Goal: Task Accomplishment & Management: Use online tool/utility

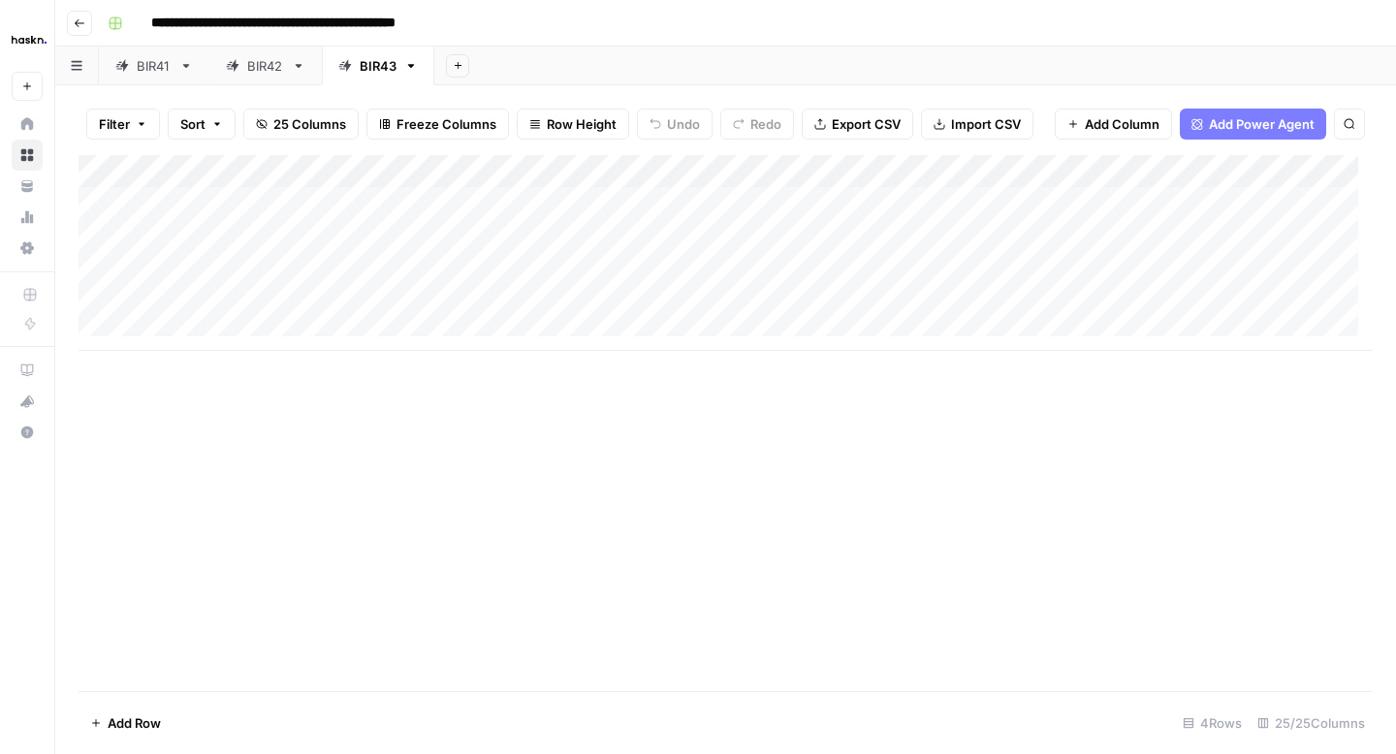
click at [1032, 236] on div "Add Column" at bounding box center [726, 253] width 1294 height 196
click at [746, 239] on div "Add Column" at bounding box center [726, 253] width 1294 height 196
click at [746, 239] on body "**********" at bounding box center [698, 377] width 1396 height 754
drag, startPoint x: 858, startPoint y: 237, endPoint x: 633, endPoint y: 243, distance: 225.0
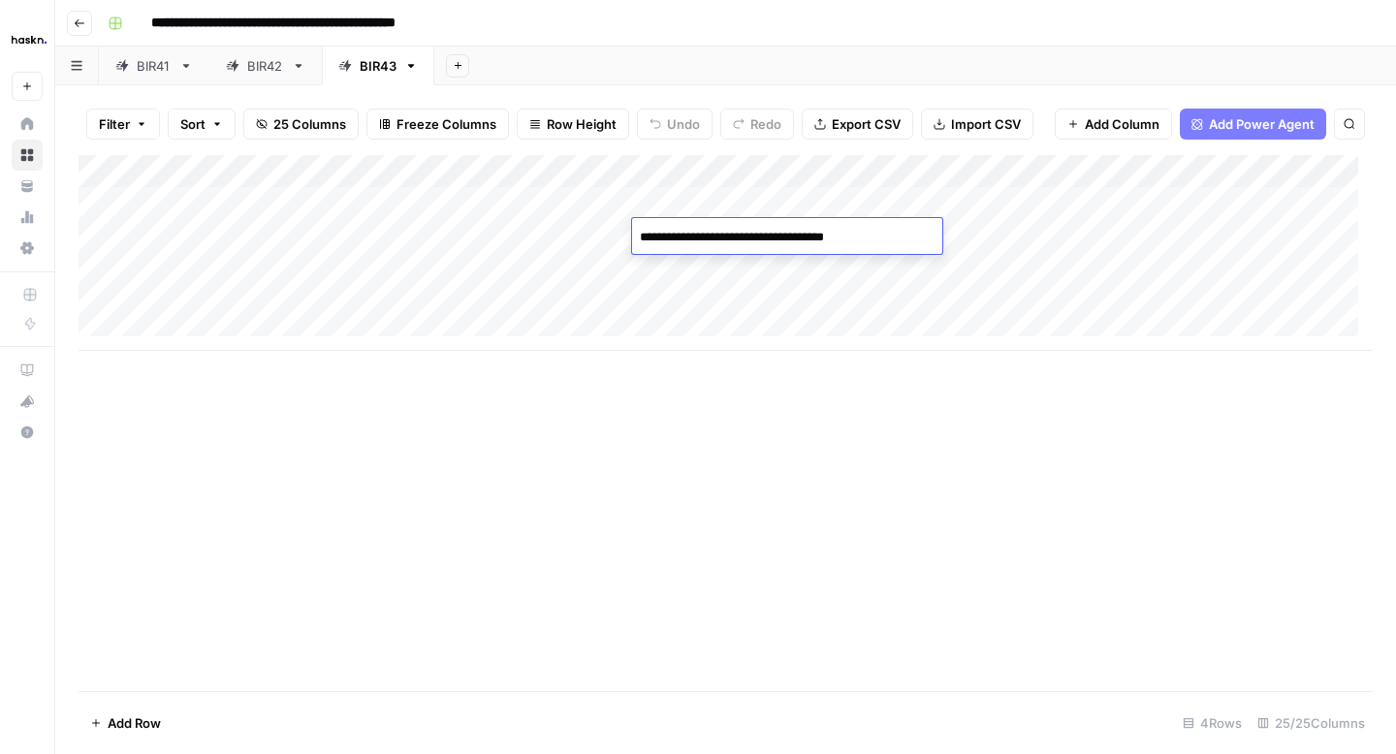
click at [633, 243] on textarea "**********" at bounding box center [787, 237] width 310 height 27
click at [1026, 238] on div "Add Column" at bounding box center [726, 253] width 1294 height 196
click at [919, 241] on div "Add Column" at bounding box center [726, 253] width 1294 height 196
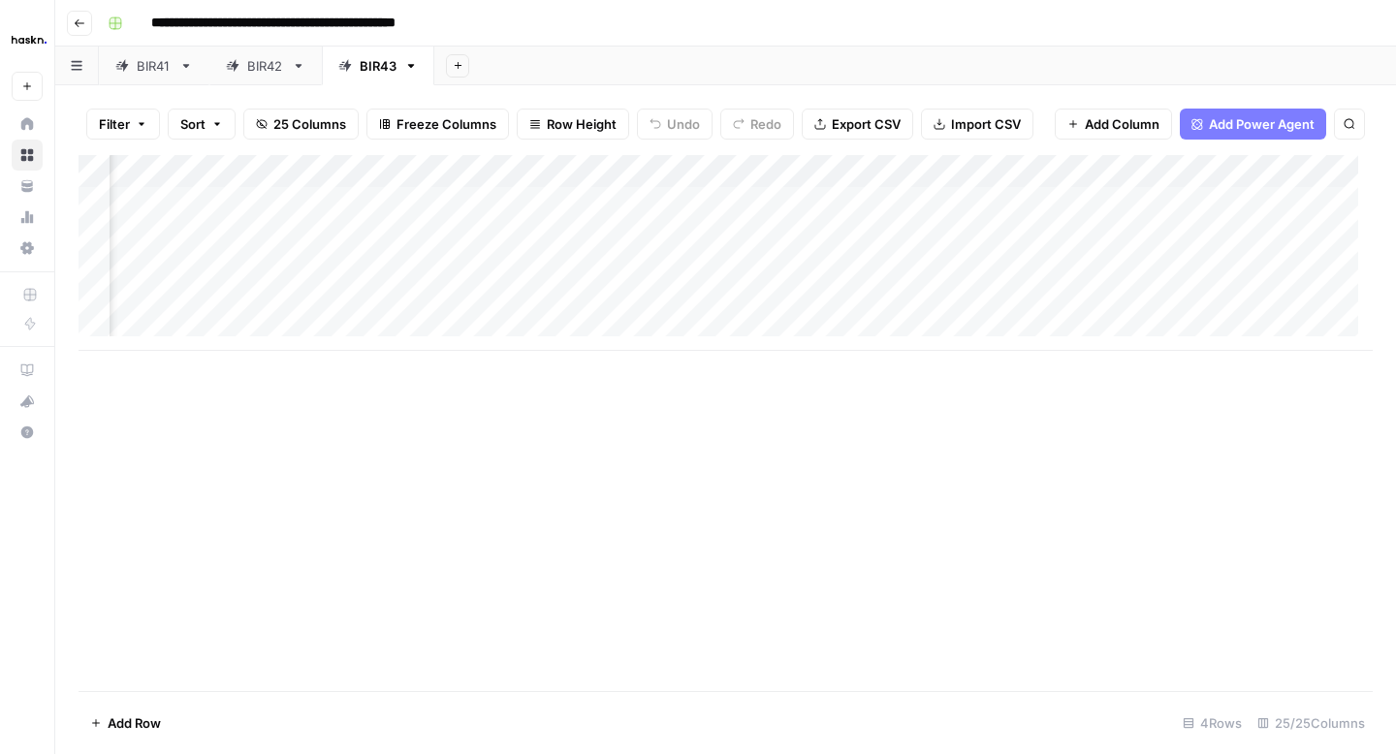
click at [1136, 238] on div "Add Column" at bounding box center [726, 253] width 1294 height 196
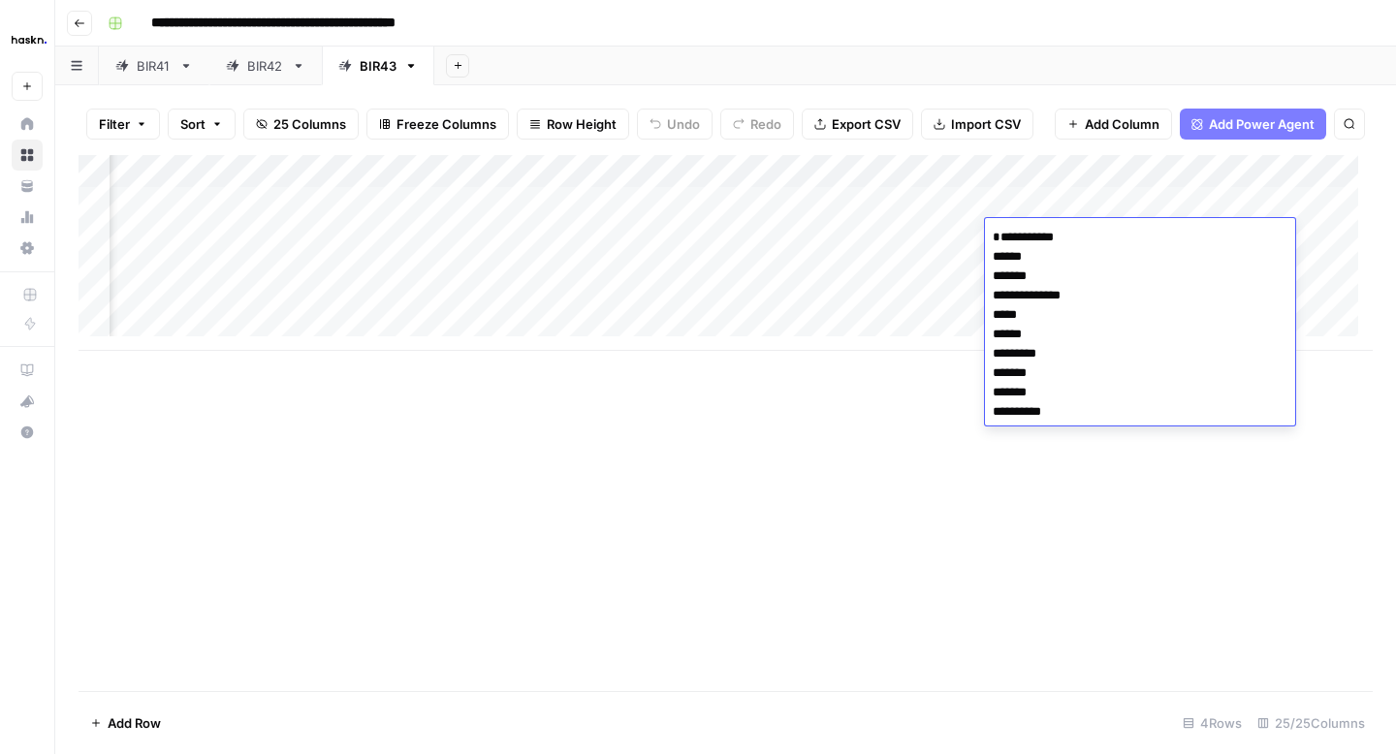
click at [1011, 247] on textarea "**********" at bounding box center [1140, 334] width 310 height 221
type textarea "**********"
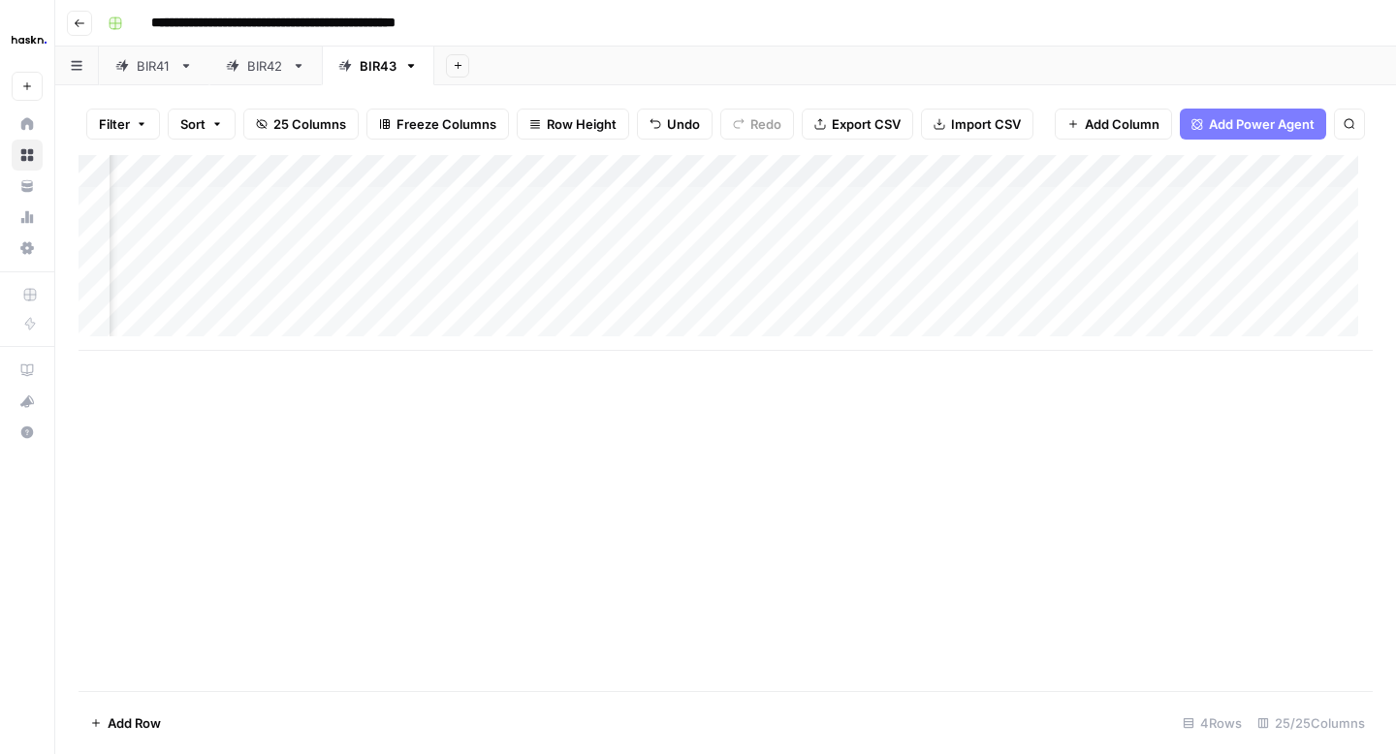
click at [920, 246] on div "Add Column" at bounding box center [726, 253] width 1294 height 196
click at [694, 236] on div "Add Column" at bounding box center [726, 253] width 1294 height 196
click at [694, 236] on textarea at bounding box center [791, 237] width 310 height 27
type textarea "*"
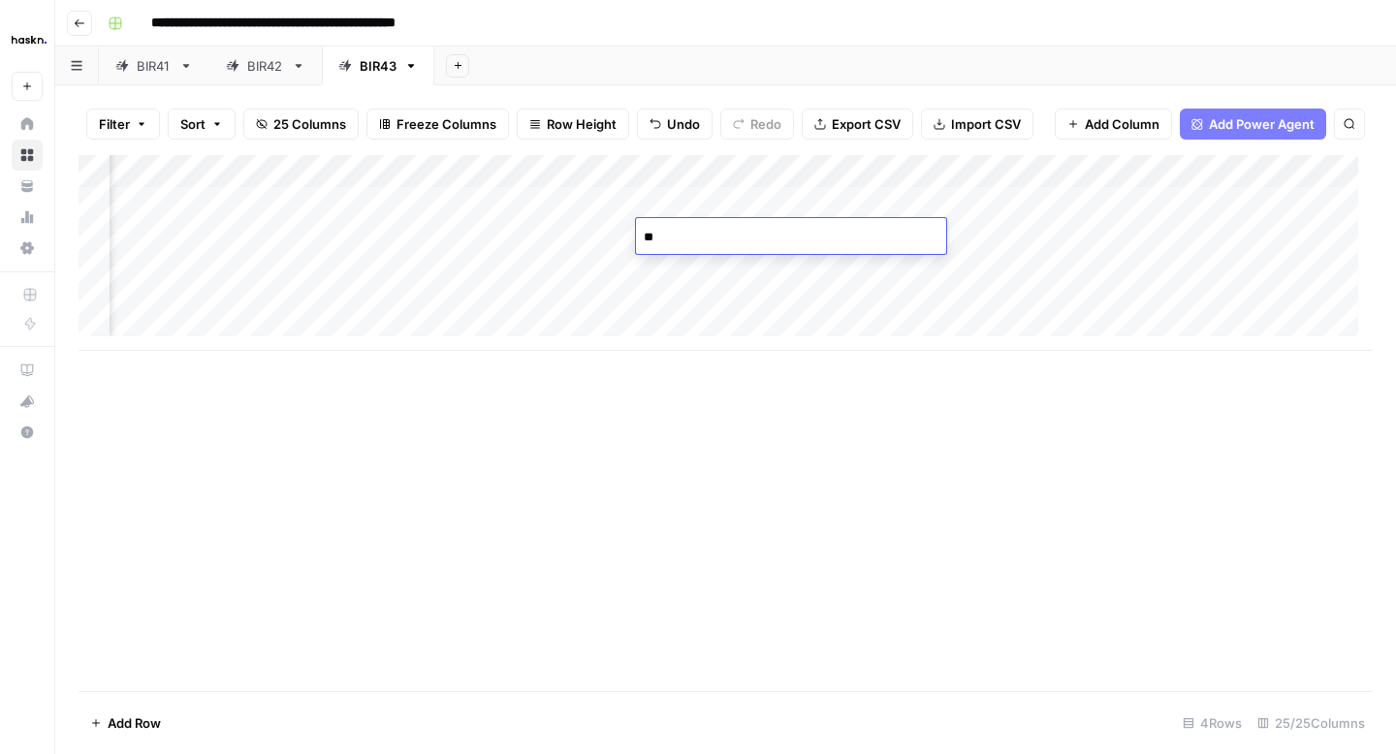
type textarea "*"
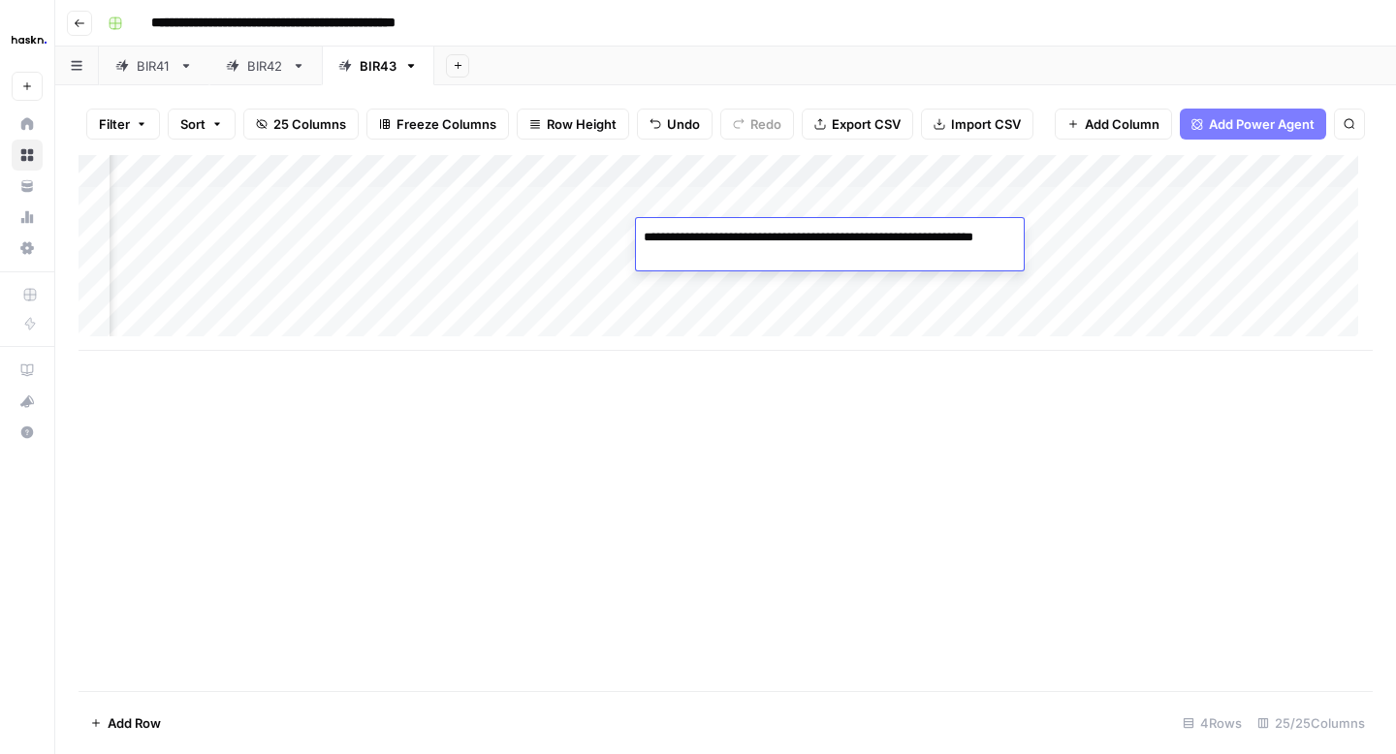
drag, startPoint x: 705, startPoint y: 258, endPoint x: 642, endPoint y: 236, distance: 66.8
click at [642, 236] on textarea "**********" at bounding box center [830, 247] width 388 height 47
click at [807, 240] on textarea "**********" at bounding box center [807, 237] width 343 height 27
paste textarea "**********"
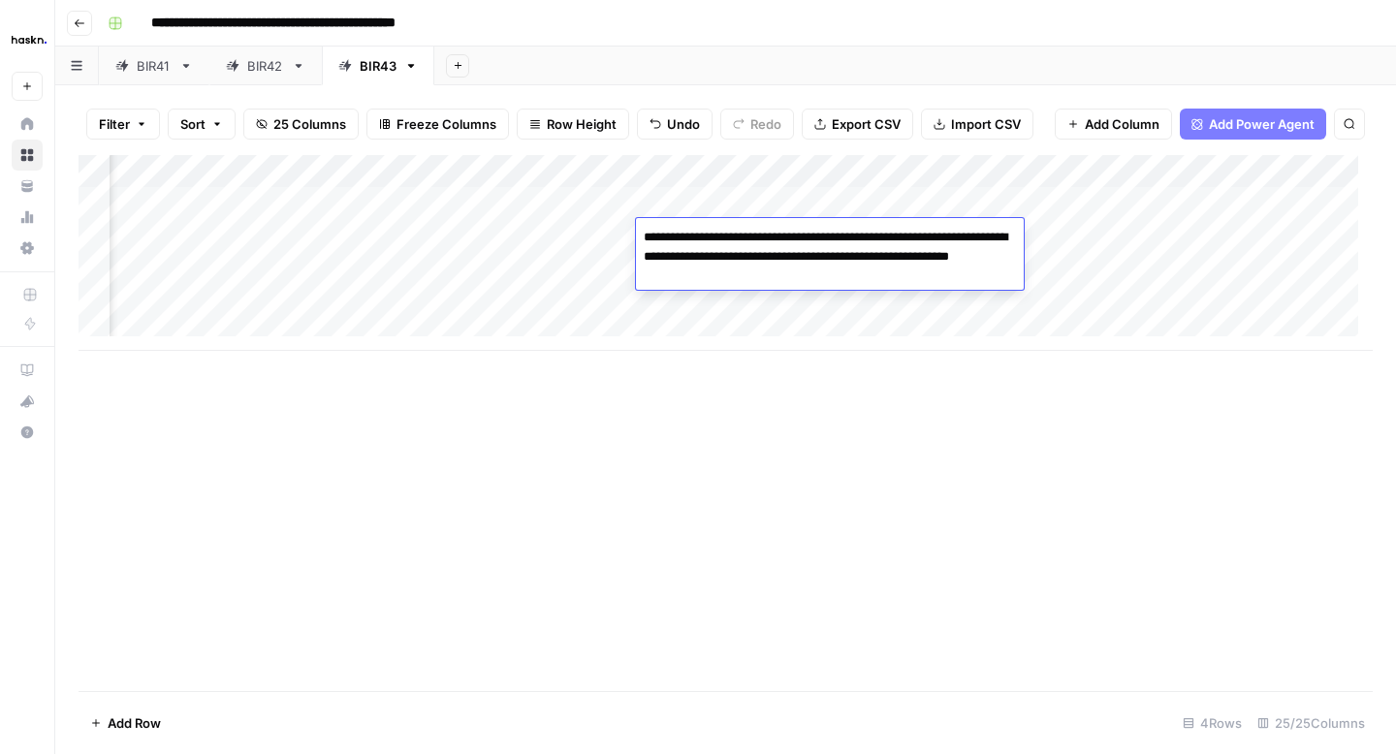
type textarea "**********"
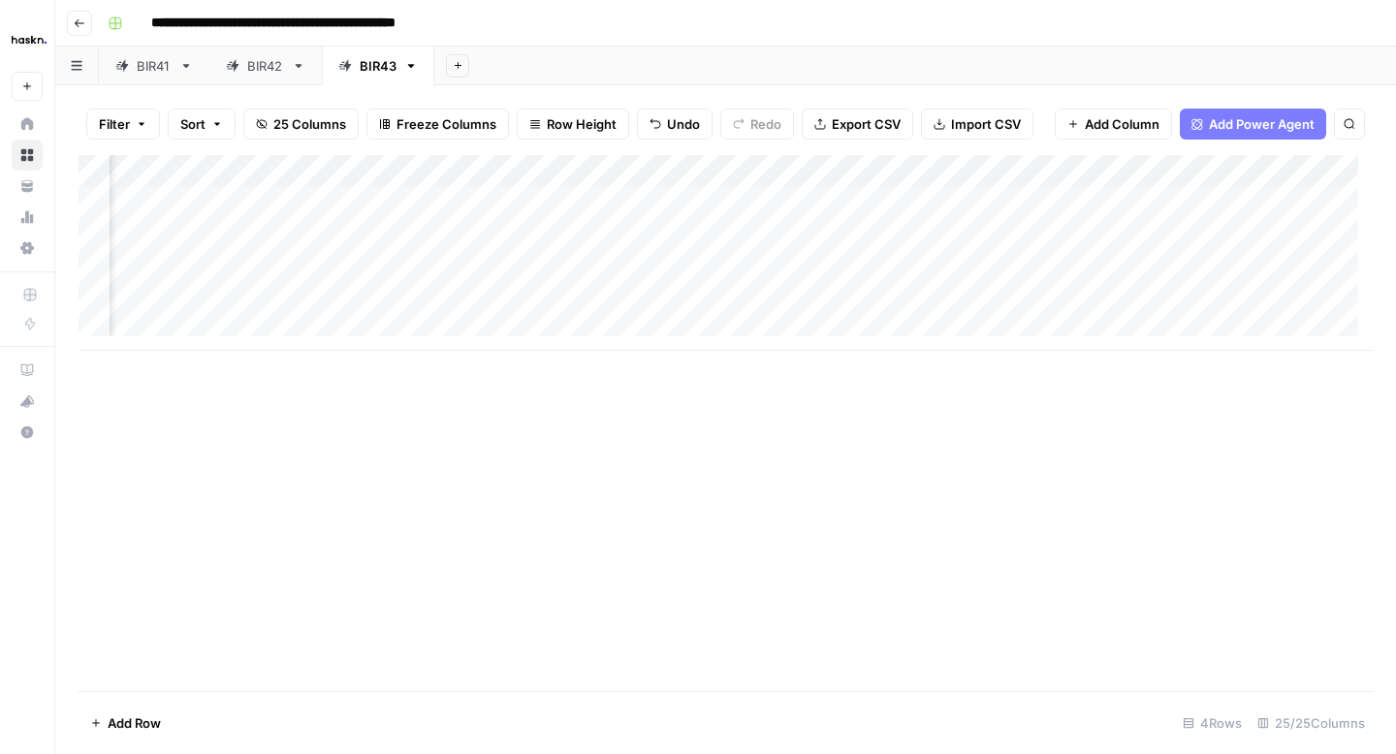
scroll to position [0, 486]
click at [707, 238] on div "Add Column" at bounding box center [726, 253] width 1294 height 196
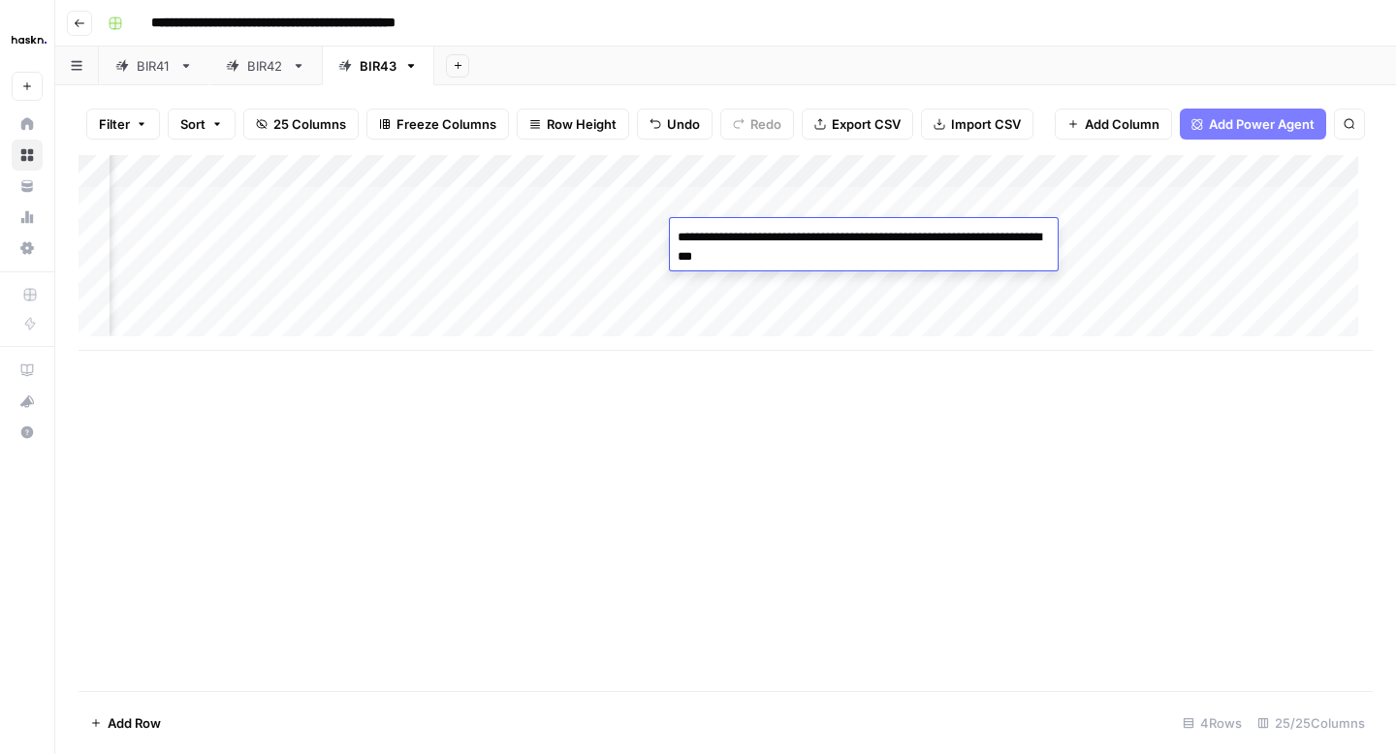
click at [681, 244] on textarea "**********" at bounding box center [864, 247] width 388 height 47
type textarea "**********"
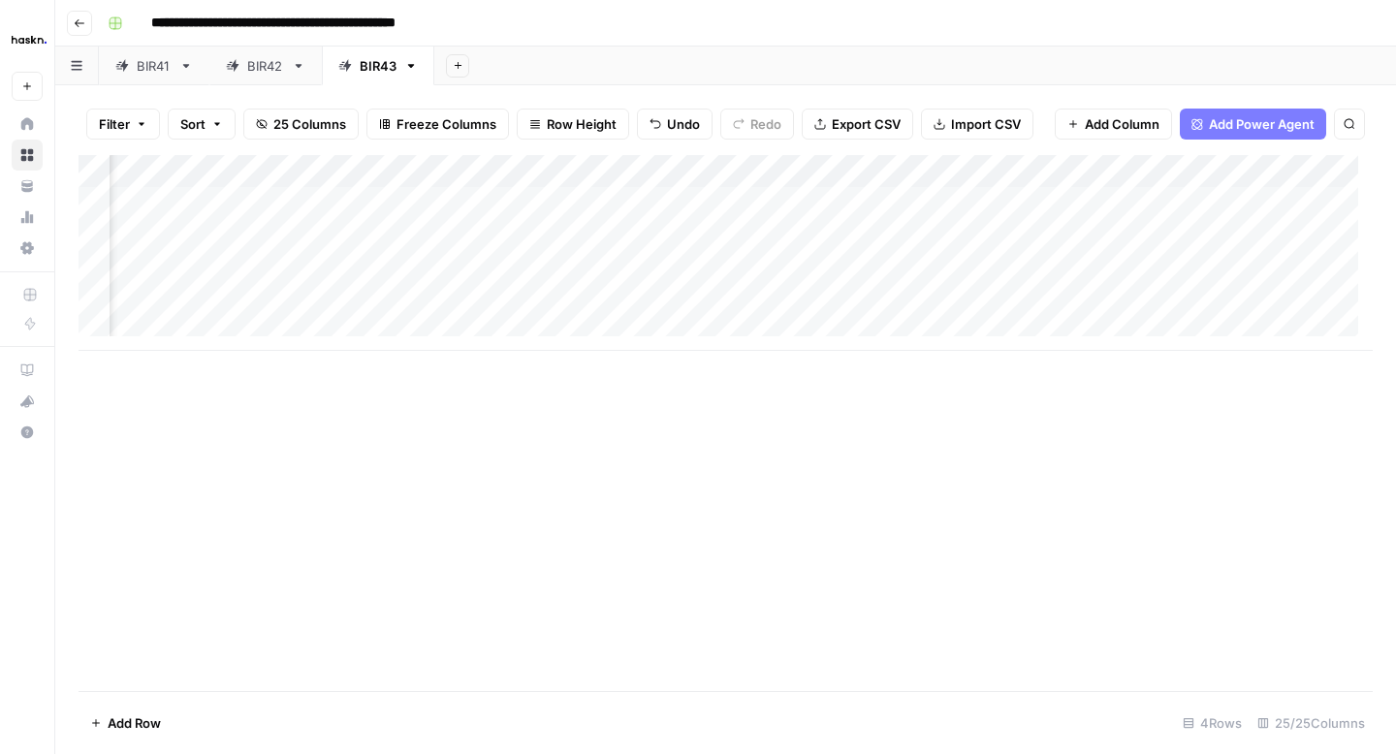
click at [822, 328] on div "Add Column" at bounding box center [726, 253] width 1294 height 196
click at [1118, 230] on div "Add Column" at bounding box center [726, 269] width 1294 height 229
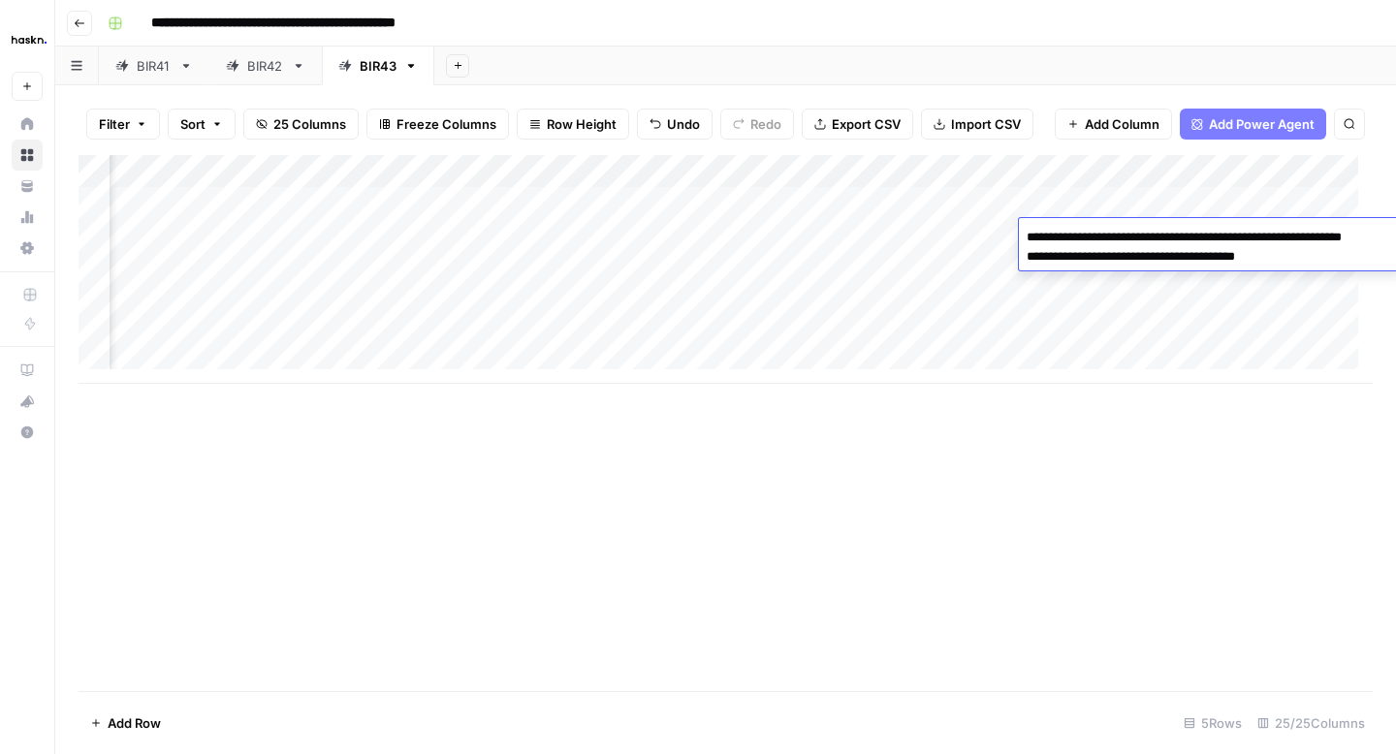
click at [1036, 239] on textarea "**********" at bounding box center [1206, 247] width 375 height 47
drag, startPoint x: 1274, startPoint y: 260, endPoint x: 999, endPoint y: 259, distance: 275.3
click at [999, 259] on body "**********" at bounding box center [698, 377] width 1396 height 754
type textarea "**********"
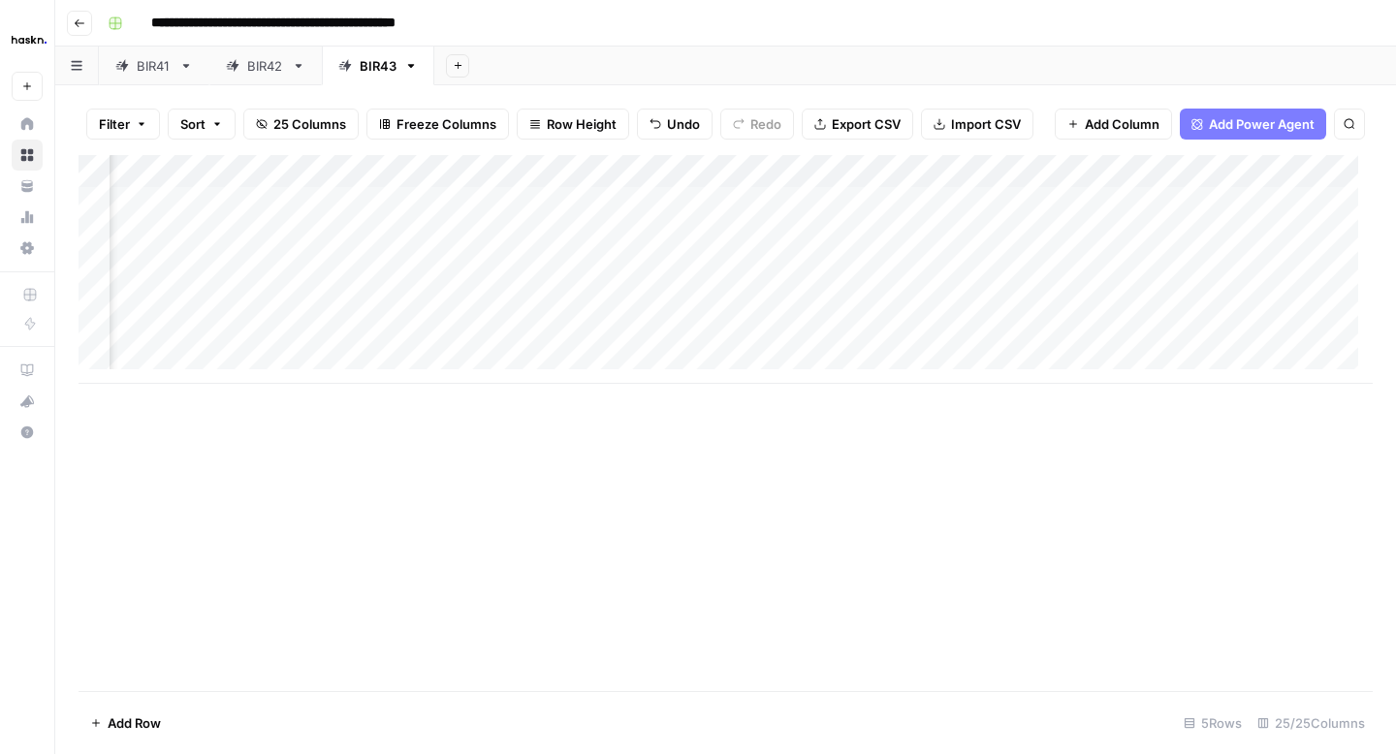
click at [969, 276] on div "Add Column" at bounding box center [726, 269] width 1294 height 229
click at [1275, 235] on div "Add Column" at bounding box center [726, 269] width 1294 height 229
click at [1235, 234] on div "Add Column" at bounding box center [726, 269] width 1294 height 229
click at [968, 239] on div "Add Column" at bounding box center [726, 269] width 1294 height 229
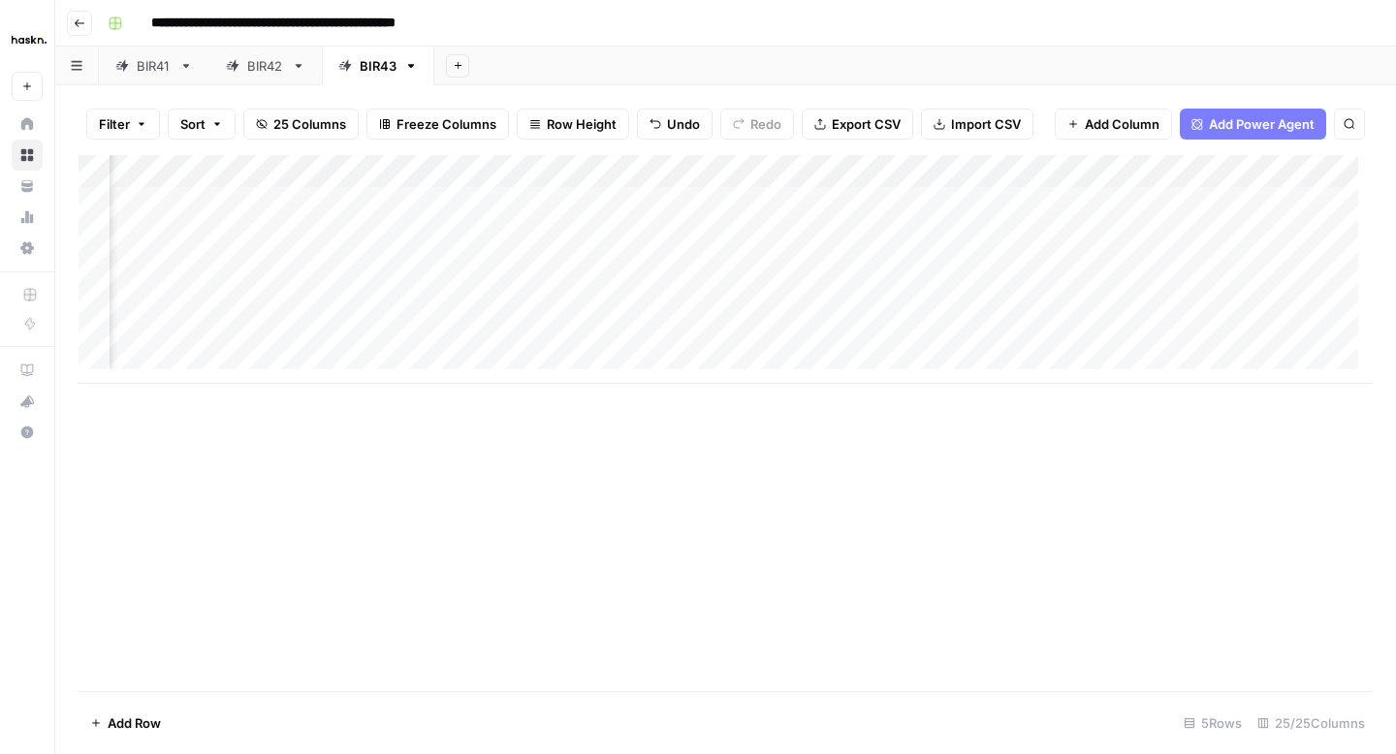
click at [962, 264] on div "Add Column" at bounding box center [726, 269] width 1294 height 229
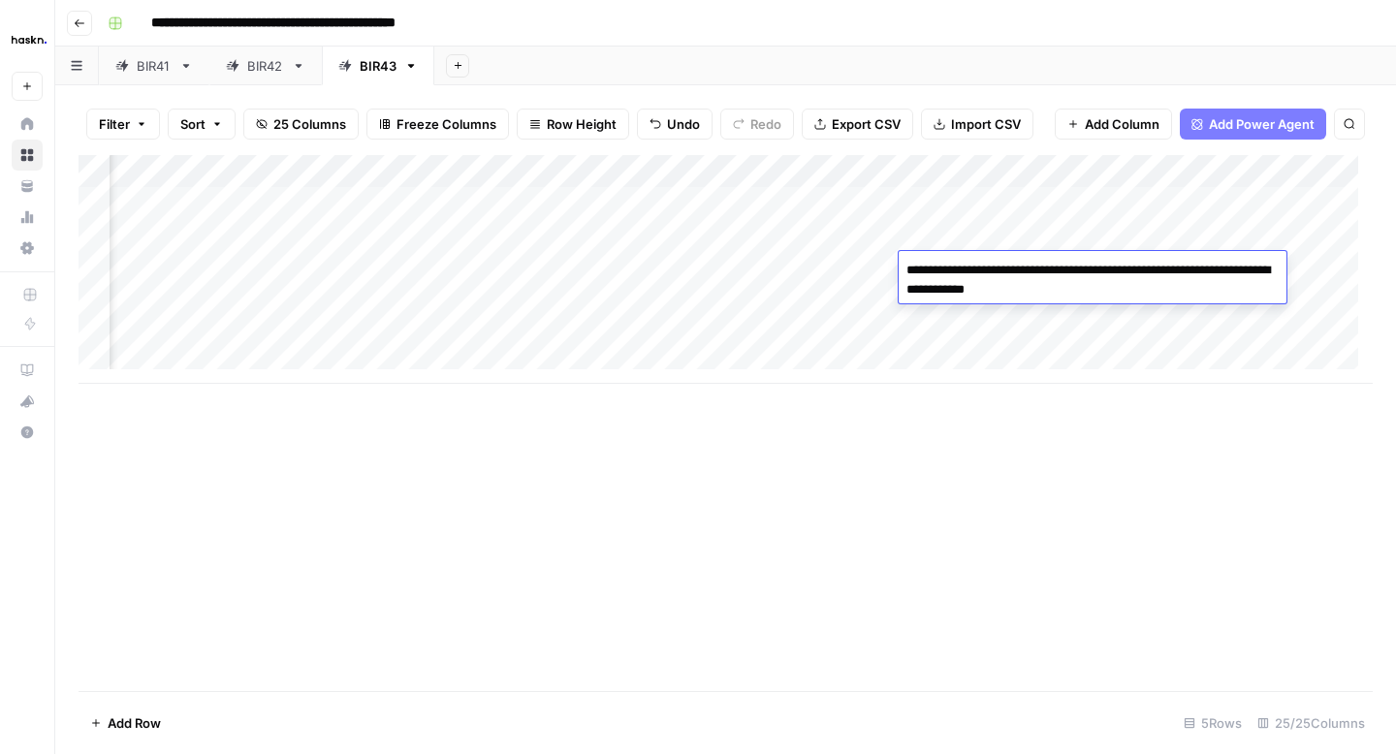
click at [910, 296] on textarea "**********" at bounding box center [1093, 280] width 388 height 47
type textarea "**********"
click at [923, 247] on div "Add Column" at bounding box center [726, 269] width 1294 height 229
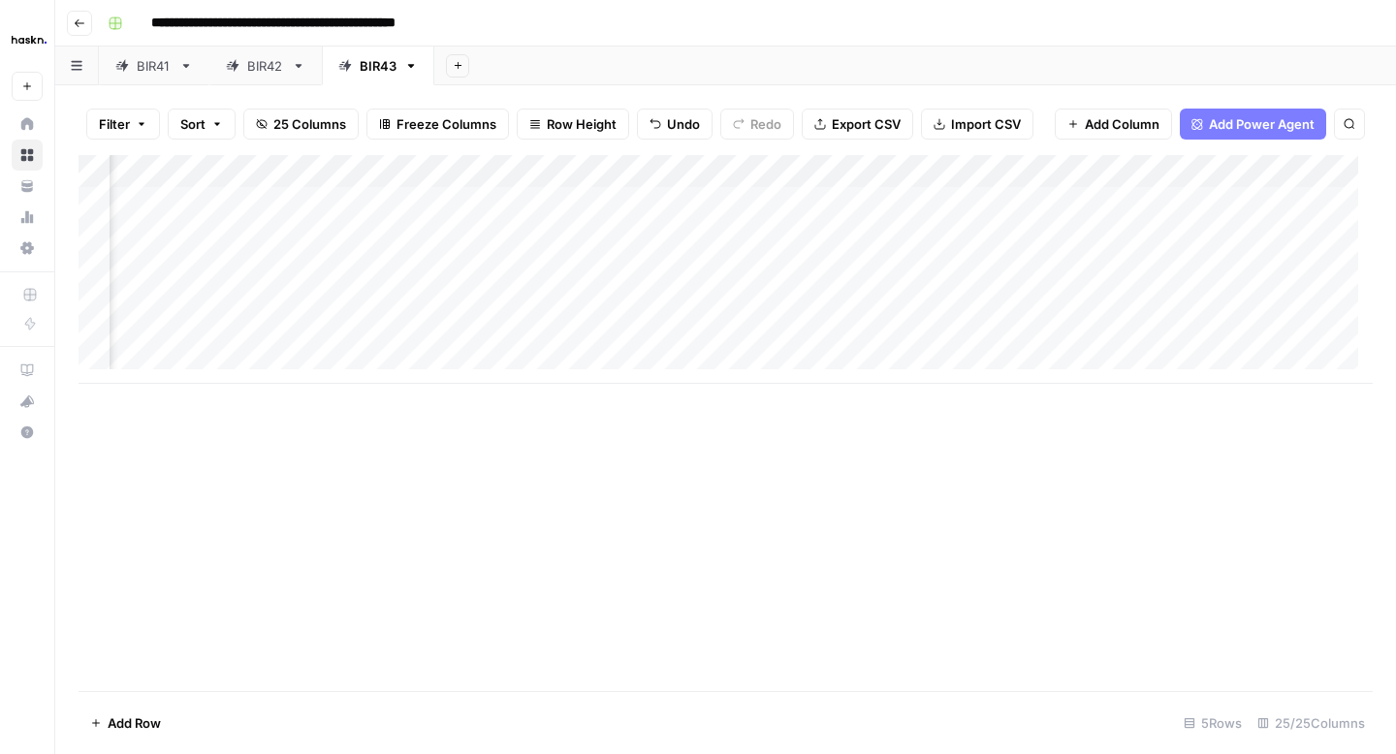
click at [923, 244] on div "Add Column" at bounding box center [726, 269] width 1294 height 229
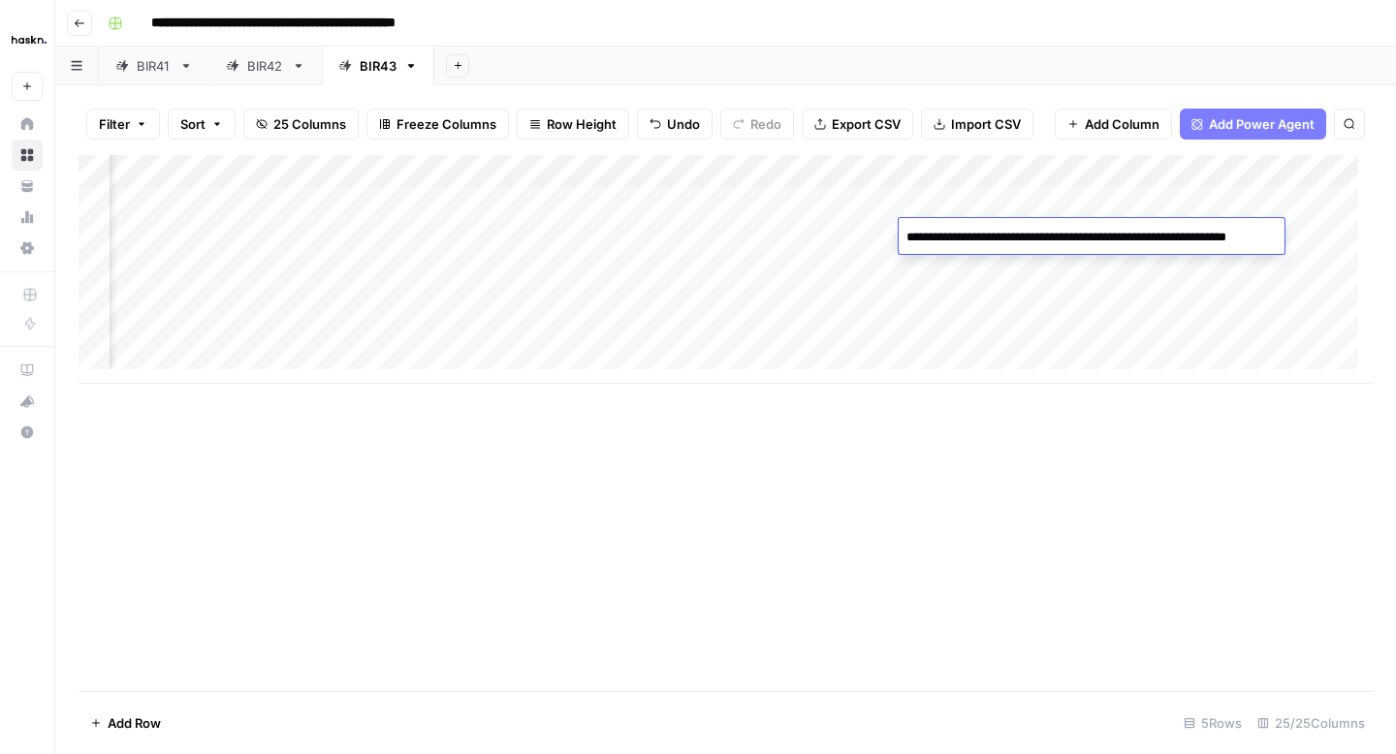
click at [919, 244] on textarea "**********" at bounding box center [1089, 237] width 380 height 27
type textarea "**********"
click at [828, 240] on div "Add Column" at bounding box center [726, 269] width 1294 height 229
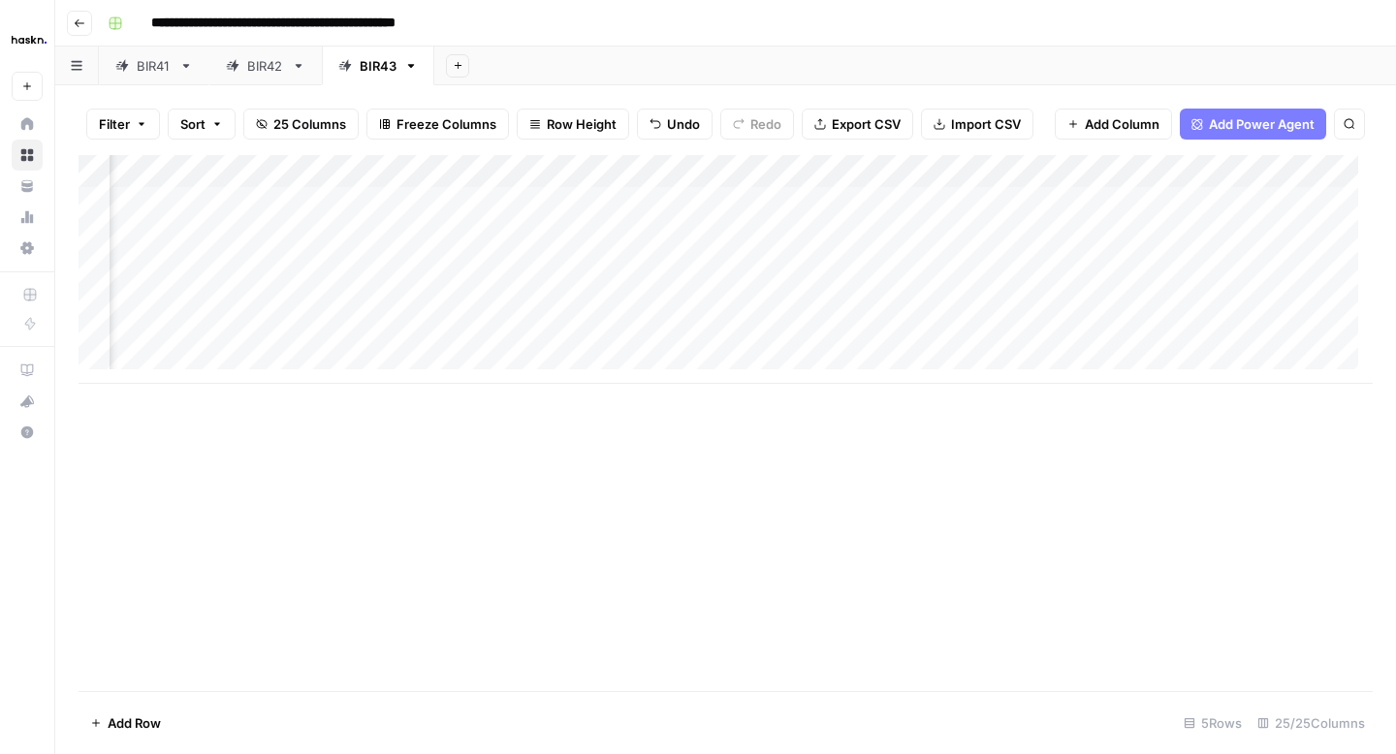
click at [828, 240] on div "Add Column" at bounding box center [726, 269] width 1294 height 229
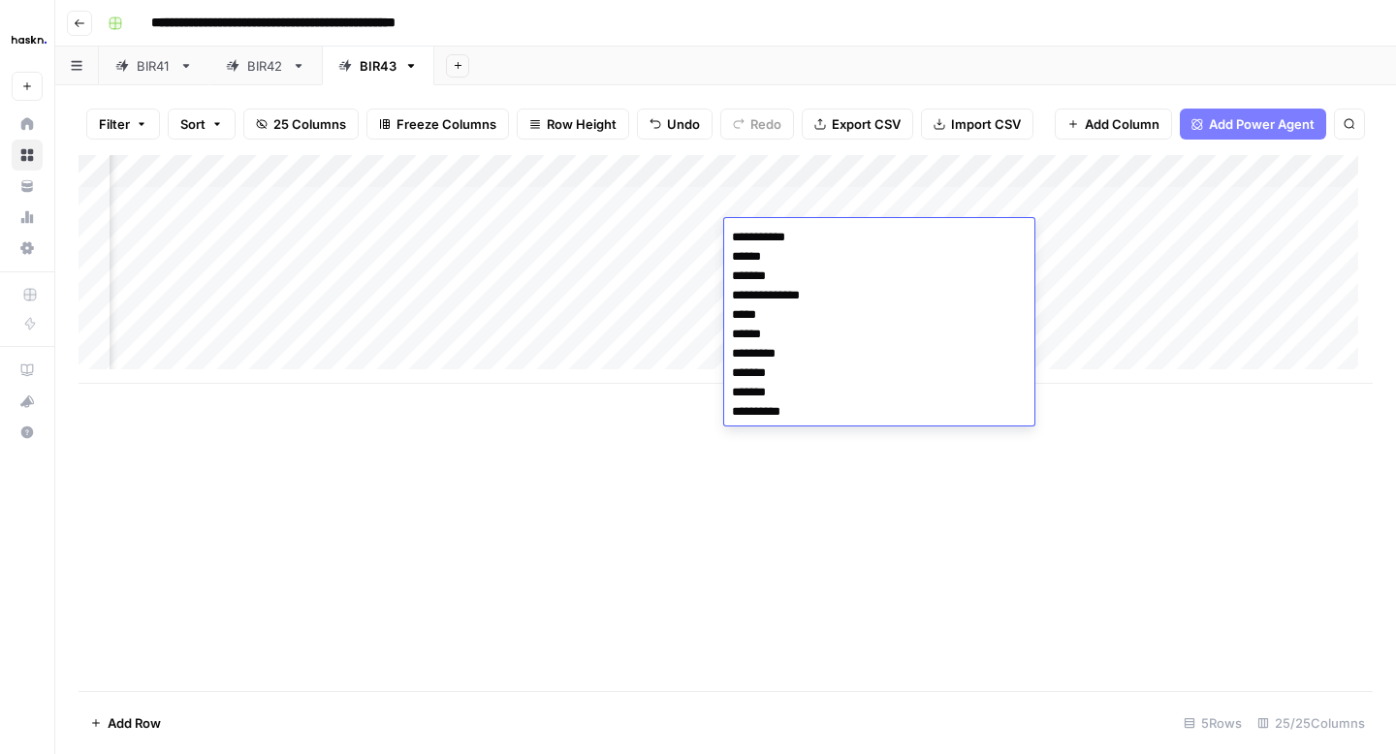
click at [683, 265] on div "Add Column" at bounding box center [726, 269] width 1294 height 229
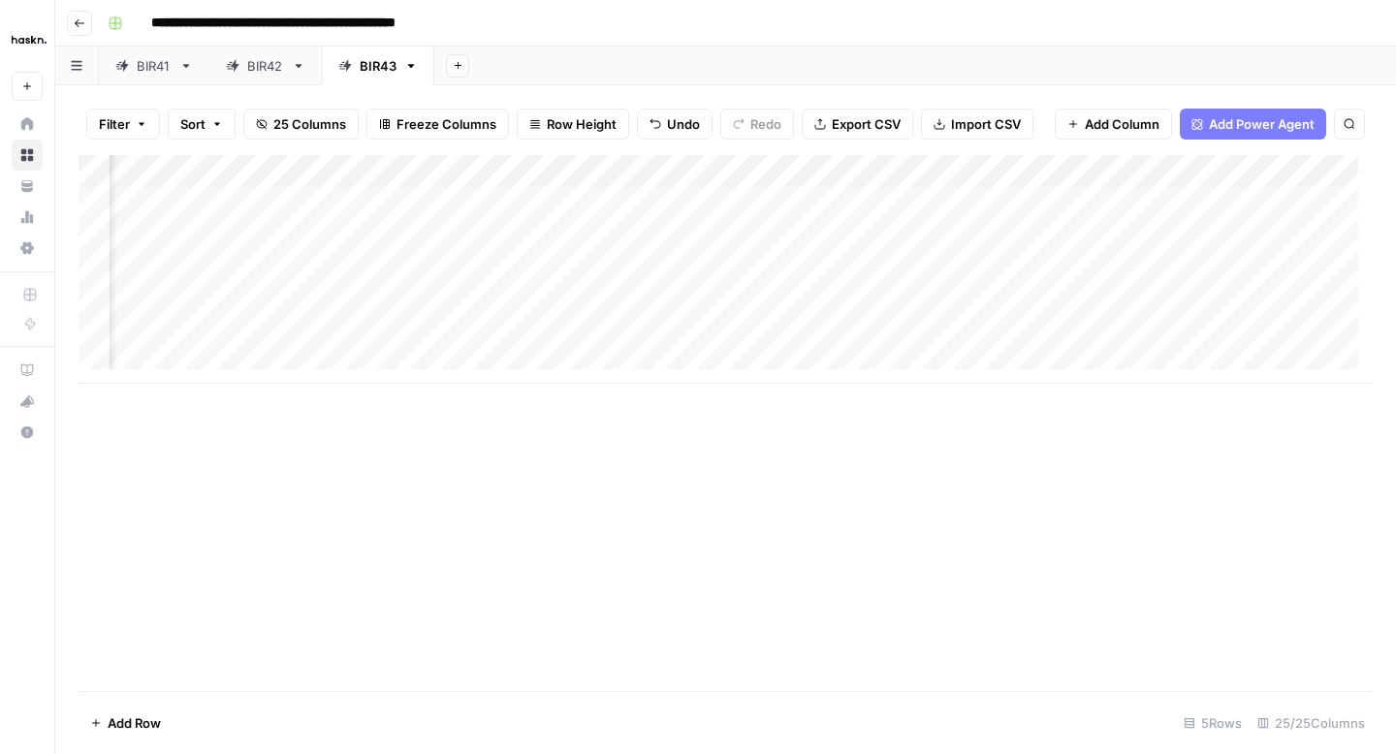
click at [790, 272] on div "Add Column" at bounding box center [726, 269] width 1294 height 229
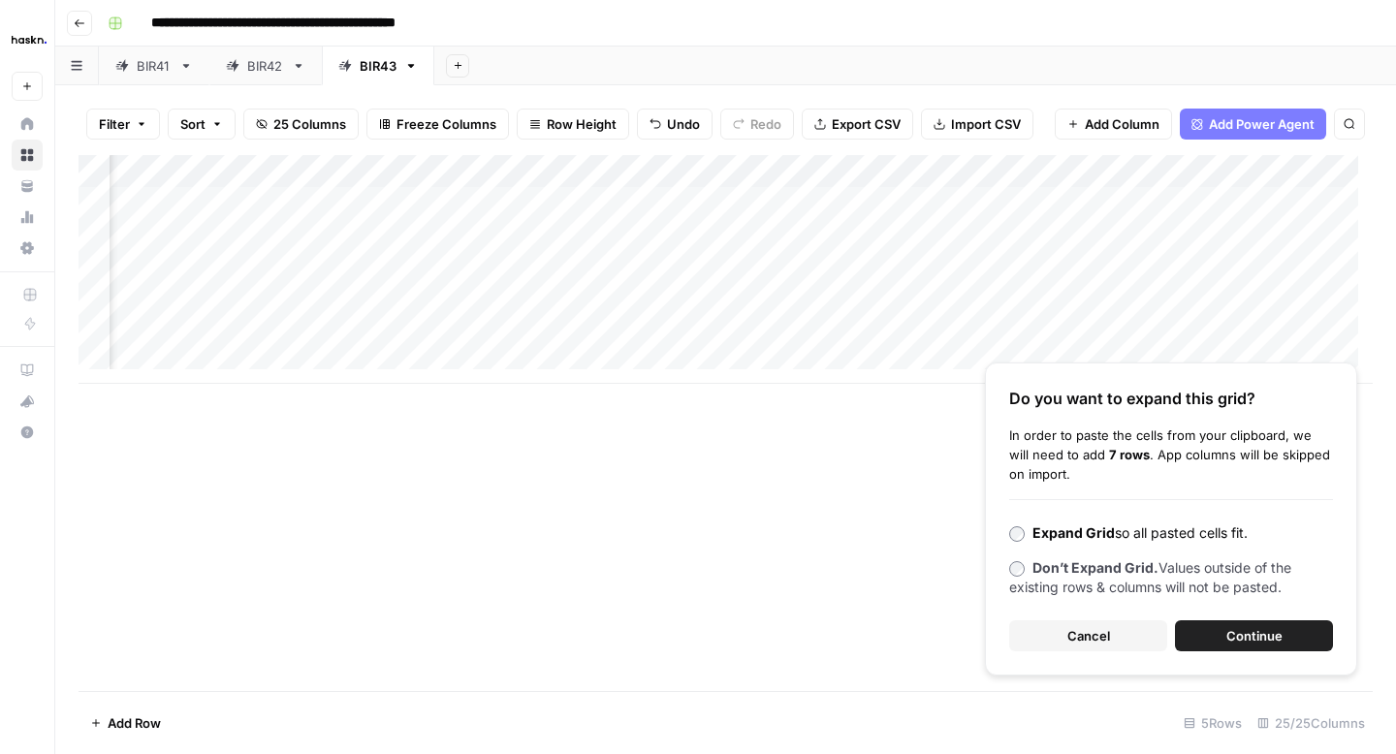
click at [1118, 625] on button "Cancel" at bounding box center [1088, 635] width 158 height 31
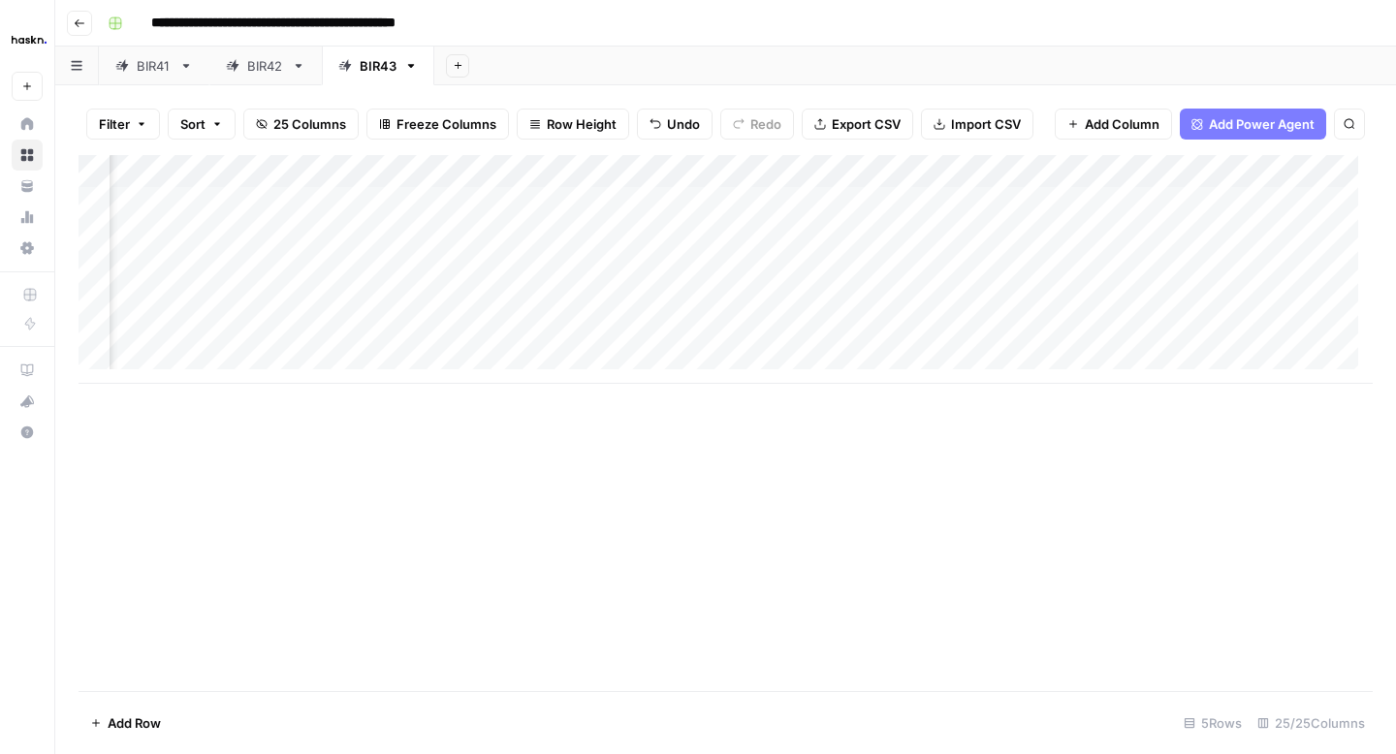
click at [824, 271] on div "Add Column" at bounding box center [726, 269] width 1294 height 229
click at [824, 271] on textarea at bounding box center [879, 270] width 310 height 27
type textarea "**********"
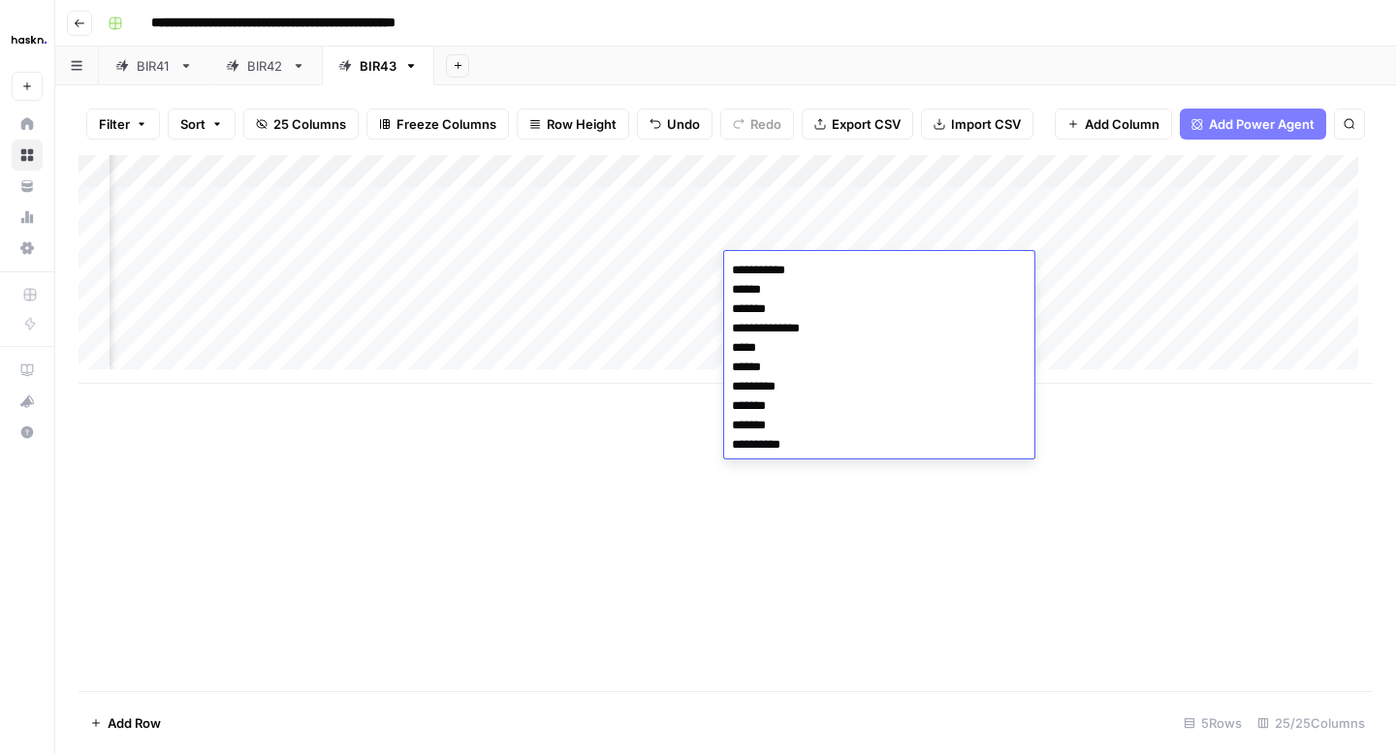
click at [597, 270] on div "Add Column" at bounding box center [726, 269] width 1294 height 229
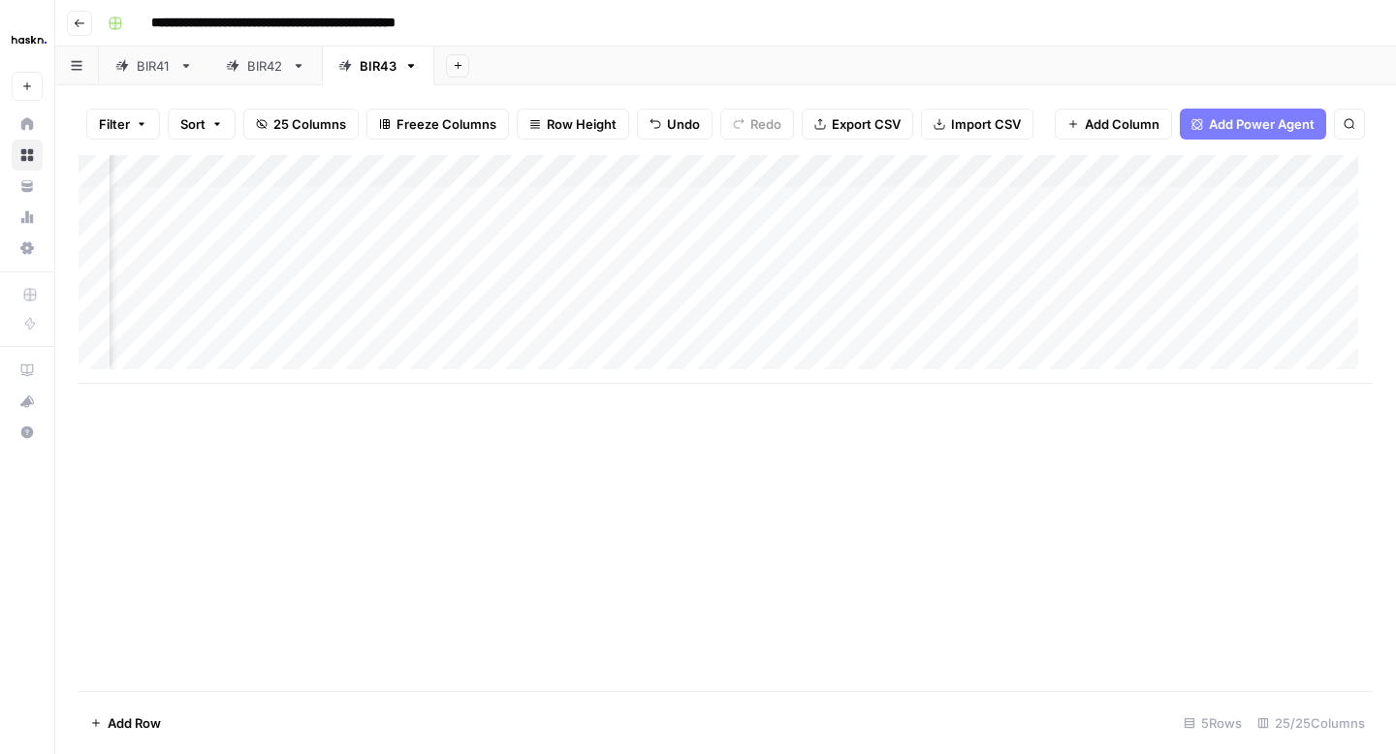
click at [606, 240] on div "Add Column" at bounding box center [726, 269] width 1294 height 229
click at [606, 239] on div "Add Column" at bounding box center [726, 269] width 1294 height 229
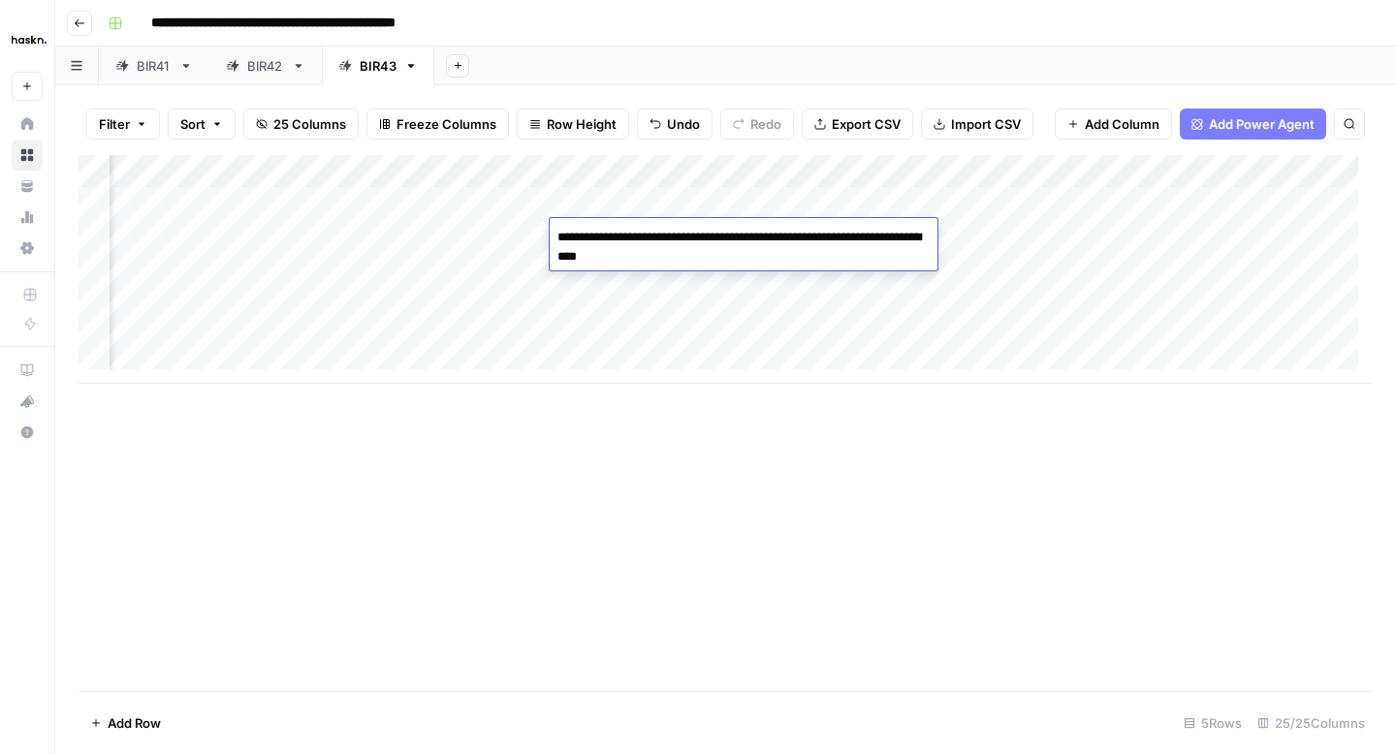
drag, startPoint x: 682, startPoint y: 266, endPoint x: 552, endPoint y: 239, distance: 132.5
click at [552, 239] on textarea "**********" at bounding box center [744, 247] width 388 height 47
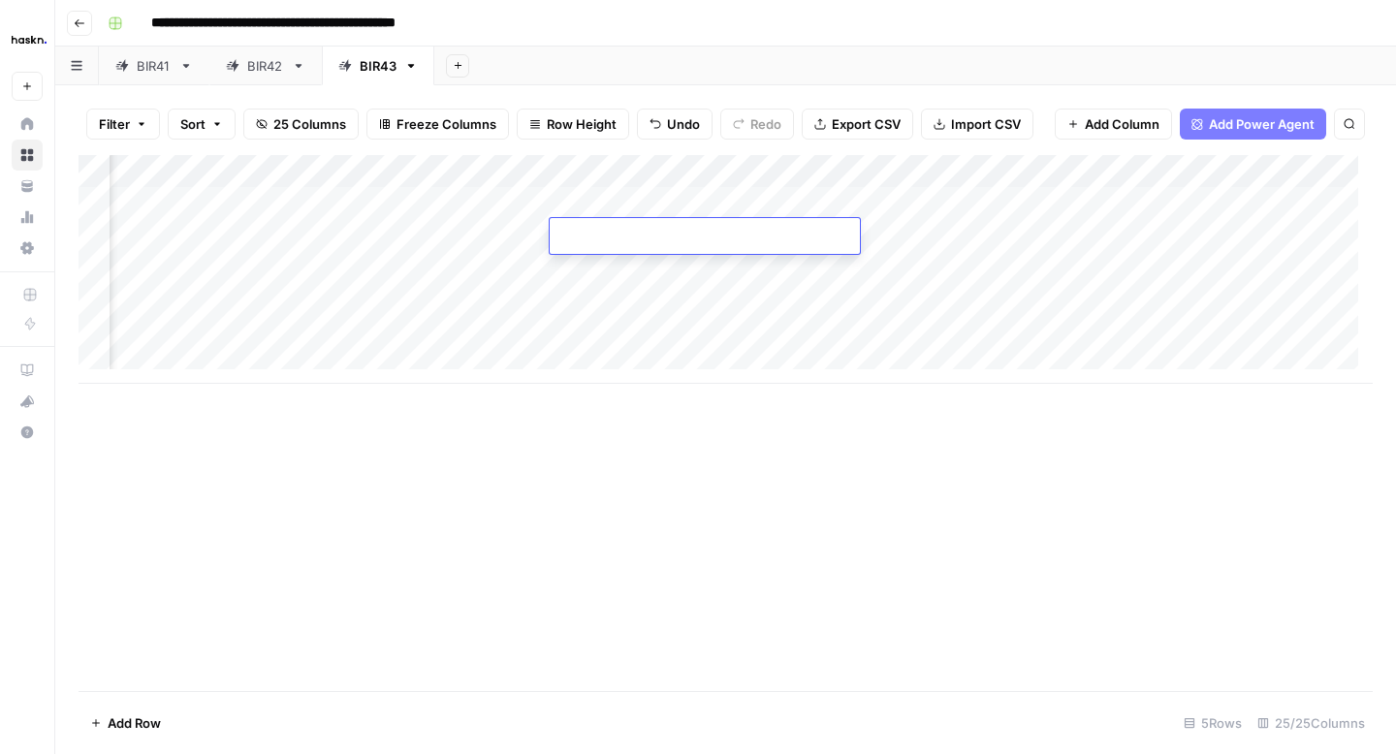
click at [575, 271] on div "Add Column" at bounding box center [726, 269] width 1294 height 229
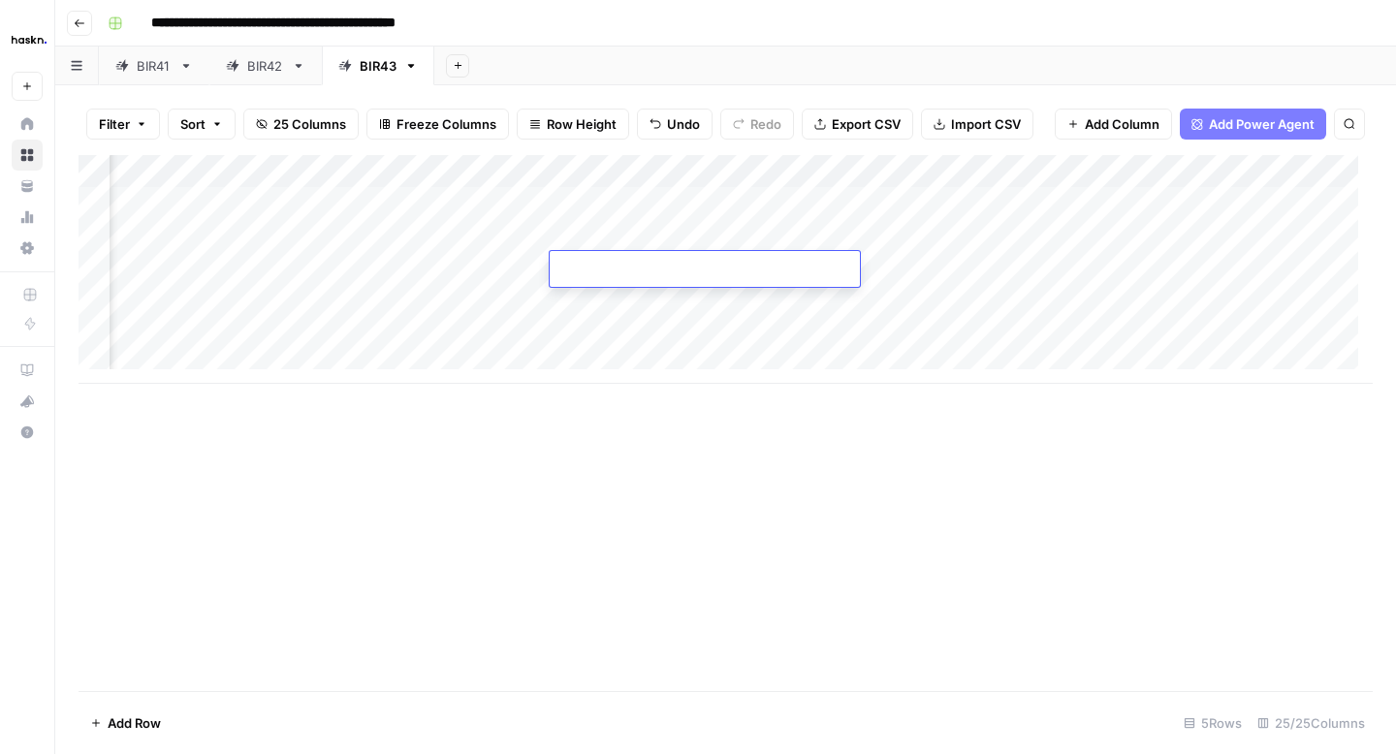
type textarea "**********"
click at [497, 277] on div "Add Column" at bounding box center [726, 269] width 1294 height 229
click at [485, 240] on div "Add Column" at bounding box center [726, 269] width 1294 height 229
click at [504, 267] on div "Add Column" at bounding box center [726, 269] width 1294 height 229
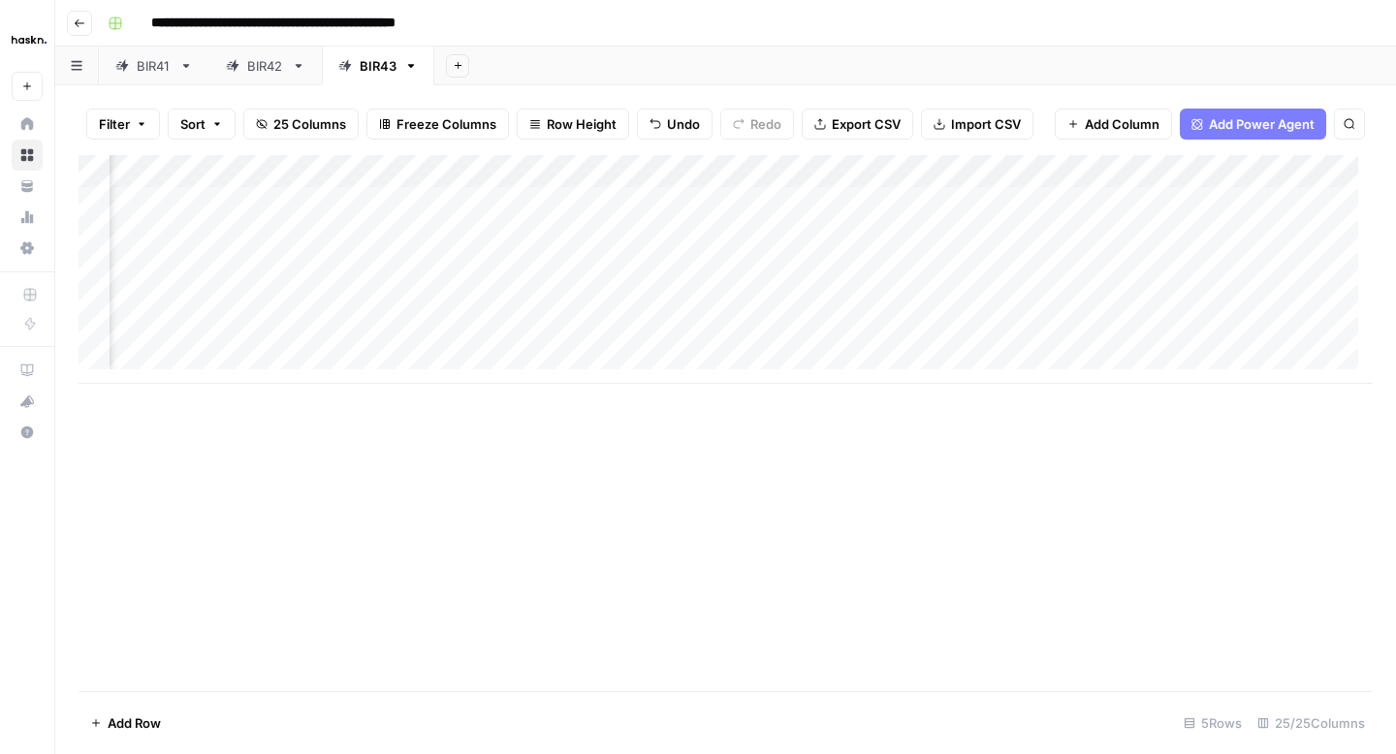
click at [1165, 269] on div "Add Column" at bounding box center [726, 269] width 1294 height 229
click at [1027, 201] on div "Add Column" at bounding box center [726, 269] width 1294 height 229
click at [1063, 199] on div "Add Column" at bounding box center [726, 269] width 1294 height 229
click at [883, 270] on div "Add Column" at bounding box center [726, 269] width 1294 height 229
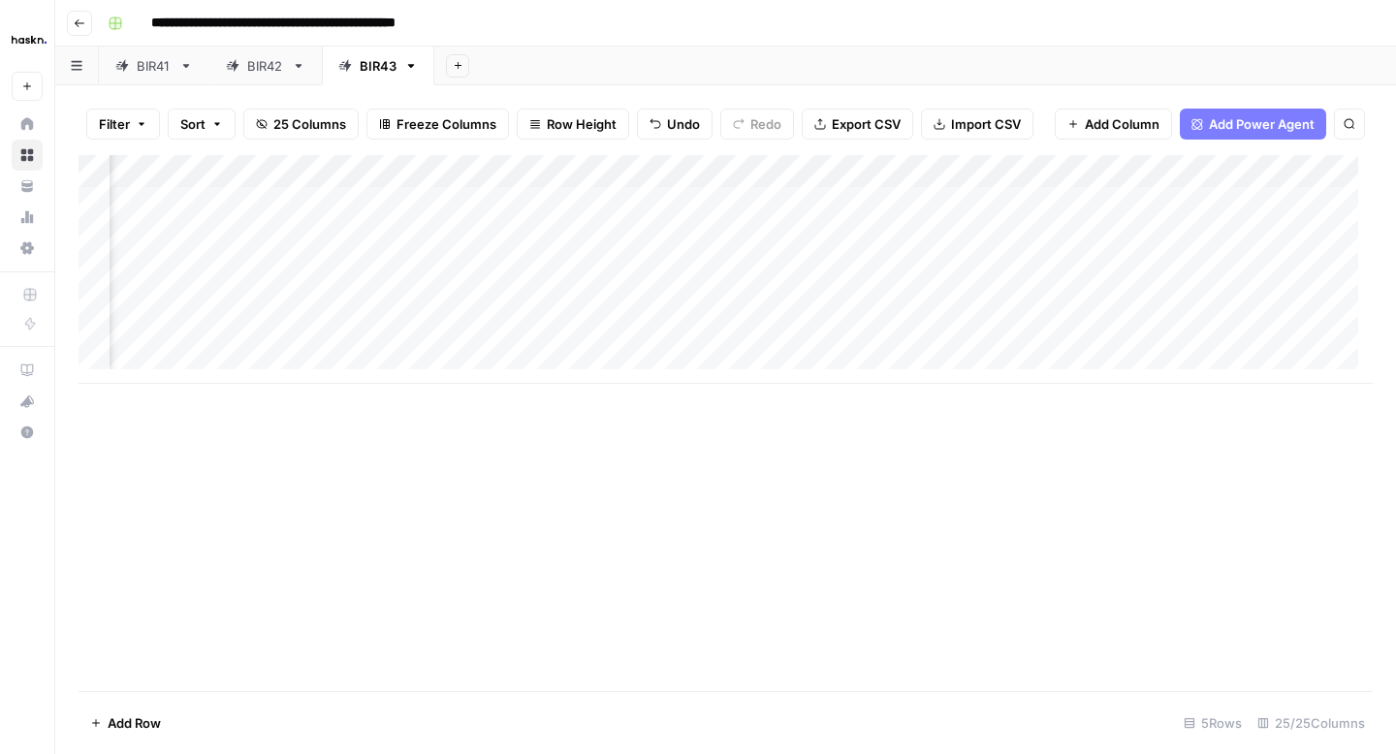
click at [862, 172] on div "Add Column" at bounding box center [726, 269] width 1294 height 229
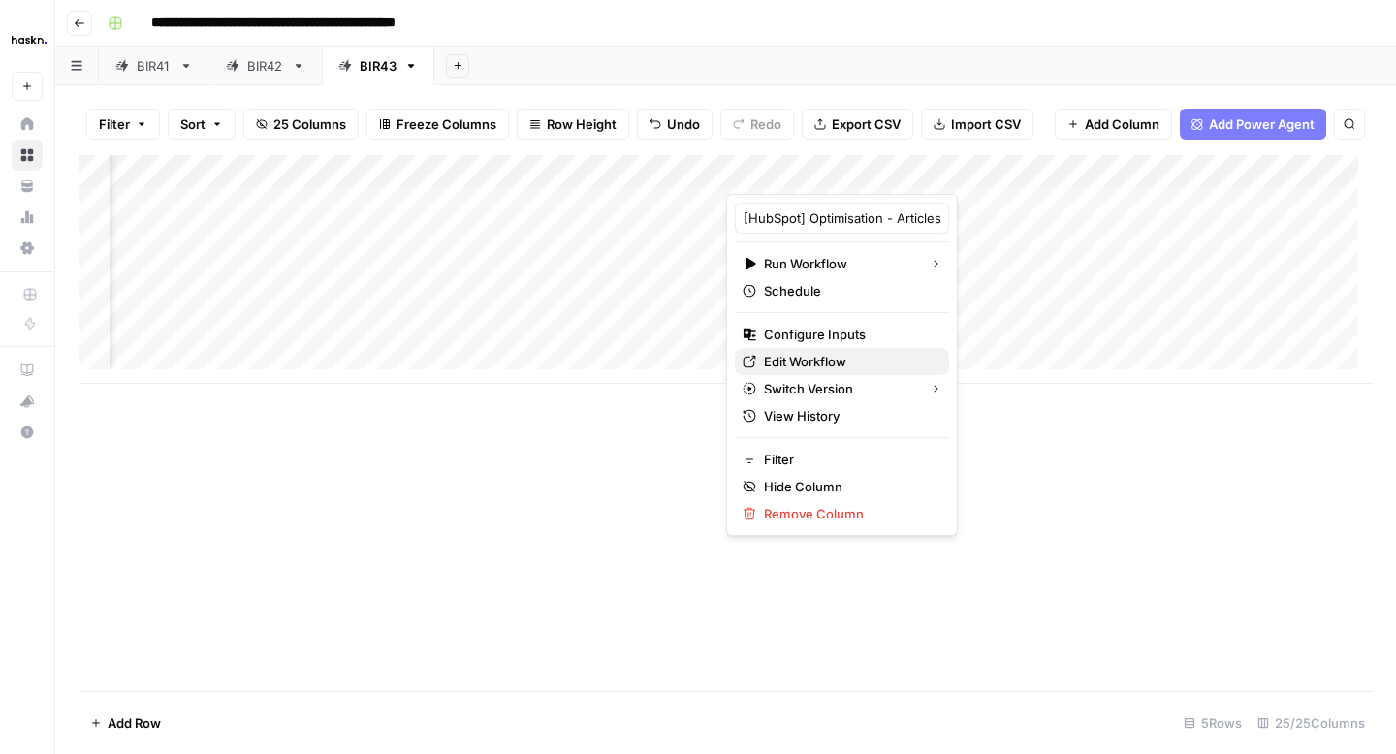
click at [816, 355] on span "Edit Workflow" at bounding box center [849, 361] width 170 height 19
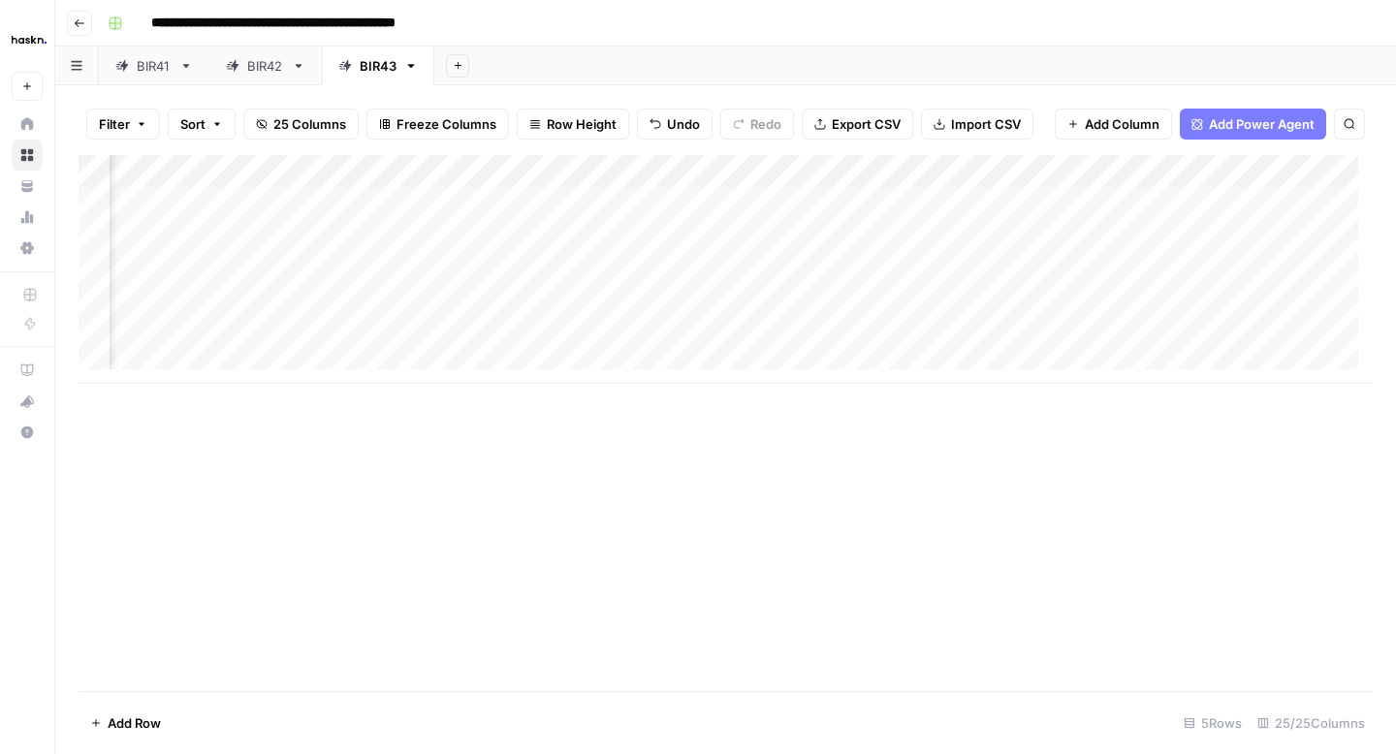
click at [74, 27] on icon "button" at bounding box center [80, 23] width 12 height 12
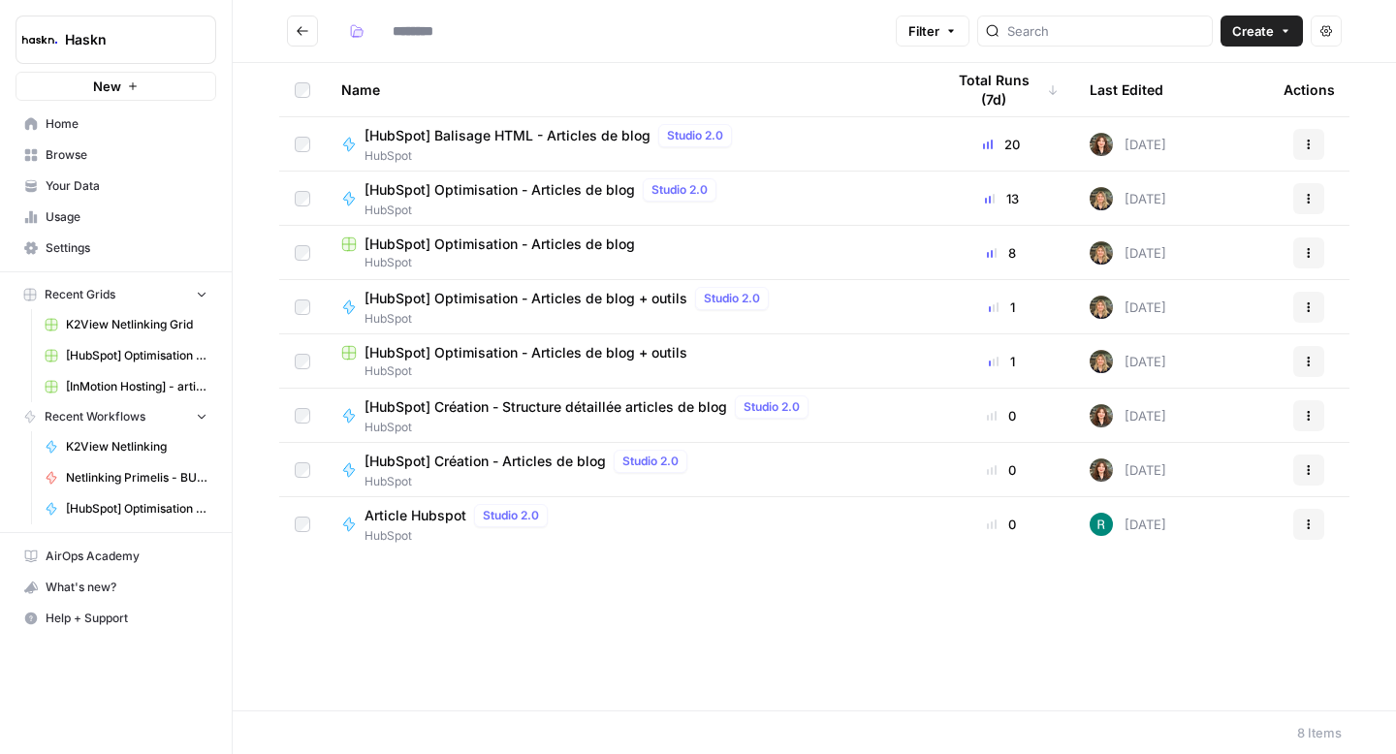
type input "*******"
click at [546, 187] on span "[HubSpot] Optimisation - Articles de blog" at bounding box center [500, 189] width 270 height 19
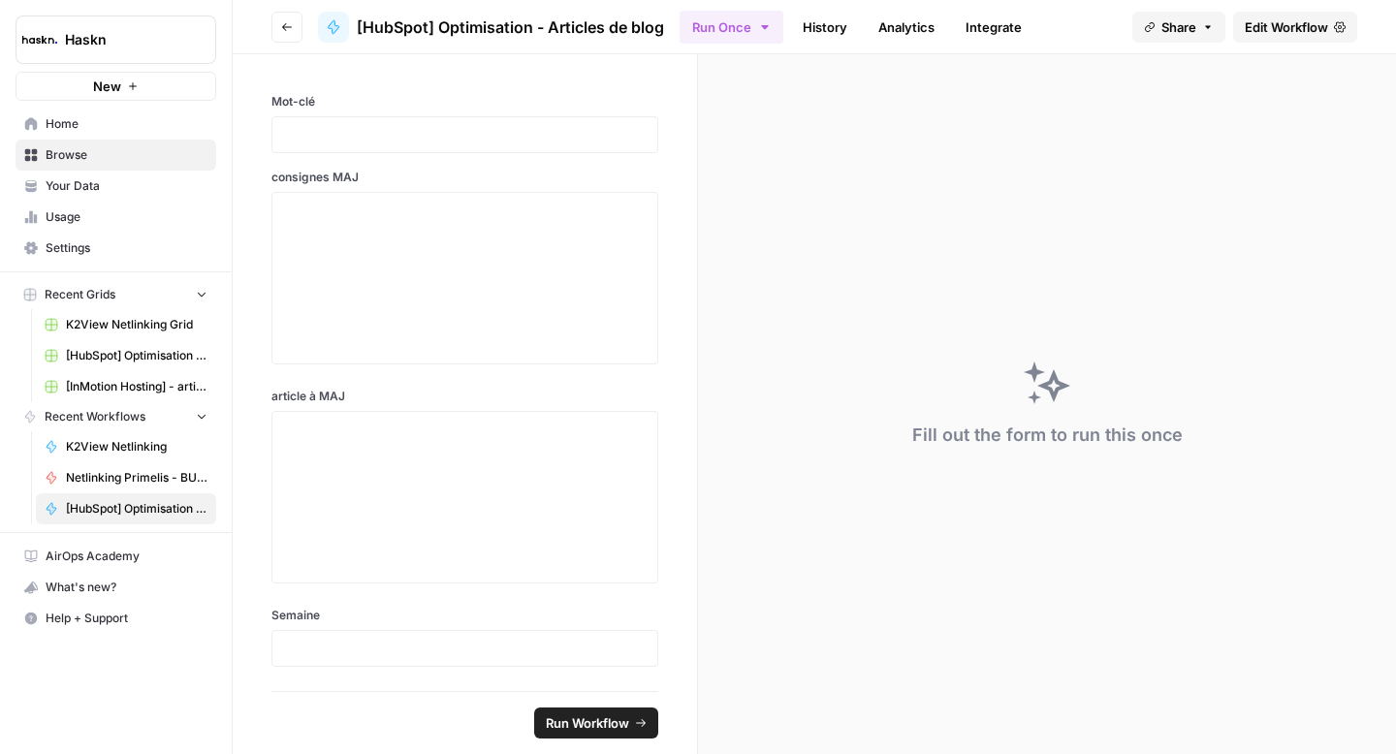
click at [1294, 14] on link "Edit Workflow" at bounding box center [1295, 27] width 124 height 31
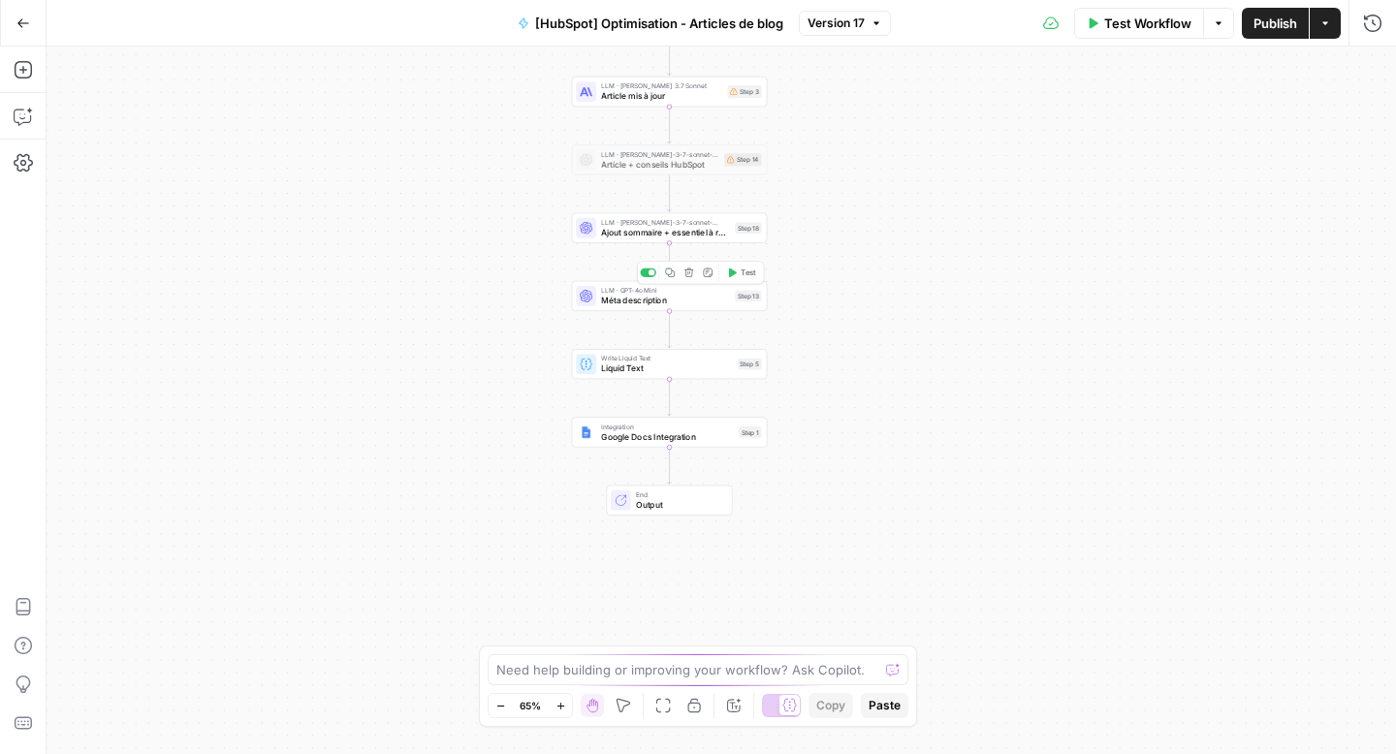
click at [689, 306] on div "LLM · GPT-4o Mini Méta description Step 13 Copy step Delete step Add Note Test" at bounding box center [670, 296] width 196 height 30
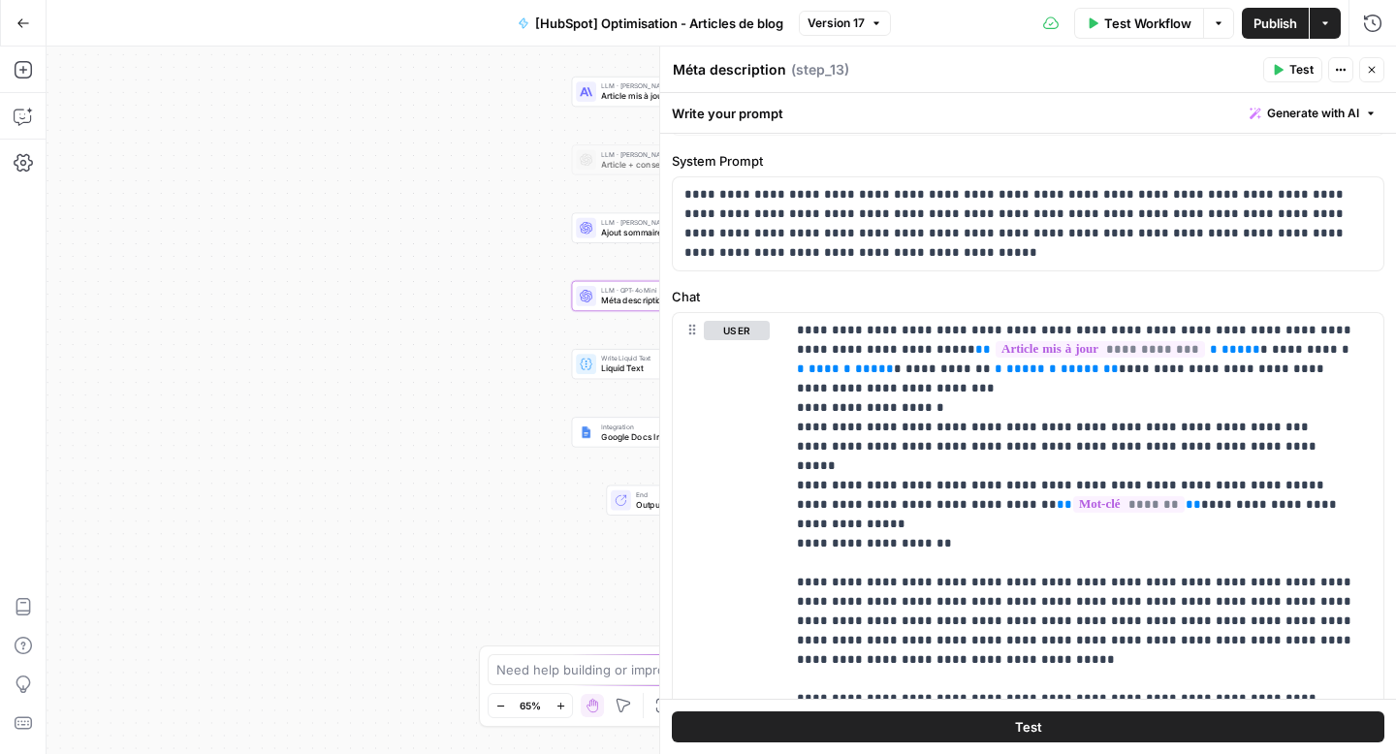
scroll to position [62, 0]
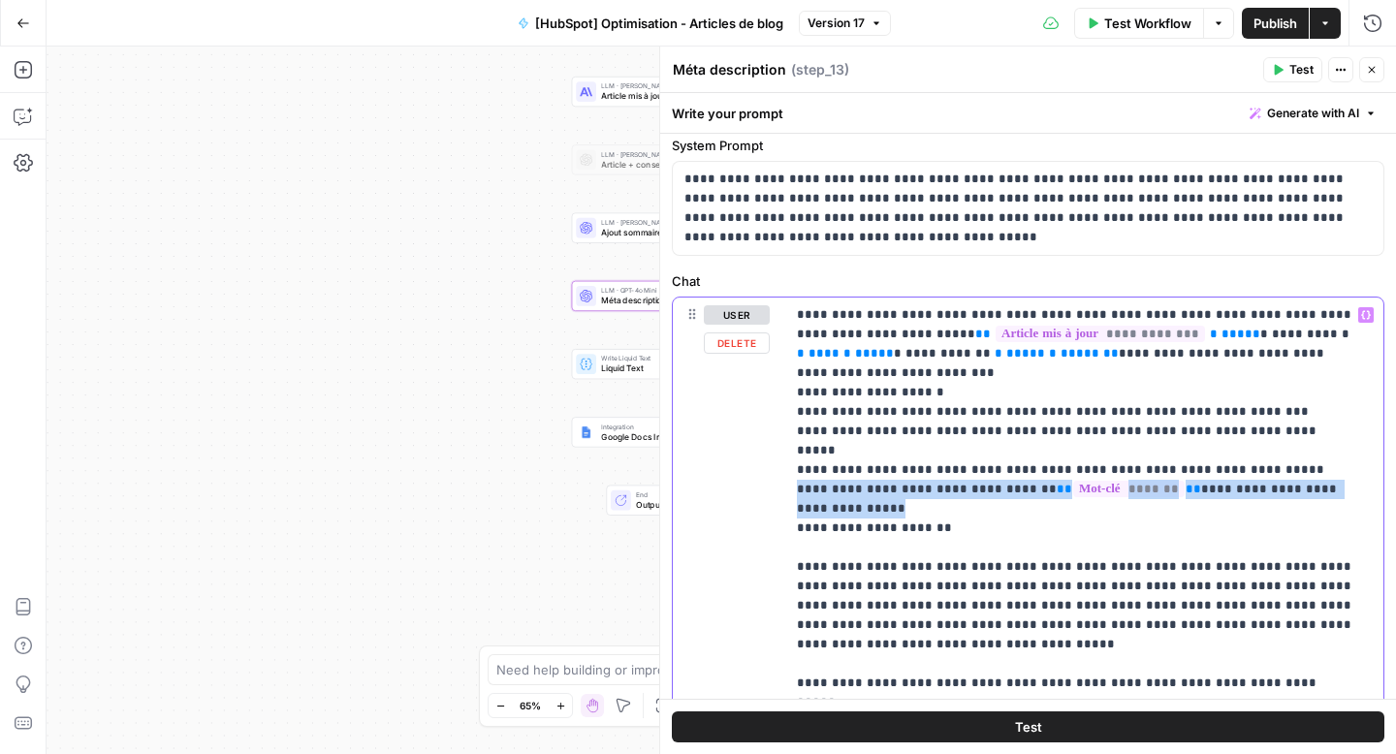
drag, startPoint x: 889, startPoint y: 475, endPoint x: 792, endPoint y: 452, distance: 99.7
click at [792, 452] on div "**********" at bounding box center [1084, 587] width 598 height 578
copy p "**********"
click at [1370, 69] on icon "button" at bounding box center [1372, 70] width 7 height 7
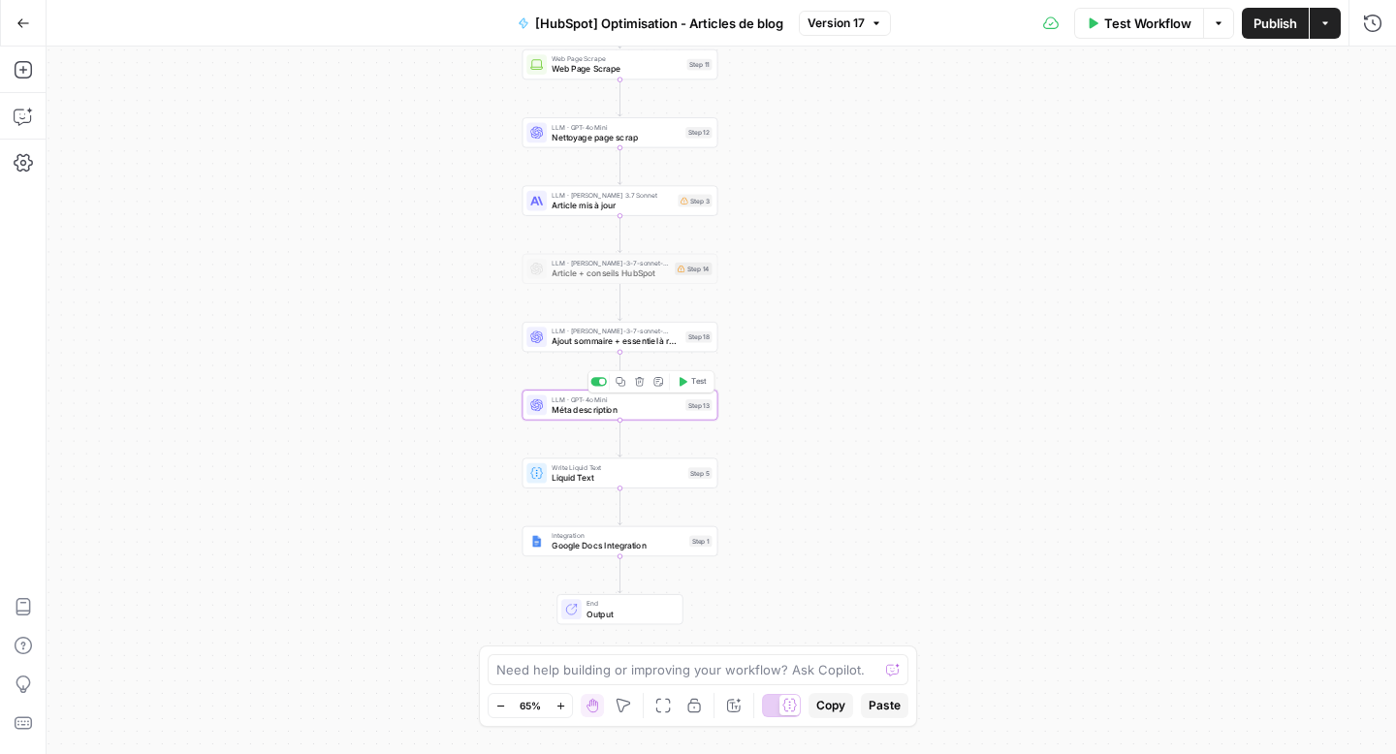
click at [613, 406] on span "Méta description" at bounding box center [616, 409] width 129 height 13
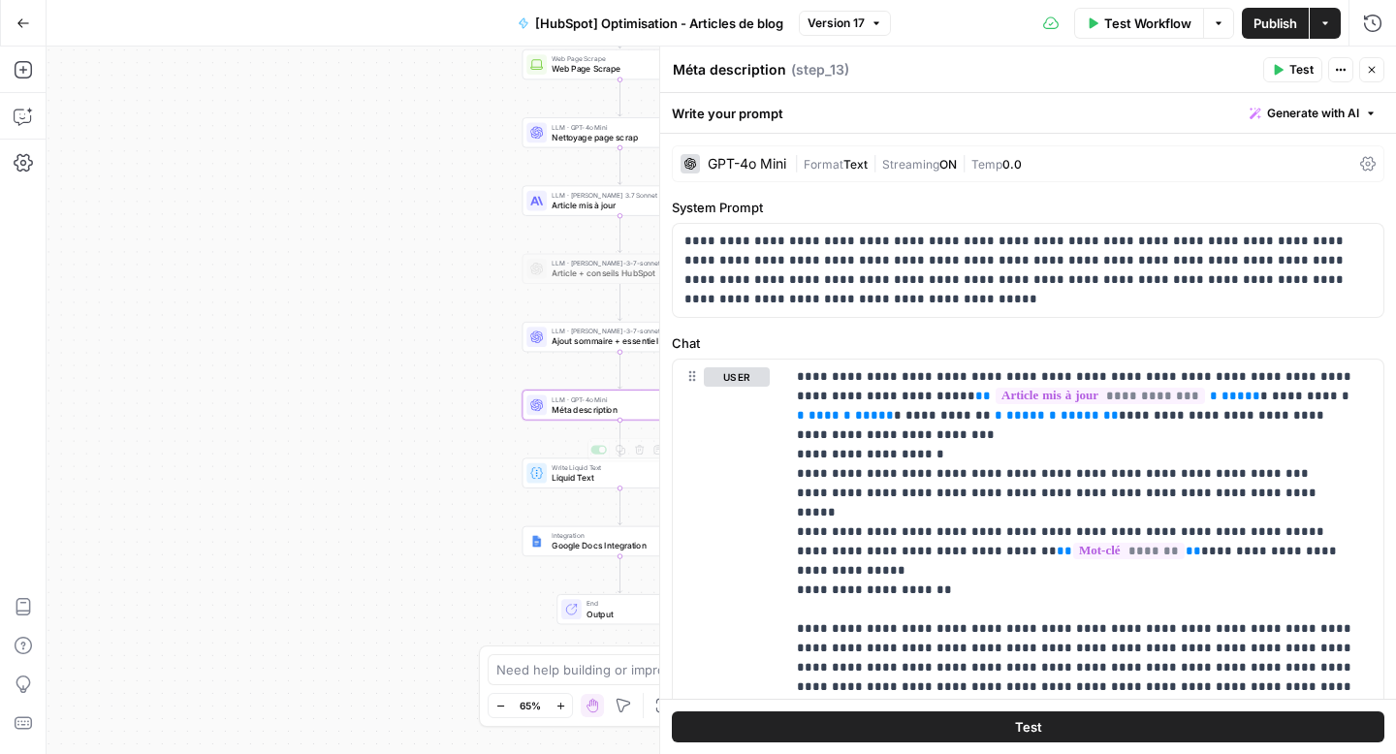
click at [577, 496] on div "Workflow Set Inputs Inputs Web Page Scrape Web Page Scrape Step 11 LLM · GPT-4o…" at bounding box center [722, 401] width 1350 height 708
click at [577, 482] on span "Liquid Text" at bounding box center [617, 477] width 131 height 13
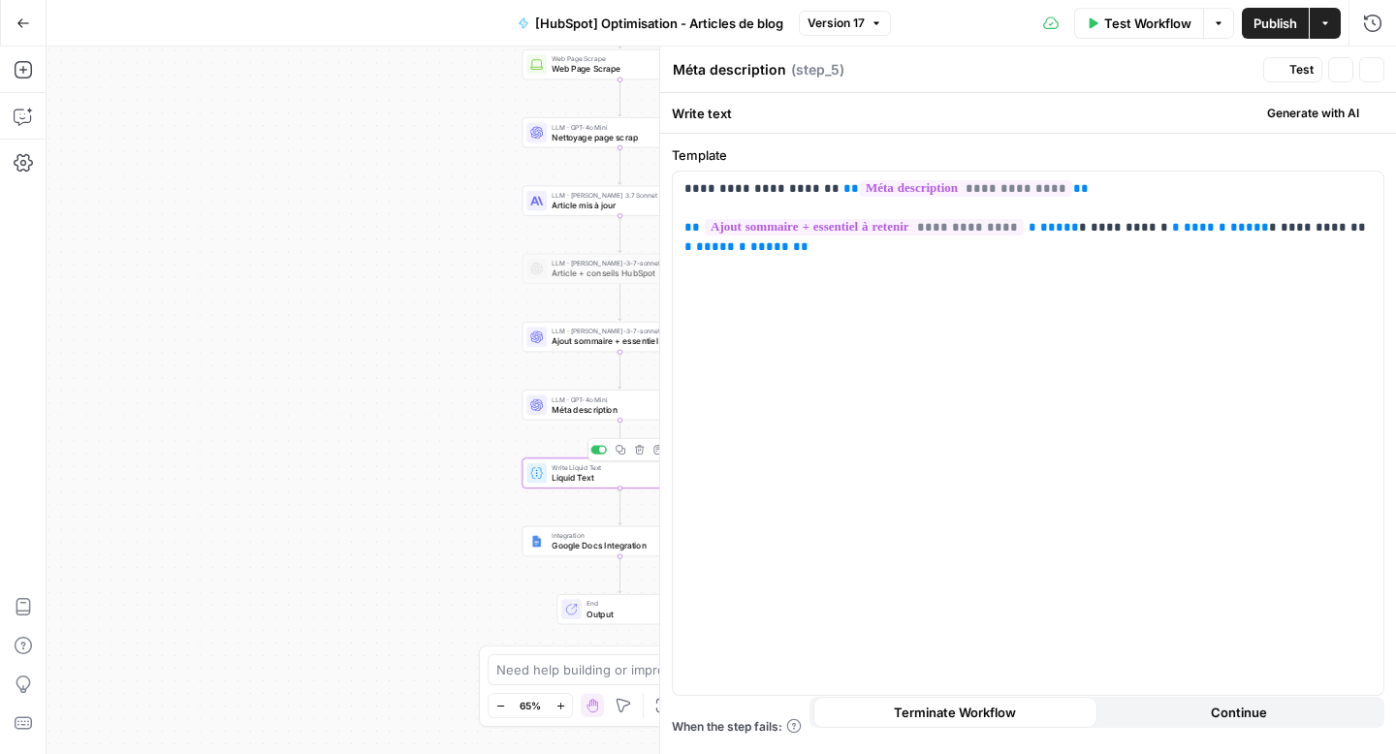
type textarea "Liquid Text"
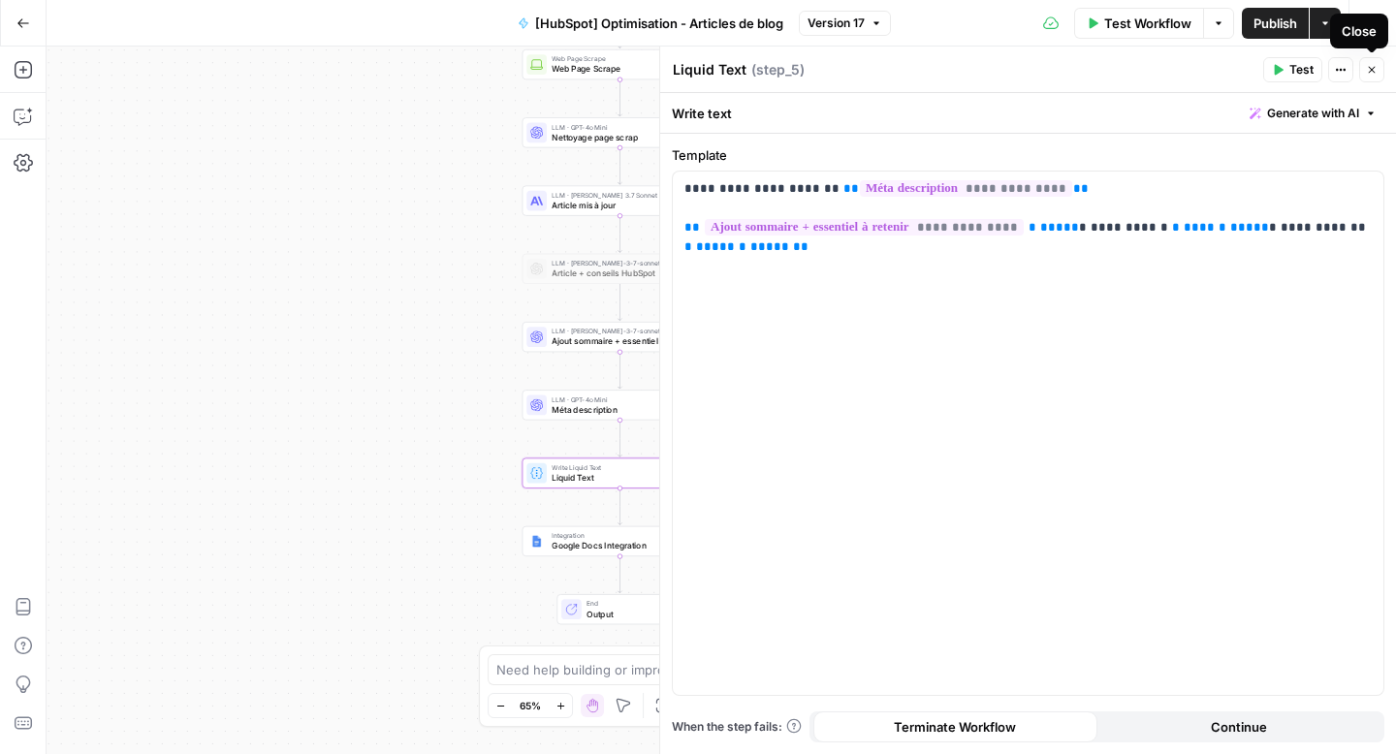
click at [1376, 77] on button "Close" at bounding box center [1371, 69] width 25 height 25
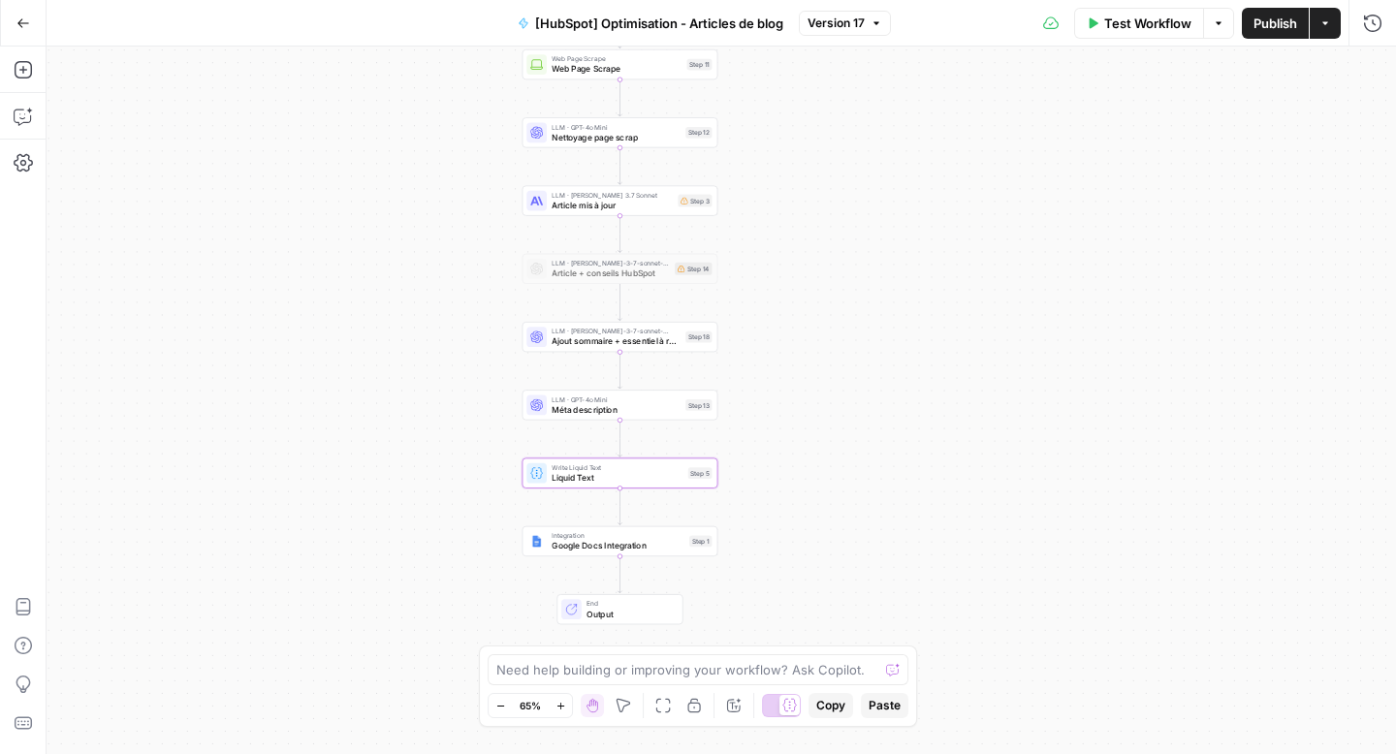
click at [29, 20] on button "Go Back" at bounding box center [23, 23] width 35 height 35
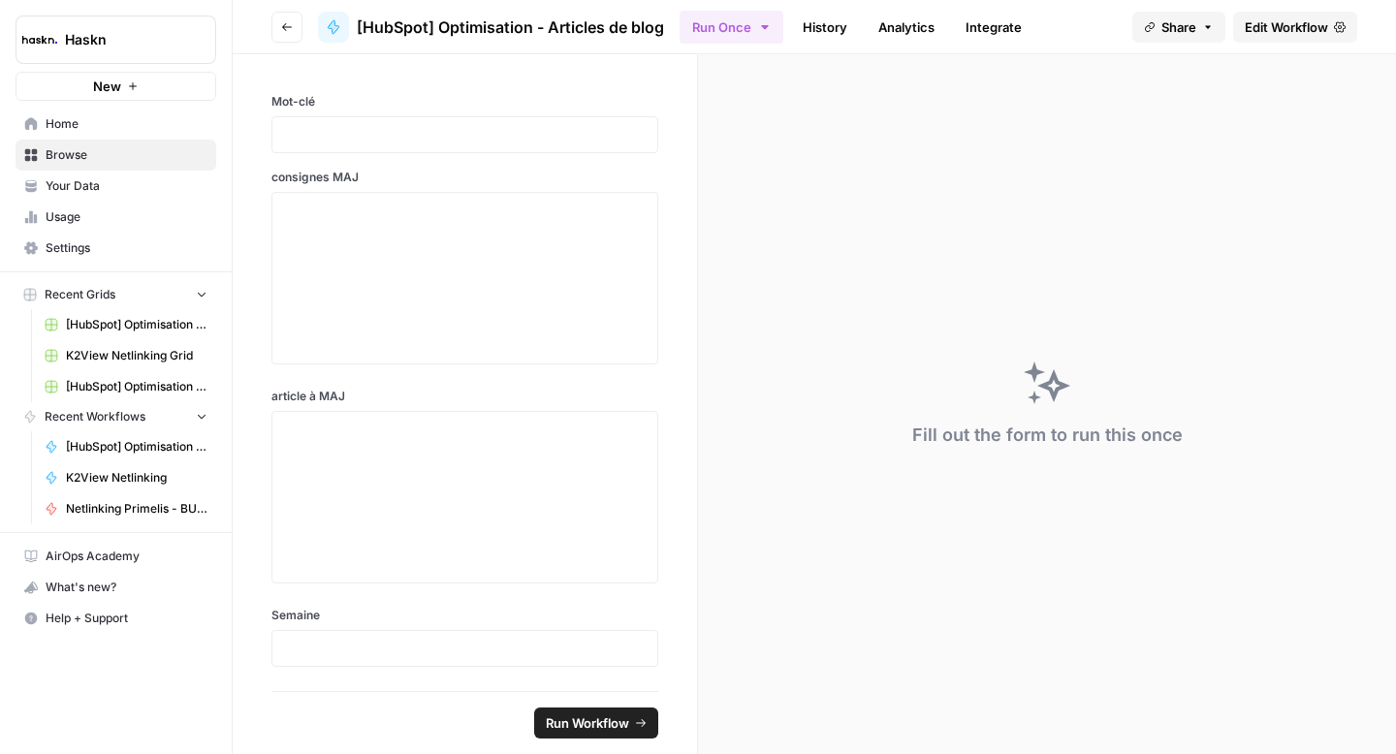
click at [290, 18] on button "Go back" at bounding box center [286, 27] width 31 height 31
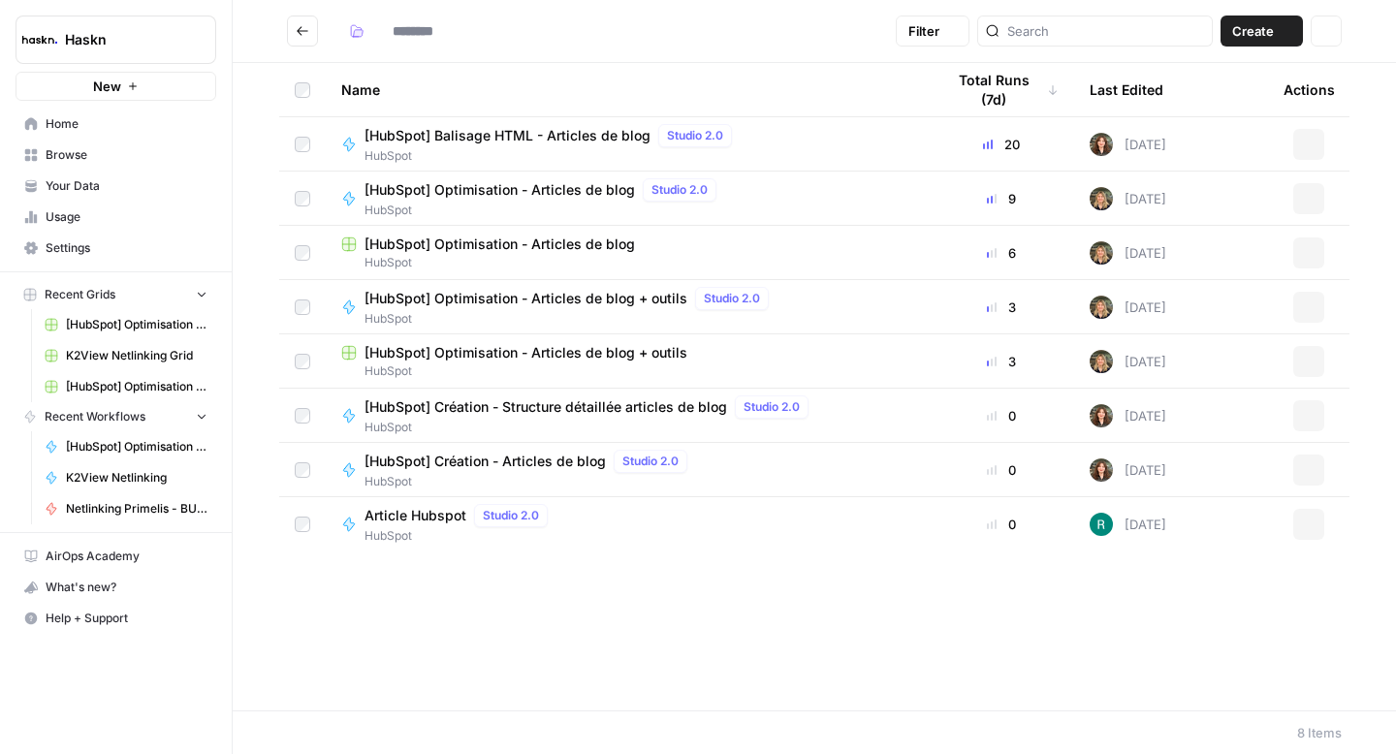
type input "*******"
click at [542, 350] on span "[HubSpot] Optimisation - Articles de blog + outils" at bounding box center [526, 352] width 323 height 19
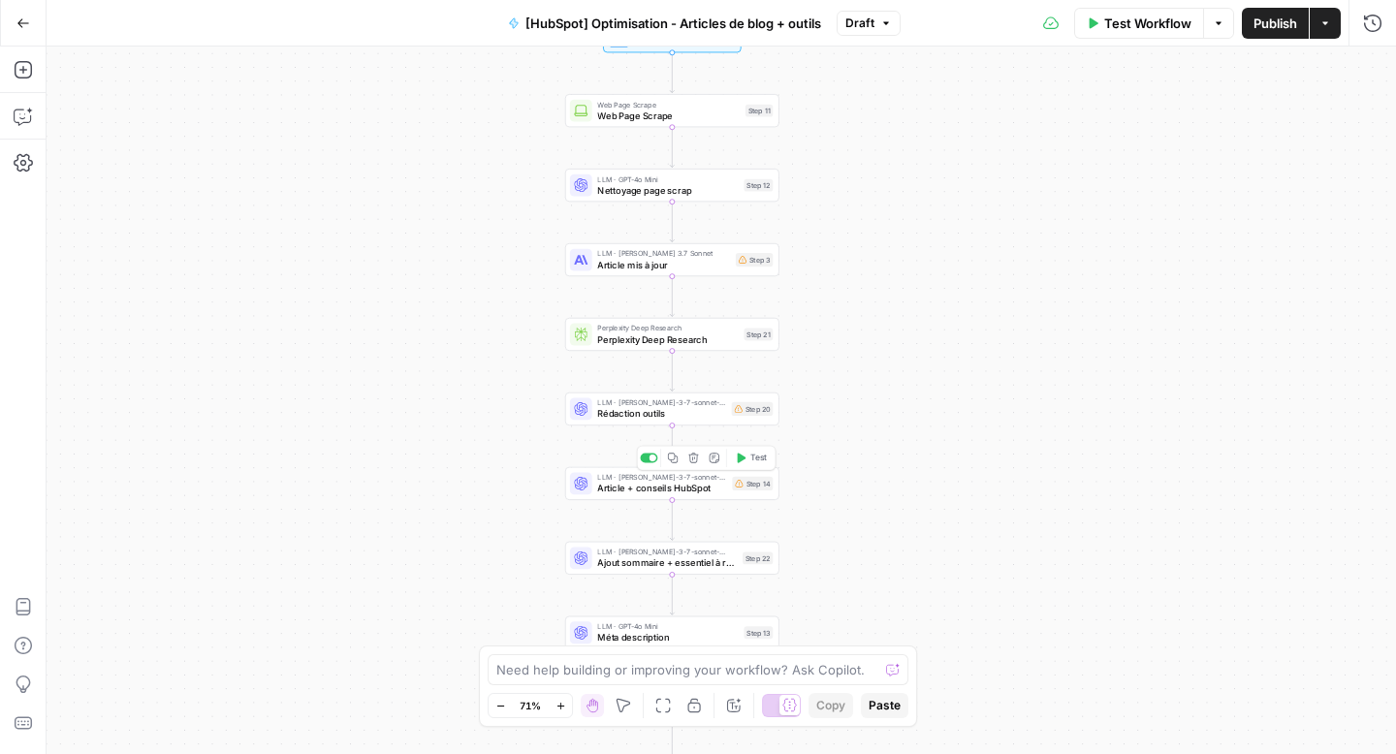
click at [687, 484] on span "Article + conseils HubSpot" at bounding box center [661, 489] width 129 height 14
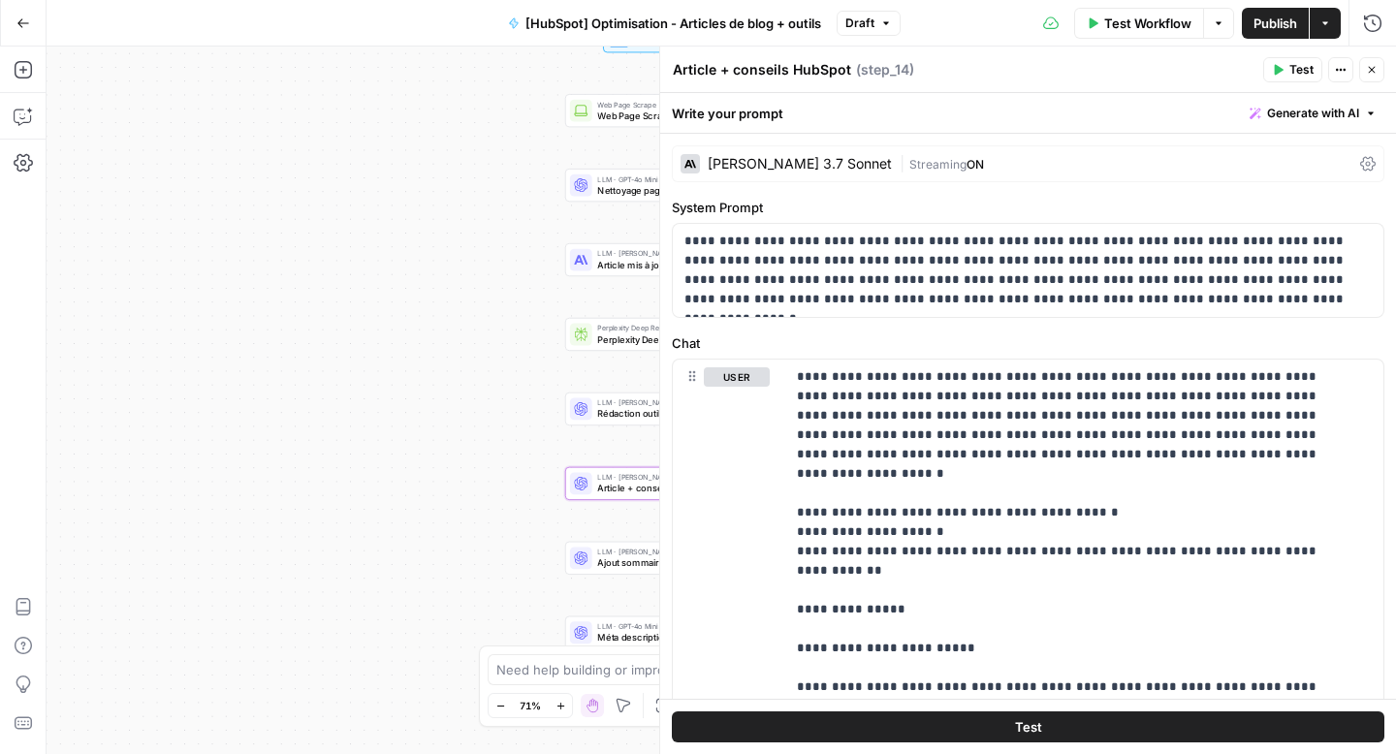
click at [1373, 78] on button "Close" at bounding box center [1371, 69] width 25 height 25
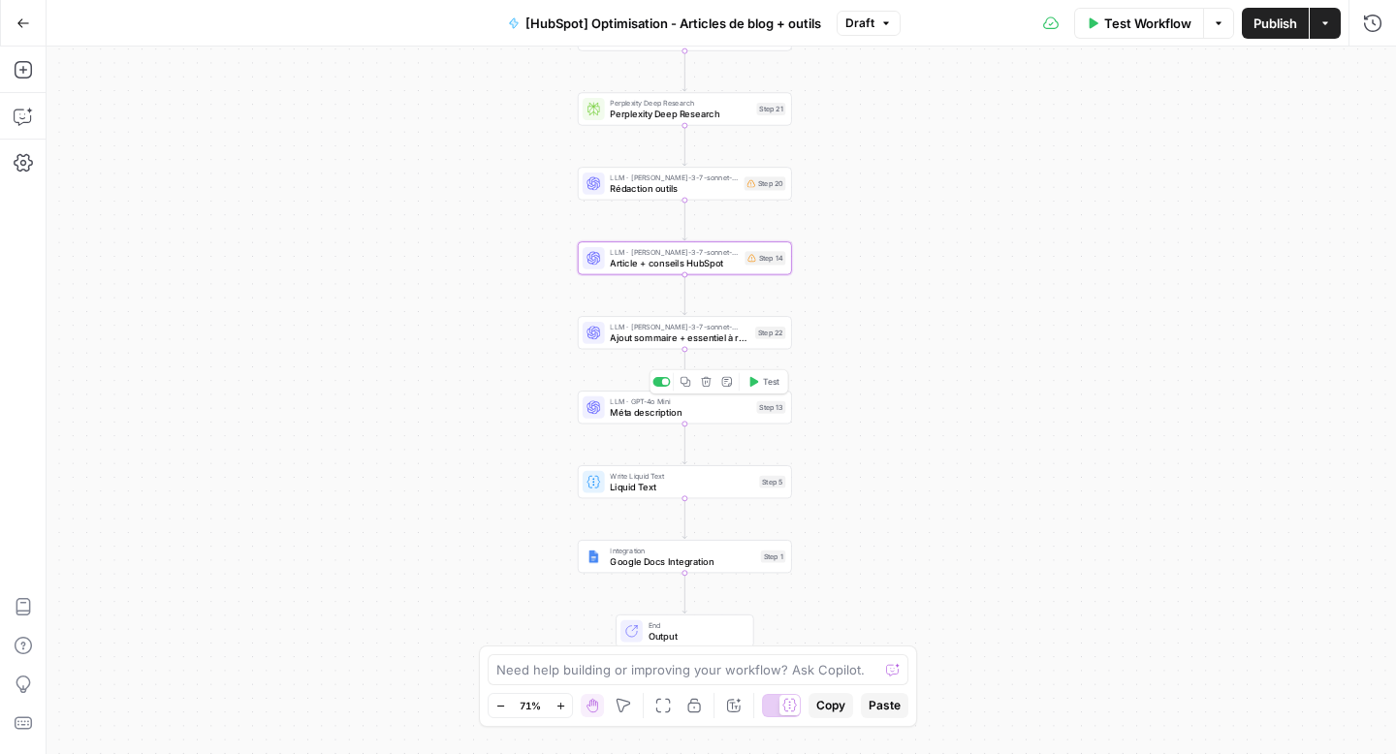
click at [687, 405] on span "Méta description" at bounding box center [680, 412] width 141 height 14
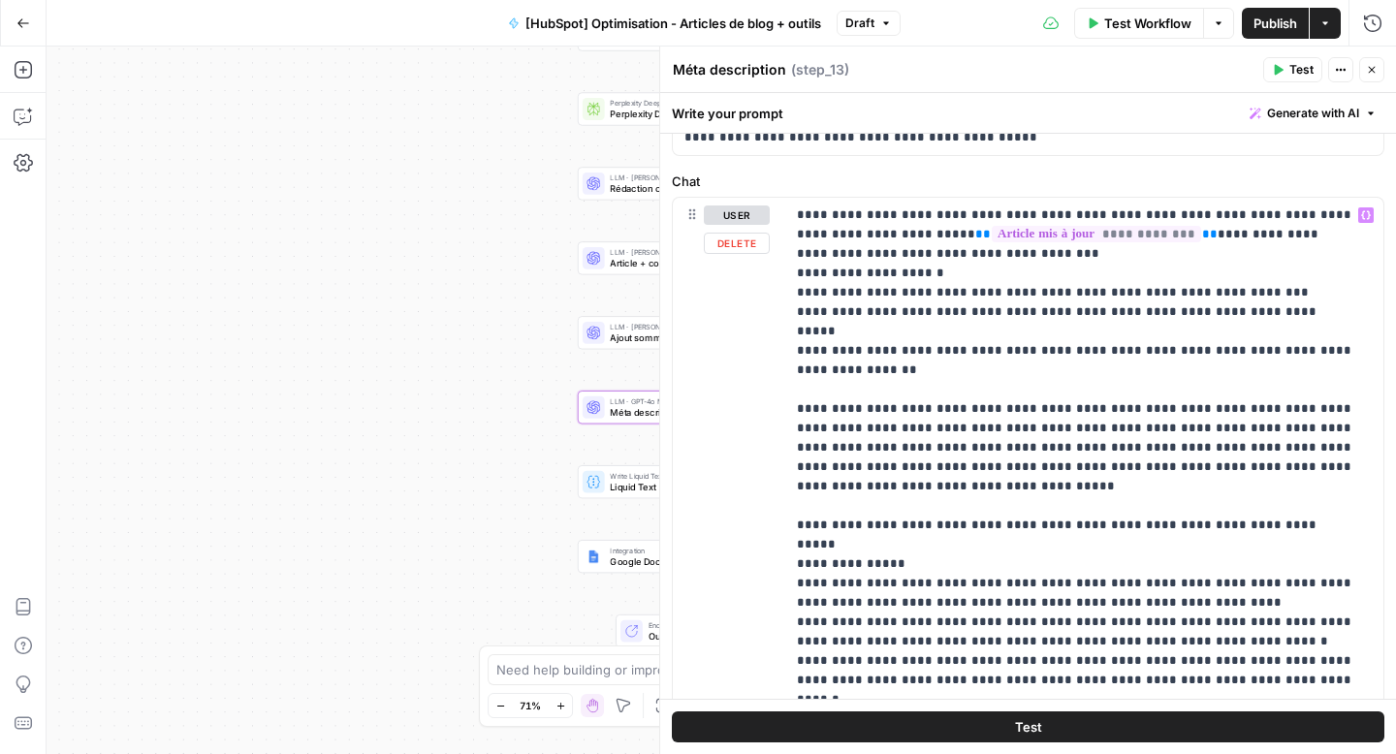
scroll to position [148, 0]
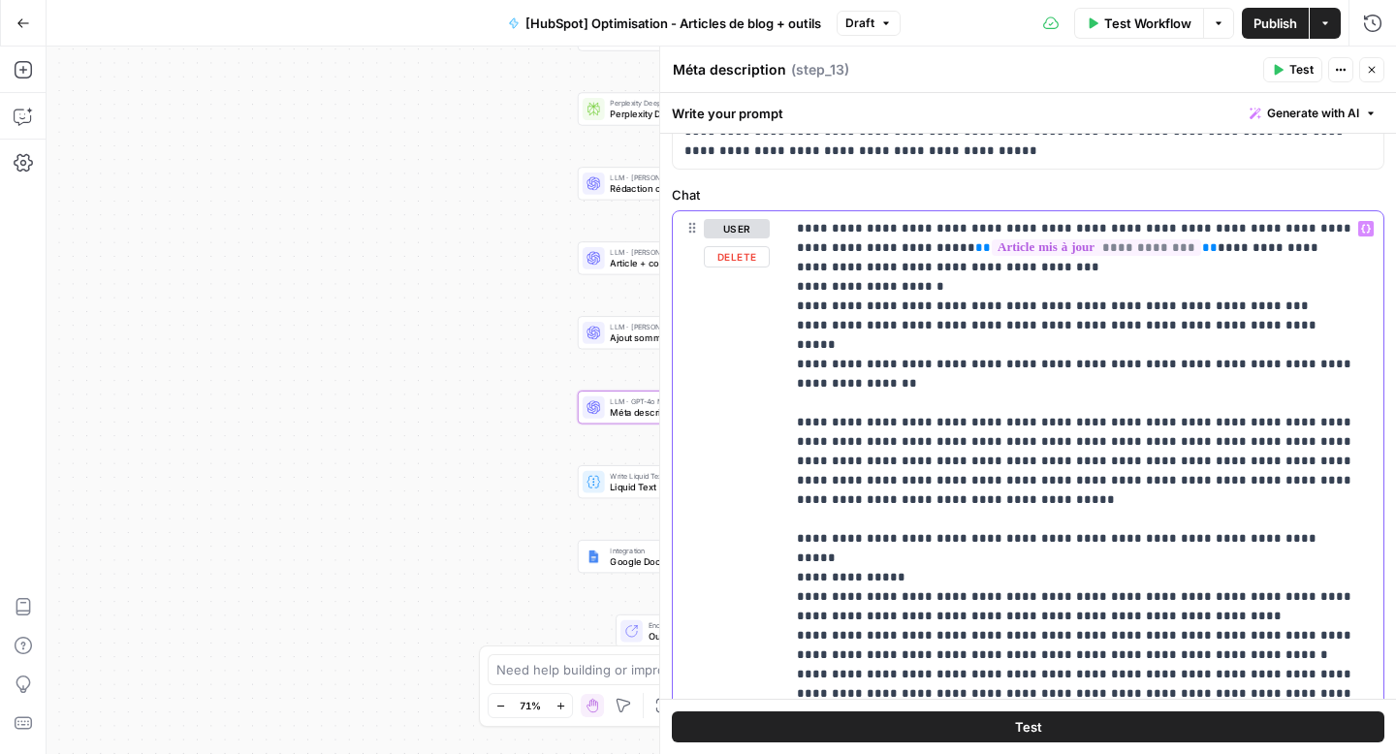
click at [1232, 344] on p "**********" at bounding box center [1077, 481] width 560 height 524
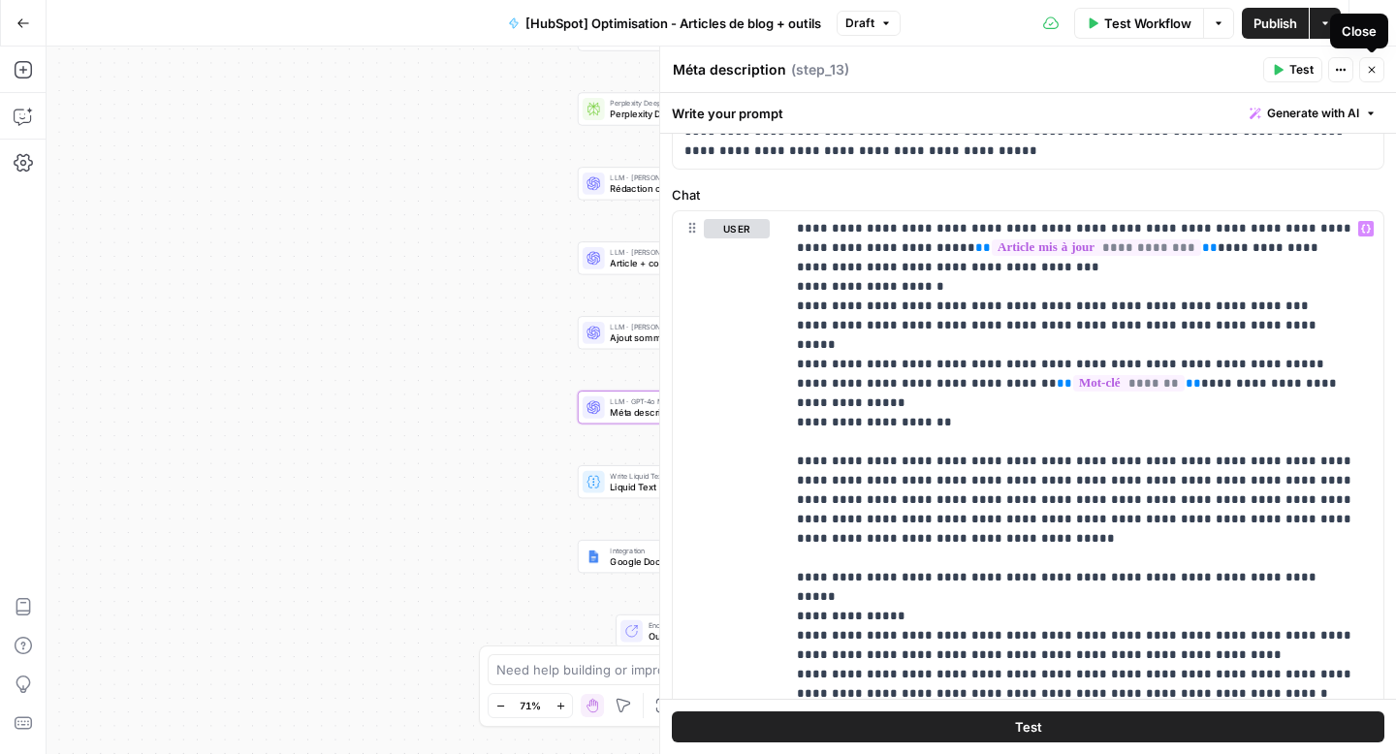
click at [1378, 75] on button "Close" at bounding box center [1371, 69] width 25 height 25
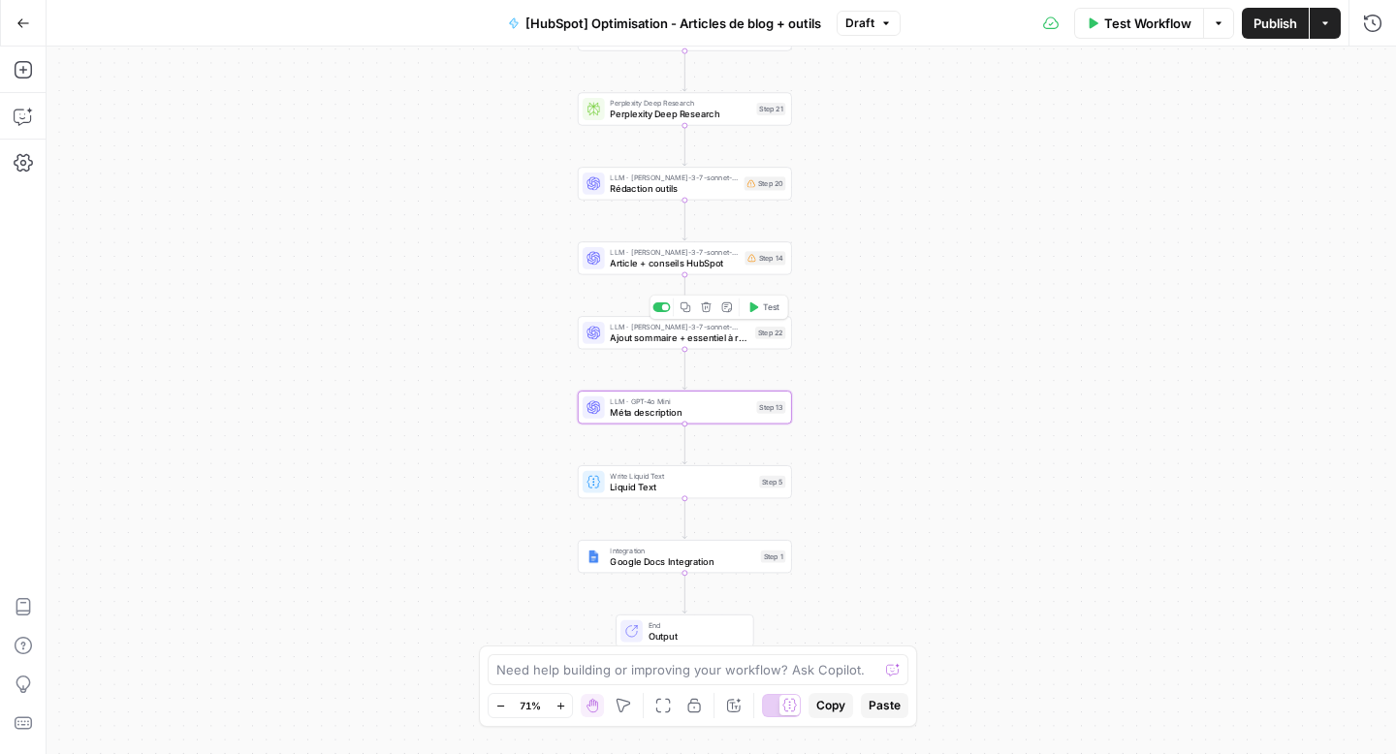
click at [678, 342] on span "Ajout sommaire + essentiel à retenir" at bounding box center [680, 338] width 140 height 14
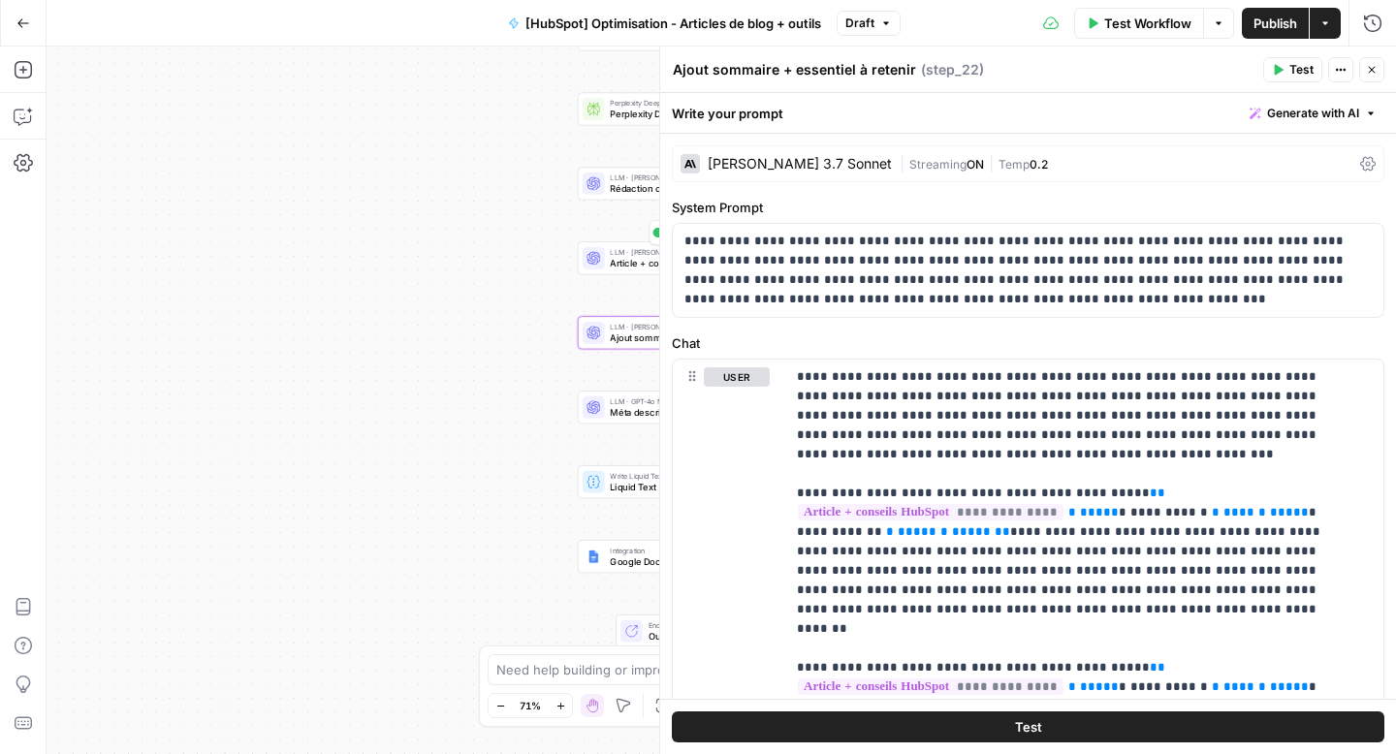
click at [627, 268] on span "Article + conseils HubSpot" at bounding box center [674, 263] width 129 height 14
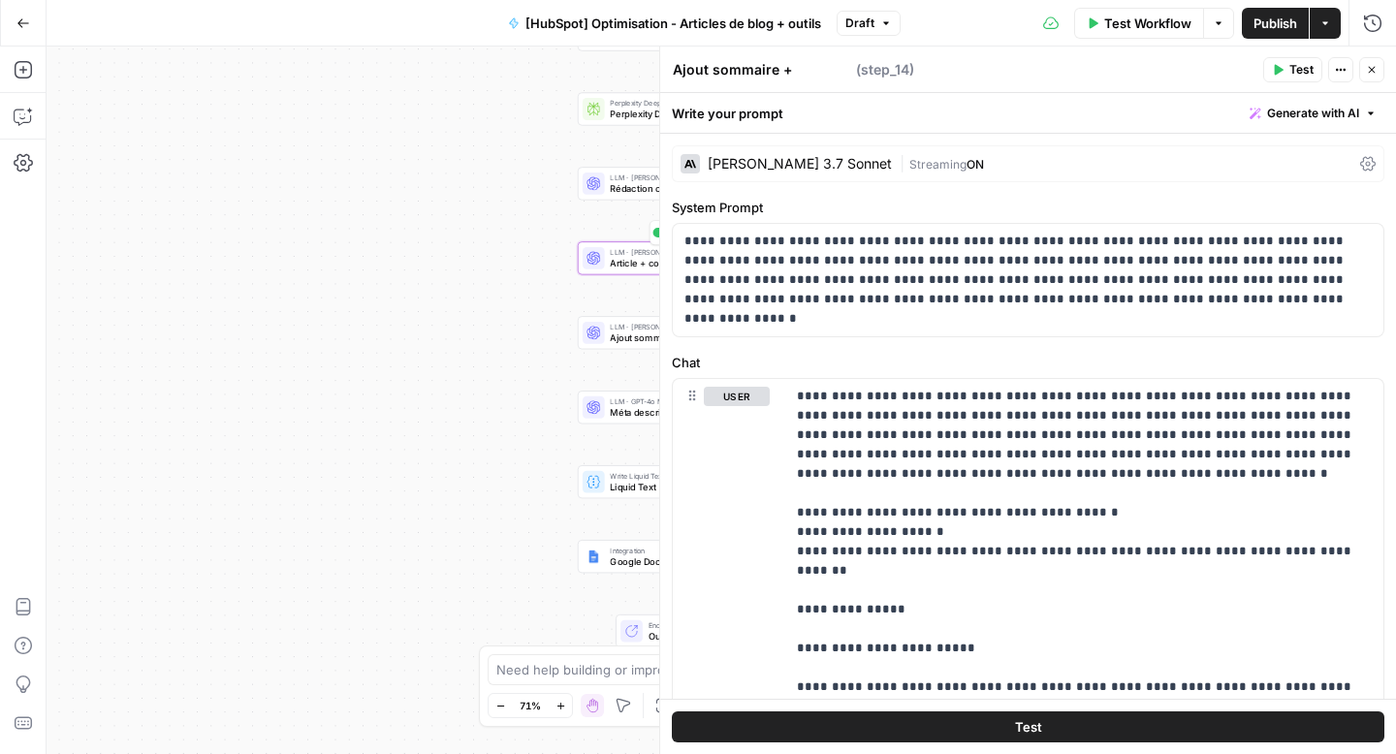
type textarea "Article + conseils HubSpot"
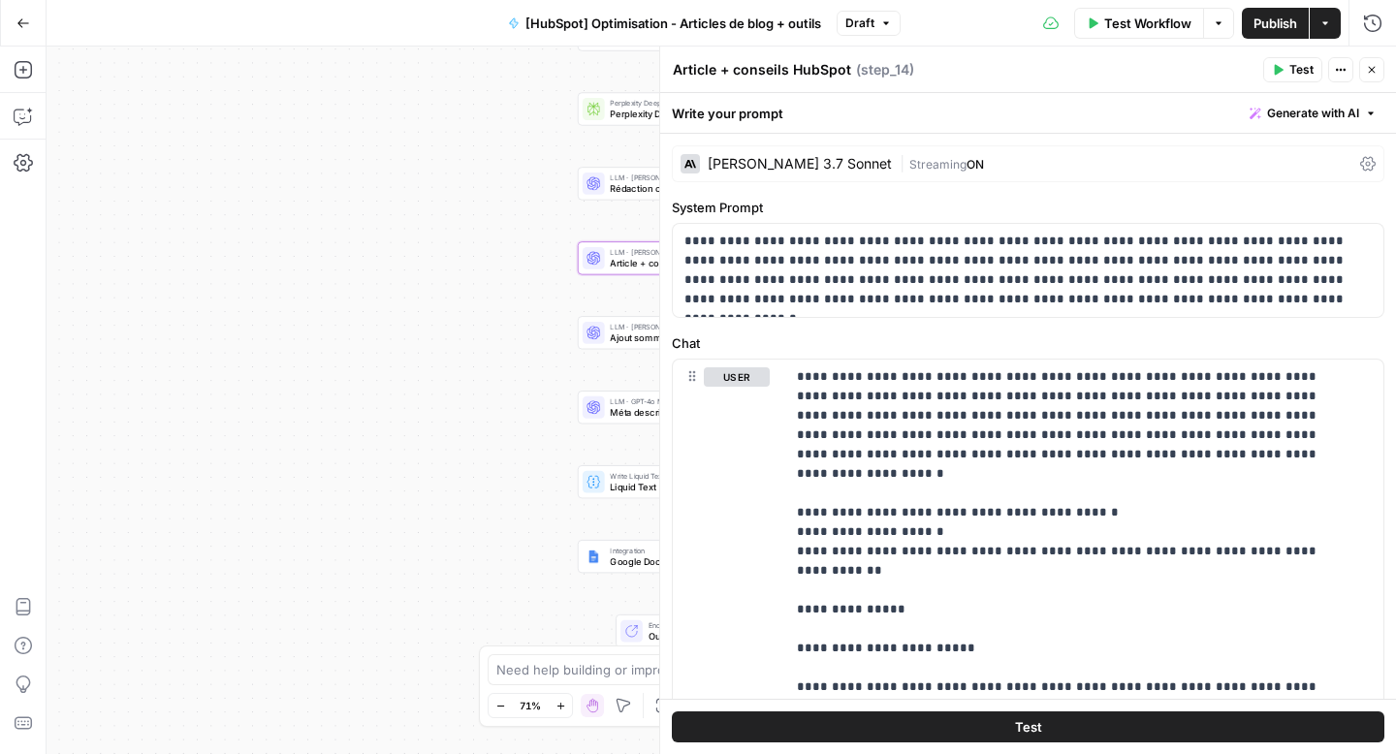
click at [634, 344] on span "Ajout sommaire + essentiel à retenir" at bounding box center [680, 338] width 140 height 14
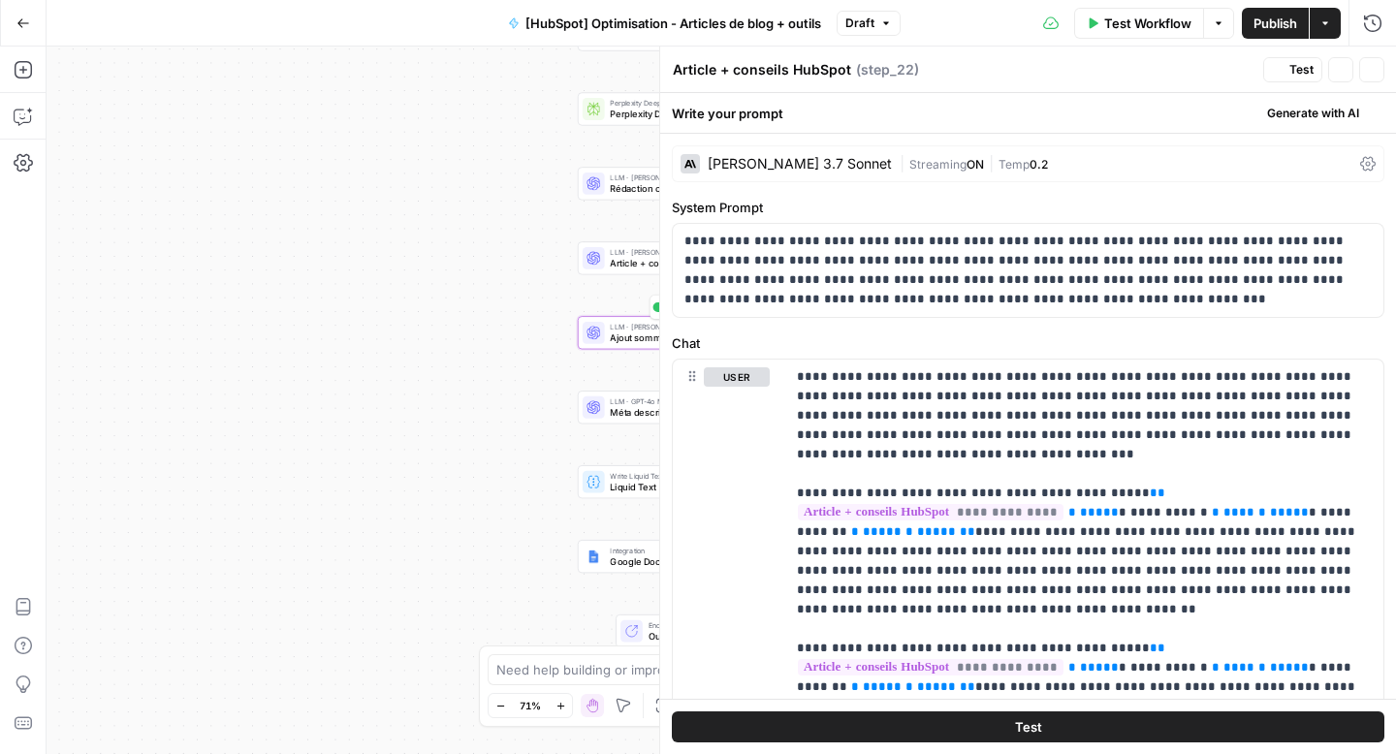
type textarea "Ajout sommaire + essentiel à retenir"
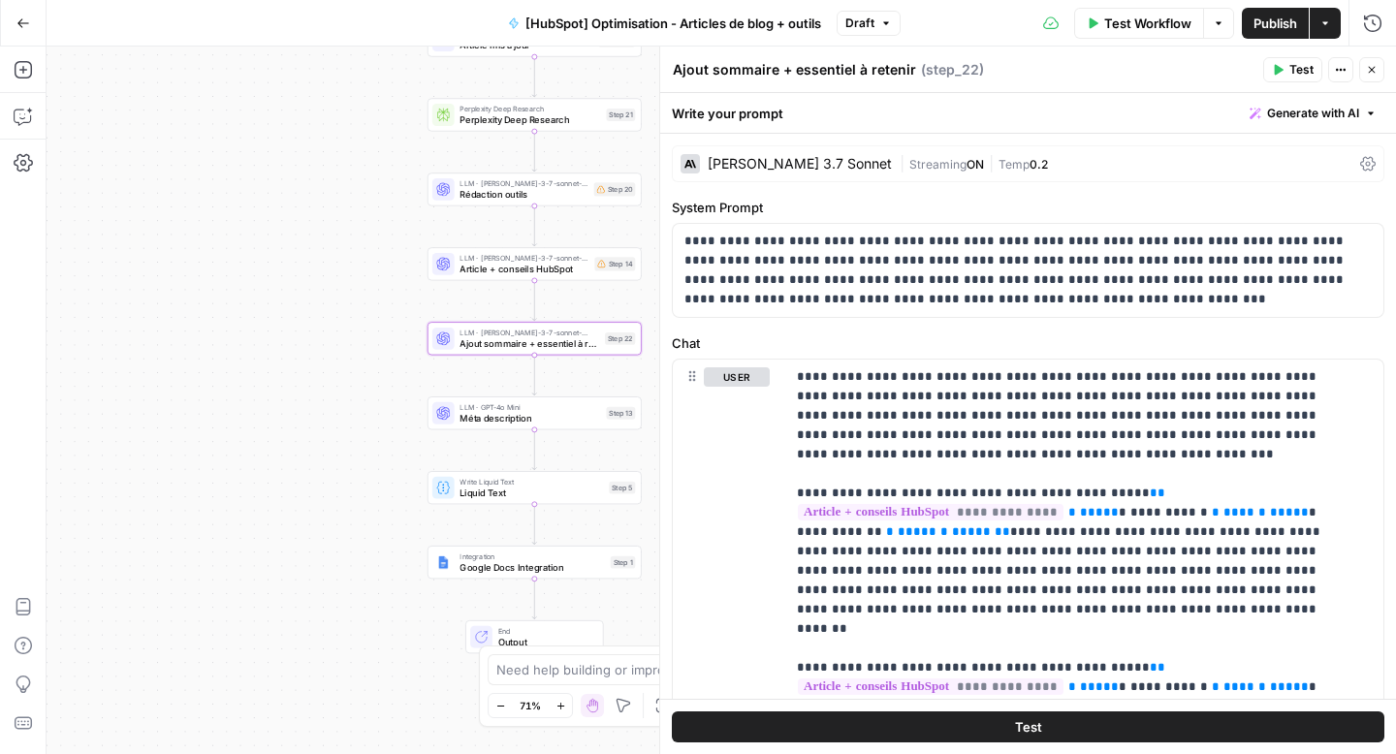
drag, startPoint x: 447, startPoint y: 185, endPoint x: 284, endPoint y: 187, distance: 162.9
click at [284, 187] on div "Workflow Set Inputs Inputs Web Page Scrape Web Page Scrape Step 11 LLM · GPT-4o…" at bounding box center [722, 401] width 1350 height 708
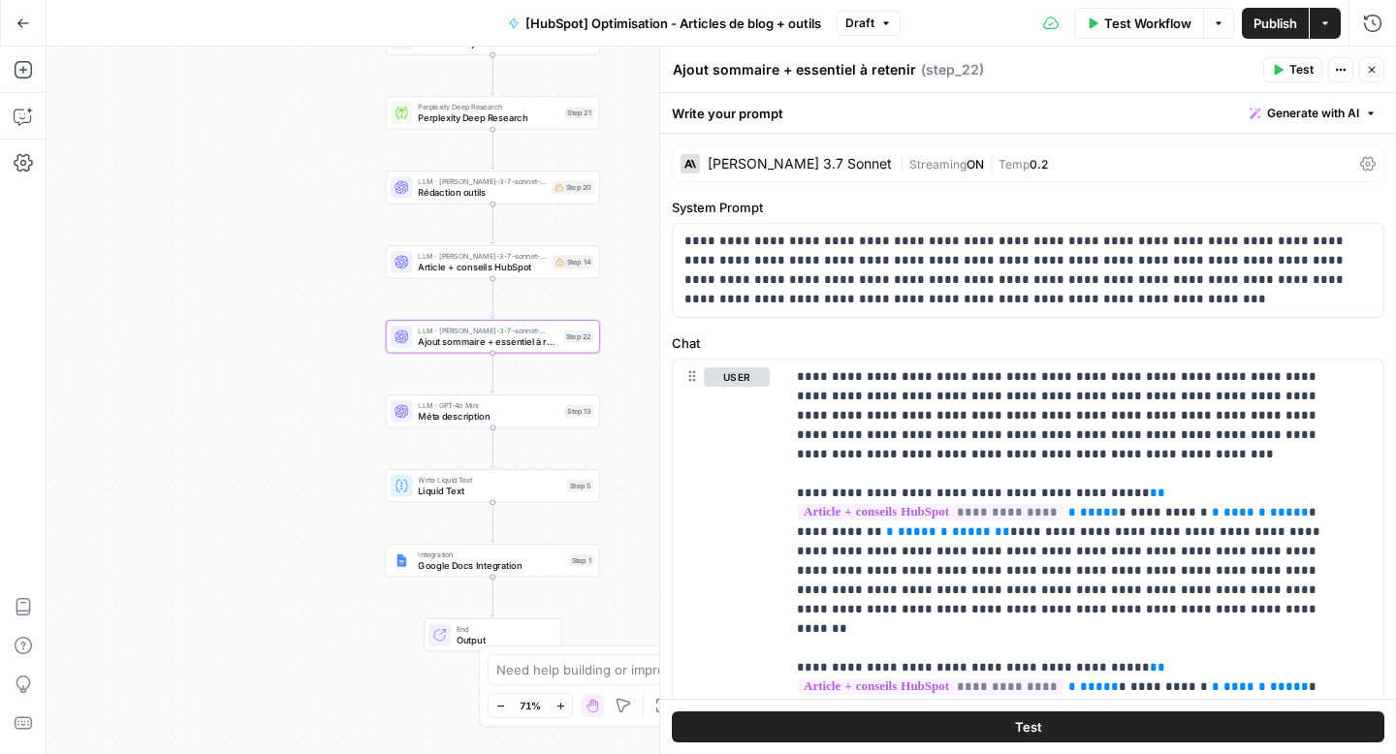
drag, startPoint x: 347, startPoint y: 240, endPoint x: 318, endPoint y: 242, distance: 29.1
click at [318, 242] on div "Workflow Set Inputs Inputs Web Page Scrape Web Page Scrape Step 11 LLM · GPT-4o…" at bounding box center [722, 401] width 1350 height 708
click at [452, 197] on span "Rédaction outils" at bounding box center [482, 192] width 129 height 14
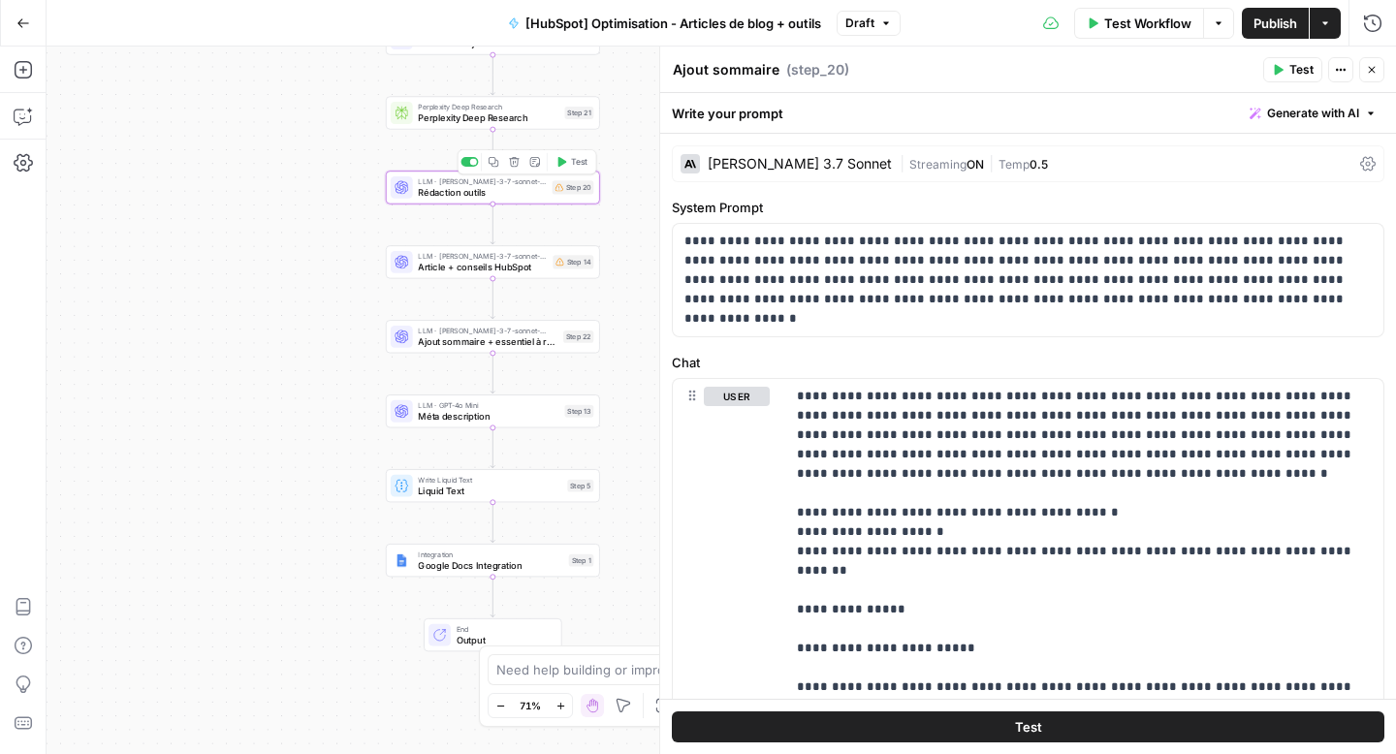
type textarea "Rédaction outils"
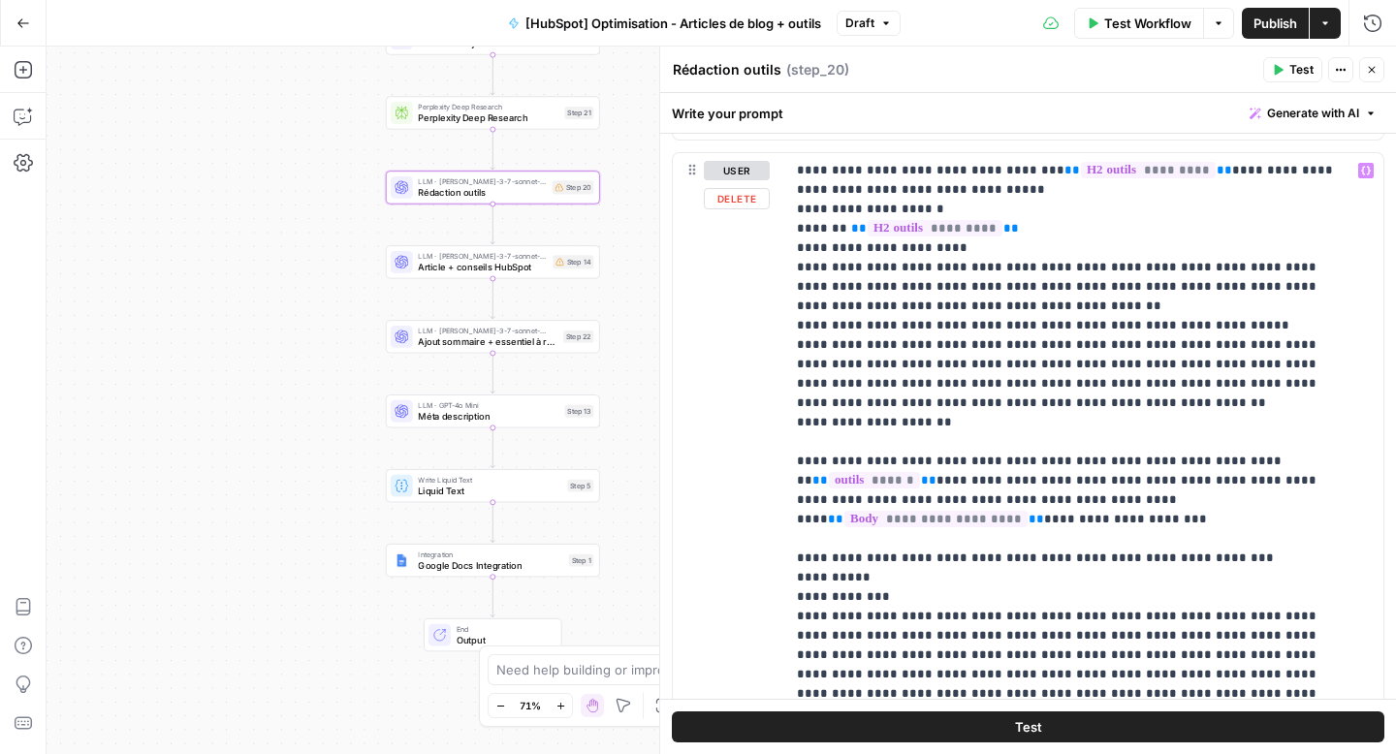
scroll to position [1191, 0]
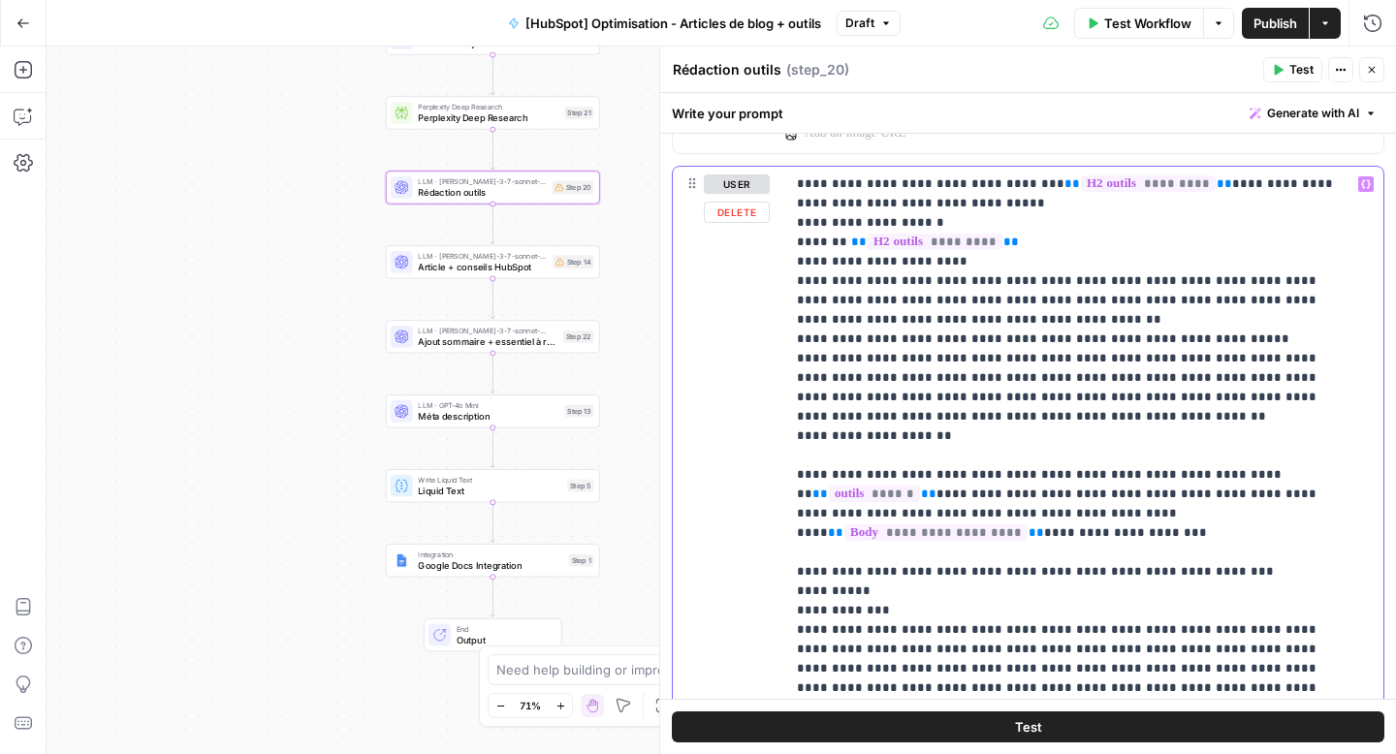
drag, startPoint x: 1174, startPoint y: 339, endPoint x: 792, endPoint y: 343, distance: 382.0
click at [792, 343] on div "**********" at bounding box center [1077, 562] width 584 height 790
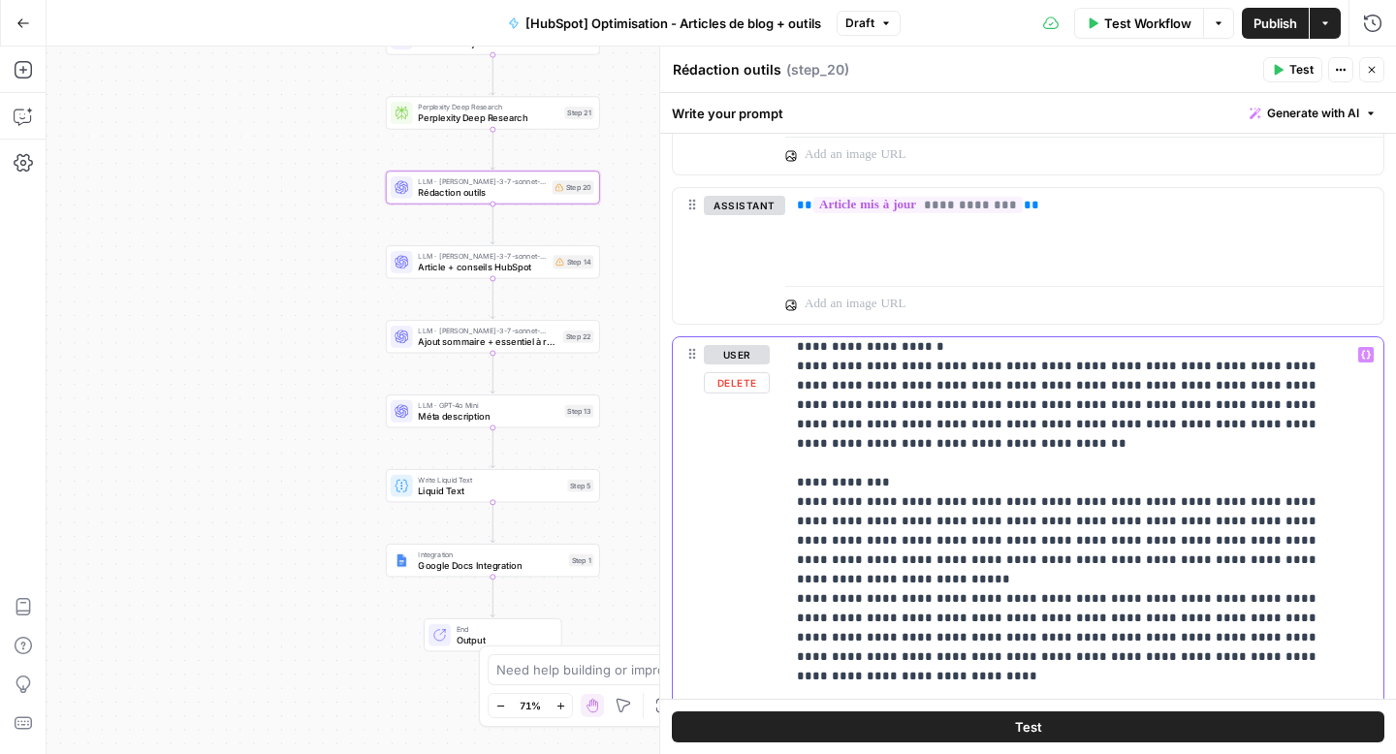
scroll to position [718, 0]
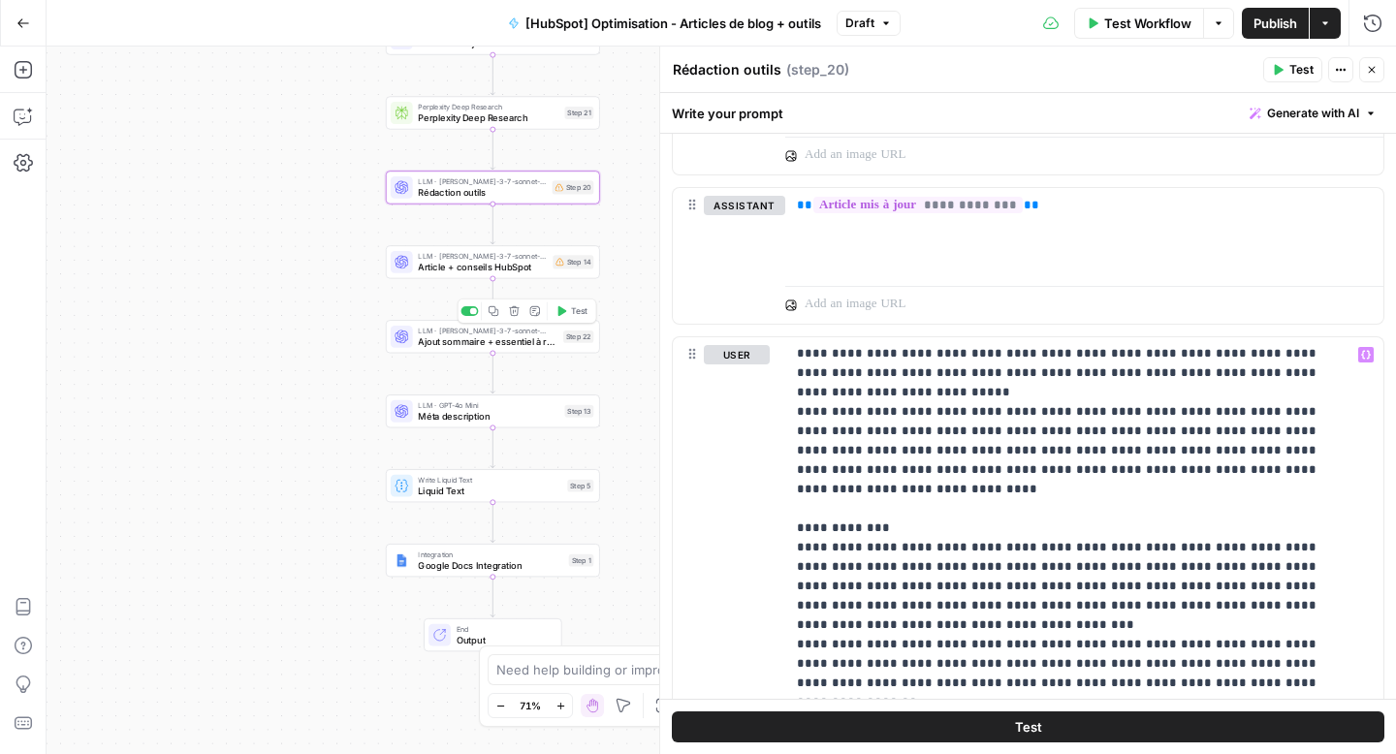
click at [510, 341] on span "Ajout sommaire + essentiel à retenir" at bounding box center [488, 341] width 140 height 14
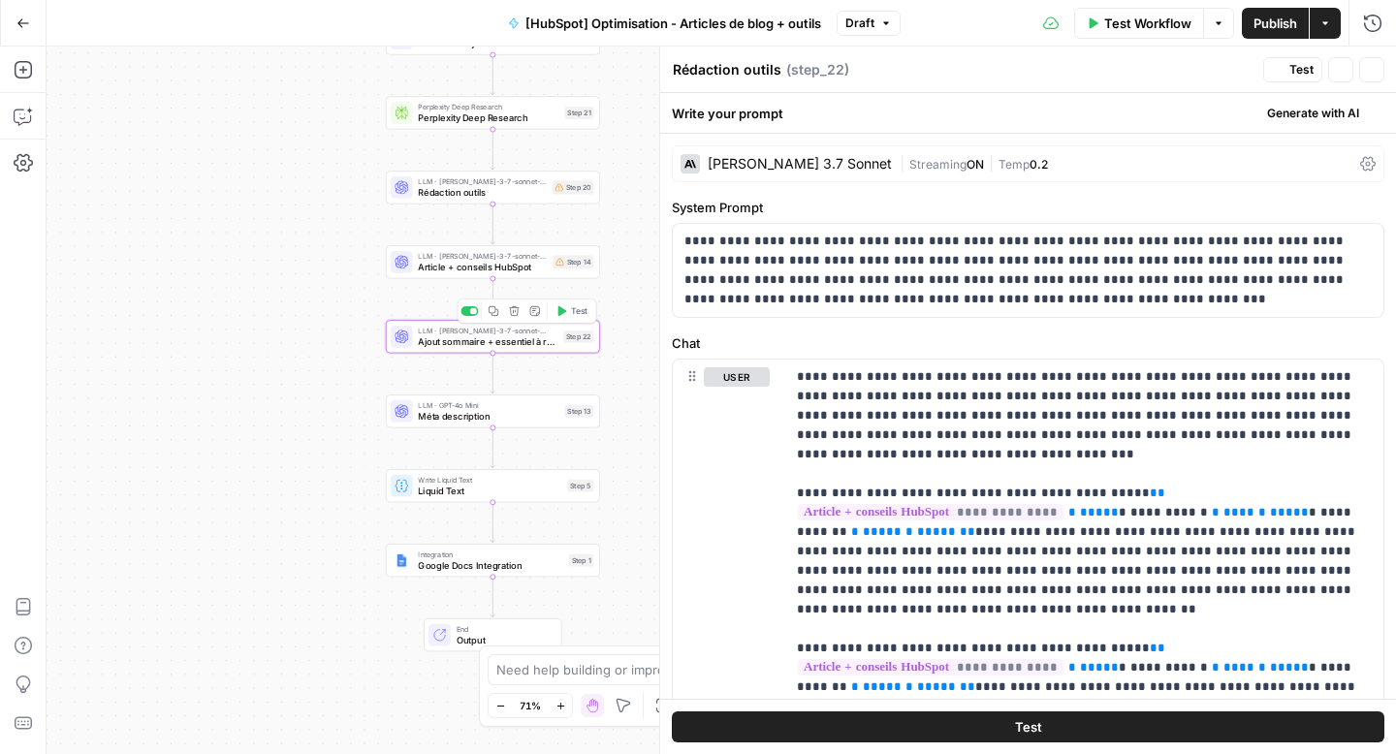
type textarea "Ajout sommaire + essentiel à retenir"
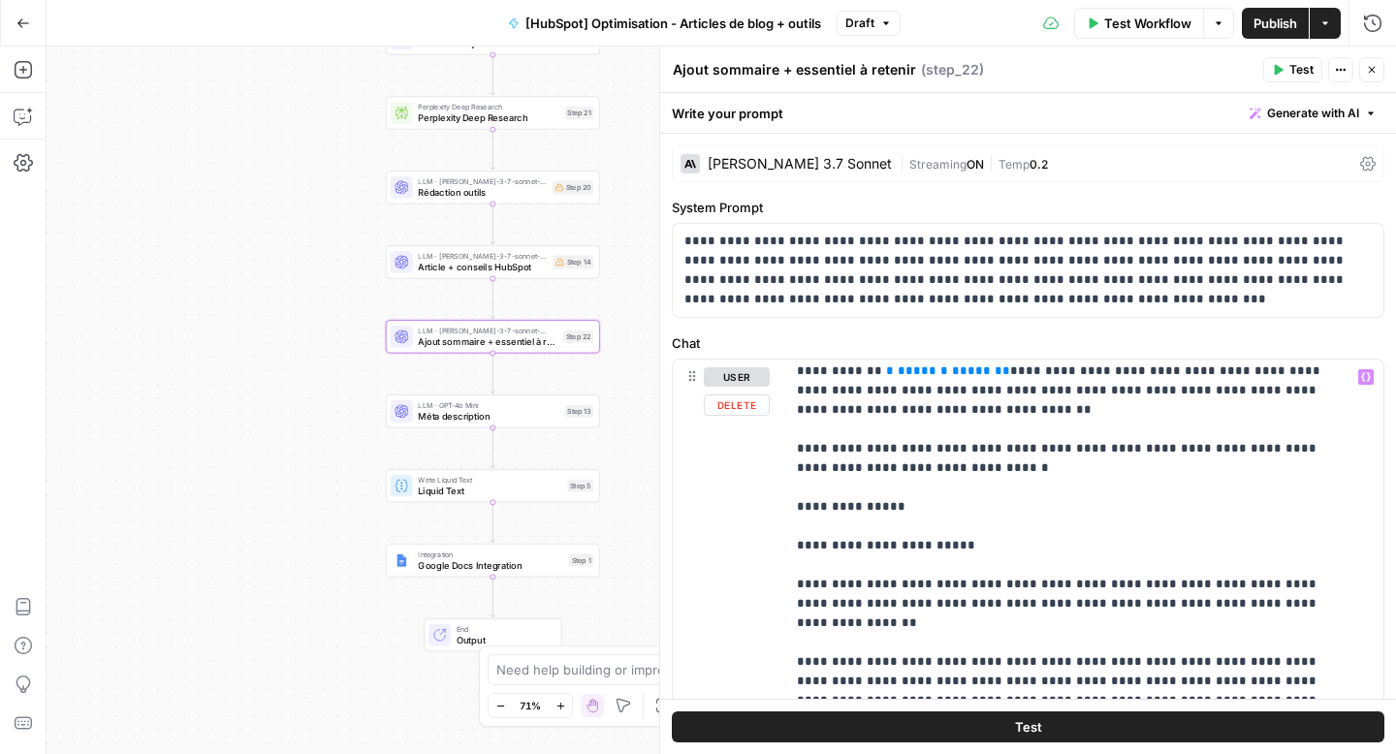
scroll to position [0, 0]
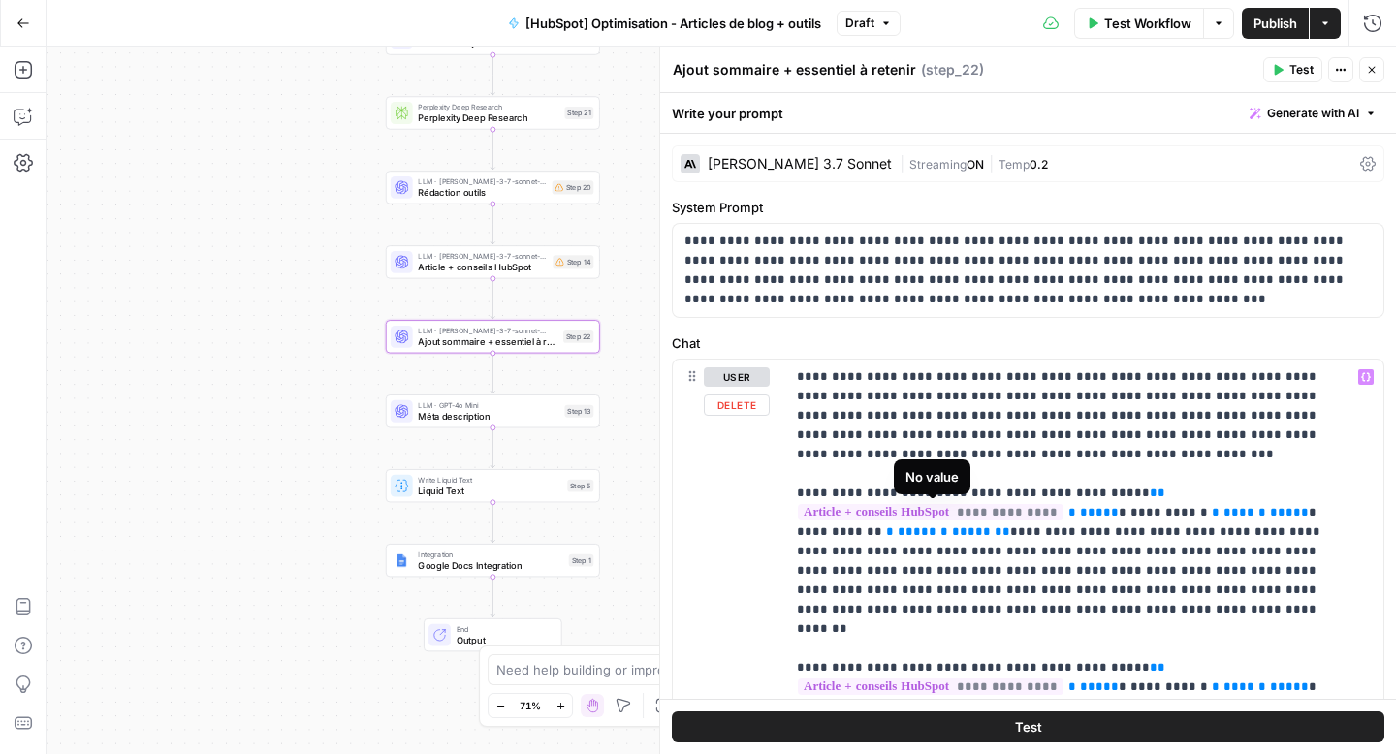
click at [1014, 513] on span "**********" at bounding box center [931, 512] width 266 height 16
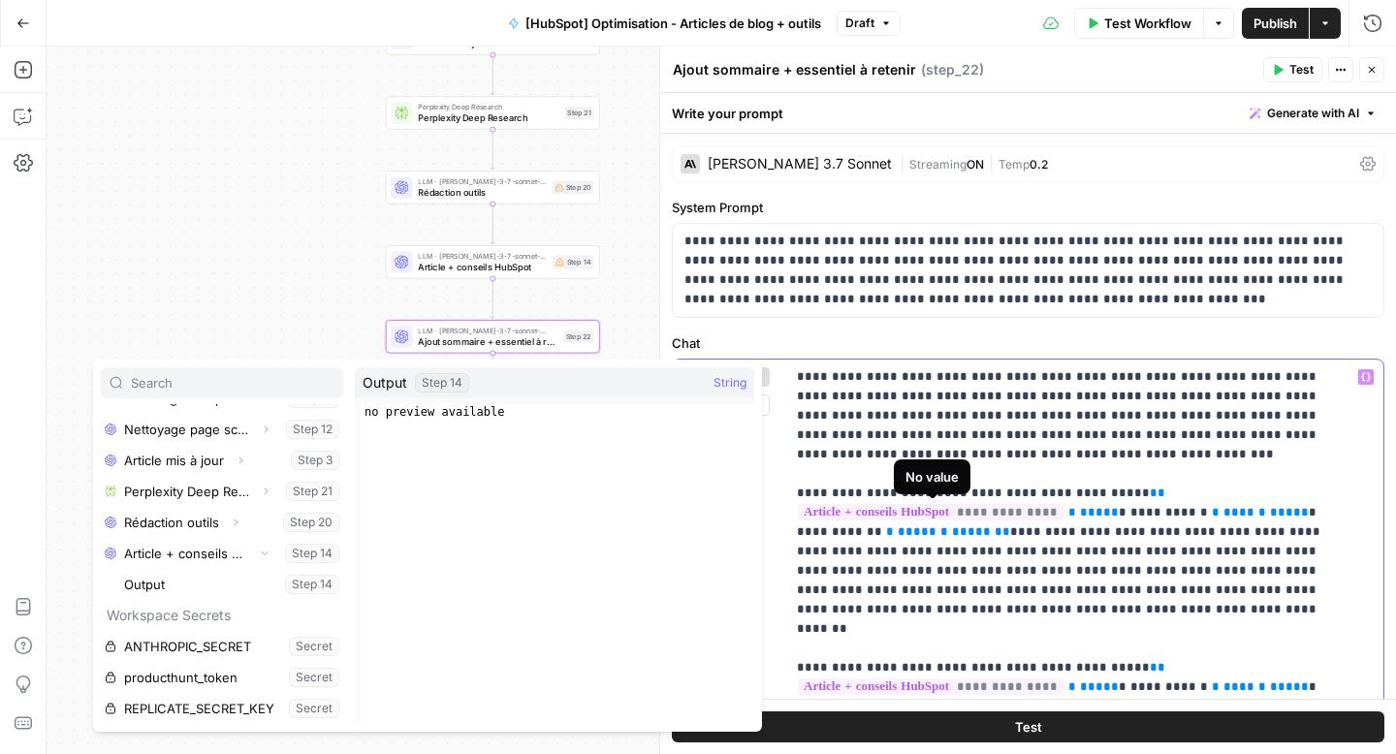
click at [1021, 521] on span "**********" at bounding box center [931, 512] width 266 height 16
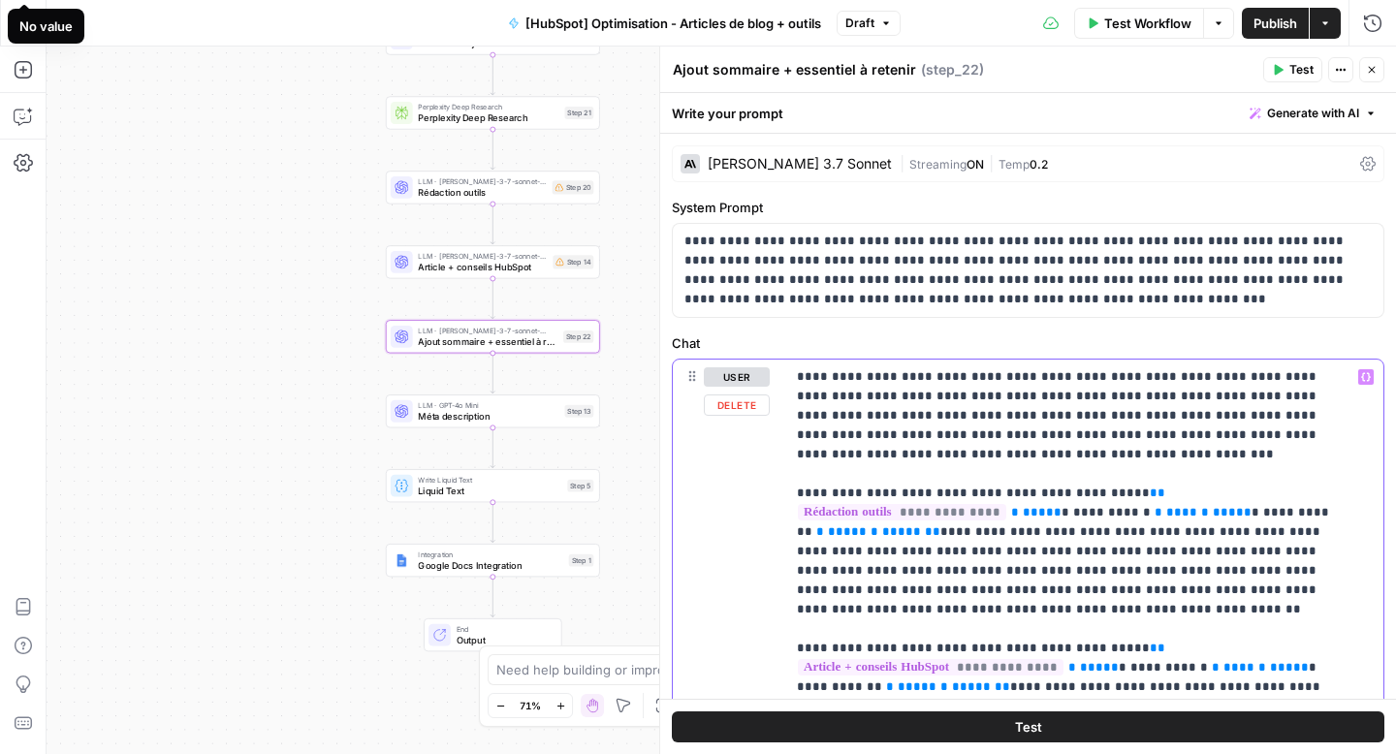
scroll to position [47, 0]
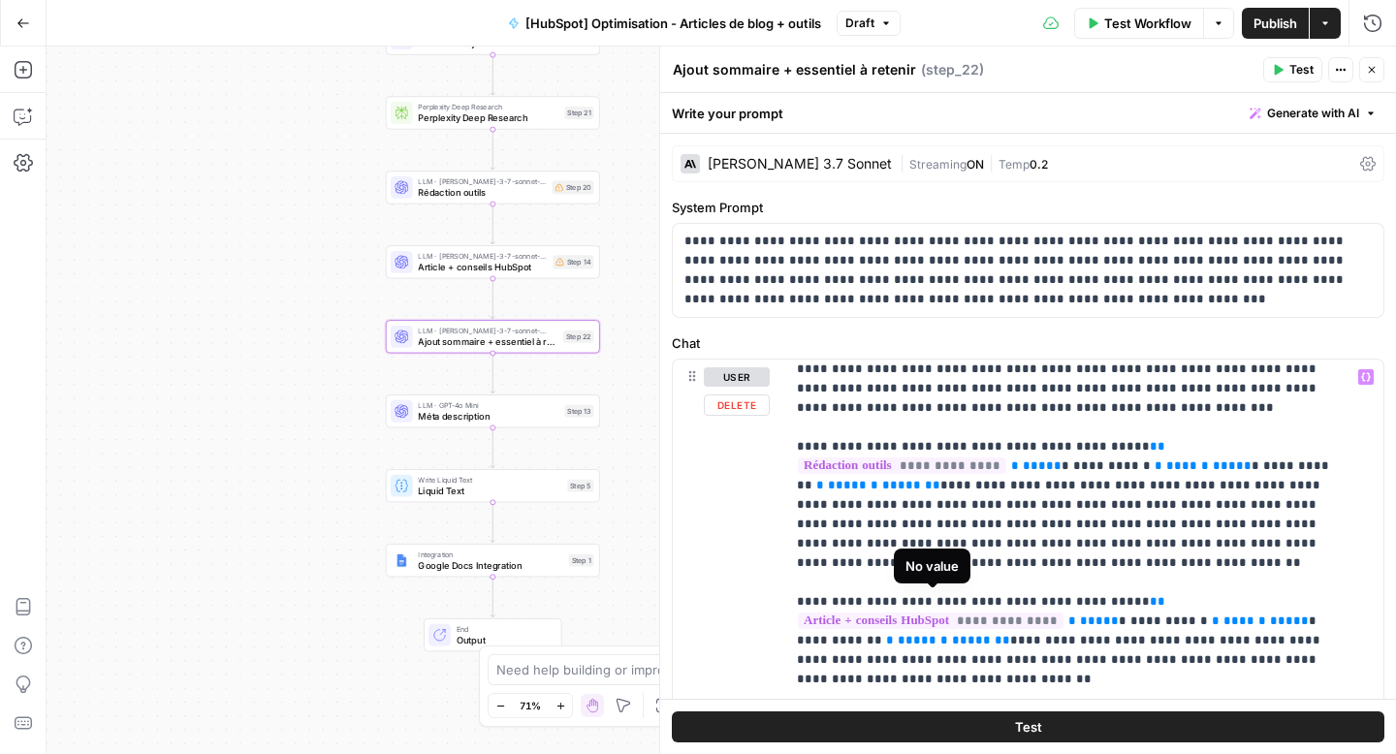
click at [1019, 613] on span "**********" at bounding box center [931, 621] width 266 height 16
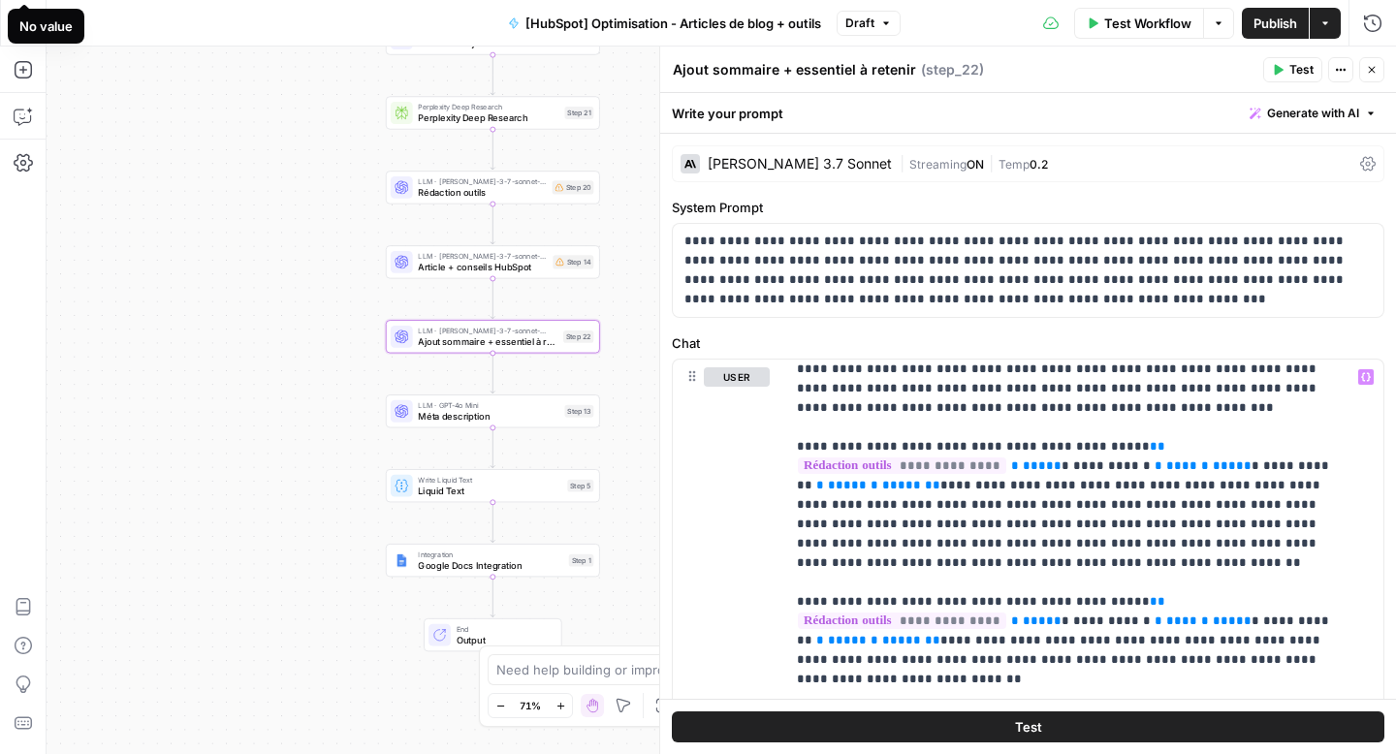
click at [503, 269] on span "Article + conseils HubSpot" at bounding box center [482, 267] width 129 height 14
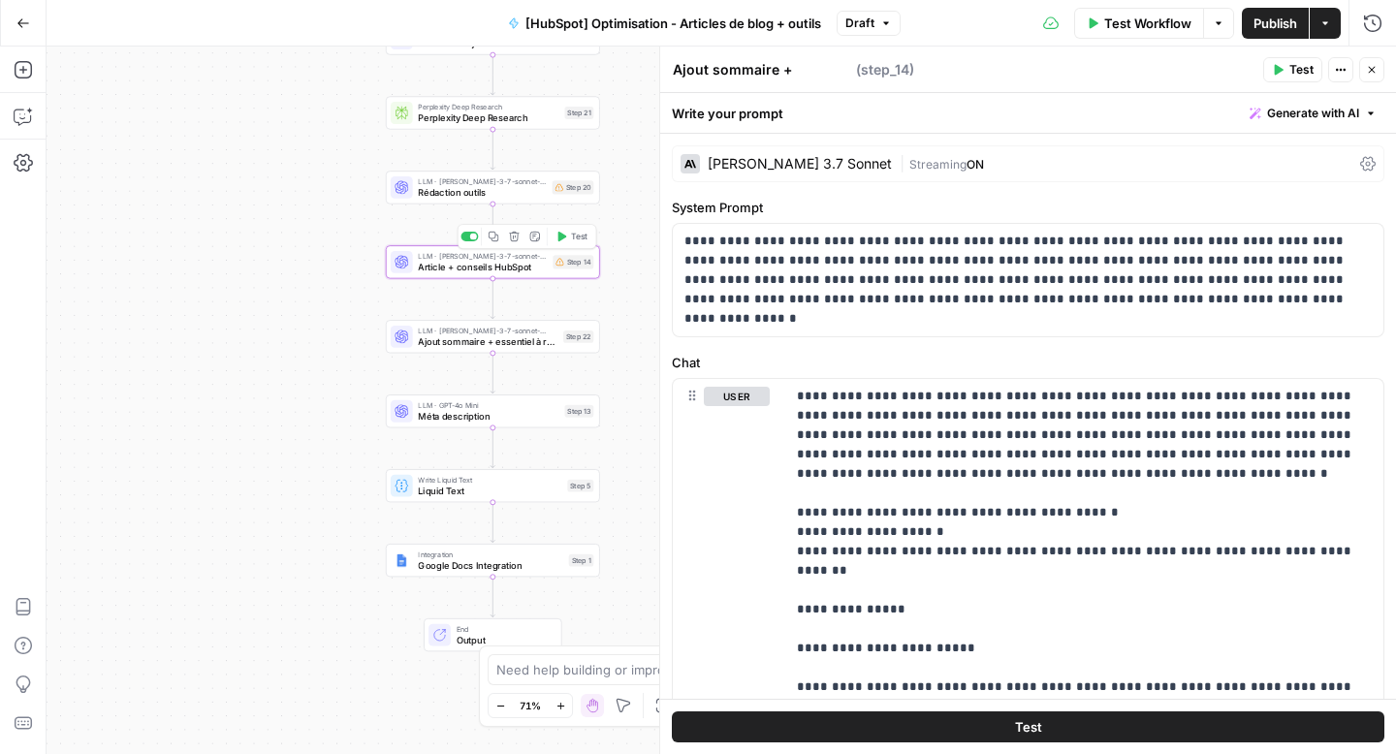
type textarea "Article + conseils HubSpot"
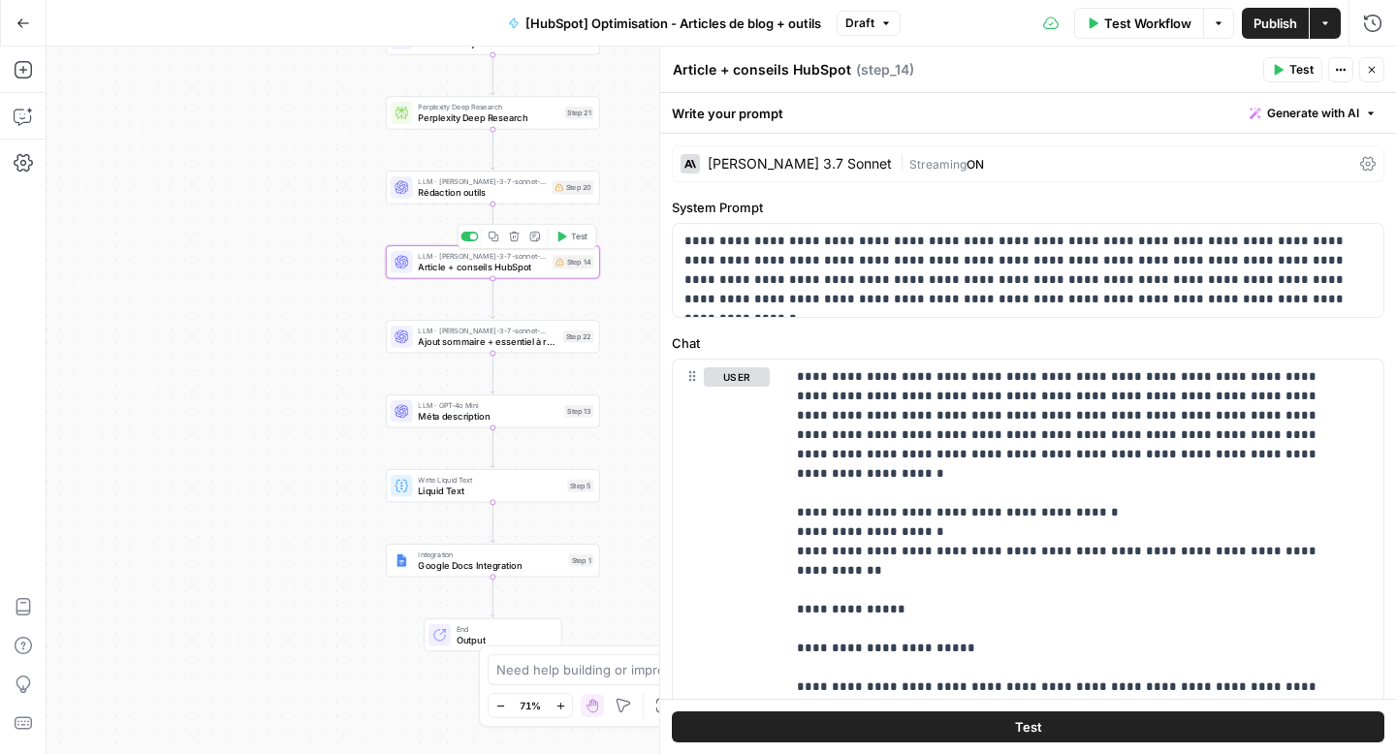
click at [468, 238] on div at bounding box center [468, 237] width 17 height 10
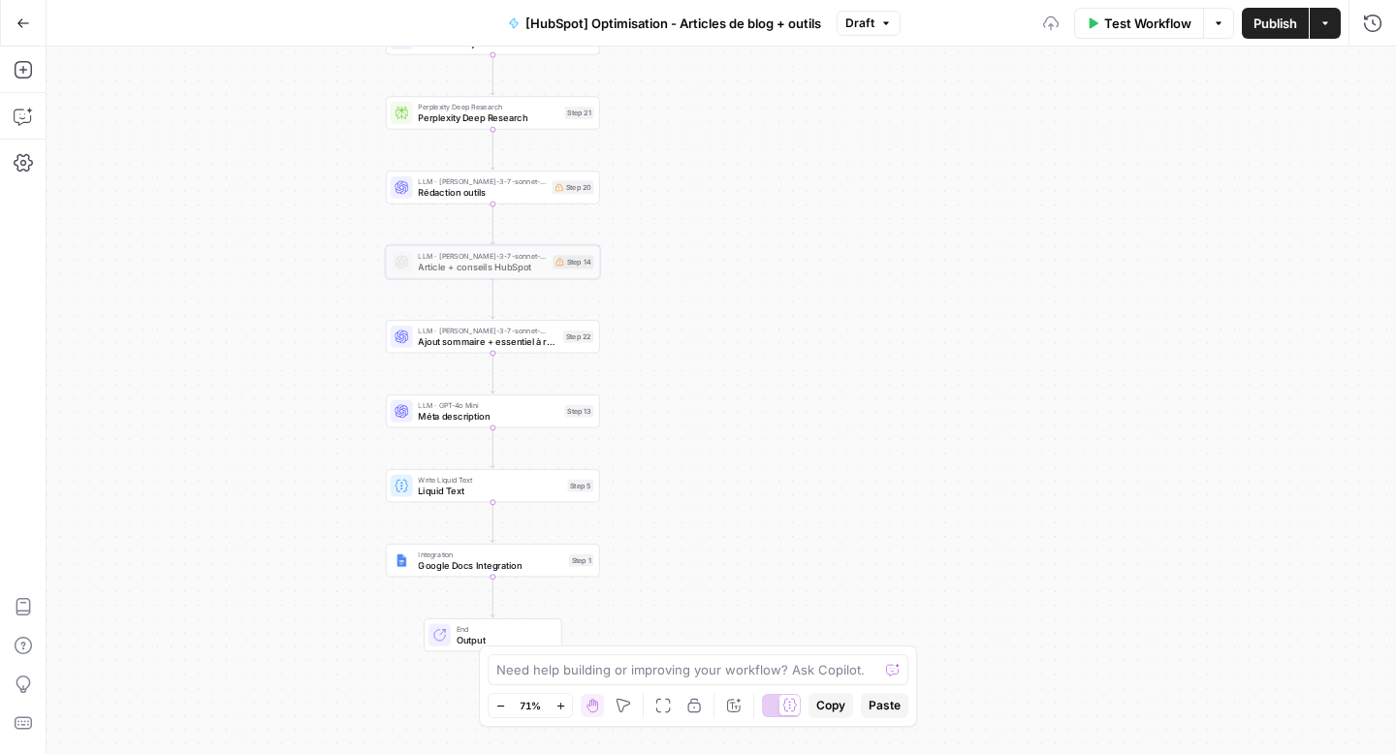
click at [524, 350] on div "LLM · claude-3-7-sonnet-20250219 Ajout sommaire + essentiel à retenir Step 22 C…" at bounding box center [493, 336] width 214 height 33
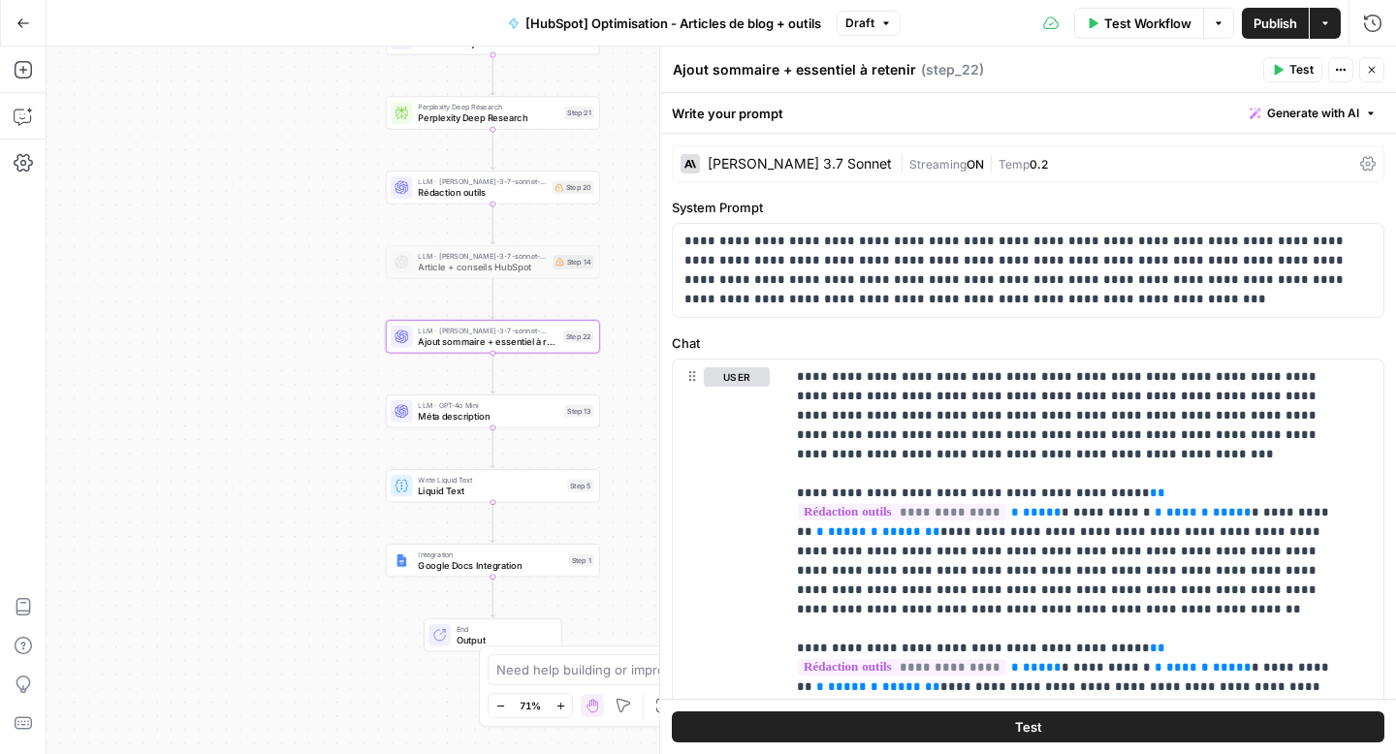
click at [506, 486] on span "Liquid Text" at bounding box center [489, 491] width 143 height 14
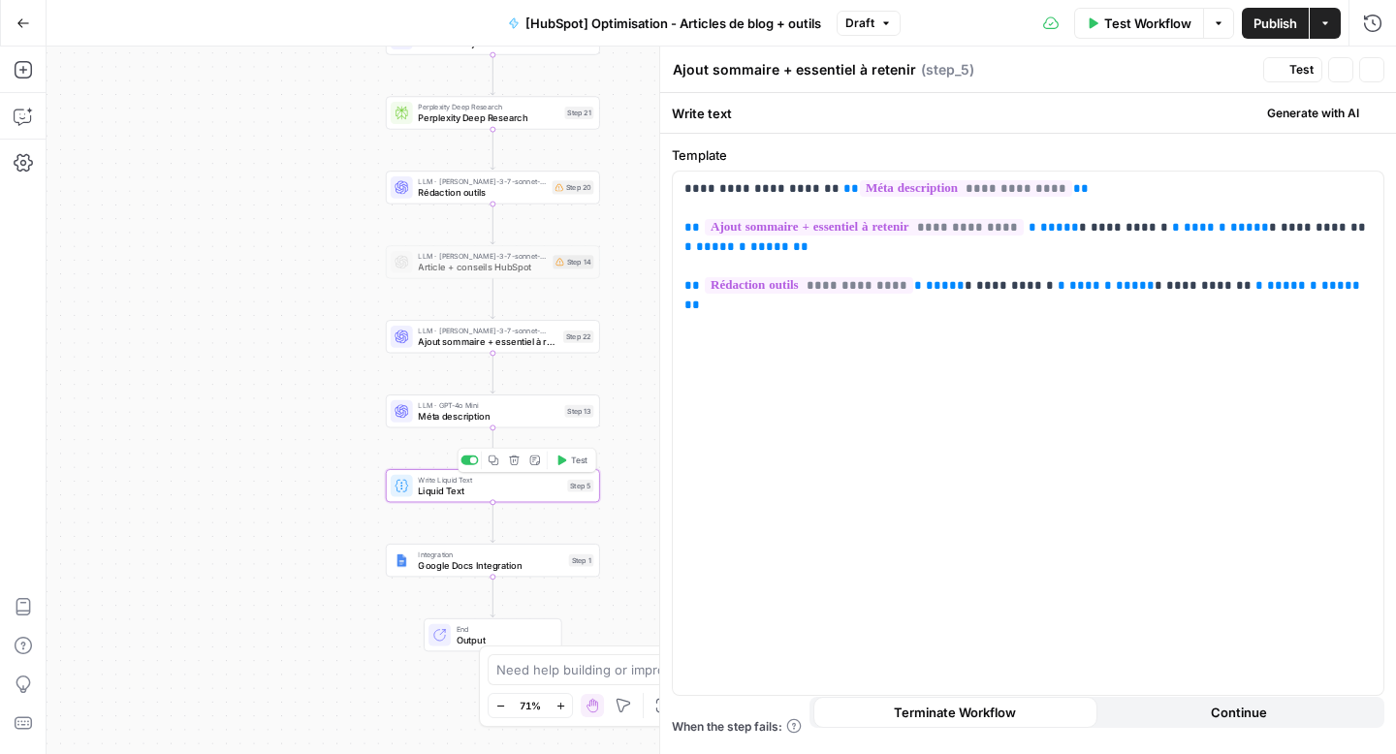
type textarea "Liquid Text"
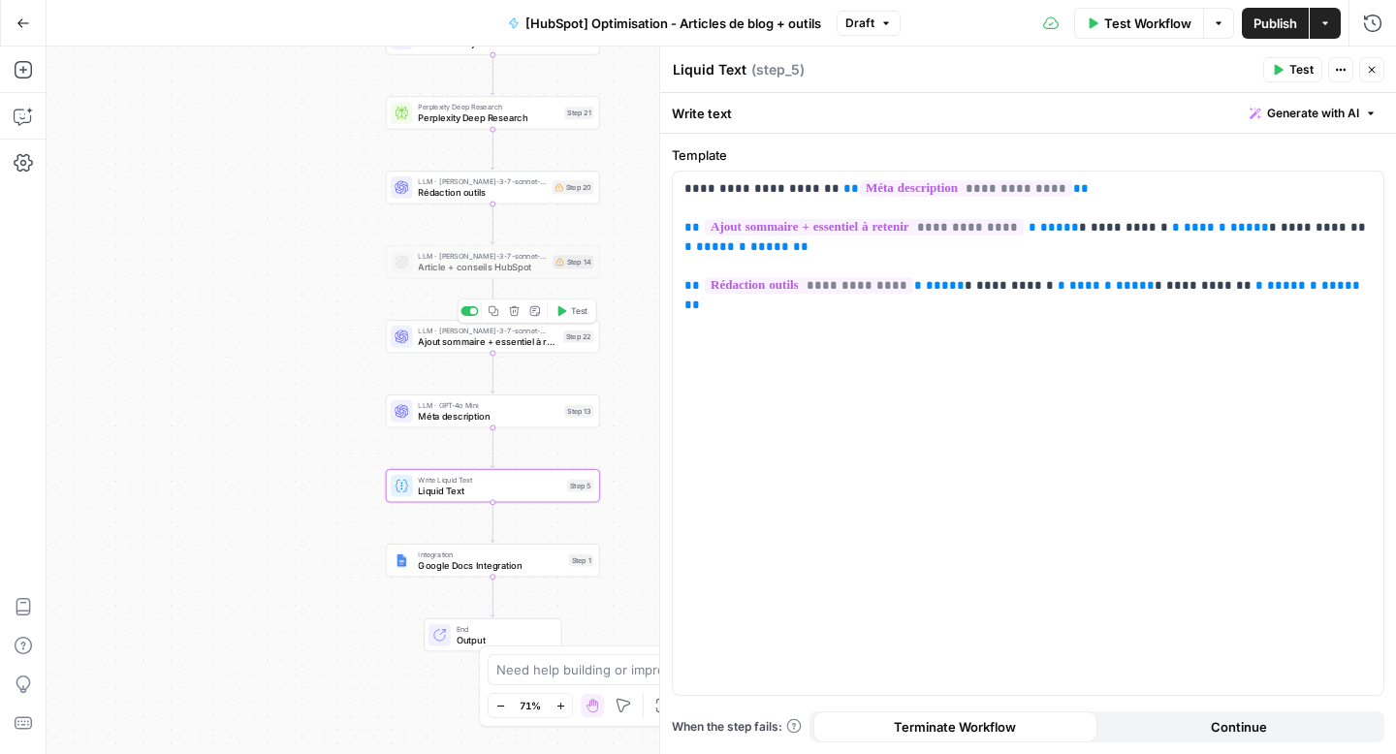
click at [483, 340] on span "Ajout sommaire + essentiel à retenir" at bounding box center [488, 341] width 140 height 14
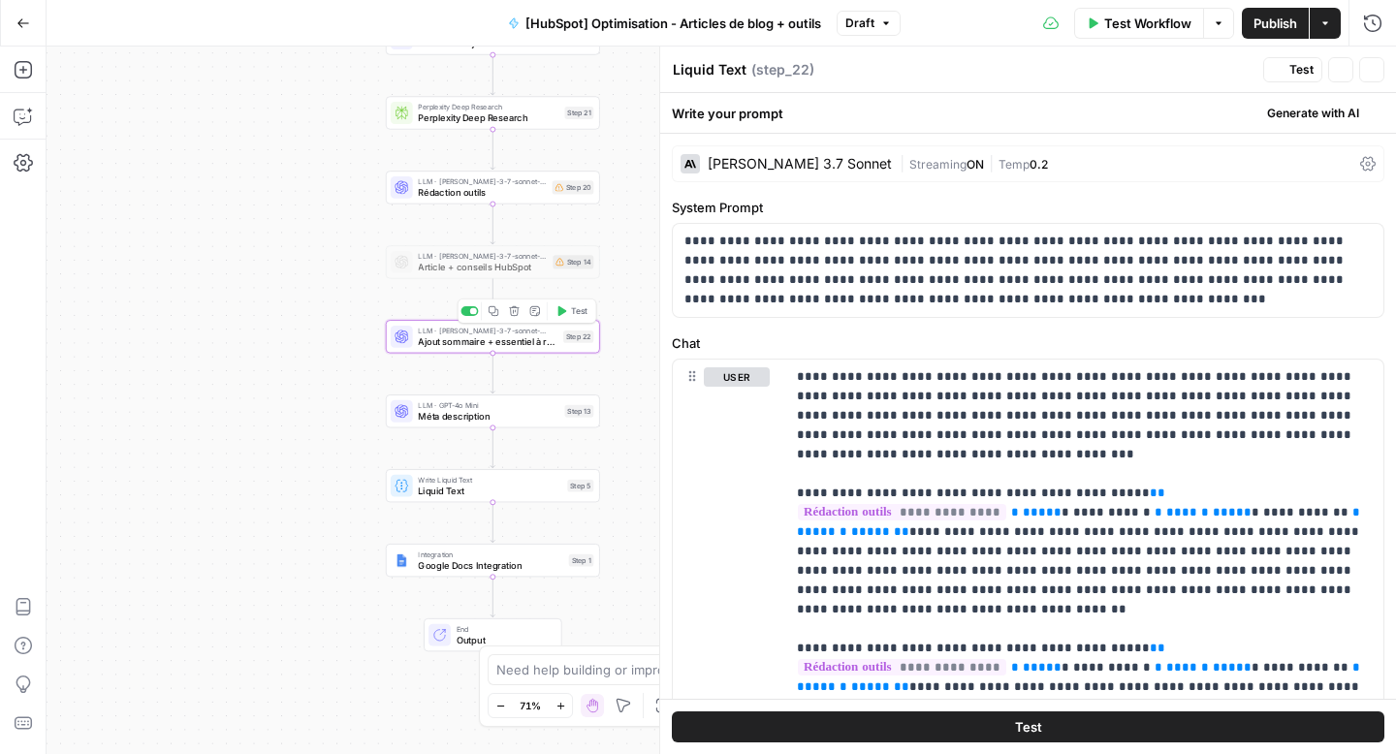
type textarea "Ajout sommaire + essentiel à retenir"
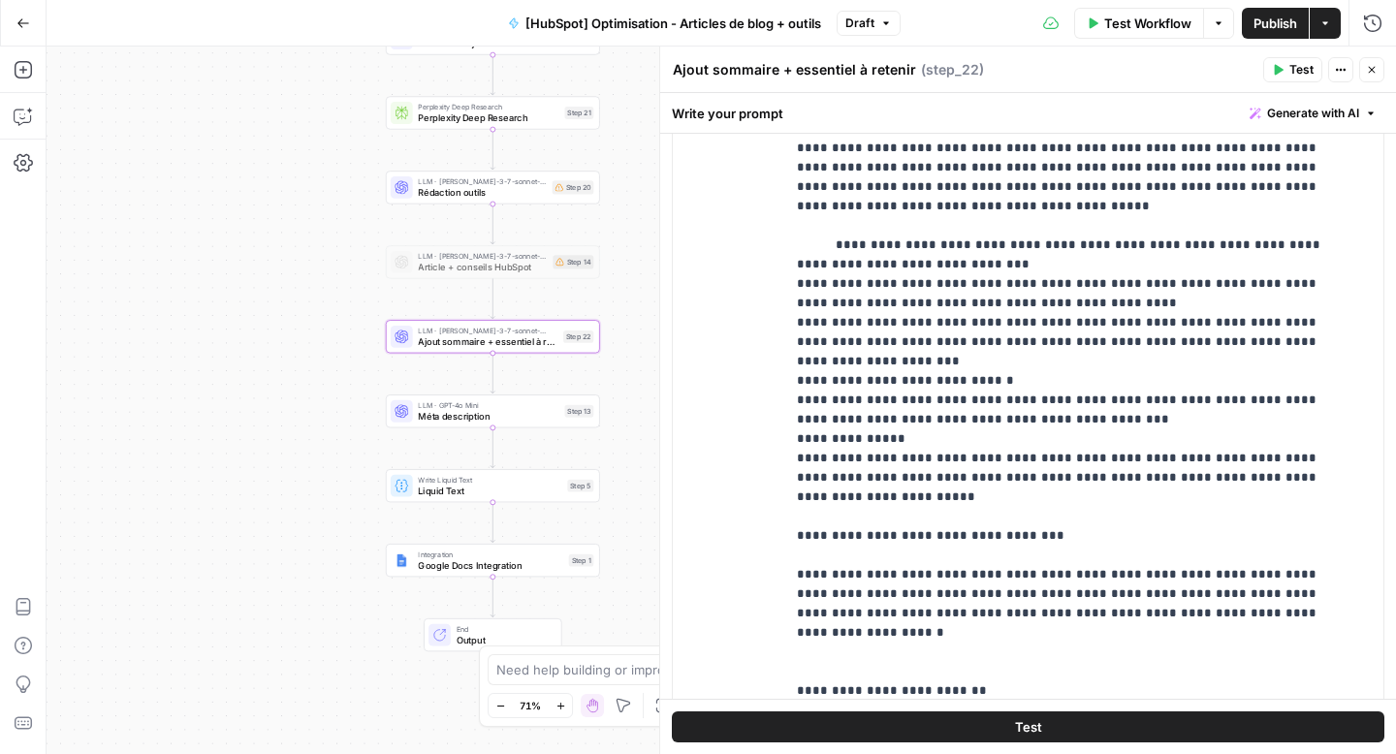
scroll to position [703, 0]
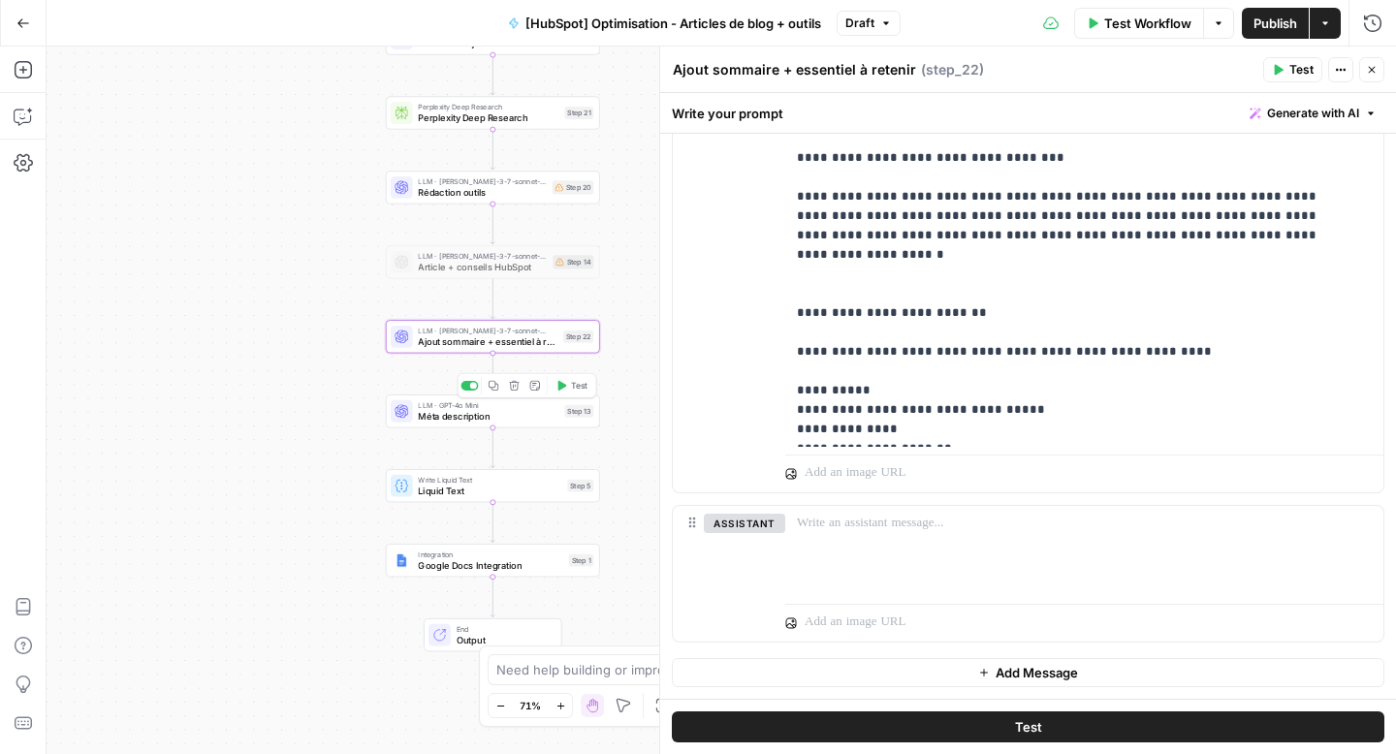
click at [484, 423] on span "Méta description" at bounding box center [488, 416] width 141 height 14
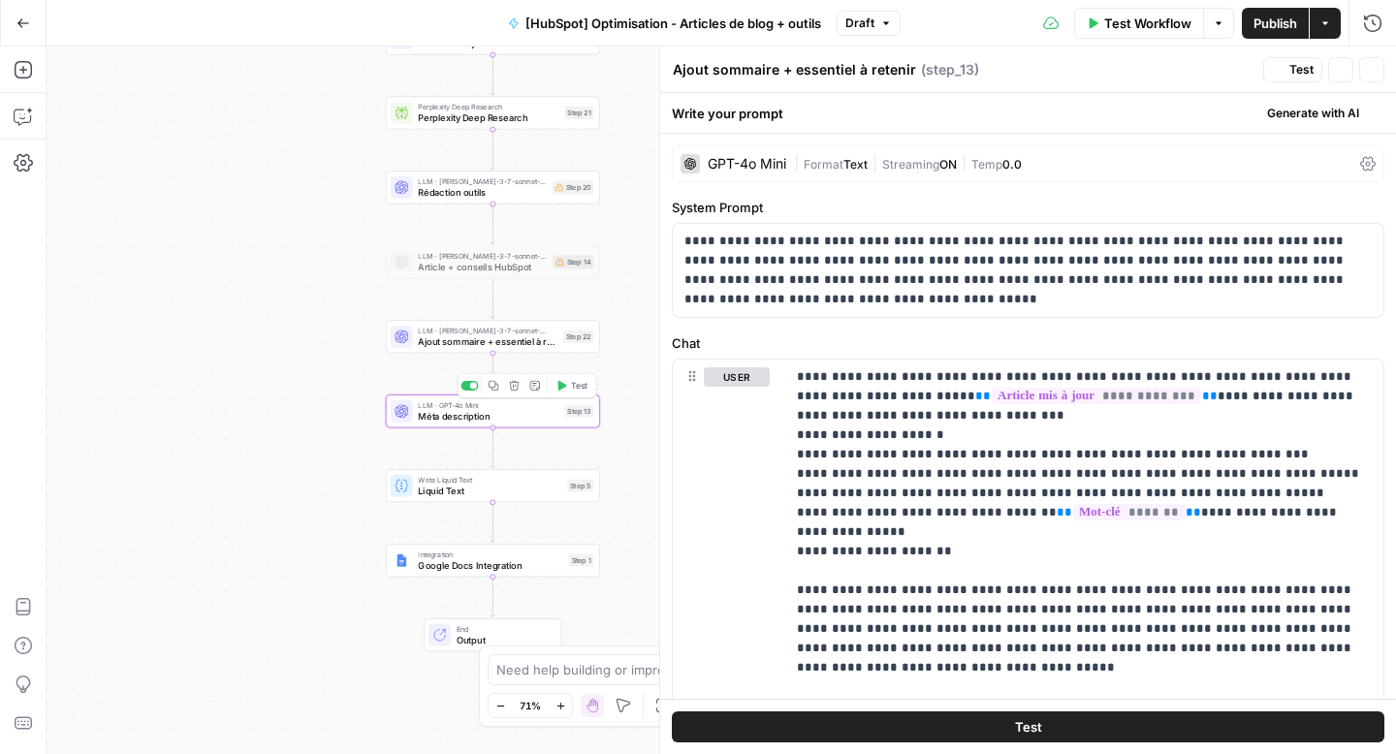
type textarea "Méta description"
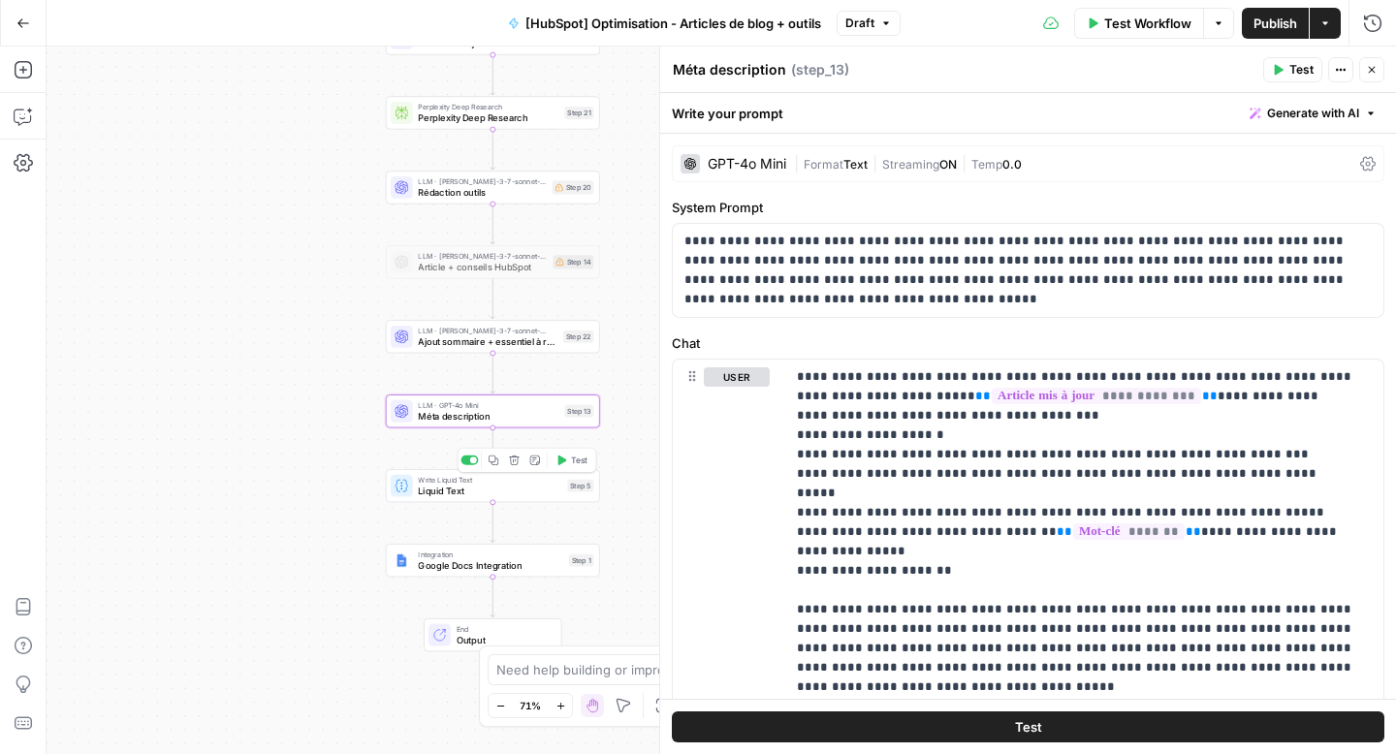
click at [490, 493] on span "Liquid Text" at bounding box center [489, 491] width 143 height 14
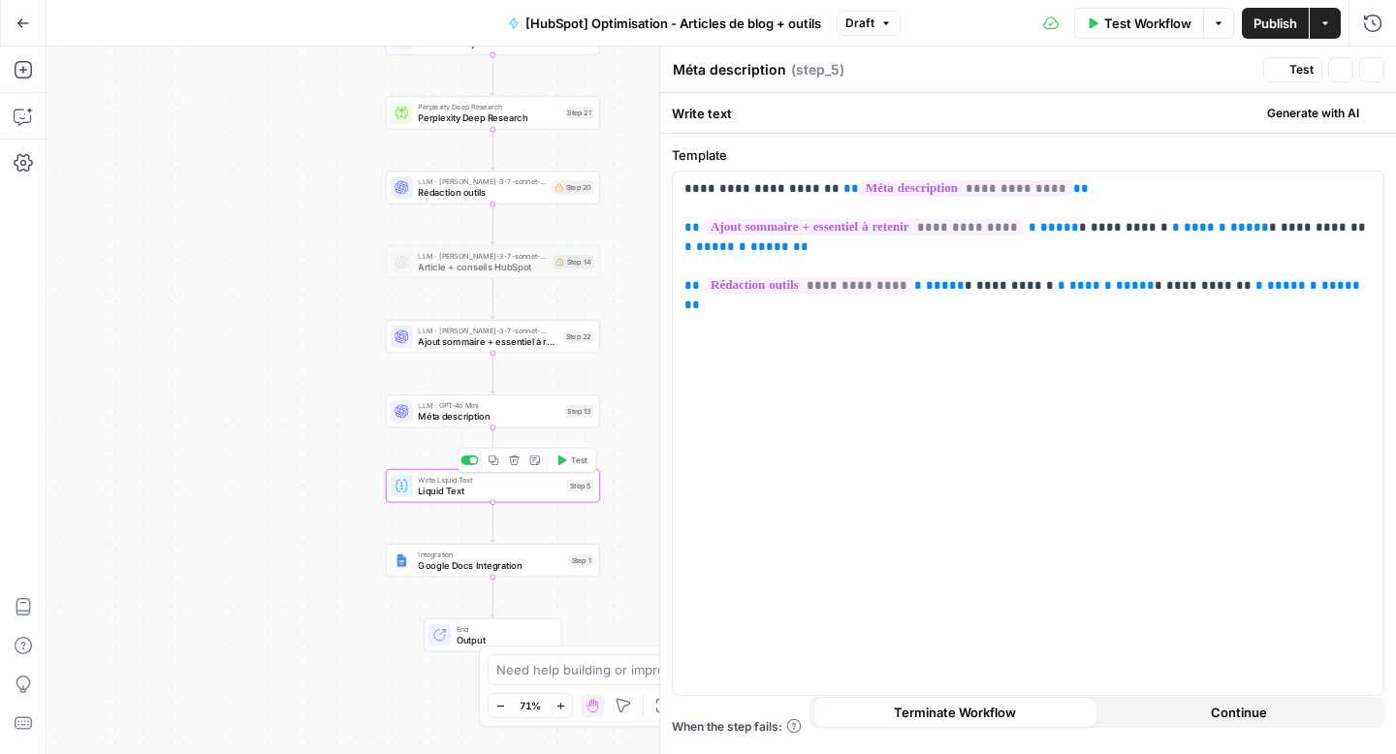
type textarea "Liquid Text"
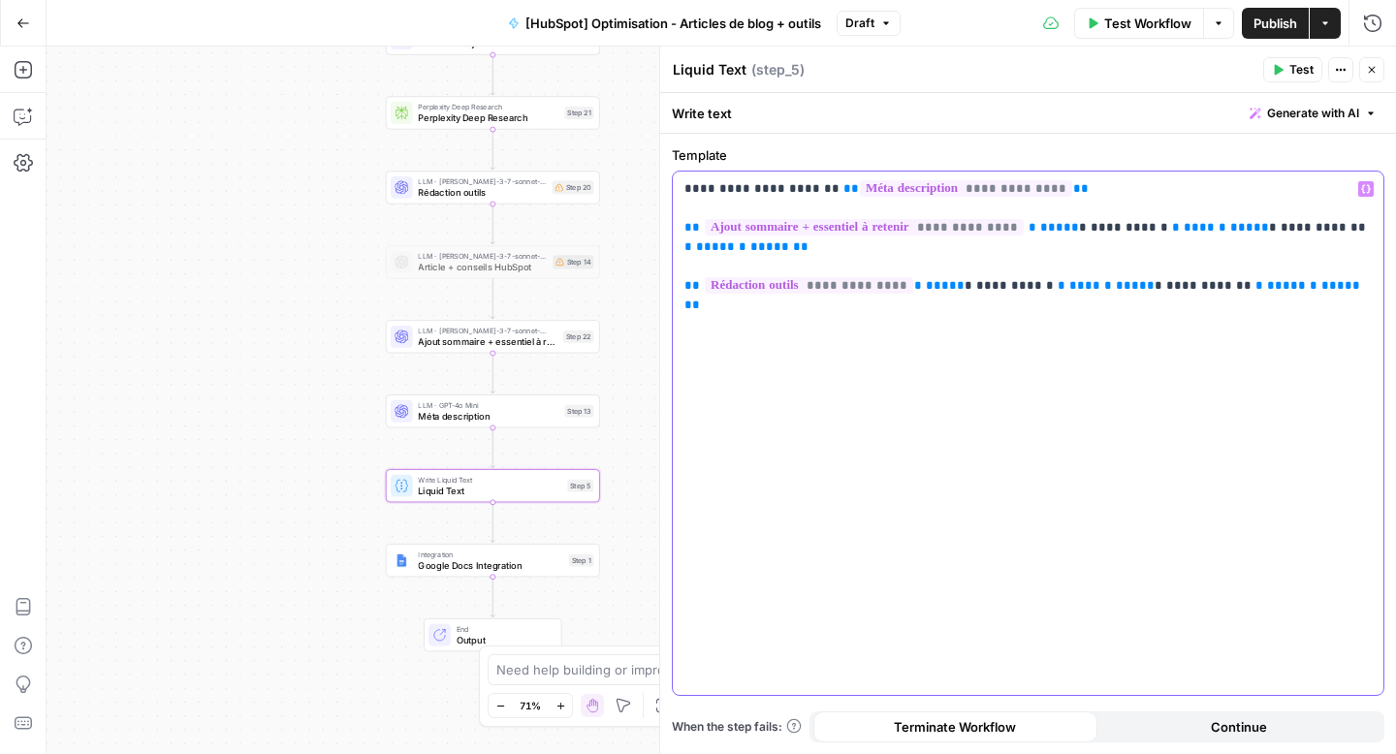
drag, startPoint x: 1281, startPoint y: 295, endPoint x: 681, endPoint y: 290, distance: 600.1
click at [681, 290] on div "**********" at bounding box center [1028, 434] width 711 height 524
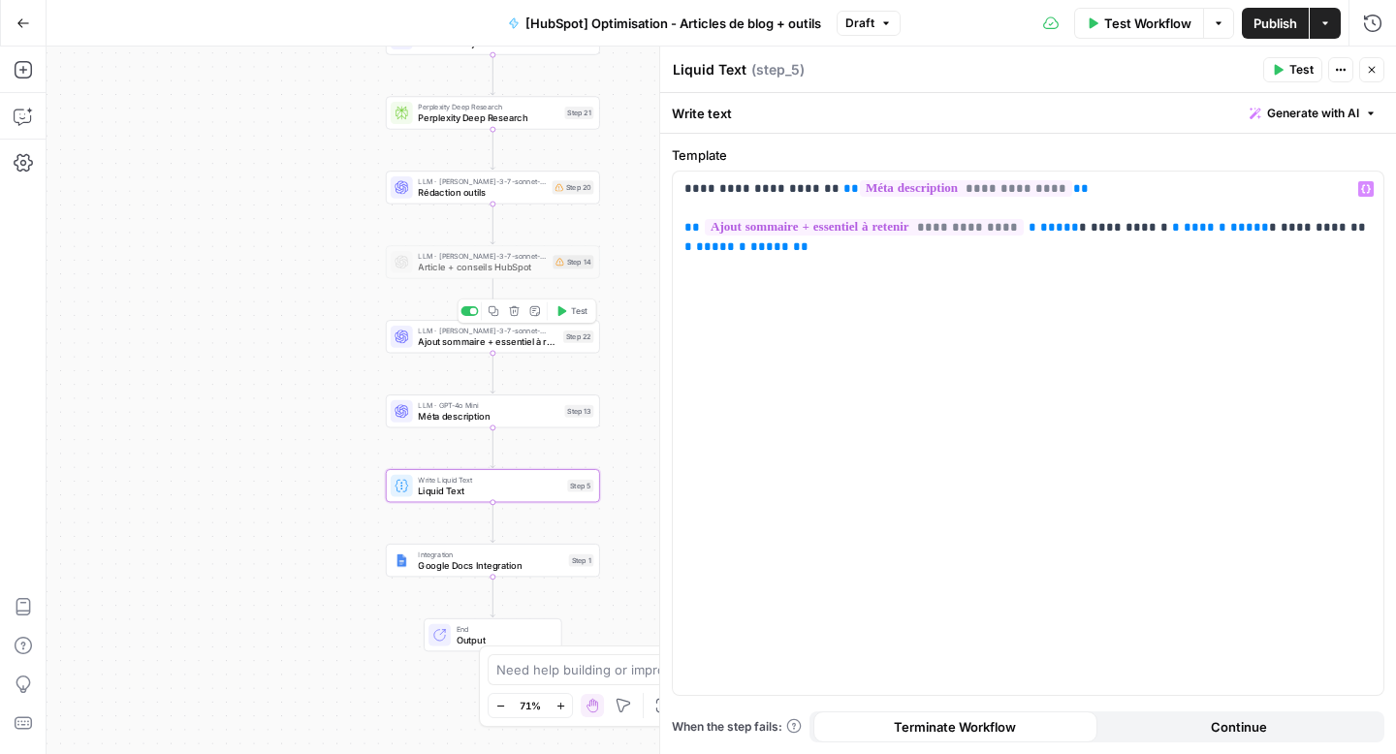
click at [333, 347] on div "Workflow Set Inputs Inputs Web Page Scrape Web Page Scrape Step 11 LLM · GPT-4o…" at bounding box center [722, 401] width 1350 height 708
click at [1267, 26] on span "Publish" at bounding box center [1276, 23] width 44 height 19
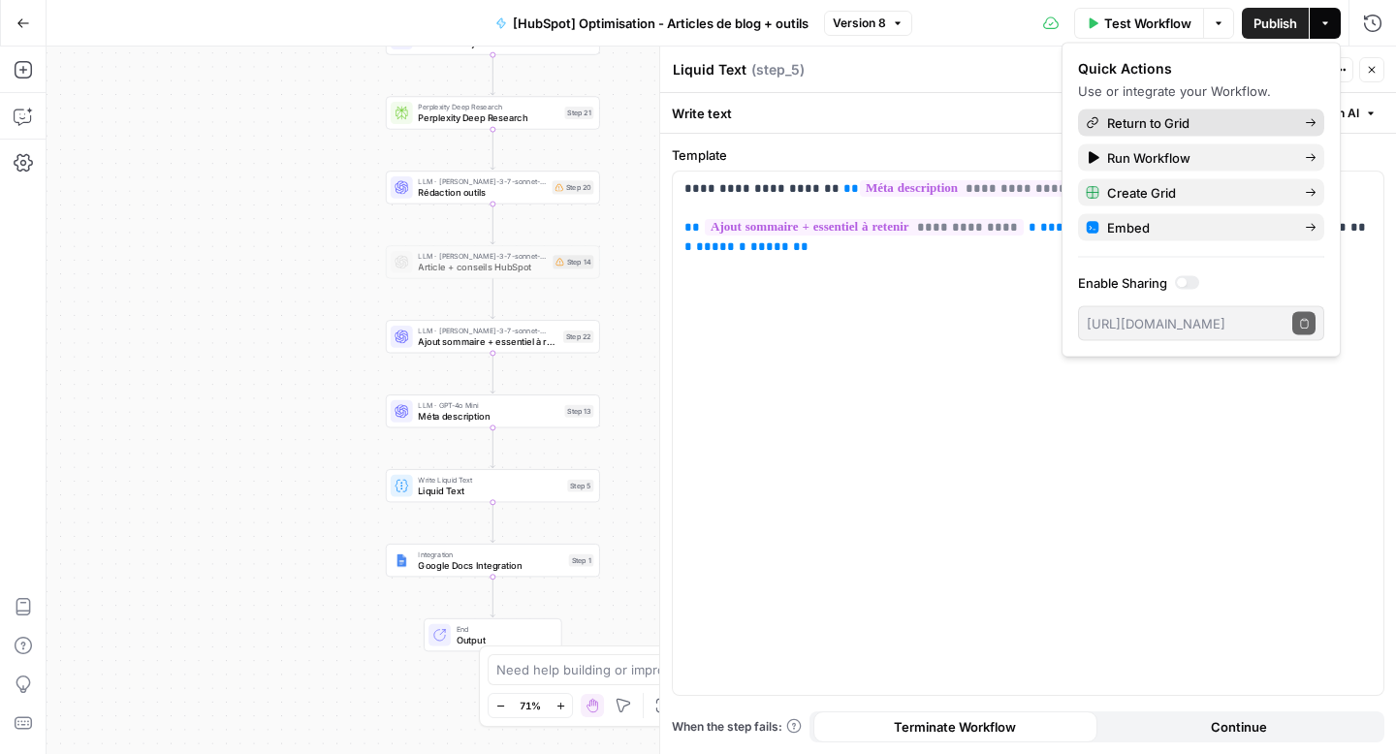
click at [1140, 124] on span "Return to Grid" at bounding box center [1198, 122] width 182 height 19
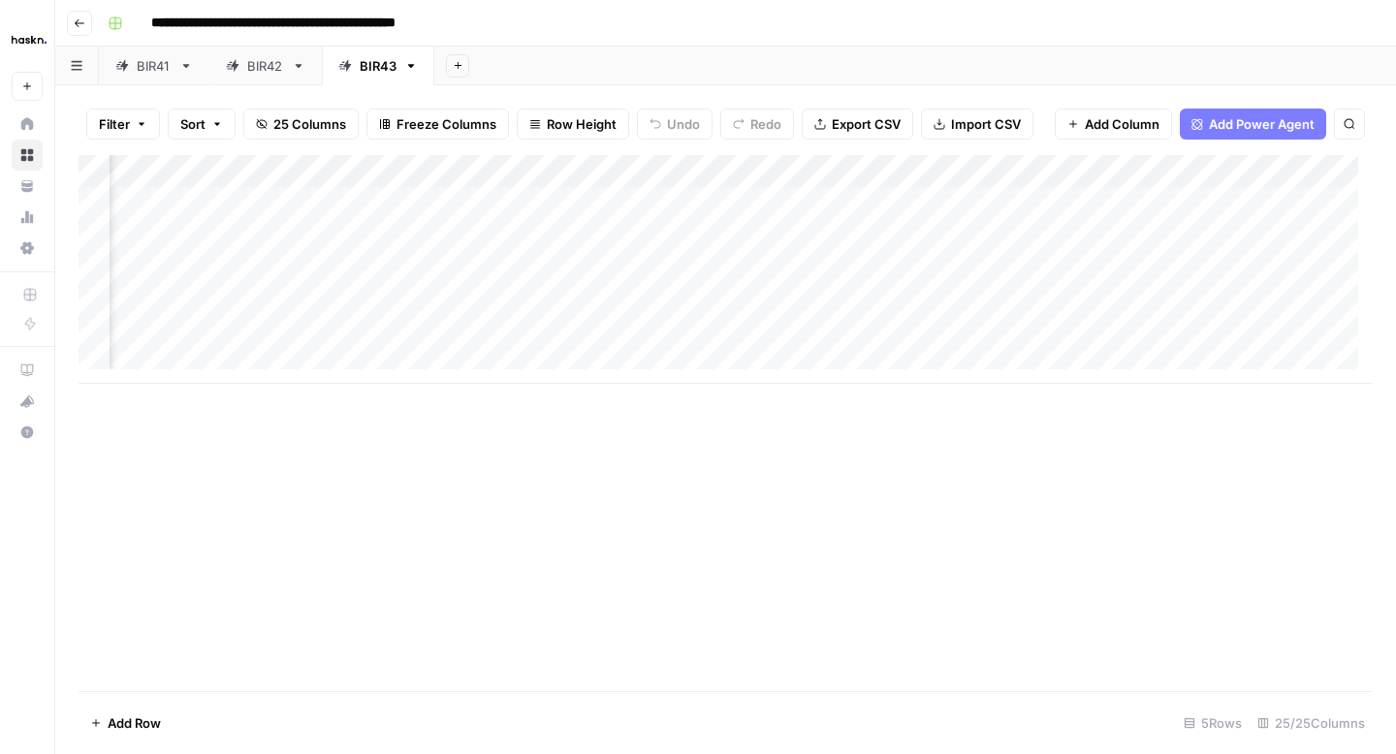
scroll to position [0, 307]
click at [799, 209] on div "Add Column" at bounding box center [726, 269] width 1294 height 229
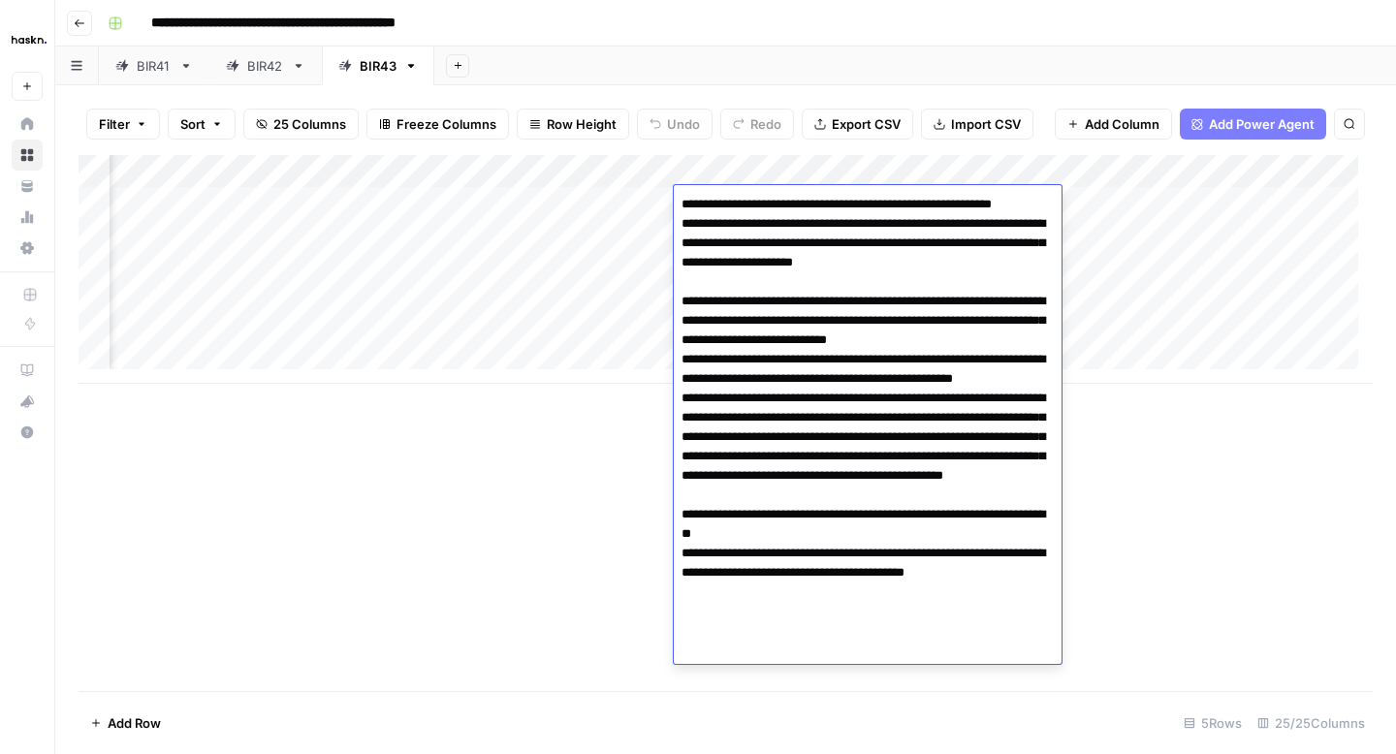
click at [834, 320] on textarea at bounding box center [868, 437] width 388 height 492
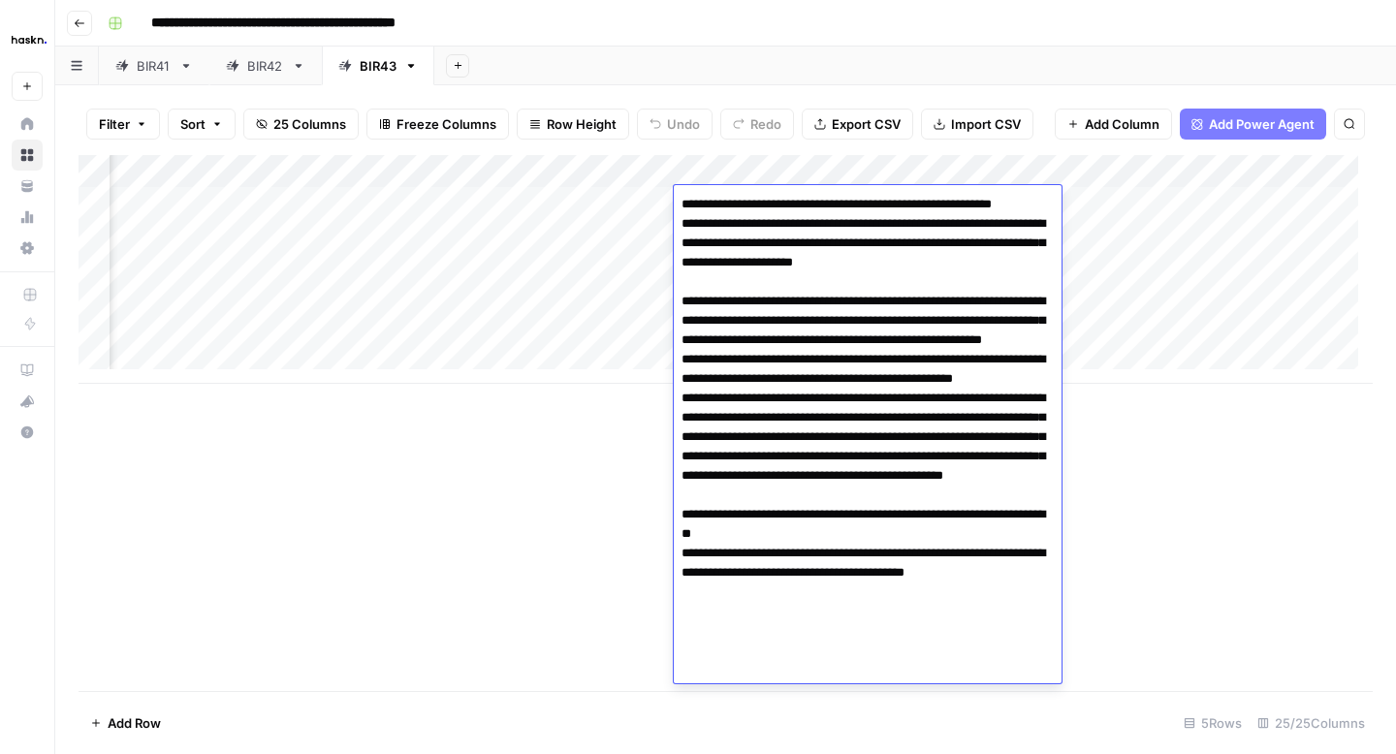
click at [857, 585] on textarea at bounding box center [868, 437] width 388 height 492
click at [800, 581] on textarea at bounding box center [868, 437] width 388 height 492
click at [784, 589] on textarea at bounding box center [868, 437] width 388 height 492
type textarea "**********"
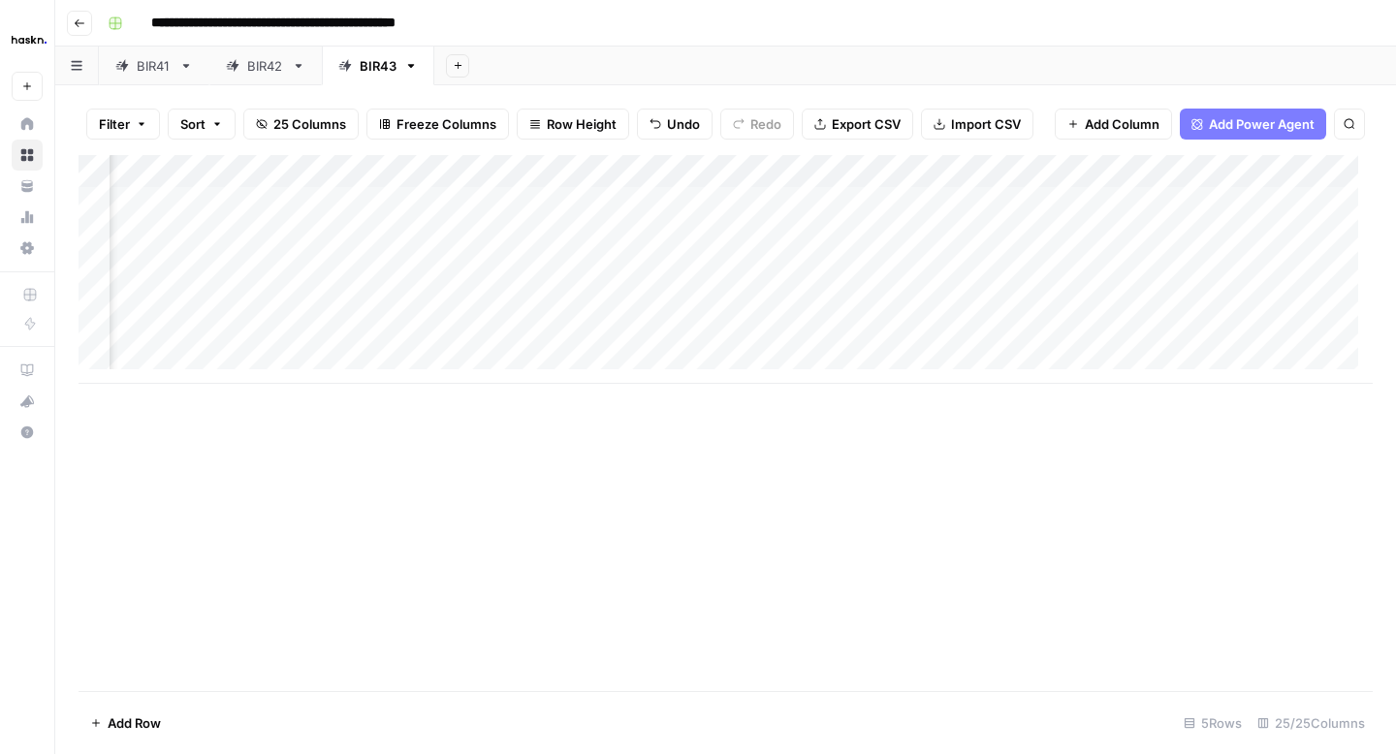
click at [530, 631] on div "Add Column" at bounding box center [726, 423] width 1294 height 536
click at [765, 260] on div "Add Column" at bounding box center [726, 269] width 1294 height 229
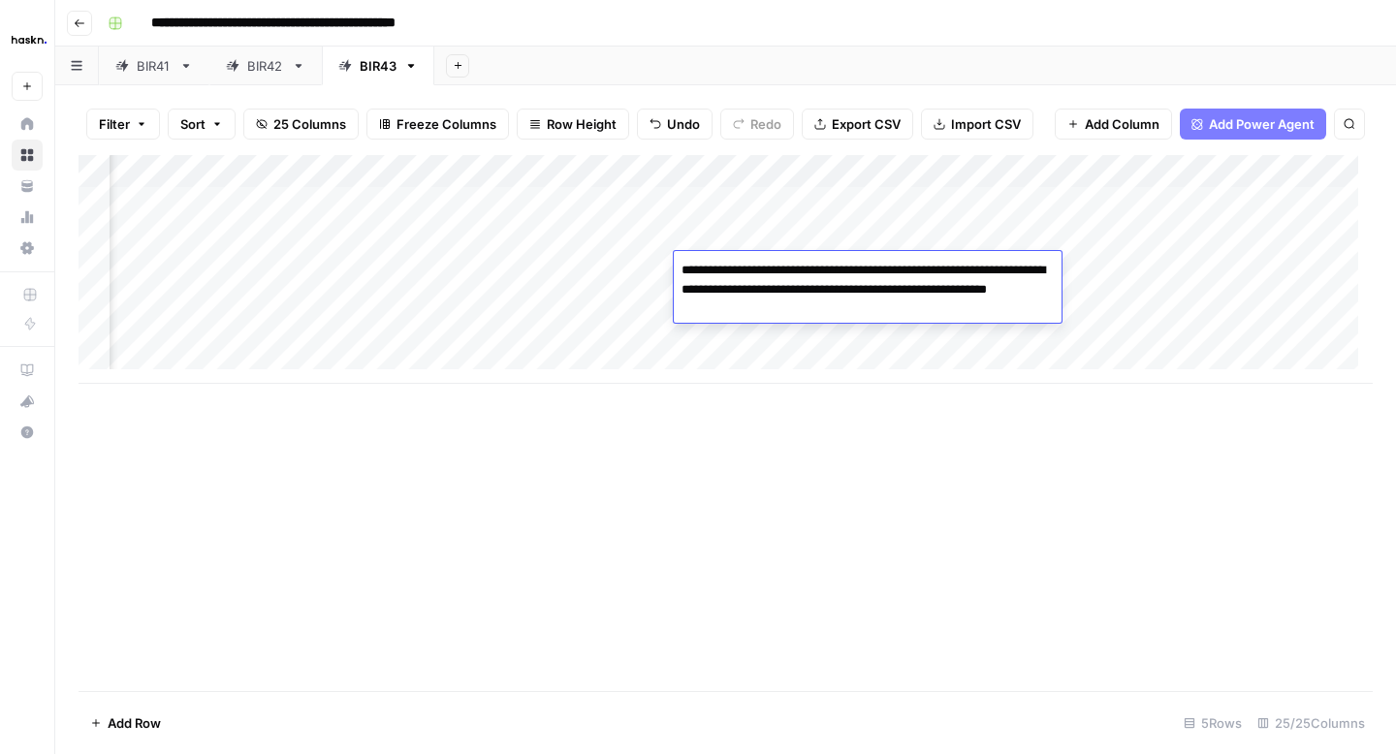
drag, startPoint x: 761, startPoint y: 310, endPoint x: 681, endPoint y: 273, distance: 88.5
click at [681, 273] on textarea "**********" at bounding box center [868, 290] width 388 height 66
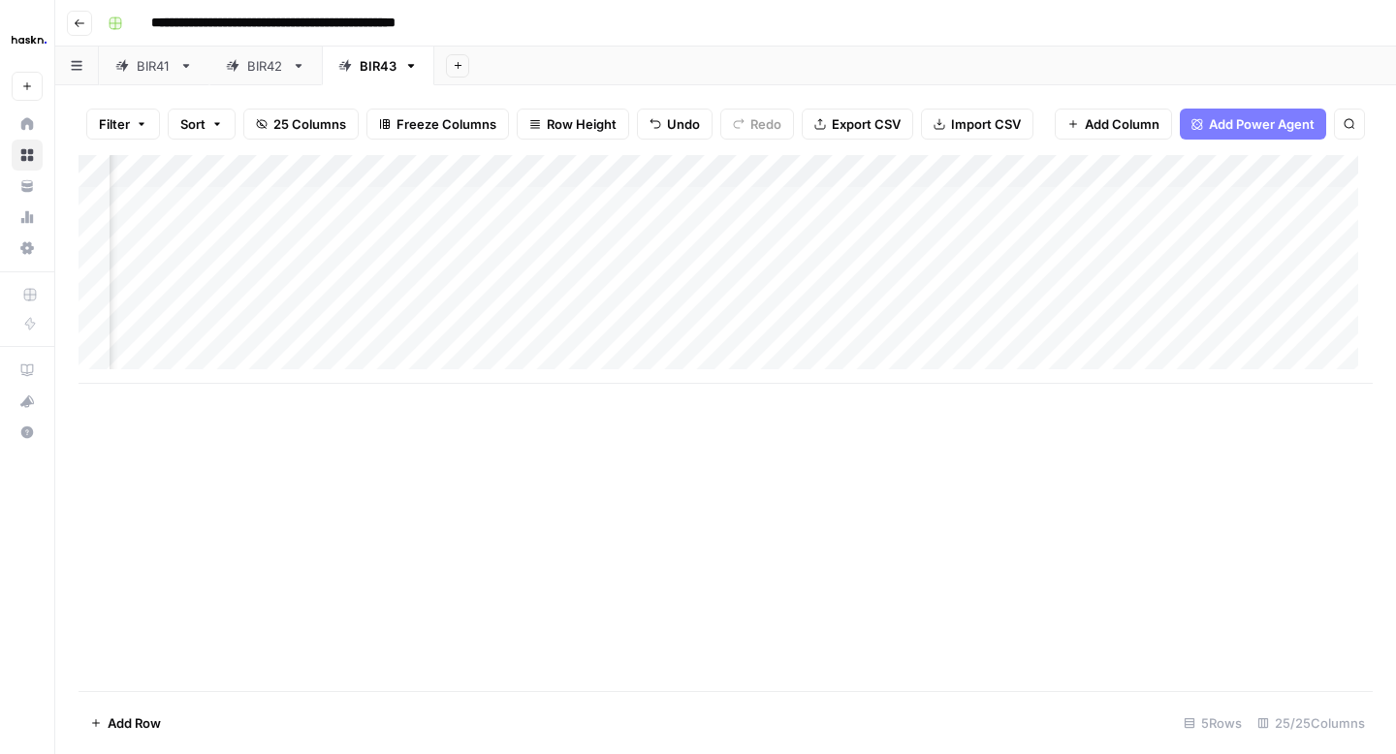
click at [717, 209] on div "Add Column" at bounding box center [726, 269] width 1294 height 229
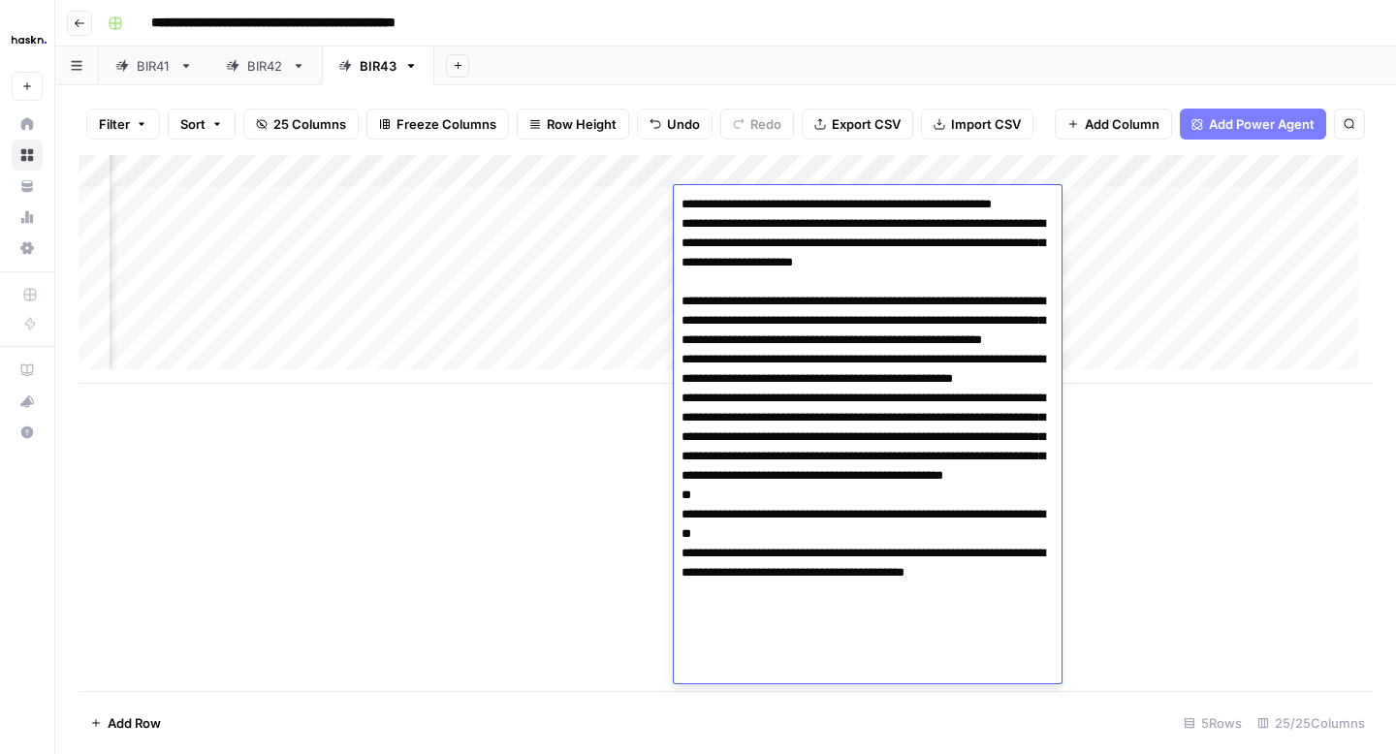
click at [744, 585] on textarea at bounding box center [868, 437] width 388 height 492
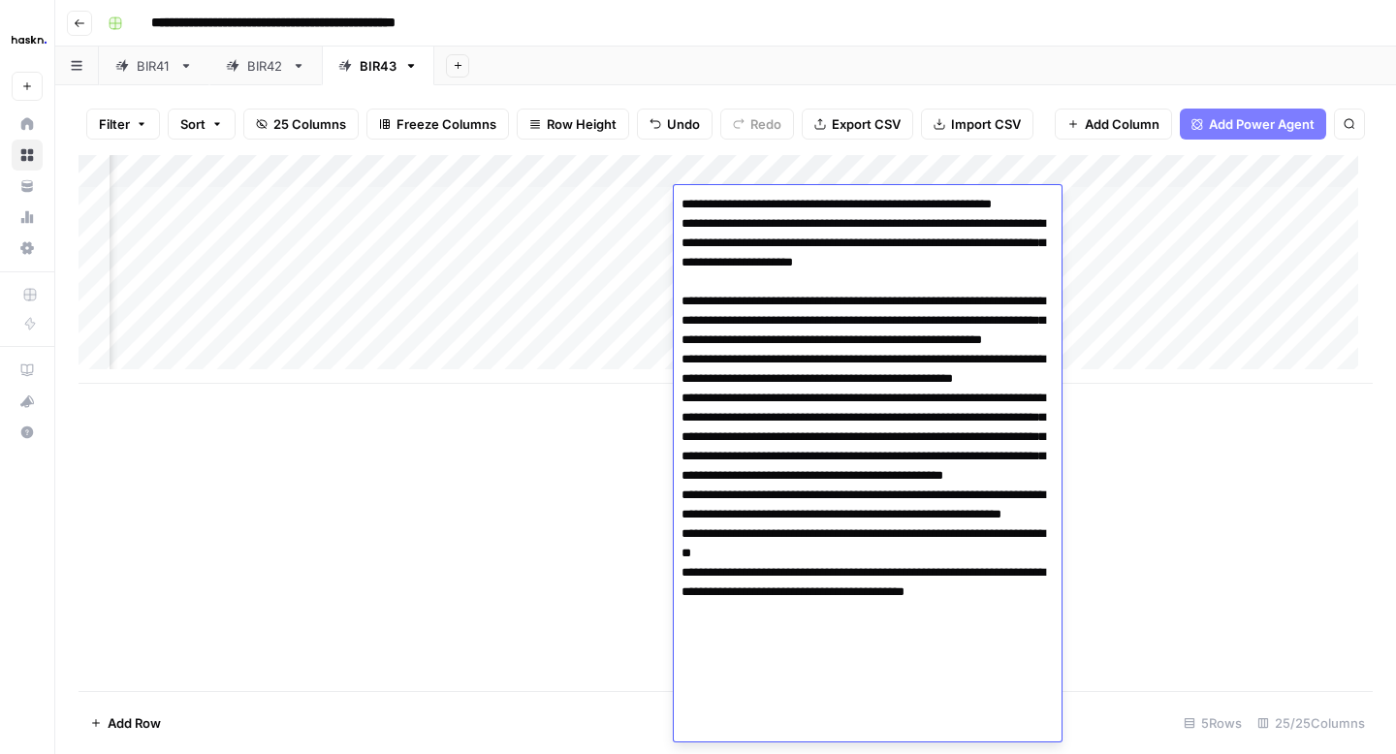
drag, startPoint x: 934, startPoint y: 615, endPoint x: 873, endPoint y: 596, distance: 63.8
click at [873, 596] on textarea at bounding box center [868, 456] width 388 height 531
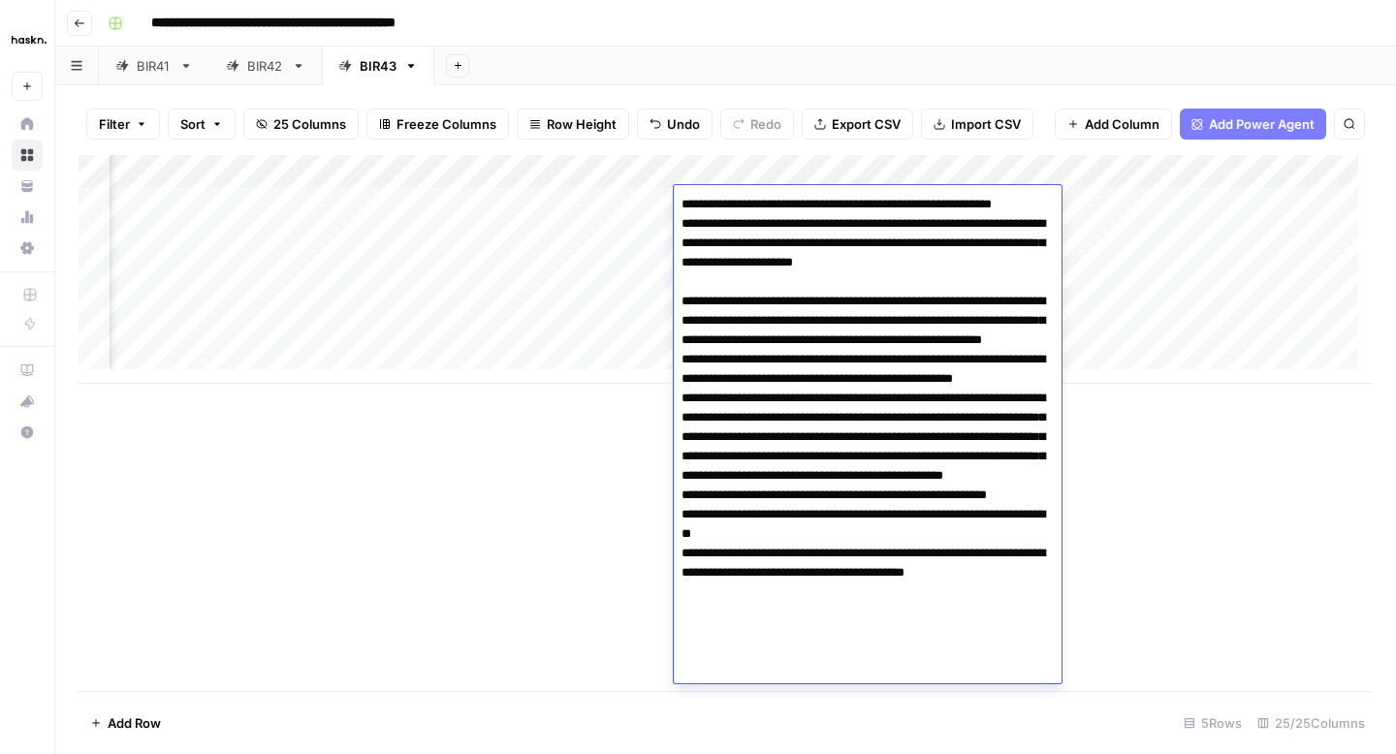
type textarea "**********"
click at [408, 240] on div "Add Column" at bounding box center [726, 269] width 1294 height 229
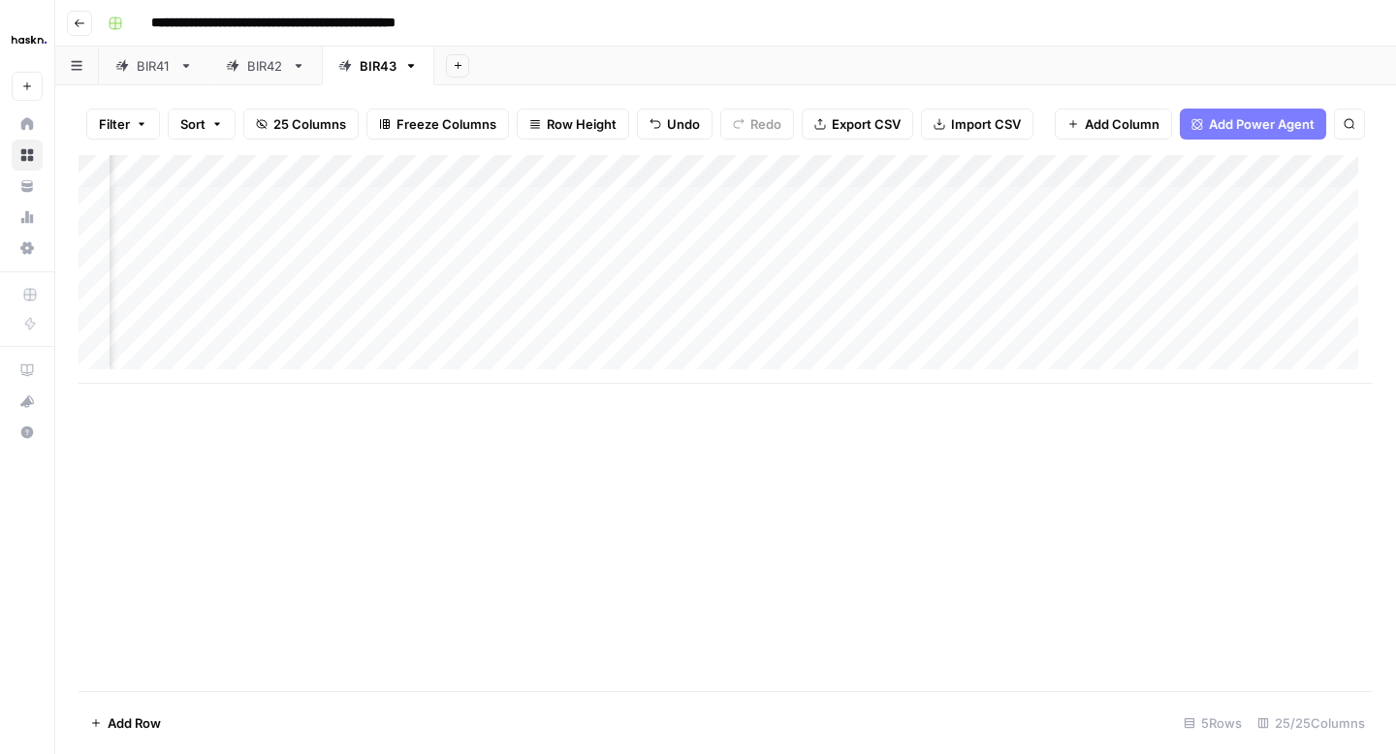
scroll to position [0, 416]
click at [437, 202] on div "Add Column" at bounding box center [726, 269] width 1294 height 229
click at [554, 197] on input "**********" at bounding box center [553, 208] width 310 height 23
click at [511, 253] on div "Add Column" at bounding box center [726, 269] width 1294 height 229
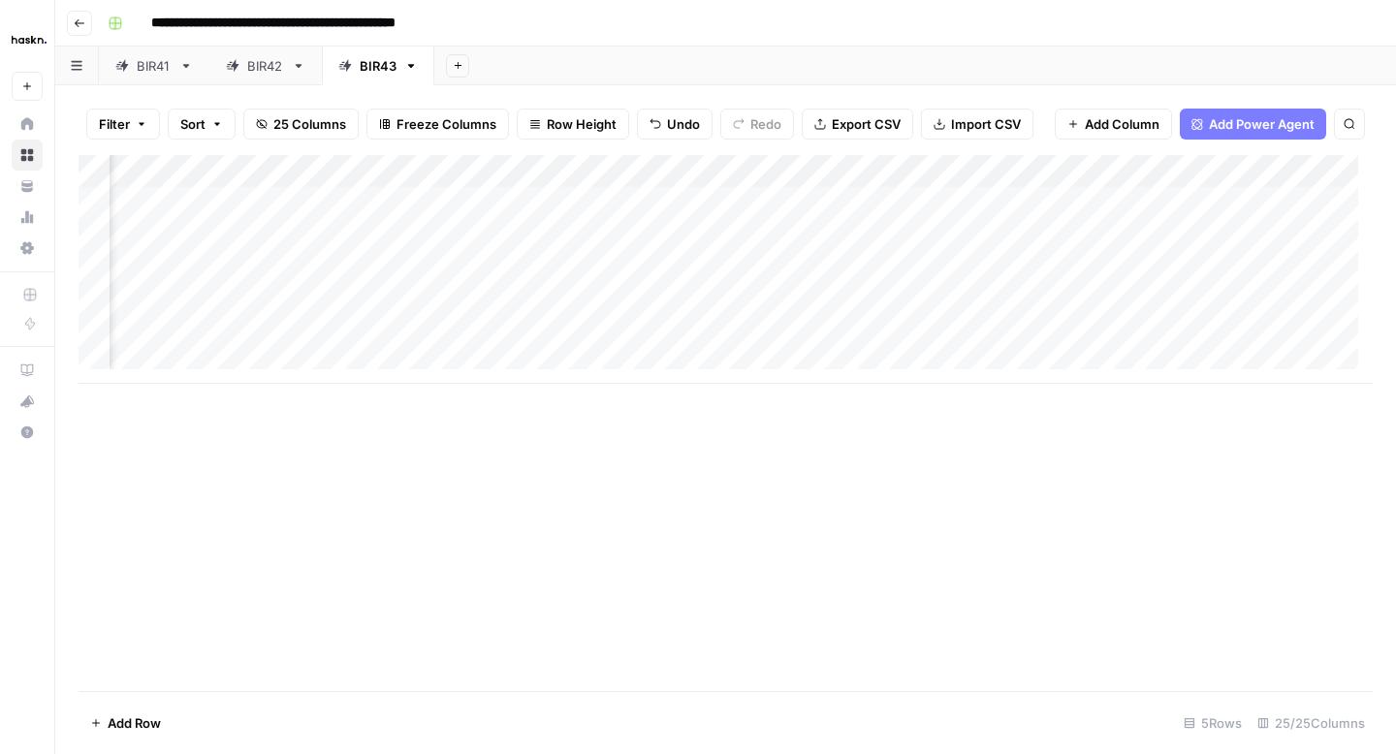
click at [544, 199] on div "Add Column" at bounding box center [726, 269] width 1294 height 229
click at [626, 206] on div "Add Column" at bounding box center [726, 269] width 1294 height 229
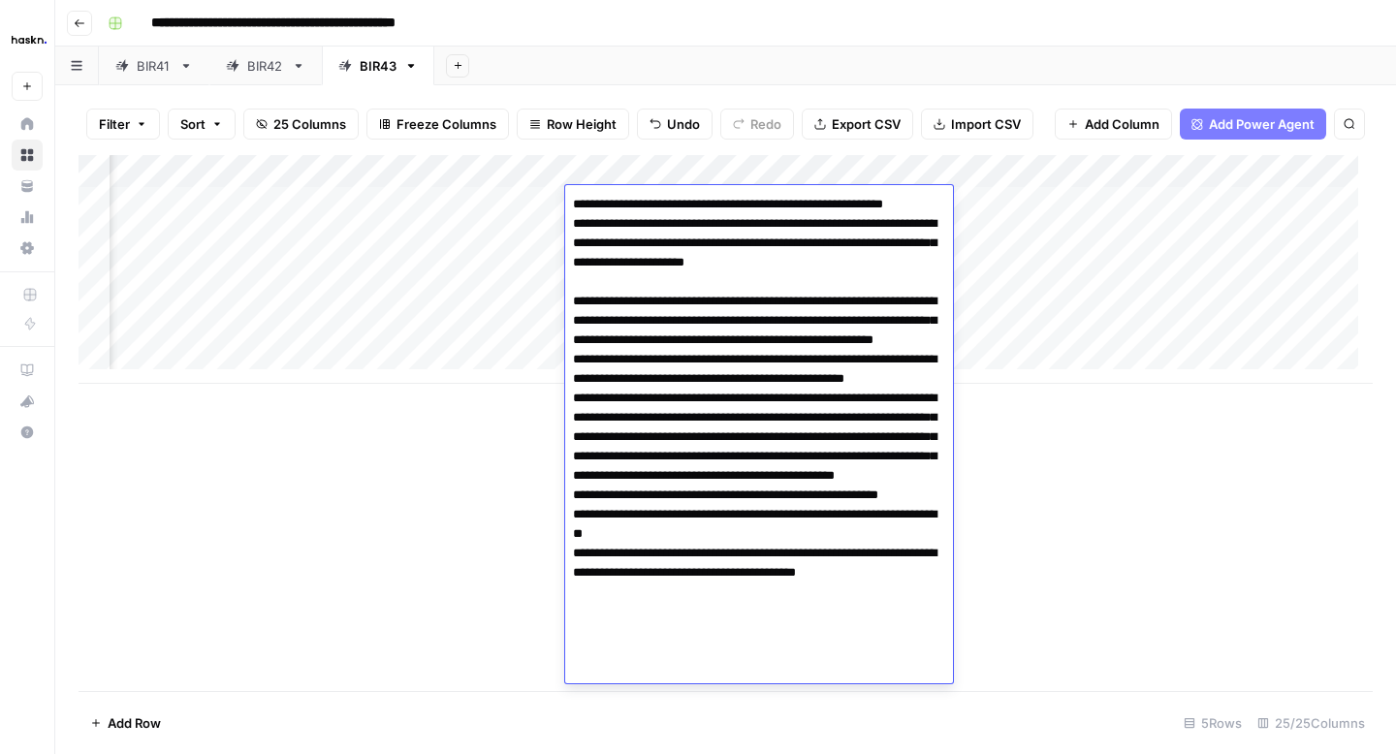
click at [762, 591] on textarea at bounding box center [759, 437] width 388 height 492
type textarea "**********"
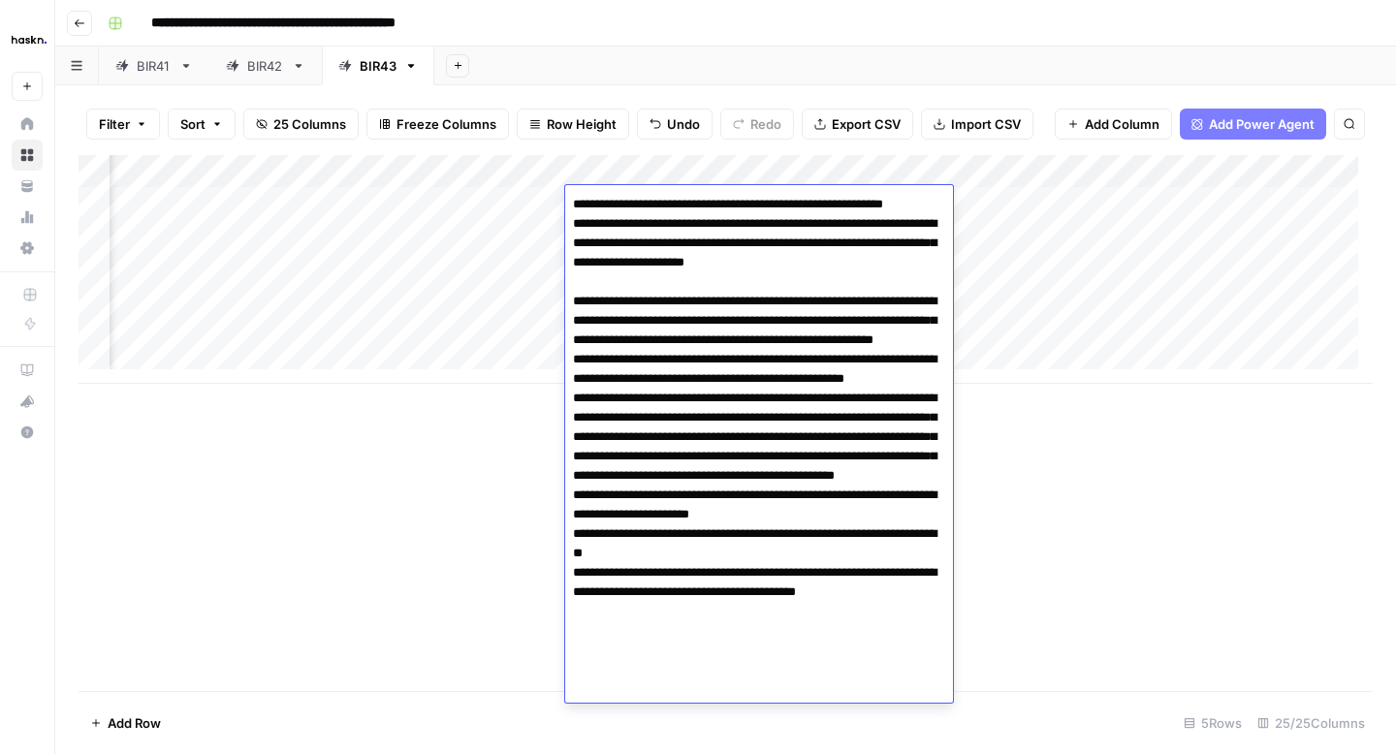
click at [1062, 543] on div "Add Column" at bounding box center [726, 423] width 1294 height 536
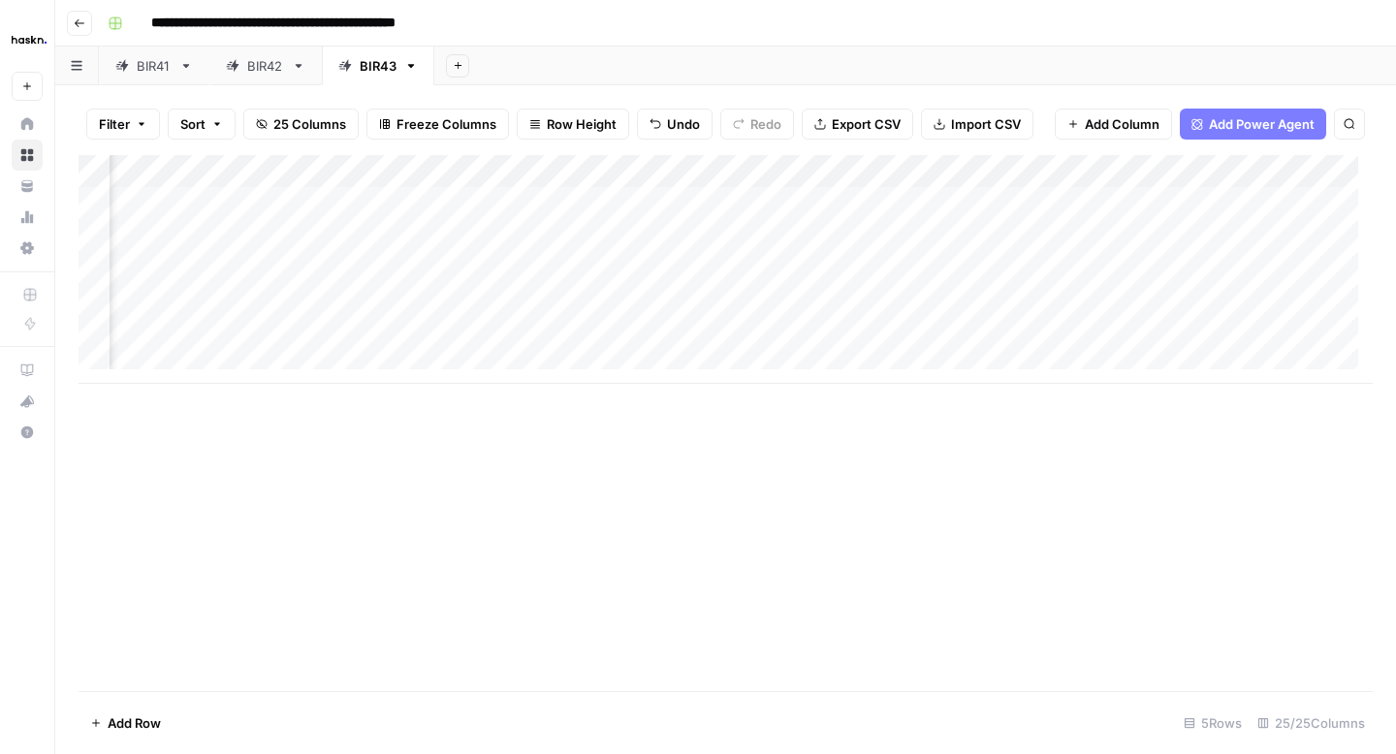
click at [870, 203] on div "Add Column" at bounding box center [726, 269] width 1294 height 229
click at [1076, 199] on div "Add Column" at bounding box center [726, 269] width 1294 height 229
click at [859, 449] on div "Add Column" at bounding box center [726, 423] width 1294 height 536
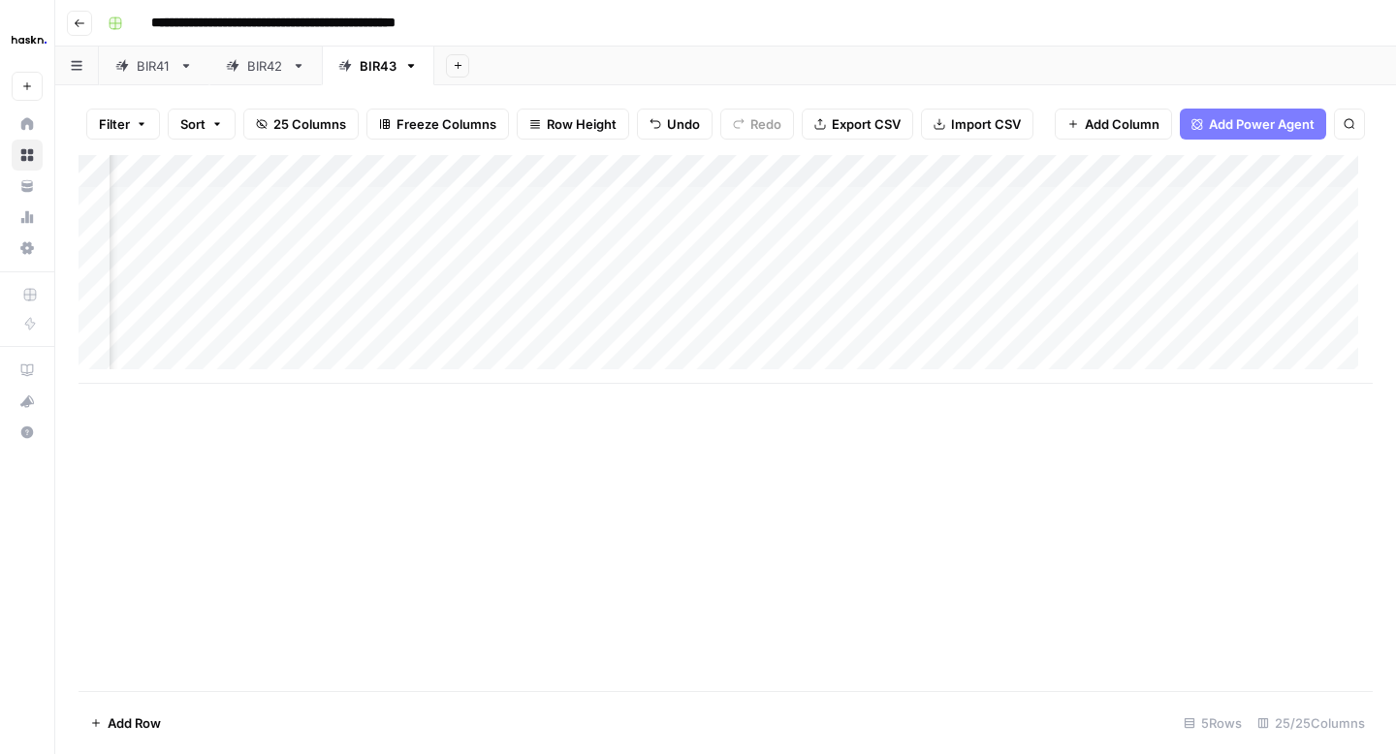
scroll to position [0, 615]
click at [1217, 202] on div "Add Column" at bounding box center [726, 269] width 1294 height 229
click at [1226, 266] on div "Add Column" at bounding box center [726, 269] width 1294 height 229
click at [1028, 492] on div "Add Column" at bounding box center [726, 423] width 1294 height 536
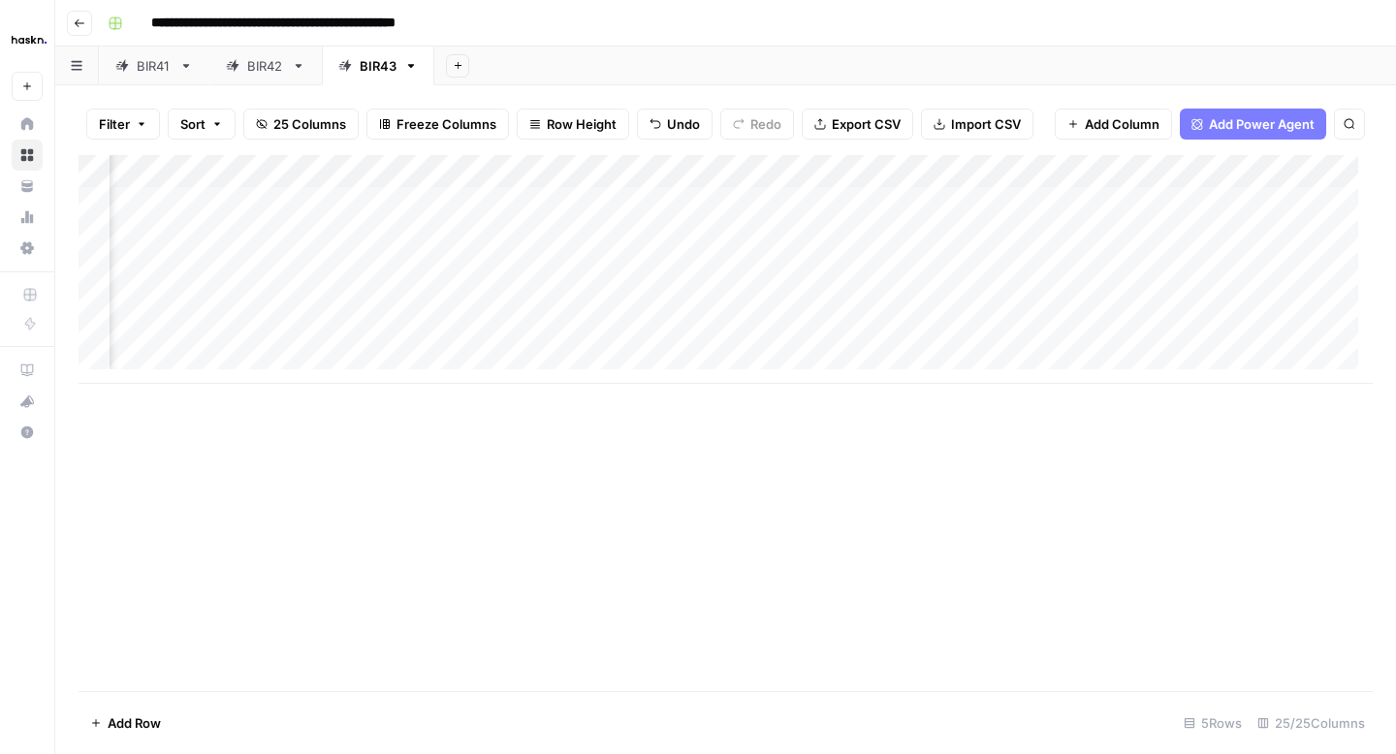
click at [1087, 202] on div "Add Column" at bounding box center [726, 269] width 1294 height 229
click at [1094, 204] on div "Add Column" at bounding box center [726, 269] width 1294 height 229
click at [1071, 201] on div "Add Column" at bounding box center [726, 269] width 1294 height 229
click at [968, 303] on div "Add Column" at bounding box center [726, 269] width 1294 height 229
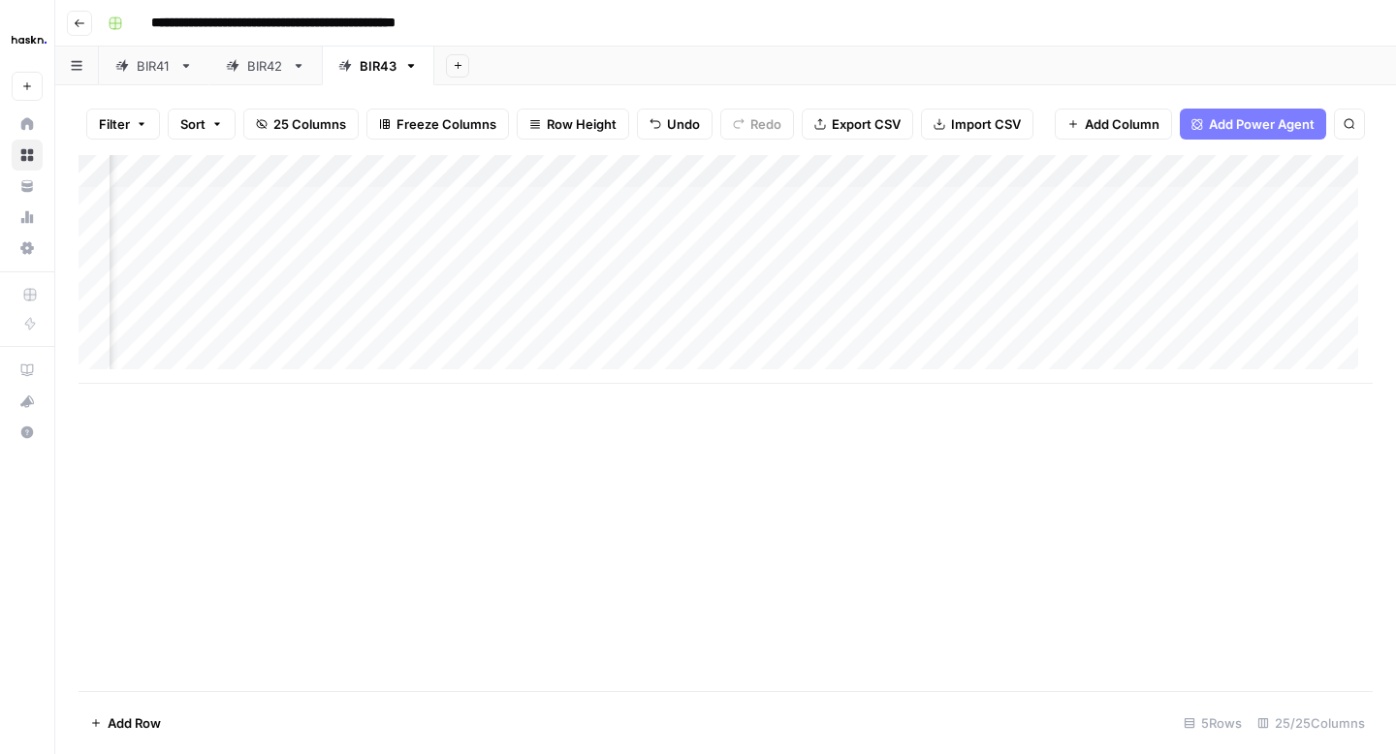
click at [967, 277] on div "Add Column" at bounding box center [726, 269] width 1294 height 229
click at [1079, 263] on div "Add Column" at bounding box center [726, 269] width 1294 height 229
click at [1180, 229] on div "Add Column" at bounding box center [726, 269] width 1294 height 229
click at [1094, 269] on div "Add Column" at bounding box center [726, 269] width 1294 height 229
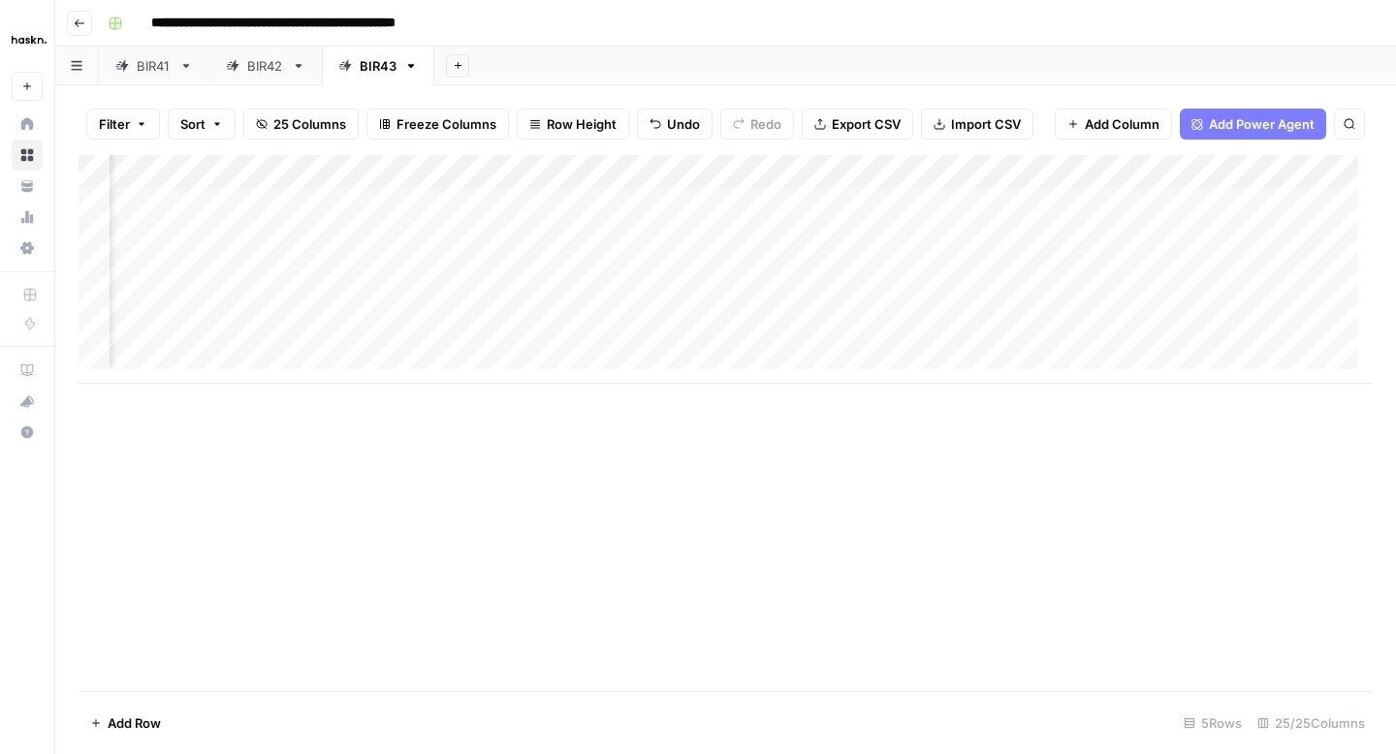
click at [901, 175] on div "Add Column" at bounding box center [726, 269] width 1294 height 229
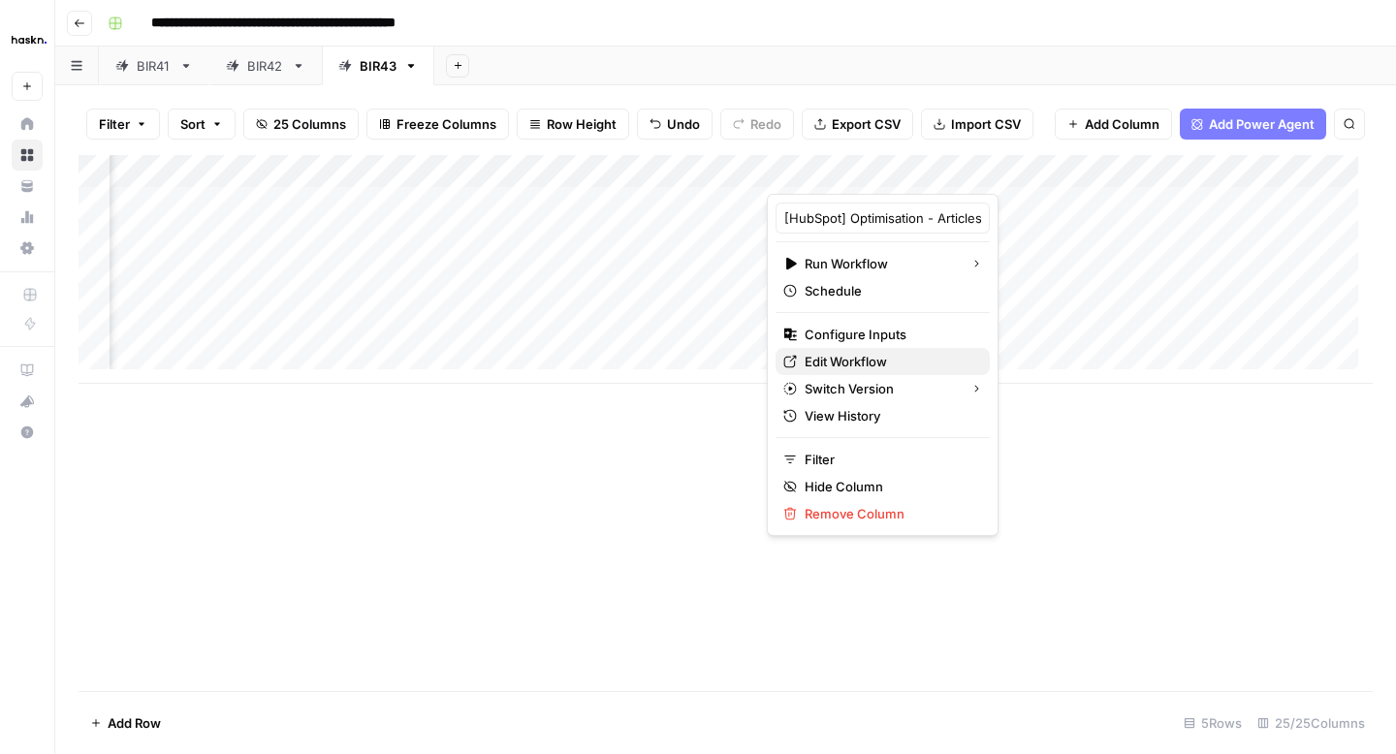
click at [843, 364] on span "Edit Workflow" at bounding box center [890, 361] width 170 height 19
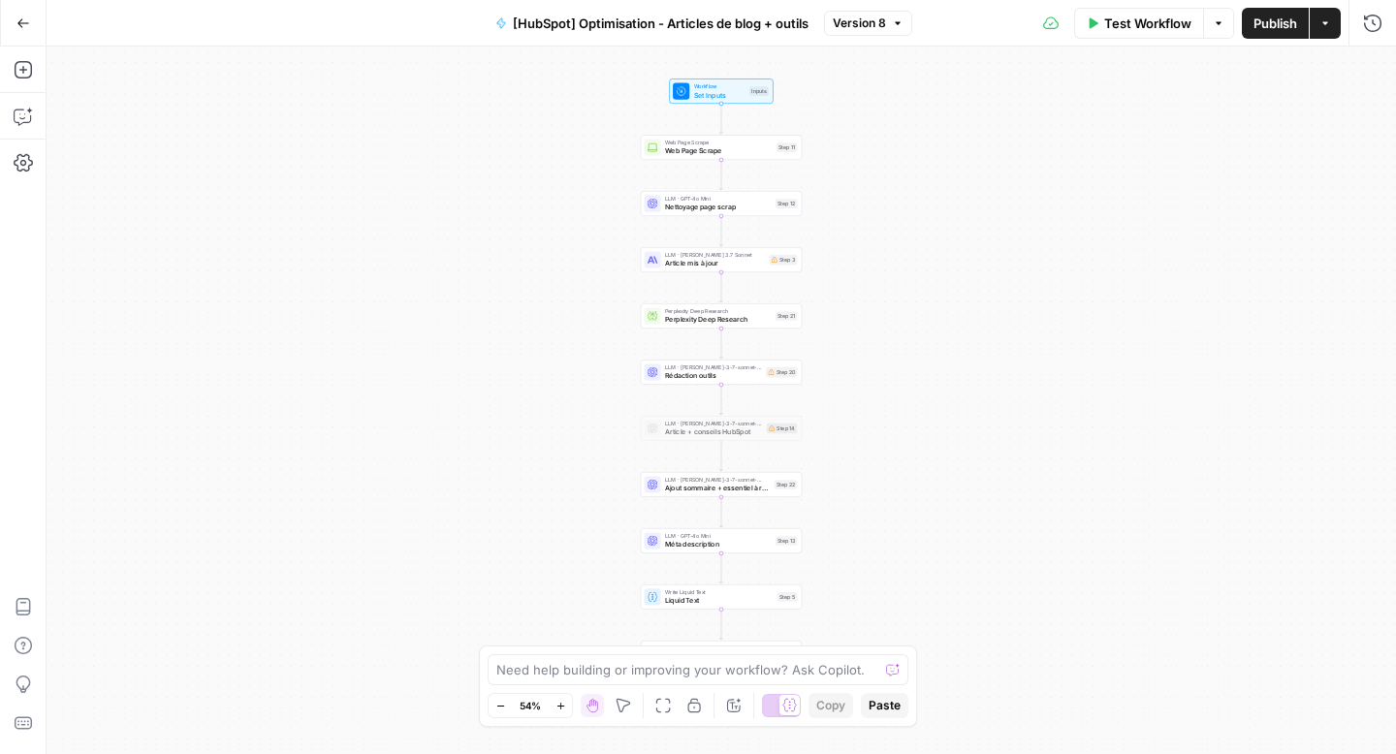
click at [563, 704] on icon "button" at bounding box center [561, 706] width 11 height 11
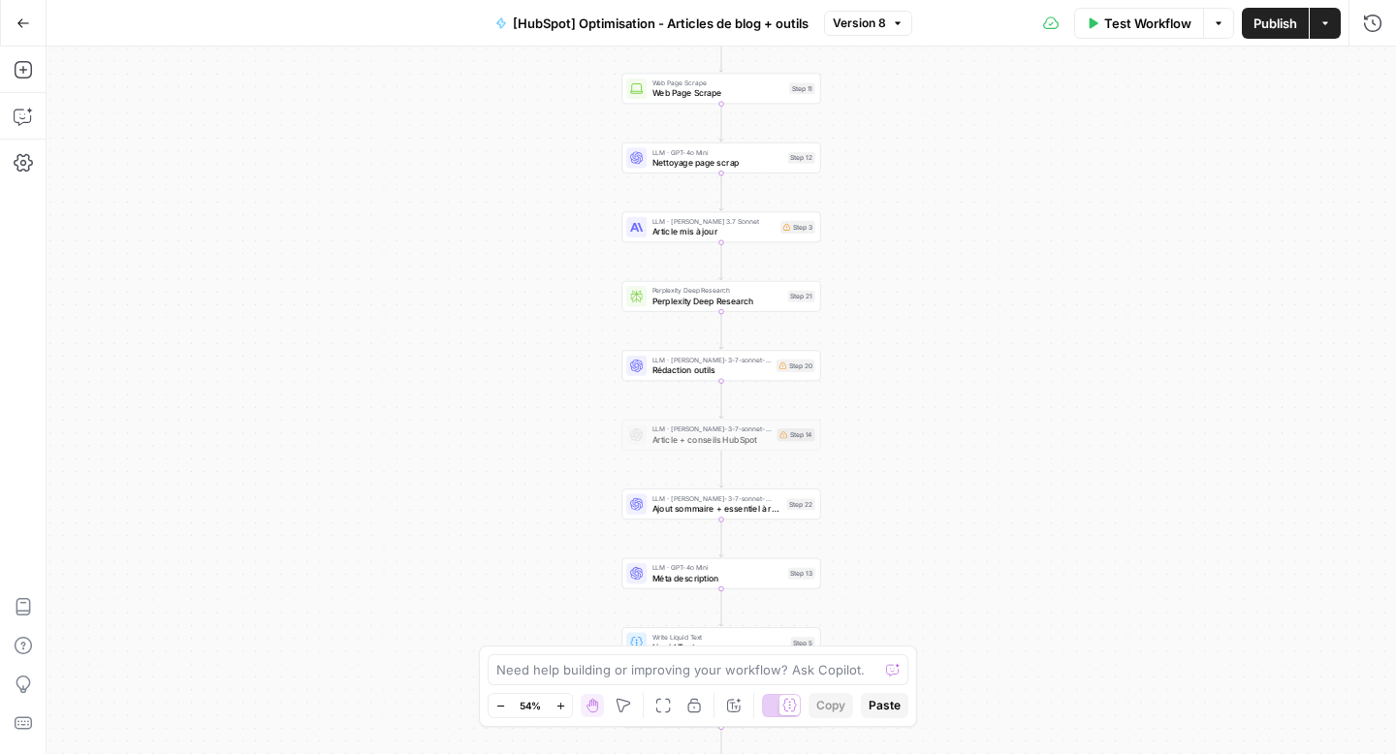
click at [563, 704] on icon "button" at bounding box center [561, 706] width 11 height 11
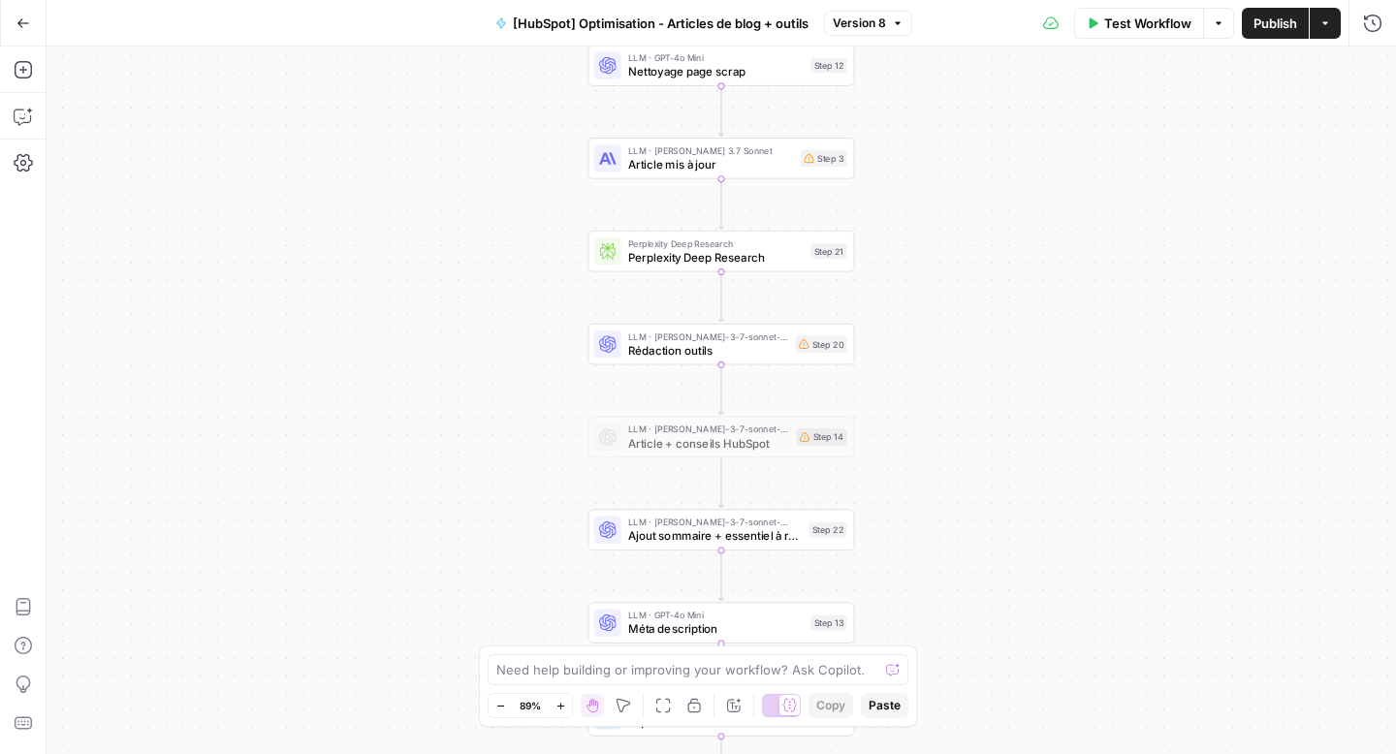
drag, startPoint x: 486, startPoint y: 602, endPoint x: 483, endPoint y: 528, distance: 73.7
click at [483, 528] on div "Workflow Set Inputs Inputs Web Page Scrape Web Page Scrape Step 11 LLM · GPT-4o…" at bounding box center [722, 401] width 1350 height 708
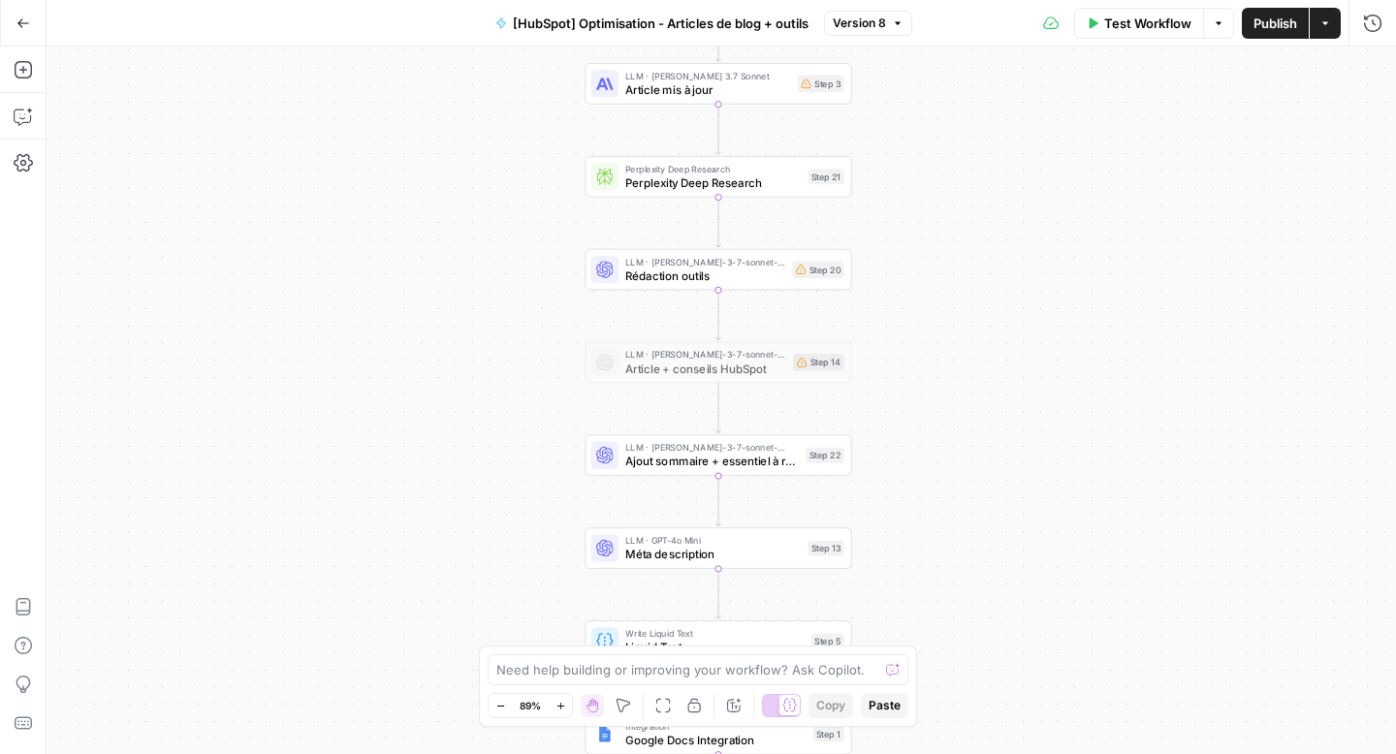
drag, startPoint x: 538, startPoint y: 574, endPoint x: 532, endPoint y: 484, distance: 90.3
click at [532, 484] on div "Workflow Set Inputs Inputs Web Page Scrape Web Page Scrape Step 11 LLM · GPT-4o…" at bounding box center [722, 401] width 1350 height 708
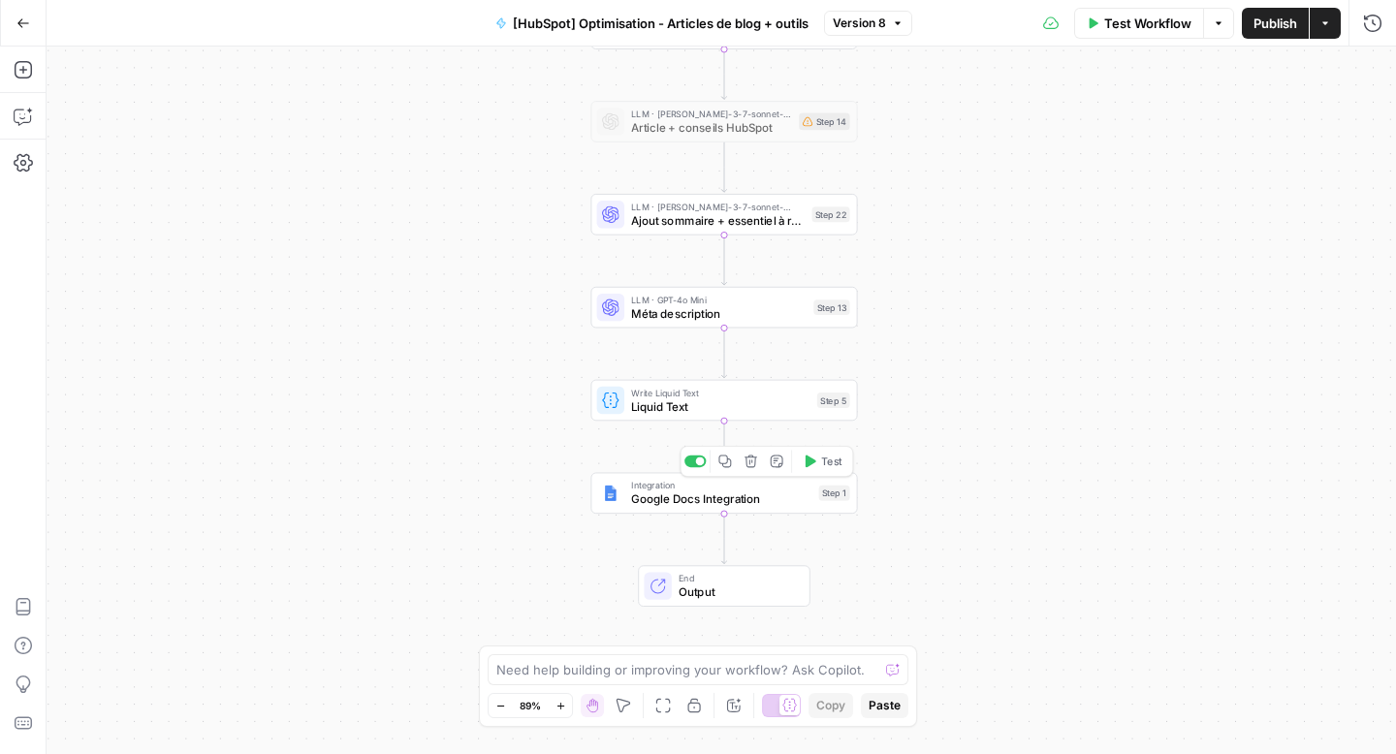
click at [746, 493] on span "Google Docs Integration" at bounding box center [721, 499] width 180 height 17
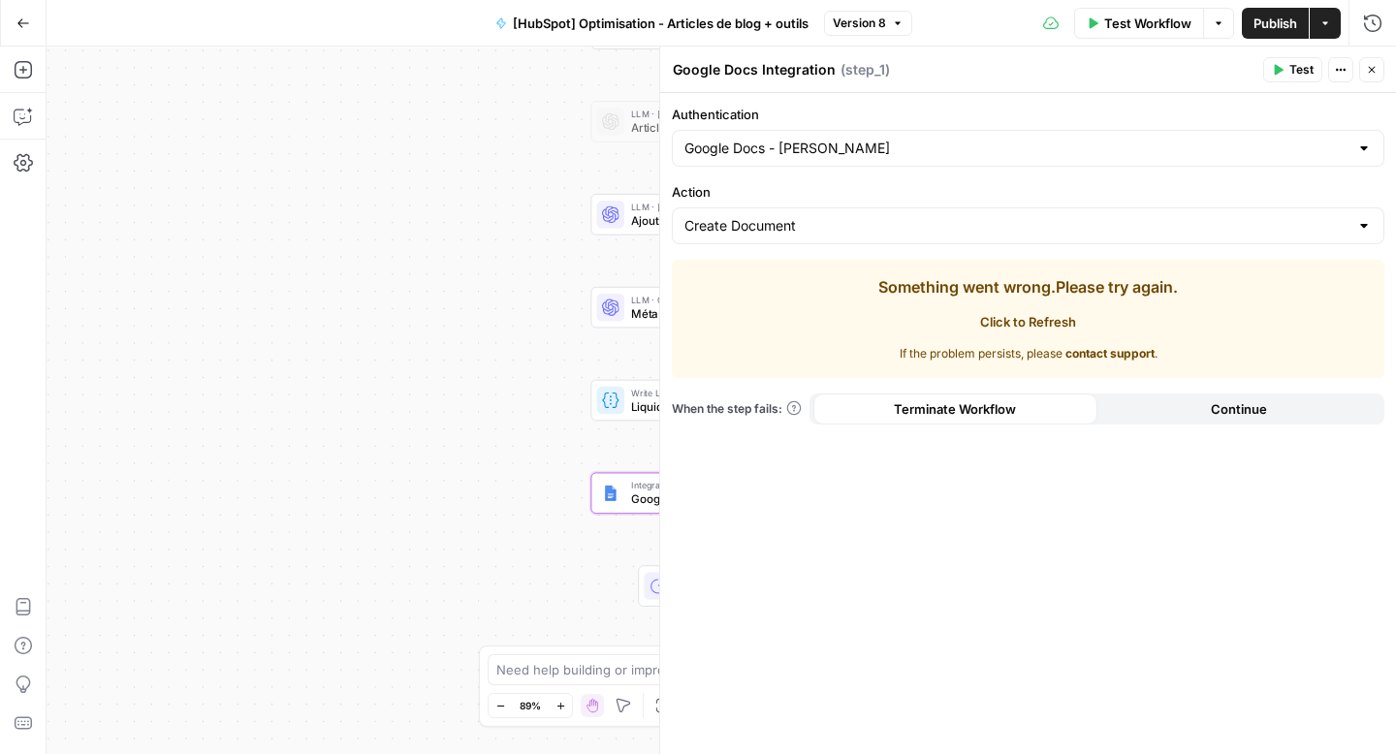
click at [1379, 65] on button "Close" at bounding box center [1371, 69] width 25 height 25
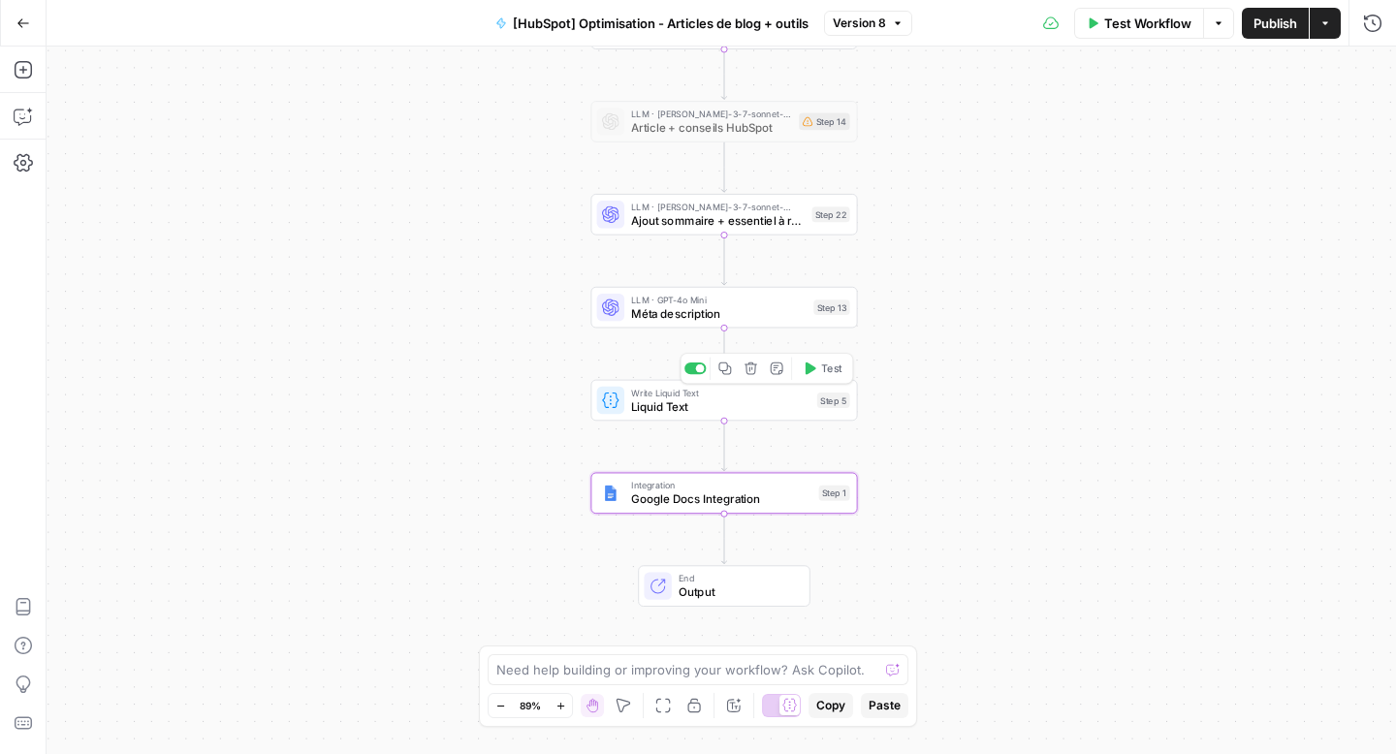
click at [664, 410] on span "Liquid Text" at bounding box center [720, 405] width 179 height 17
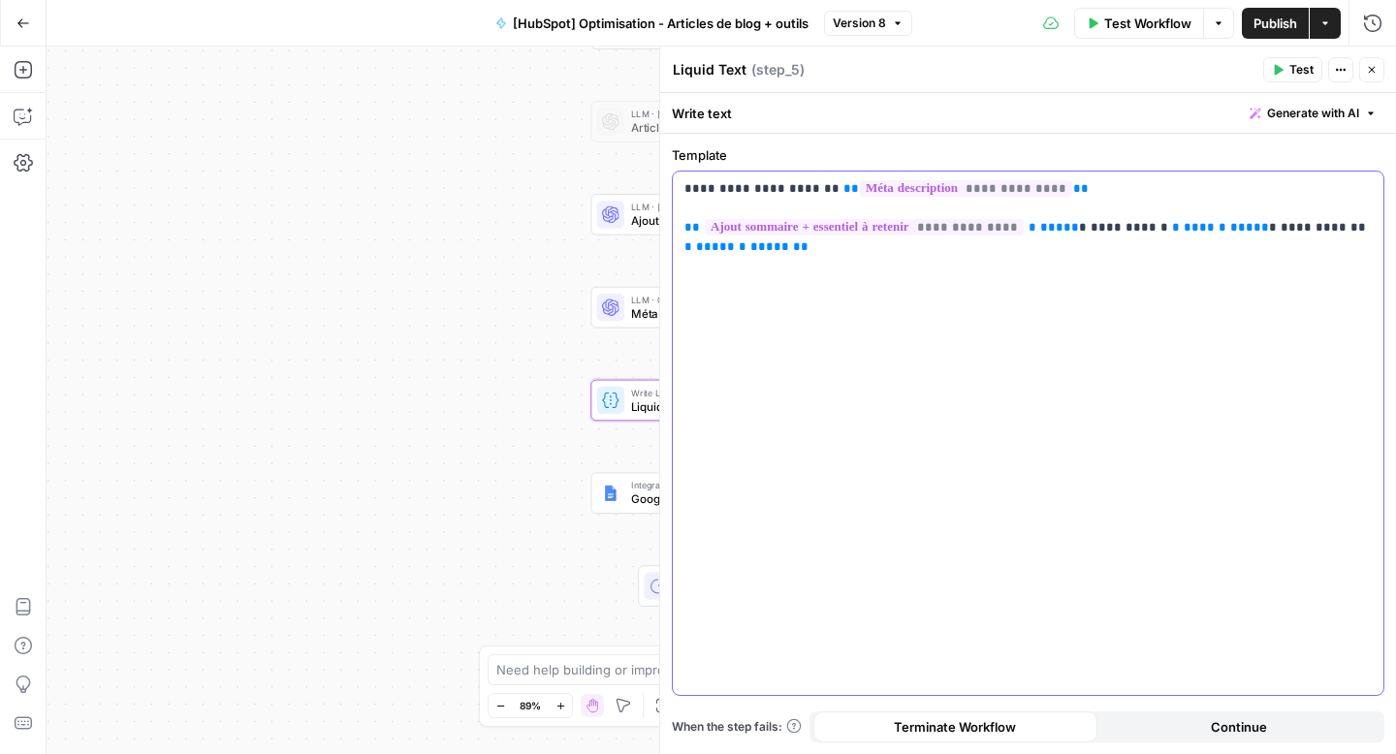
click at [769, 348] on div "**********" at bounding box center [1028, 434] width 711 height 524
click at [715, 279] on div "**********" at bounding box center [1028, 434] width 711 height 524
drag, startPoint x: 767, startPoint y: 265, endPoint x: 672, endPoint y: 236, distance: 99.4
click at [672, 236] on div "**********" at bounding box center [1028, 433] width 713 height 525
copy p "**********"
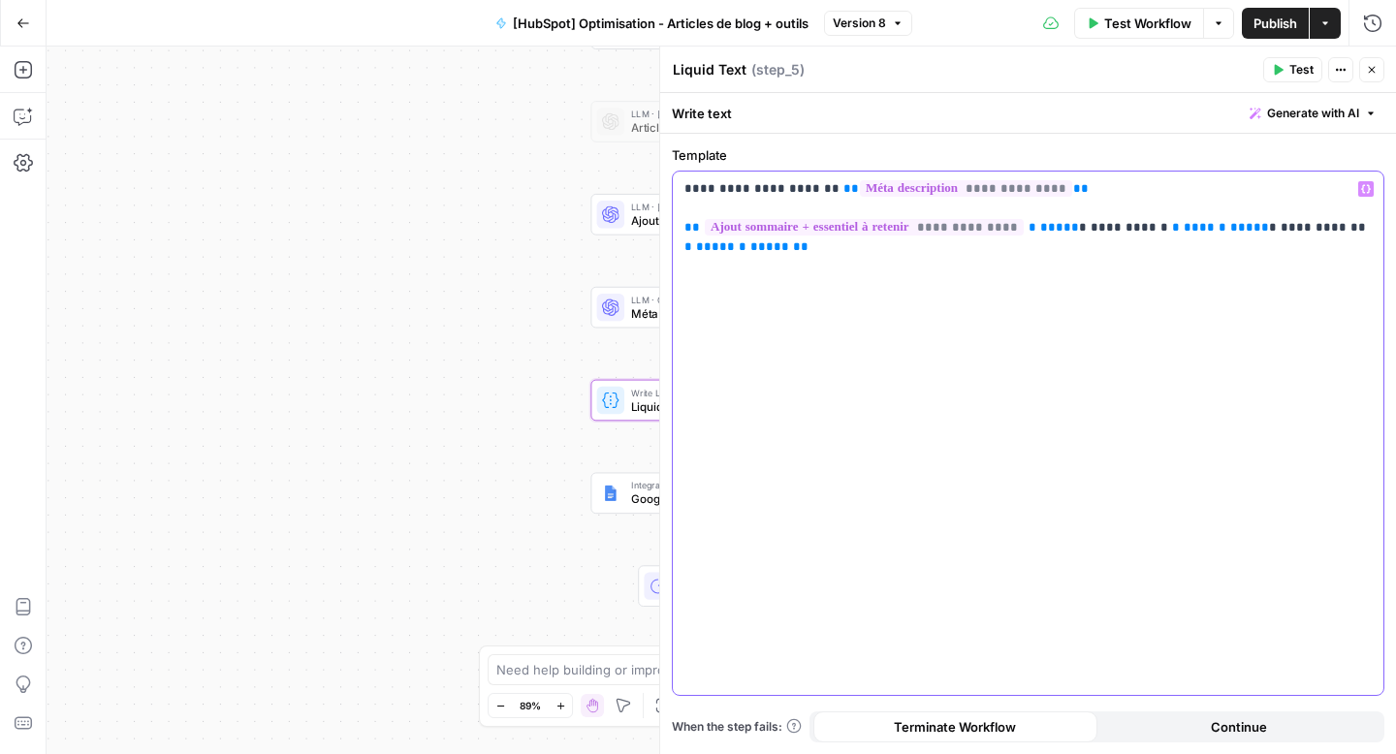
click at [709, 286] on p "**********" at bounding box center [1027, 237] width 687 height 116
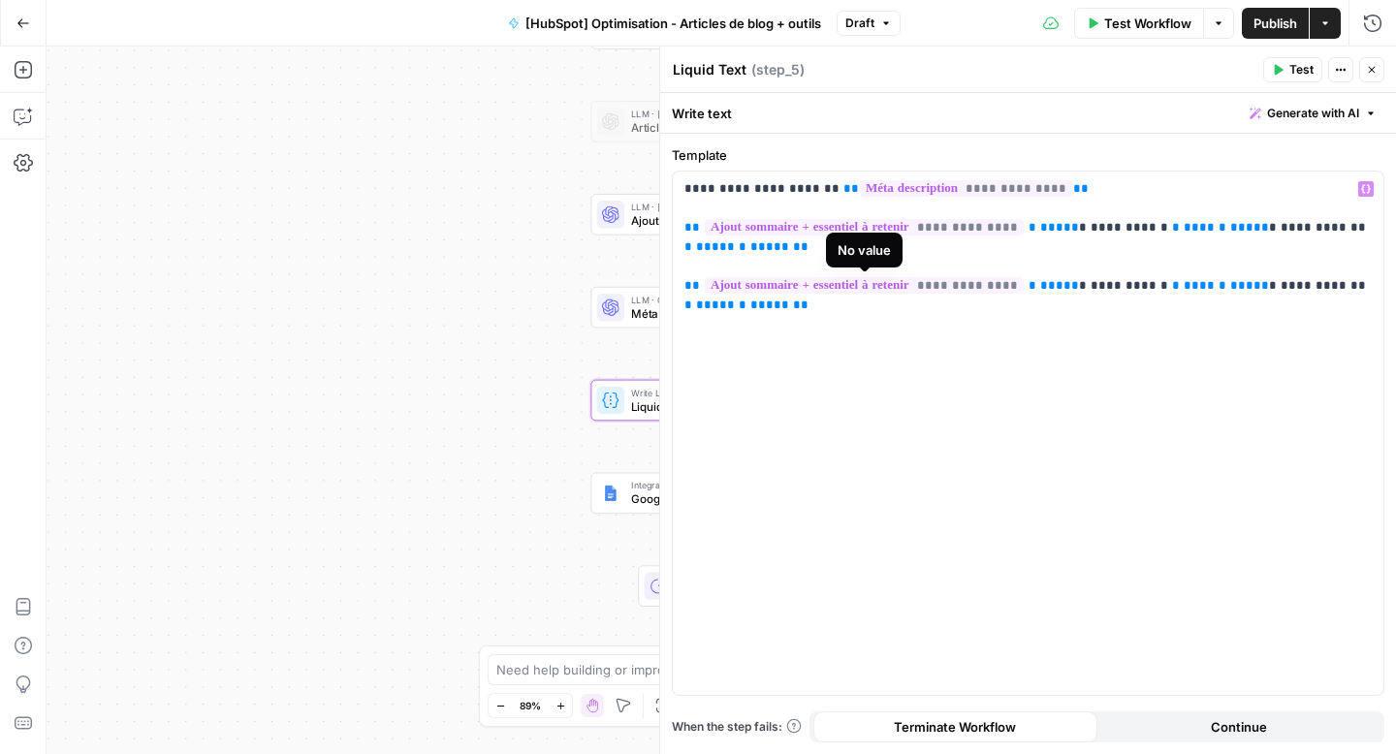
click at [978, 289] on span "**********" at bounding box center [864, 285] width 319 height 16
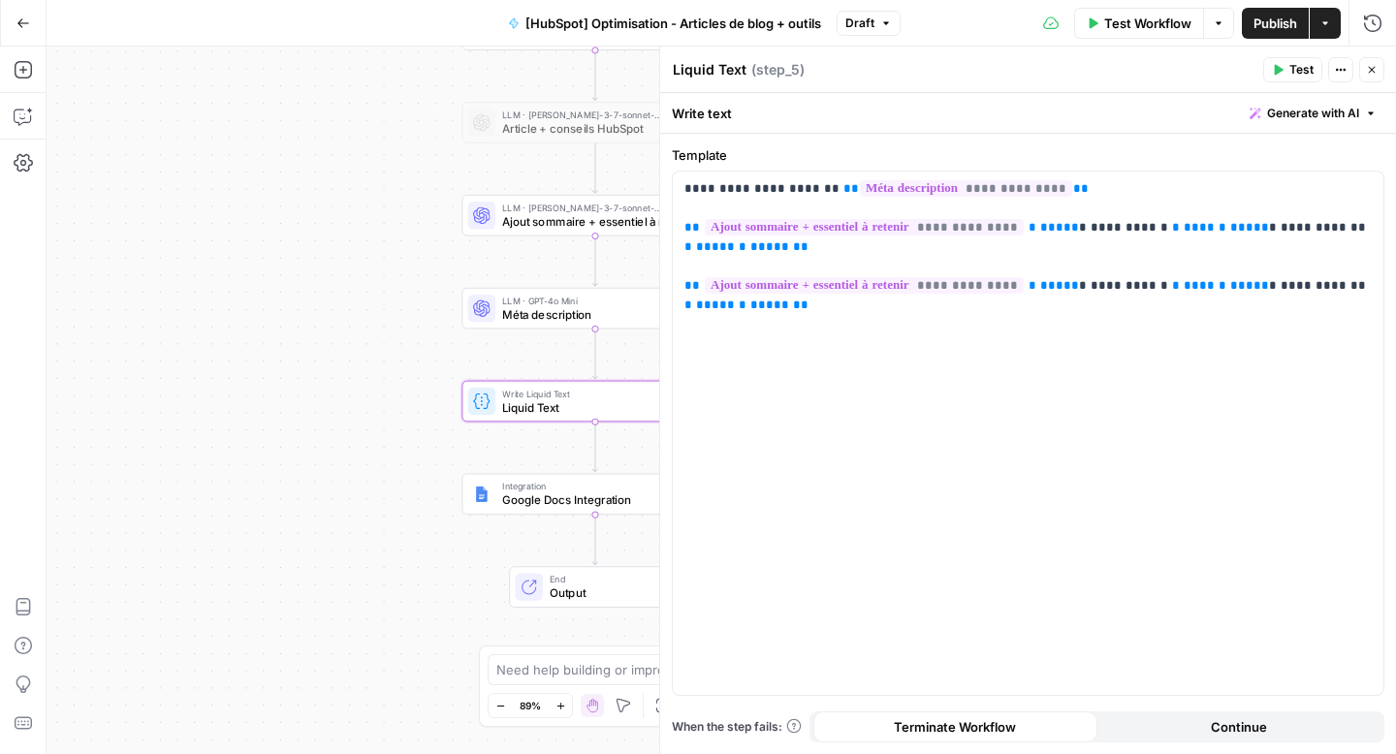
drag, startPoint x: 428, startPoint y: 140, endPoint x: 271, endPoint y: 144, distance: 156.2
click at [271, 144] on div "Workflow Set Inputs Inputs Web Page Scrape Web Page Scrape Step 11 LLM · GPT-4o…" at bounding box center [722, 401] width 1350 height 708
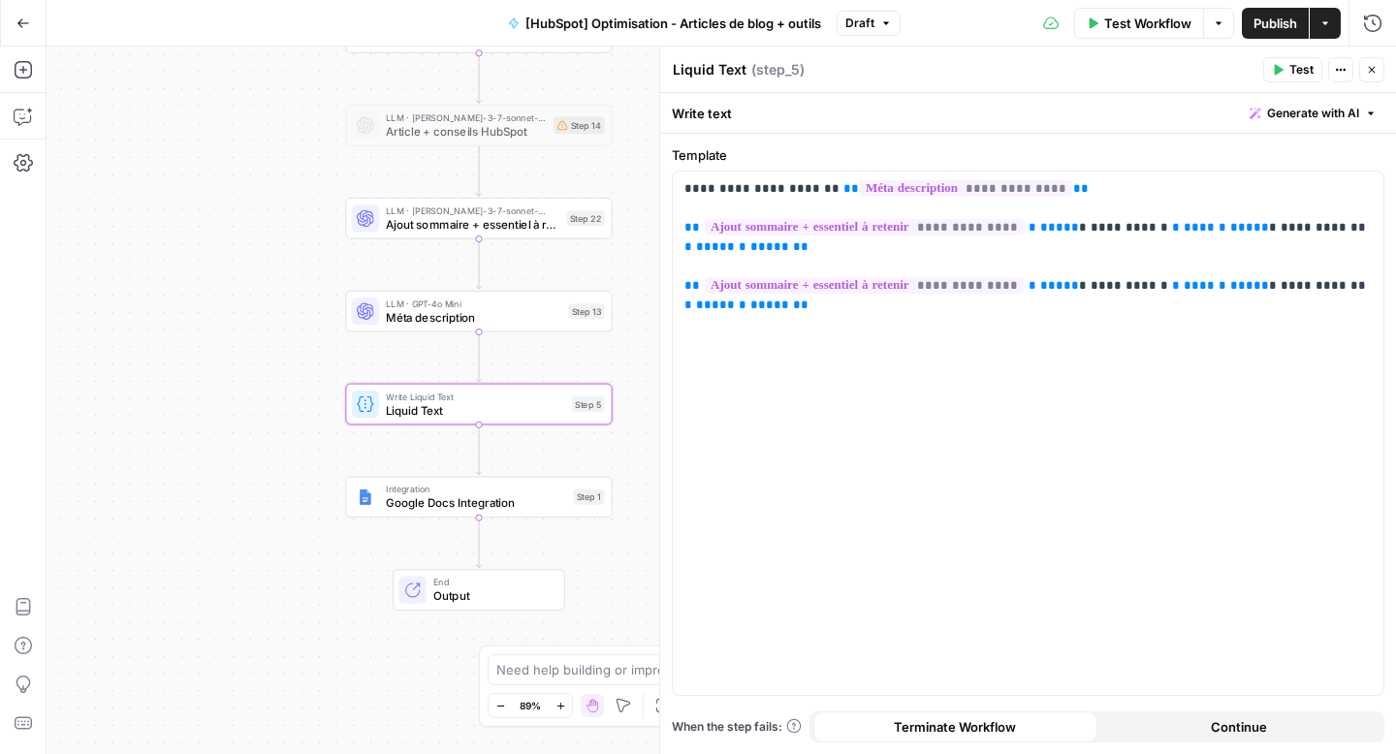
drag, startPoint x: 342, startPoint y: 272, endPoint x: 252, endPoint y: 270, distance: 90.2
click at [252, 270] on div "Workflow Set Inputs Inputs Web Page Scrape Web Page Scrape Step 11 LLM · GPT-4o…" at bounding box center [722, 401] width 1350 height 708
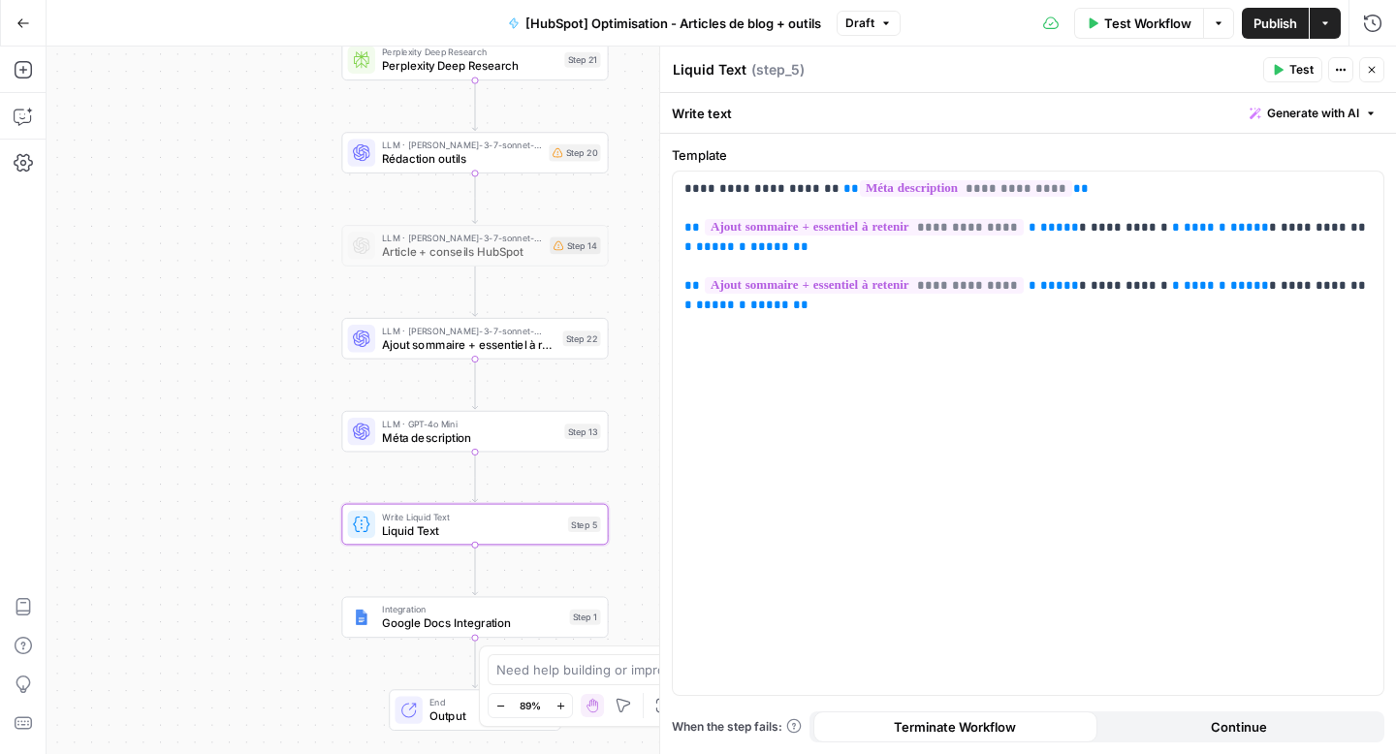
drag, startPoint x: 252, startPoint y: 270, endPoint x: 240, endPoint y: 439, distance: 169.1
click at [240, 439] on div "Workflow Set Inputs Inputs Web Page Scrape Web Page Scrape Step 11 LLM · GPT-4o…" at bounding box center [722, 401] width 1350 height 708
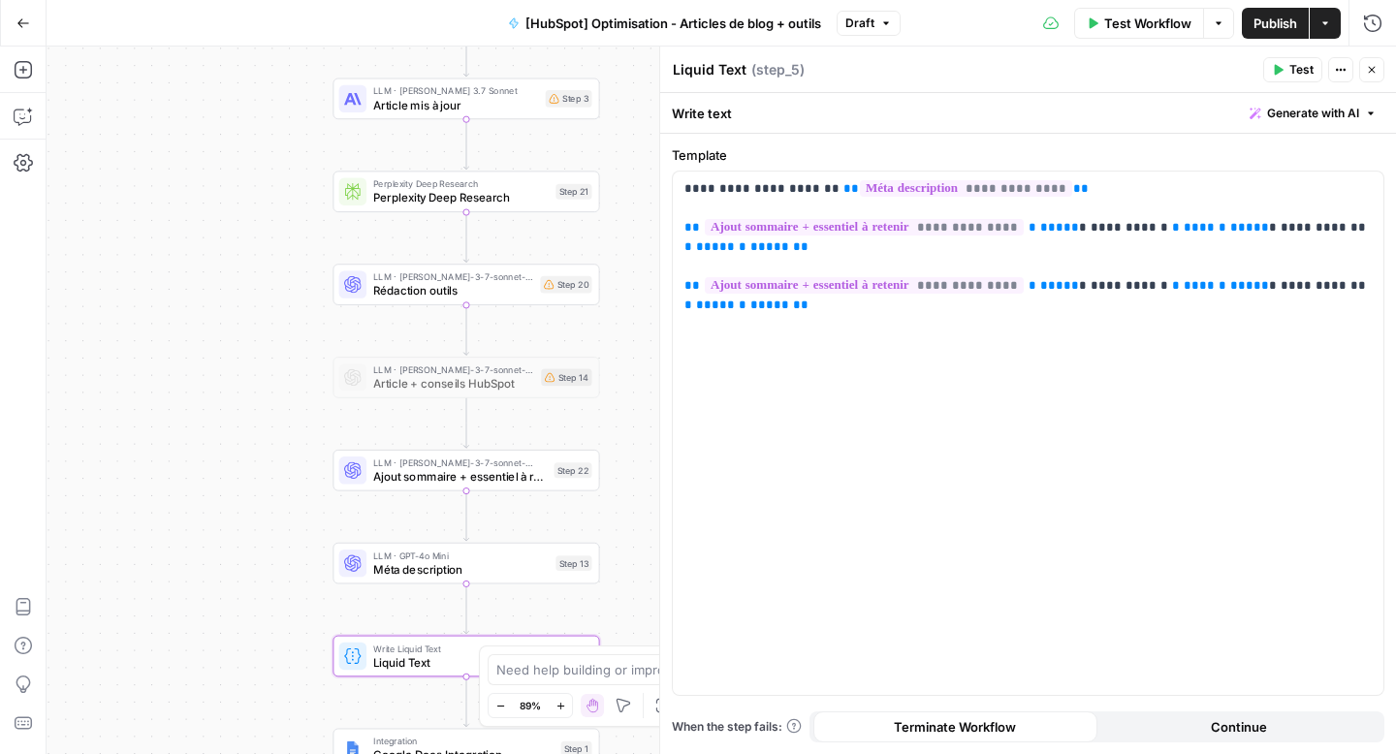
drag, startPoint x: 255, startPoint y: 227, endPoint x: 256, endPoint y: 313, distance: 86.3
click at [256, 313] on div "Workflow Set Inputs Inputs Web Page Scrape Web Page Scrape Step 11 LLM · GPT-4o…" at bounding box center [722, 401] width 1350 height 708
click at [979, 291] on span "**********" at bounding box center [864, 285] width 319 height 16
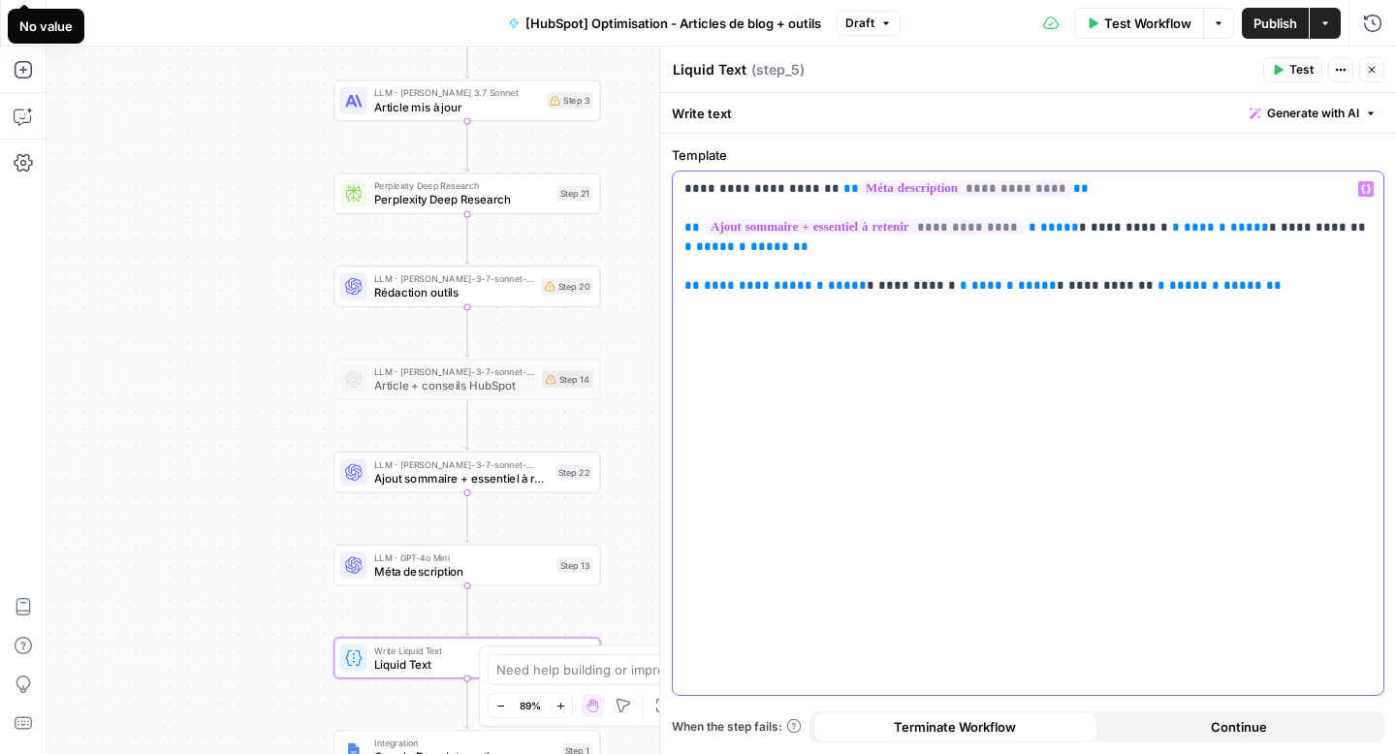
click at [1212, 420] on div "**********" at bounding box center [1028, 434] width 711 height 524
click at [1034, 400] on div "**********" at bounding box center [1028, 434] width 711 height 524
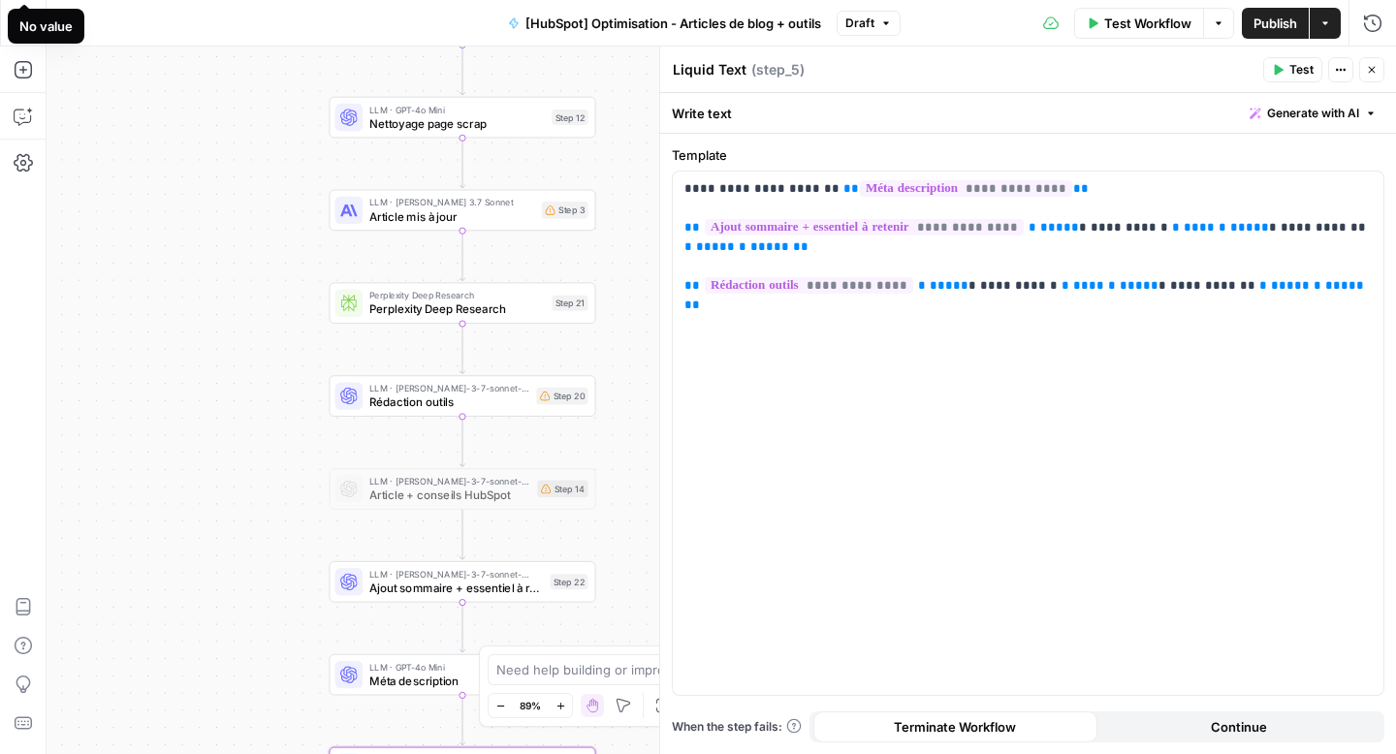
drag, startPoint x: 211, startPoint y: 213, endPoint x: 206, endPoint y: 322, distance: 108.7
click at [206, 322] on div "Workflow Set Inputs Inputs Web Page Scrape Web Page Scrape Step 11 LLM · GPT-4o…" at bounding box center [722, 401] width 1350 height 708
click at [1265, 22] on span "Publish" at bounding box center [1276, 23] width 44 height 19
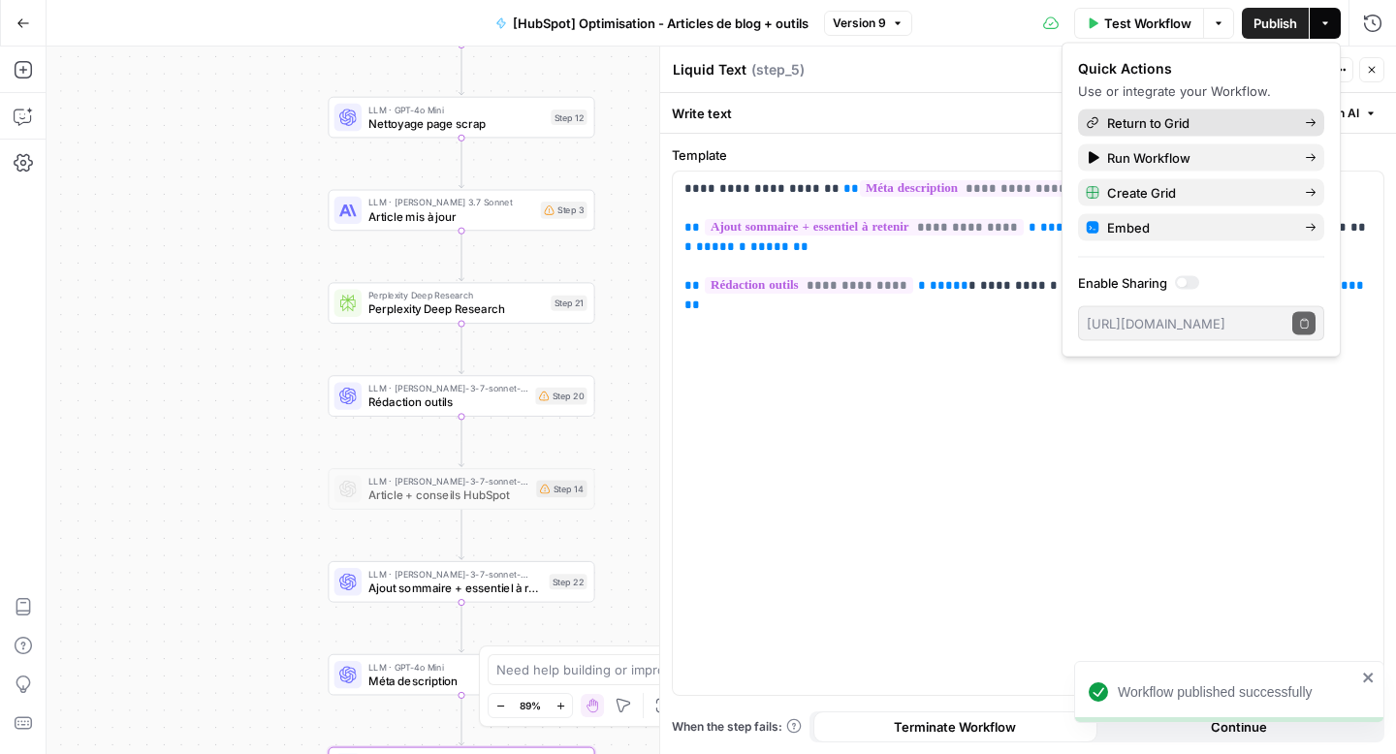
click at [1202, 123] on span "Return to Grid" at bounding box center [1198, 122] width 182 height 19
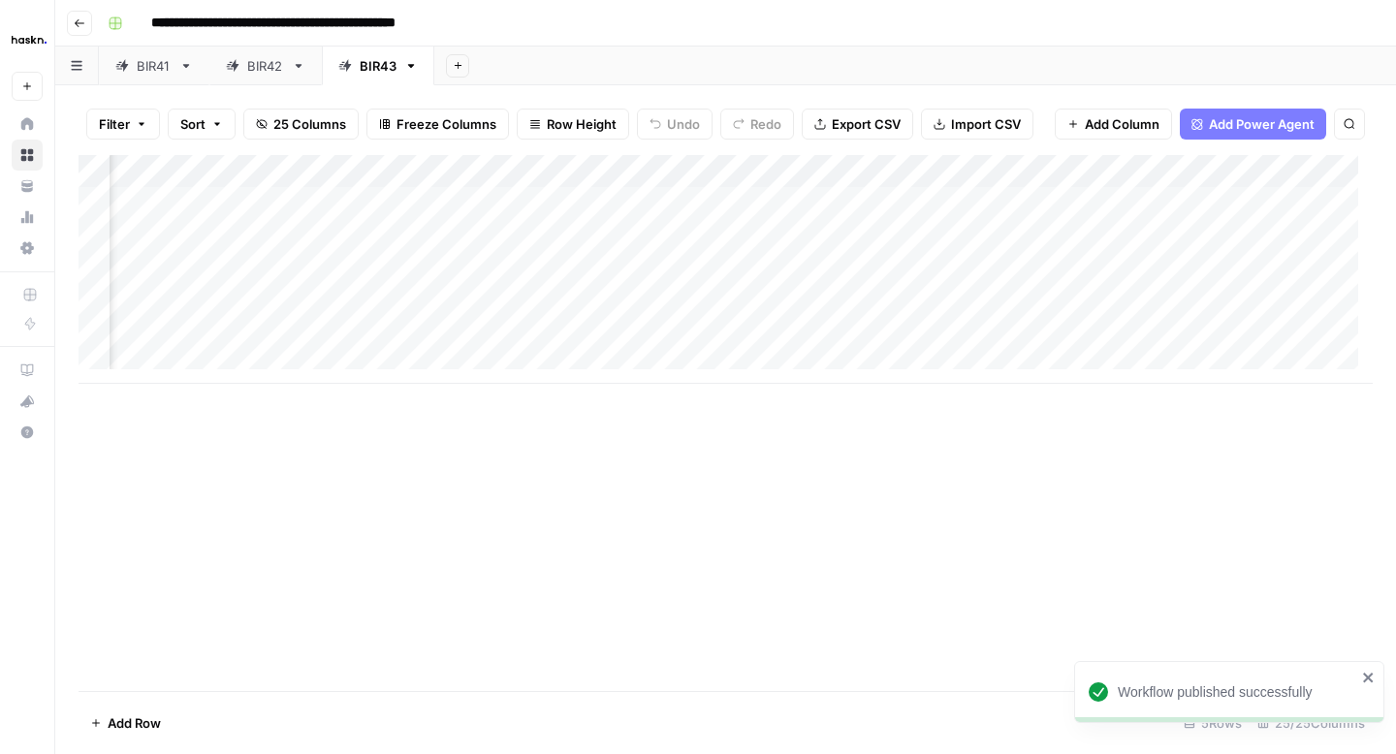
scroll to position [0, 654]
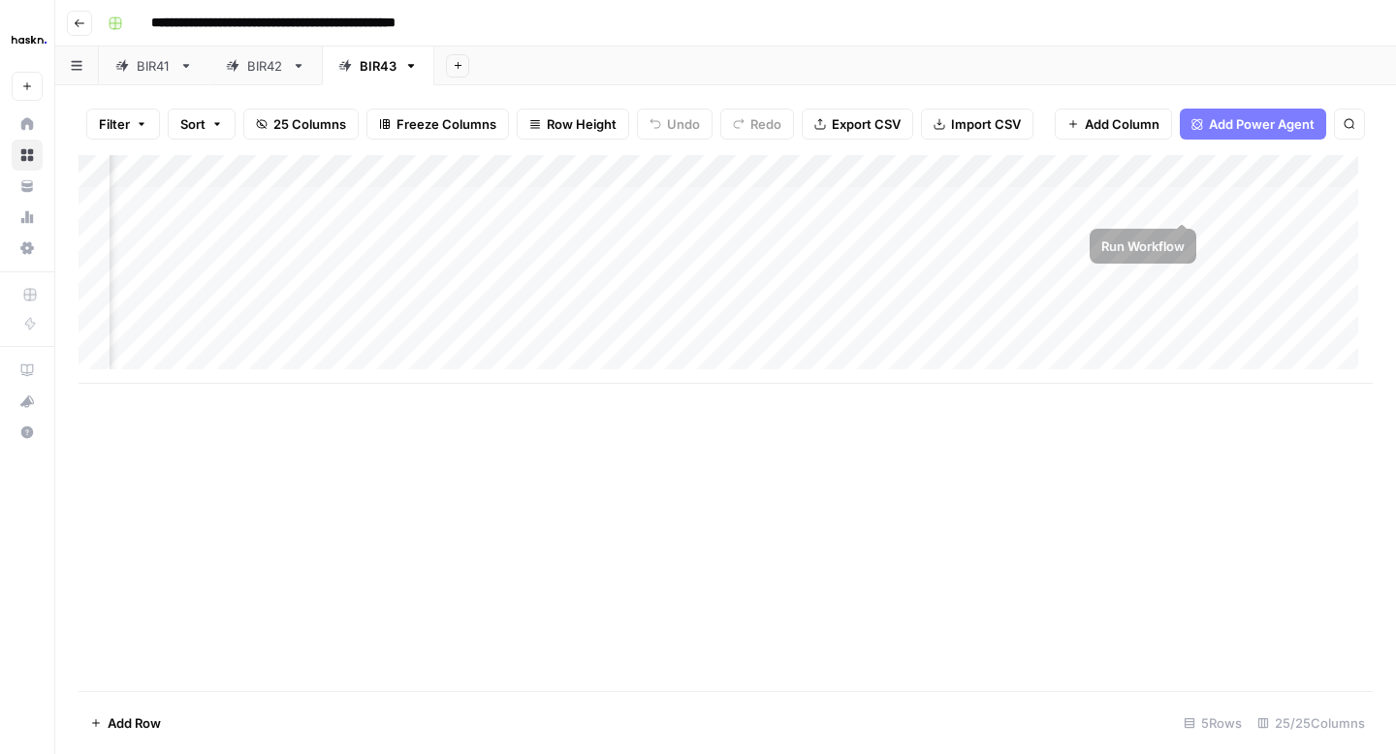
click at [1175, 202] on div "Add Column" at bounding box center [726, 269] width 1294 height 229
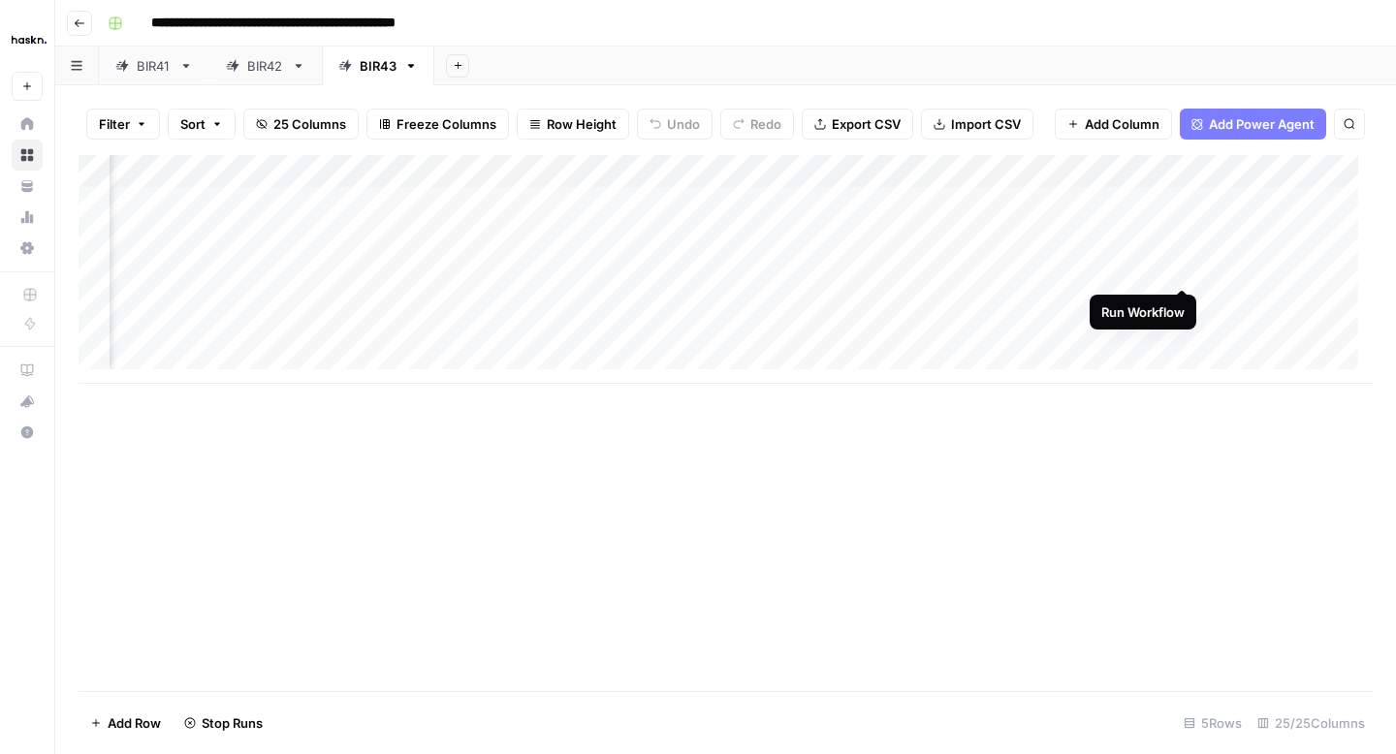
click at [1187, 270] on div "Add Column" at bounding box center [726, 269] width 1294 height 229
click at [1102, 269] on div "Add Column" at bounding box center [726, 269] width 1294 height 229
click at [1132, 267] on div "Add Column" at bounding box center [726, 269] width 1294 height 229
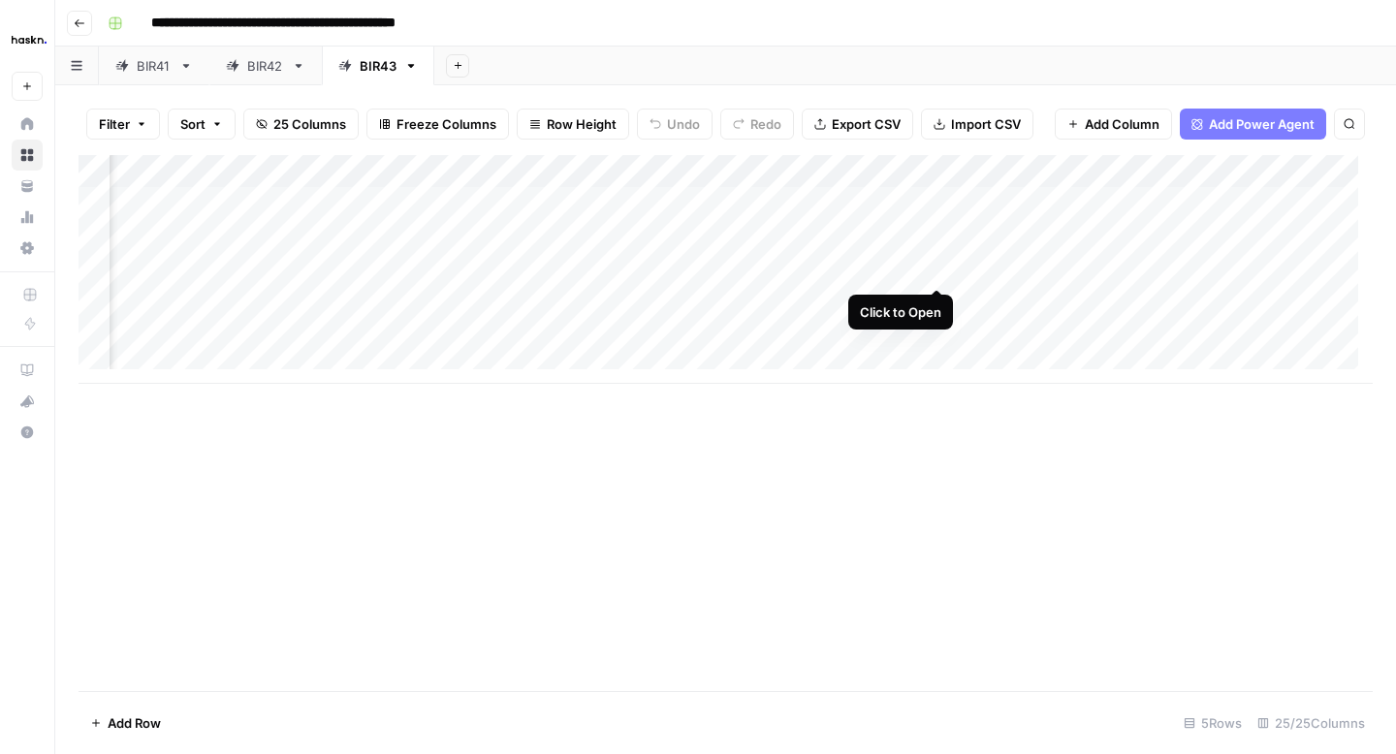
click at [935, 266] on div "Add Column" at bounding box center [726, 269] width 1294 height 229
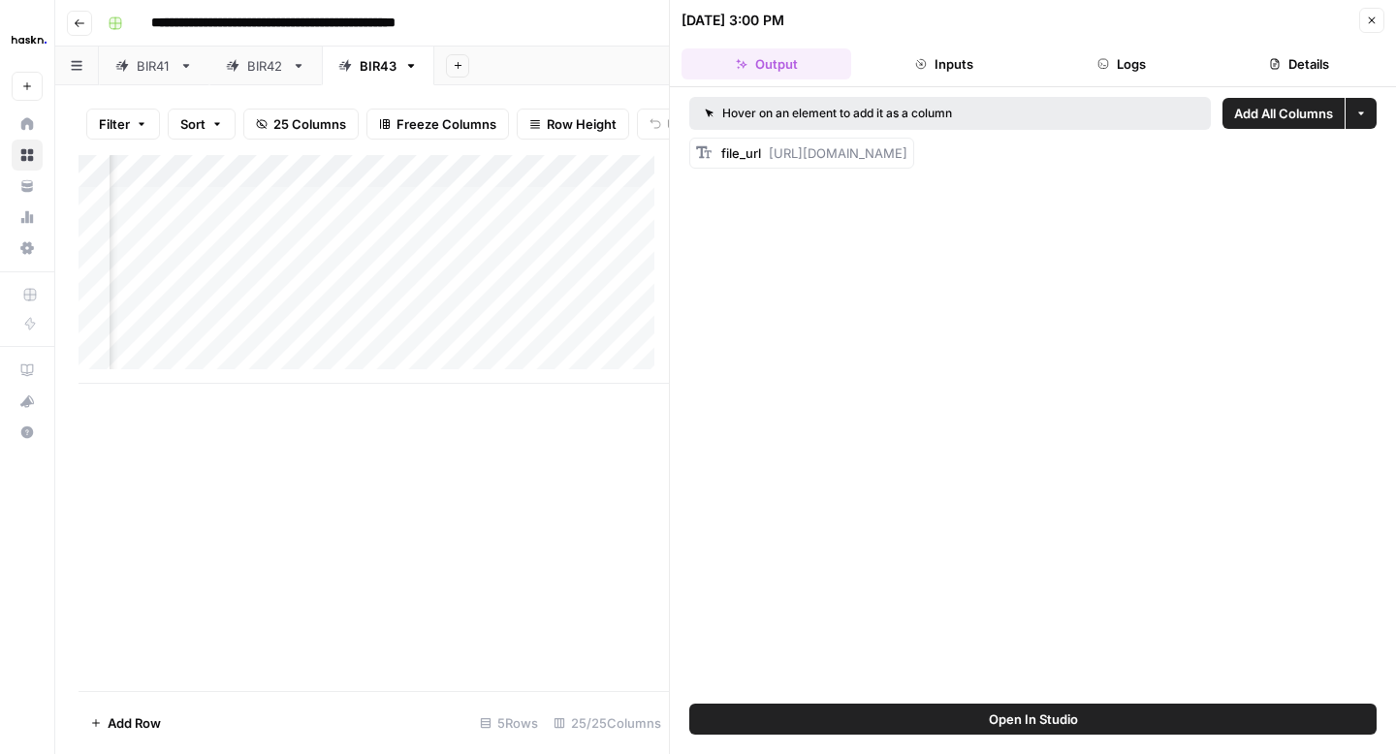
click at [1371, 23] on icon "button" at bounding box center [1372, 21] width 12 height 12
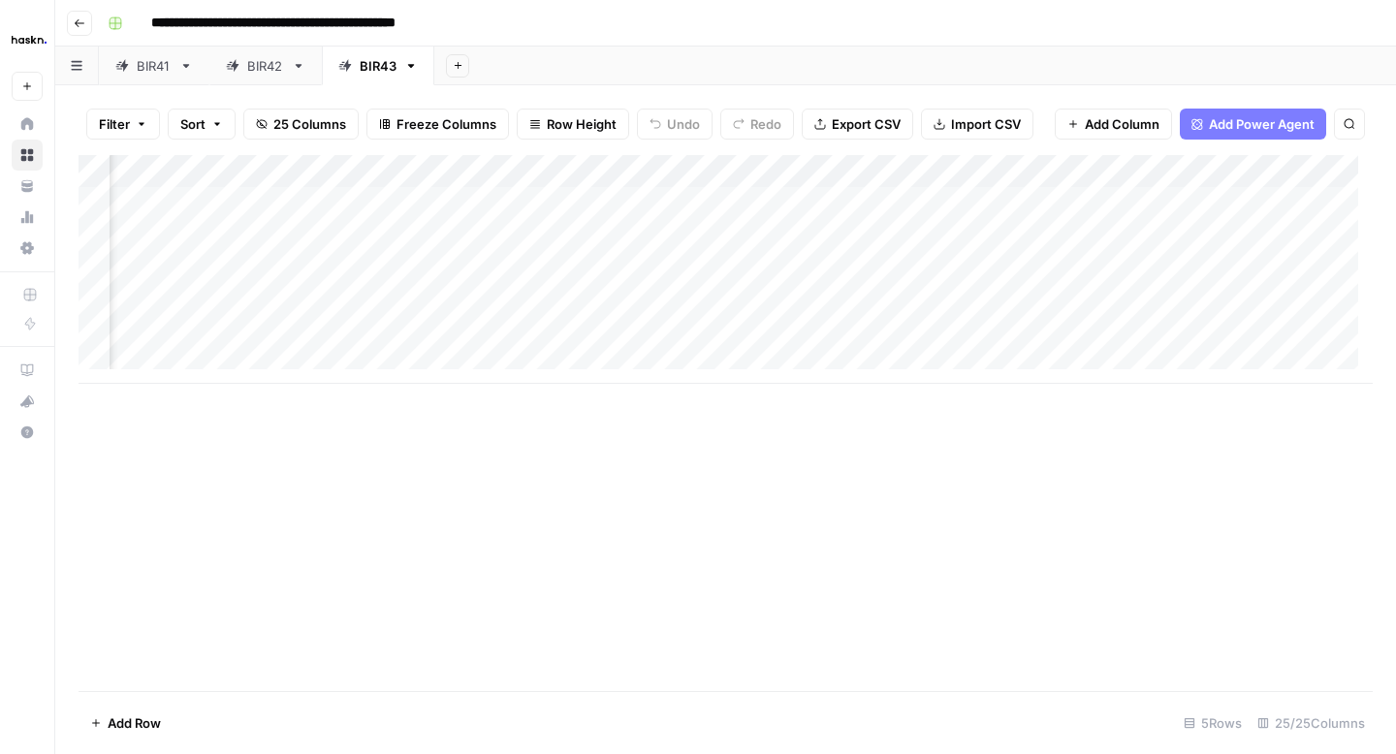
click at [938, 174] on div "Add Column" at bounding box center [726, 269] width 1294 height 229
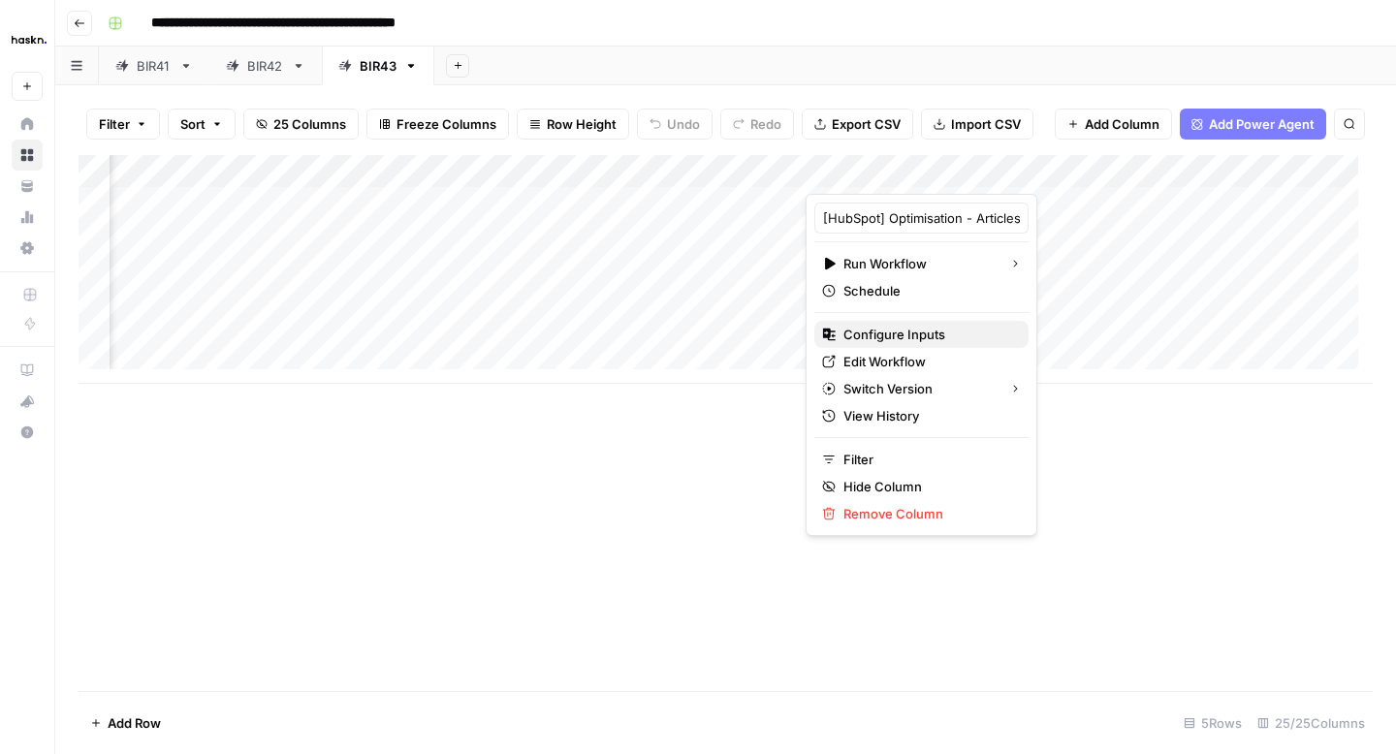
click at [887, 335] on span "Configure Inputs" at bounding box center [928, 334] width 170 height 19
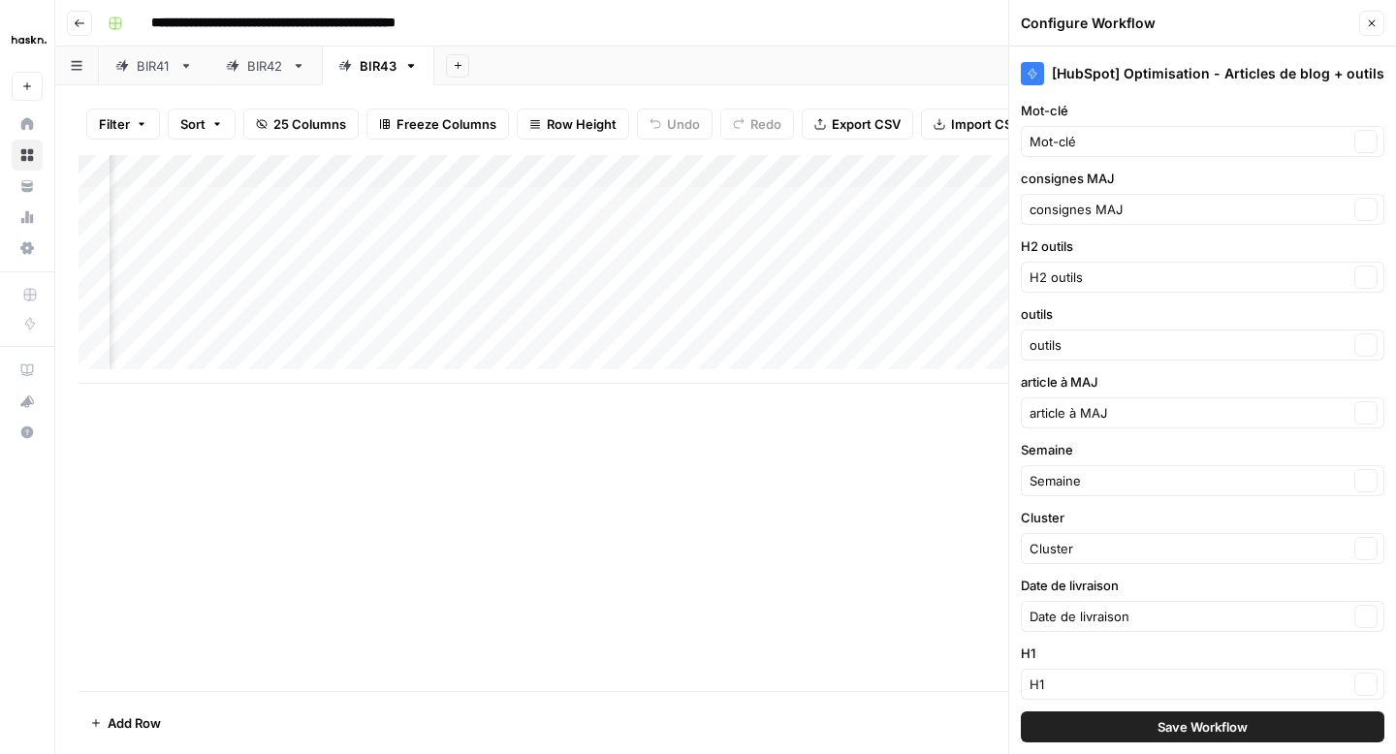
click at [1374, 24] on icon "button" at bounding box center [1372, 23] width 12 height 12
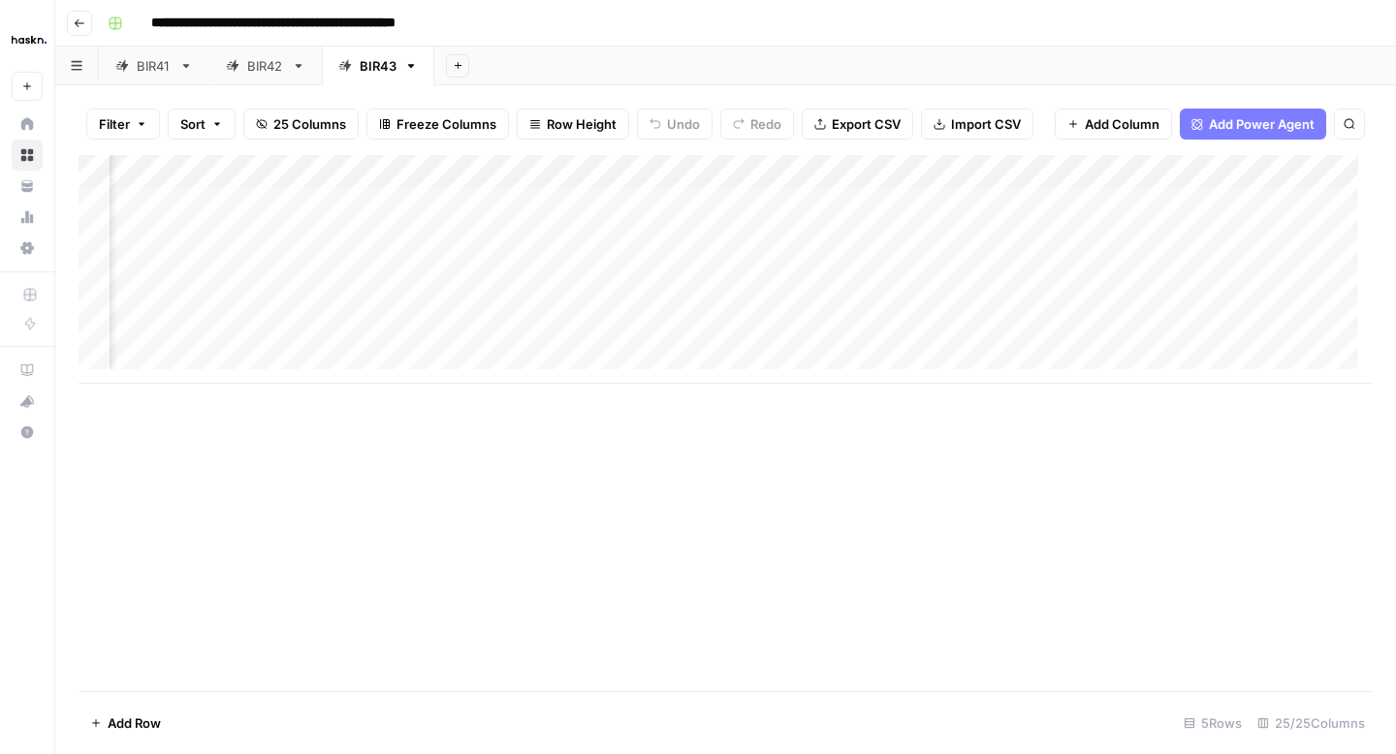
click at [934, 172] on div "Add Column" at bounding box center [726, 269] width 1294 height 229
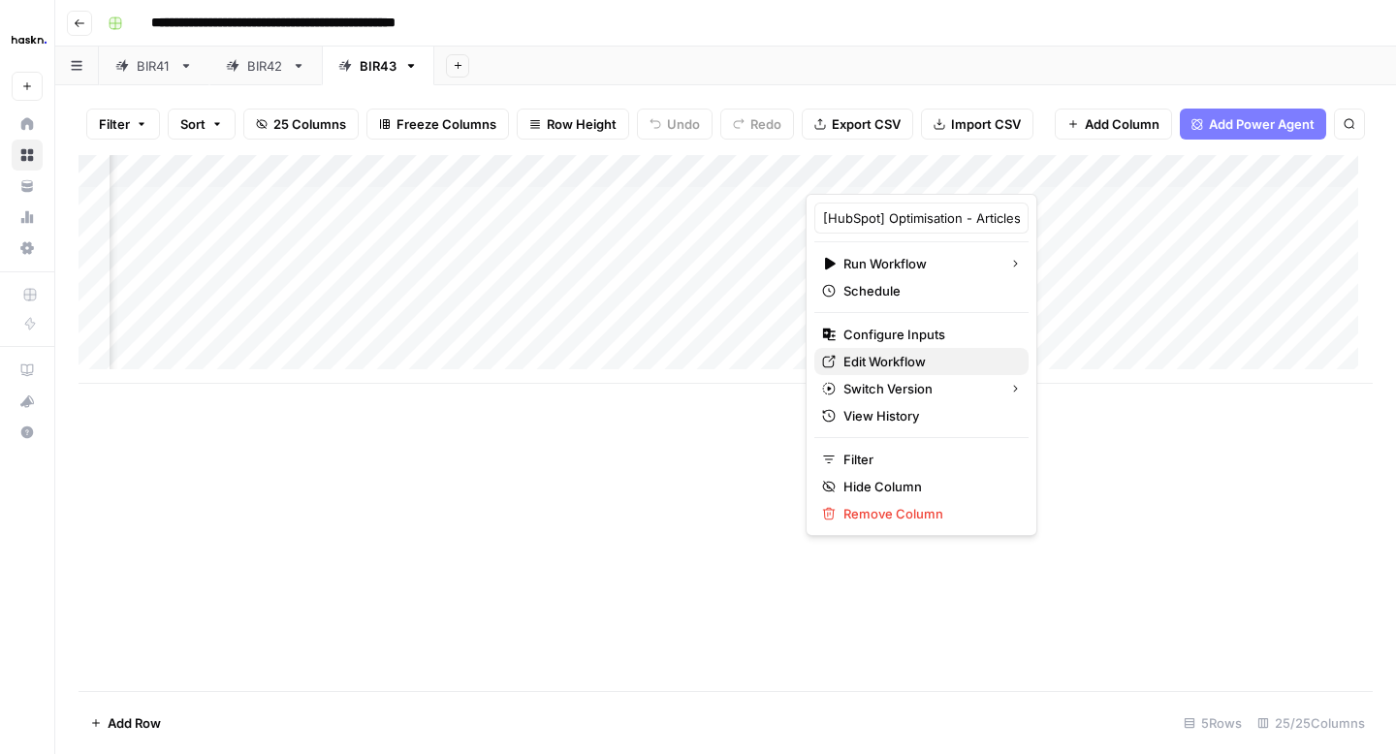
click at [901, 356] on span "Edit Workflow" at bounding box center [928, 361] width 170 height 19
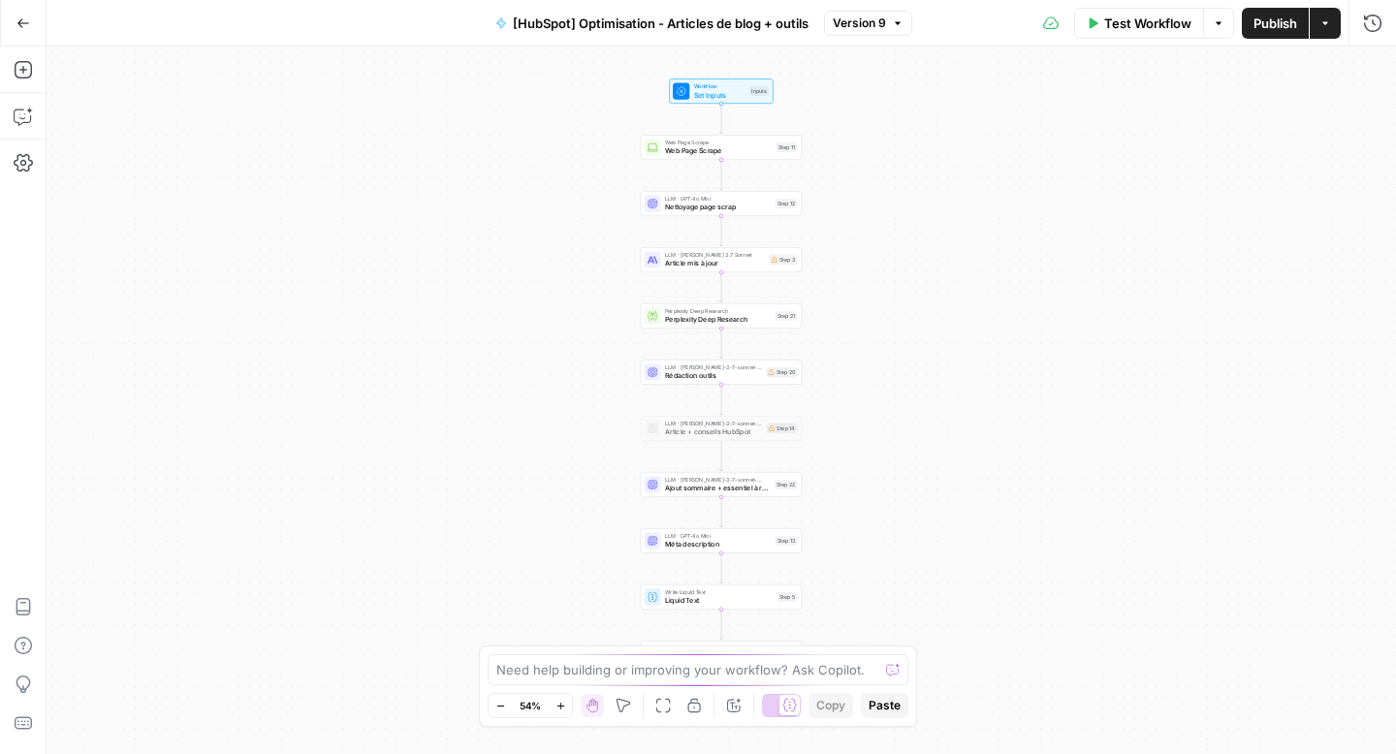
click at [562, 705] on icon "button" at bounding box center [559, 705] width 7 height 7
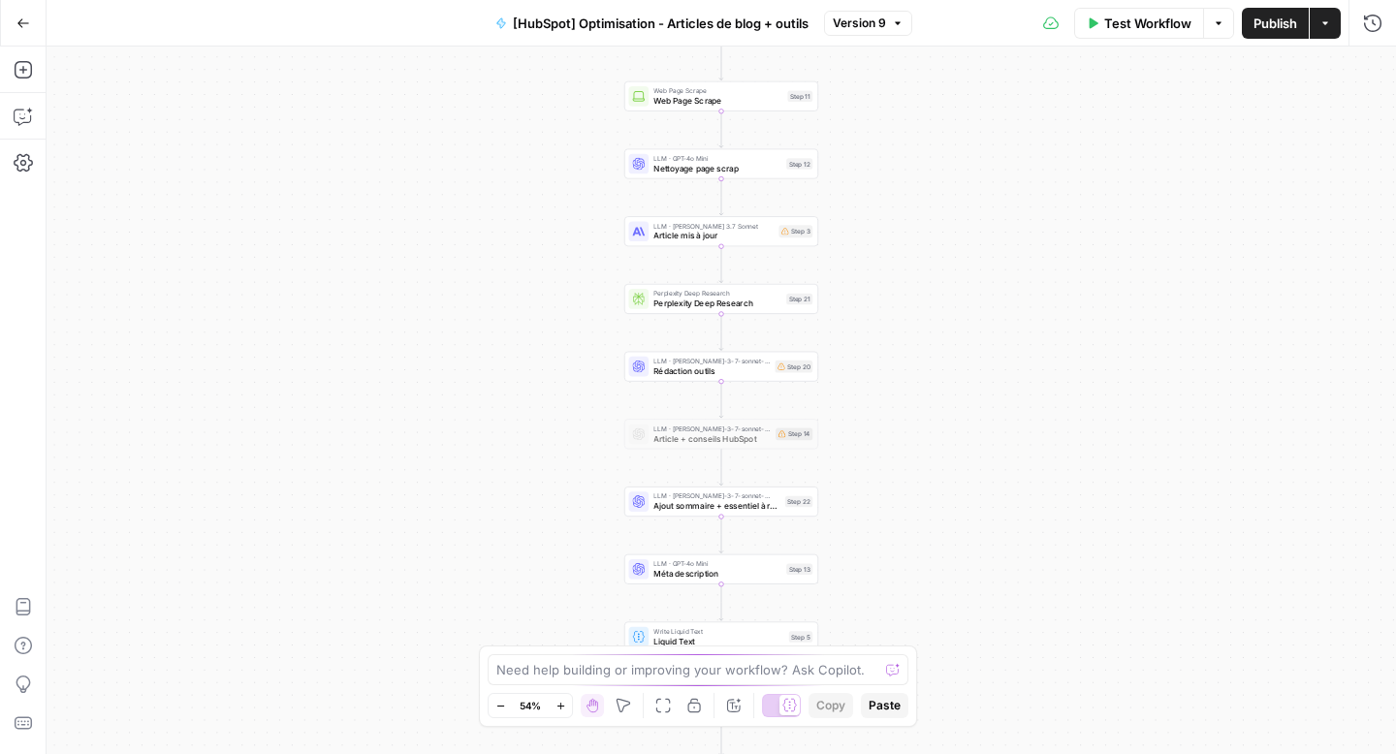
click at [562, 705] on icon "button" at bounding box center [559, 705] width 7 height 7
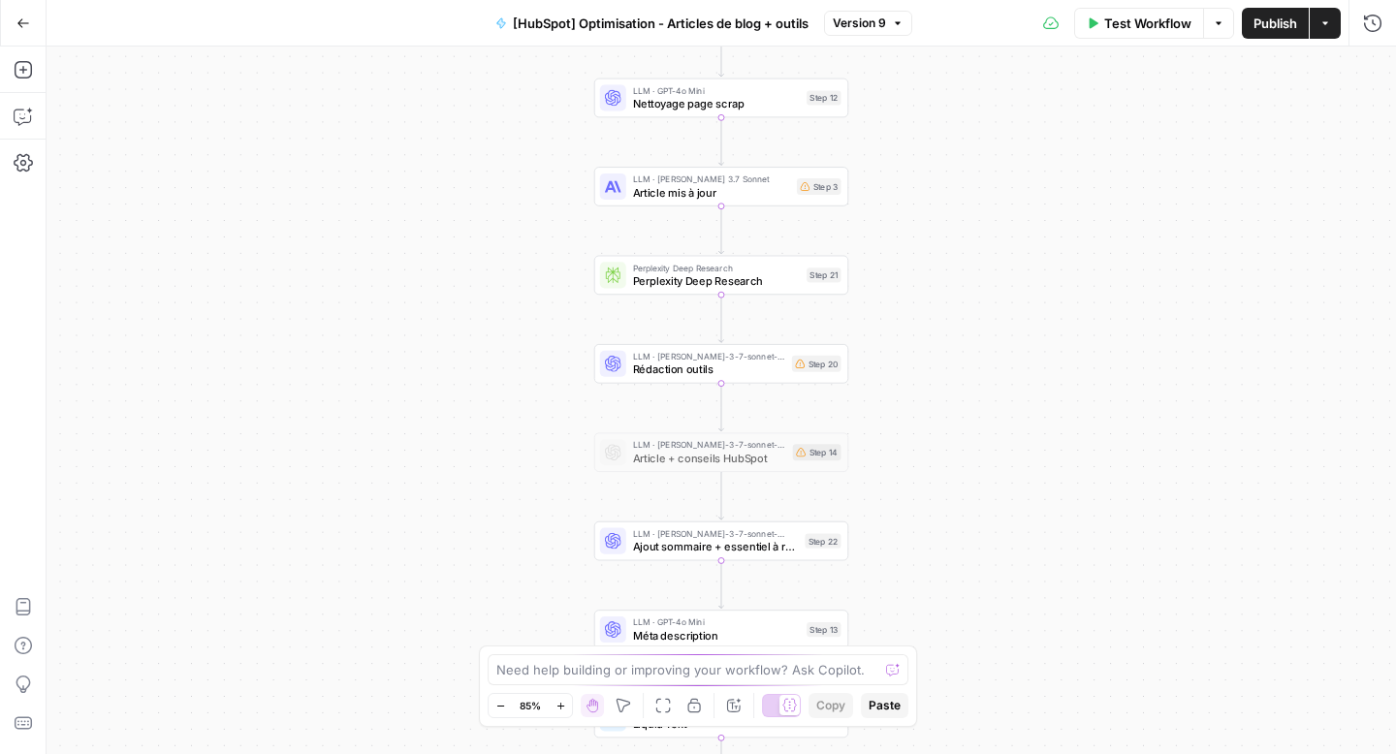
drag, startPoint x: 481, startPoint y: 421, endPoint x: 481, endPoint y: 553, distance: 131.8
click at [481, 553] on div "Workflow Set Inputs Inputs Web Page Scrape Web Page Scrape Step 11 LLM · GPT-4o…" at bounding box center [722, 401] width 1350 height 708
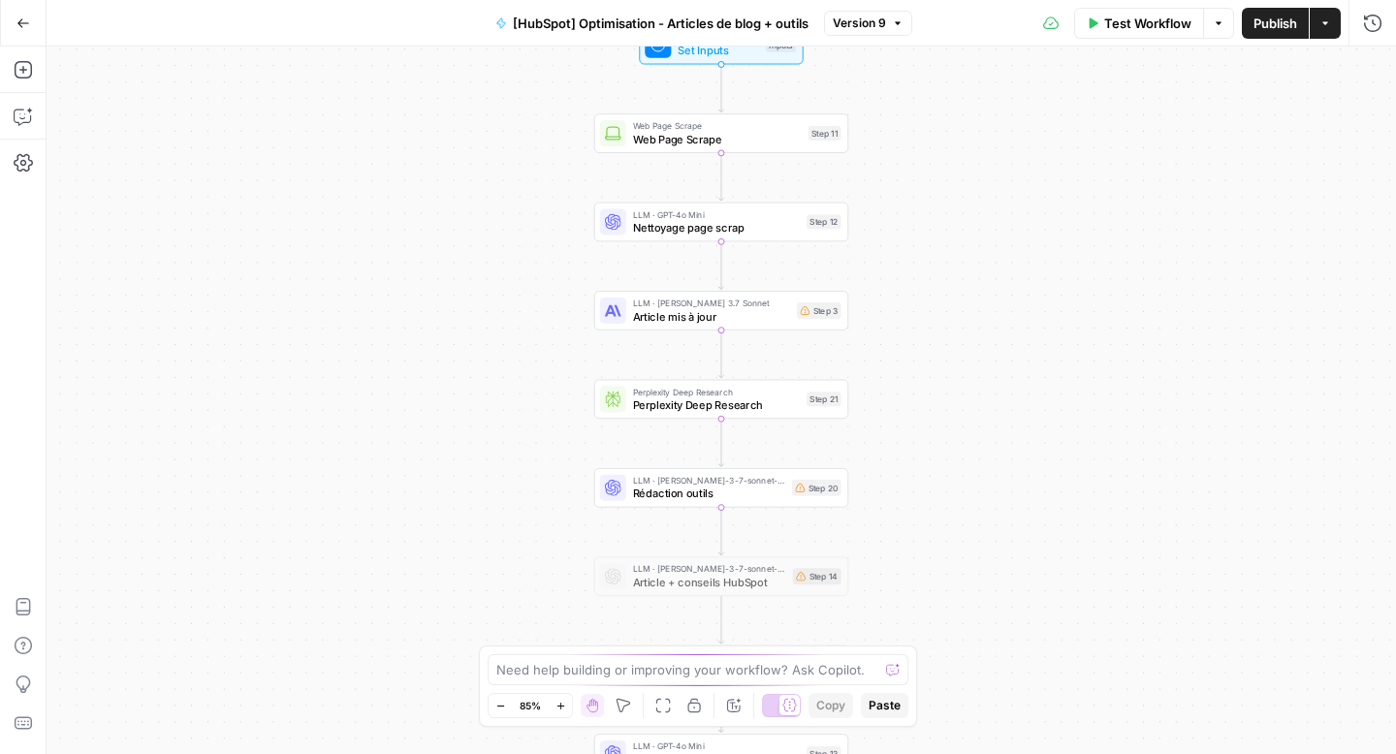
click at [670, 329] on div "LLM · Claude 3.7 Sonnet Article mis à jour Step 3 Copy step Delete step Add Not…" at bounding box center [721, 311] width 254 height 40
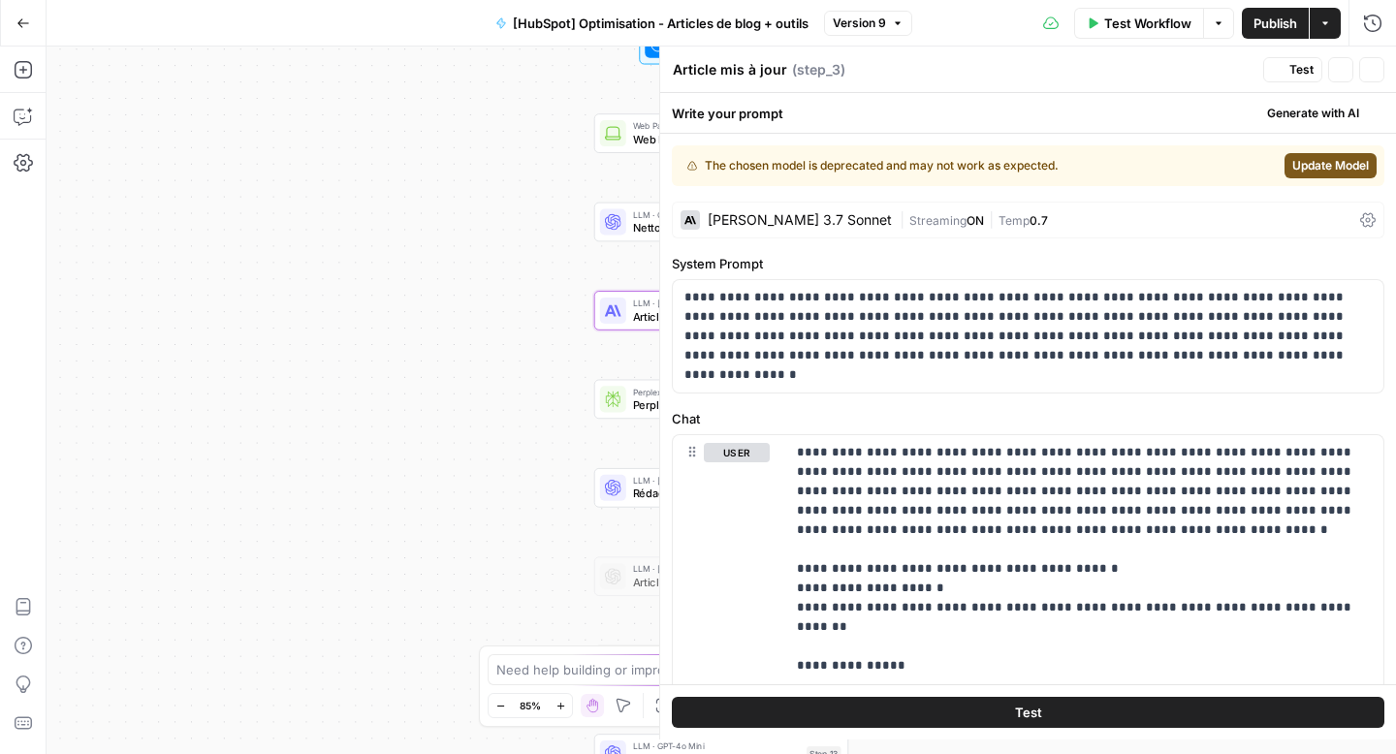
click at [673, 315] on div "**********" at bounding box center [1028, 336] width 711 height 112
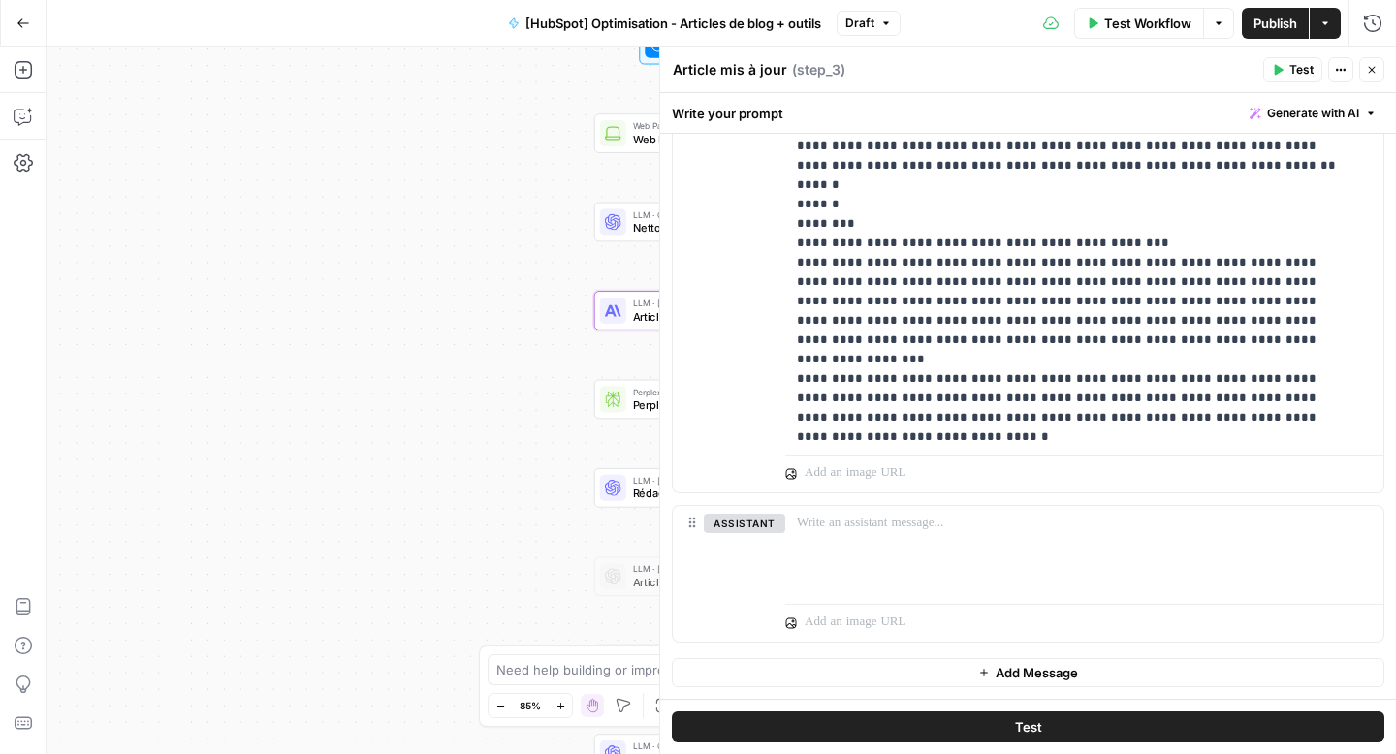
scroll to position [24393, 0]
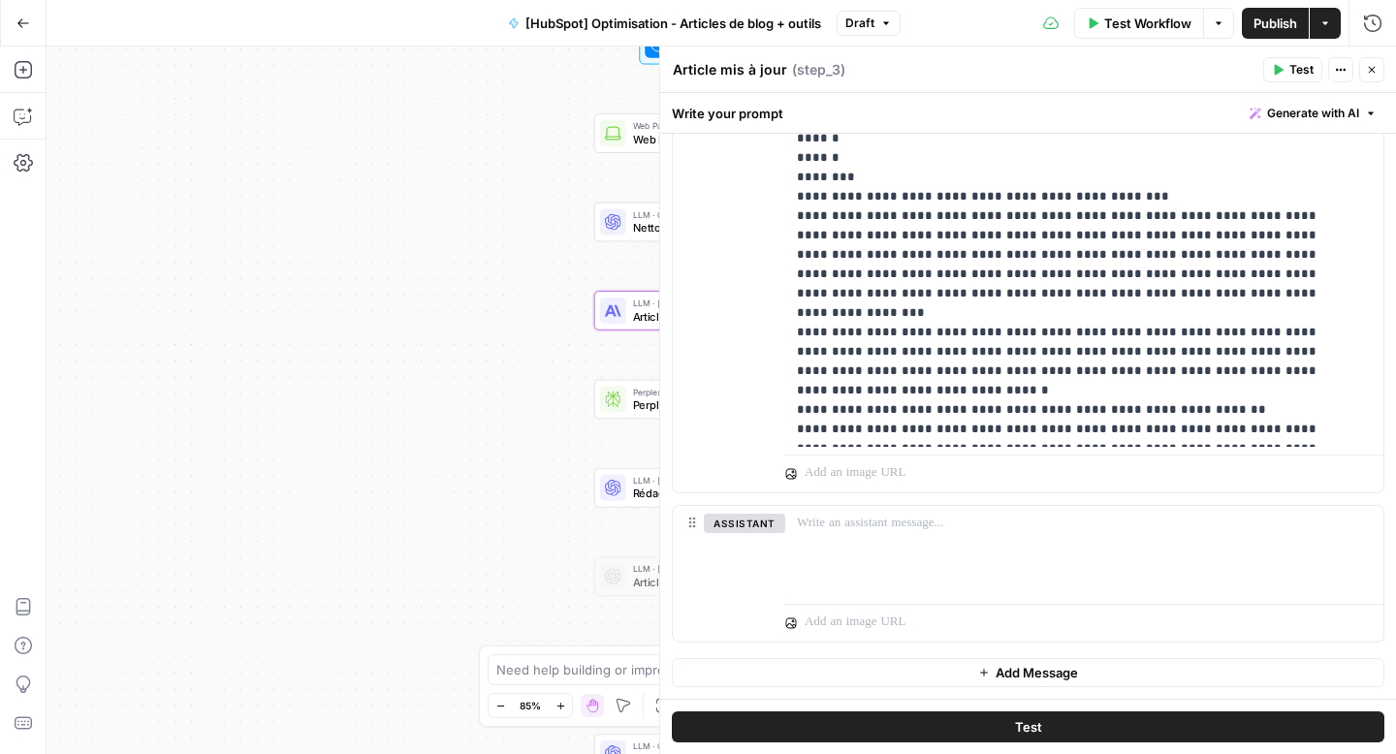
click at [481, 391] on div "Workflow Set Inputs Inputs Web Page Scrape Web Page Scrape Step 11 LLM · GPT-4o…" at bounding box center [722, 401] width 1350 height 708
click at [1372, 66] on icon "button" at bounding box center [1372, 70] width 12 height 12
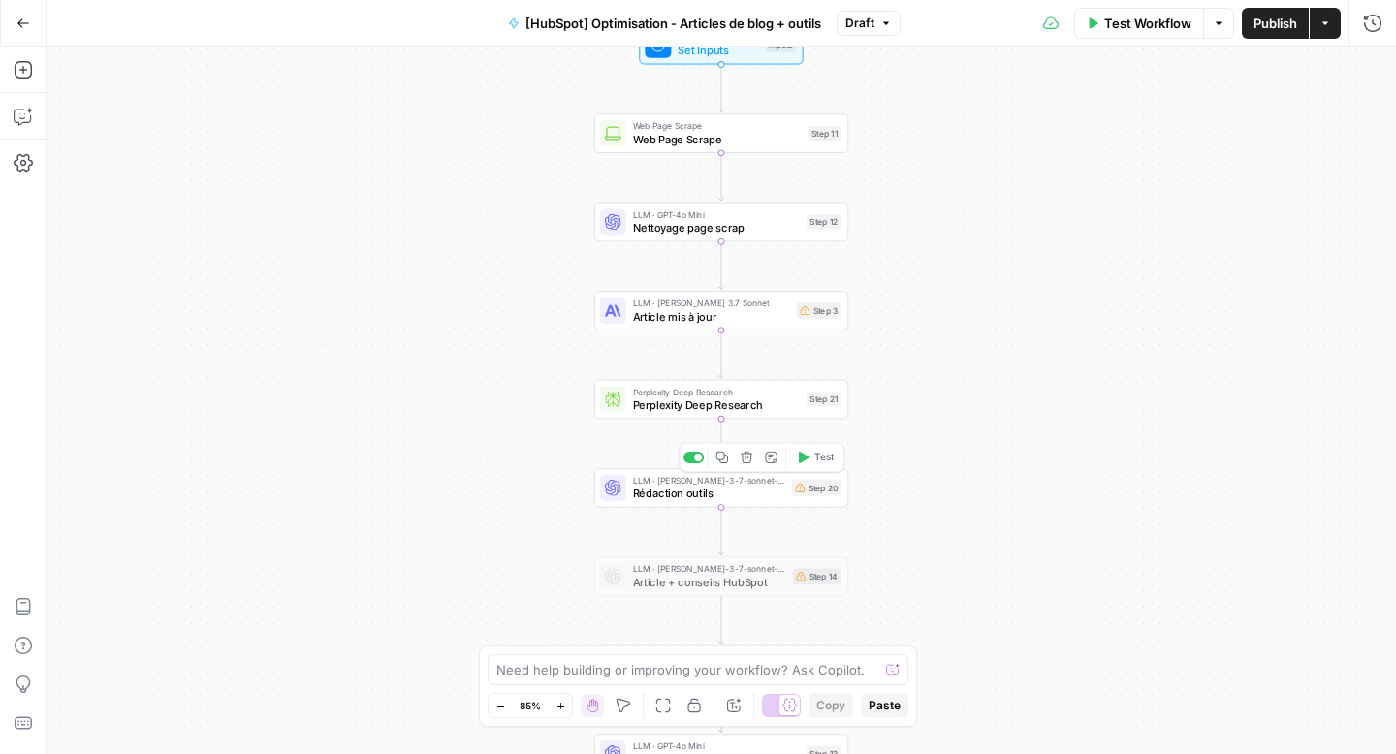
click at [702, 494] on span "Rédaction outils" at bounding box center [709, 494] width 152 height 16
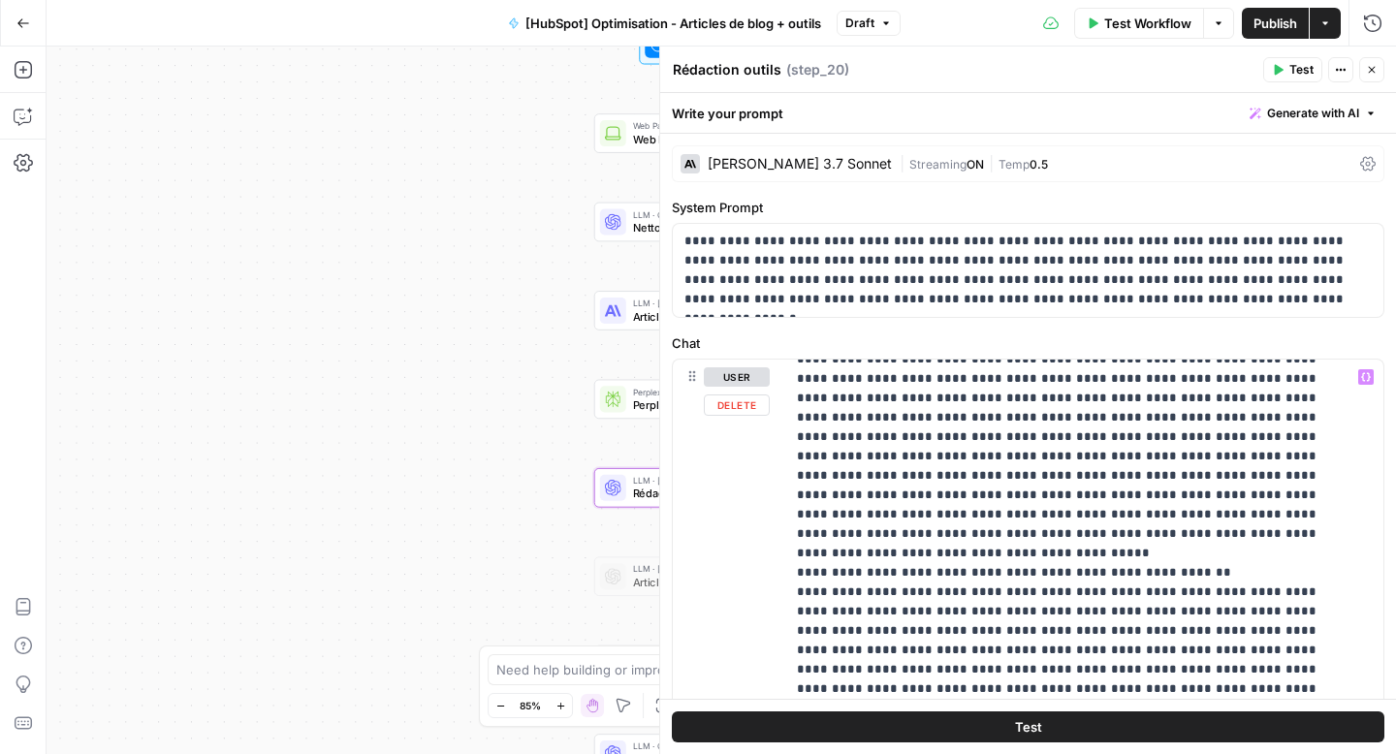
scroll to position [24063, 0]
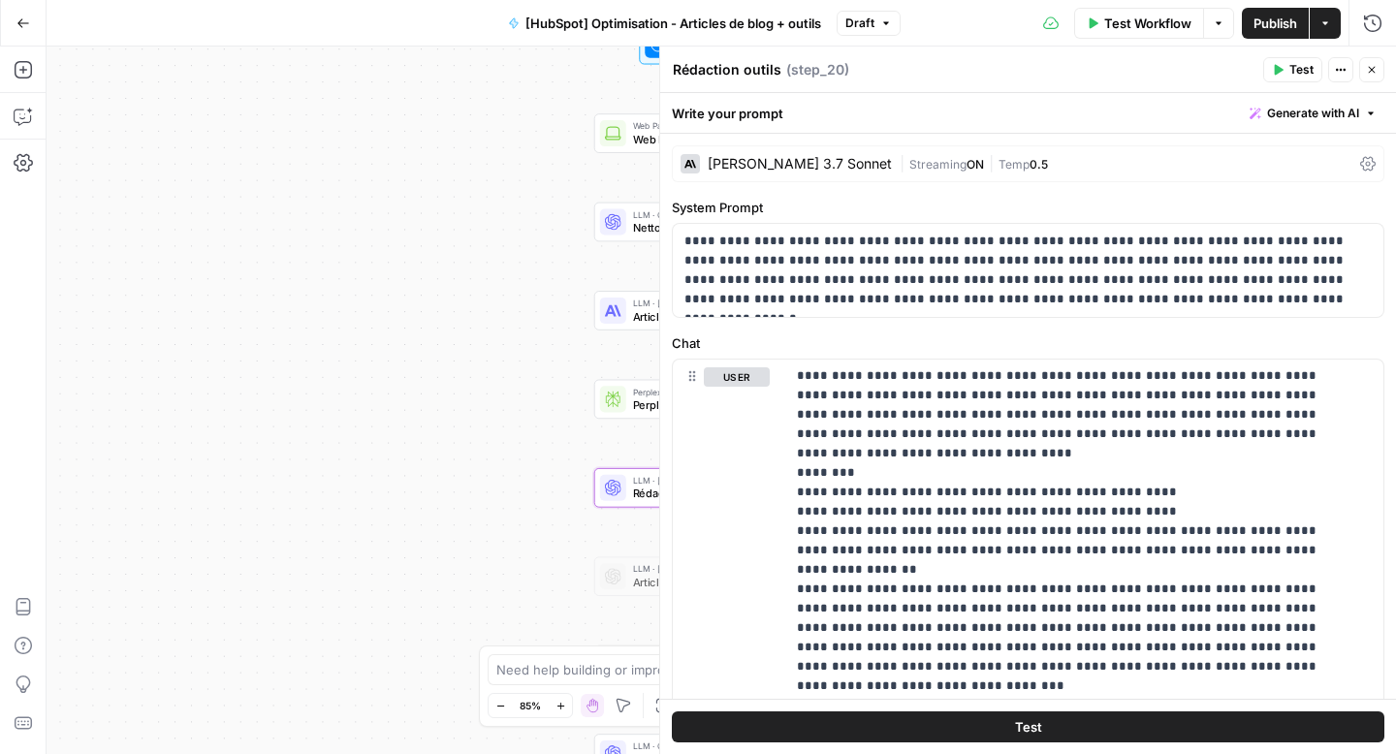
click at [491, 514] on div "Workflow Set Inputs Inputs Web Page Scrape Web Page Scrape Step 11 LLM · GPT-4o…" at bounding box center [722, 401] width 1350 height 708
click at [1364, 65] on button "Close" at bounding box center [1371, 69] width 25 height 25
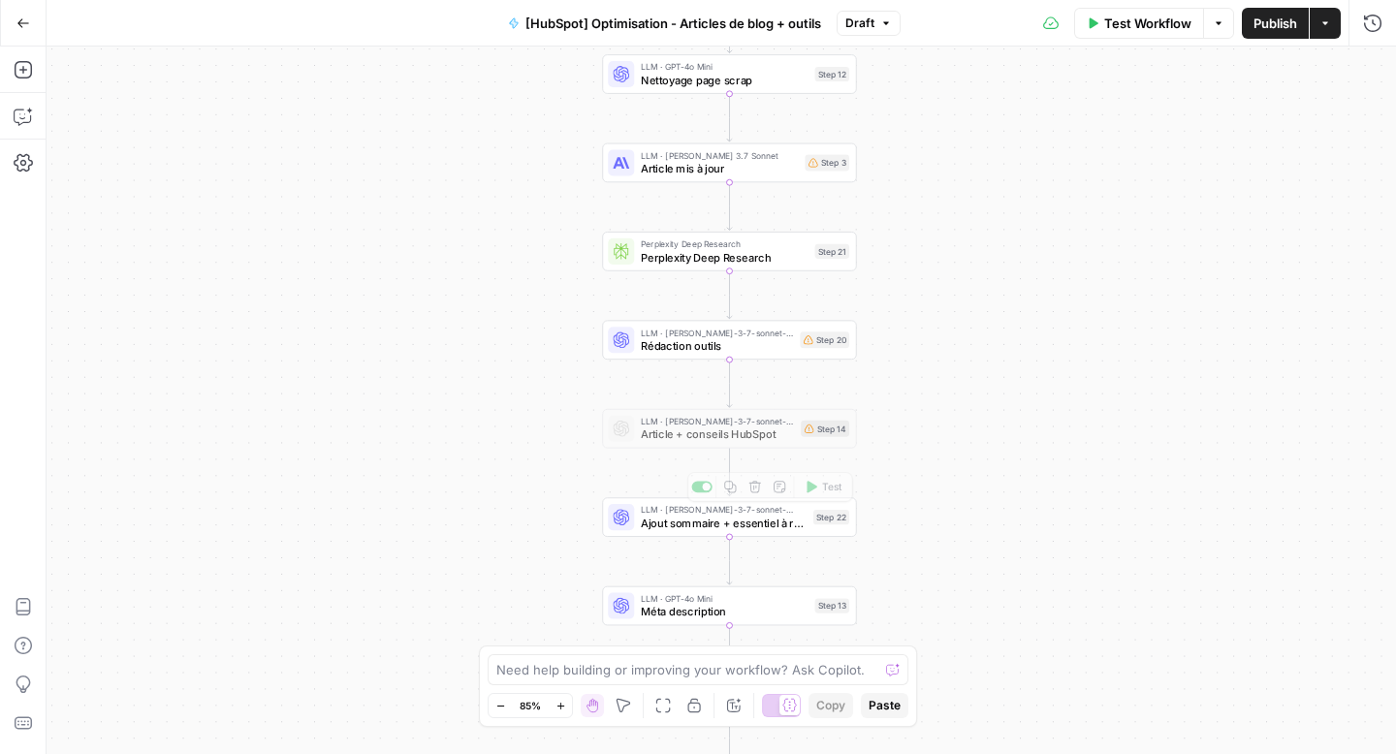
click at [718, 521] on span "Ajout sommaire + essentiel à retenir" at bounding box center [724, 523] width 166 height 16
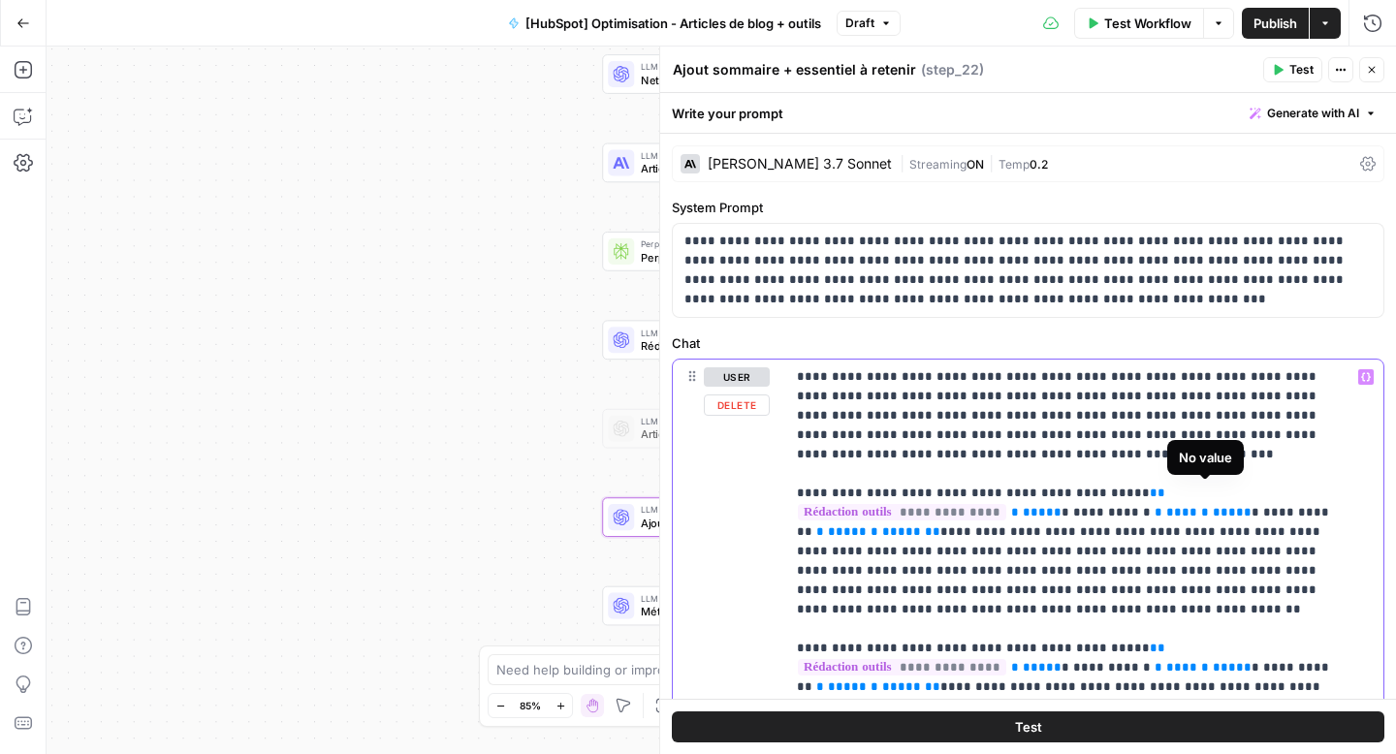
click at [1006, 504] on span "**********" at bounding box center [902, 512] width 208 height 16
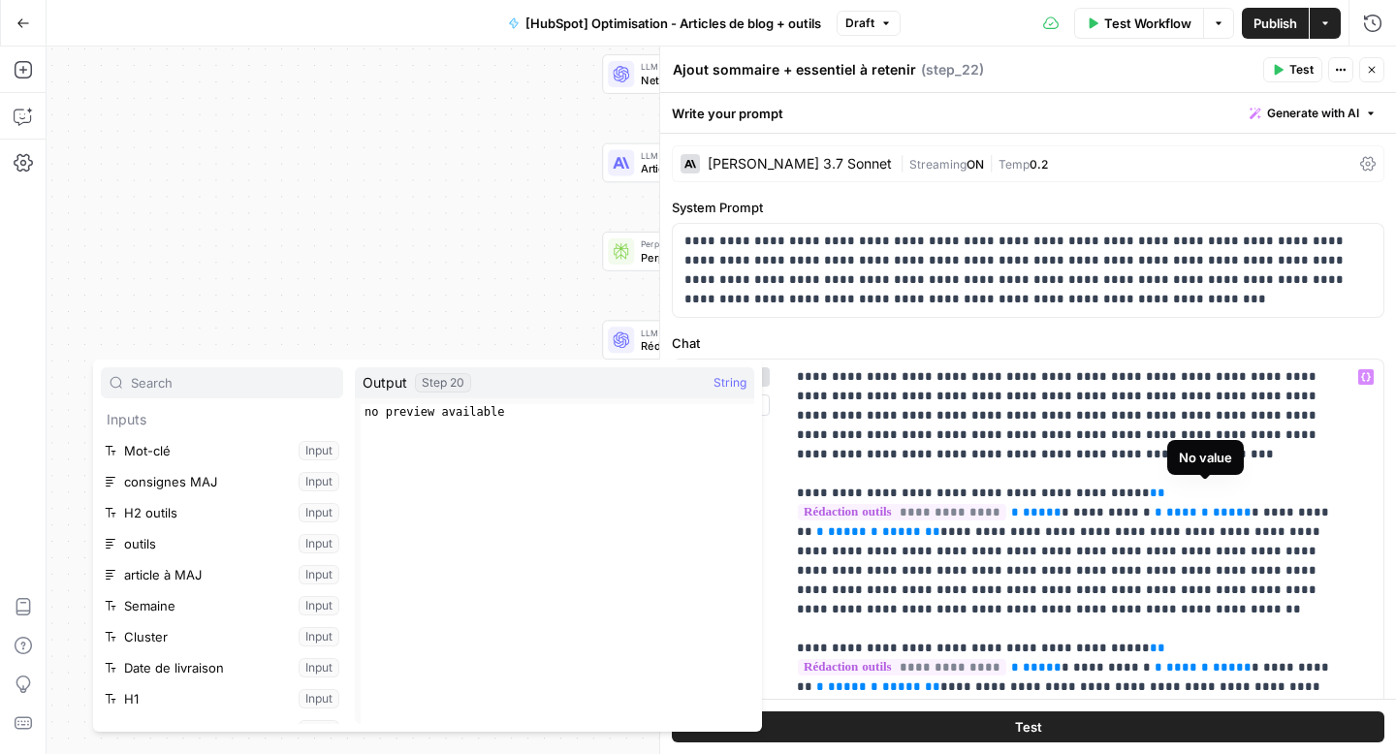
scroll to position [766, 0]
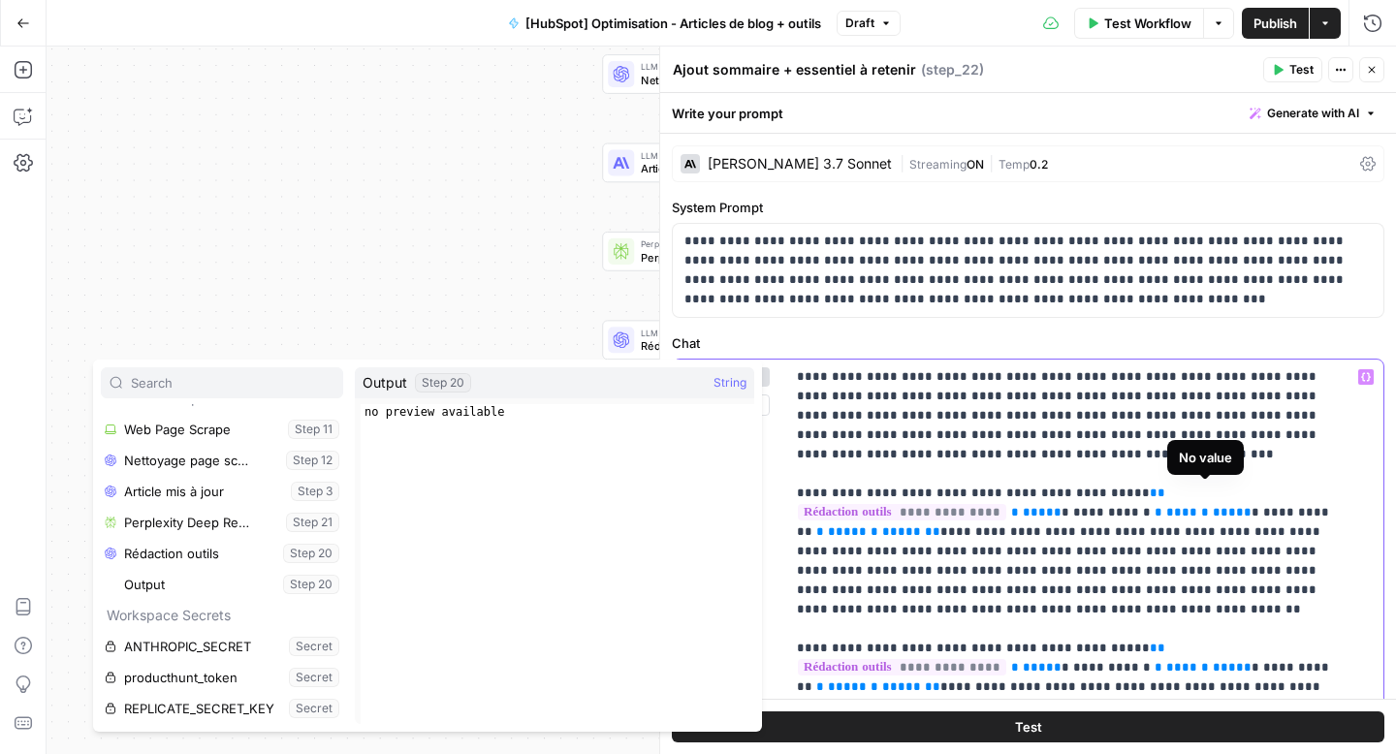
click at [1006, 504] on span "**********" at bounding box center [902, 512] width 208 height 16
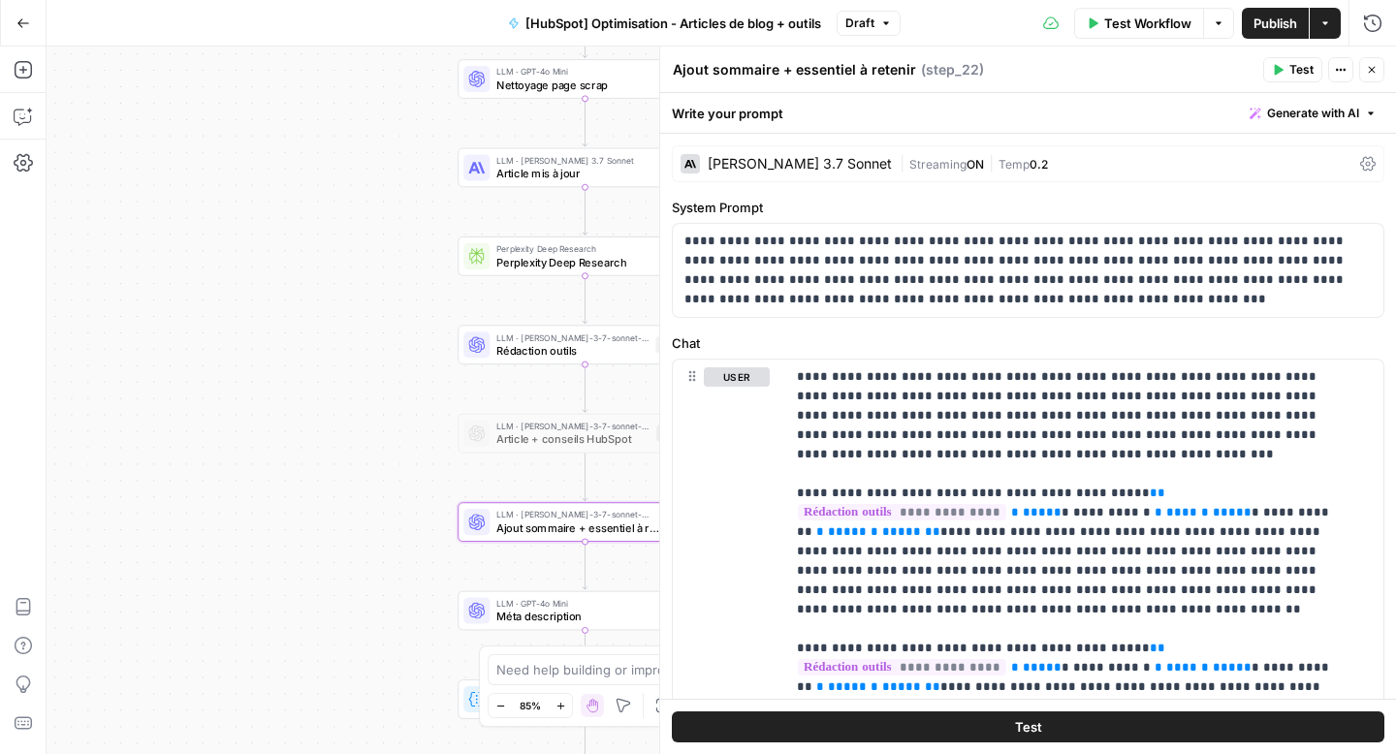
drag, startPoint x: 466, startPoint y: 227, endPoint x: 290, endPoint y: 233, distance: 176.5
click at [290, 233] on div "Workflow Set Inputs Inputs Web Page Scrape Web Page Scrape Step 11 LLM · GPT-4o…" at bounding box center [722, 401] width 1350 height 708
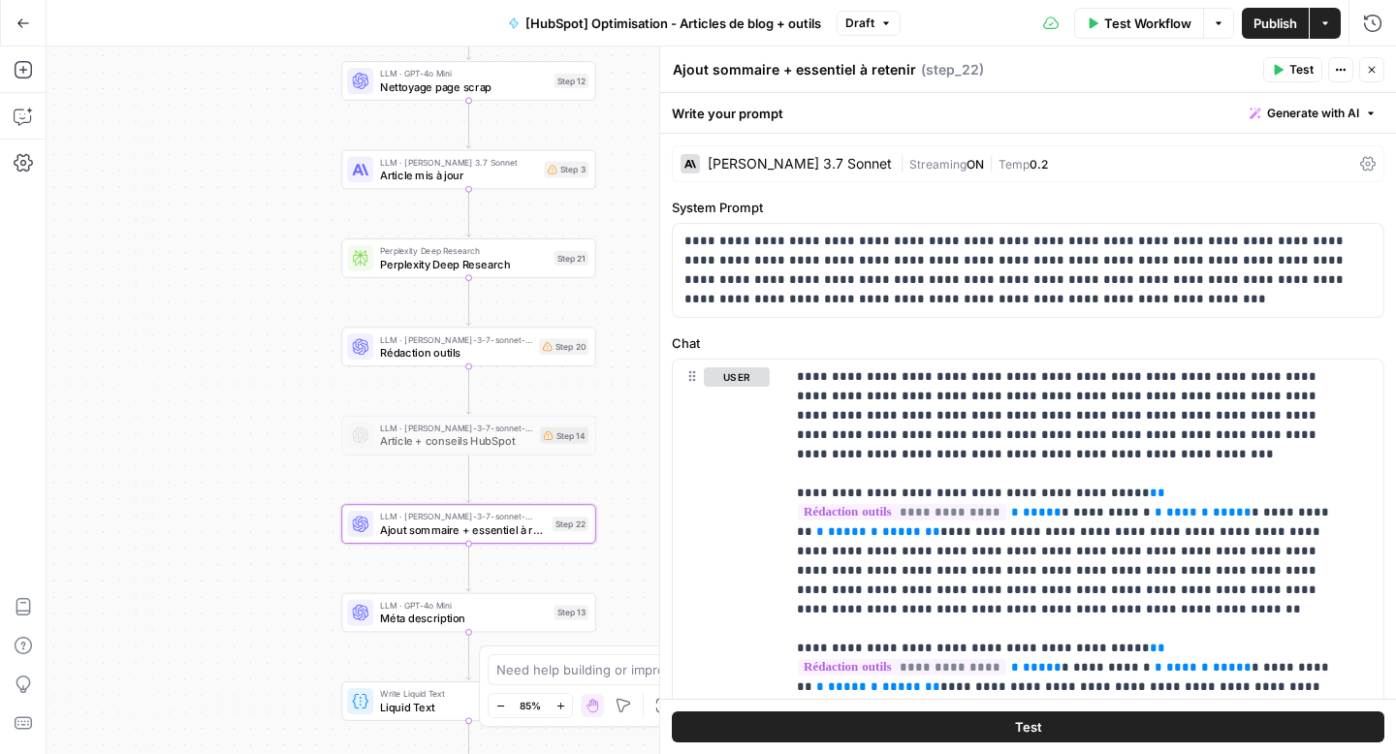
drag, startPoint x: 222, startPoint y: 263, endPoint x: 136, endPoint y: 264, distance: 86.3
click at [136, 264] on div "Workflow Set Inputs Inputs Web Page Scrape Web Page Scrape Step 11 LLM · GPT-4o…" at bounding box center [722, 401] width 1350 height 708
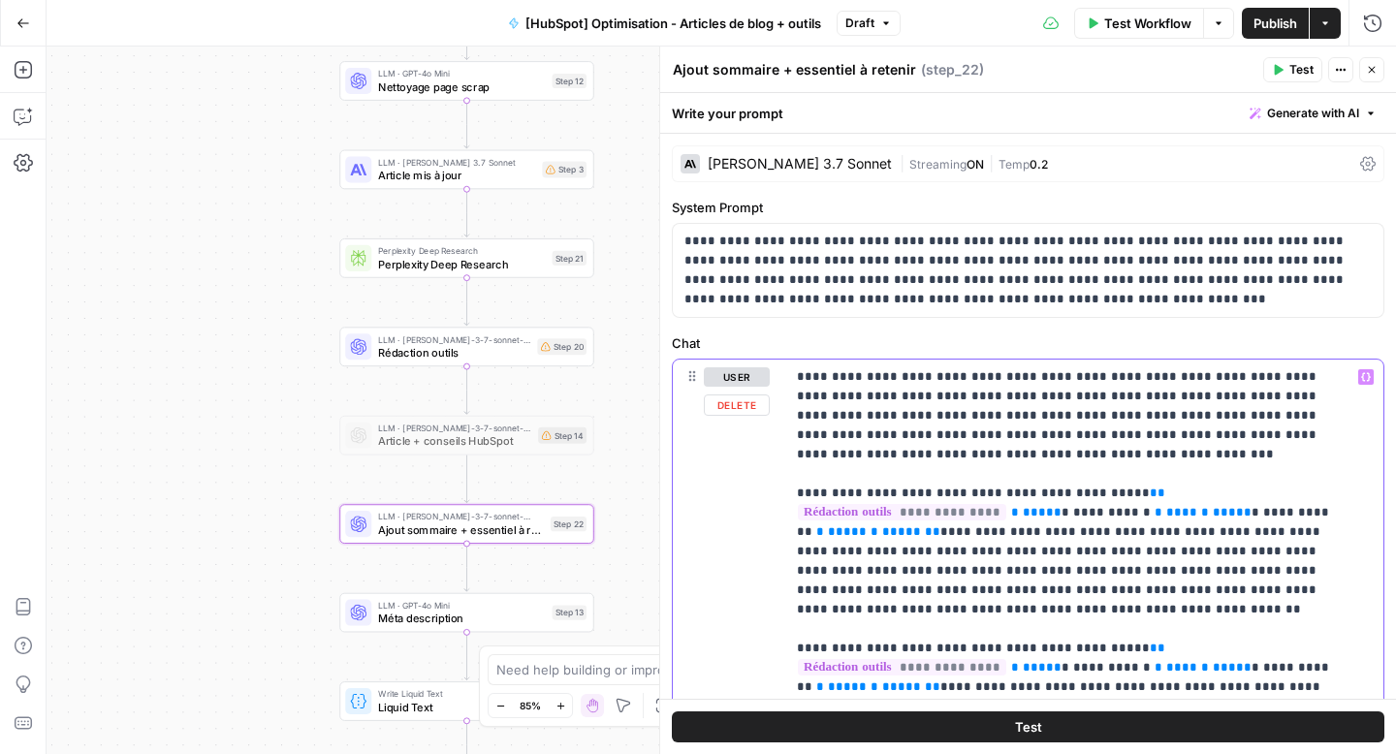
click at [1006, 504] on span "**********" at bounding box center [902, 512] width 208 height 16
click at [1006, 659] on span "**********" at bounding box center [902, 667] width 208 height 16
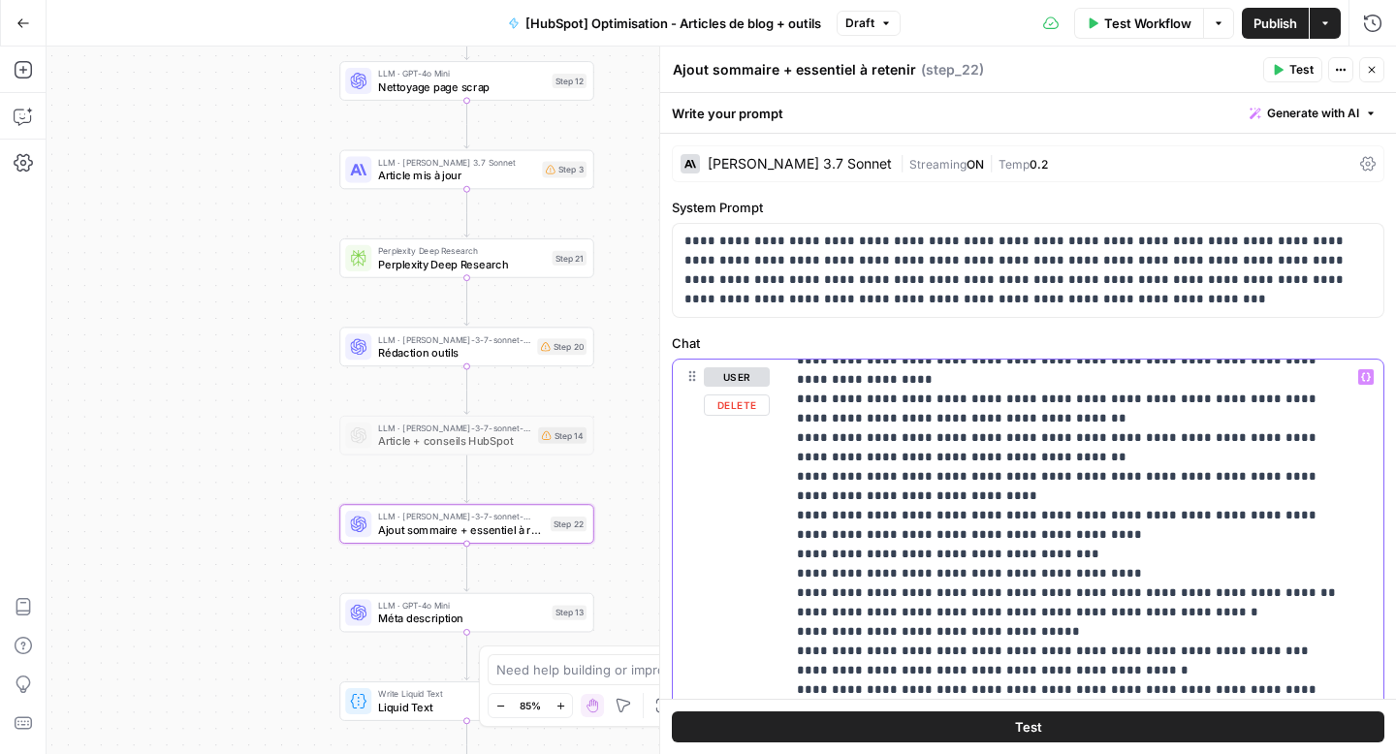
scroll to position [1198, 0]
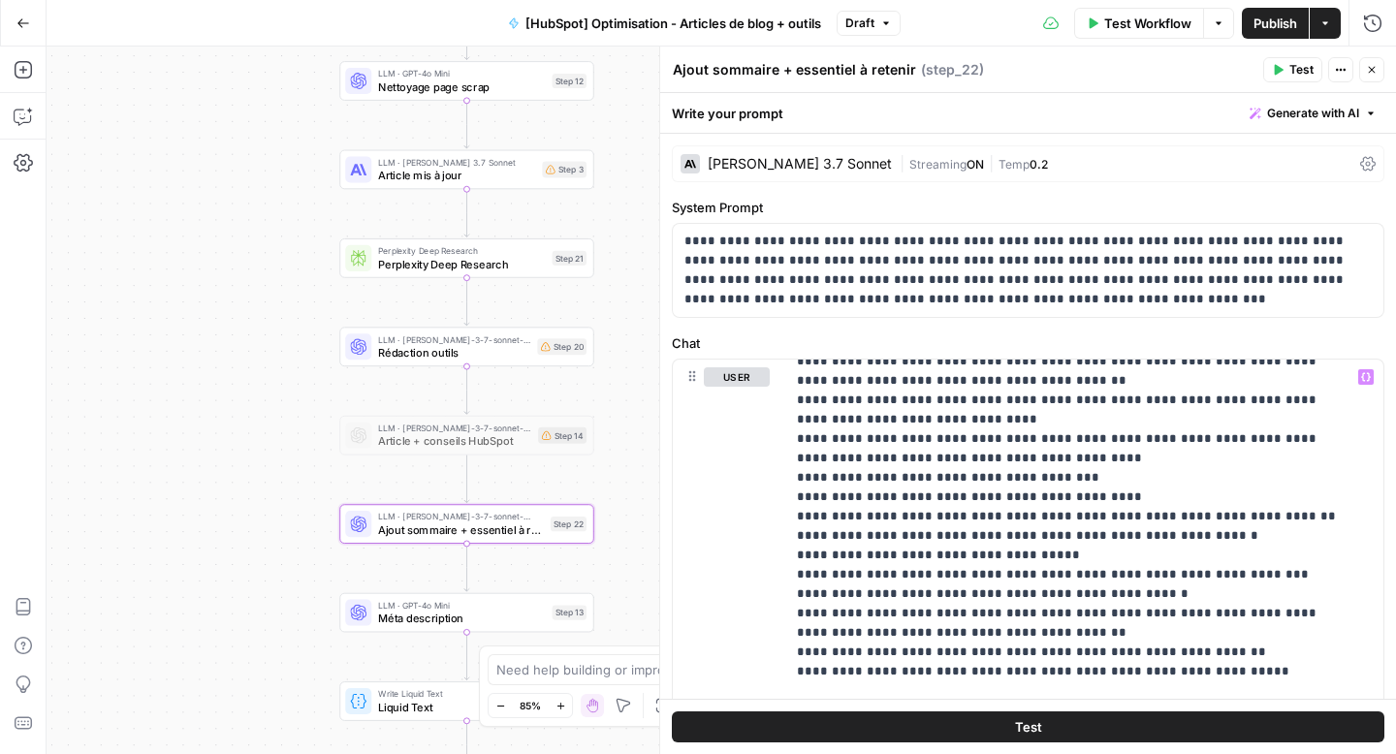
click at [1376, 64] on icon "button" at bounding box center [1372, 70] width 12 height 12
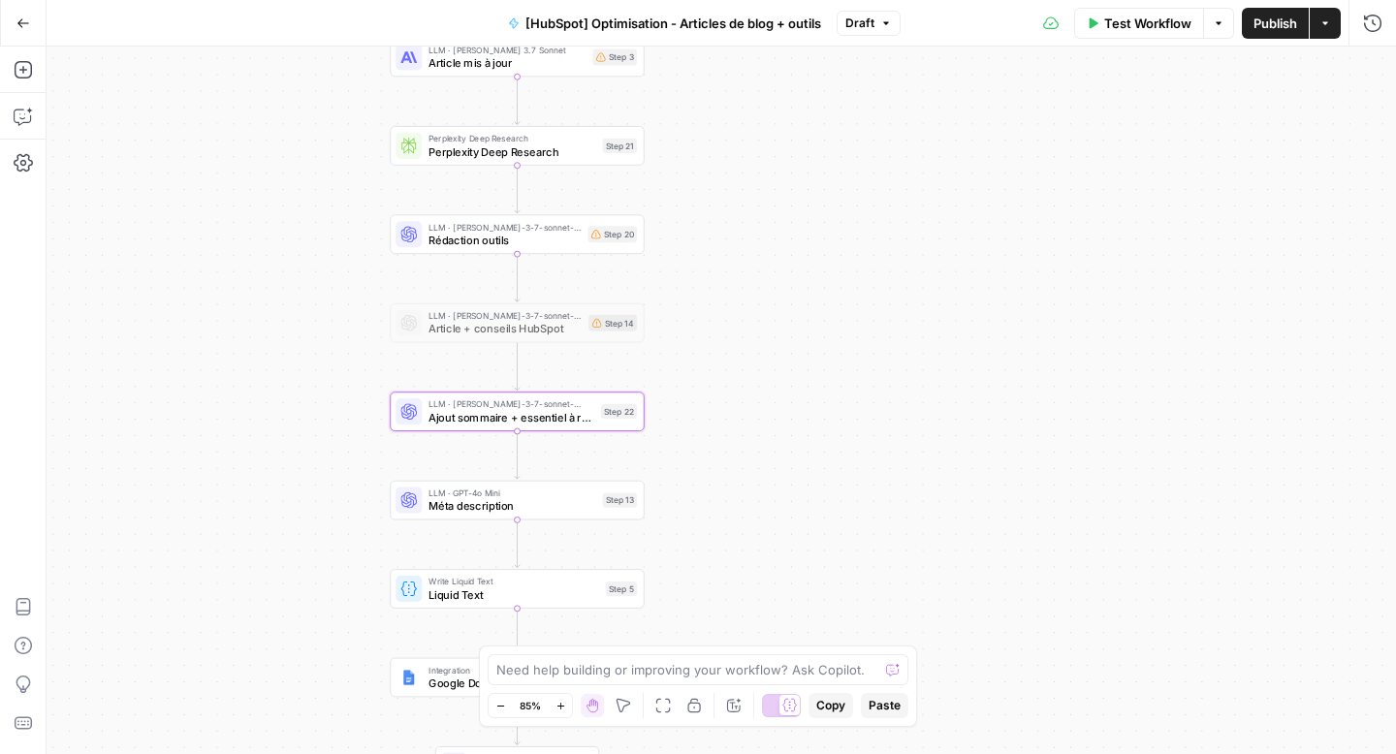
click at [538, 592] on span "Liquid Text" at bounding box center [514, 595] width 171 height 16
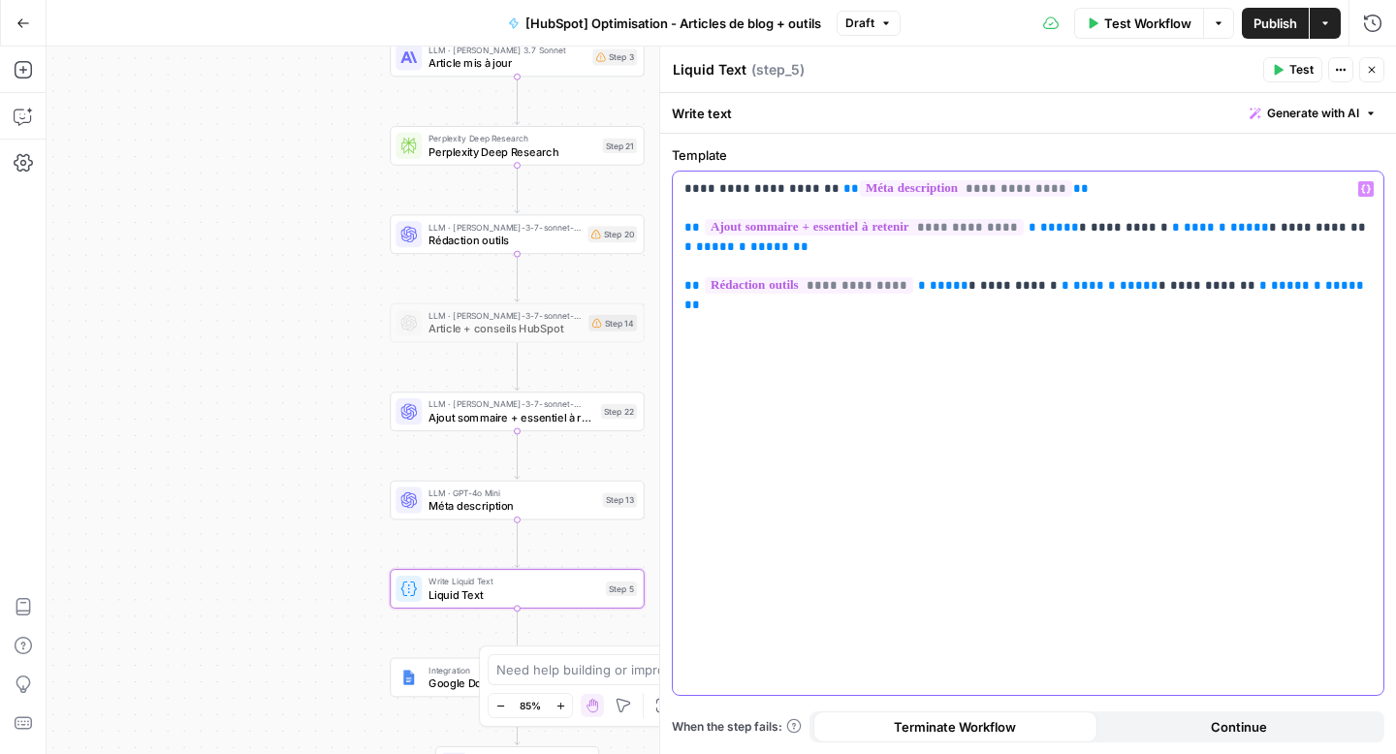
click at [886, 259] on p "**********" at bounding box center [1027, 237] width 687 height 116
click at [874, 256] on p "**********" at bounding box center [1027, 237] width 687 height 116
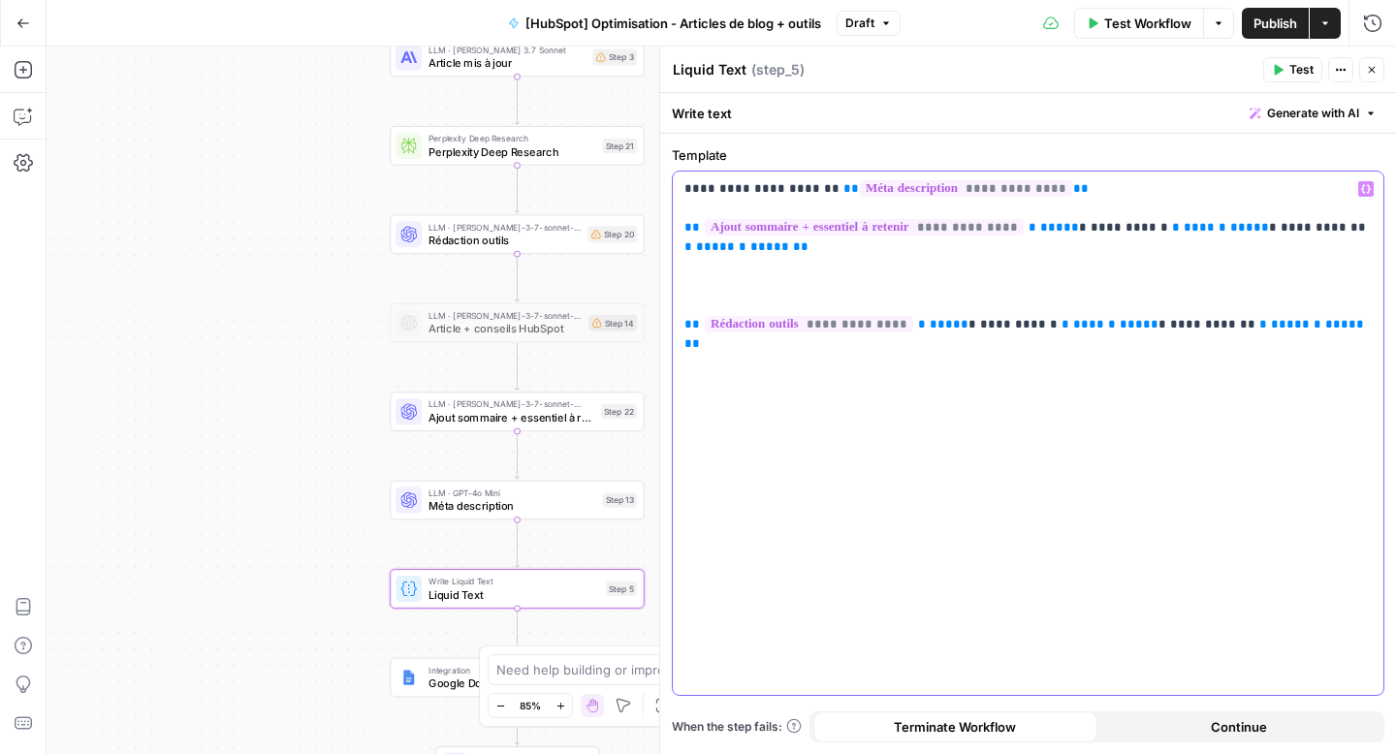
drag, startPoint x: 1302, startPoint y: 333, endPoint x: 677, endPoint y: 324, distance: 625.4
click at [677, 324] on div "**********" at bounding box center [1028, 434] width 711 height 524
copy p "**********"
click at [710, 294] on p "**********" at bounding box center [1027, 256] width 687 height 155
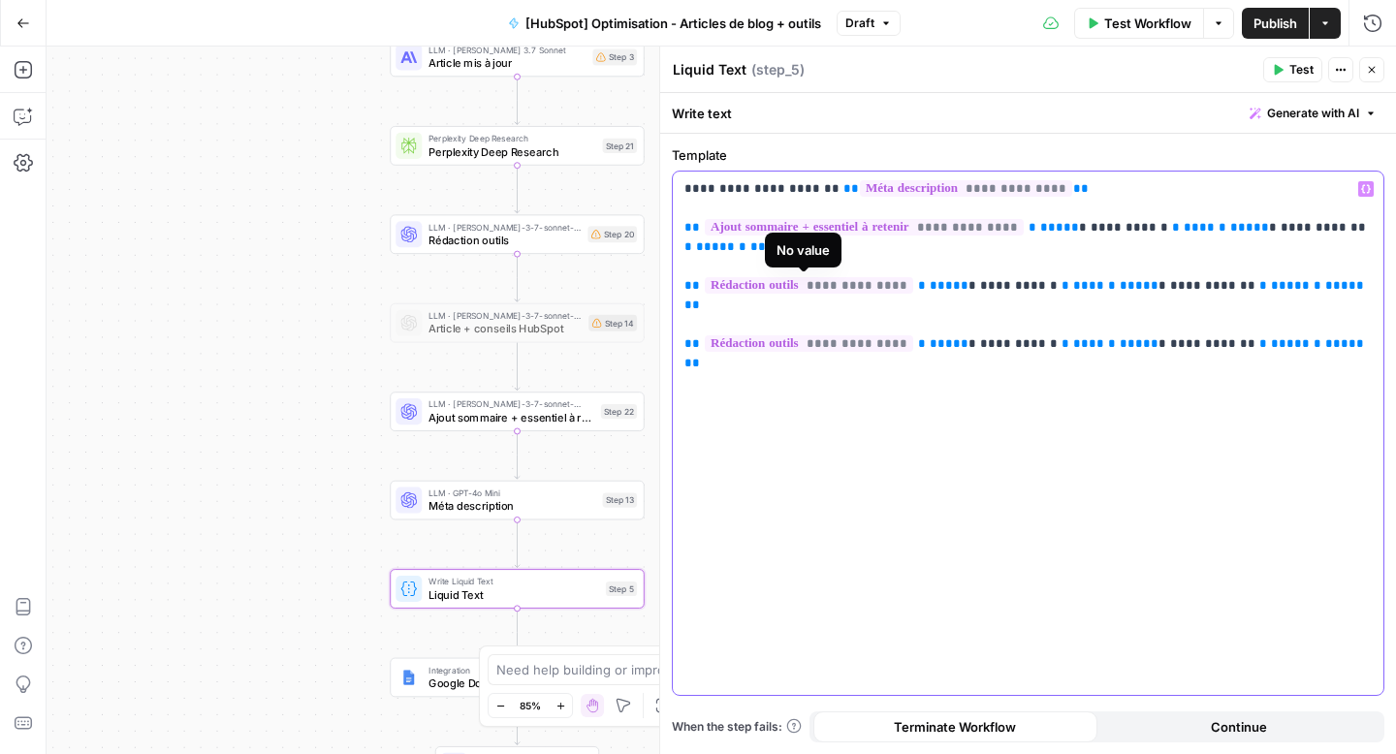
drag, startPoint x: 1298, startPoint y: 285, endPoint x: 670, endPoint y: 280, distance: 628.2
click at [670, 280] on div "**********" at bounding box center [1028, 444] width 736 height 620
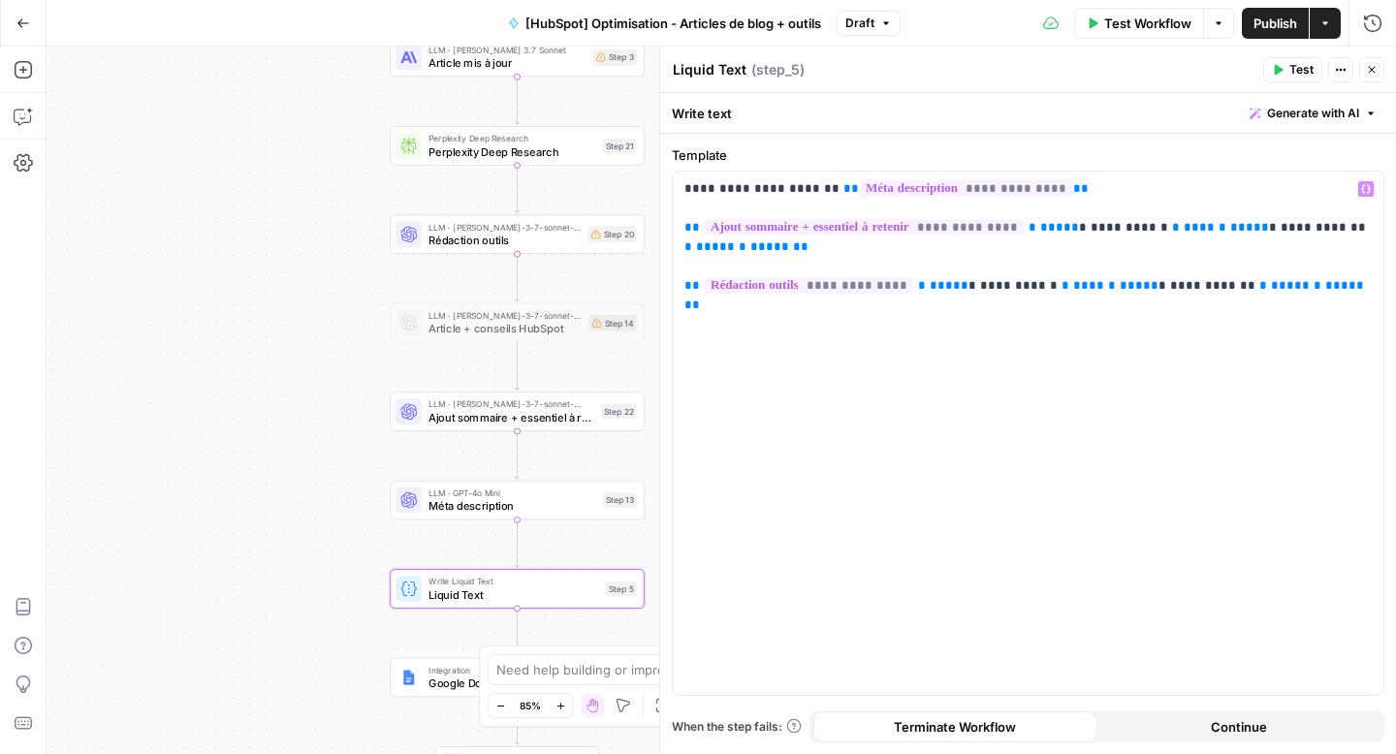
click at [1378, 72] on button "Close" at bounding box center [1371, 69] width 25 height 25
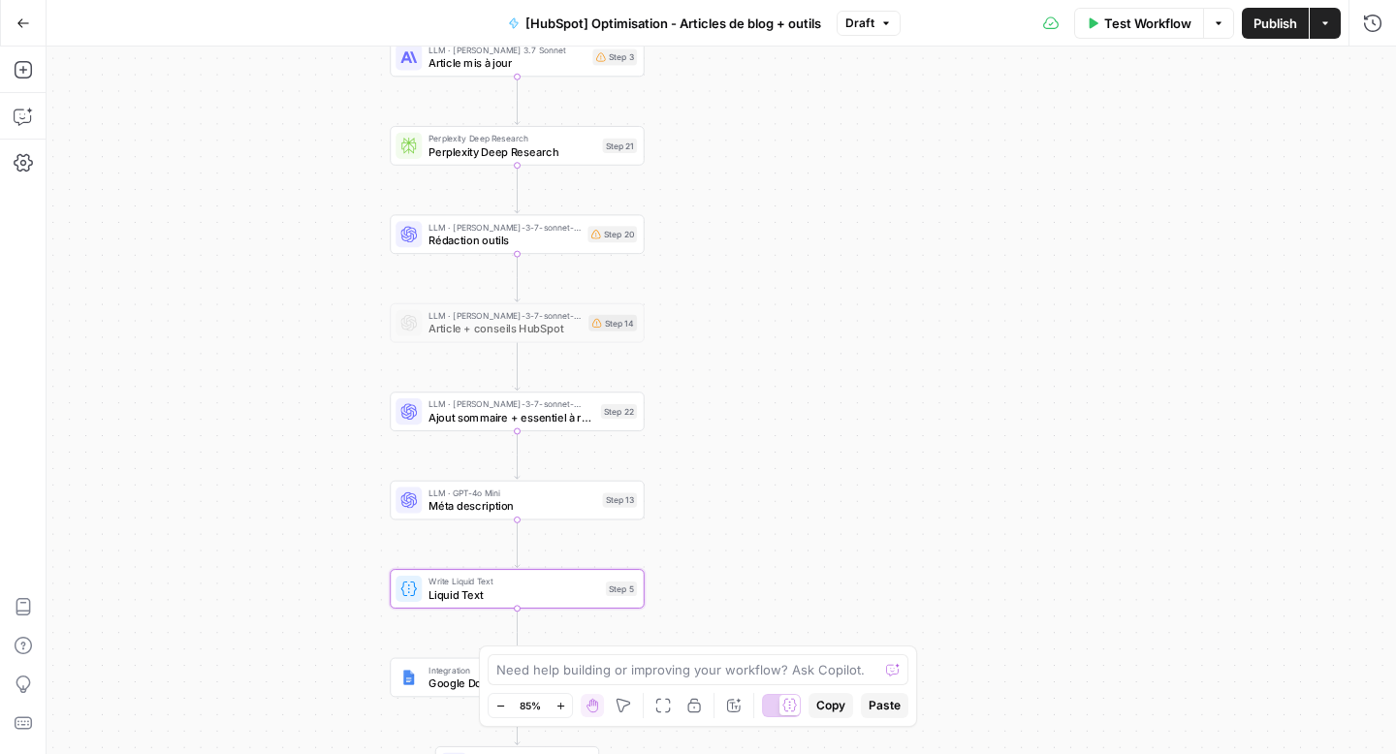
click at [1264, 22] on span "Publish" at bounding box center [1276, 23] width 44 height 19
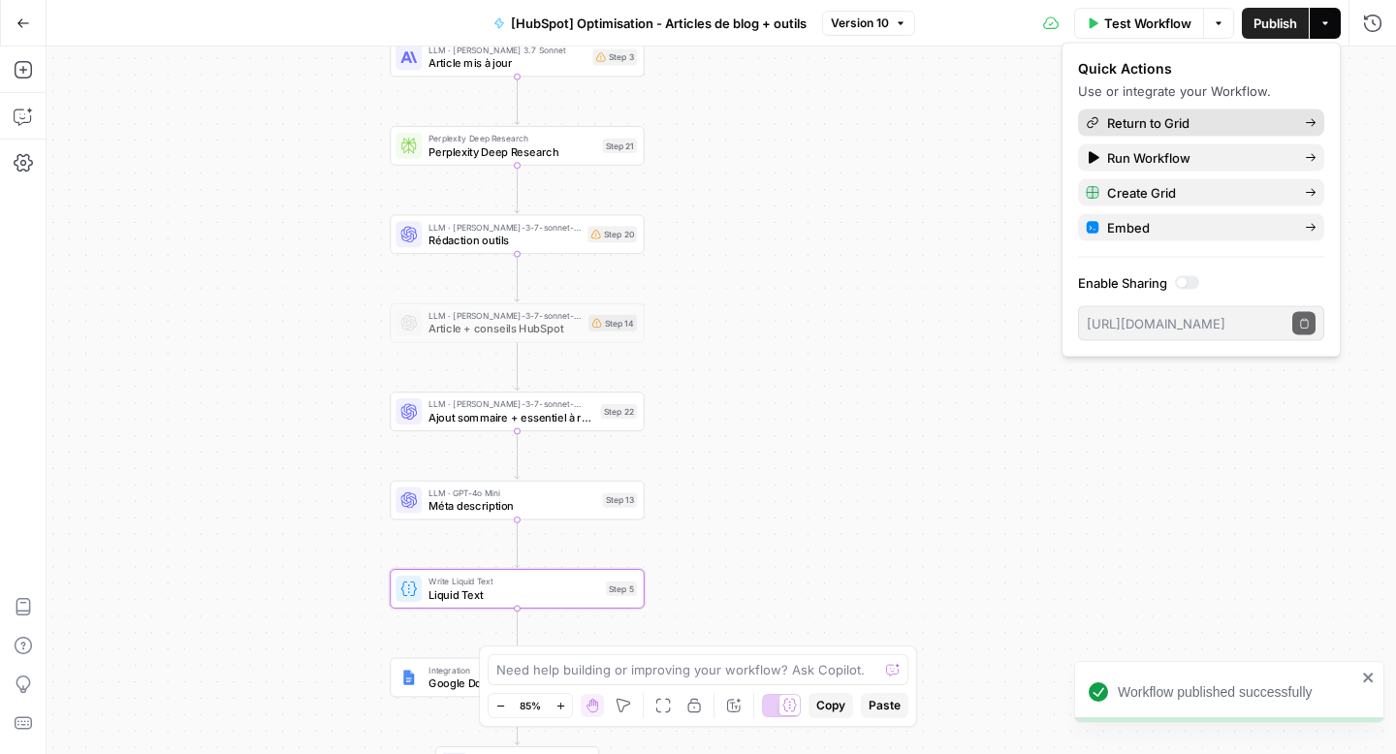
click at [1159, 120] on span "Return to Grid" at bounding box center [1198, 122] width 182 height 19
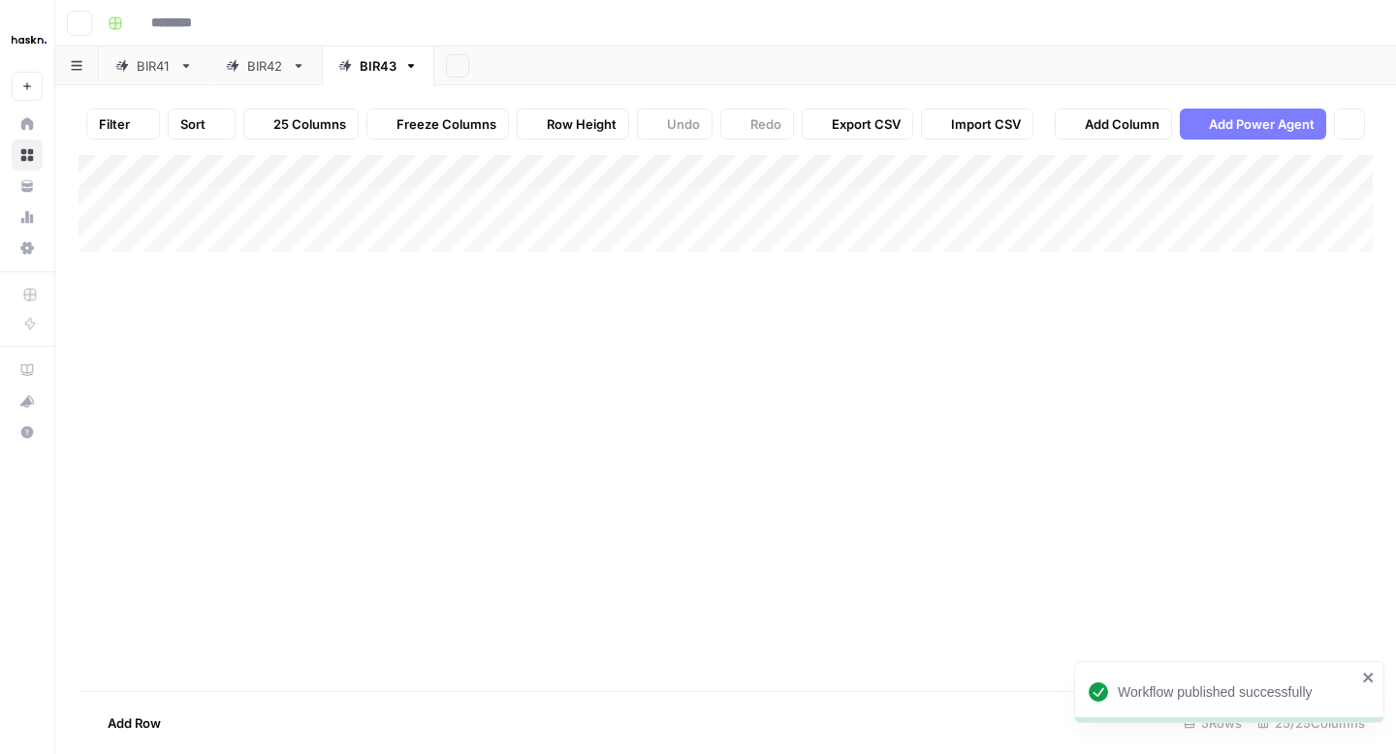
type input "**********"
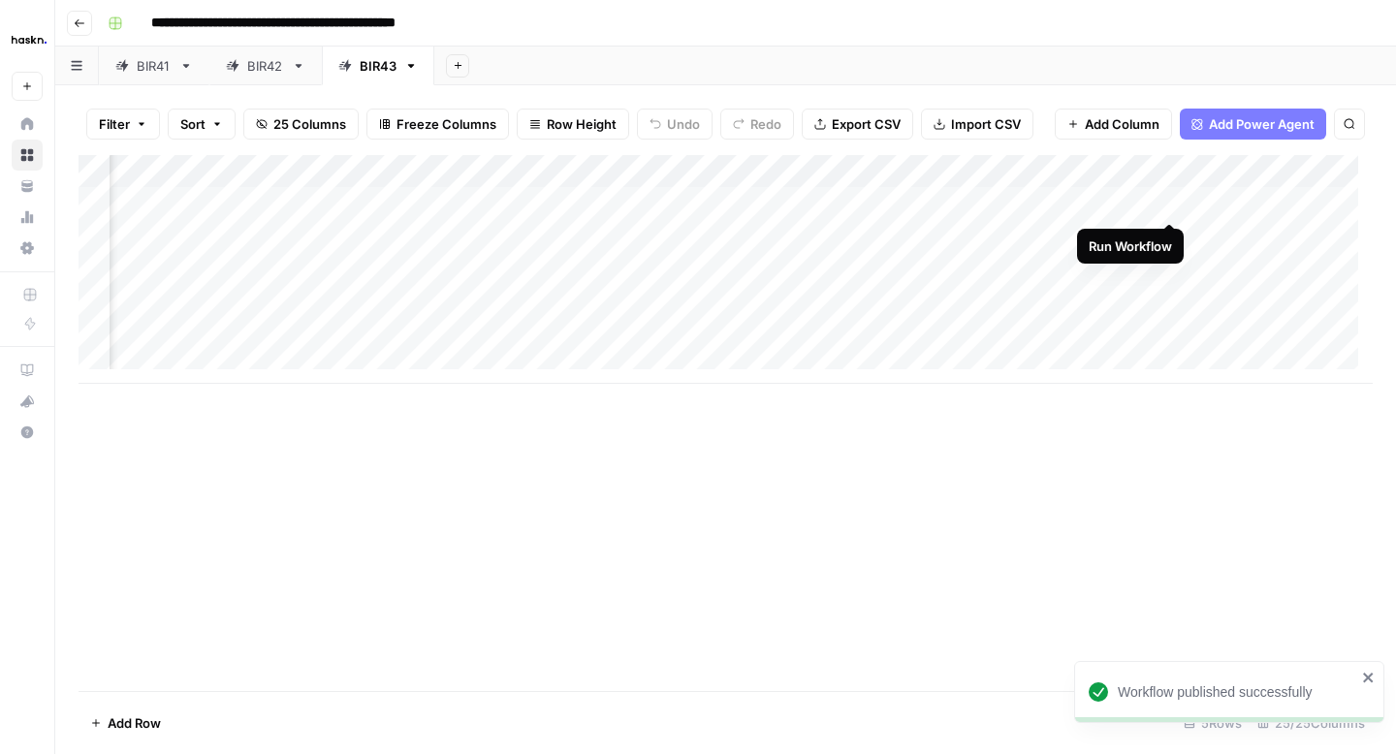
click at [1168, 202] on div "Add Column" at bounding box center [726, 269] width 1294 height 229
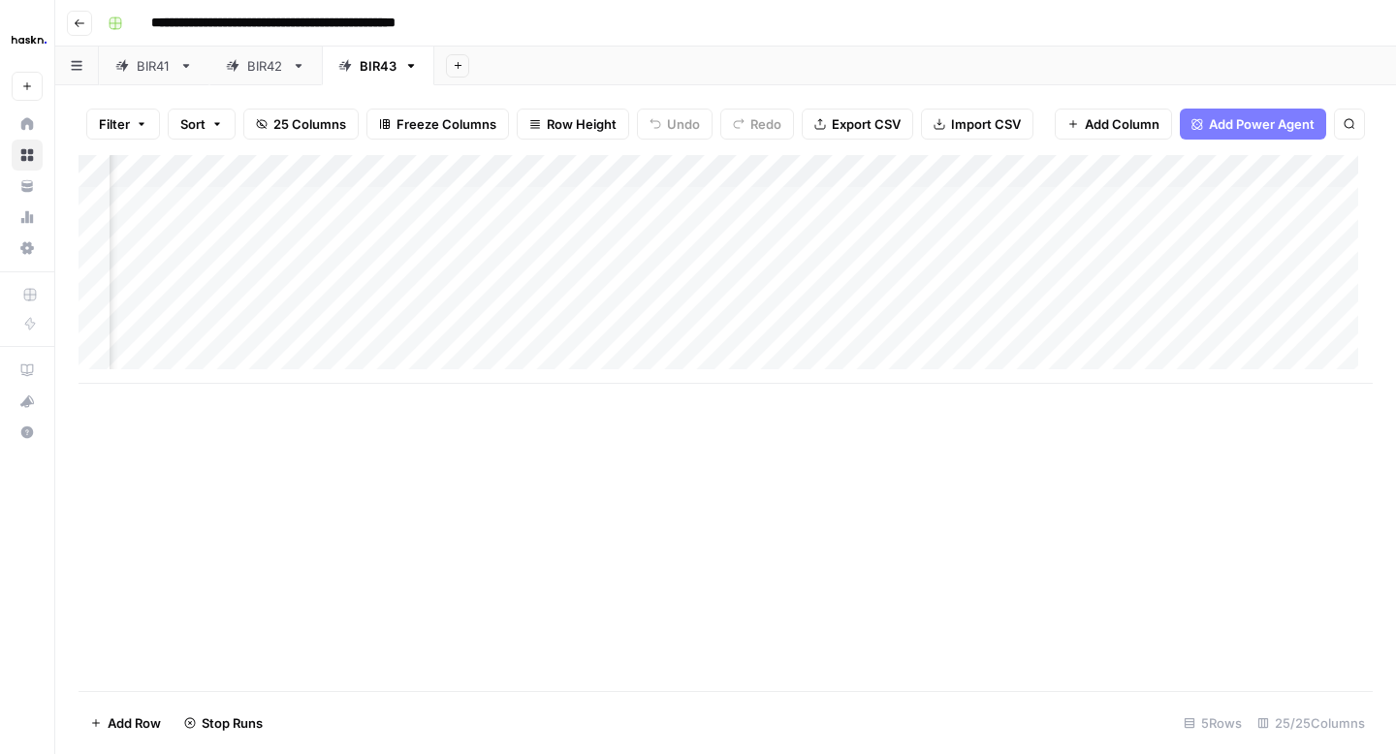
click at [1167, 268] on div "Add Column" at bounding box center [726, 269] width 1294 height 229
click at [1061, 208] on div "Add Column" at bounding box center [726, 269] width 1294 height 229
click at [1136, 204] on div "Add Column" at bounding box center [726, 269] width 1294 height 229
click at [1032, 239] on div "Add Column" at bounding box center [726, 269] width 1294 height 229
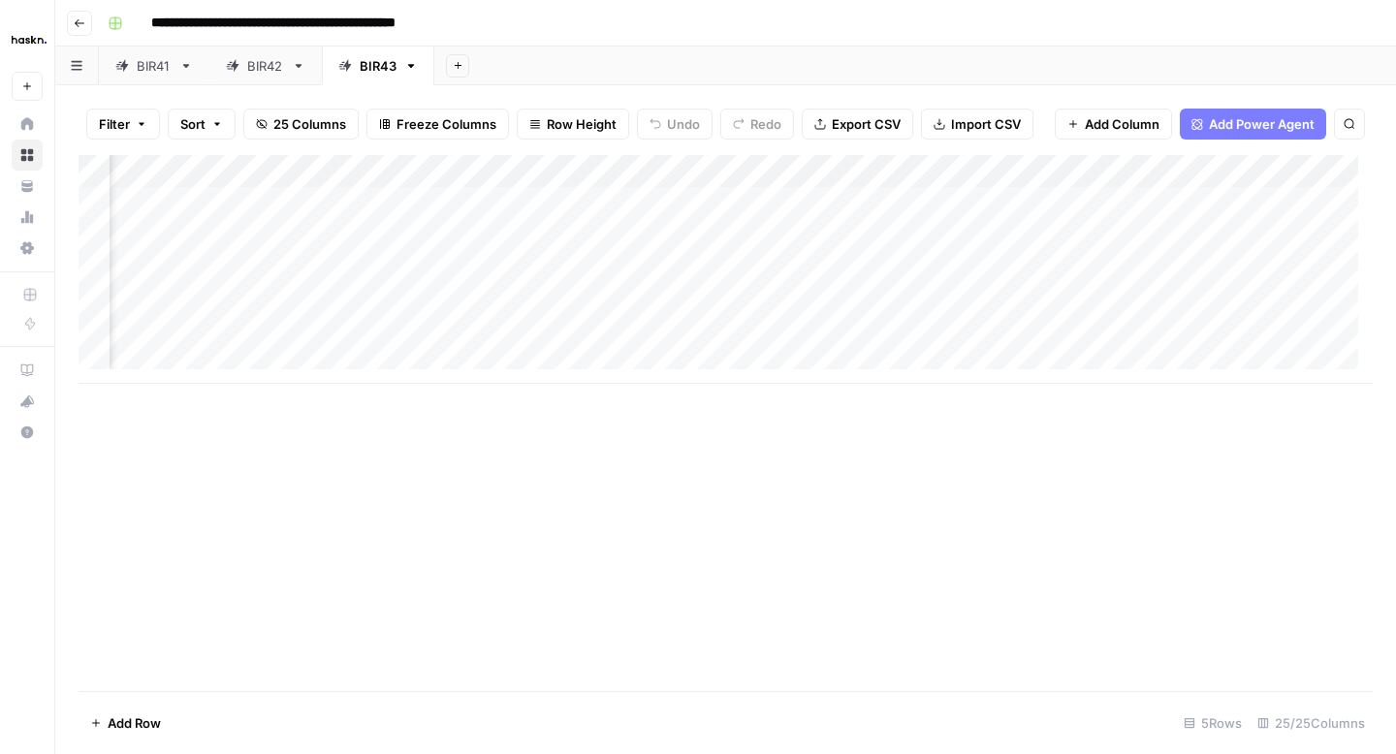
scroll to position [0, 527]
click at [588, 205] on div "Add Column" at bounding box center [726, 269] width 1294 height 229
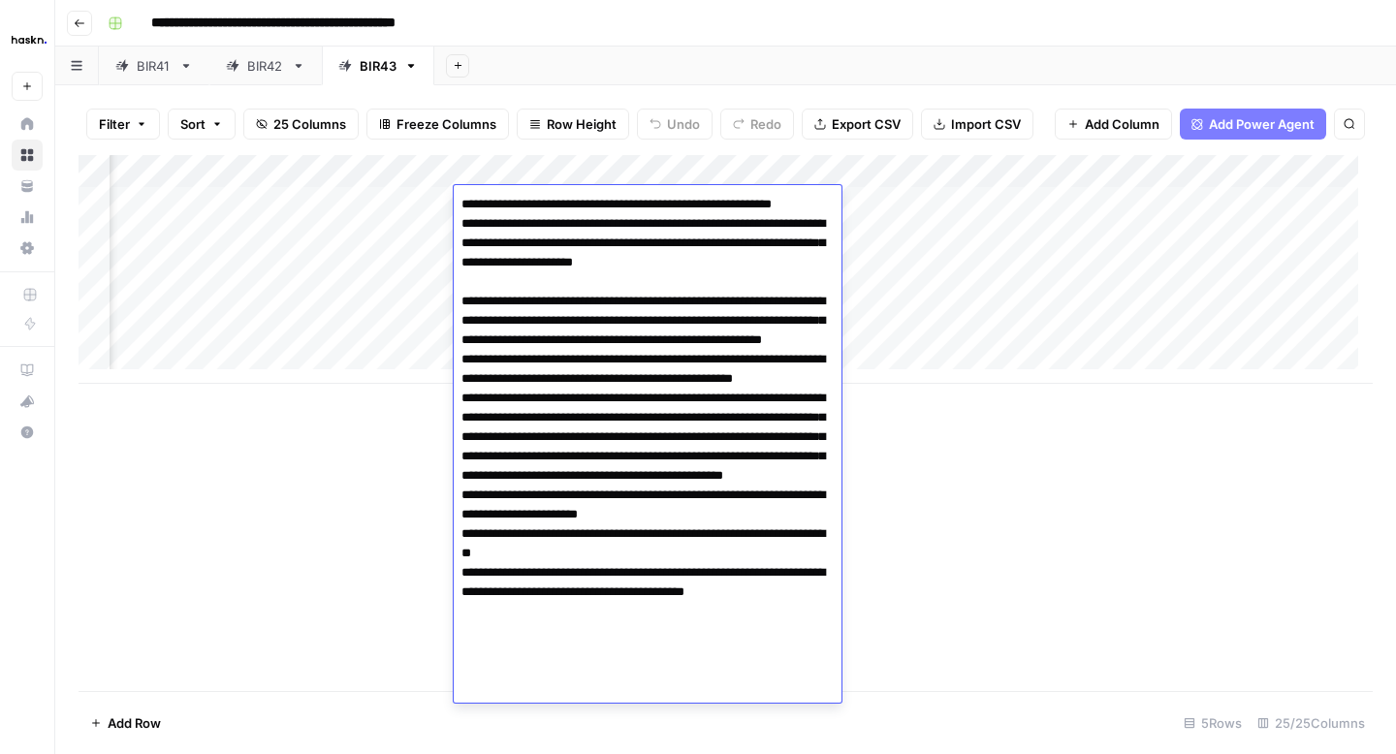
click at [1021, 307] on div "Add Column" at bounding box center [726, 269] width 1294 height 229
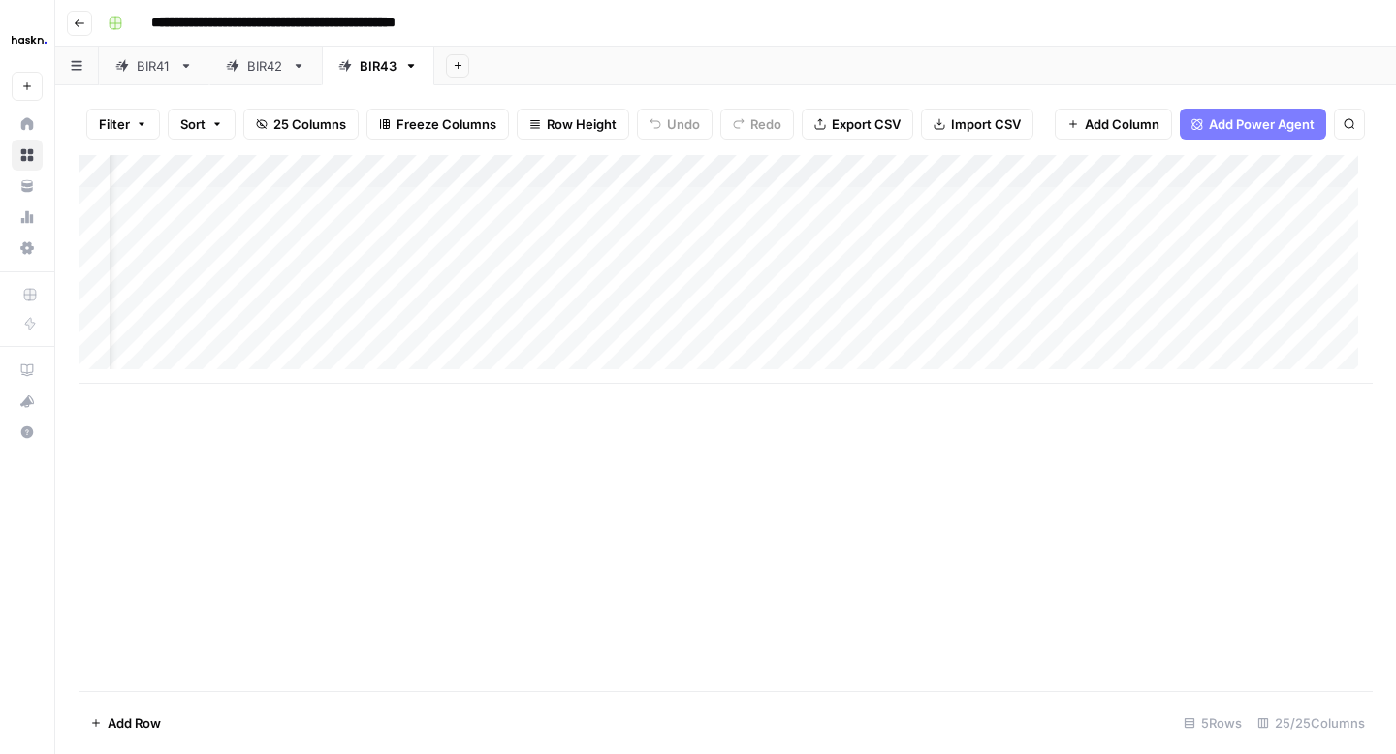
scroll to position [0, 65]
click at [969, 238] on div "Add Column" at bounding box center [726, 269] width 1294 height 229
click at [1258, 269] on div "Add Column" at bounding box center [726, 269] width 1294 height 229
click at [1336, 271] on div "Add Column" at bounding box center [726, 269] width 1294 height 229
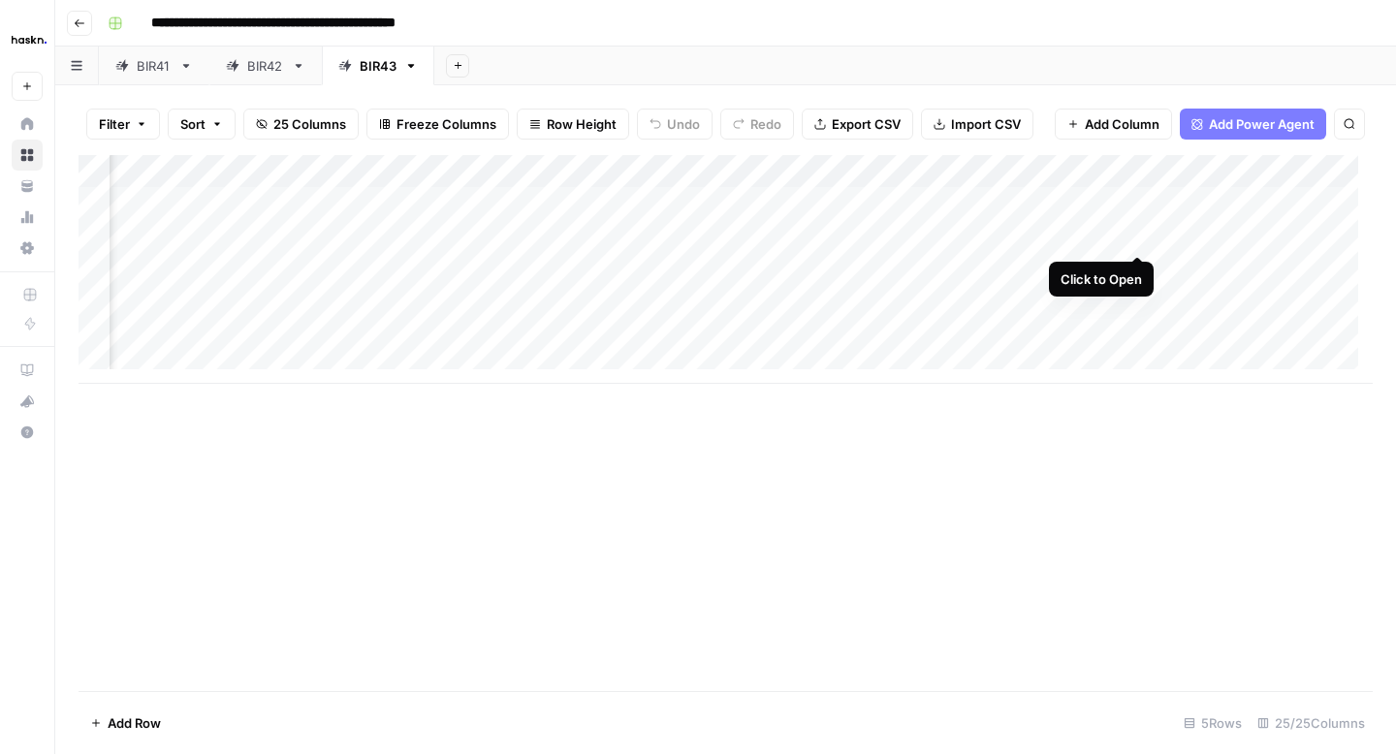
click at [1136, 234] on div "Add Column" at bounding box center [726, 269] width 1294 height 229
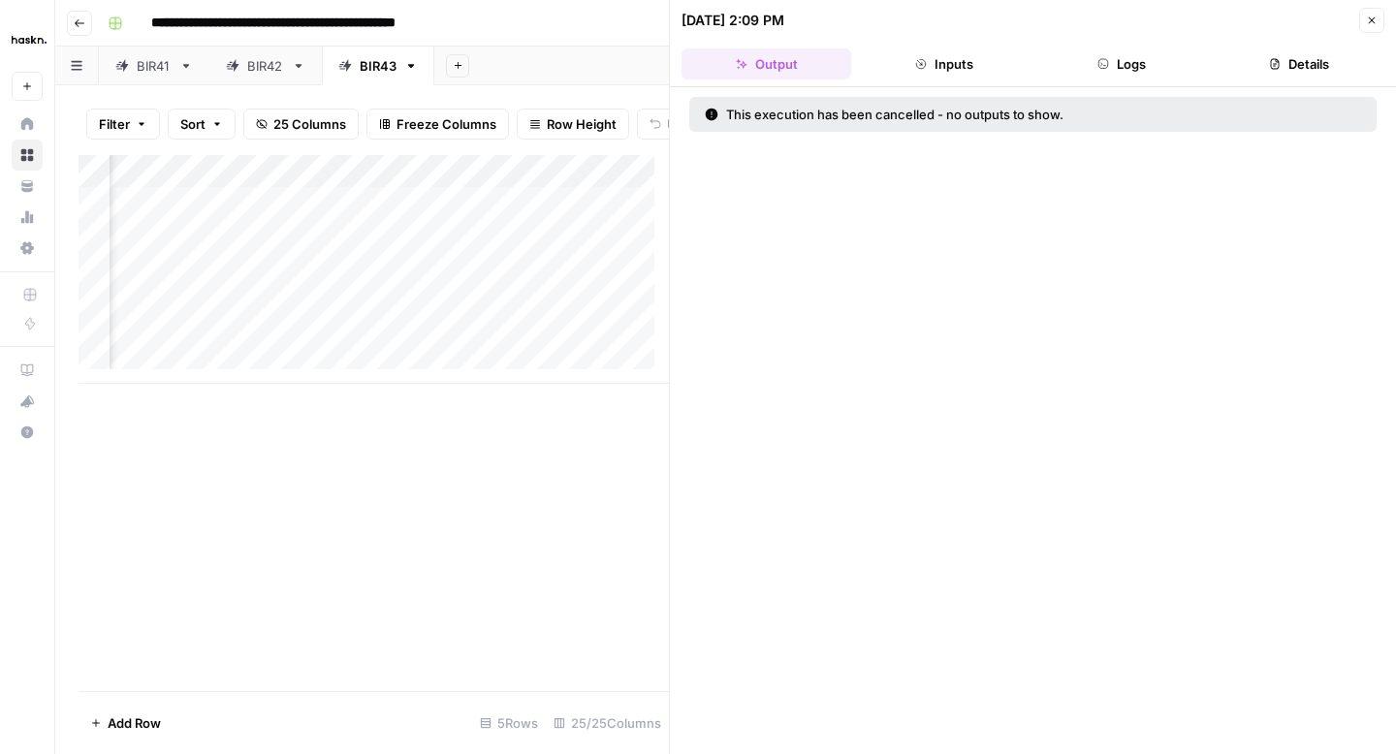
click at [1371, 25] on icon "button" at bounding box center [1372, 21] width 12 height 12
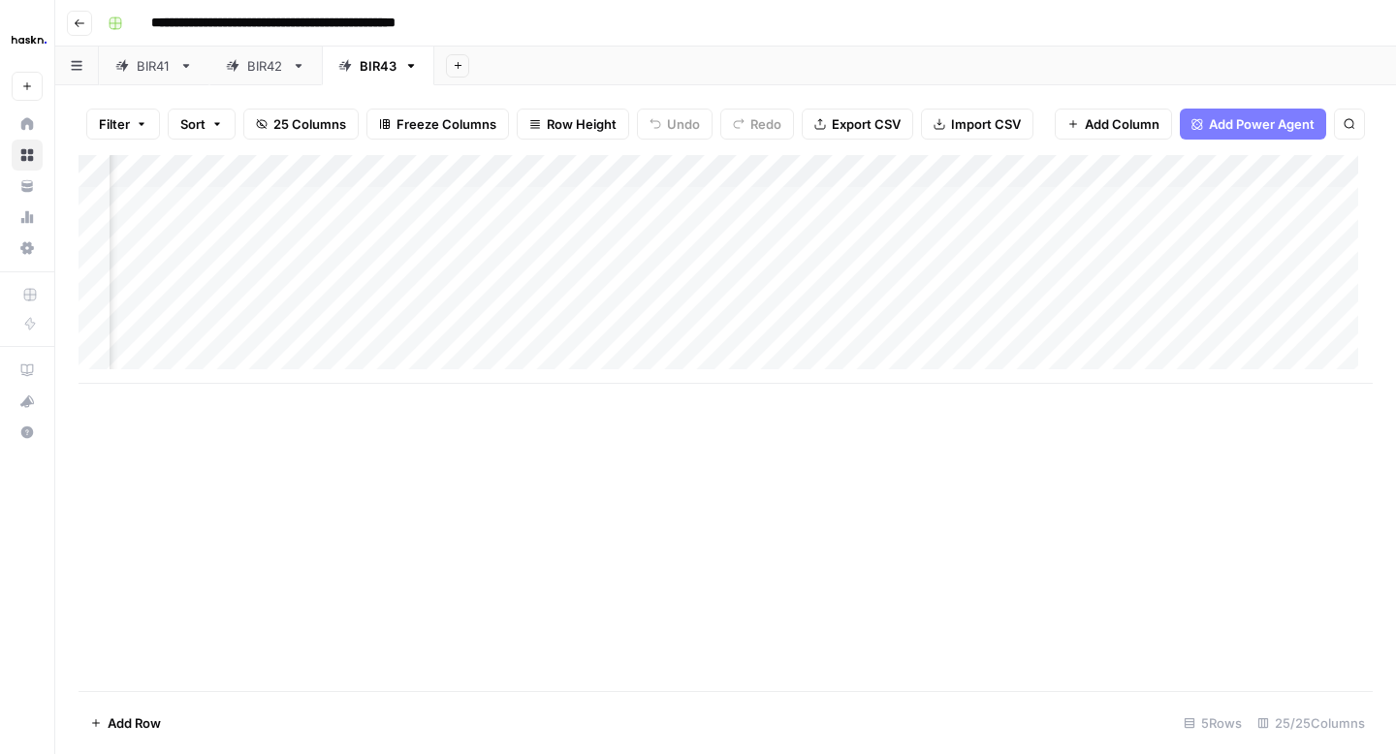
click at [433, 238] on div "Add Column" at bounding box center [726, 269] width 1294 height 229
click at [408, 272] on div "Add Column" at bounding box center [726, 269] width 1294 height 229
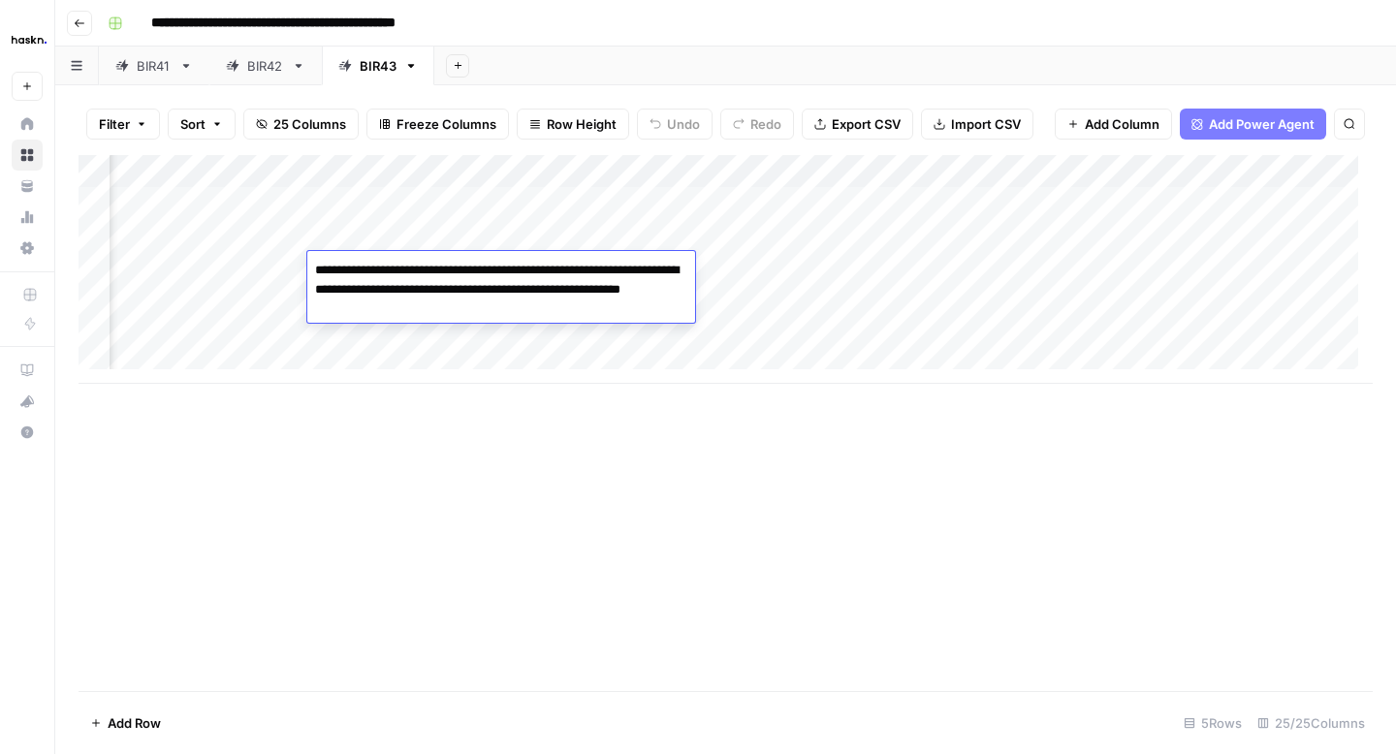
drag, startPoint x: 397, startPoint y: 318, endPoint x: 305, endPoint y: 267, distance: 104.6
click at [305, 267] on body "**********" at bounding box center [698, 377] width 1396 height 754
click at [354, 242] on div "Add Column" at bounding box center [726, 269] width 1294 height 229
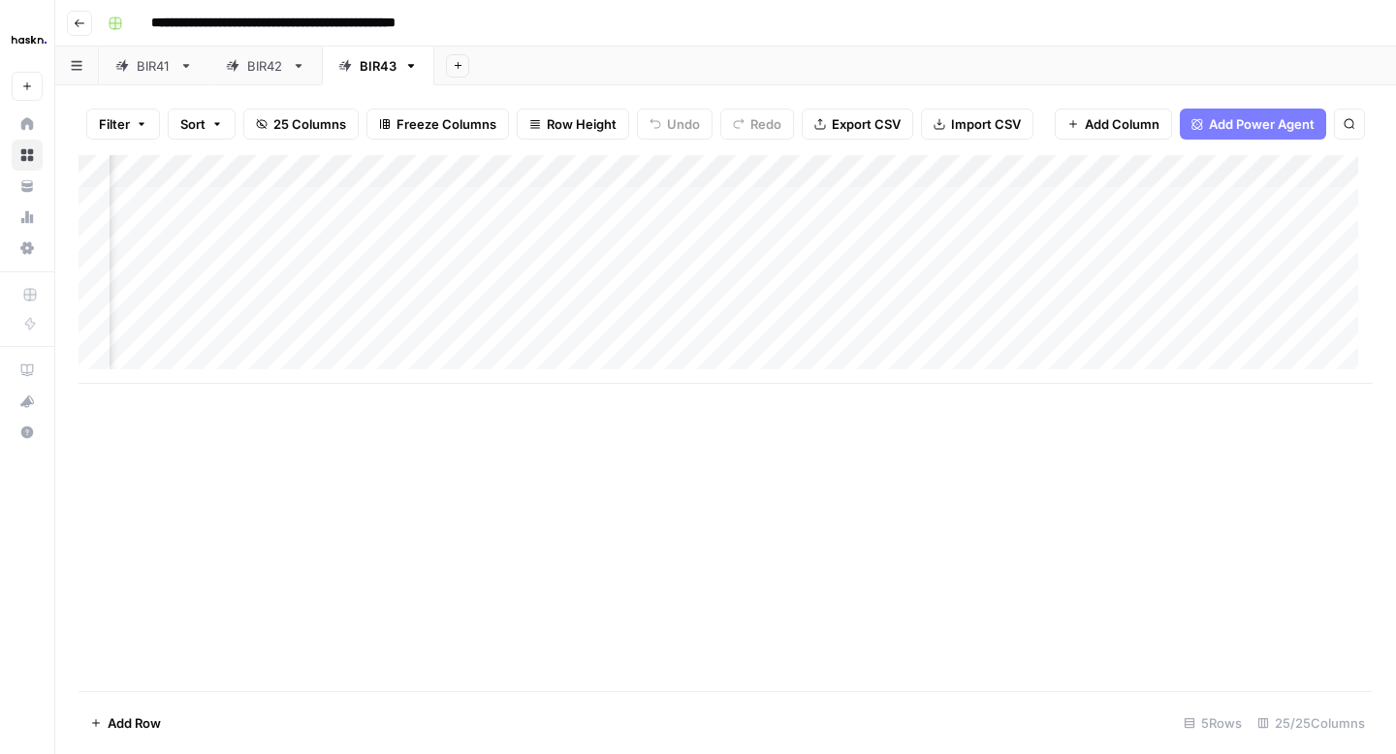
click at [354, 242] on div "Add Column" at bounding box center [726, 269] width 1294 height 229
type textarea "**********"
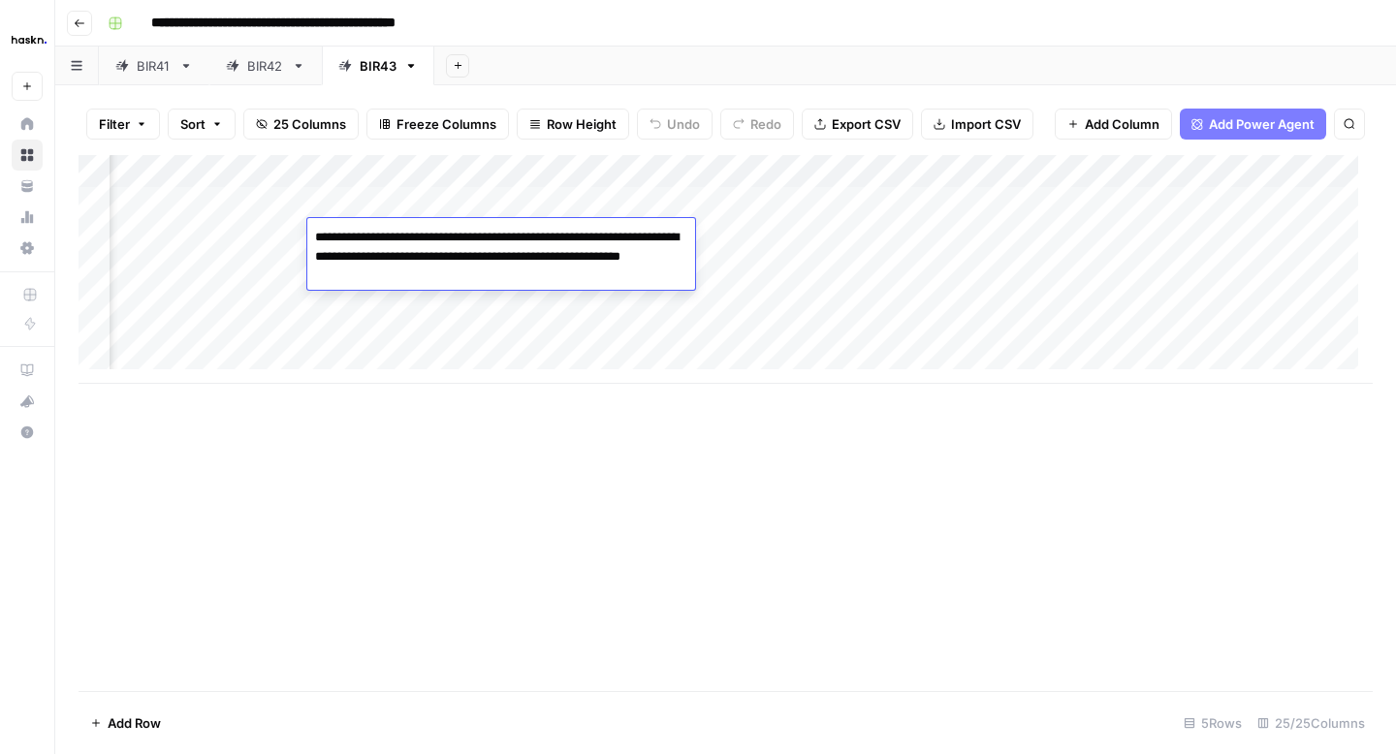
click at [287, 233] on div "Add Column" at bounding box center [726, 269] width 1294 height 229
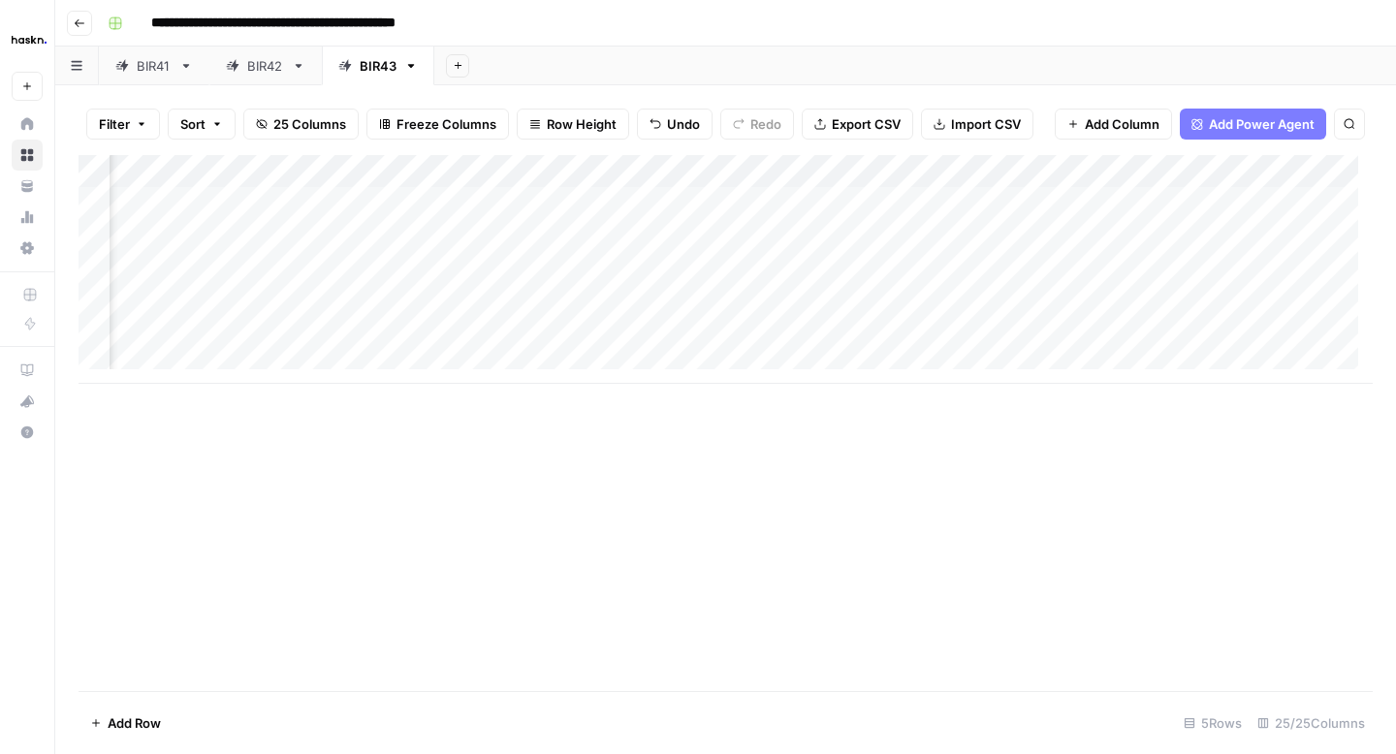
click at [442, 239] on div "Add Column" at bounding box center [726, 269] width 1294 height 229
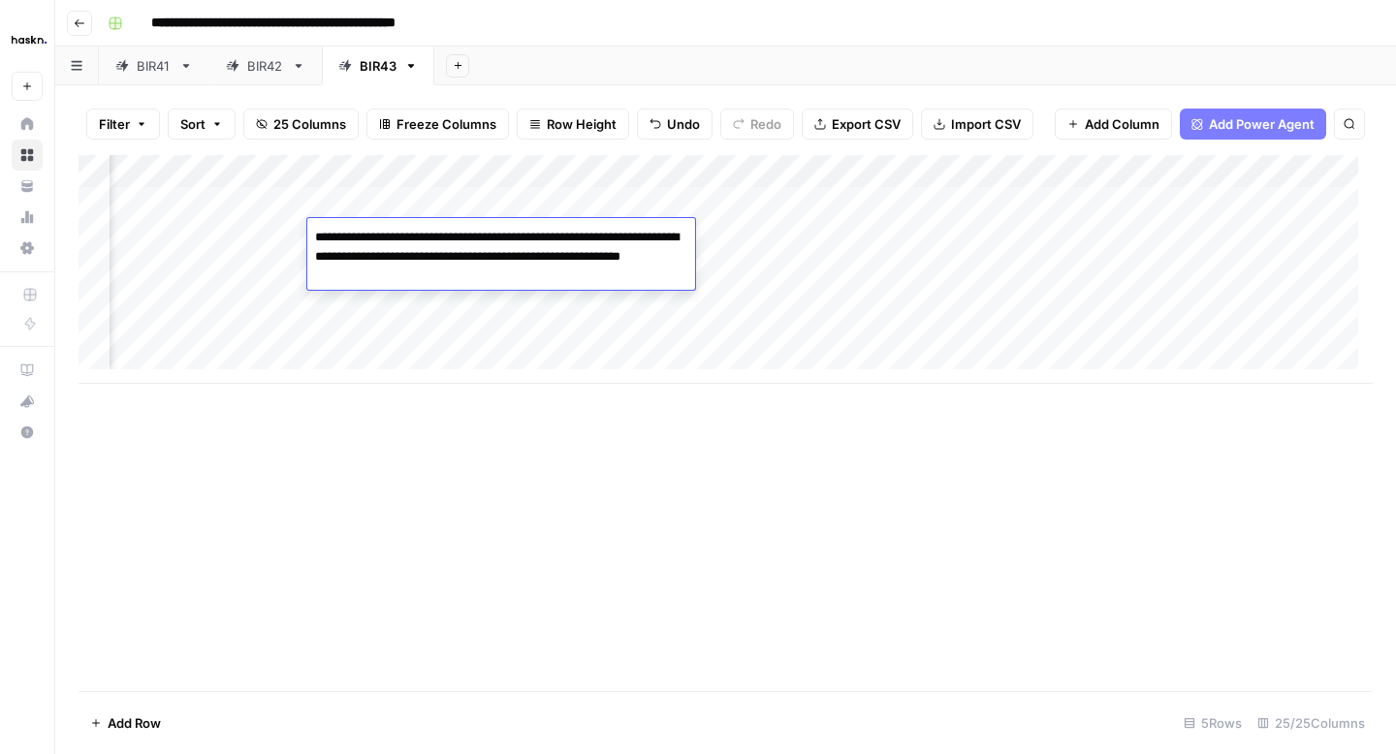
drag, startPoint x: 382, startPoint y: 281, endPoint x: 345, endPoint y: 234, distance: 60.1
click at [345, 234] on textarea "**********" at bounding box center [501, 257] width 388 height 66
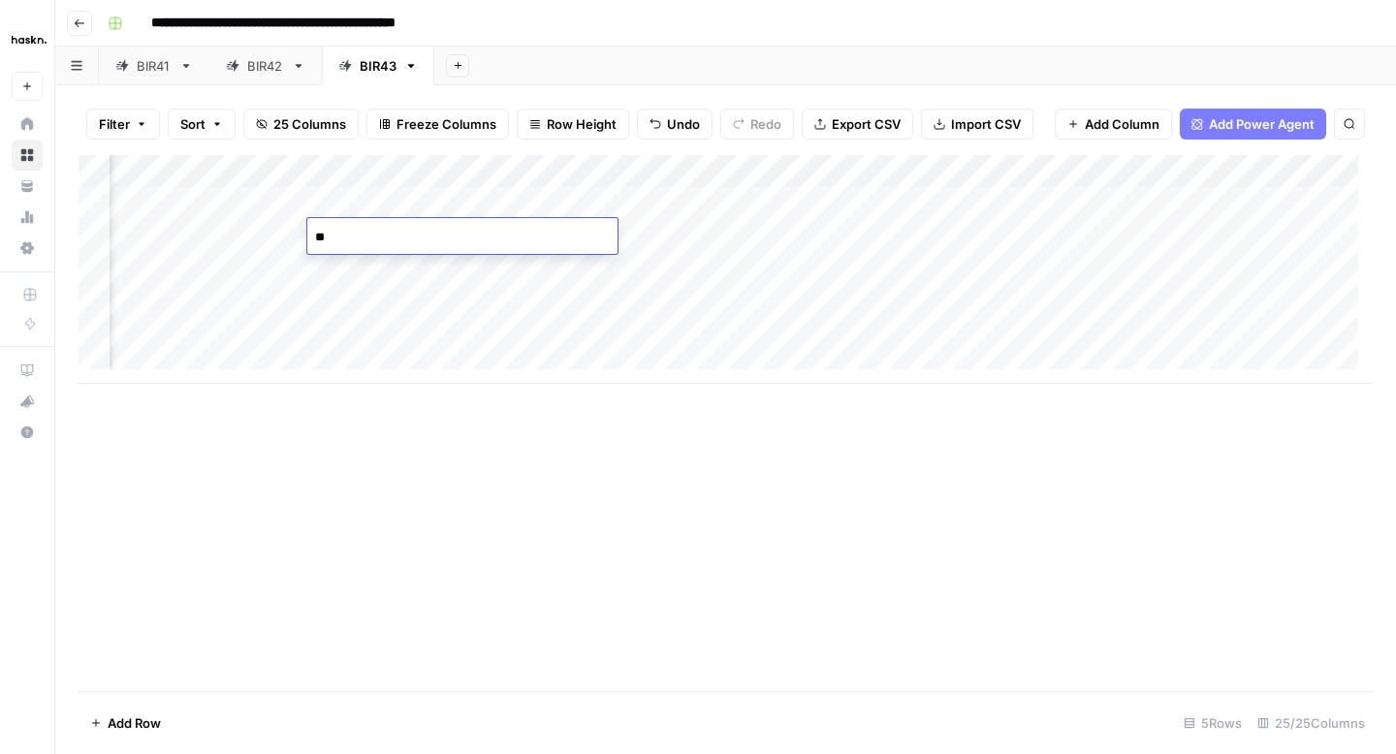
type textarea "*"
click at [396, 204] on div "Add Column" at bounding box center [726, 269] width 1294 height 229
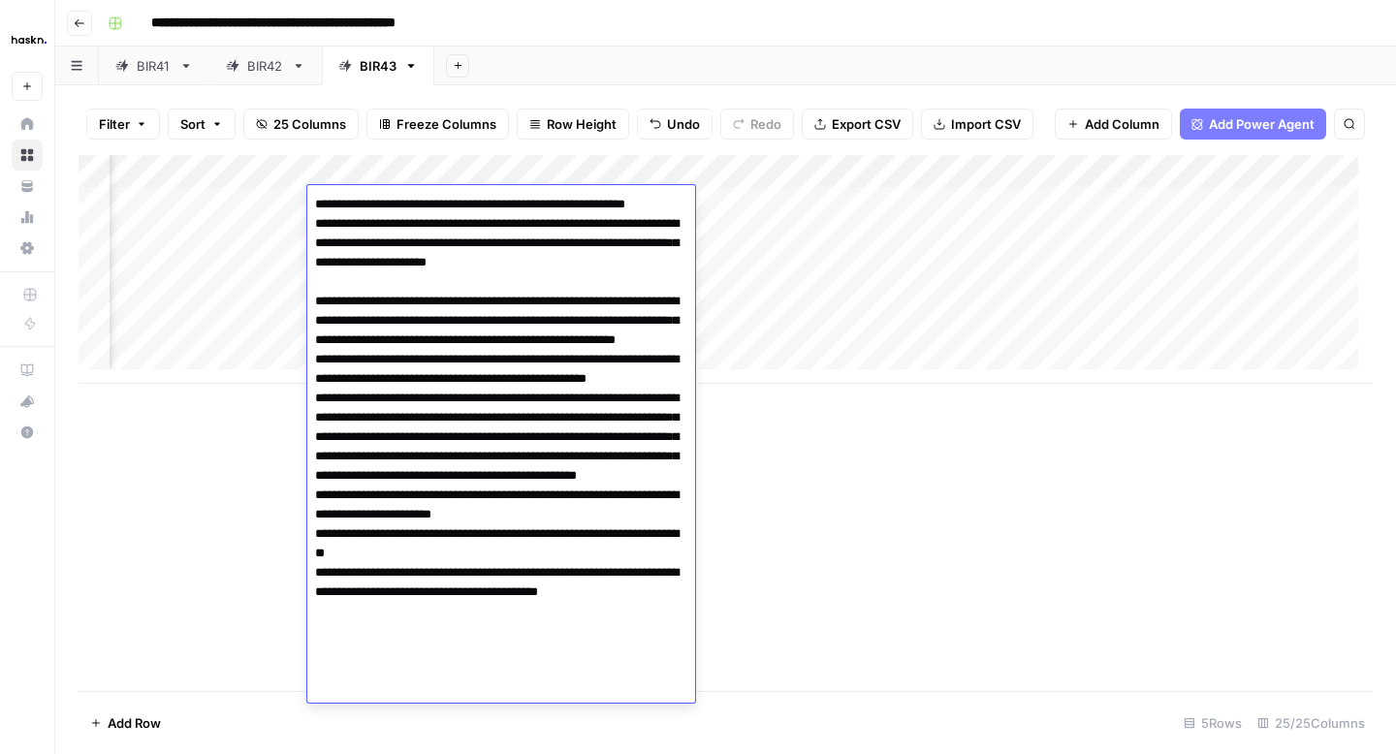
click at [282, 346] on div "Add Column" at bounding box center [726, 269] width 1294 height 229
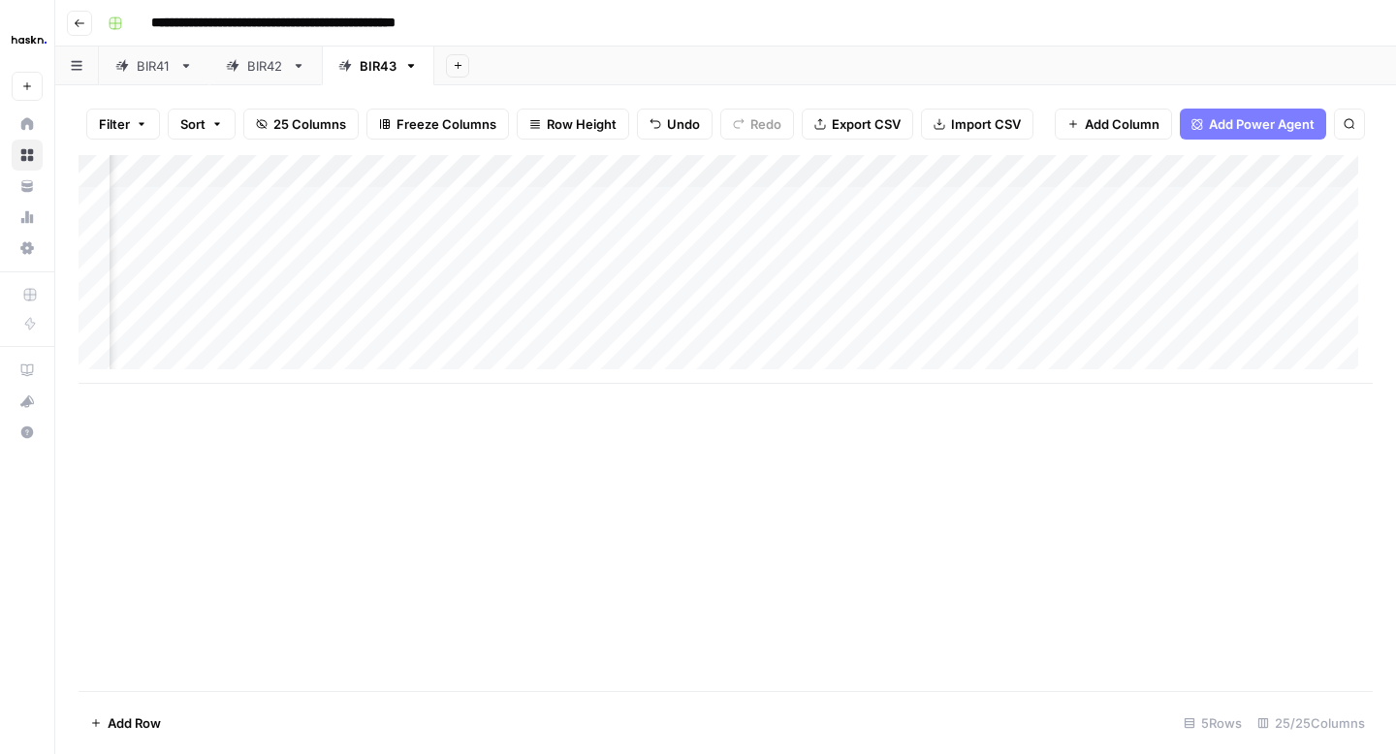
click at [369, 237] on div "Add Column" at bounding box center [726, 269] width 1294 height 229
type textarea "*"
click at [395, 239] on div "Add Column" at bounding box center [726, 269] width 1294 height 229
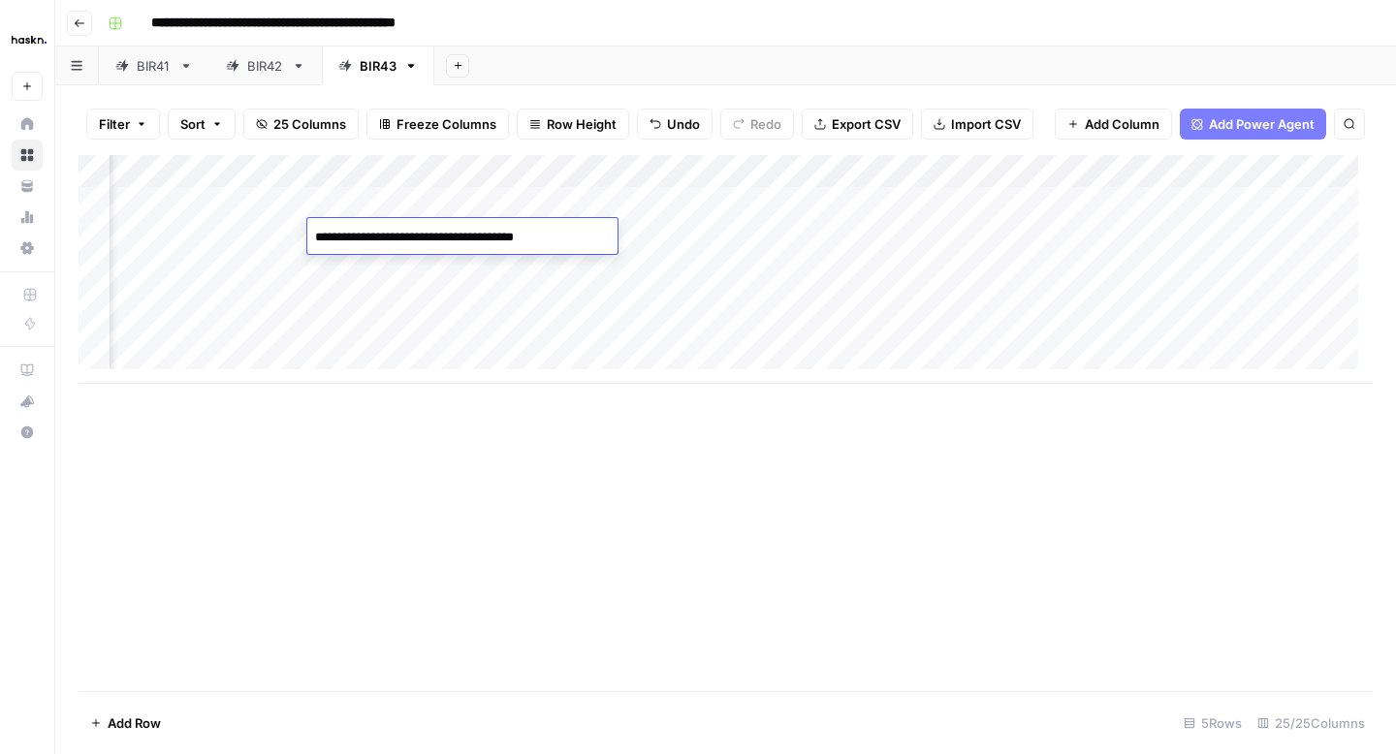
type textarea "**********"
click at [650, 241] on div "Add Column" at bounding box center [726, 269] width 1294 height 229
click at [612, 239] on div "Add Column" at bounding box center [726, 269] width 1294 height 229
click at [811, 228] on div "Add Column" at bounding box center [726, 269] width 1294 height 229
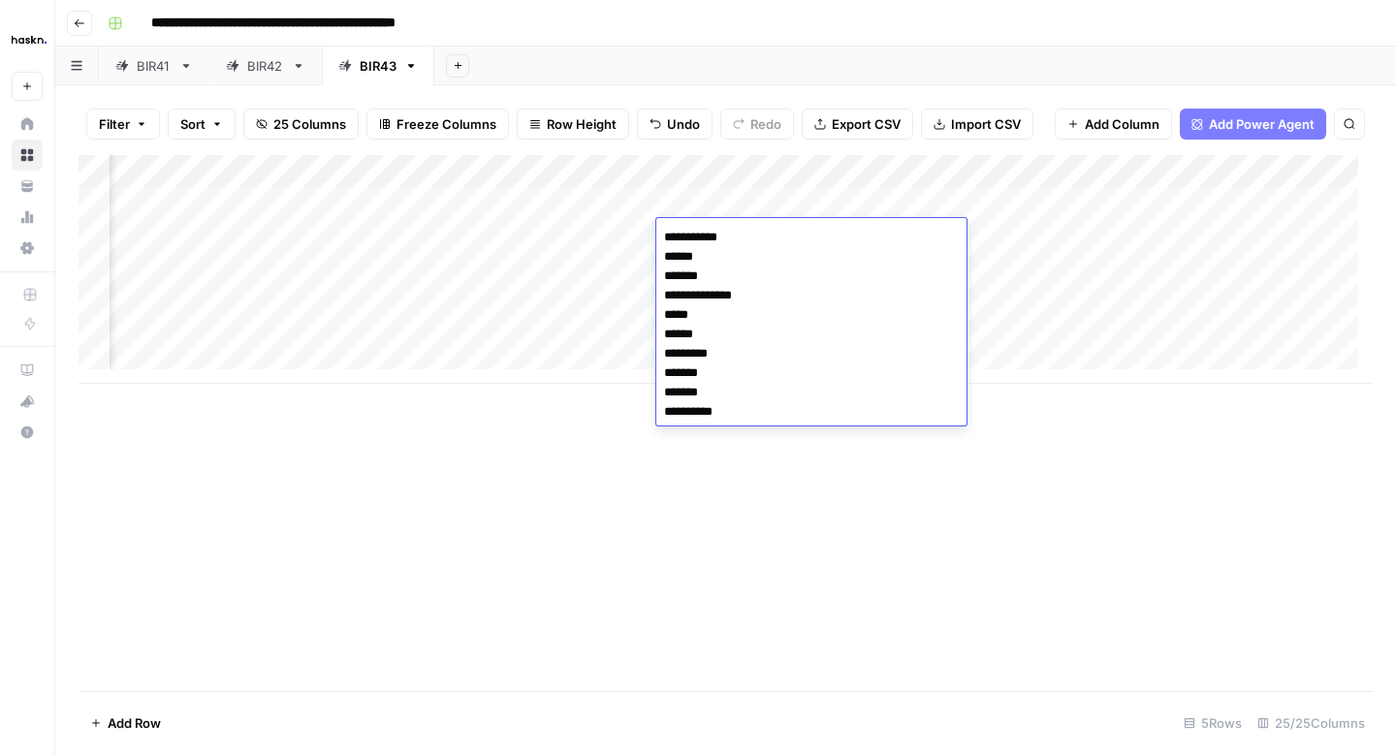
drag, startPoint x: 760, startPoint y: 411, endPoint x: 662, endPoint y: 235, distance: 201.8
click at [662, 235] on textarea "**********" at bounding box center [811, 325] width 310 height 202
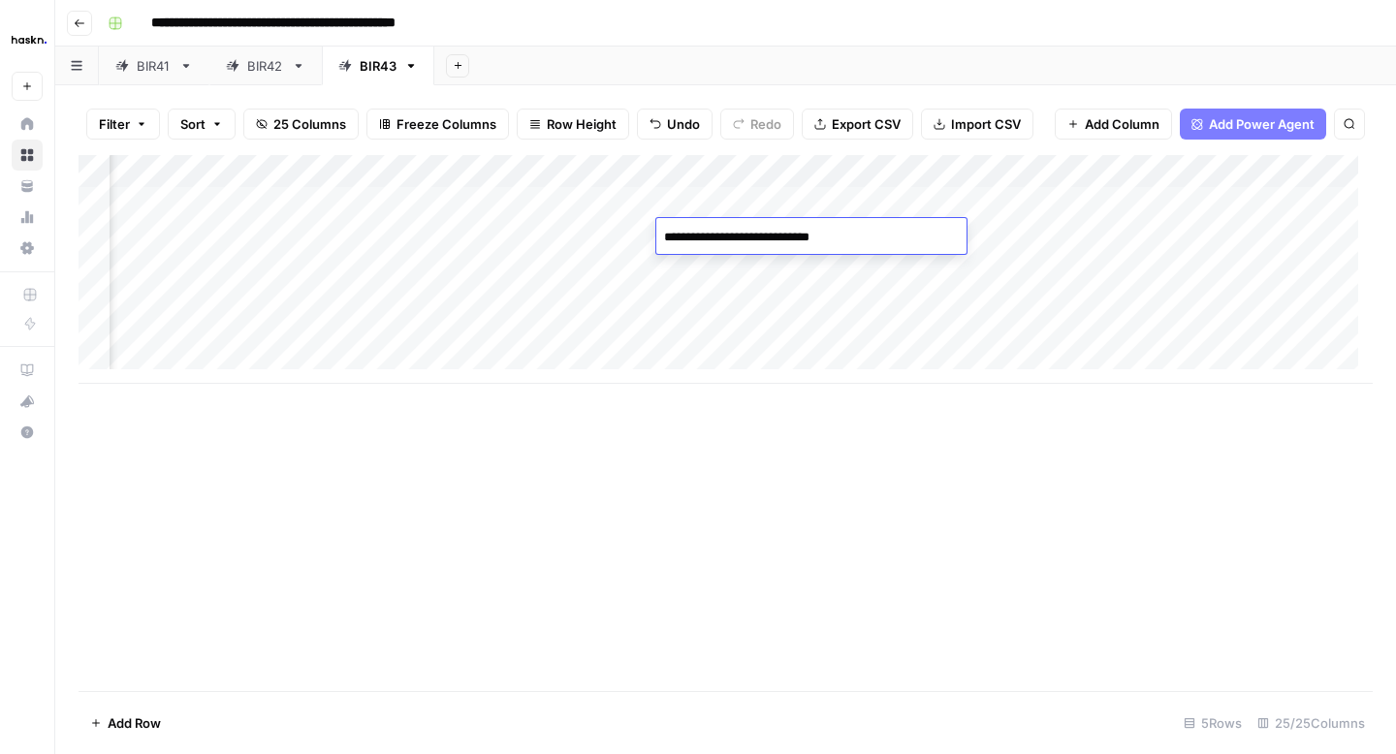
click at [790, 238] on textarea "**********" at bounding box center [811, 237] width 310 height 27
type textarea "**********"
click at [582, 234] on div "Add Column" at bounding box center [726, 269] width 1294 height 229
click at [549, 228] on div "Add Column" at bounding box center [726, 269] width 1294 height 229
click at [549, 228] on textarea at bounding box center [637, 237] width 310 height 27
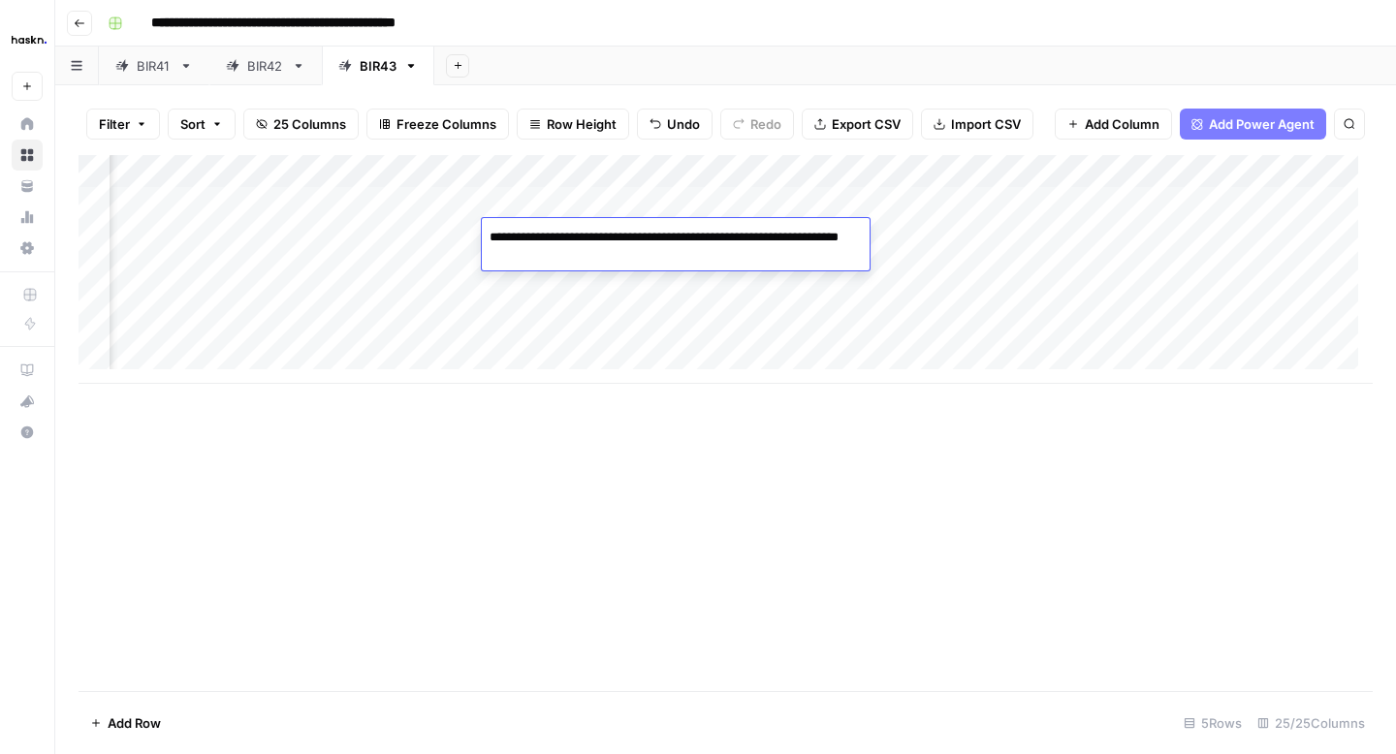
click at [505, 245] on textarea "**********" at bounding box center [676, 247] width 388 height 47
type textarea "**********"
click at [707, 335] on div "Add Column" at bounding box center [726, 269] width 1294 height 229
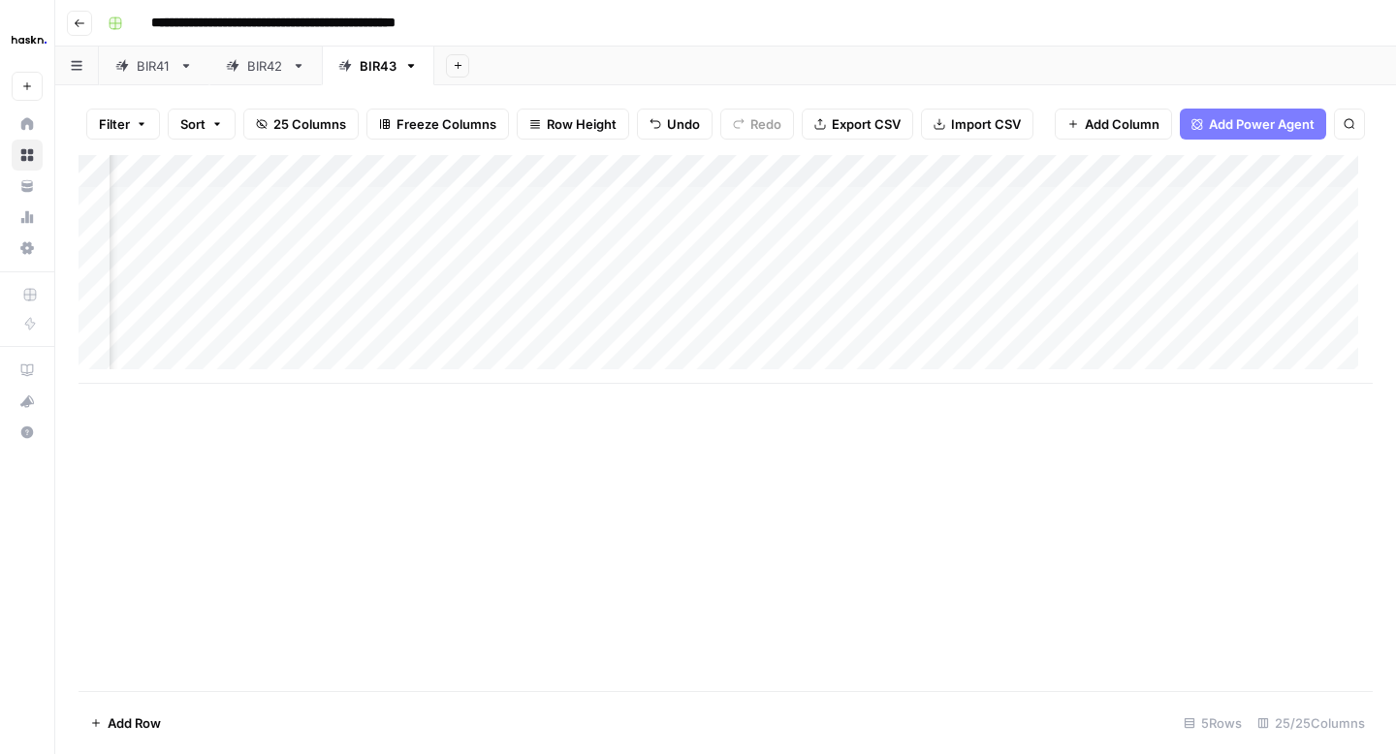
click at [1146, 171] on div "Add Column" at bounding box center [726, 269] width 1294 height 229
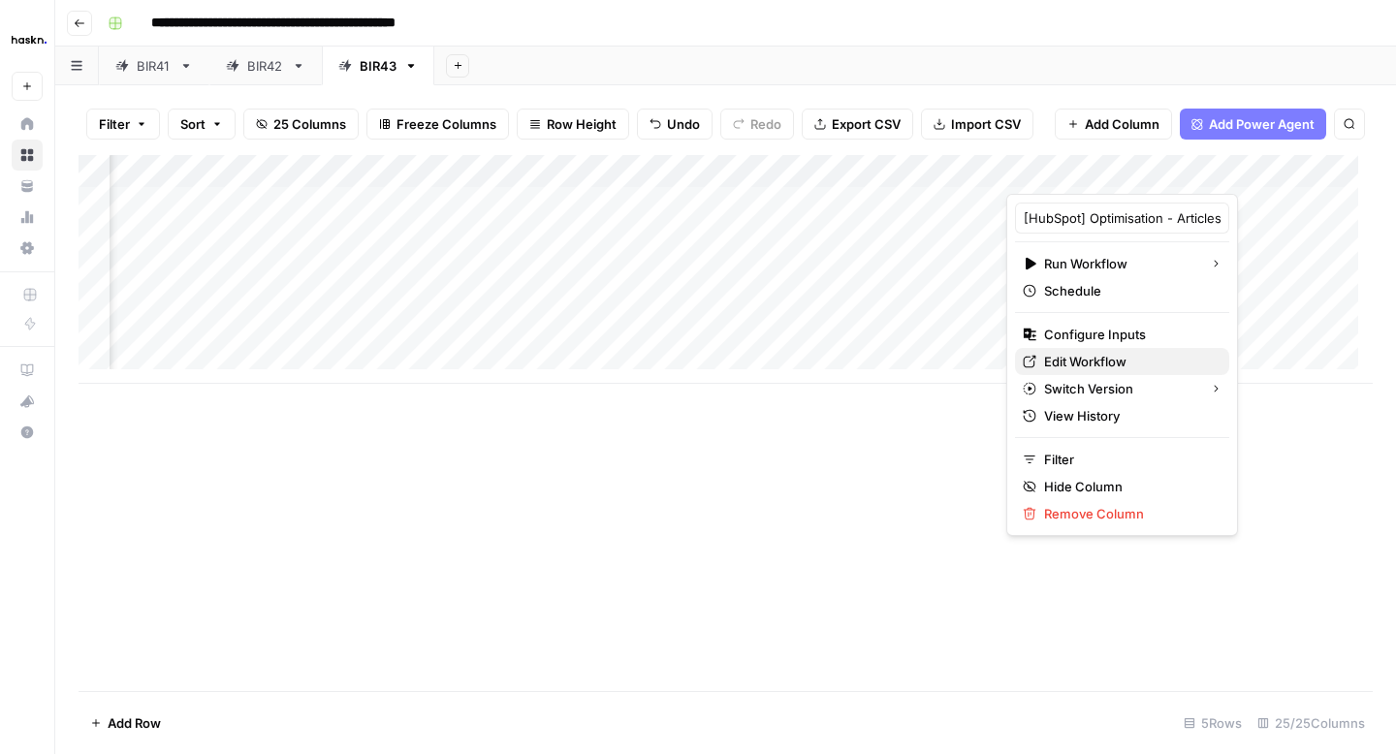
click at [1071, 364] on span "Edit Workflow" at bounding box center [1129, 361] width 170 height 19
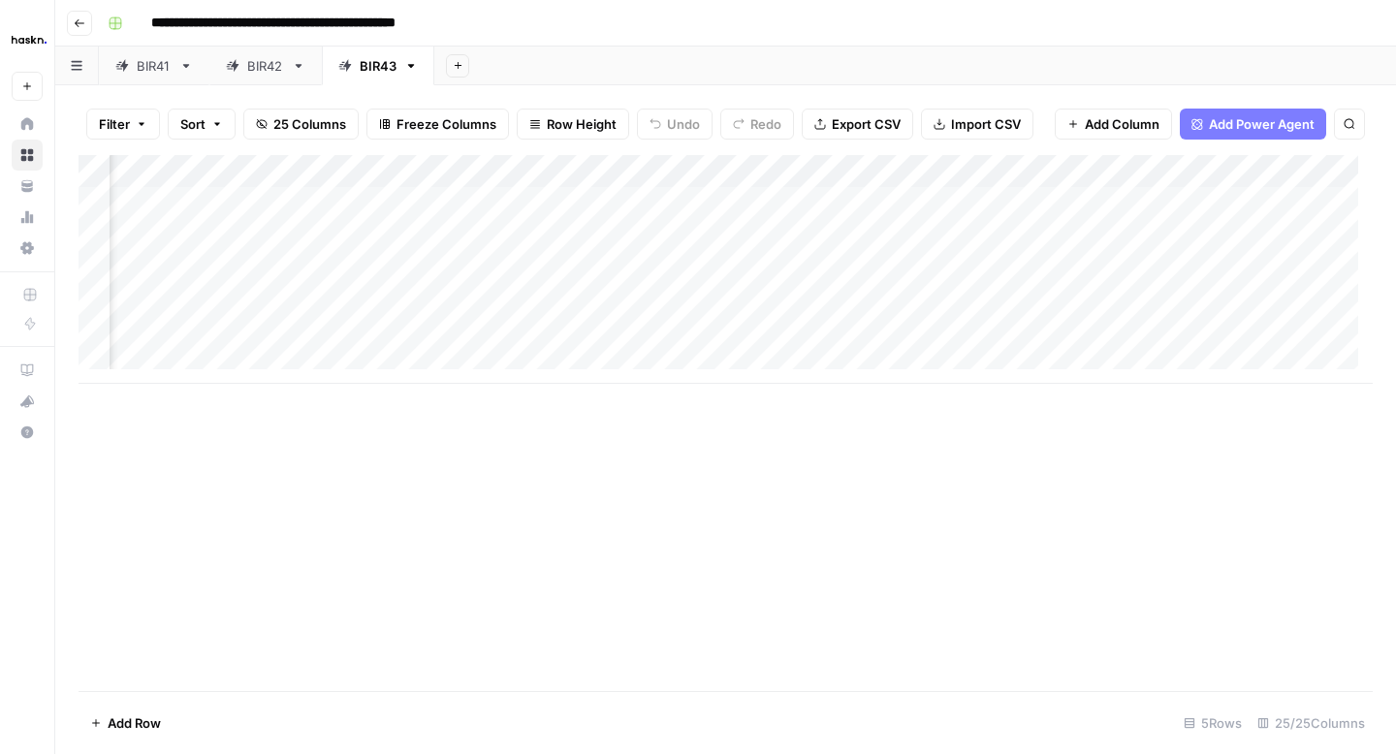
scroll to position [0, 544]
click at [333, 270] on div "Add Column" at bounding box center [726, 269] width 1294 height 229
click at [411, 267] on div "Add Column" at bounding box center [726, 269] width 1294 height 229
click at [572, 276] on div "Add Column" at bounding box center [726, 269] width 1294 height 229
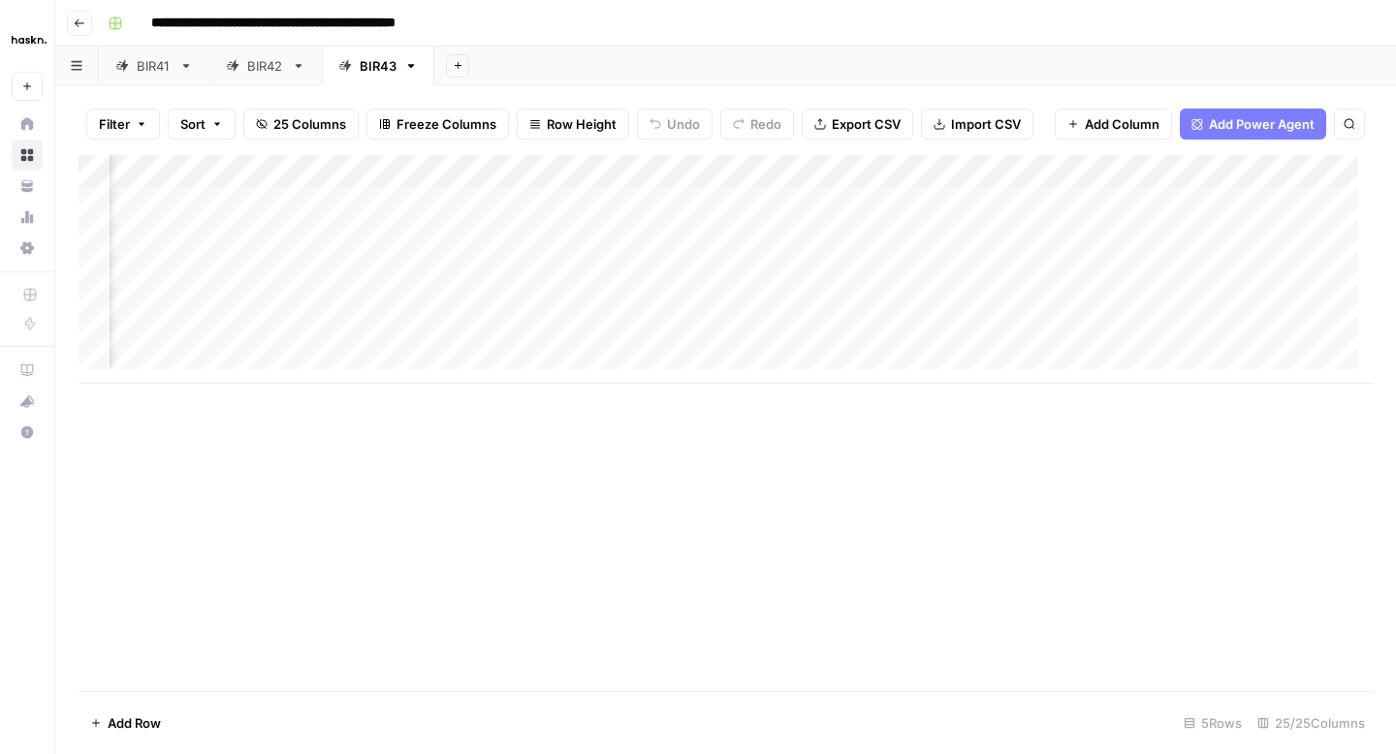
click at [655, 236] on div "Add Column" at bounding box center [726, 269] width 1294 height 229
click at [655, 275] on div "Add Column" at bounding box center [726, 269] width 1294 height 229
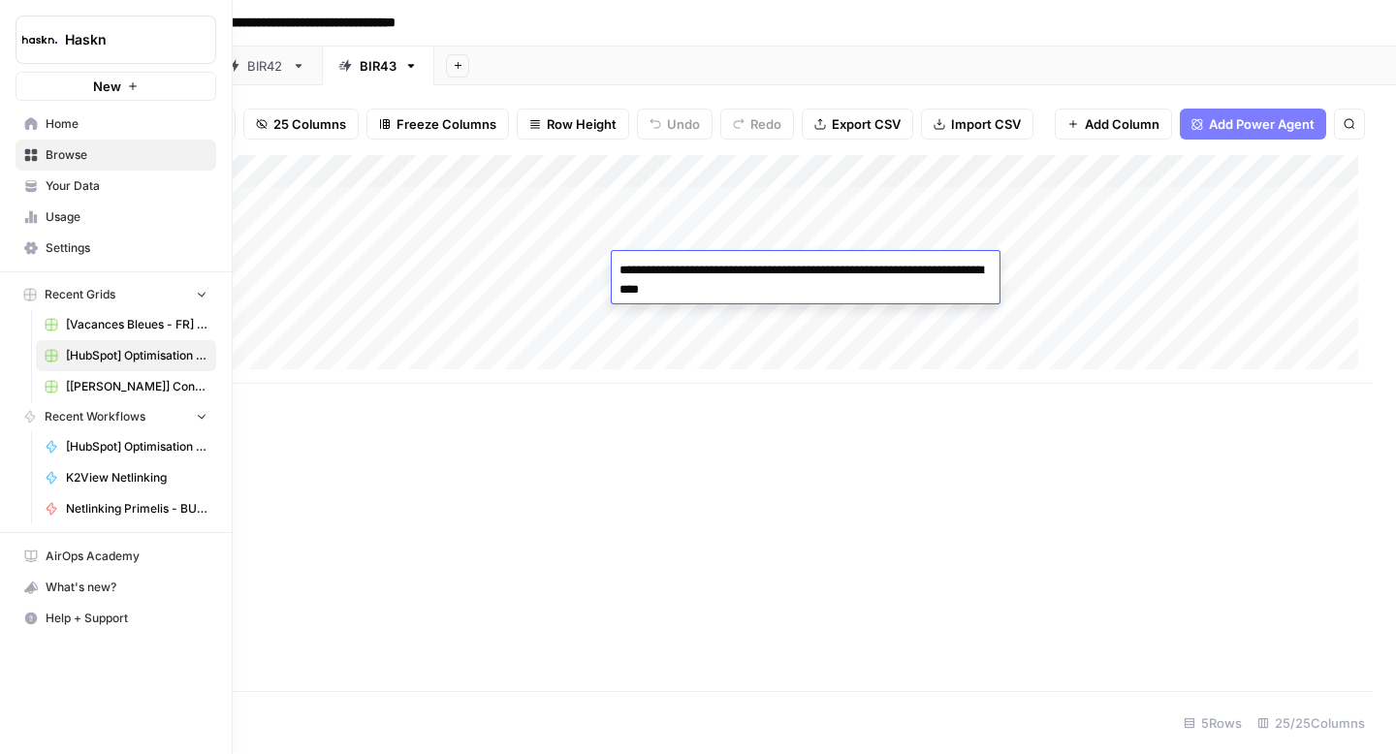
click at [70, 18] on button "Haskn" at bounding box center [116, 40] width 201 height 48
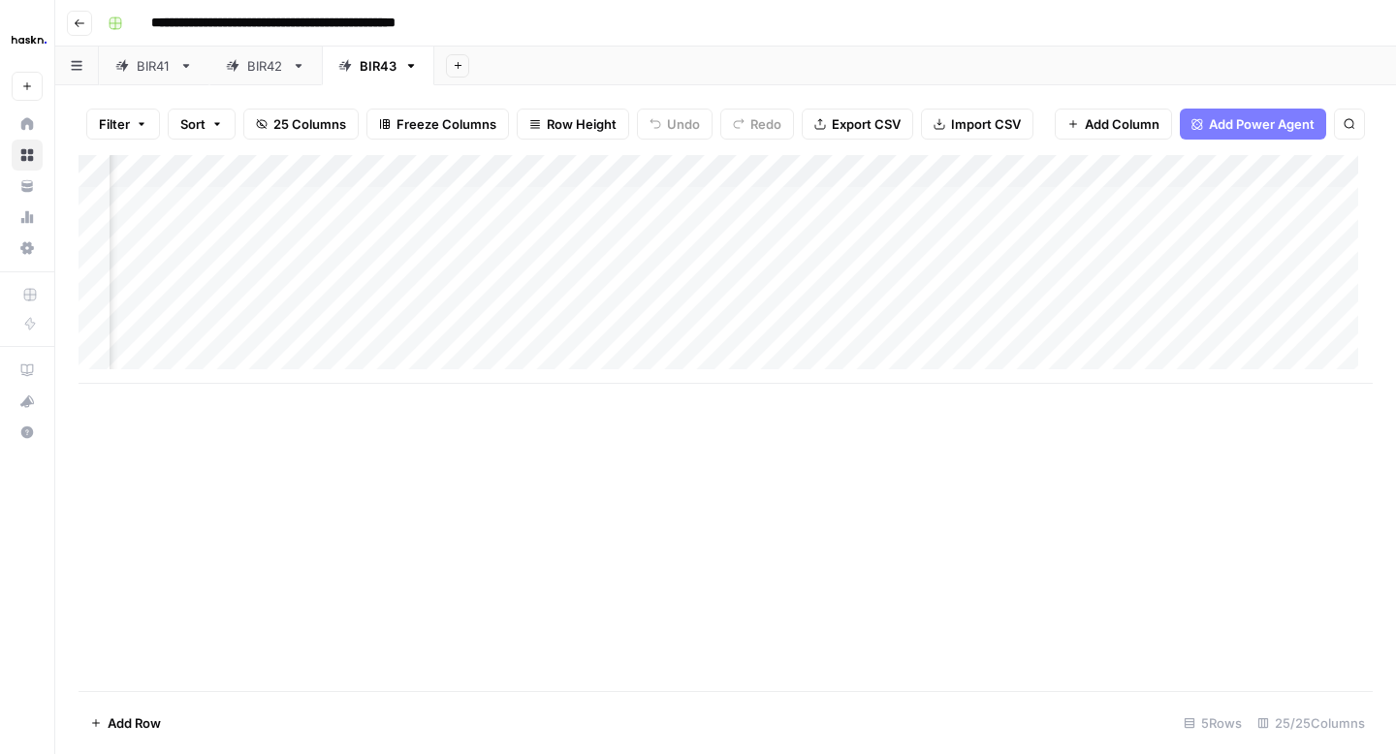
click at [333, 23] on input "**********" at bounding box center [313, 23] width 340 height 31
click at [91, 21] on button "Go back" at bounding box center [79, 23] width 25 height 25
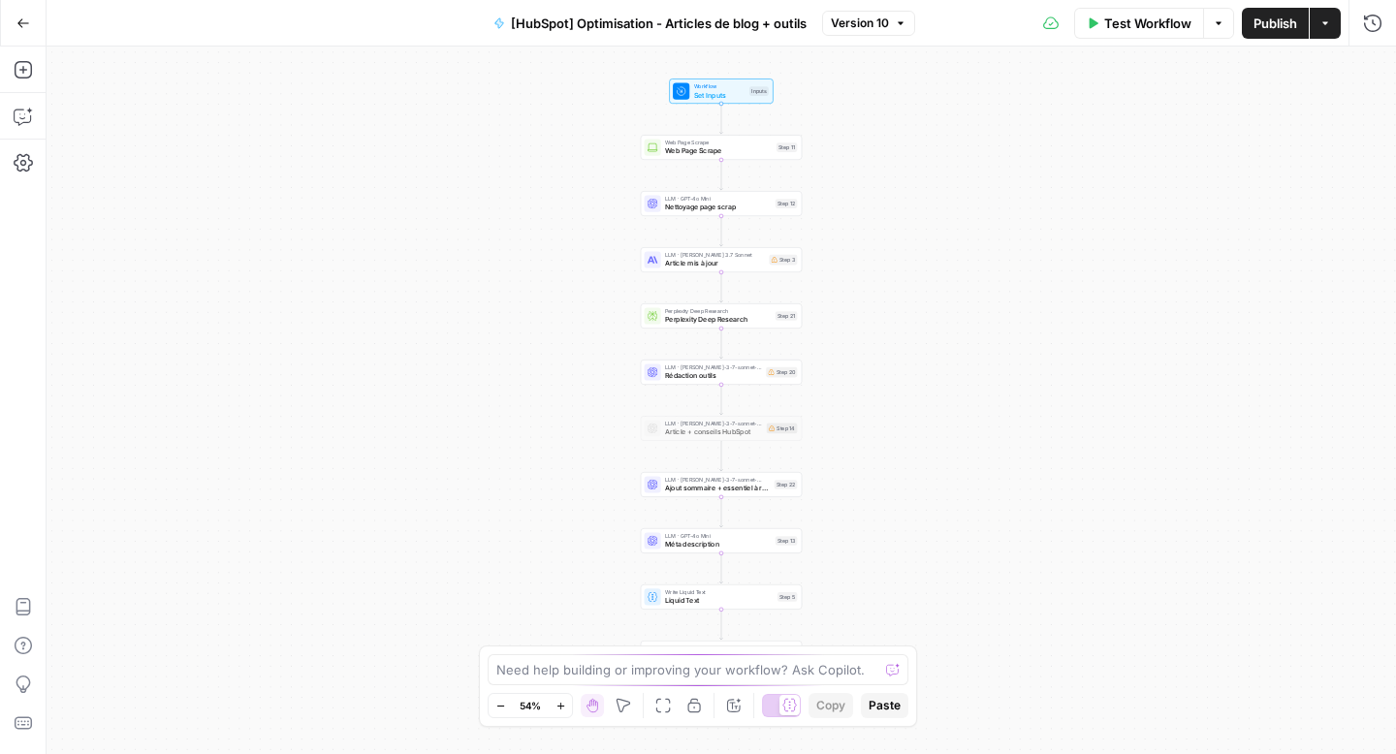
click at [19, 17] on icon "button" at bounding box center [23, 23] width 14 height 14
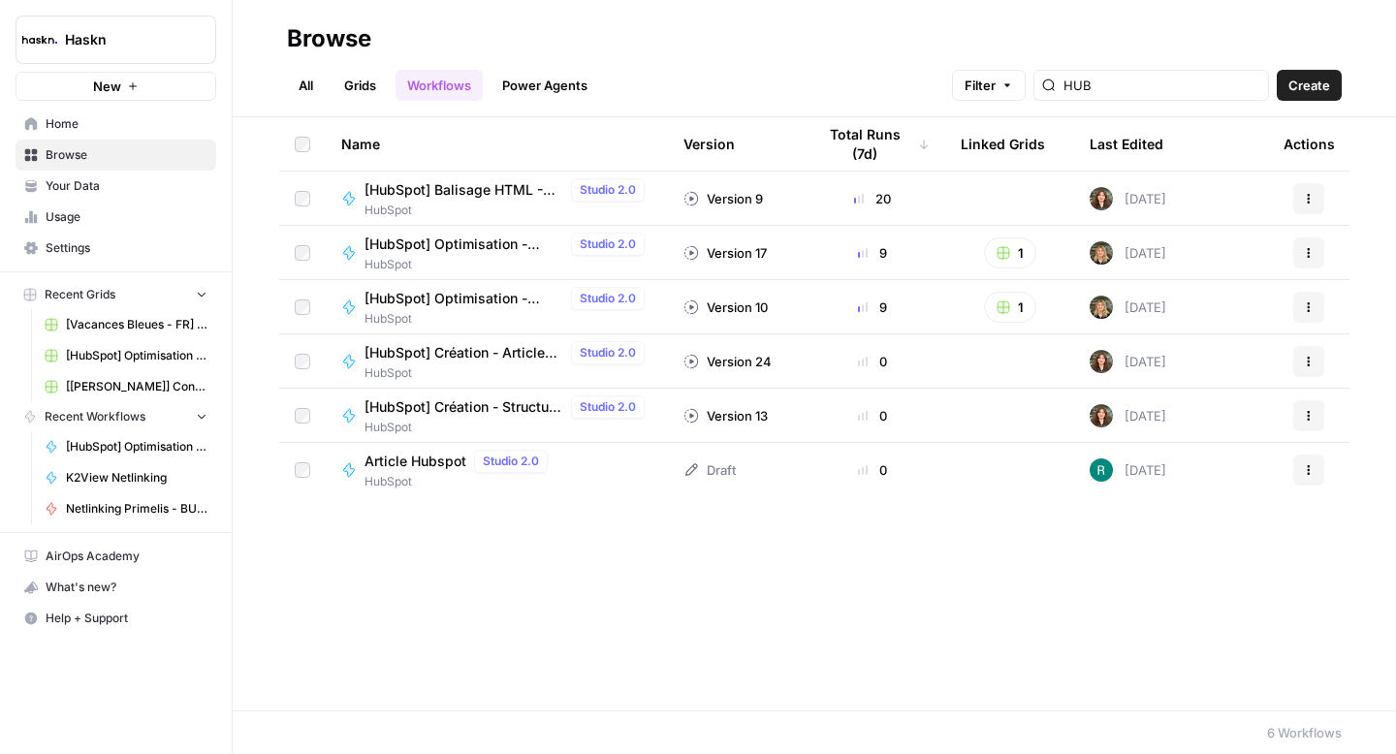
click at [483, 187] on span "[HubSpot] Balisage HTML - Articles de blog" at bounding box center [464, 189] width 199 height 19
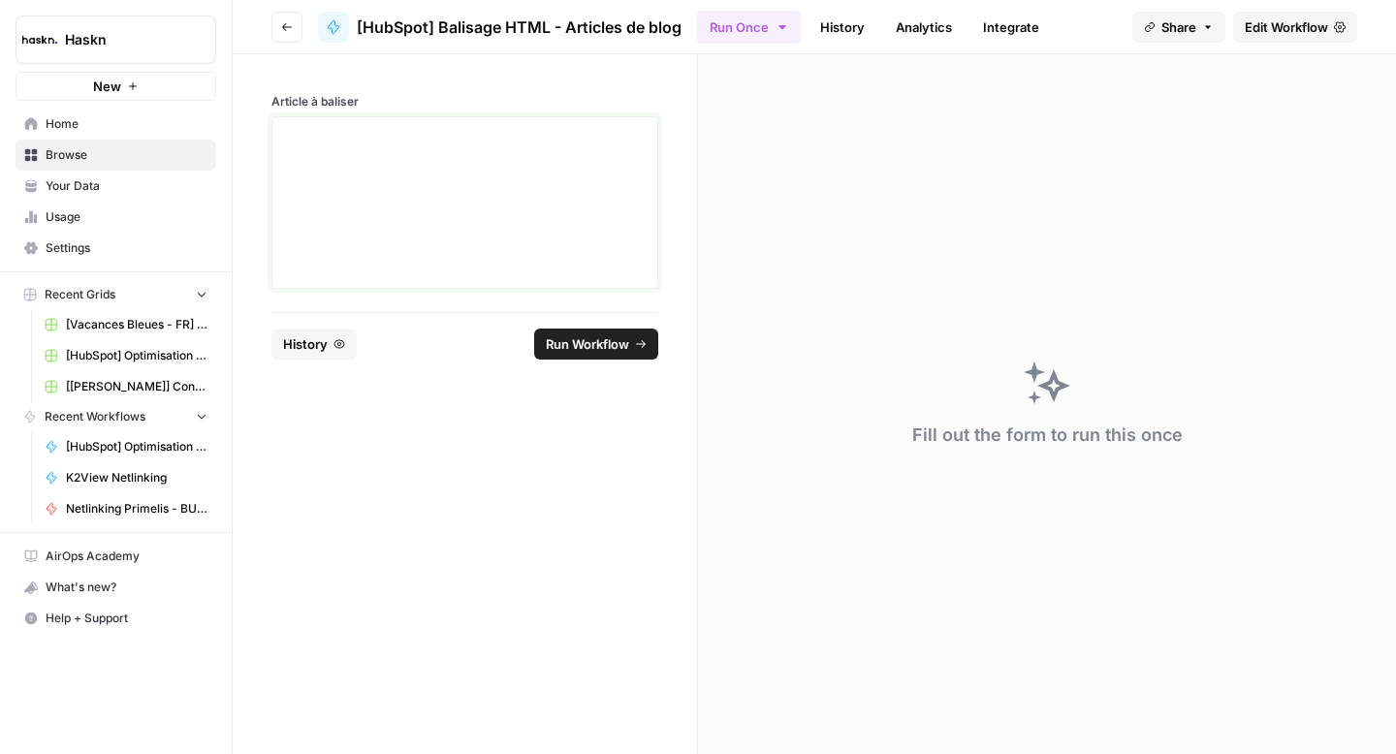
click at [578, 206] on div at bounding box center [465, 202] width 362 height 155
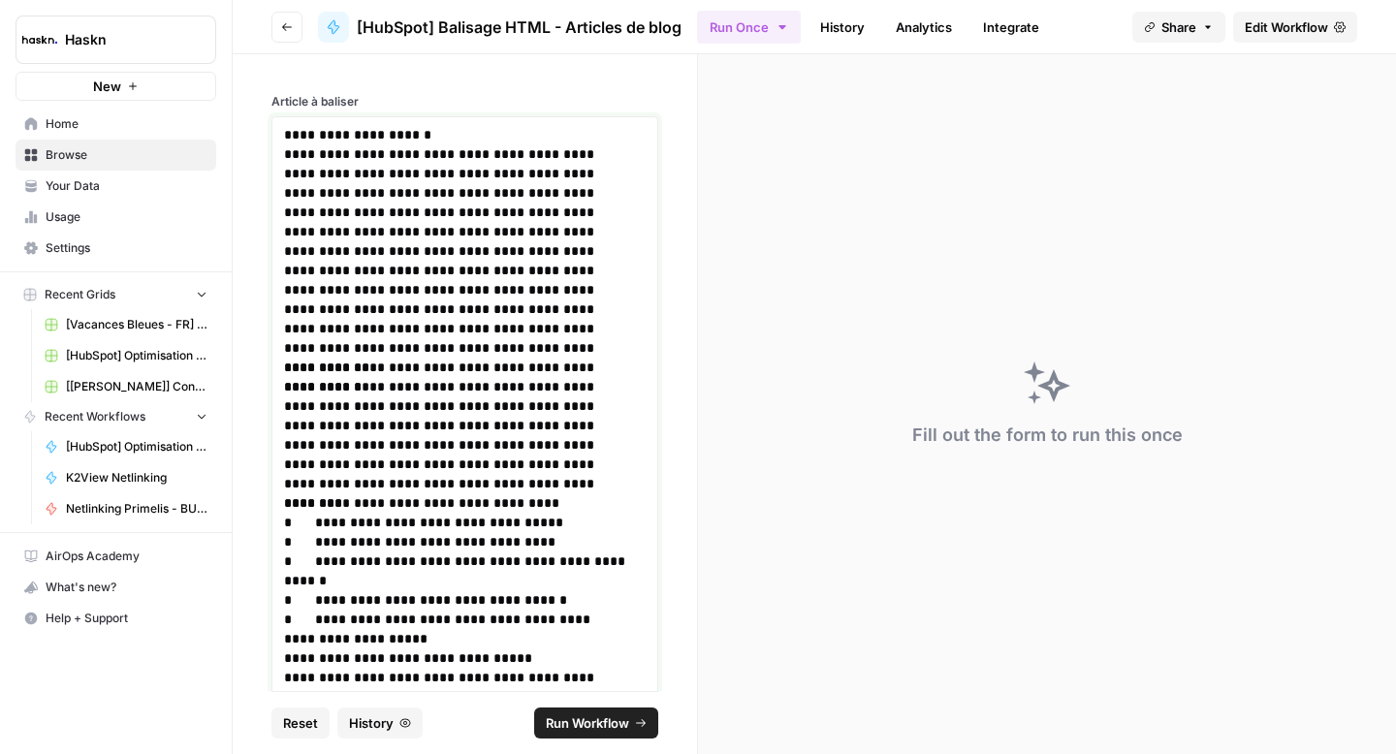
scroll to position [6436, 0]
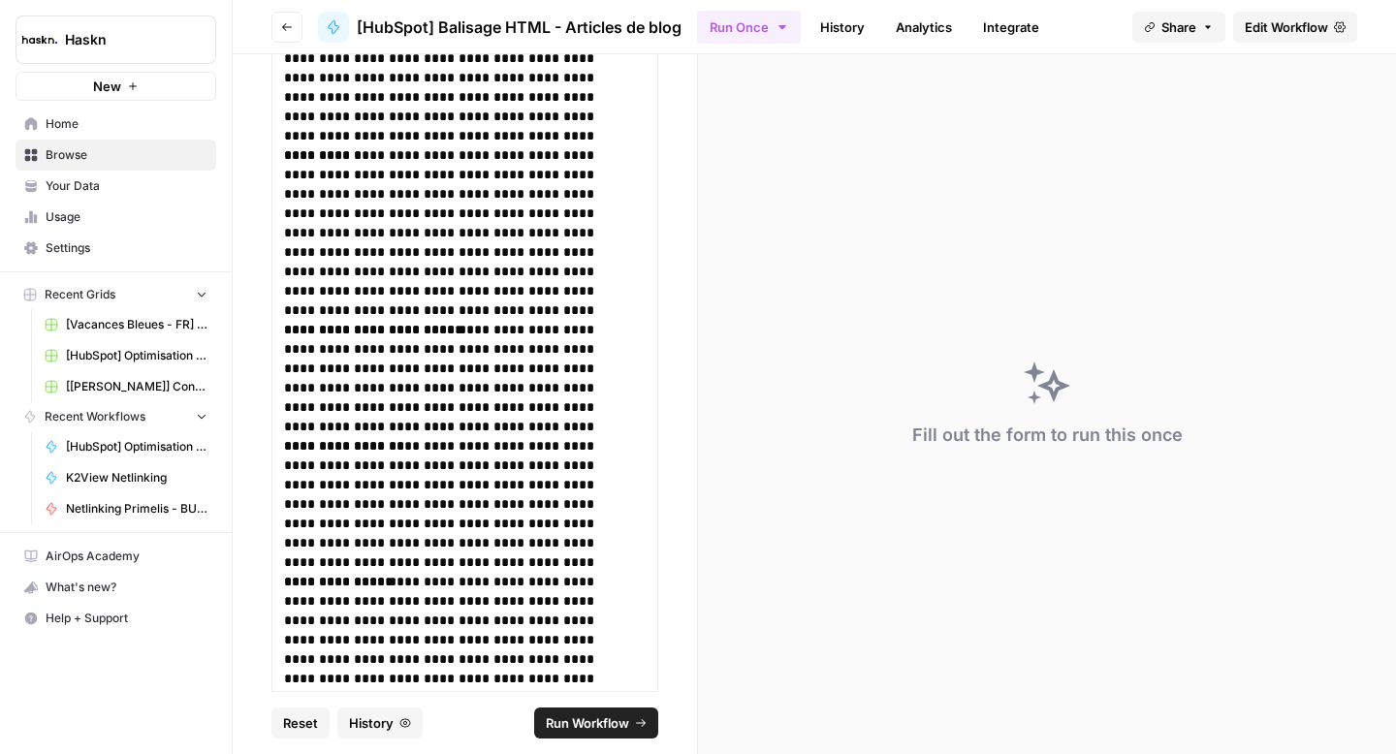
click at [620, 710] on button "Run Workflow" at bounding box center [596, 723] width 124 height 31
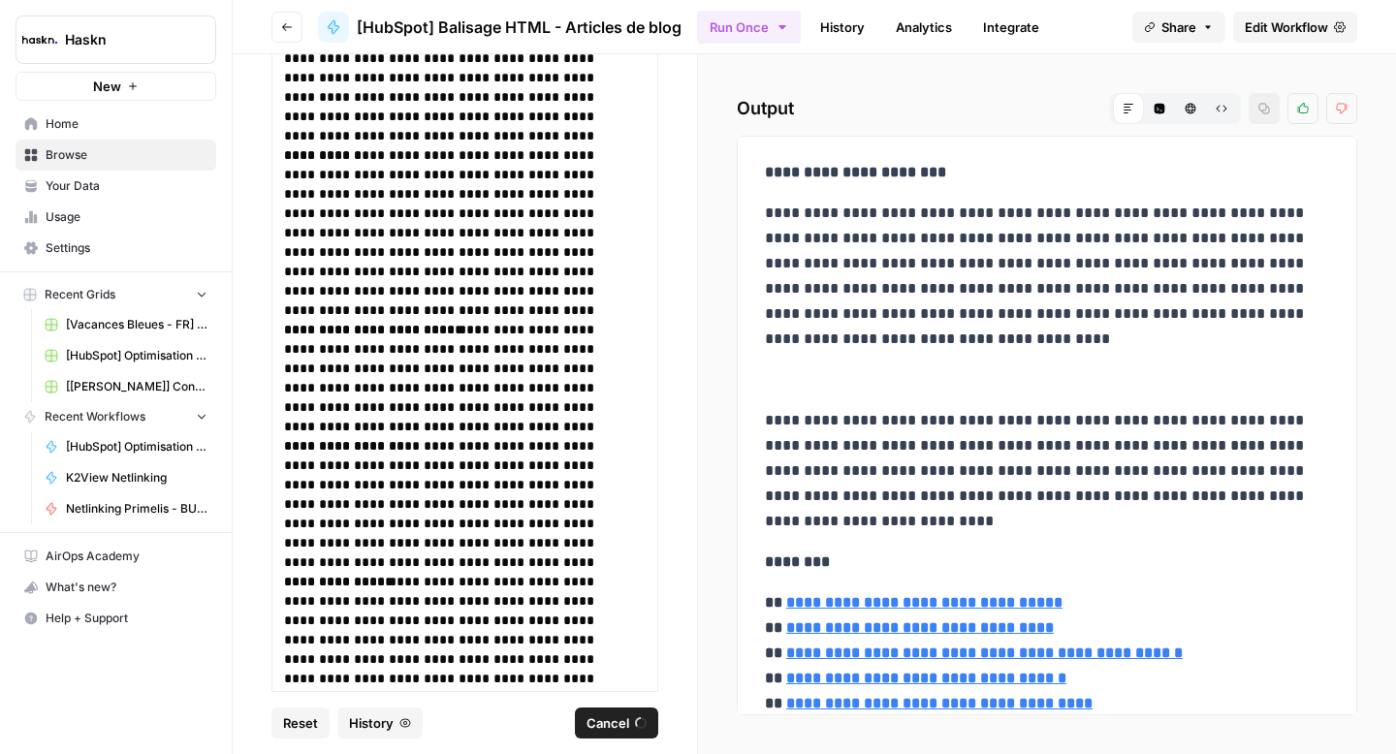
click at [1217, 114] on button "Raw Output" at bounding box center [1221, 108] width 31 height 31
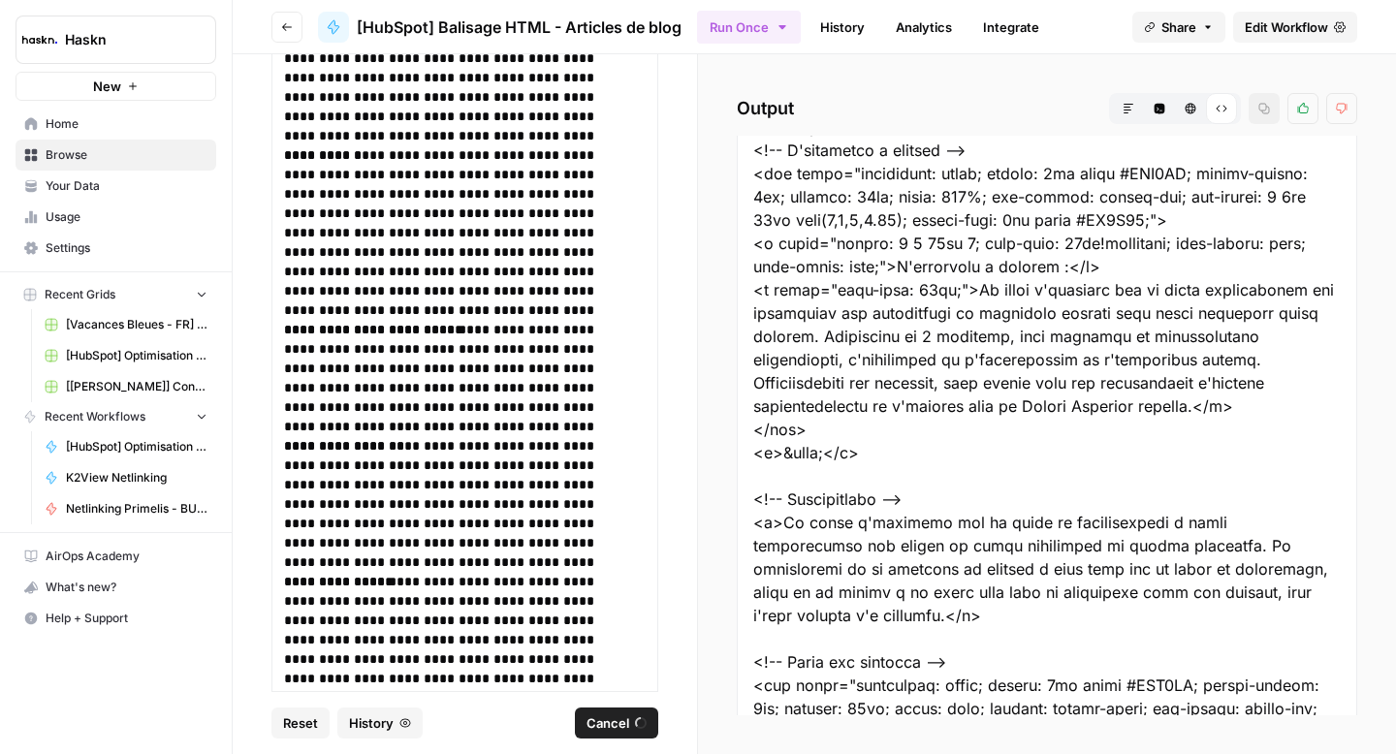
drag, startPoint x: 754, startPoint y: 187, endPoint x: 856, endPoint y: 437, distance: 270.0
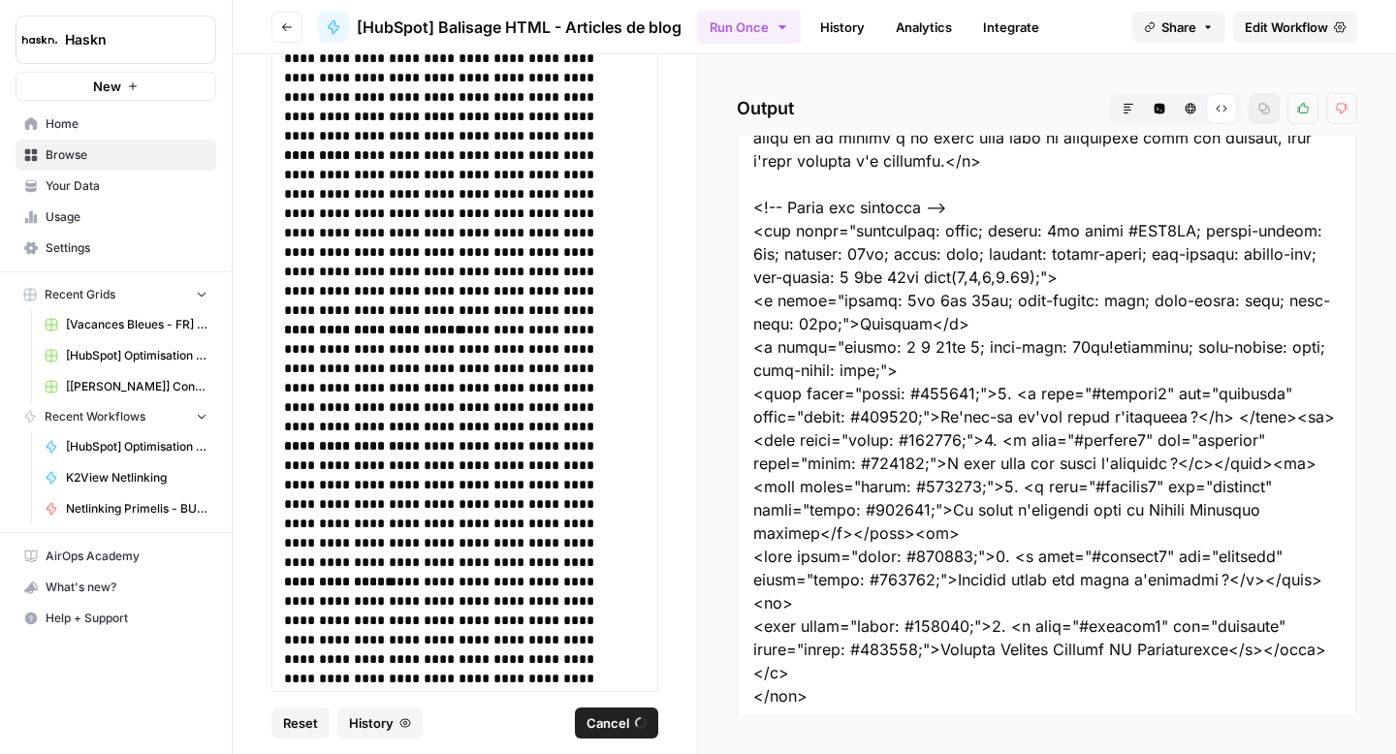
scroll to position [0, 0]
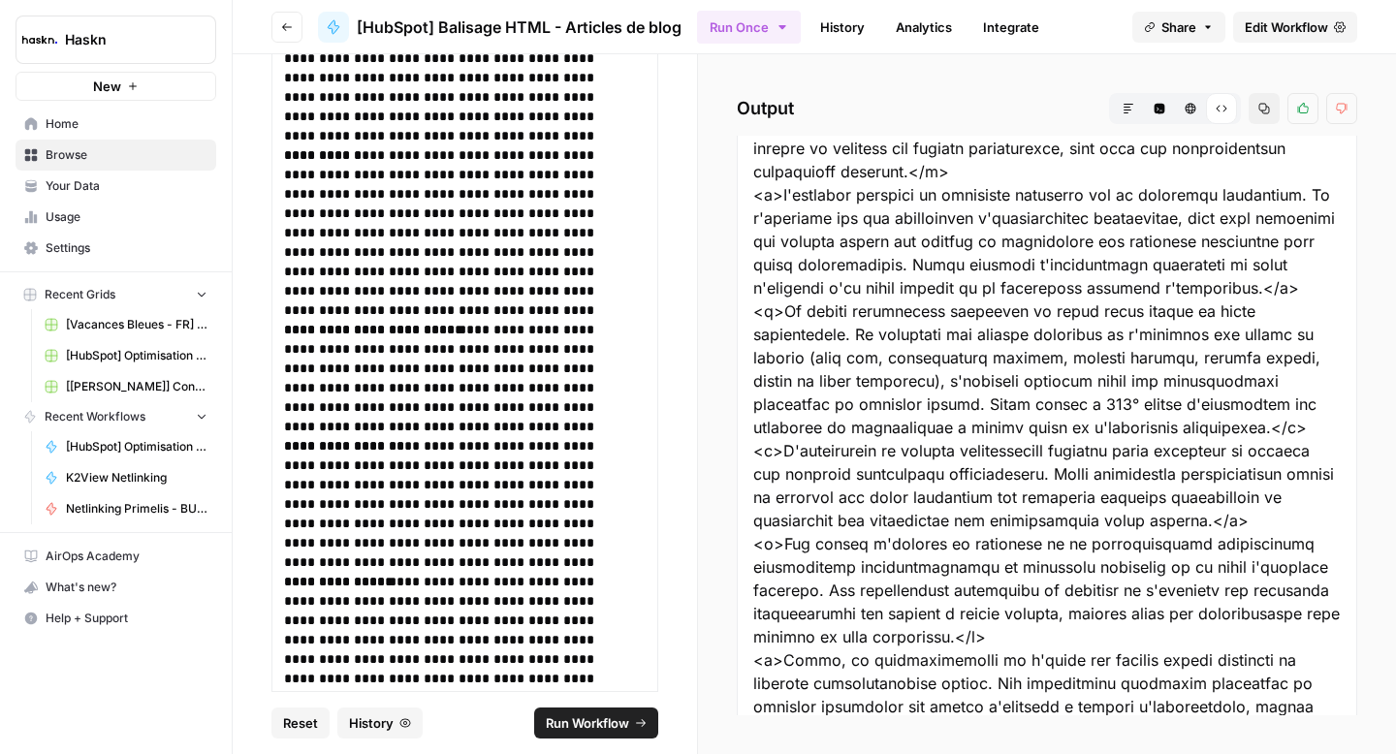
scroll to position [7760, 0]
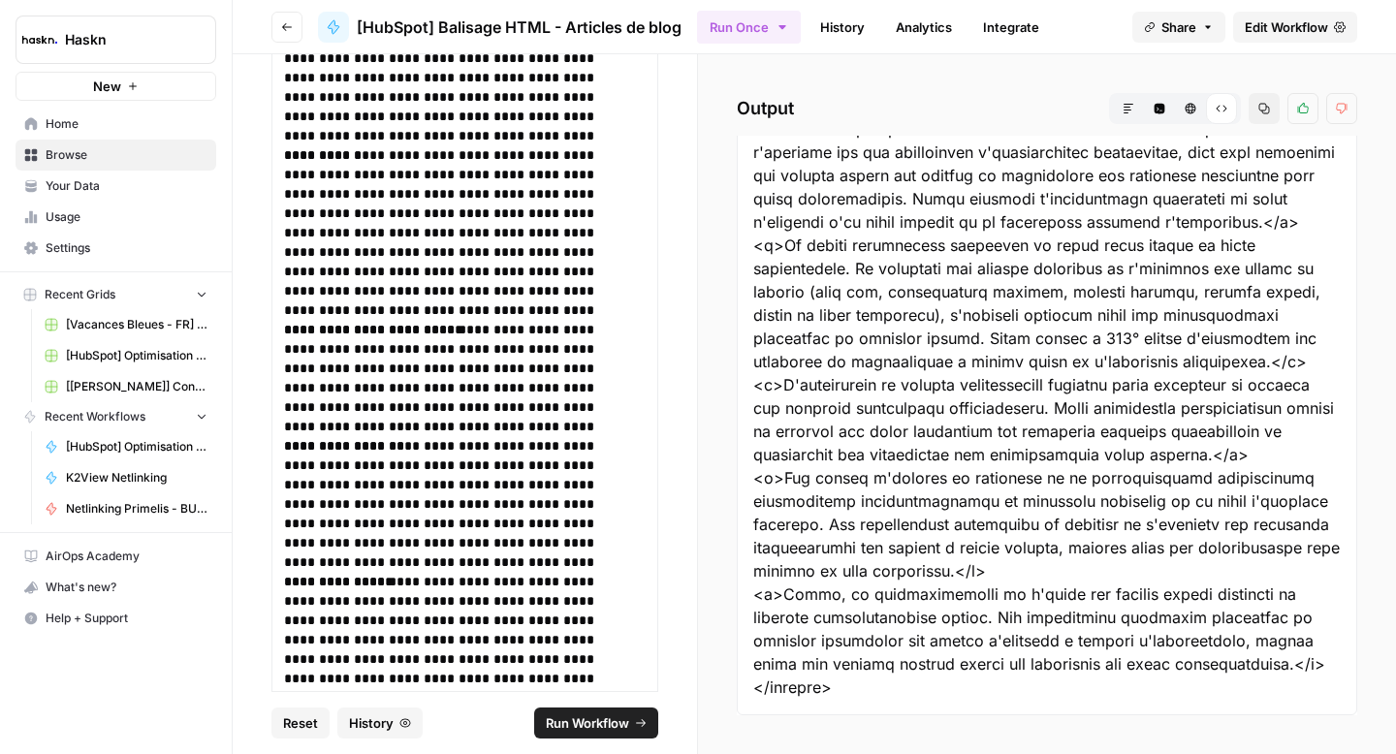
drag, startPoint x: 755, startPoint y: 182, endPoint x: 1282, endPoint y: 663, distance: 713.0
copy div "<!-- L'essentiel à retenir --> <div style="background: white; border: 2px solid…"
click at [492, 370] on p "**********" at bounding box center [457, 378] width 347 height 116
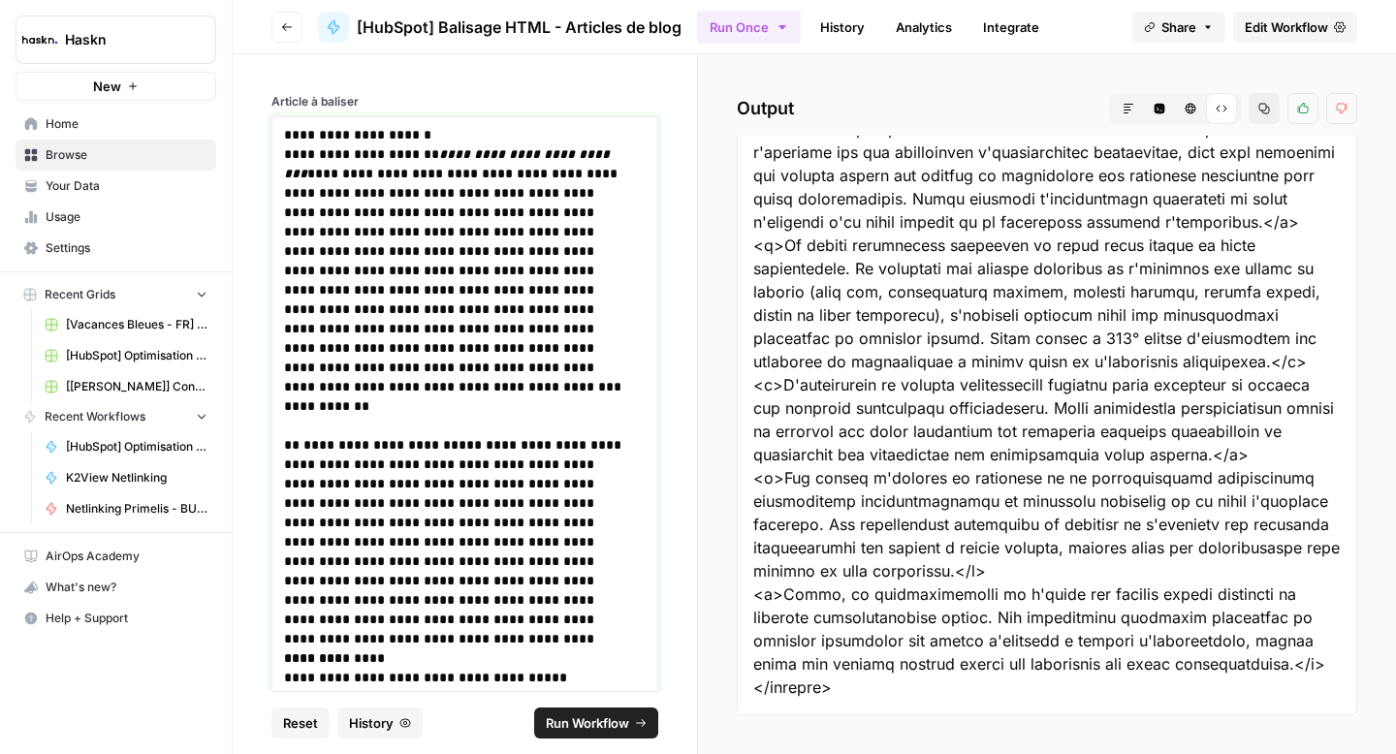
scroll to position [8007, 0]
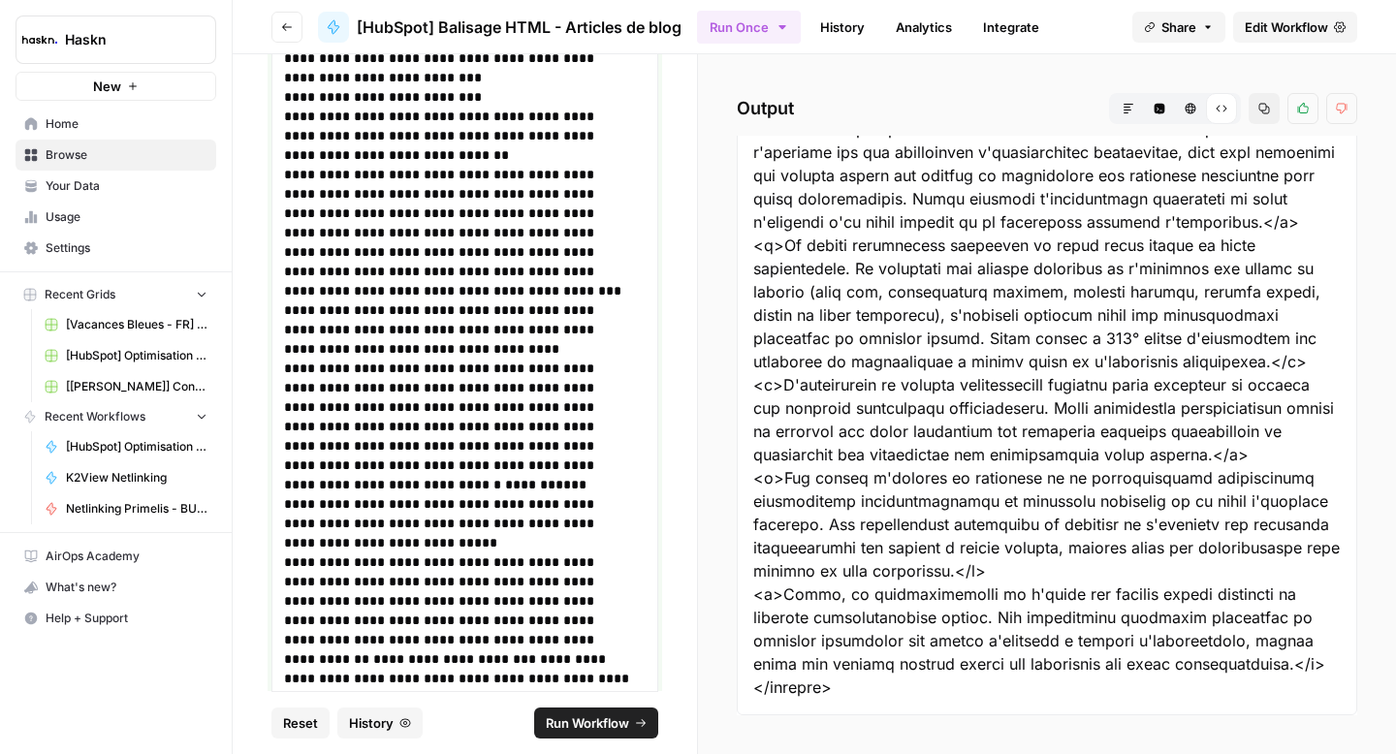
drag, startPoint x: 479, startPoint y: 99, endPoint x: 284, endPoint y: 100, distance: 194.9
click at [284, 100] on h2 "**********" at bounding box center [457, 96] width 347 height 19
click at [596, 730] on span "Run Workflow" at bounding box center [587, 723] width 83 height 19
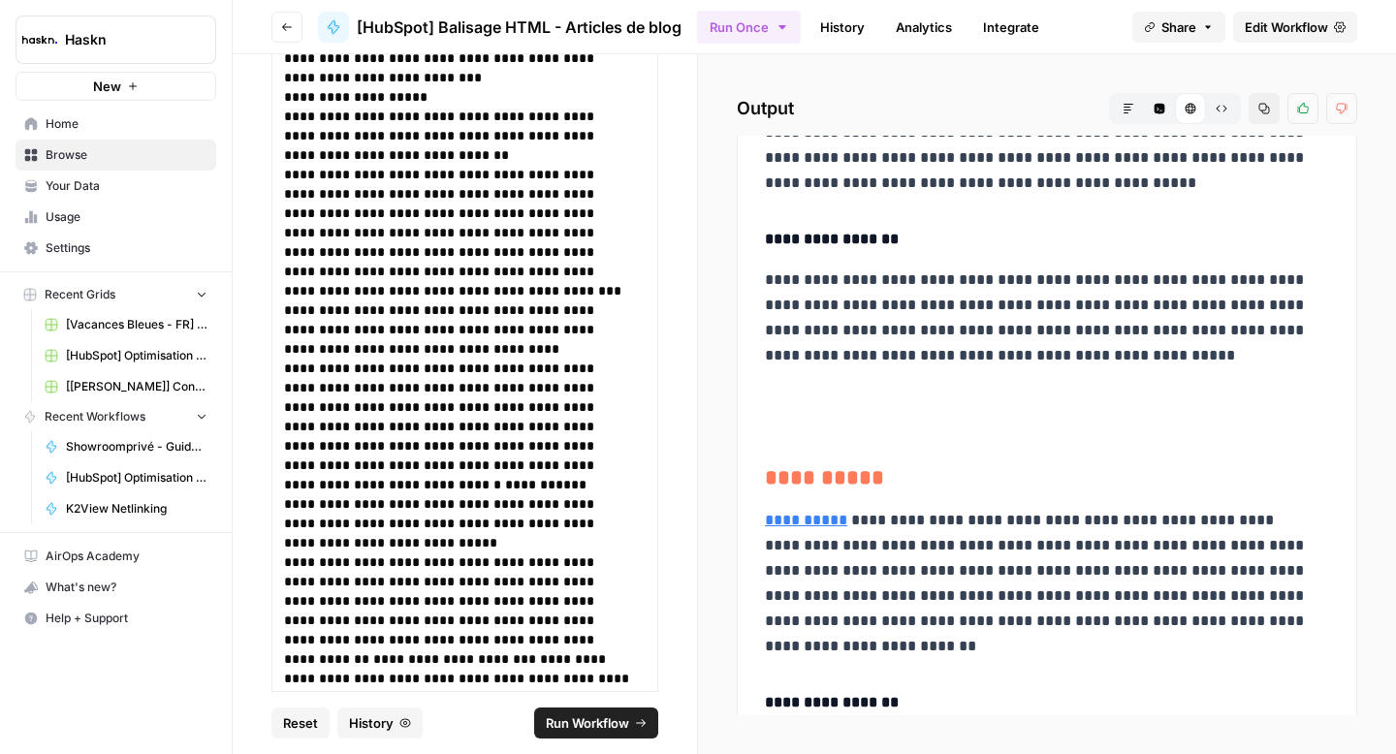
scroll to position [7141, 0]
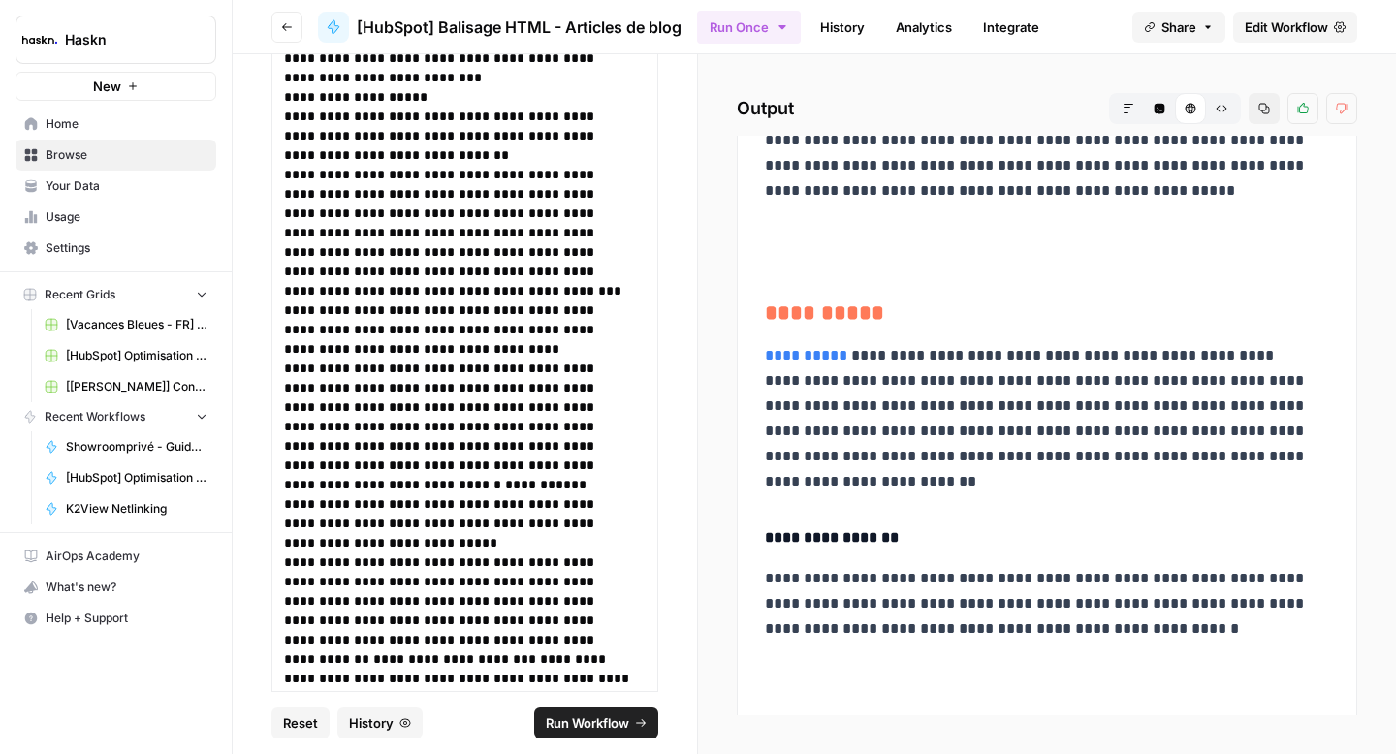
click at [1226, 102] on button "Raw Output" at bounding box center [1221, 108] width 31 height 31
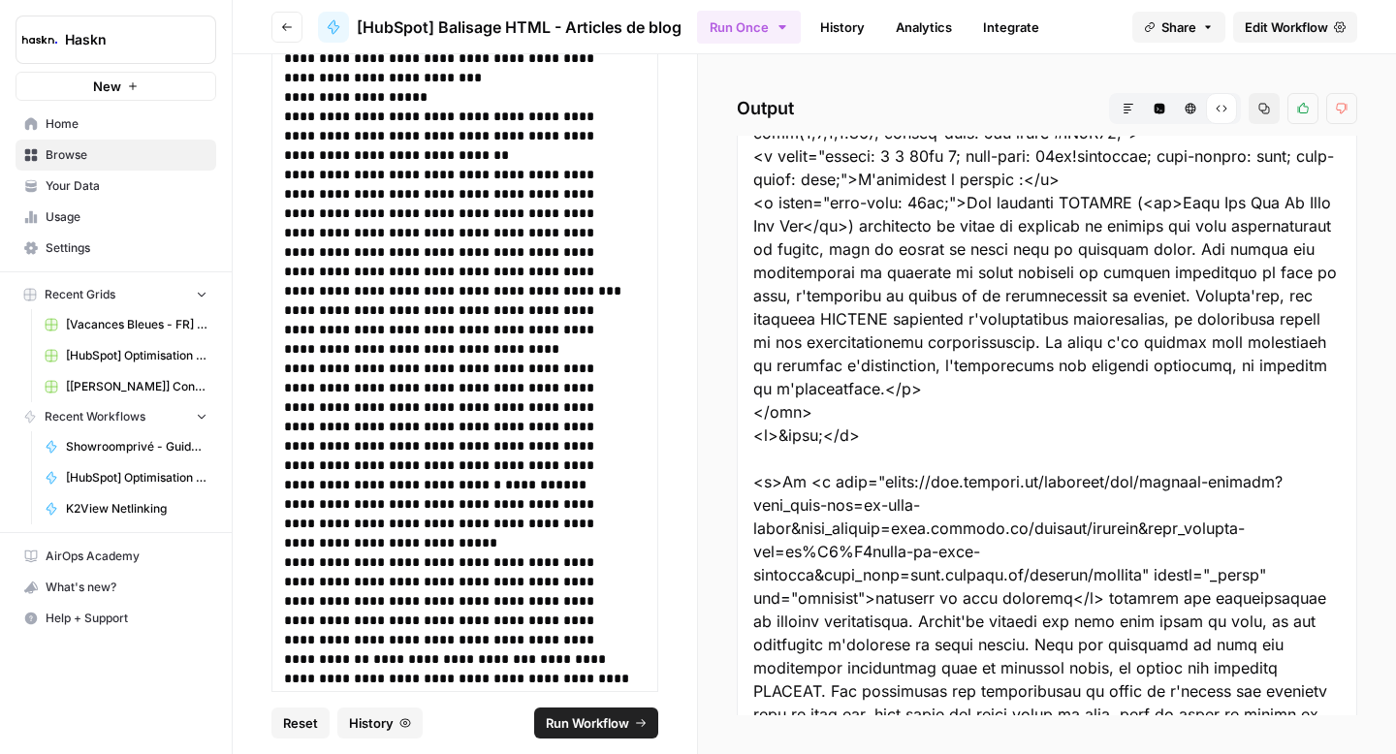
scroll to position [0, 0]
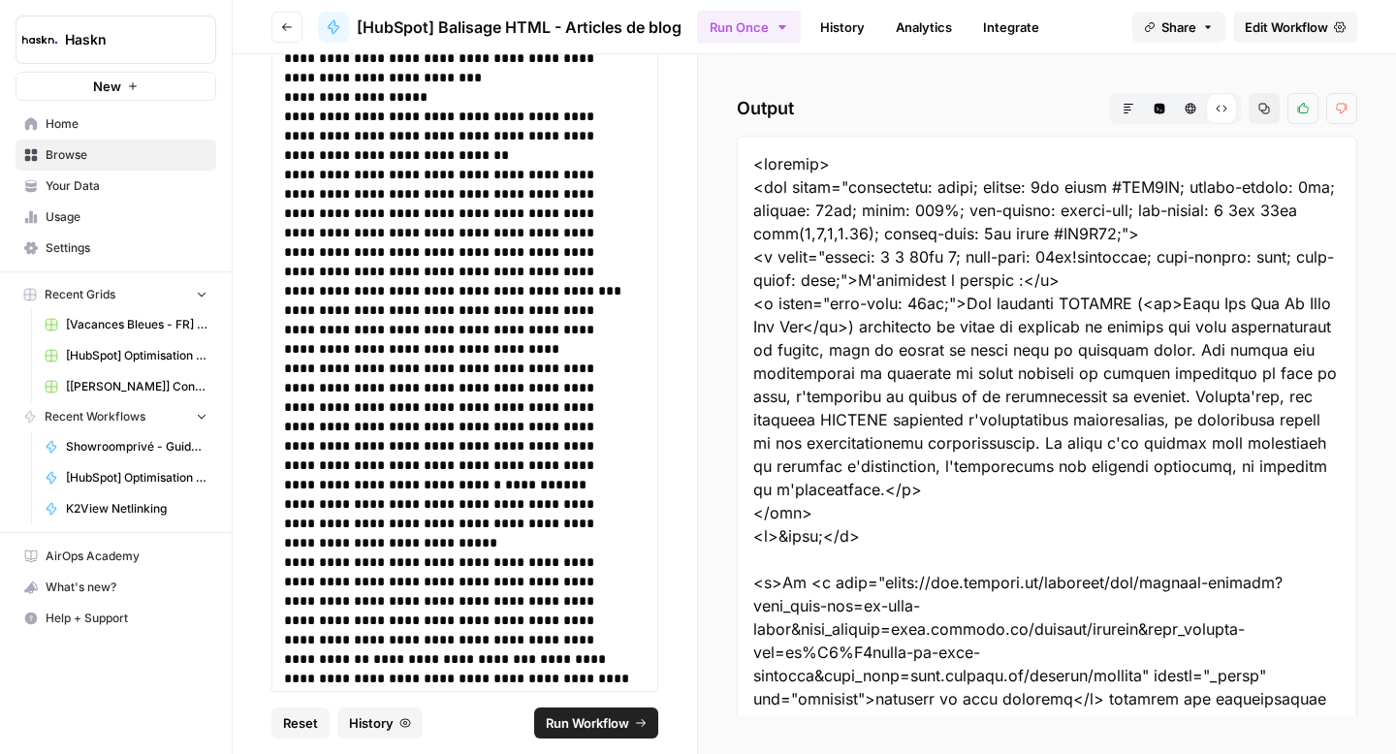
drag, startPoint x: 758, startPoint y: 188, endPoint x: 769, endPoint y: 205, distance: 19.6
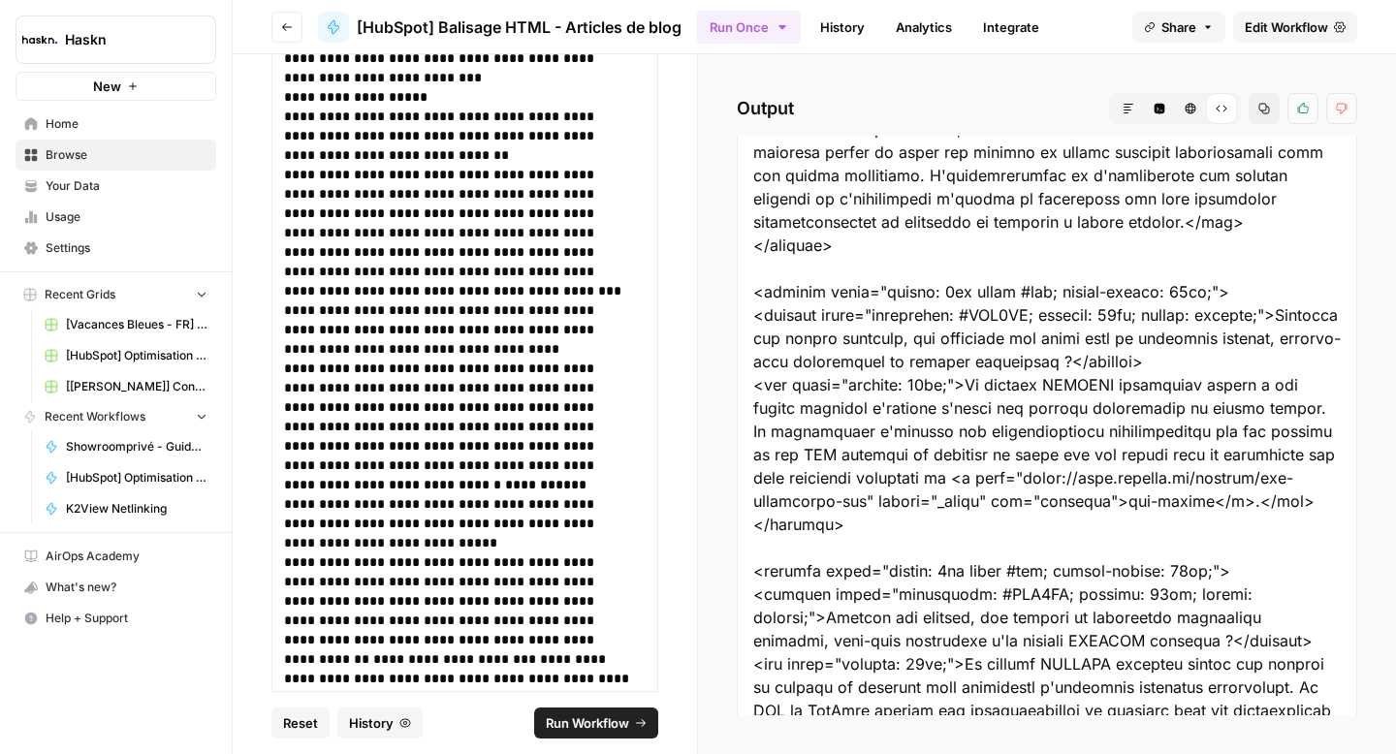
scroll to position [10575, 0]
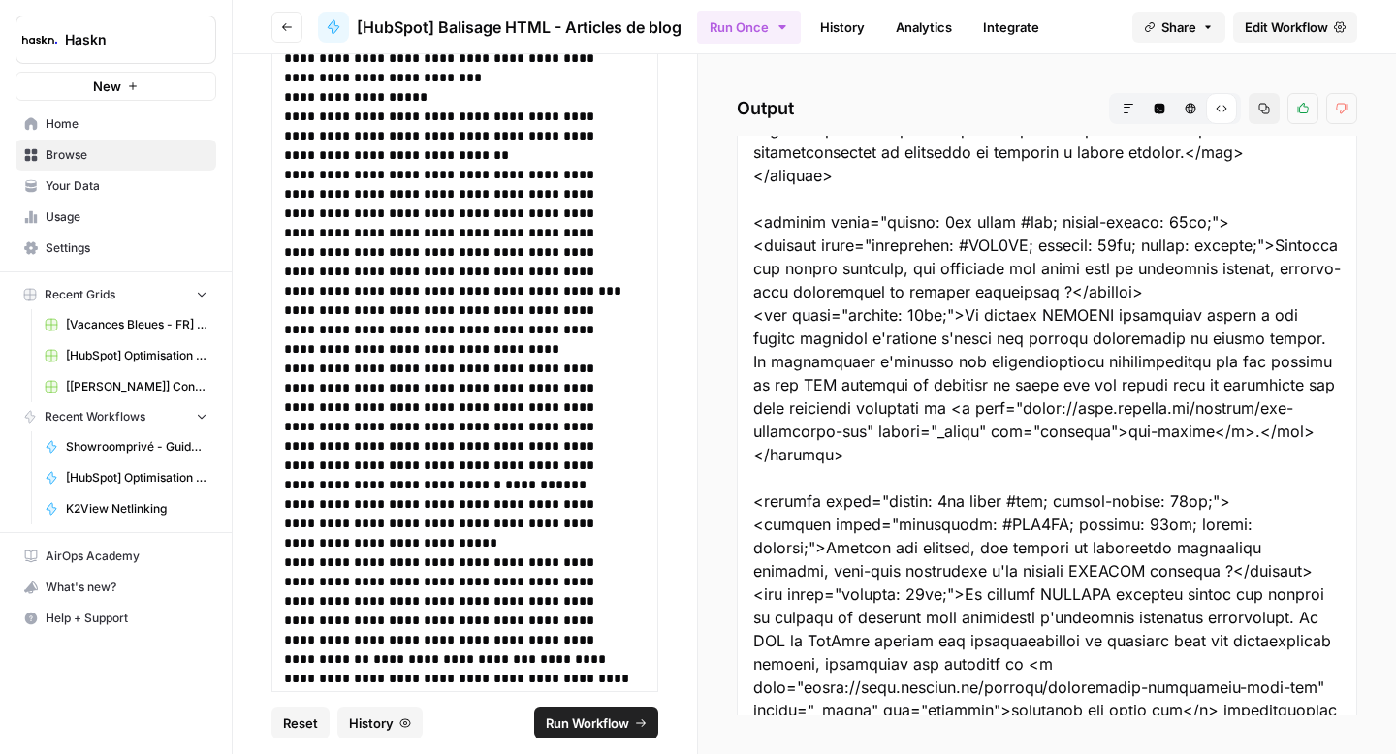
drag, startPoint x: 752, startPoint y: 188, endPoint x: 1135, endPoint y: 660, distance: 607.9
copy div "<div style="background: white; border: 2px solid #FEF4EA; border-radius: 8px; p…"
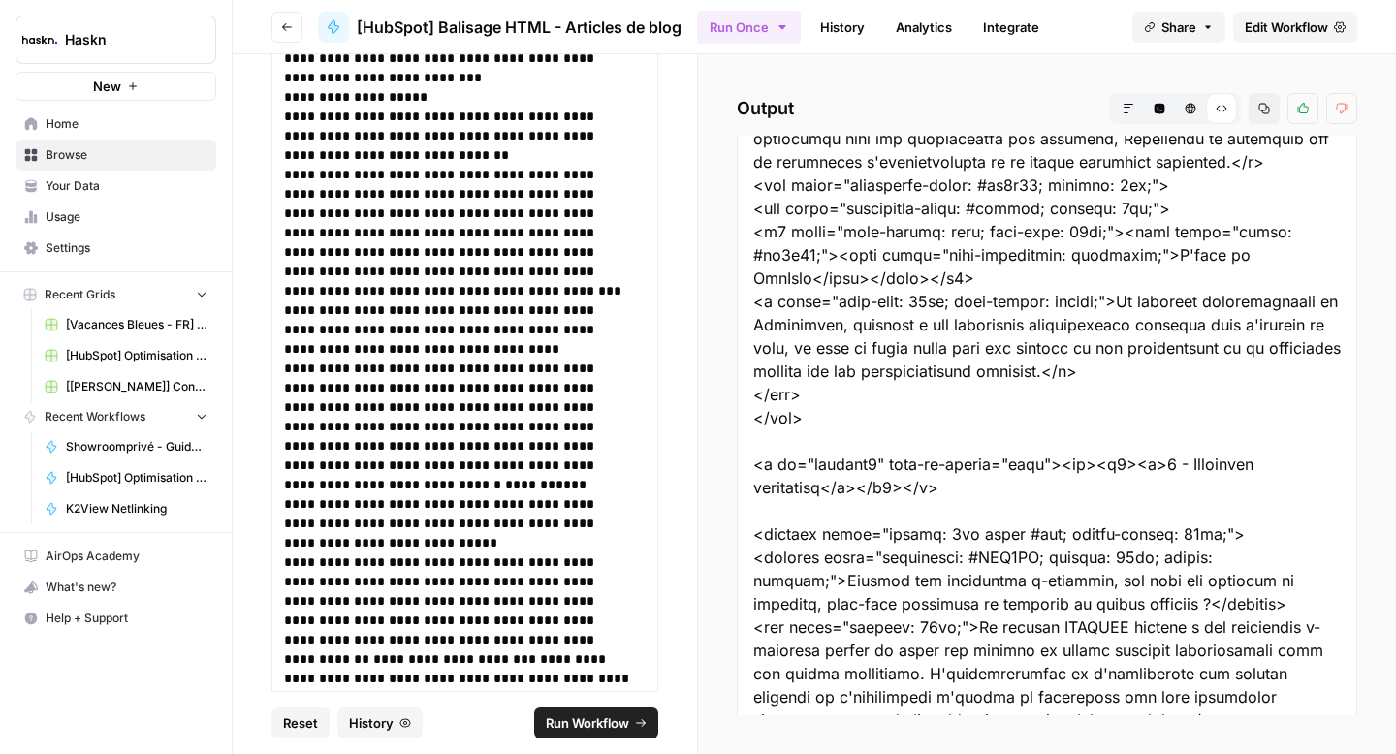
scroll to position [9990, 0]
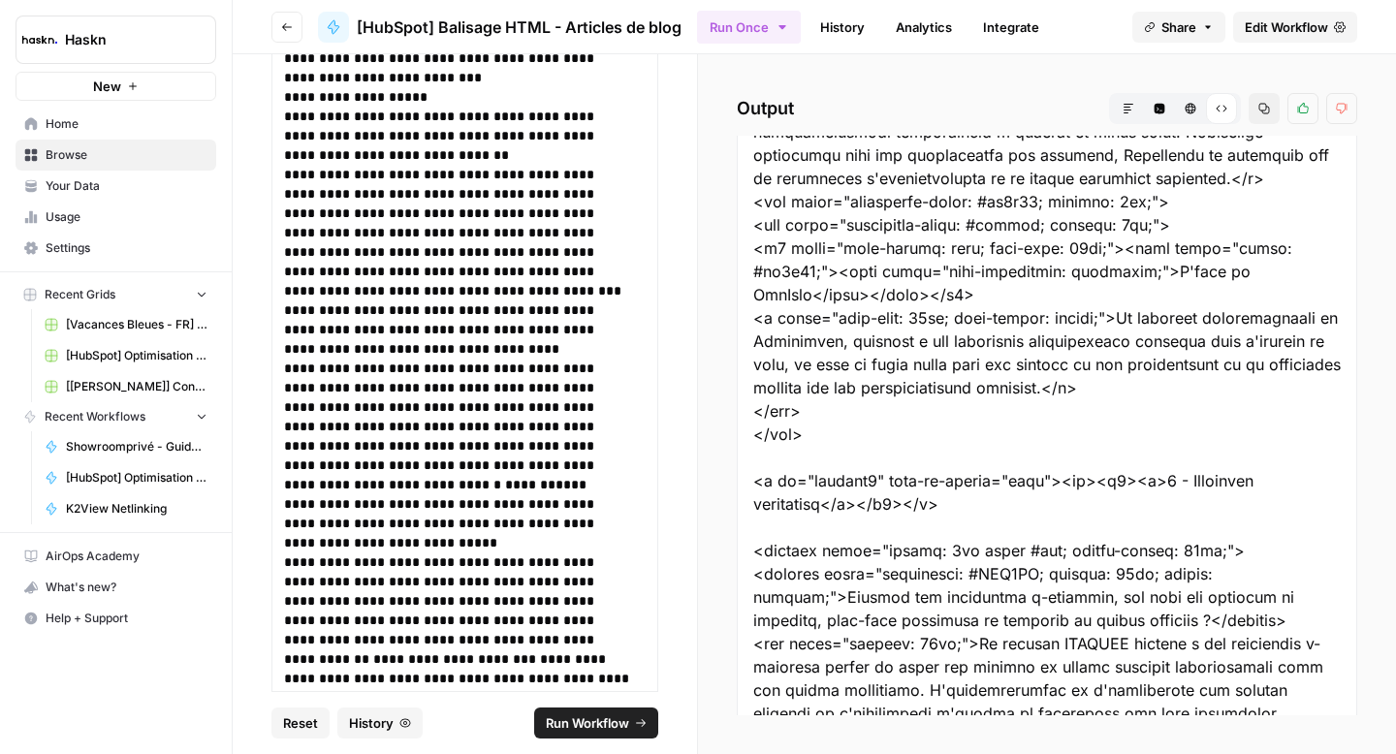
drag, startPoint x: 830, startPoint y: 666, endPoint x: 753, endPoint y: 459, distance: 221.2
copy div "<details style="border: 1px solid #ddd; margin-bottom: 10px;"> <summary style="…"
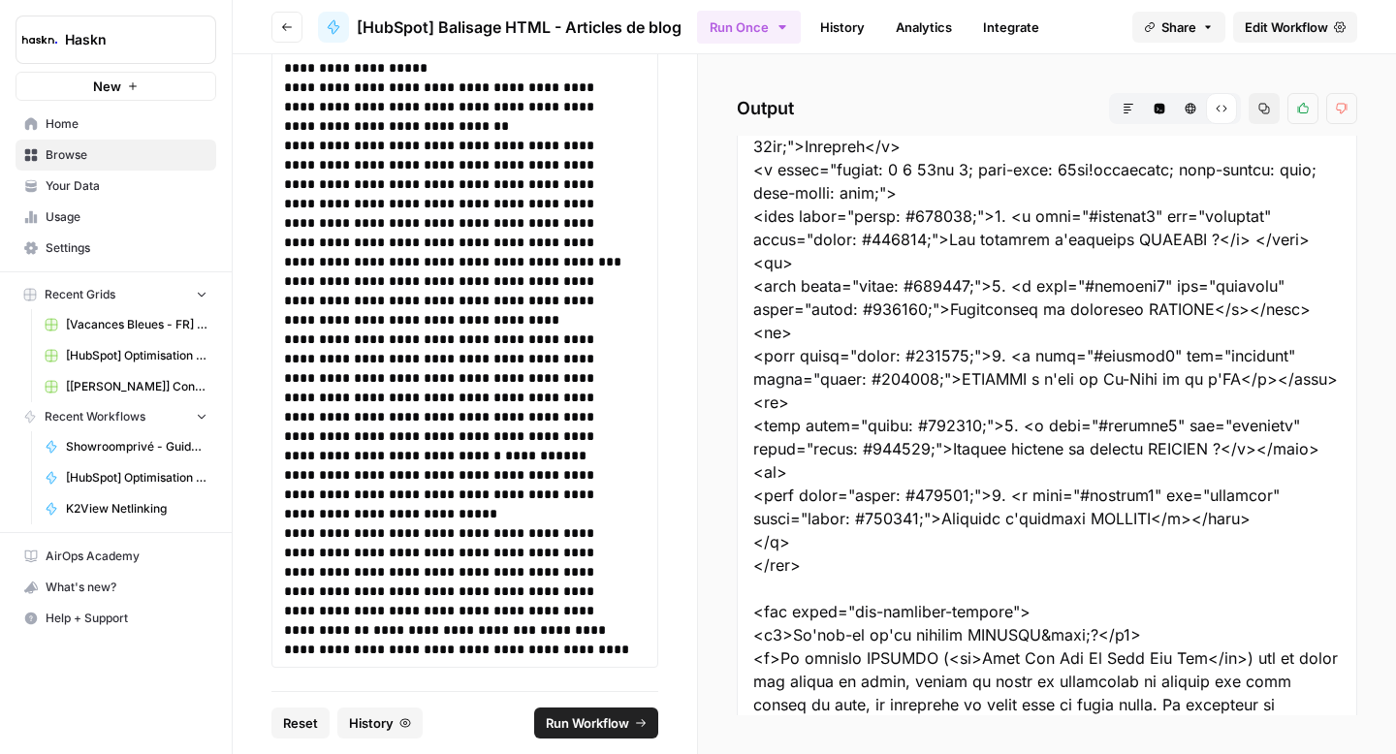
scroll to position [3391, 0]
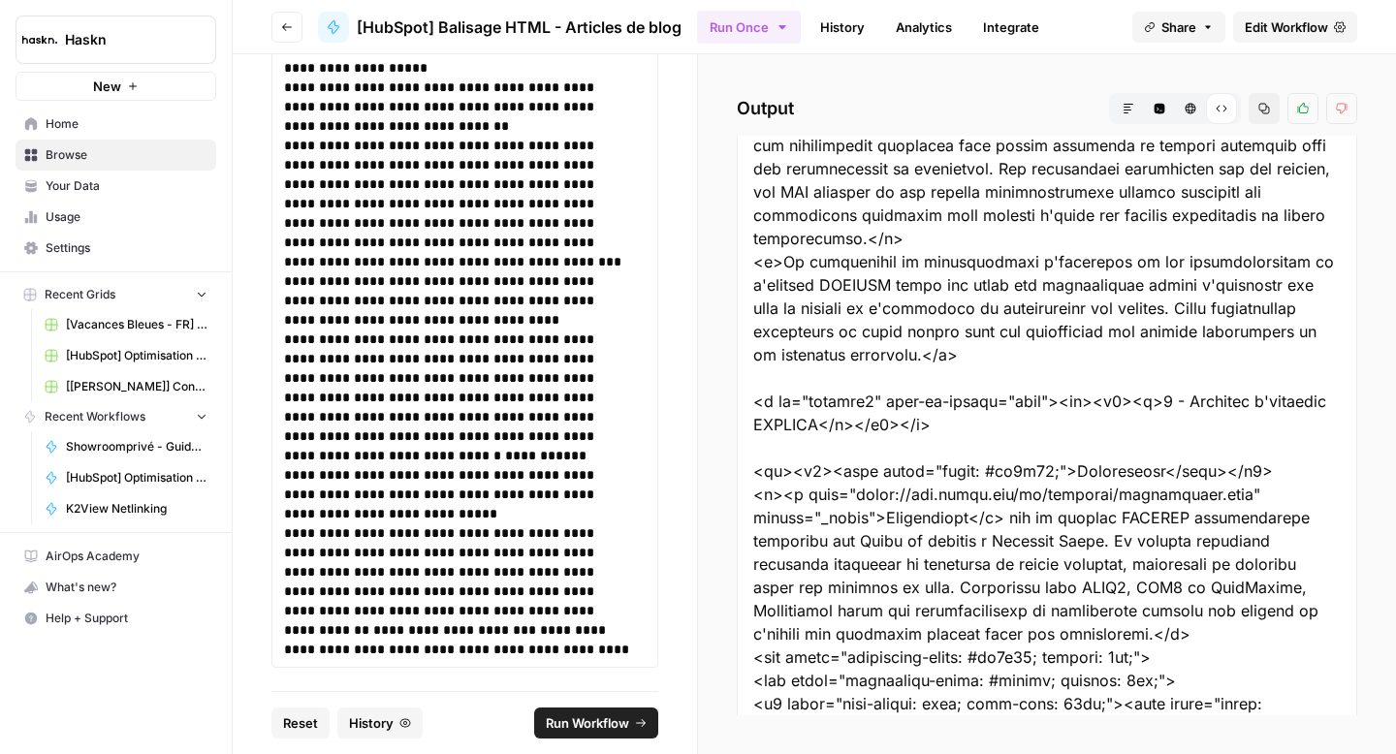
scroll to position [5155, 0]
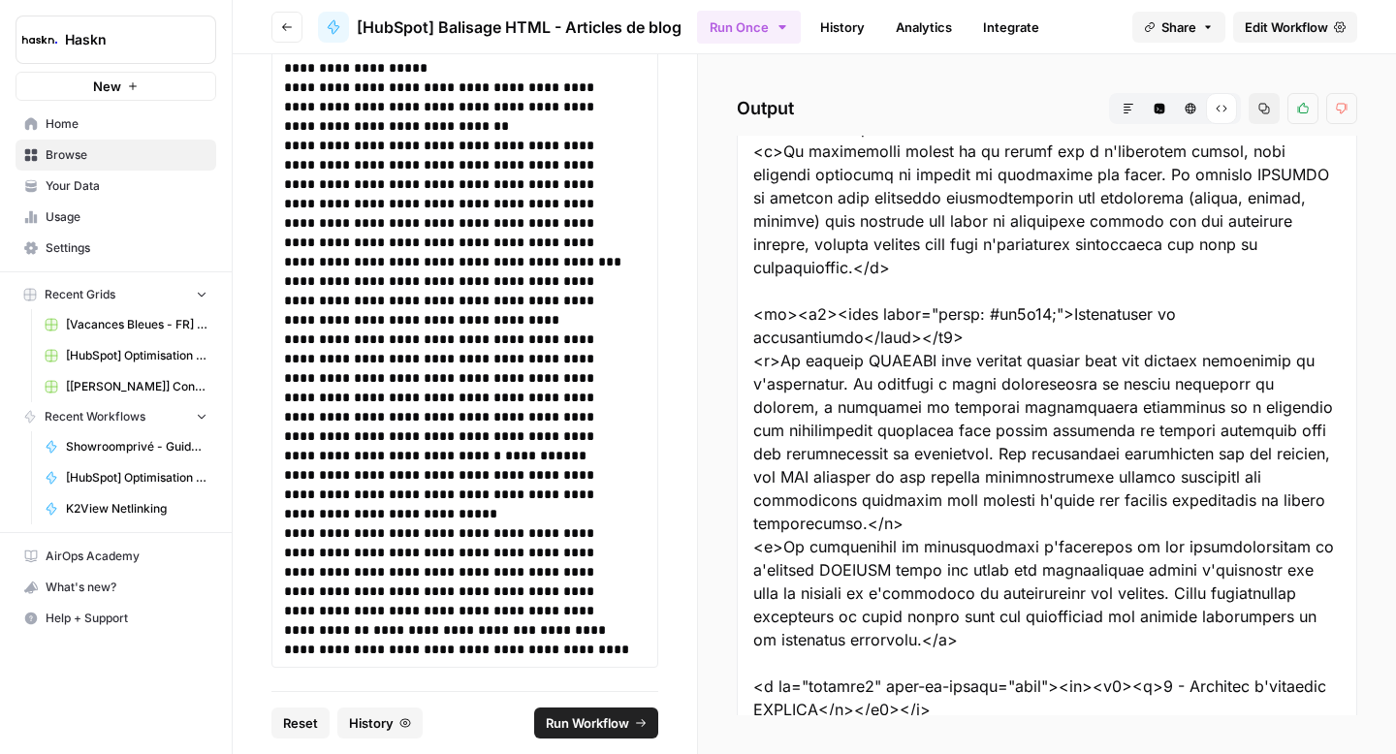
drag, startPoint x: 754, startPoint y: 427, endPoint x: 881, endPoint y: 554, distance: 179.6
click at [881, 554] on div at bounding box center [1047, 605] width 620 height 11248
copy div "<a id="section4" data-hs-anchor="true"><br><h2><b>4 - Comment choisir un éditeu…"
click at [1012, 292] on div at bounding box center [1047, 605] width 620 height 11248
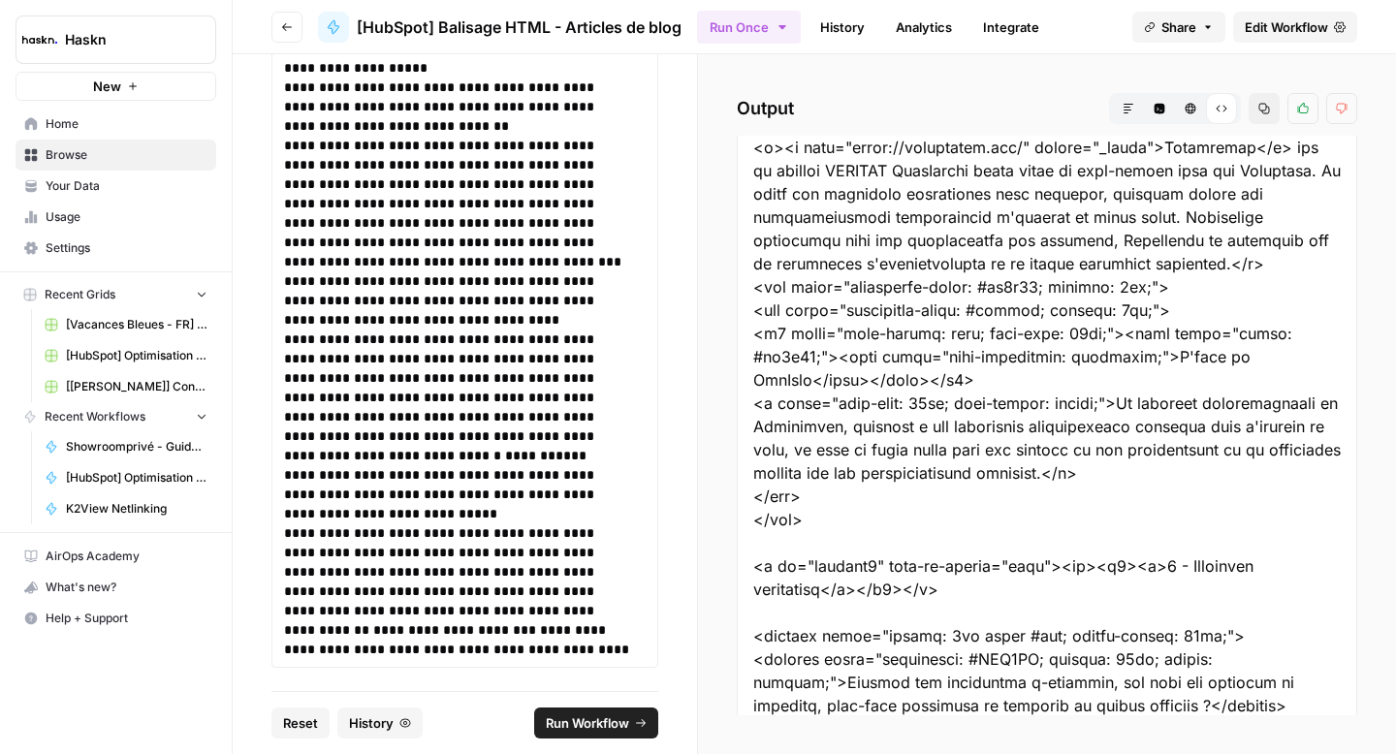
scroll to position [9835, 0]
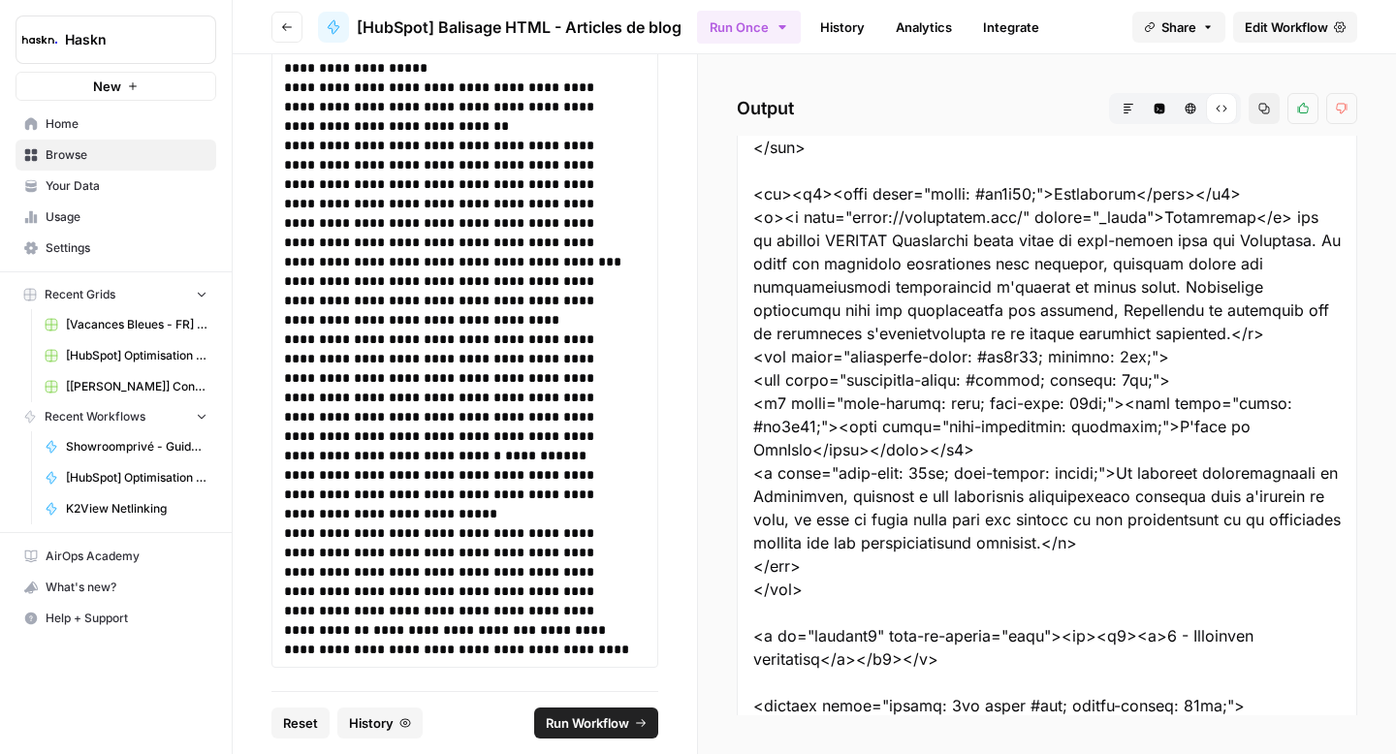
drag, startPoint x: 756, startPoint y: 369, endPoint x: 863, endPoint y: 476, distance: 150.8
copy div "<br><h3><span style="color: #ff7a59;">Dreamweaver</span></h3> <p><a href="https…"
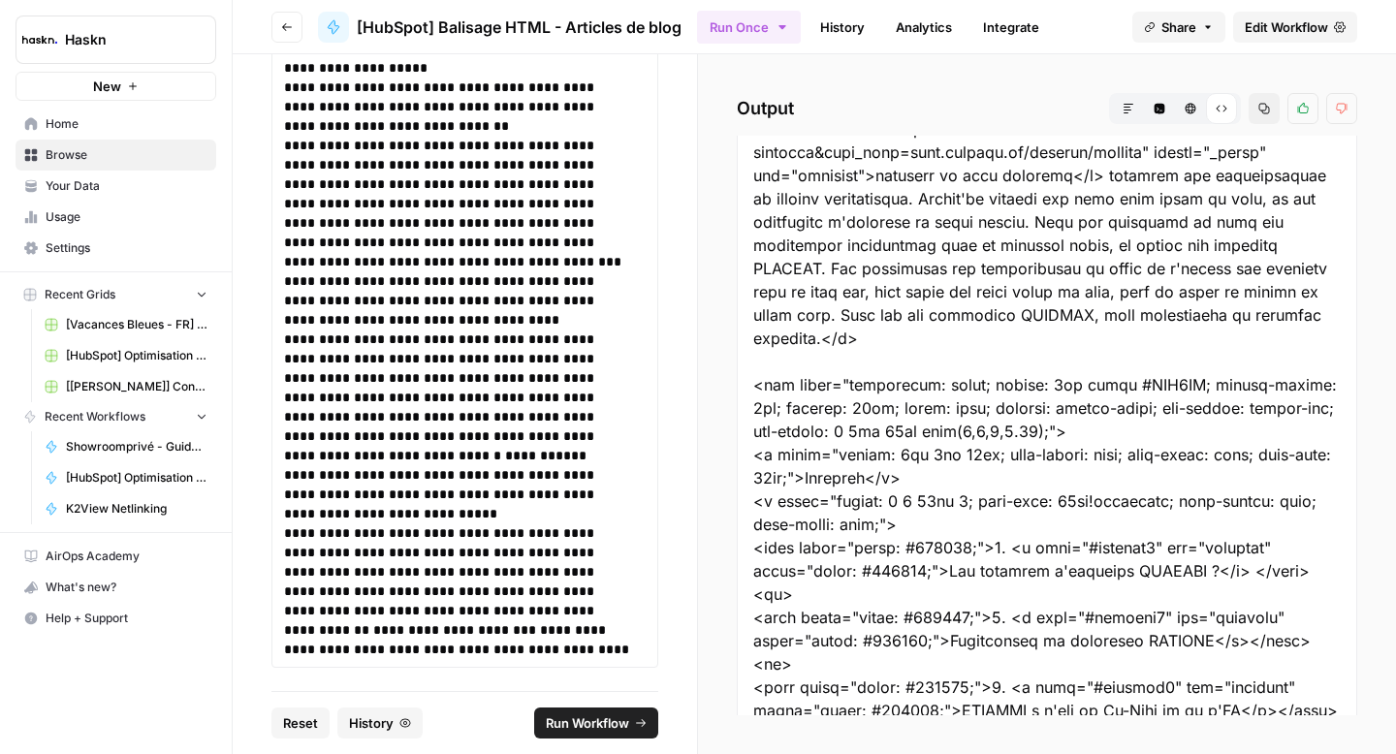
scroll to position [0, 0]
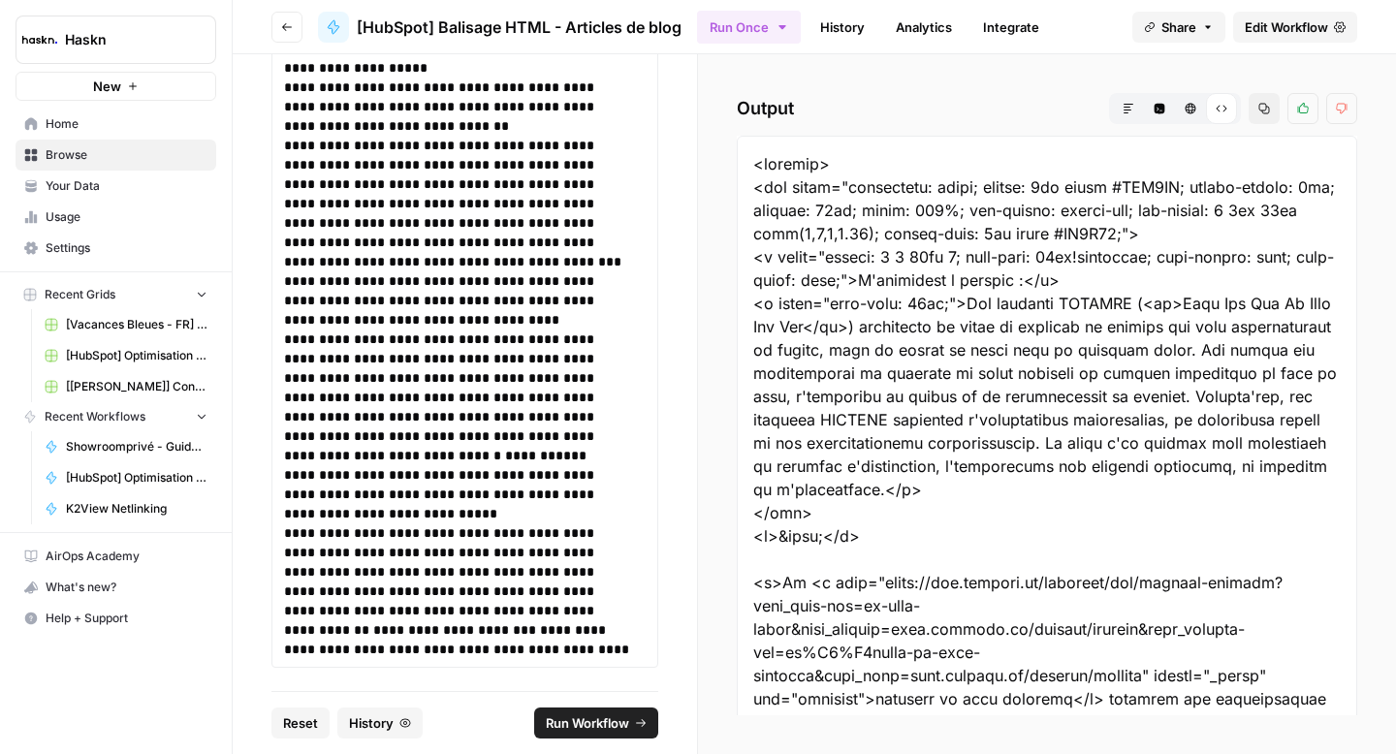
drag, startPoint x: 864, startPoint y: 516, endPoint x: 741, endPoint y: 176, distance: 361.0
copy div "<div style="background: white; border: 2px solid #FEF4EA; border-radius: 8px; p…"
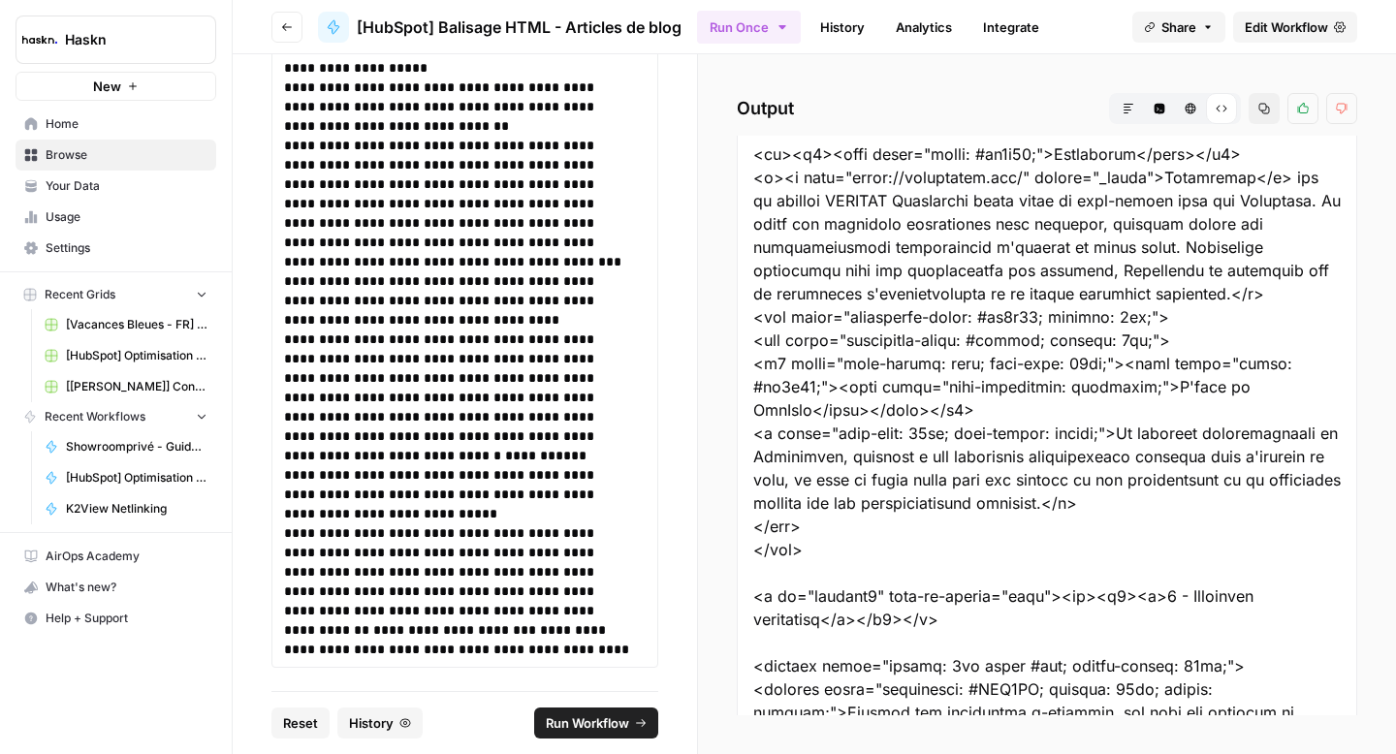
scroll to position [9878, 0]
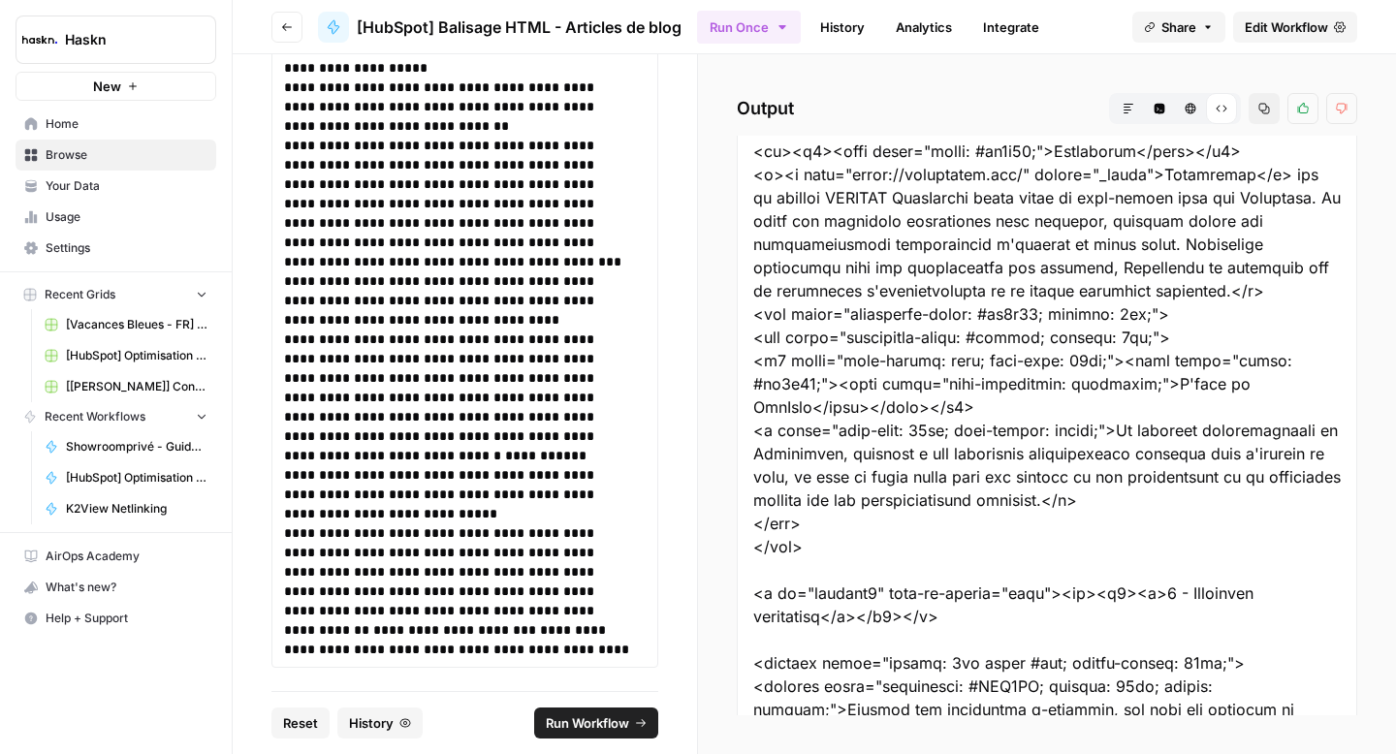
drag, startPoint x: 812, startPoint y: 455, endPoint x: 734, endPoint y: 454, distance: 78.5
click at [734, 454] on div "Output Markdown Code Editor HTML Viewer Raw Output Copy Thumbs up Thumbs down" at bounding box center [1047, 404] width 698 height 700
copy div "</div>"
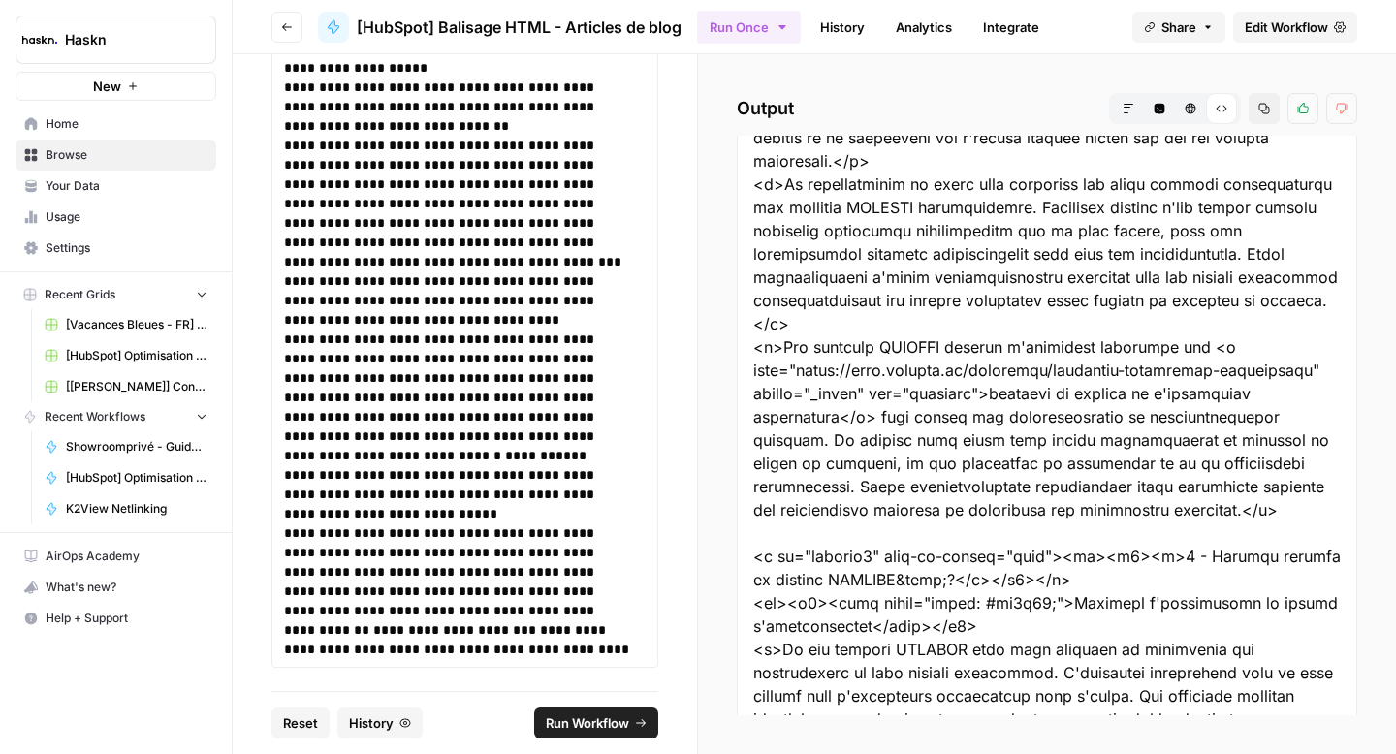
scroll to position [3348, 0]
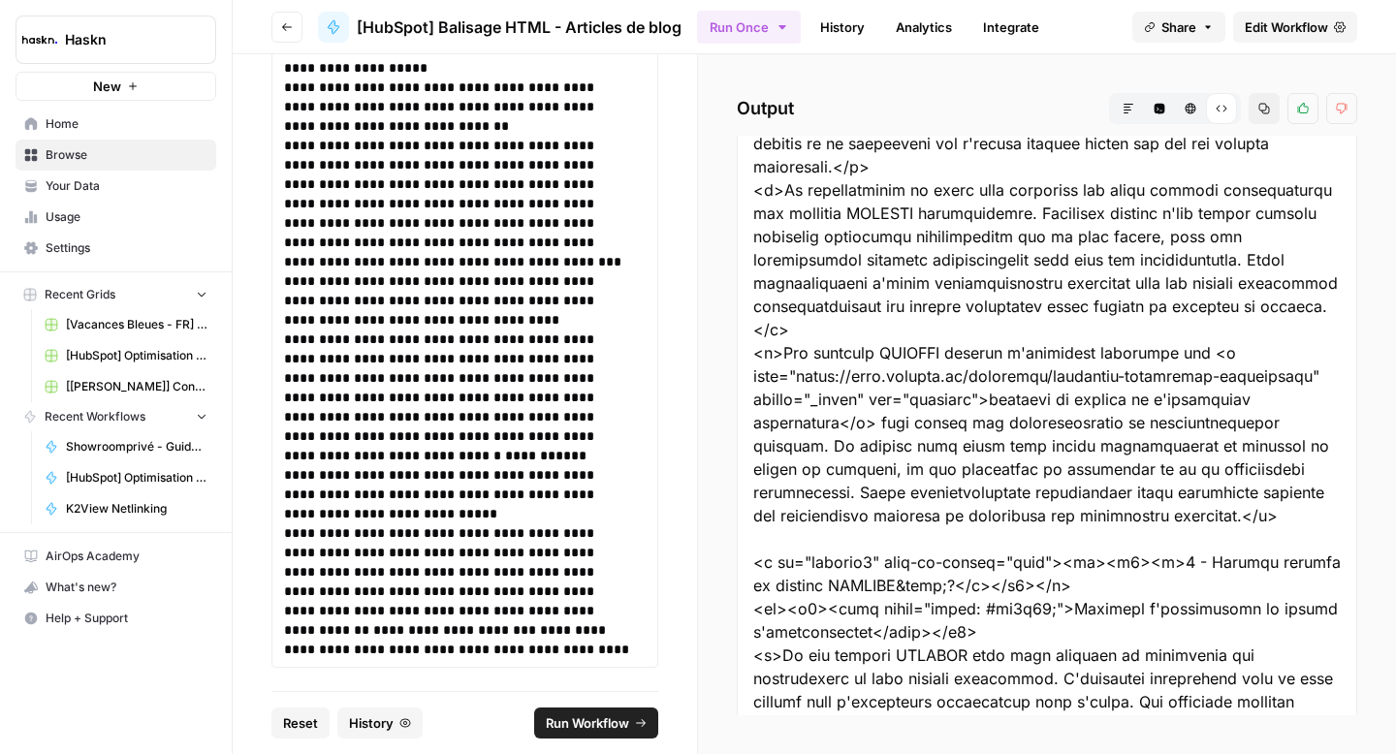
drag, startPoint x: 757, startPoint y: 387, endPoint x: 1295, endPoint y: 427, distance: 539.5
copy div "<p>Les éditeurs WYSIWYG modernes s'inscrivent parfaitement dans le mouvement No…"
click at [549, 290] on h3 "**********" at bounding box center [457, 300] width 347 height 58
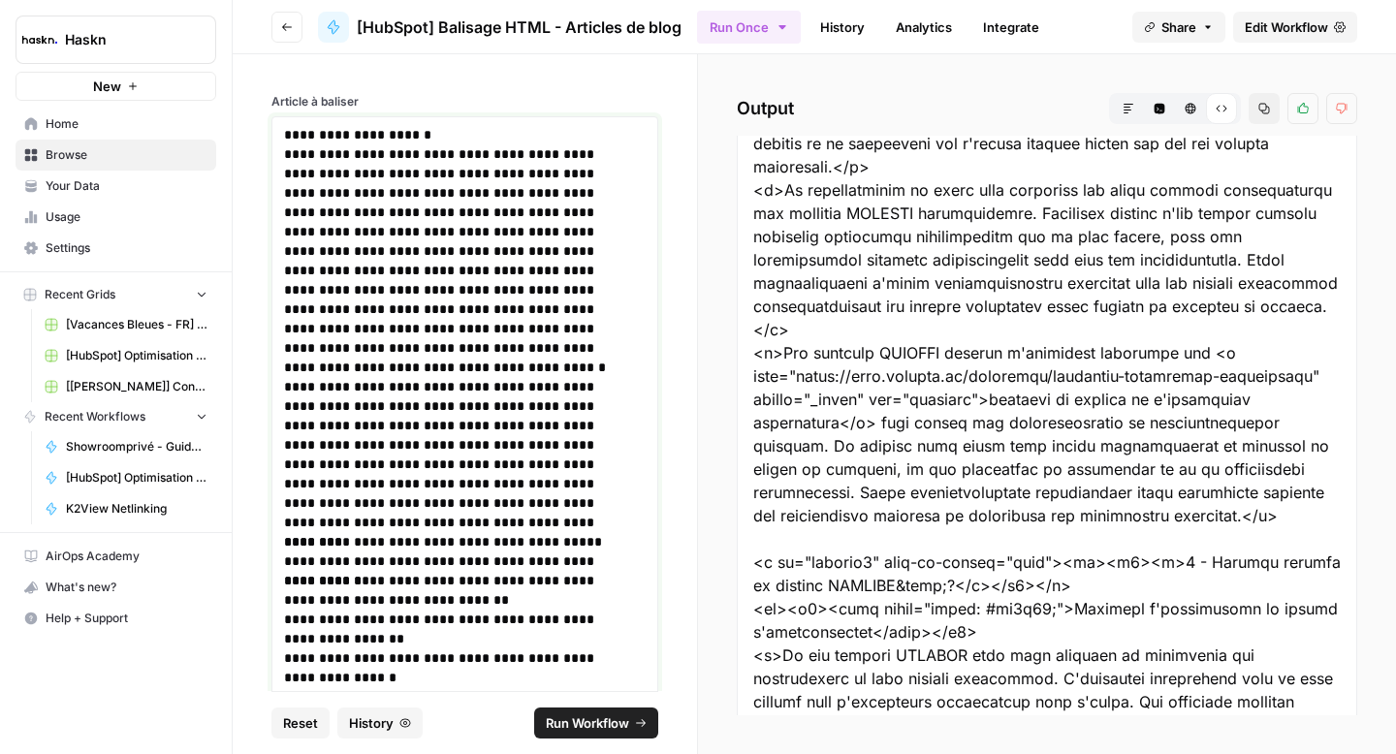
scroll to position [11730, 0]
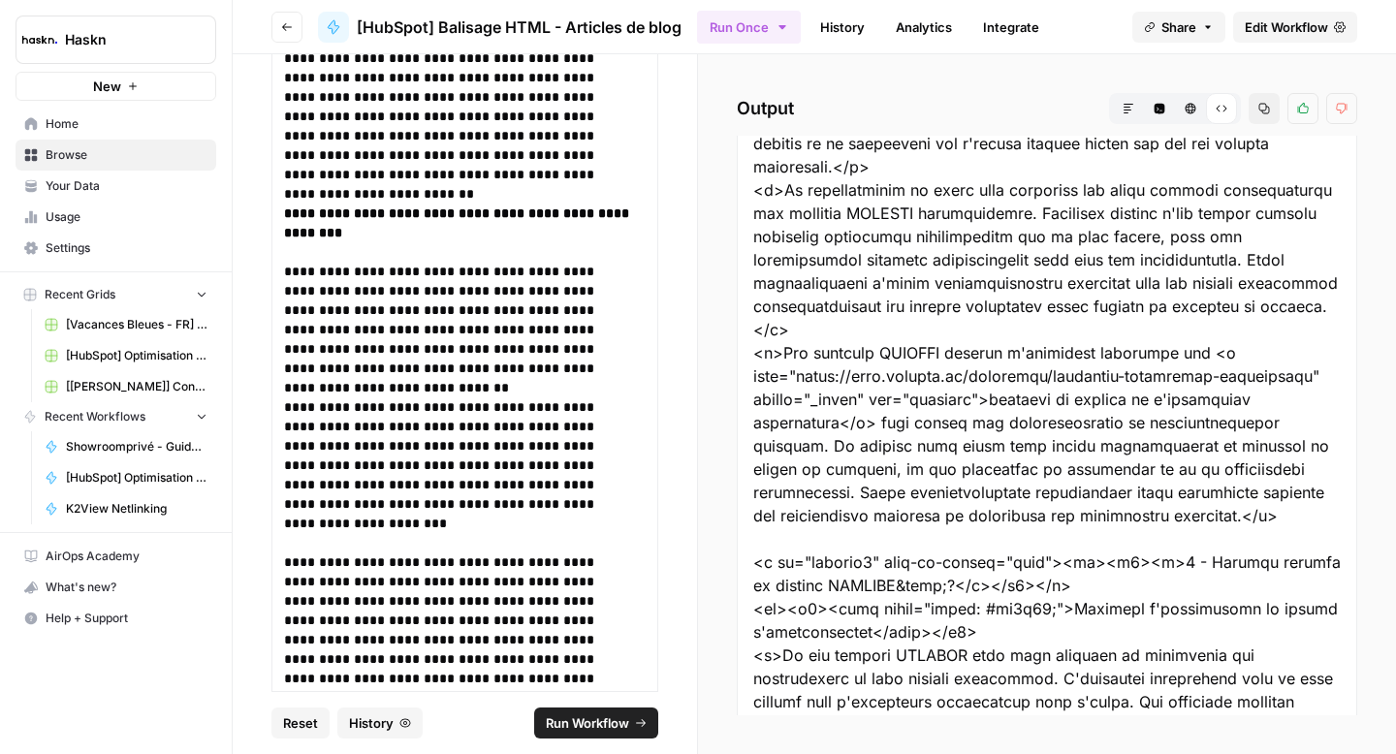
click at [610, 726] on span "Run Workflow" at bounding box center [587, 723] width 83 height 19
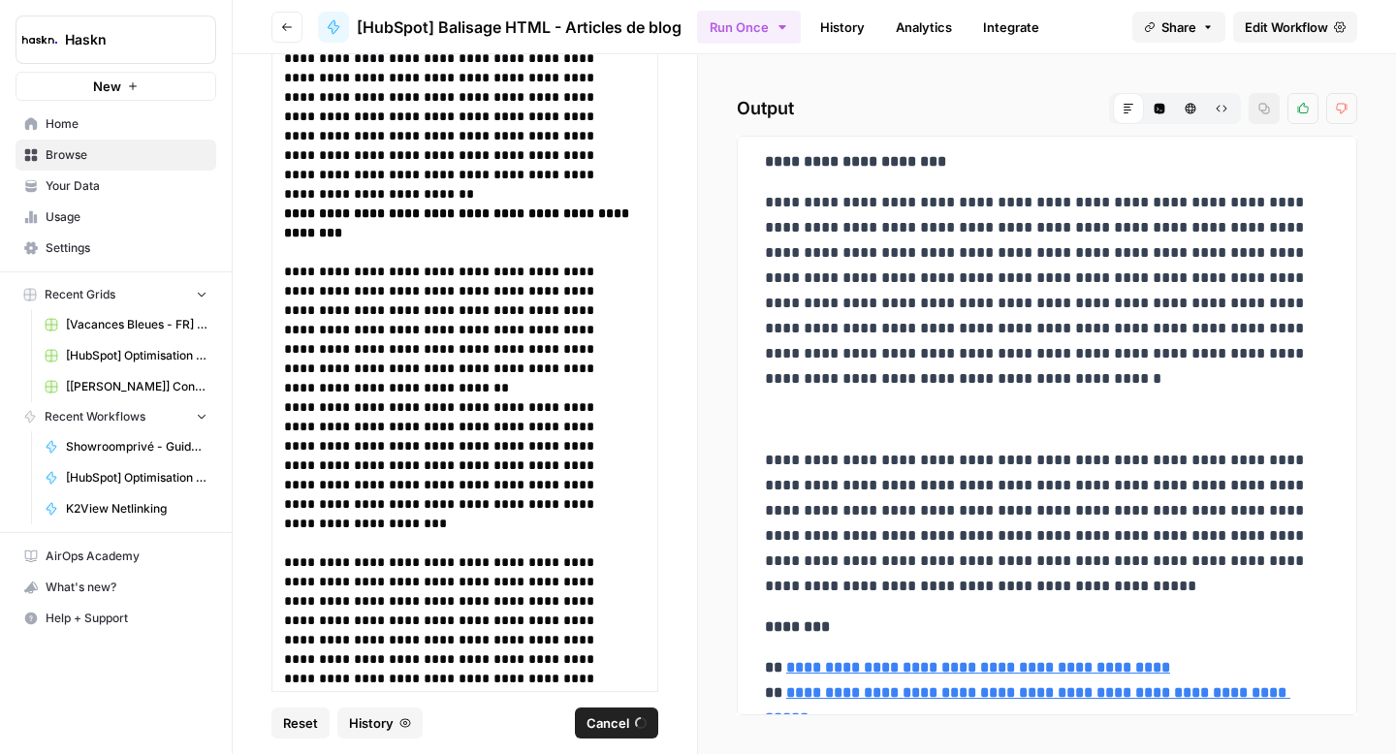
scroll to position [12, 0]
click at [1226, 108] on icon "button" at bounding box center [1222, 109] width 12 height 12
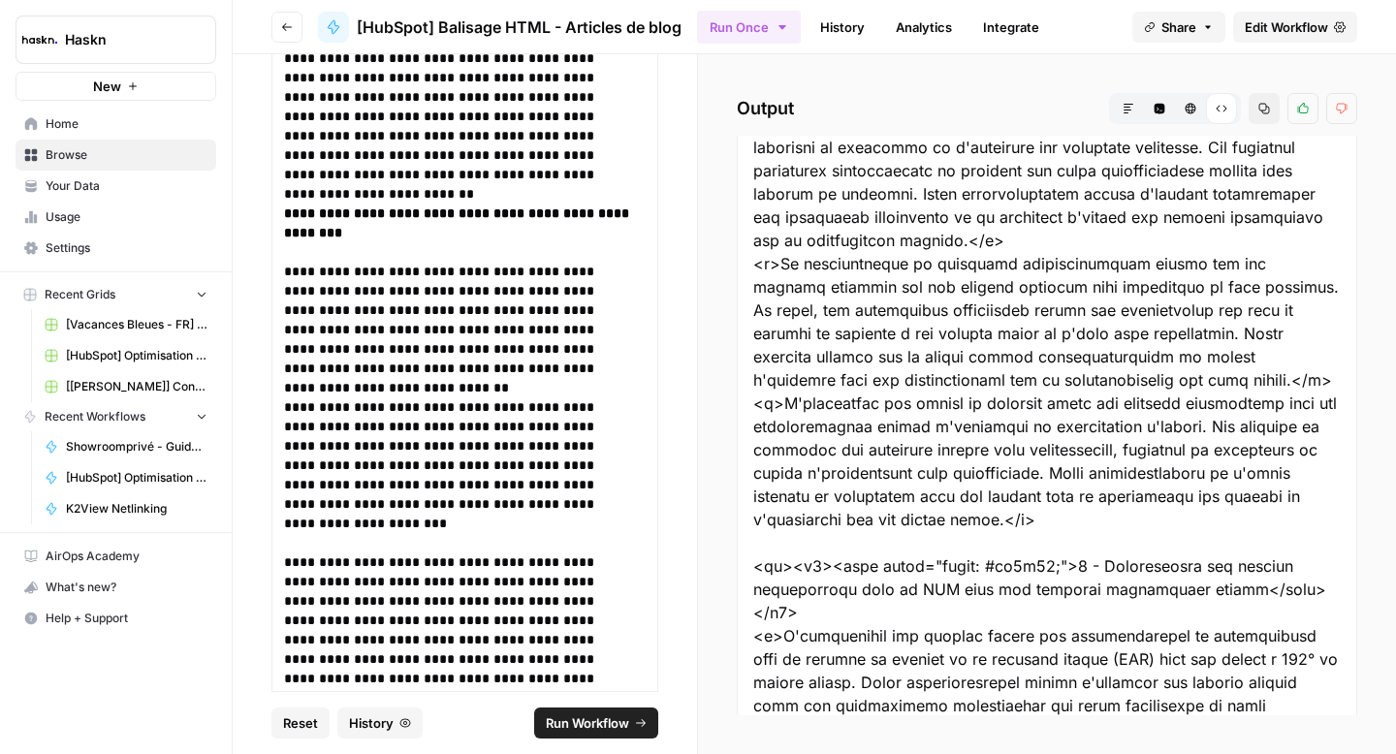
scroll to position [11445, 0]
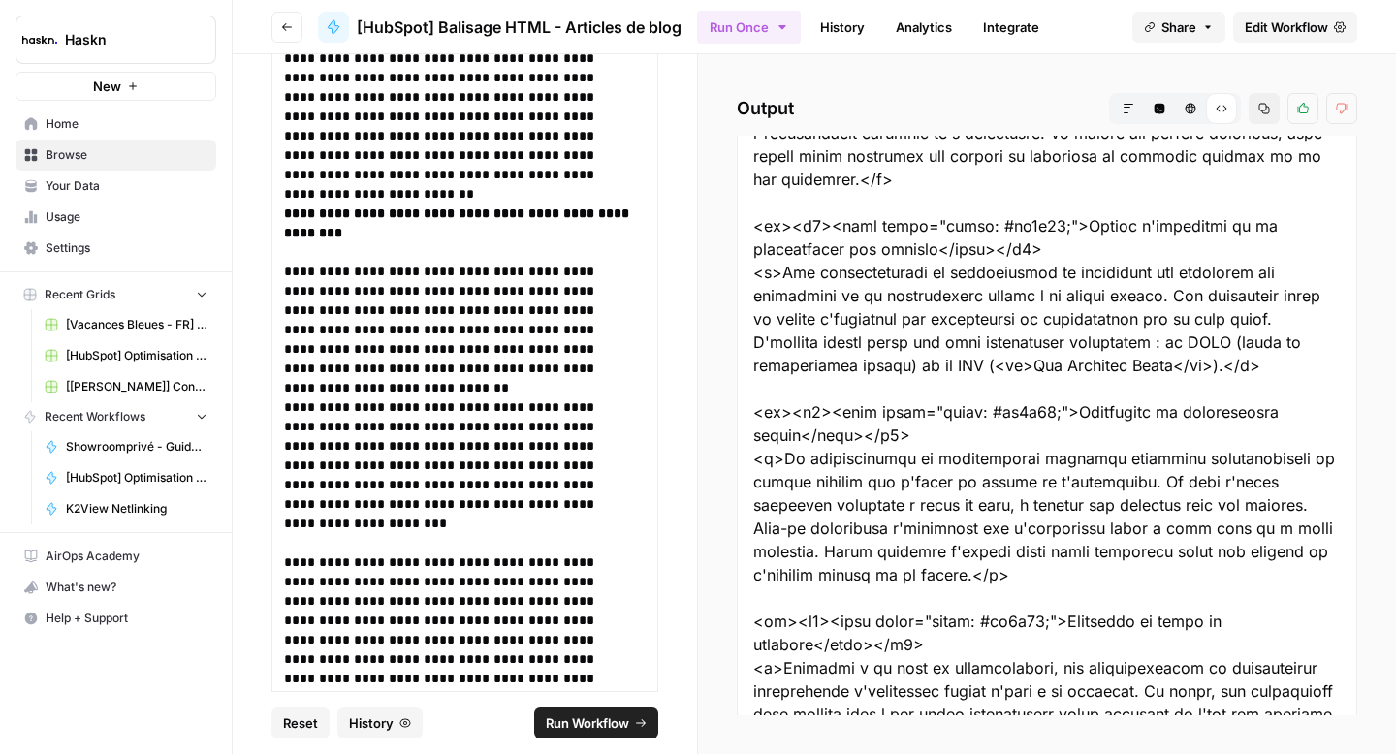
scroll to position [0, 0]
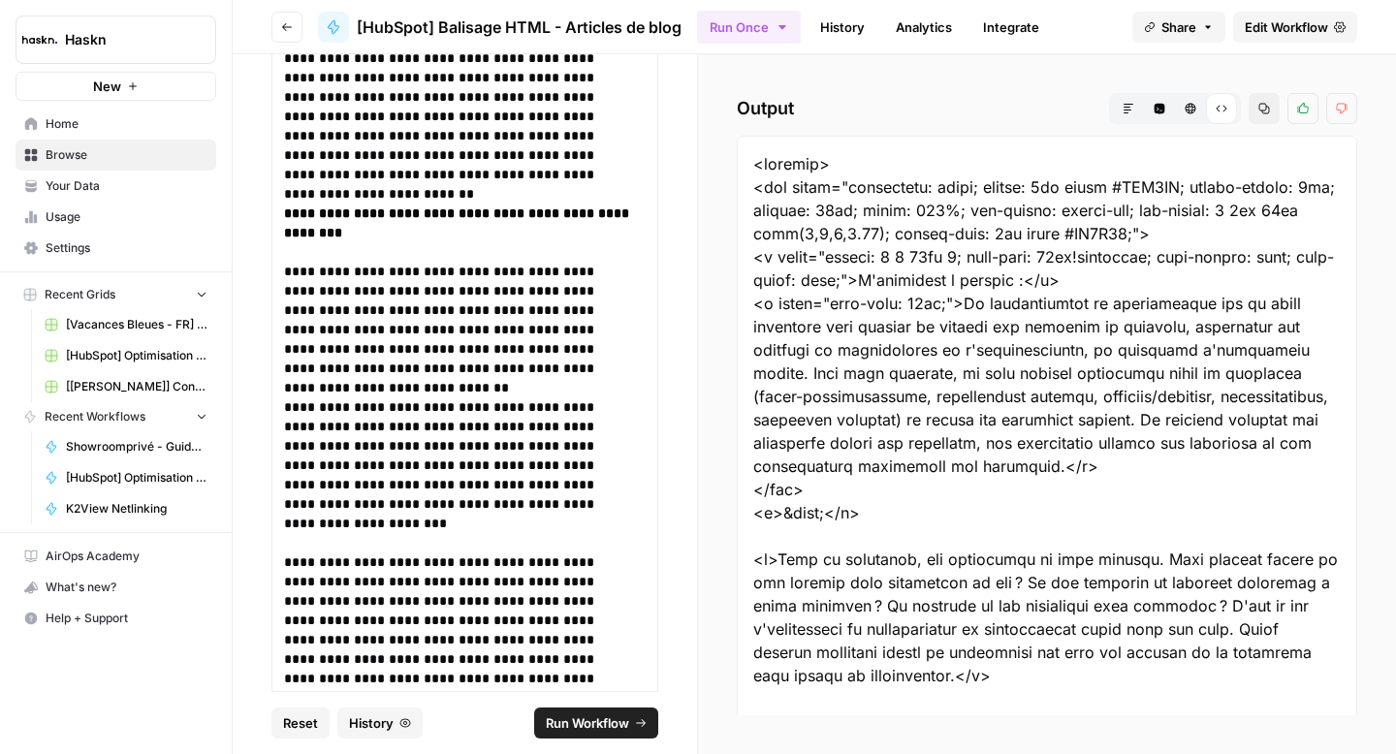
drag, startPoint x: 1145, startPoint y: 667, endPoint x: 745, endPoint y: 189, distance: 623.5
copy div "<div style="background: white; border: 2px solid #FEF4EA; border-radius: 8px; p…"
click at [507, 275] on p "**********" at bounding box center [457, 320] width 347 height 116
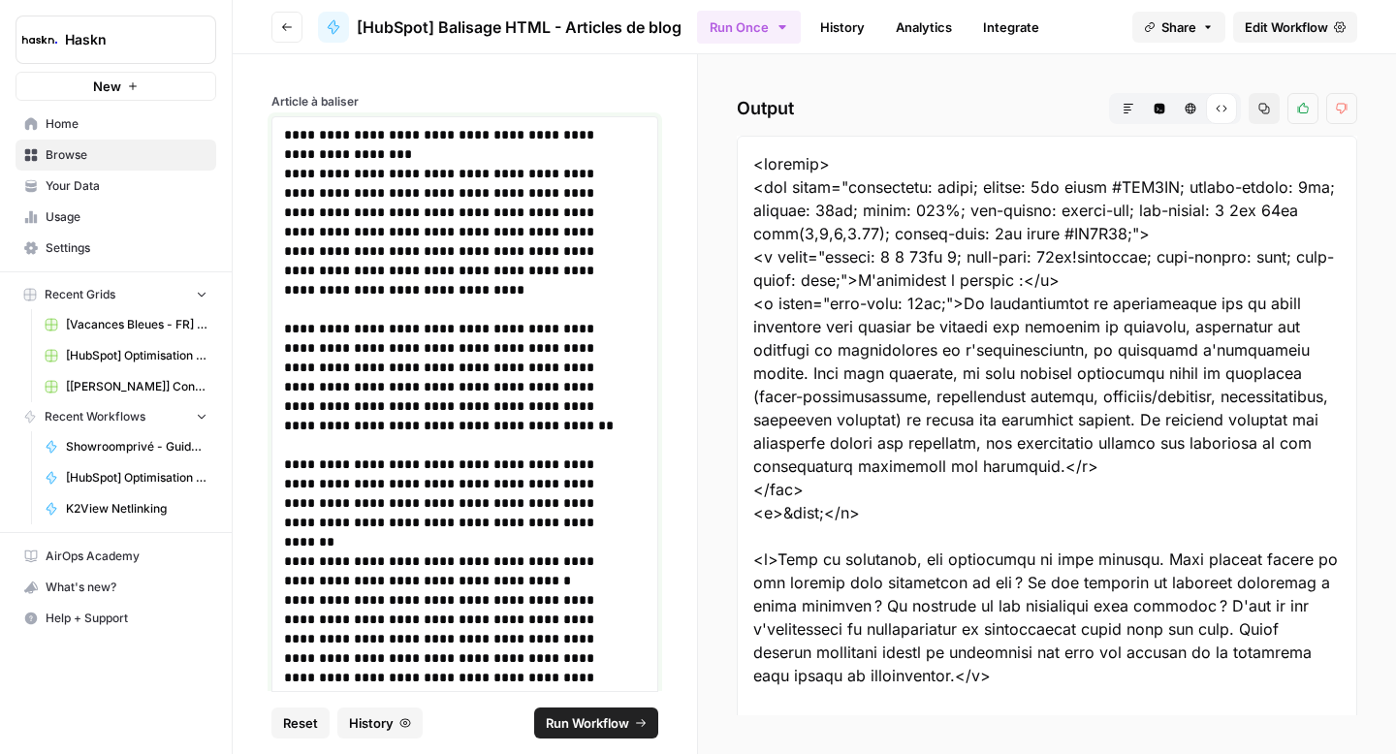
click at [283, 139] on div "**********" at bounding box center [464, 503] width 387 height 774
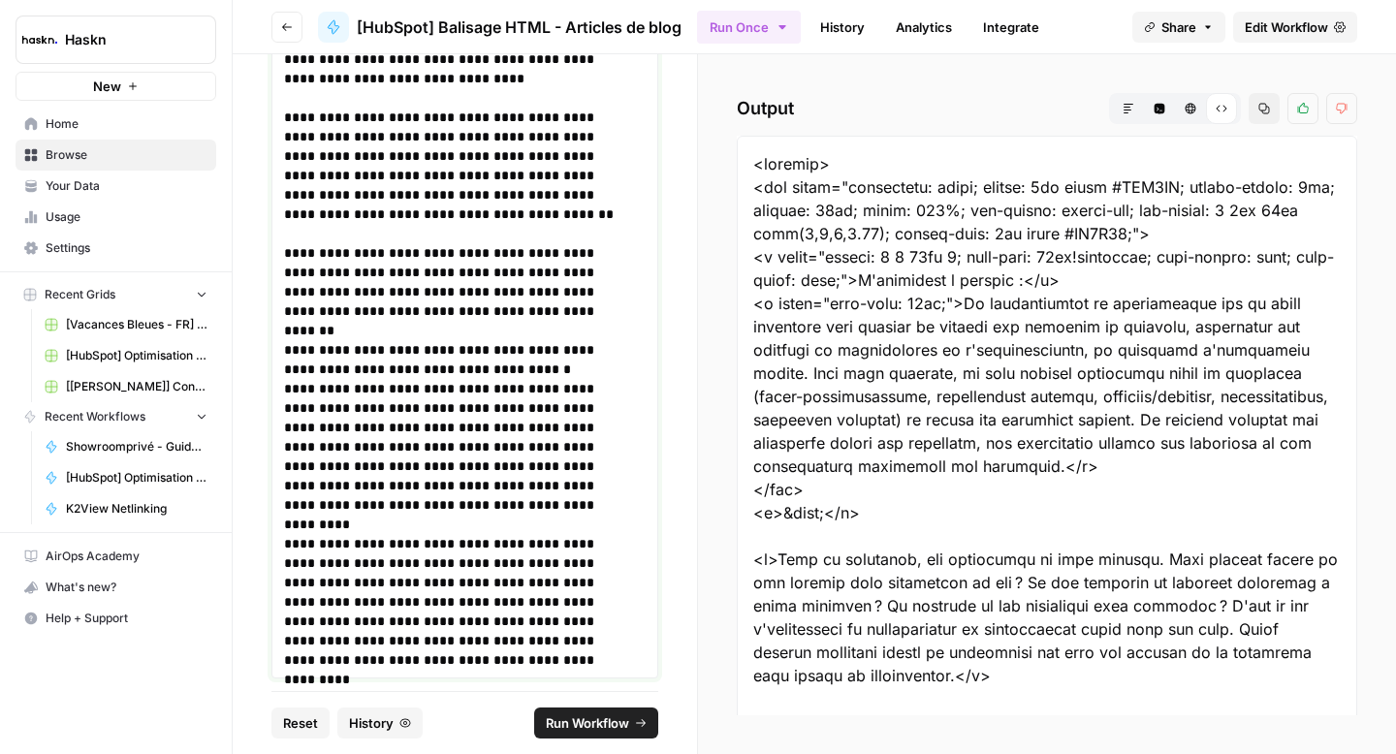
scroll to position [222, 0]
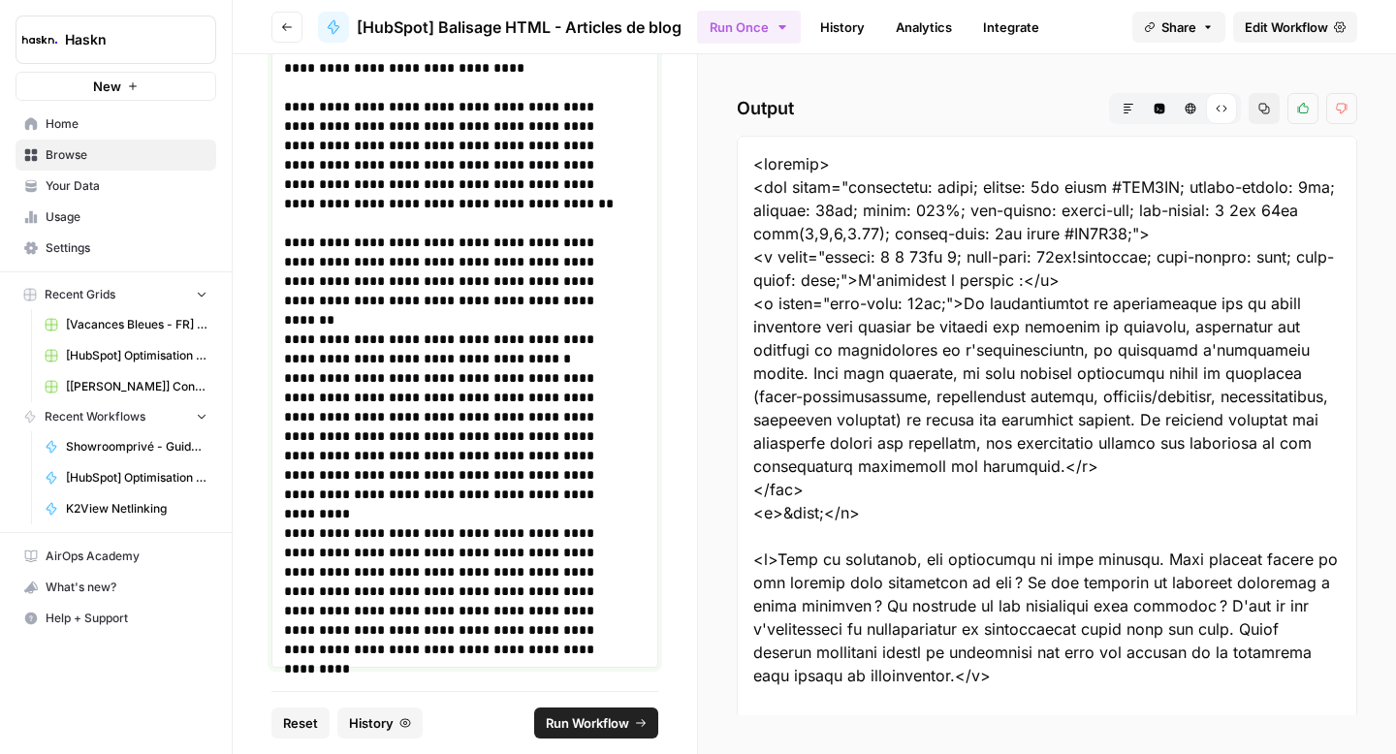
click at [284, 336] on h3 "**********" at bounding box center [457, 349] width 347 height 39
click at [550, 728] on span "Run Workflow" at bounding box center [587, 723] width 83 height 19
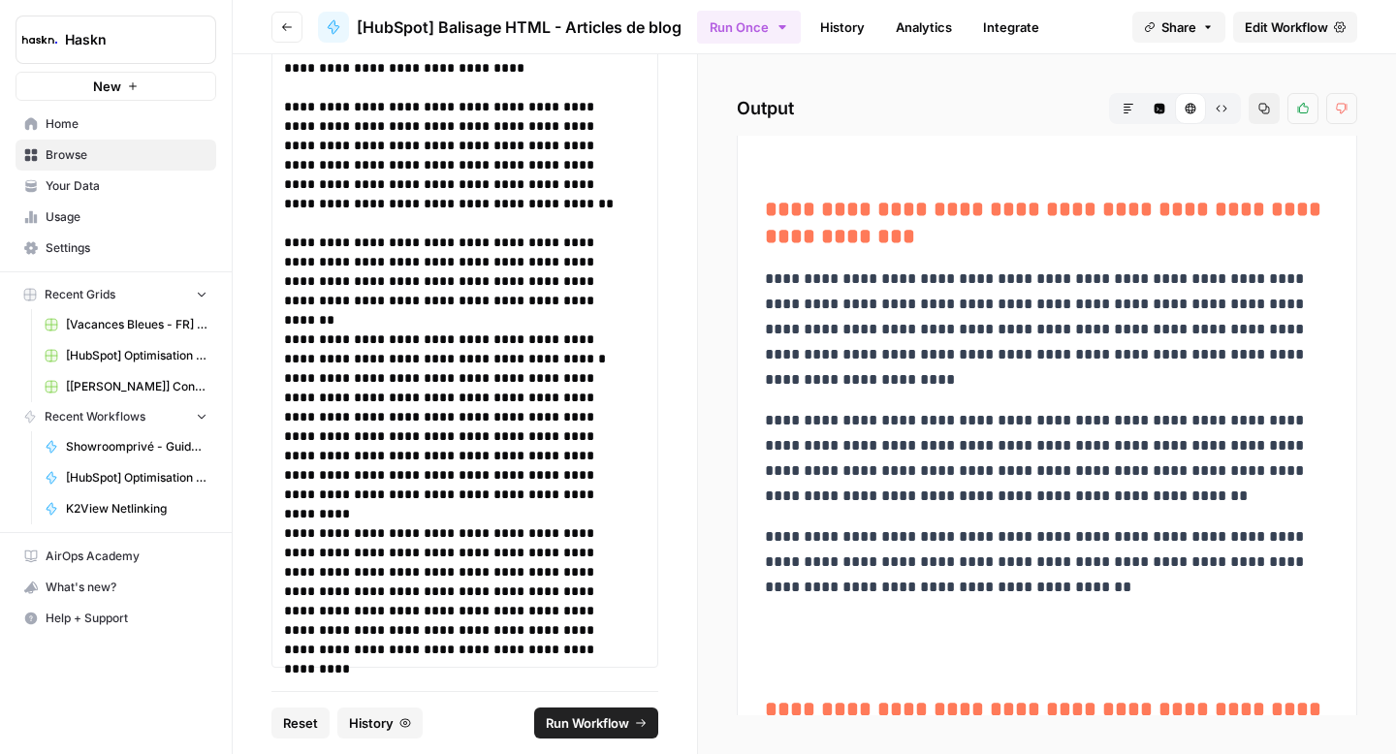
scroll to position [0, 0]
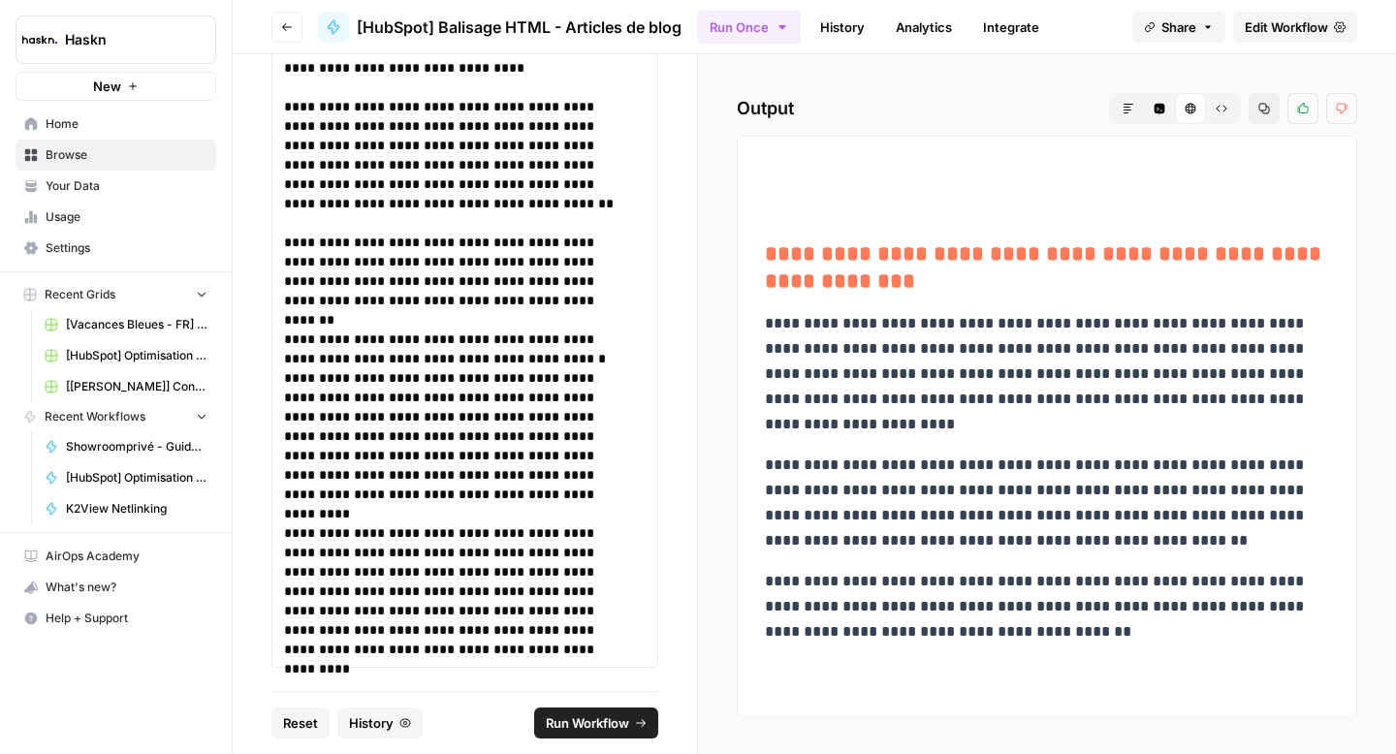
click at [1229, 114] on button "Raw Output" at bounding box center [1221, 108] width 31 height 31
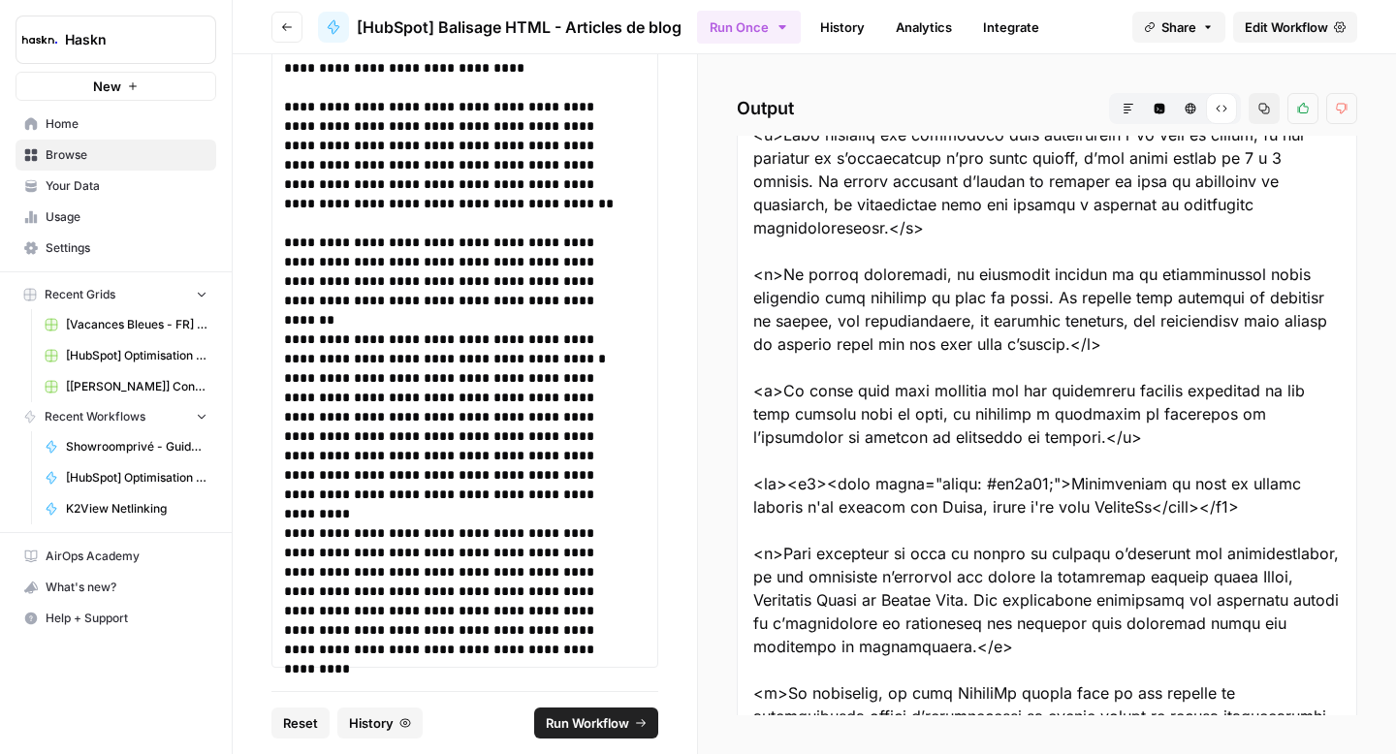
scroll to position [244, 0]
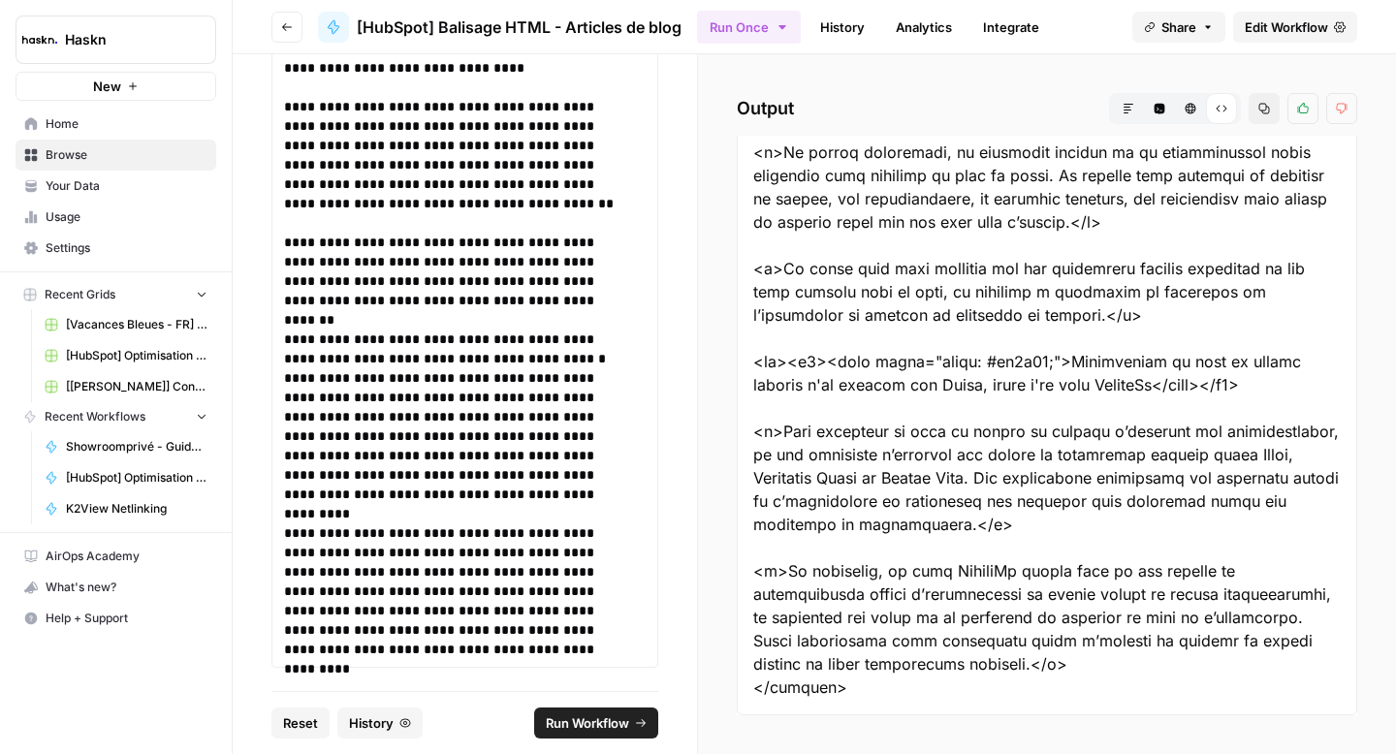
drag, startPoint x: 755, startPoint y: 186, endPoint x: 987, endPoint y: 670, distance: 536.4
click at [987, 670] on div at bounding box center [1047, 303] width 620 height 824
click at [506, 337] on h3 "**********" at bounding box center [457, 349] width 347 height 39
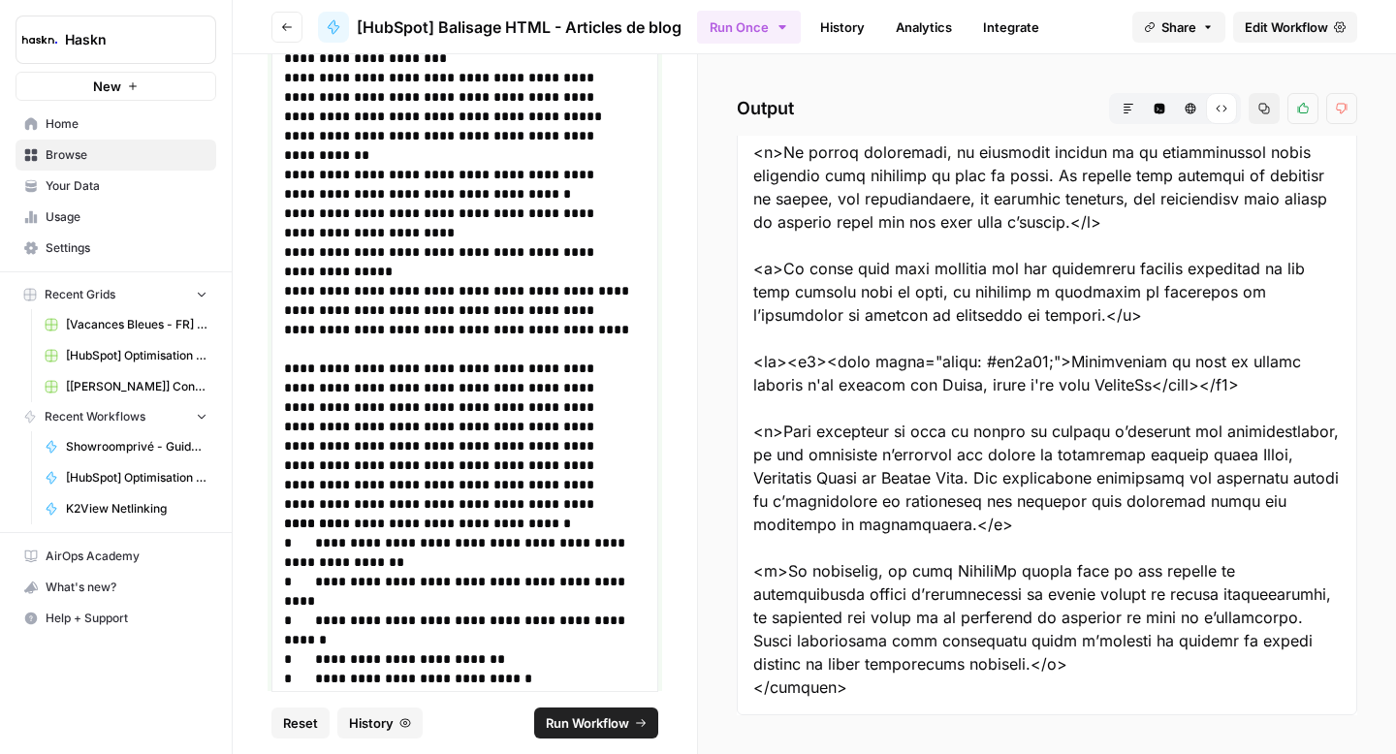
scroll to position [0, 0]
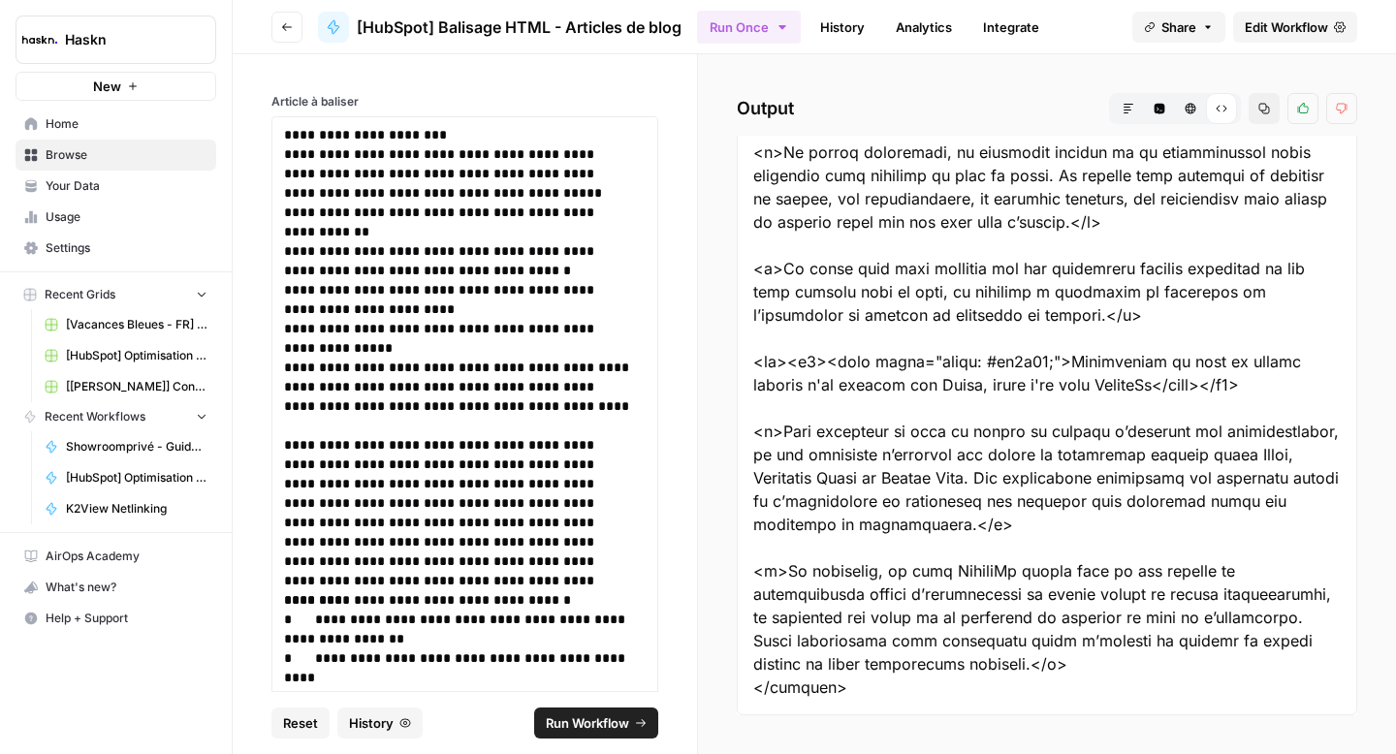
click at [602, 731] on span "Run Workflow" at bounding box center [587, 723] width 83 height 19
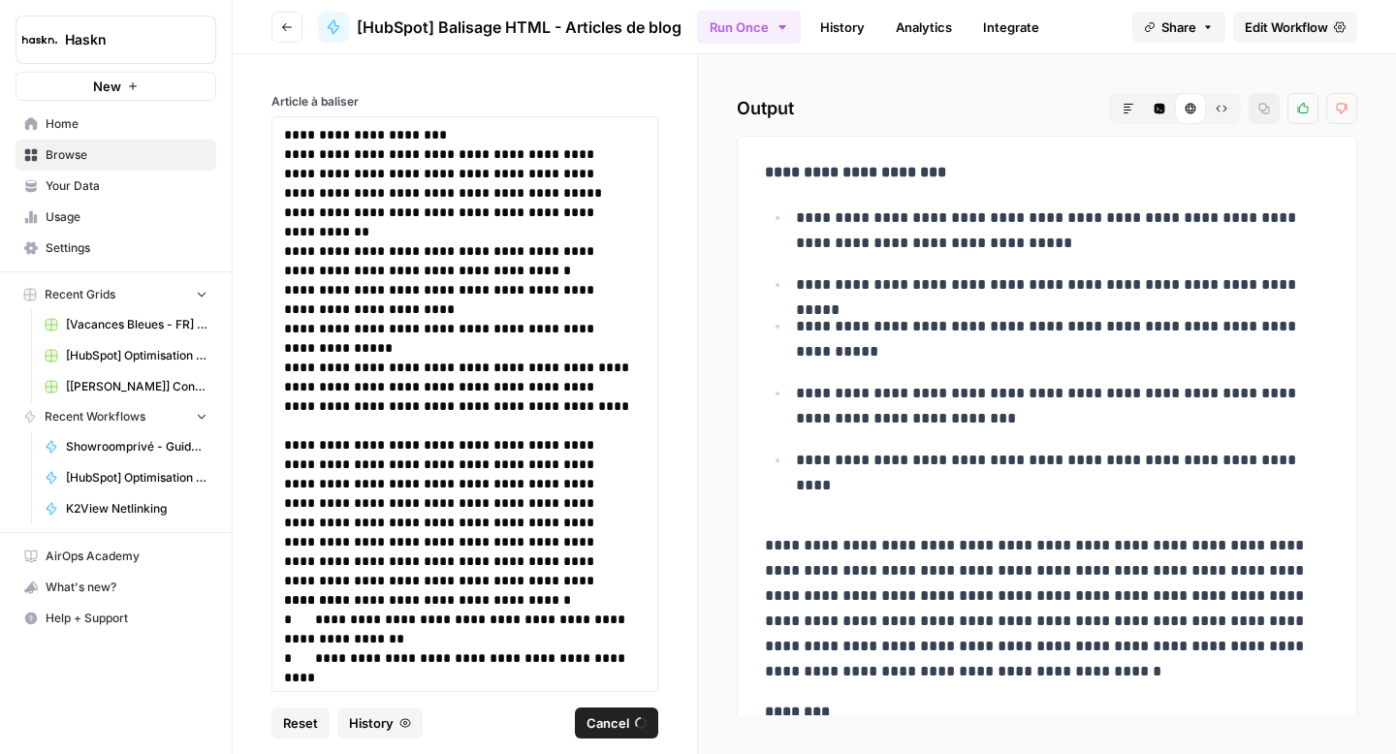
click at [625, 732] on span "Cancel" at bounding box center [608, 723] width 43 height 19
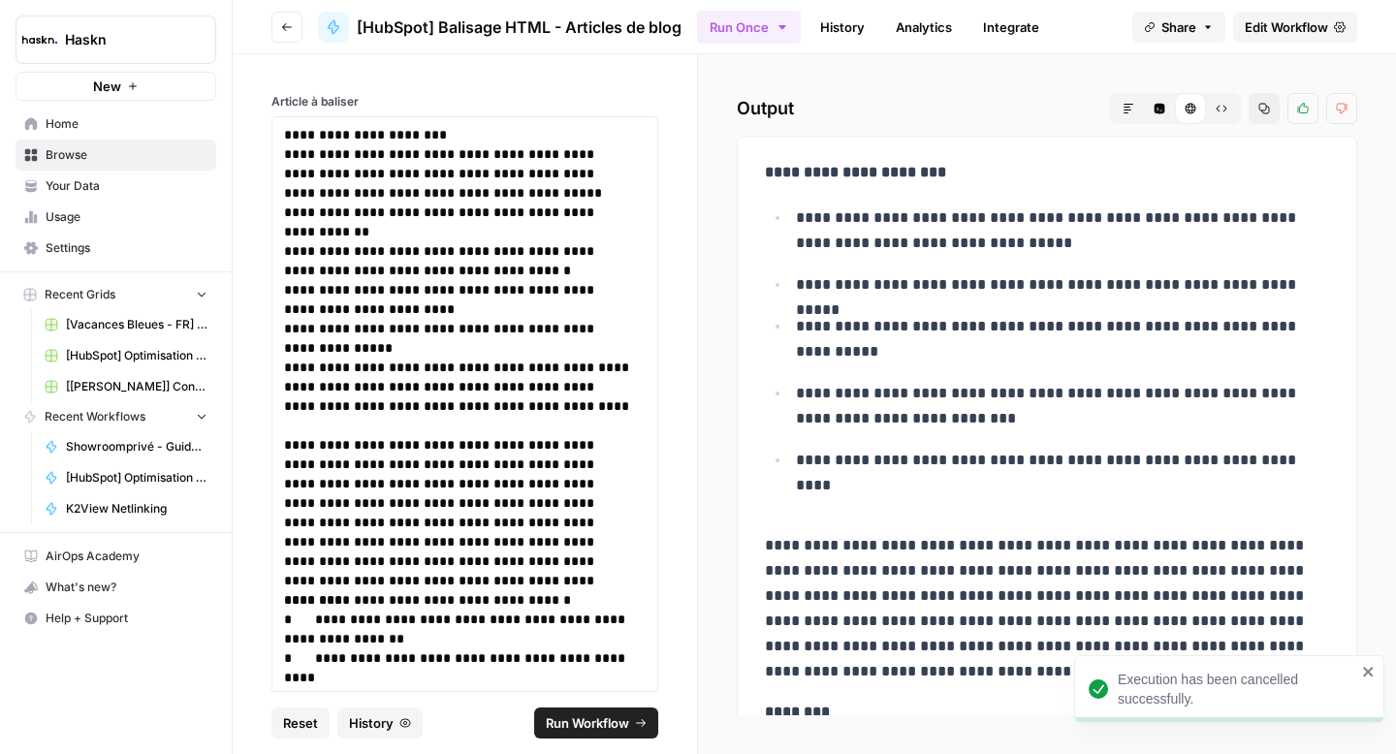
click at [625, 732] on span "Run Workflow" at bounding box center [587, 723] width 83 height 19
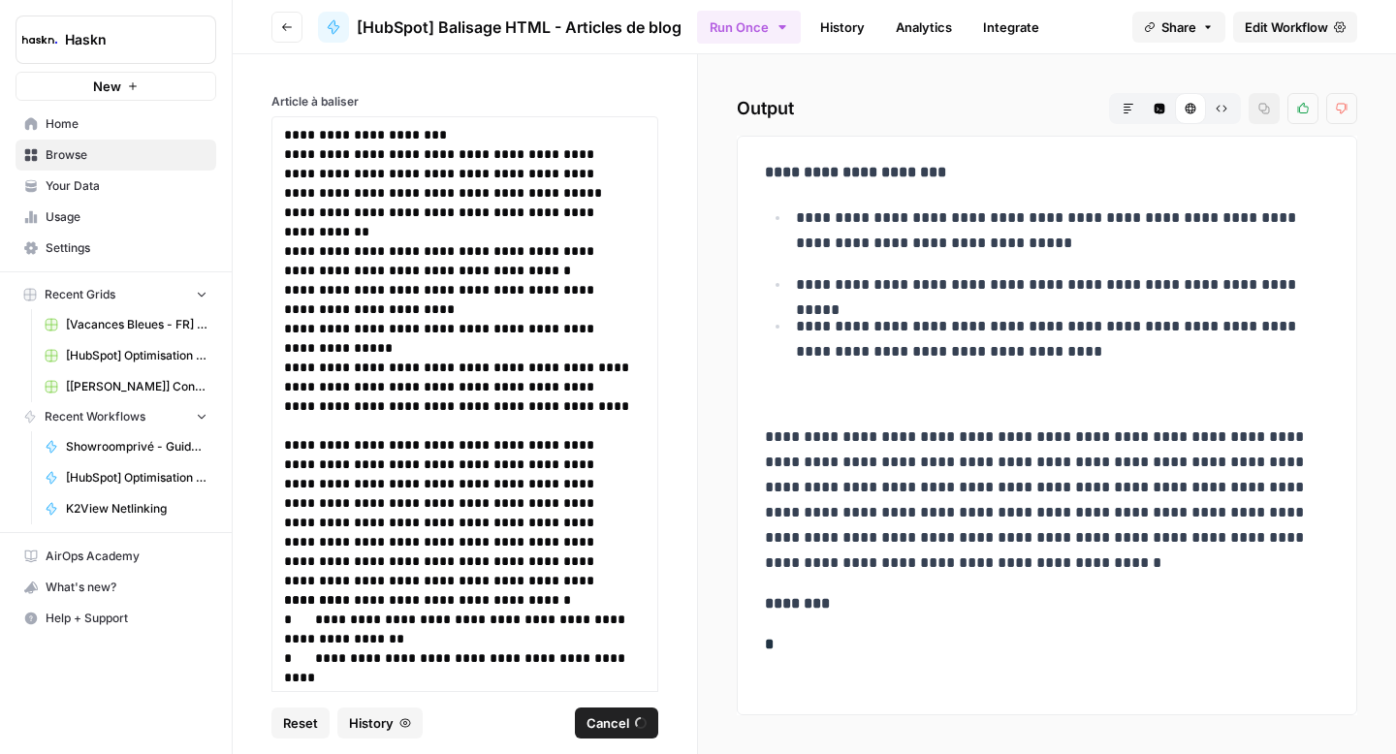
click at [634, 718] on button "Cancel" at bounding box center [616, 723] width 83 height 31
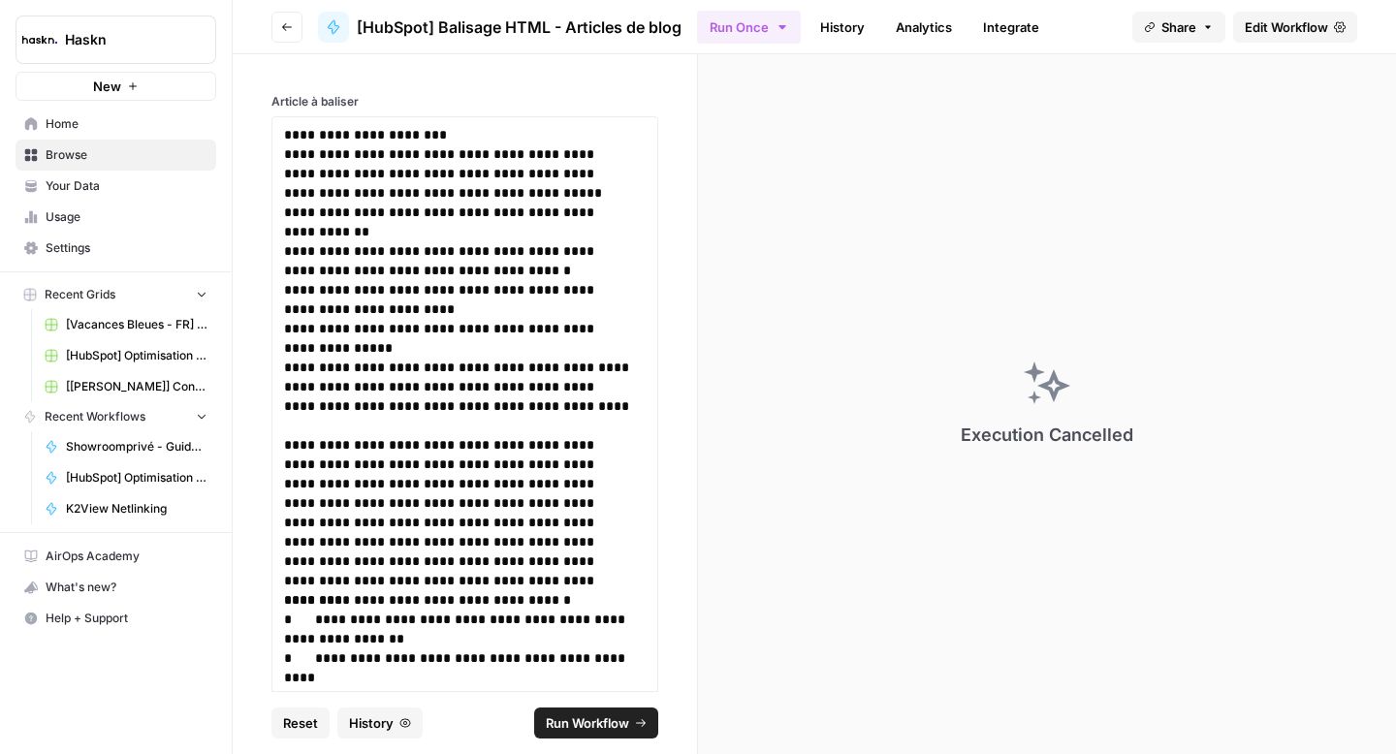
click at [569, 719] on span "Run Workflow" at bounding box center [587, 723] width 83 height 19
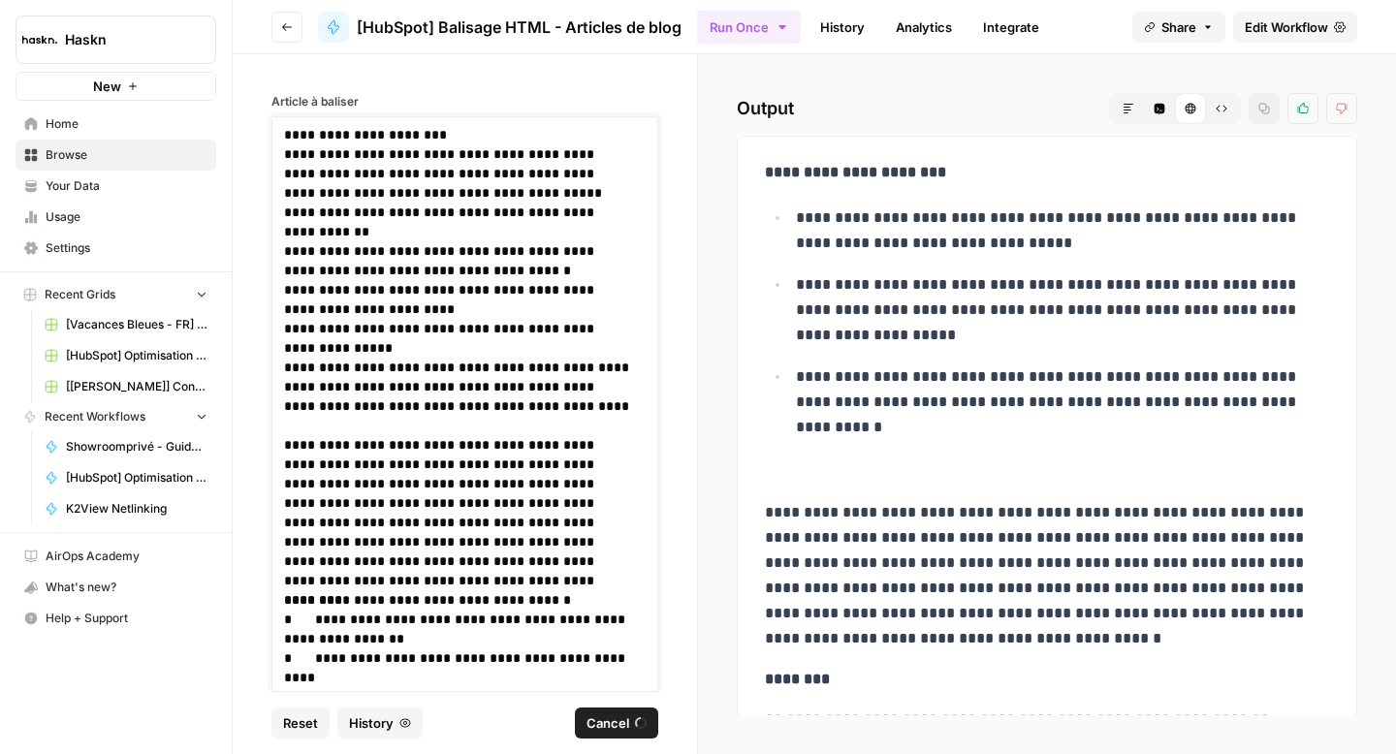
click at [575, 310] on p "**********" at bounding box center [457, 299] width 347 height 39
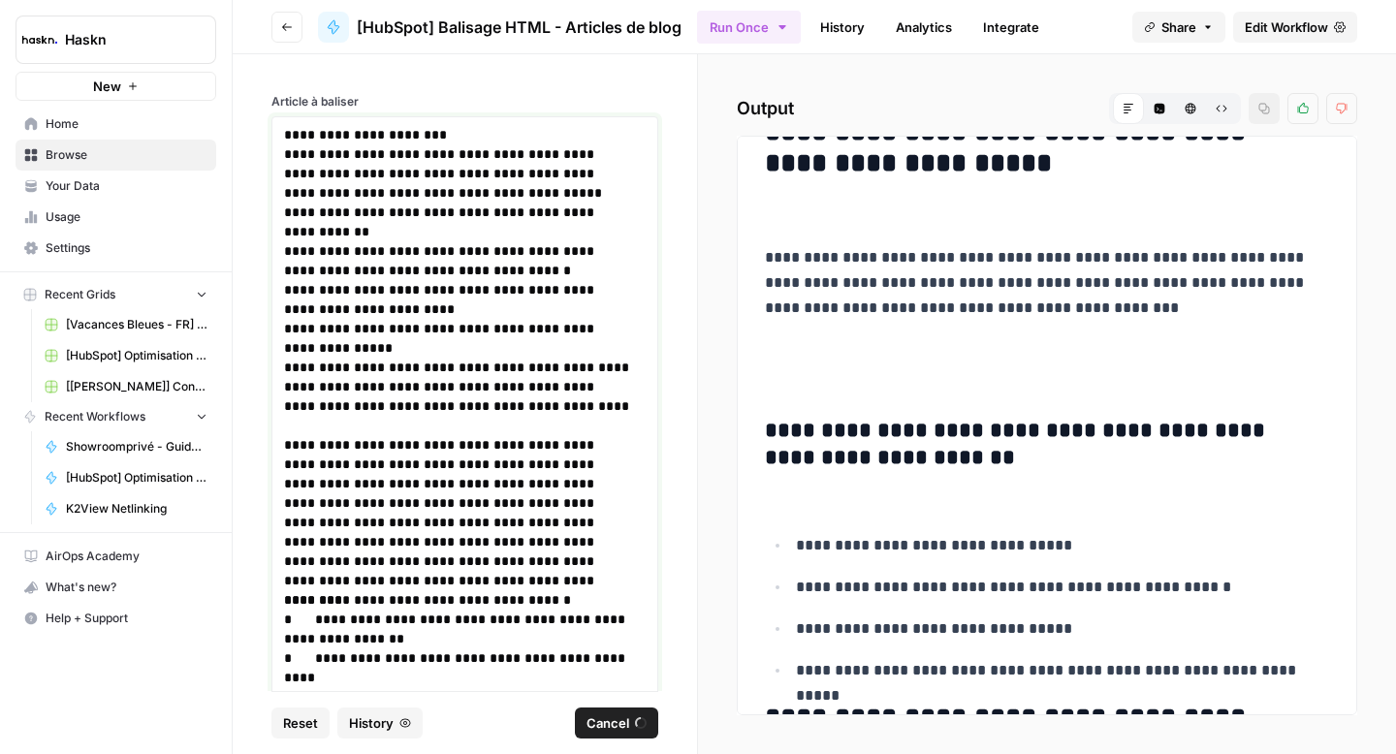
scroll to position [106, 0]
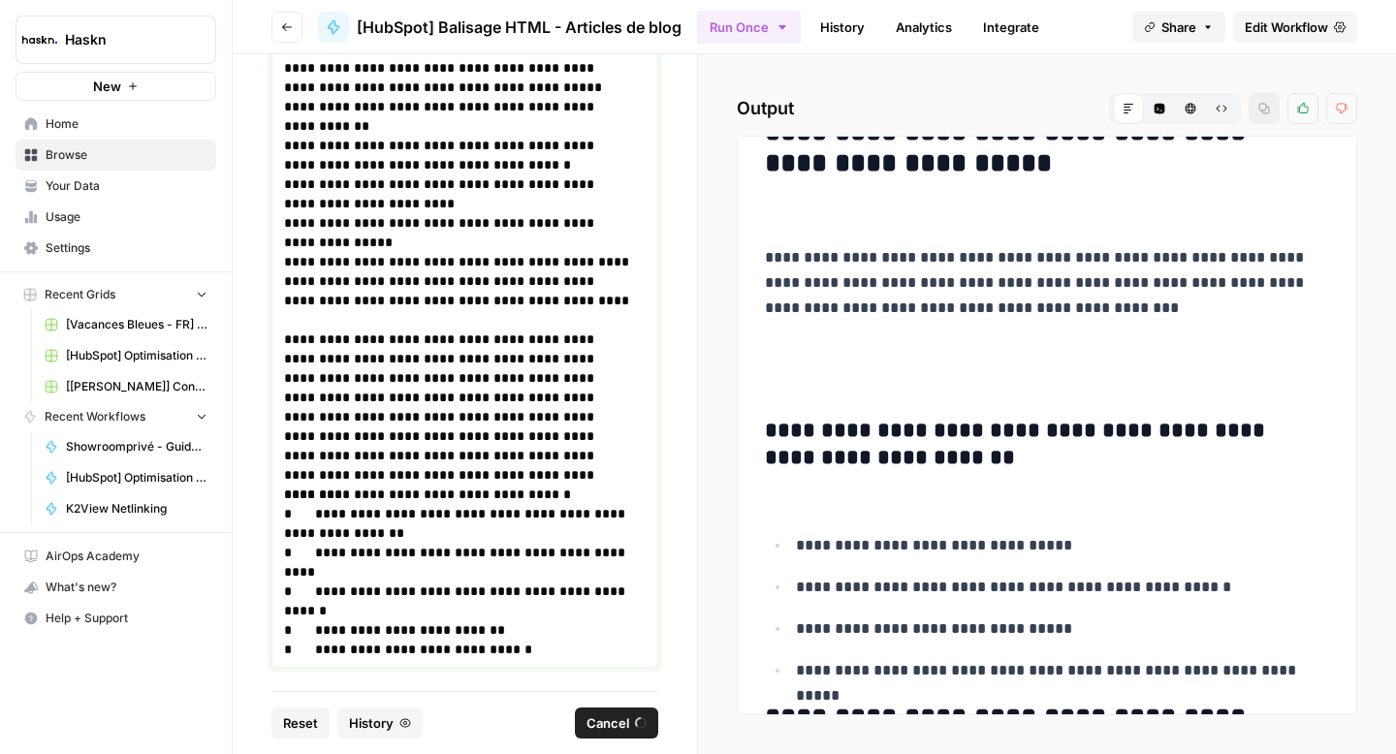
click at [498, 456] on p "**********" at bounding box center [457, 407] width 347 height 155
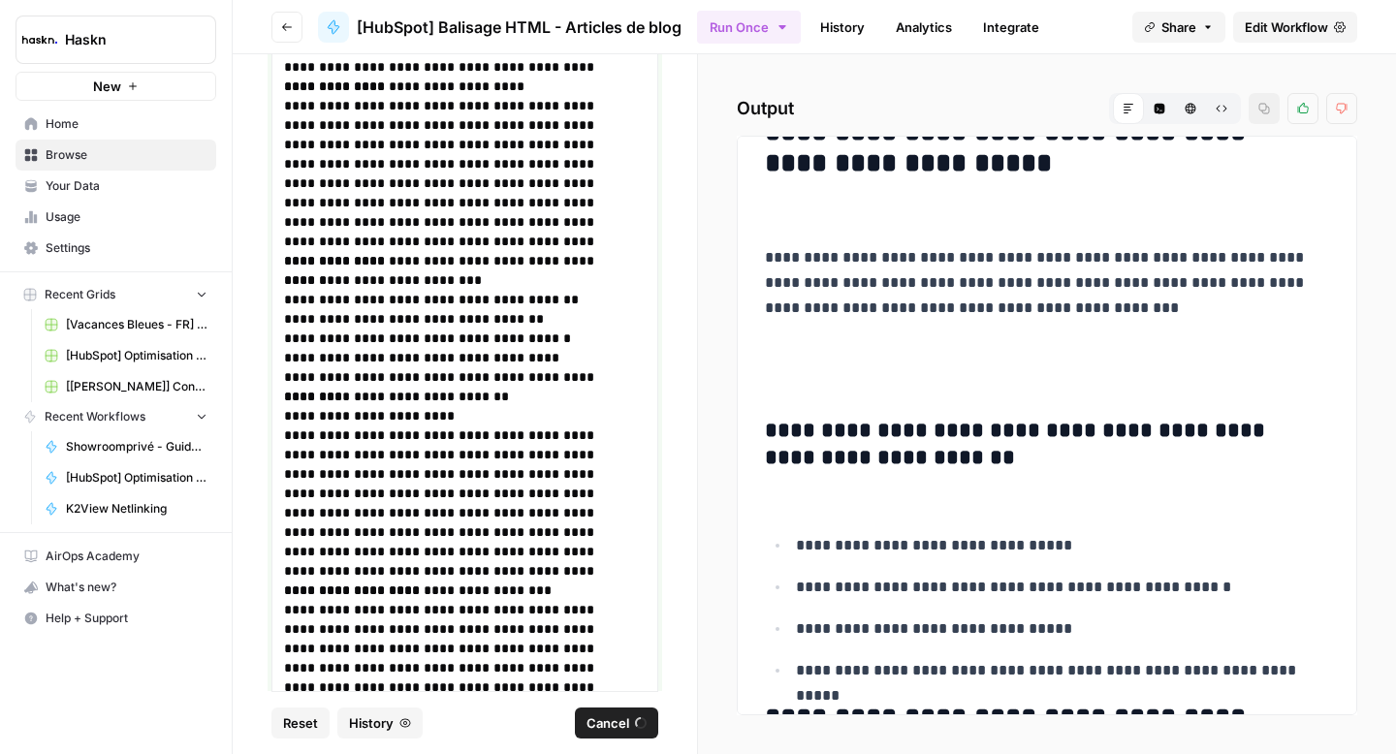
scroll to position [0, 0]
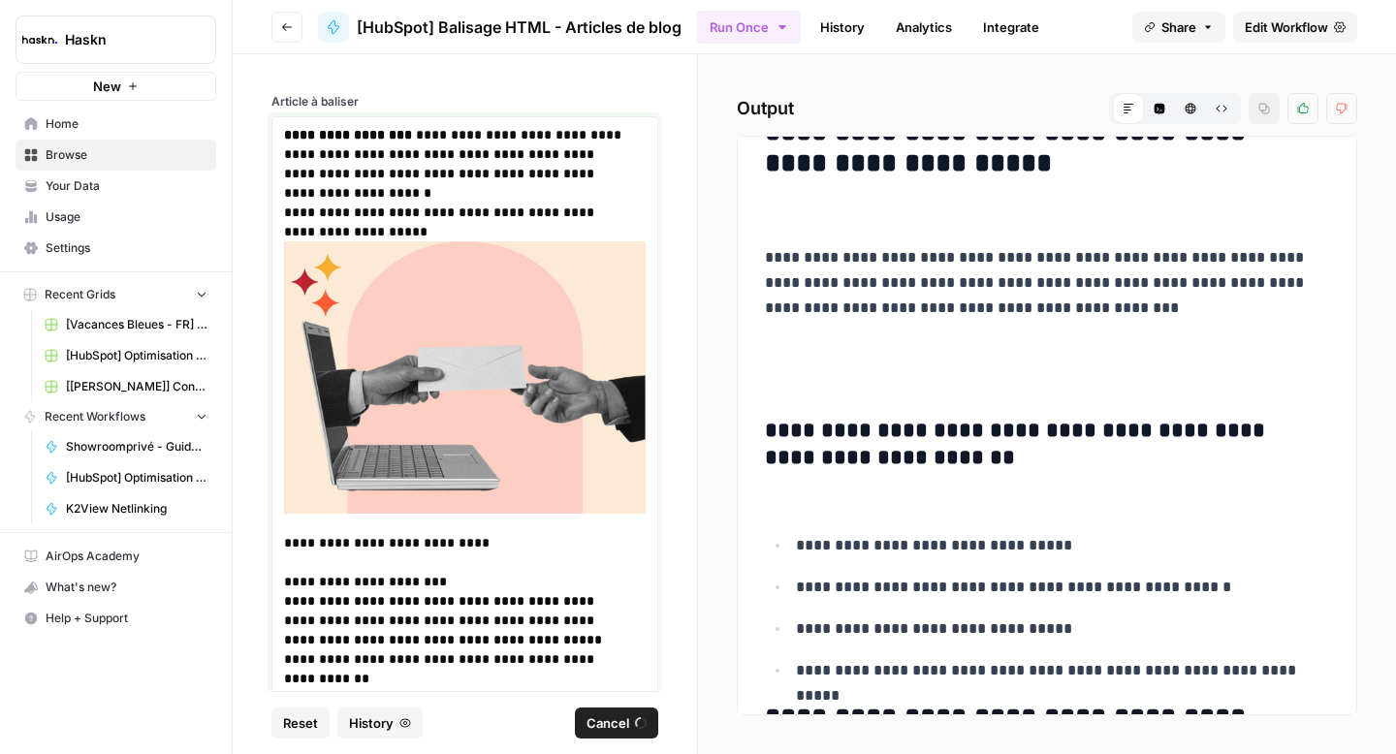
drag, startPoint x: 508, startPoint y: 530, endPoint x: 308, endPoint y: 7, distance: 560.3
click at [308, 7] on div "**********" at bounding box center [814, 377] width 1163 height 754
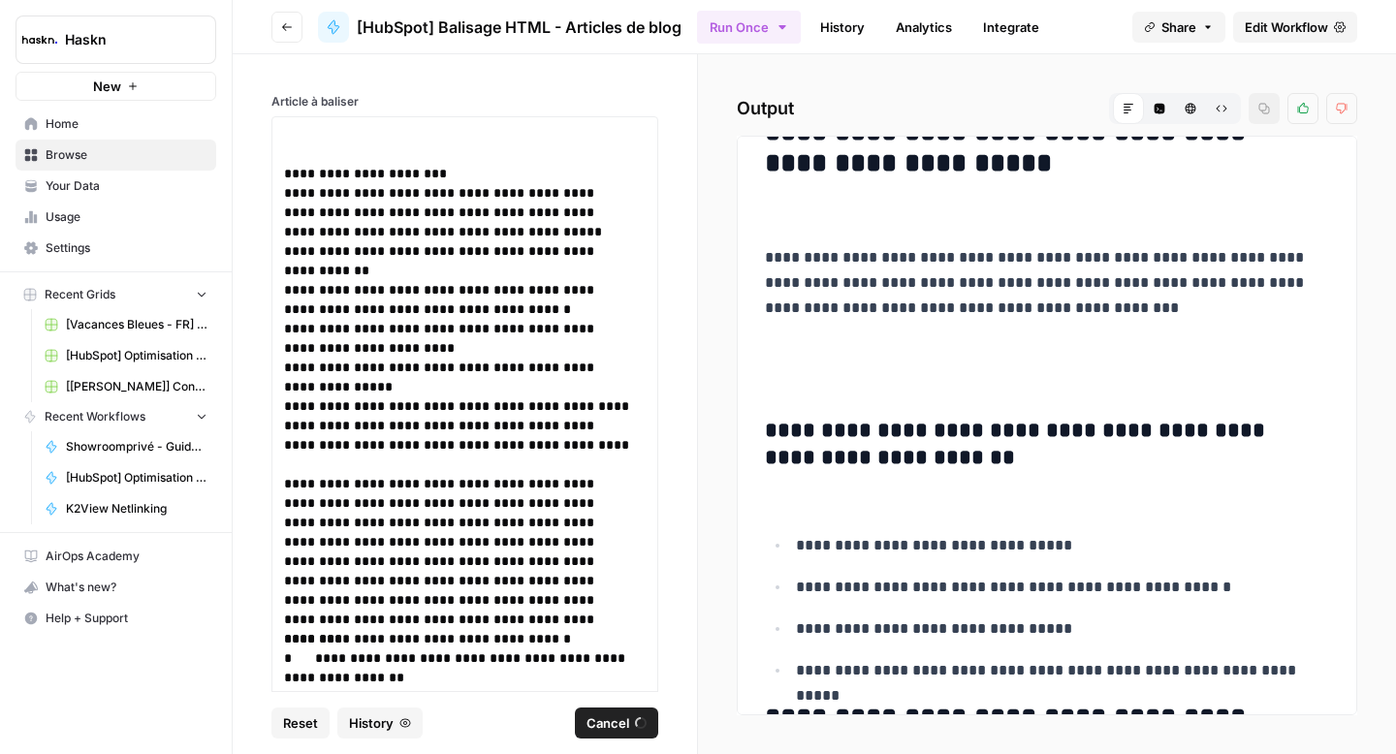
click at [637, 729] on button "Cancel" at bounding box center [616, 723] width 83 height 31
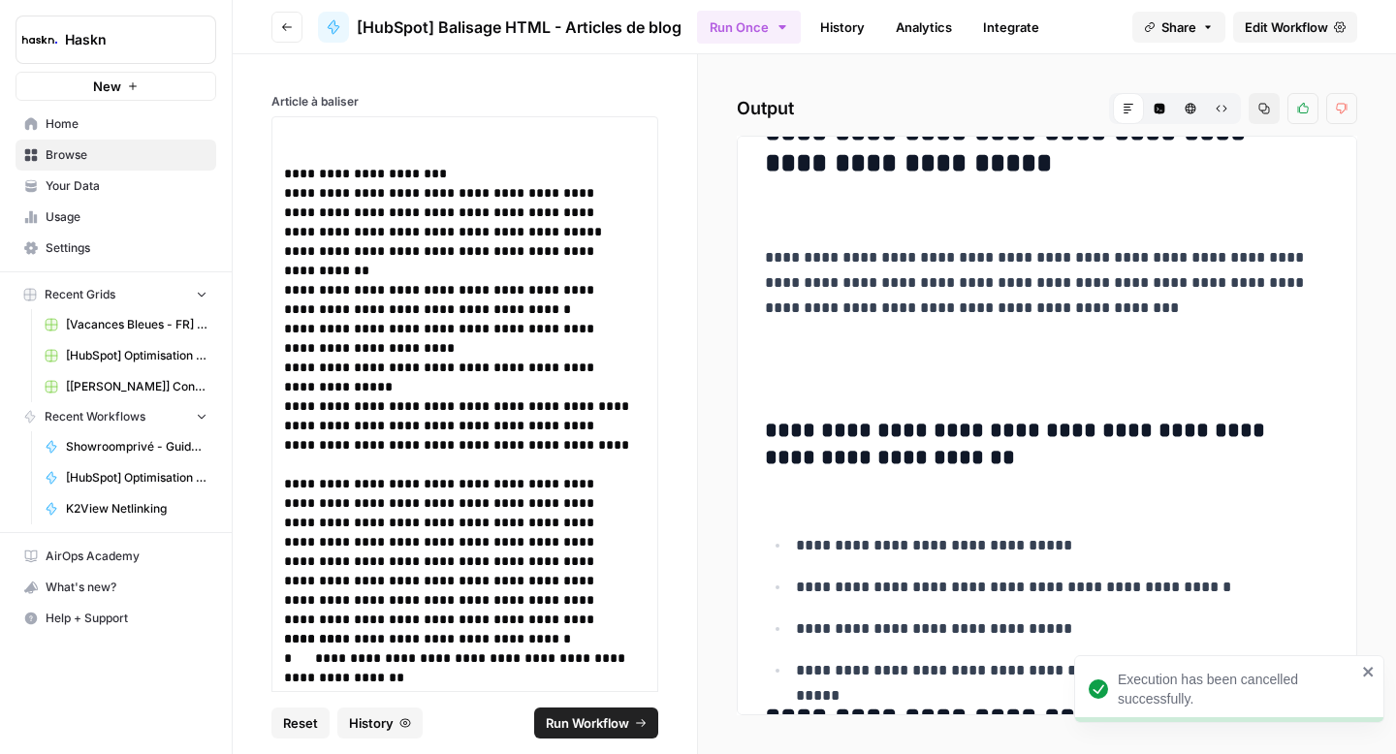
click at [637, 729] on button "Run Workflow" at bounding box center [596, 723] width 124 height 31
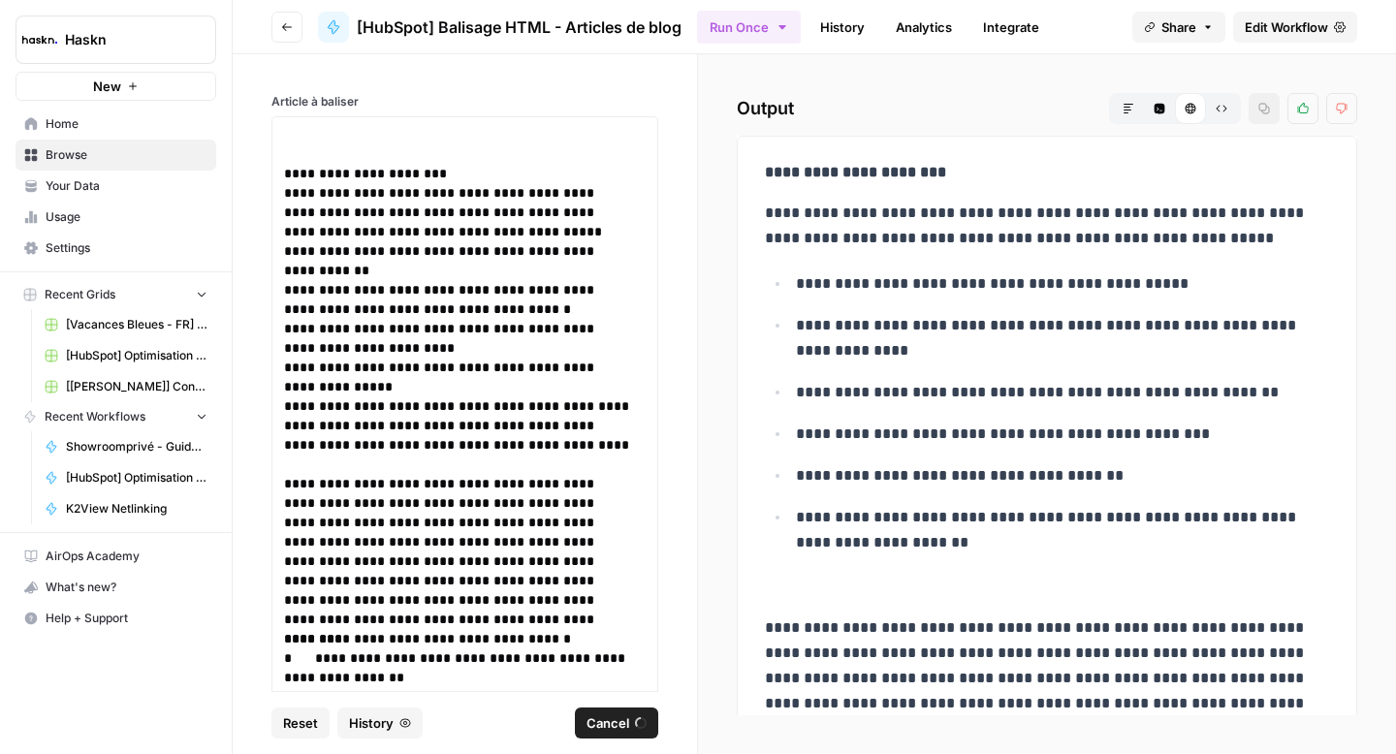
click at [1223, 107] on icon "button" at bounding box center [1222, 109] width 12 height 12
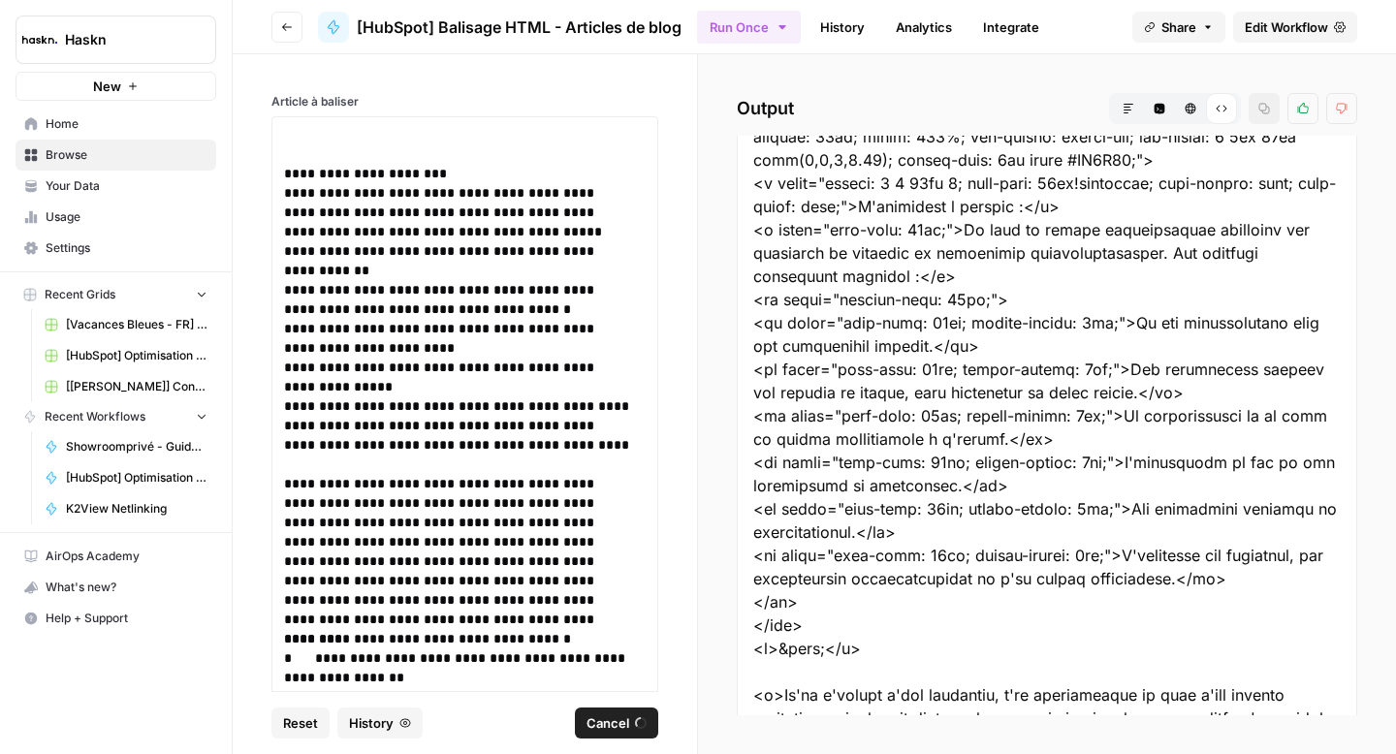
scroll to position [110, 0]
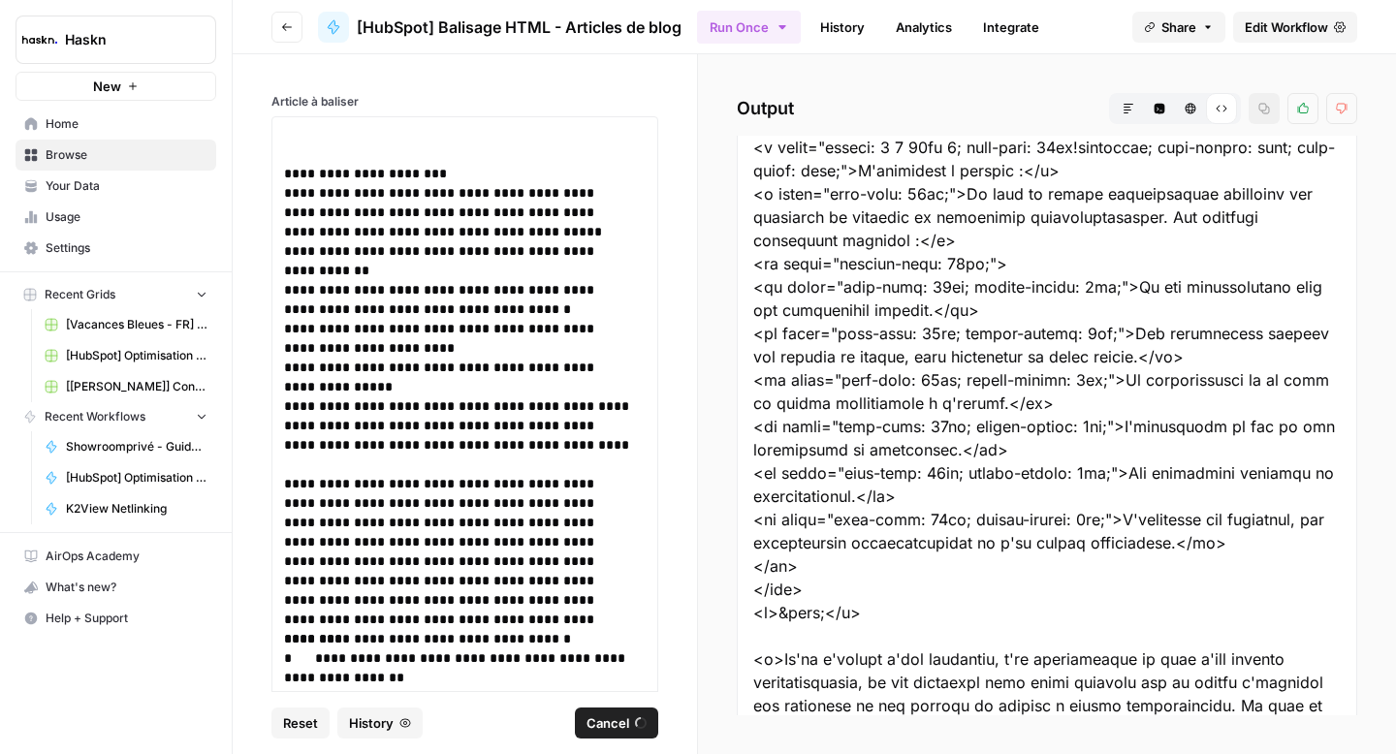
drag, startPoint x: 752, startPoint y: 191, endPoint x: 952, endPoint y: 593, distance: 449.2
click at [952, 593] on div at bounding box center [1047, 601] width 620 height 1150
drag, startPoint x: 837, startPoint y: 594, endPoint x: 792, endPoint y: 414, distance: 185.8
click at [785, 341] on div at bounding box center [1047, 636] width 620 height 1220
drag, startPoint x: 819, startPoint y: 589, endPoint x: 802, endPoint y: 585, distance: 18.1
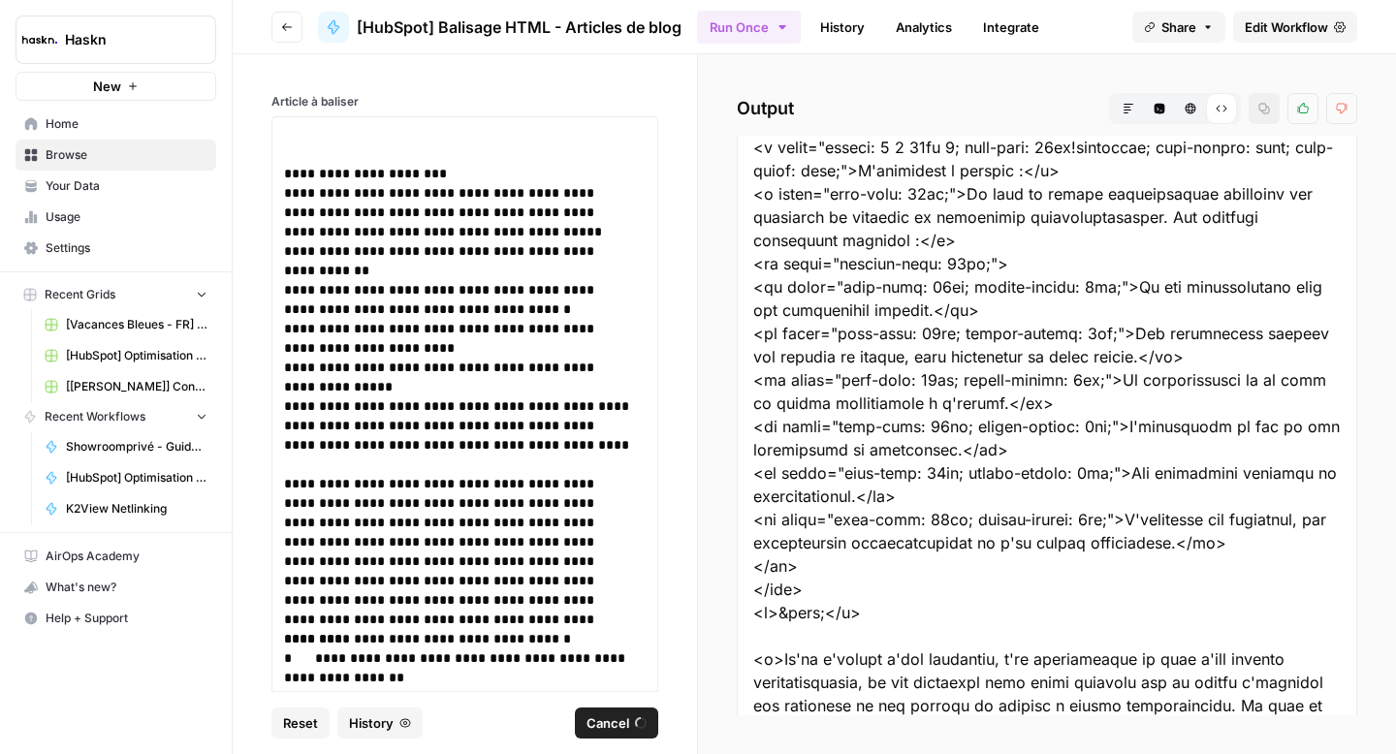
click at [802, 585] on div at bounding box center [1047, 705] width 620 height 1359
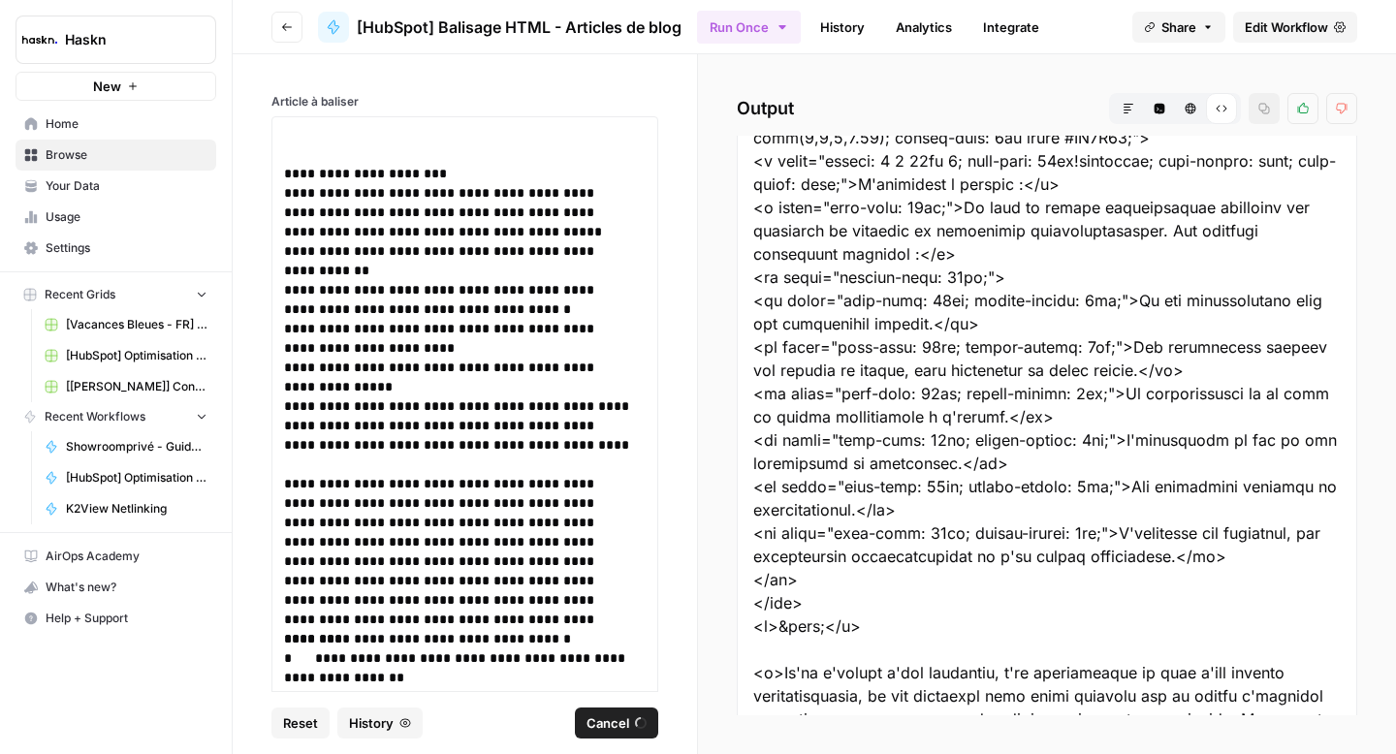
drag, startPoint x: 813, startPoint y: 611, endPoint x: 797, endPoint y: 601, distance: 19.1
drag, startPoint x: 817, startPoint y: 604, endPoint x: 790, endPoint y: 476, distance: 130.8
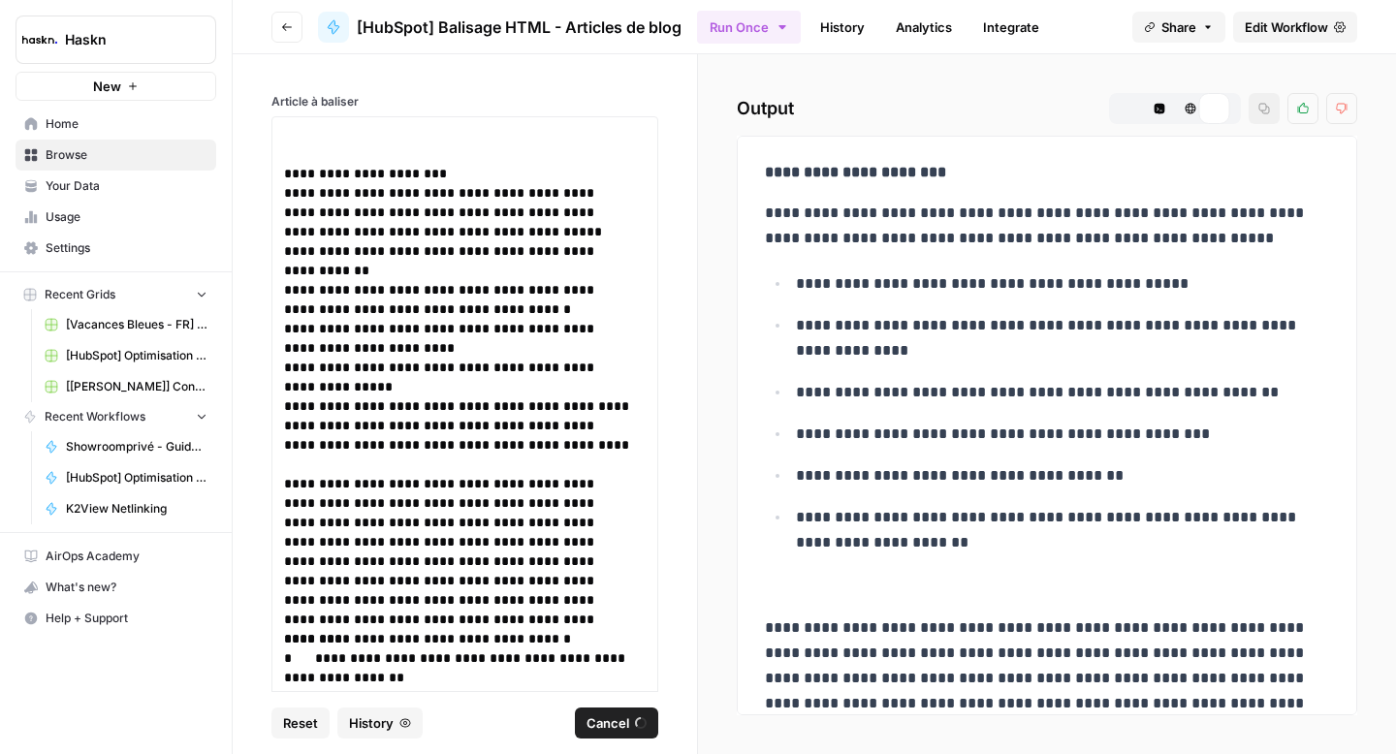
scroll to position [0, 0]
click at [1222, 116] on button "Raw Output" at bounding box center [1221, 108] width 31 height 31
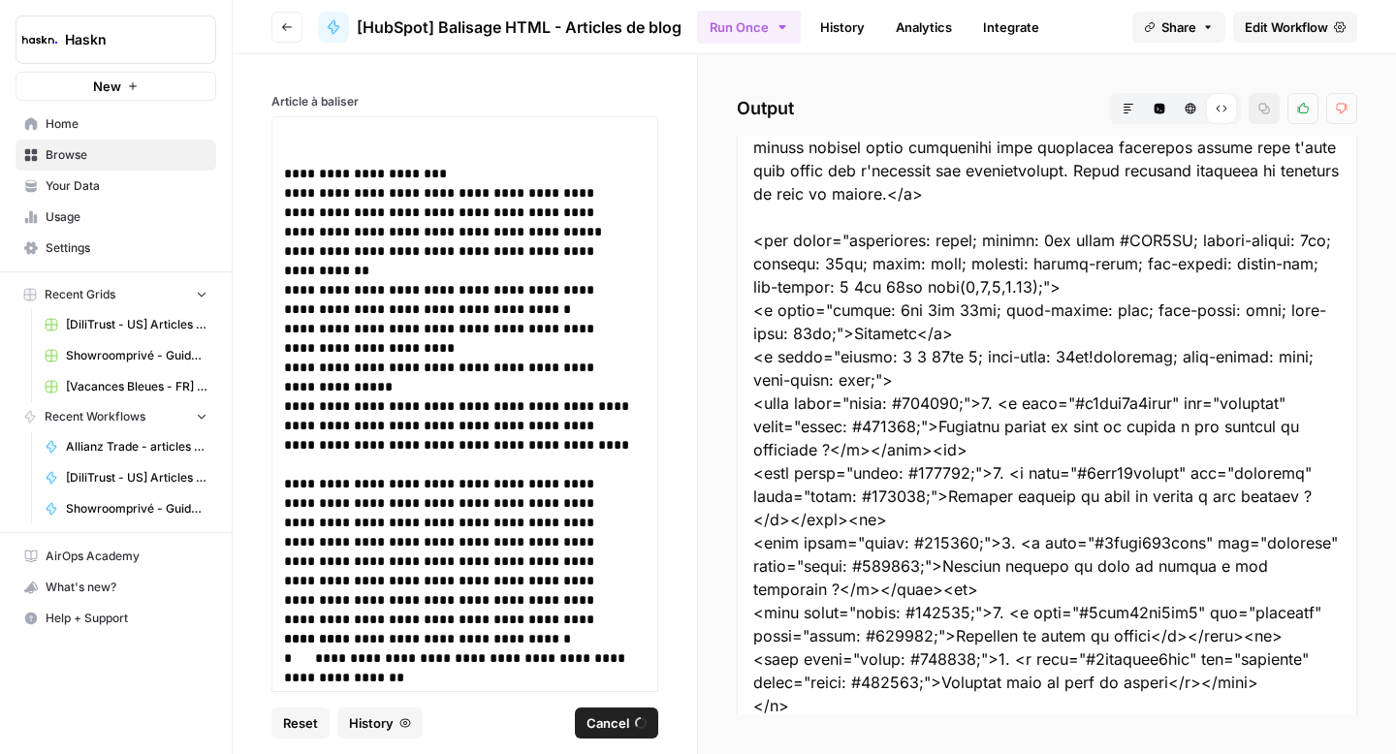
scroll to position [704, 0]
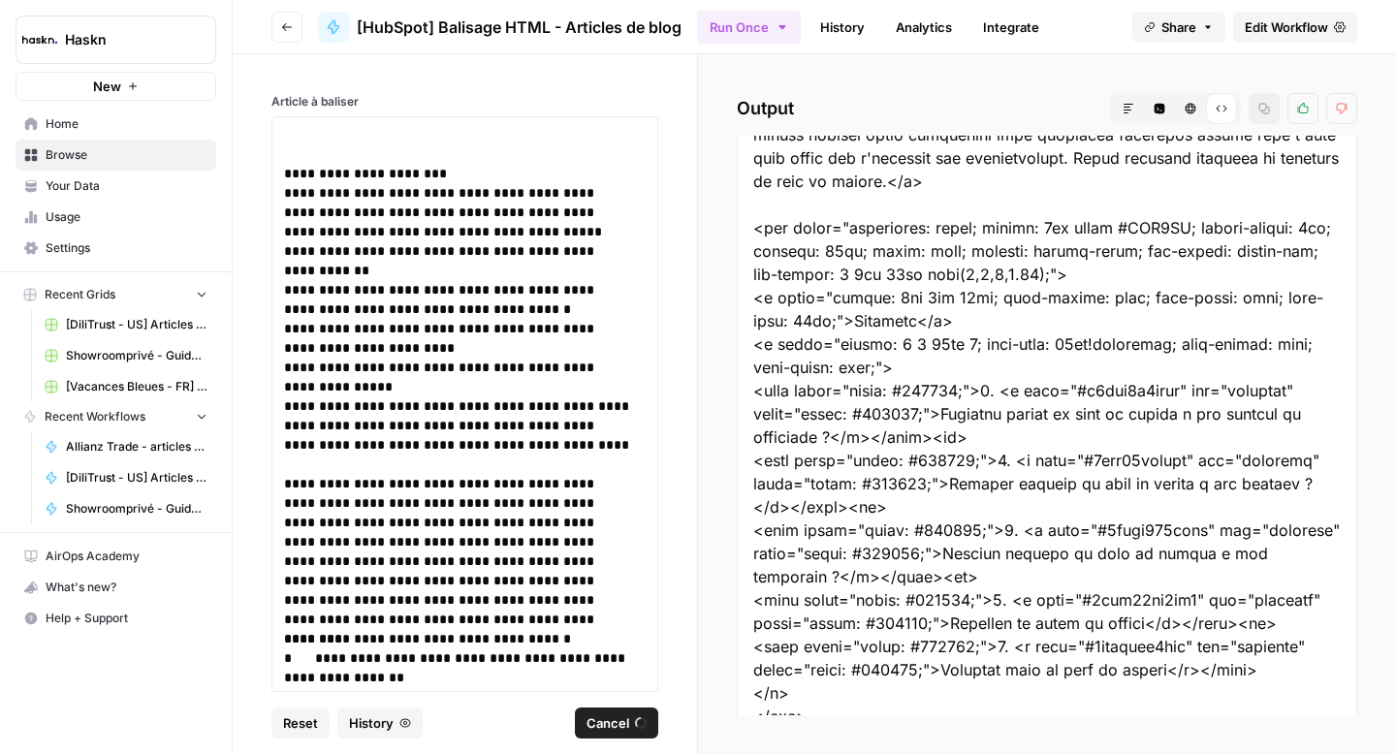
drag, startPoint x: 753, startPoint y: 226, endPoint x: 904, endPoint y: 460, distance: 277.8
drag, startPoint x: 754, startPoint y: 226, endPoint x: 857, endPoint y: 432, distance: 230.7
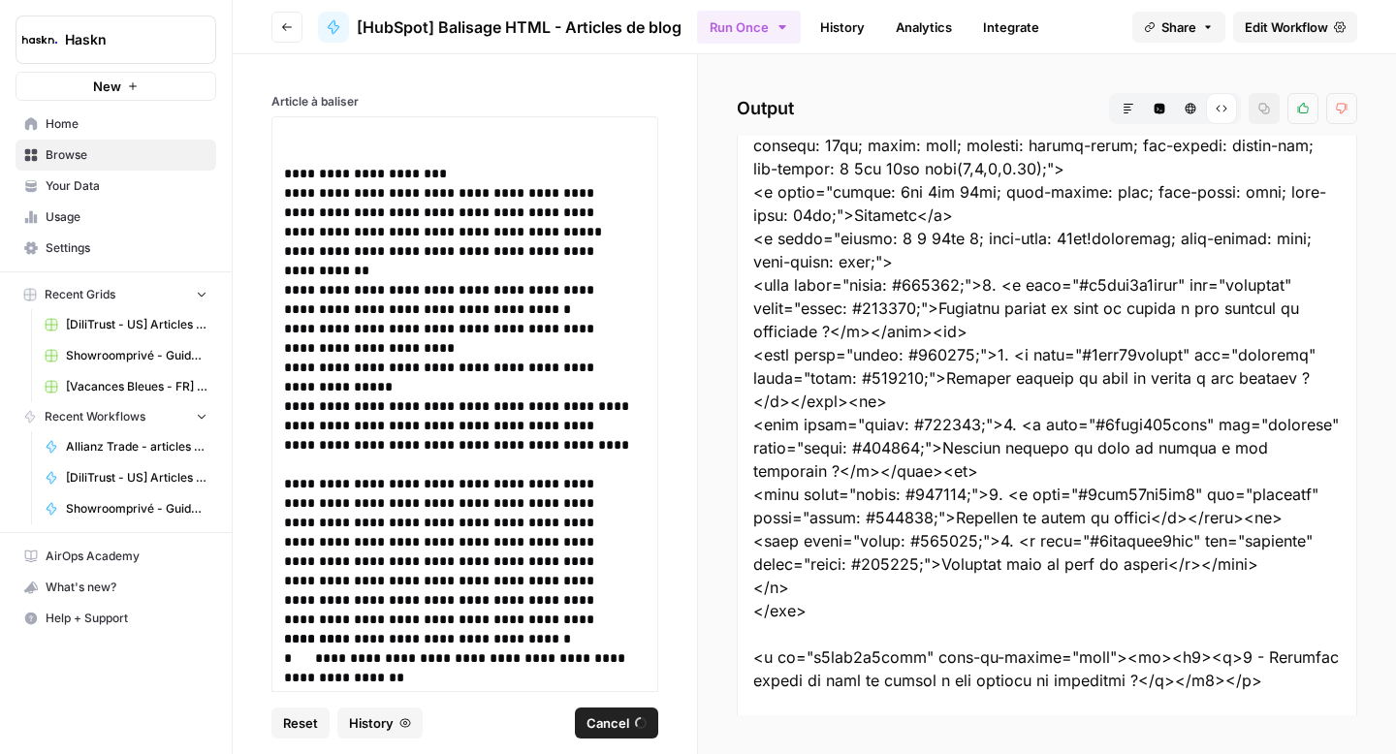
scroll to position [814, 0]
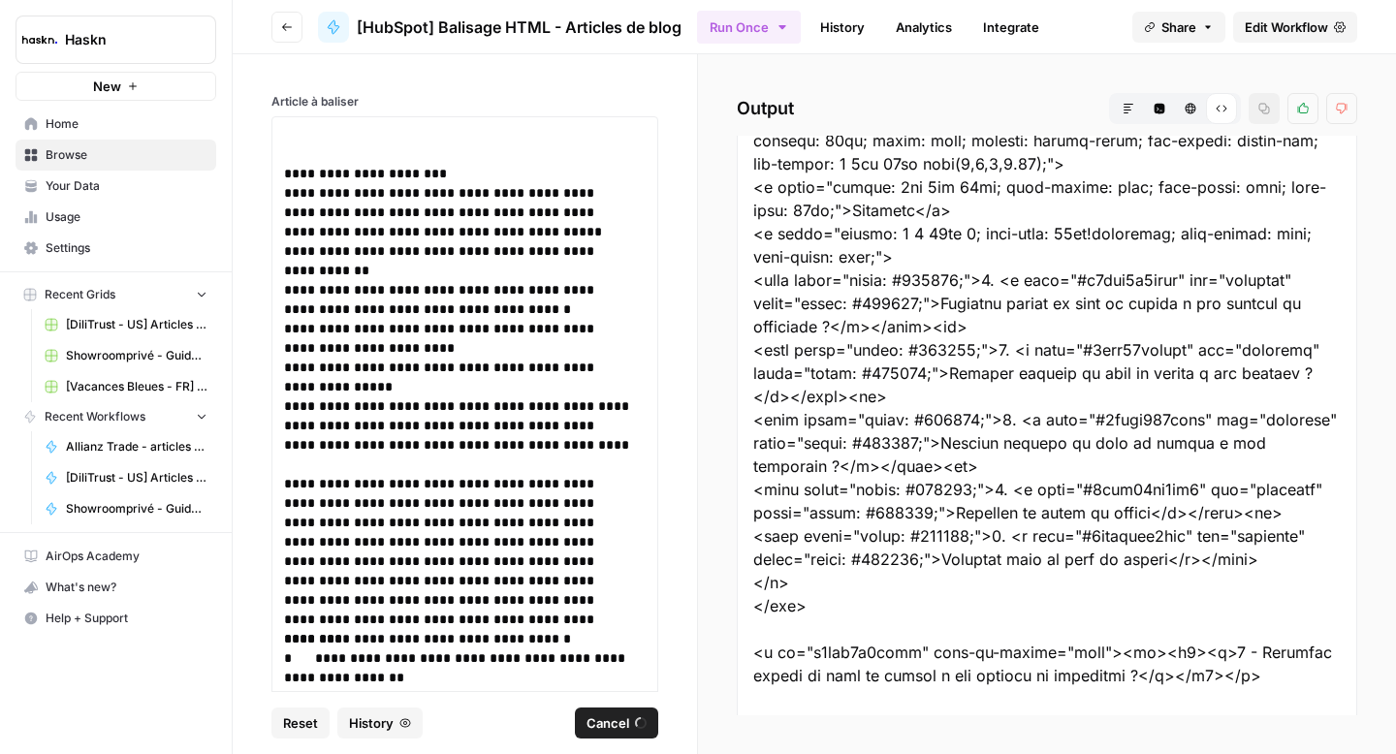
drag, startPoint x: 814, startPoint y: 607, endPoint x: 795, endPoint y: 513, distance: 96.0
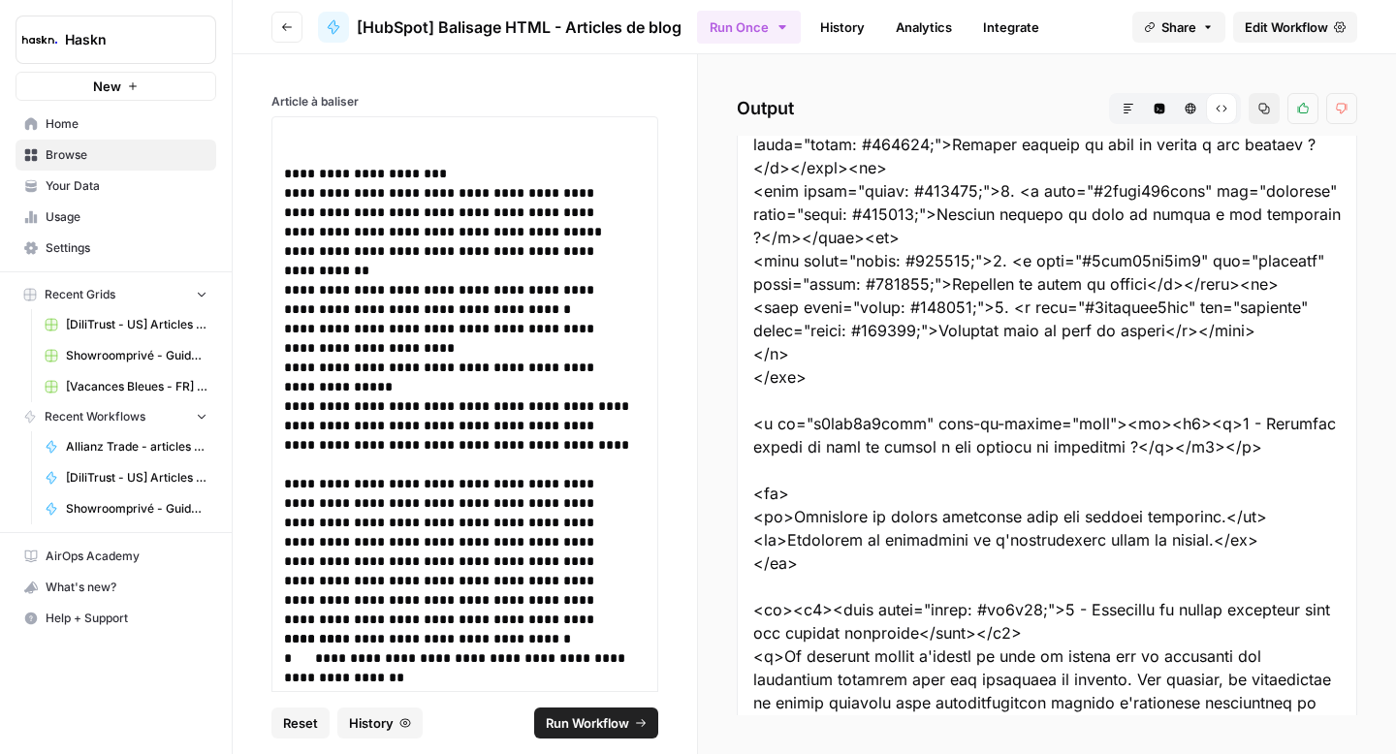
scroll to position [1049, 0]
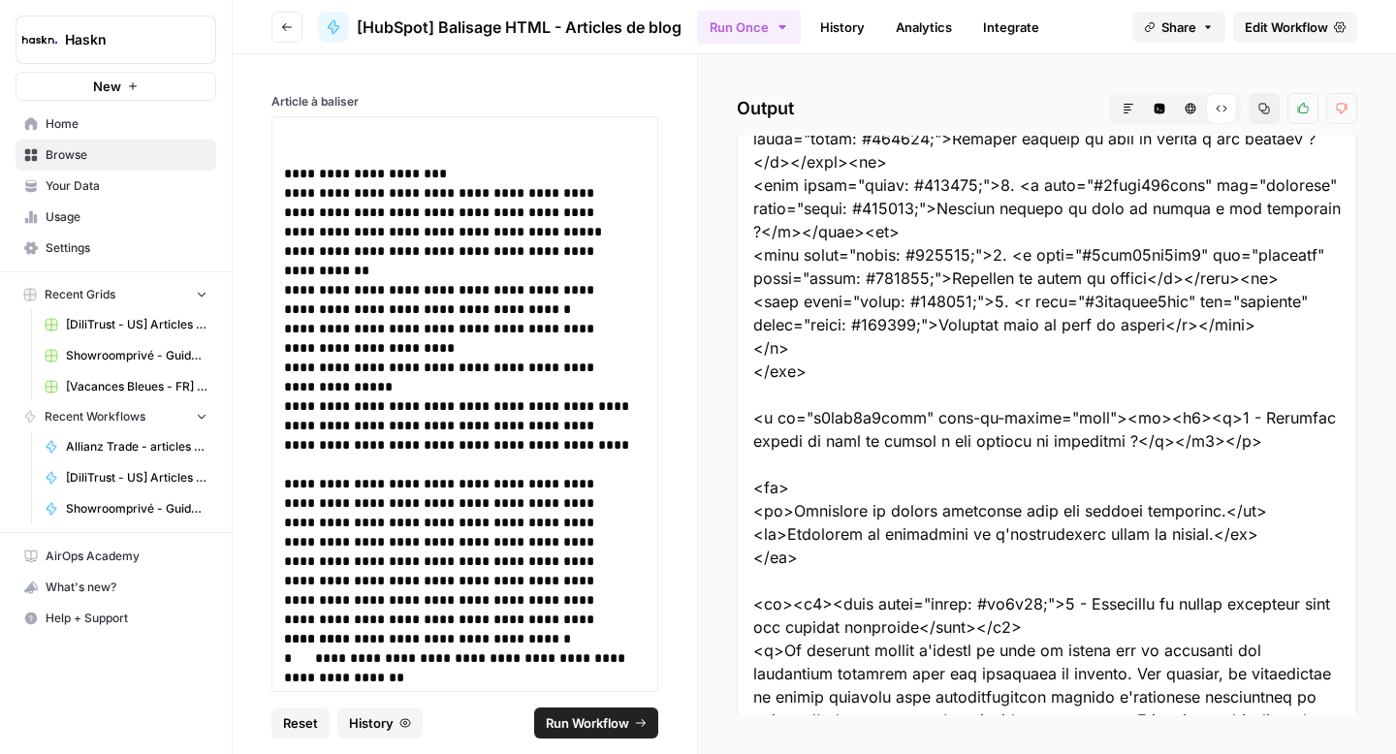
drag, startPoint x: 872, startPoint y: 378, endPoint x: 826, endPoint y: 346, distance: 55.7
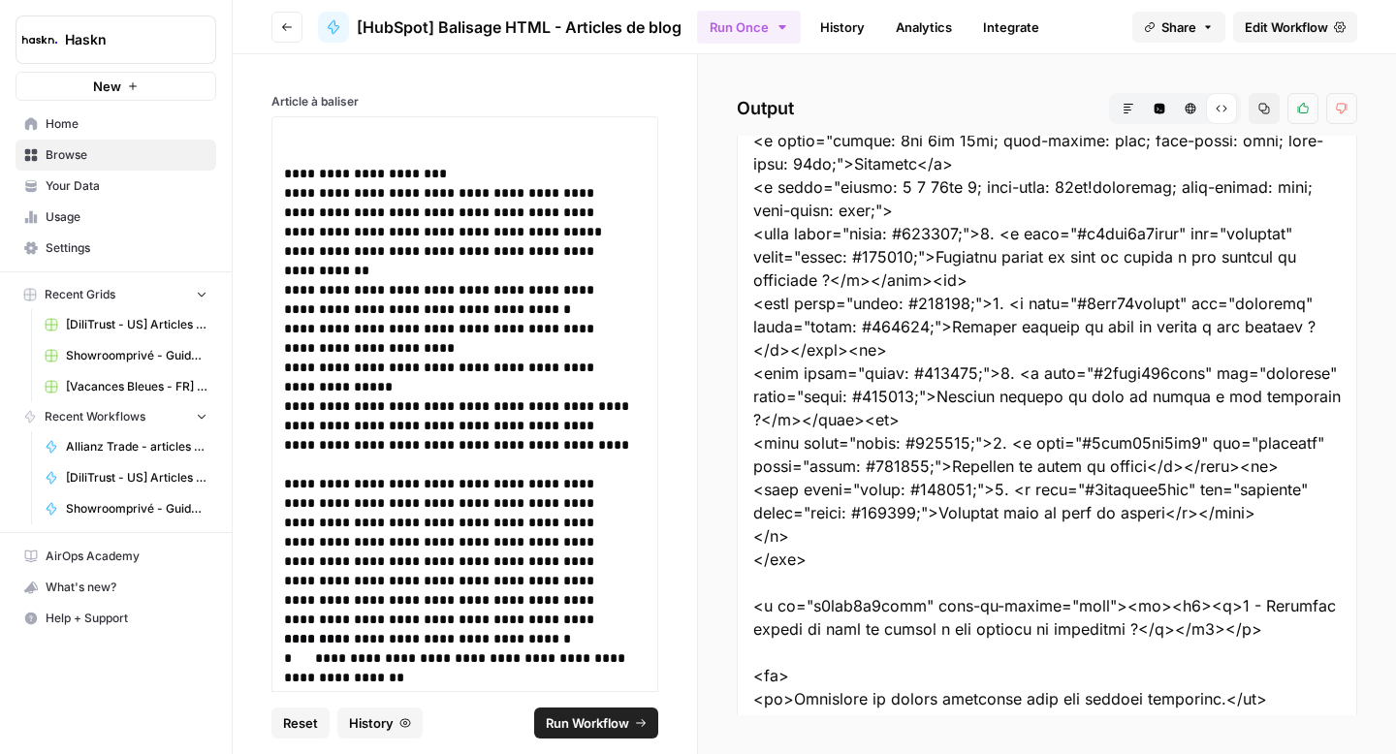
scroll to position [931, 0]
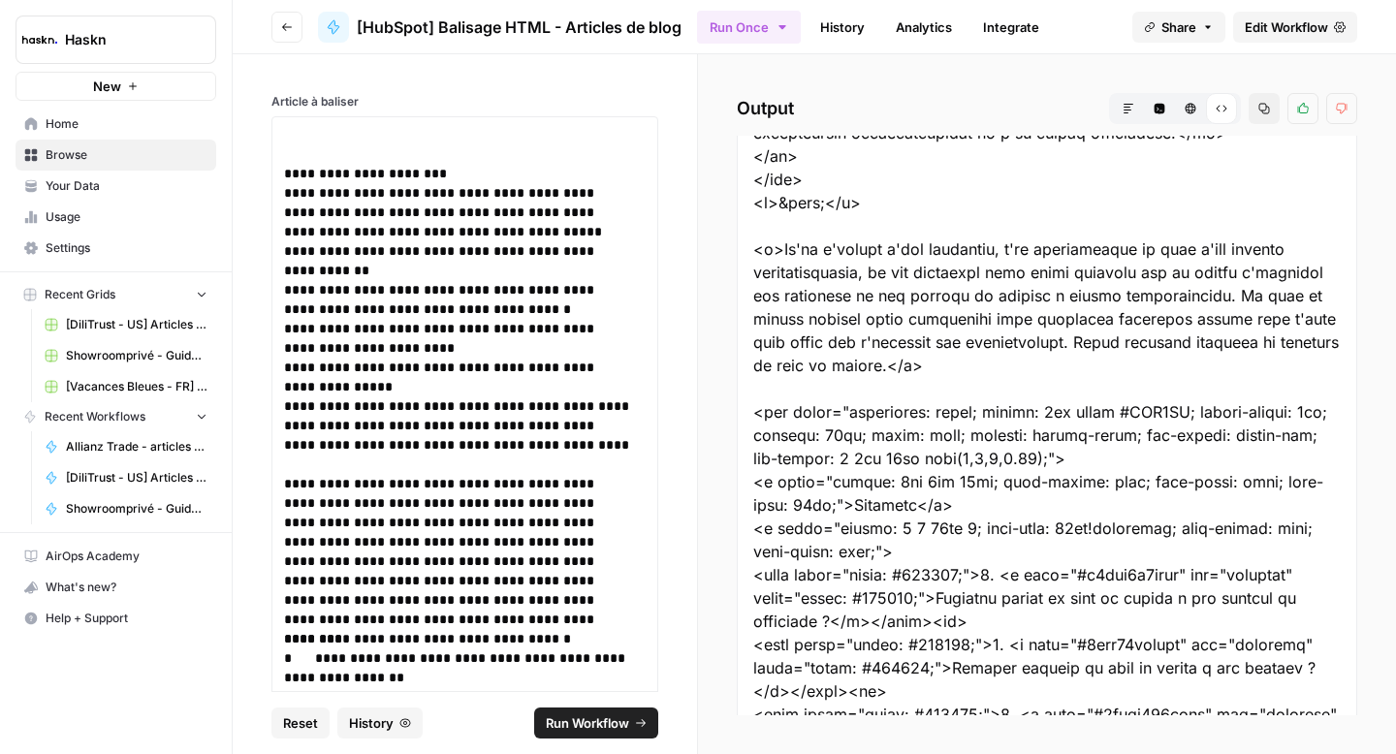
scroll to position [517, 0]
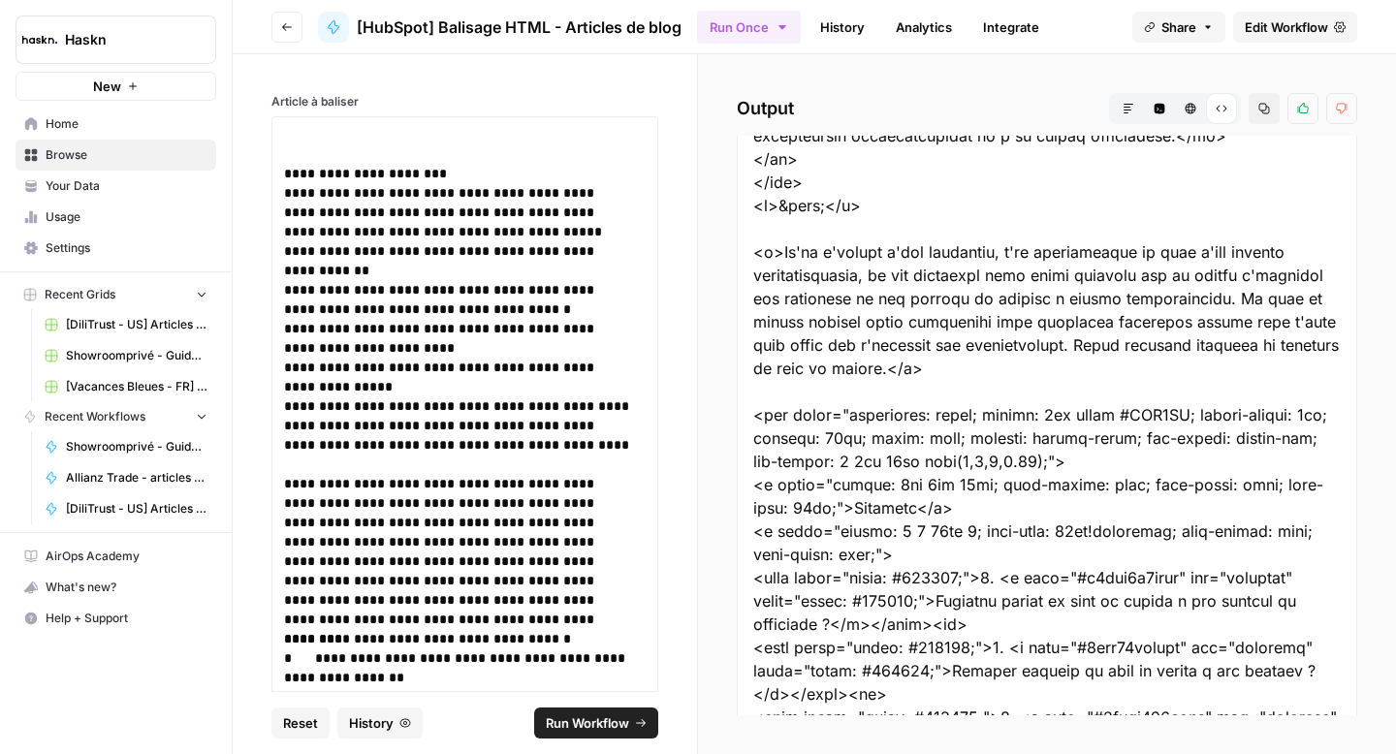
drag, startPoint x: 823, startPoint y: 492, endPoint x: 753, endPoint y: 415, distance: 104.3
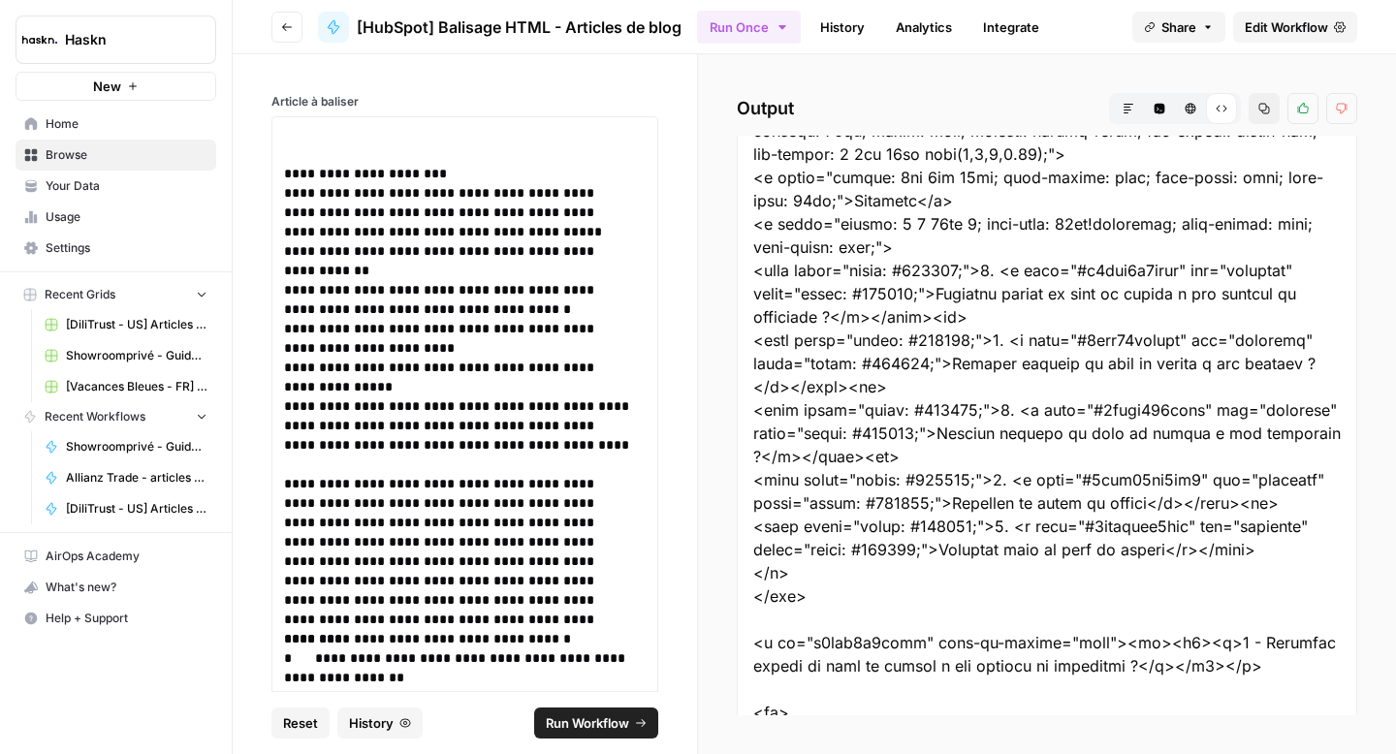
scroll to position [1083, 0]
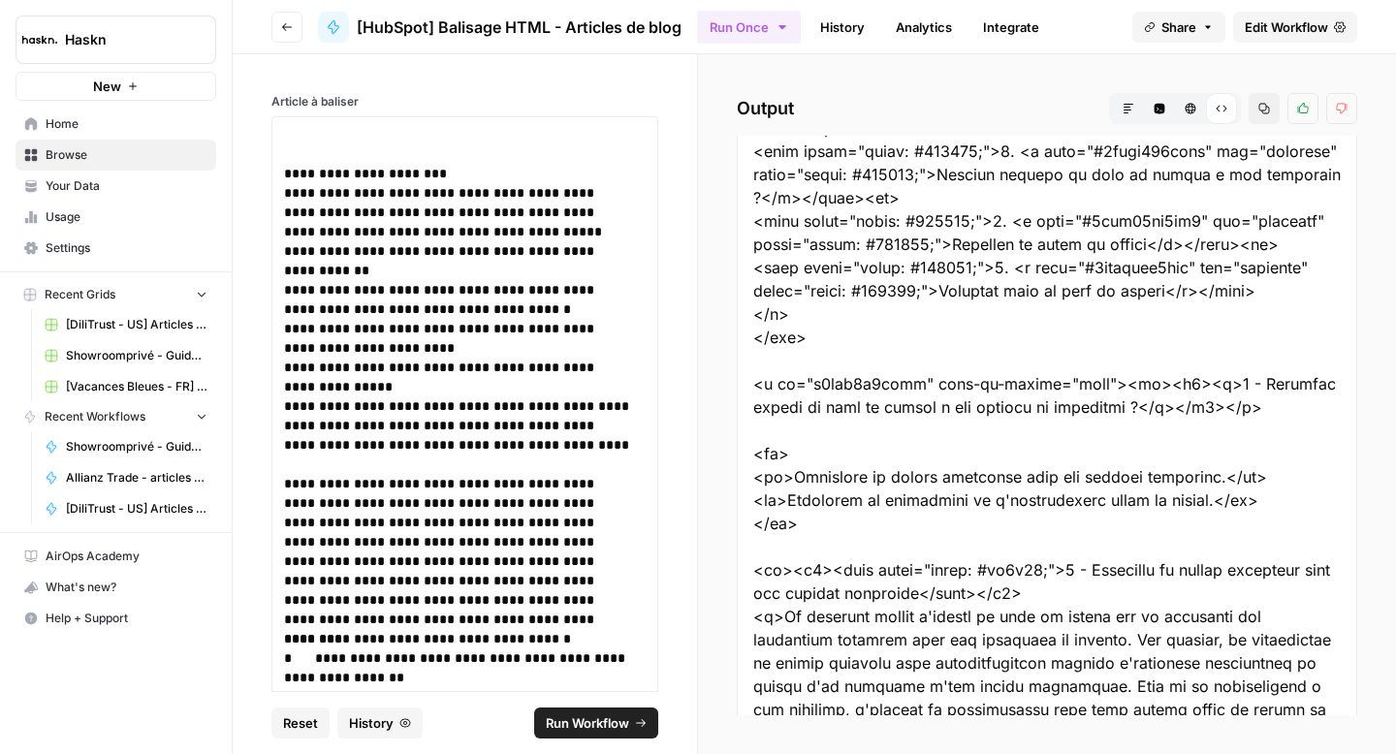
drag, startPoint x: 1287, startPoint y: 406, endPoint x: 714, endPoint y: 388, distance: 574.2
click at [714, 388] on div "Output Markdown Code Editor HTML Viewer Raw Output Copy Thumbs up Thumbs down" at bounding box center [1047, 404] width 698 height 700
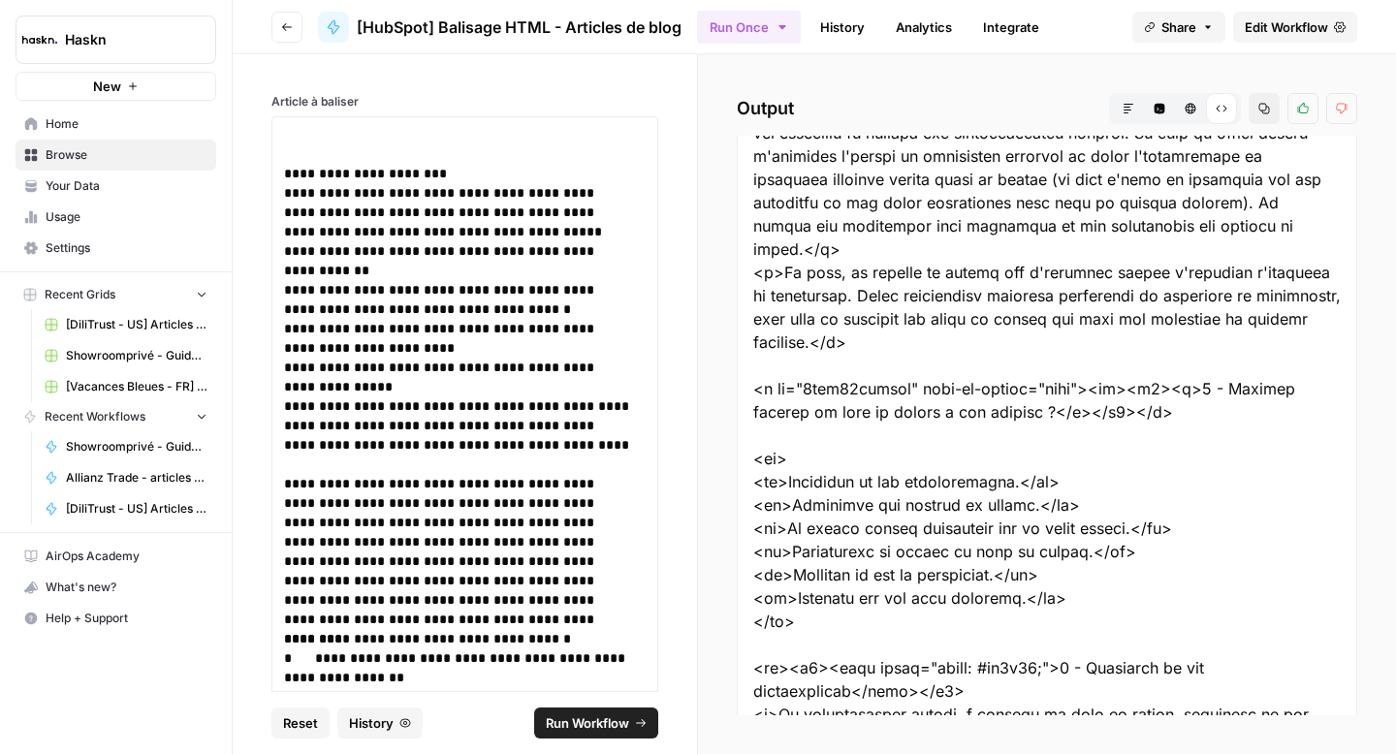
scroll to position [1952, 0]
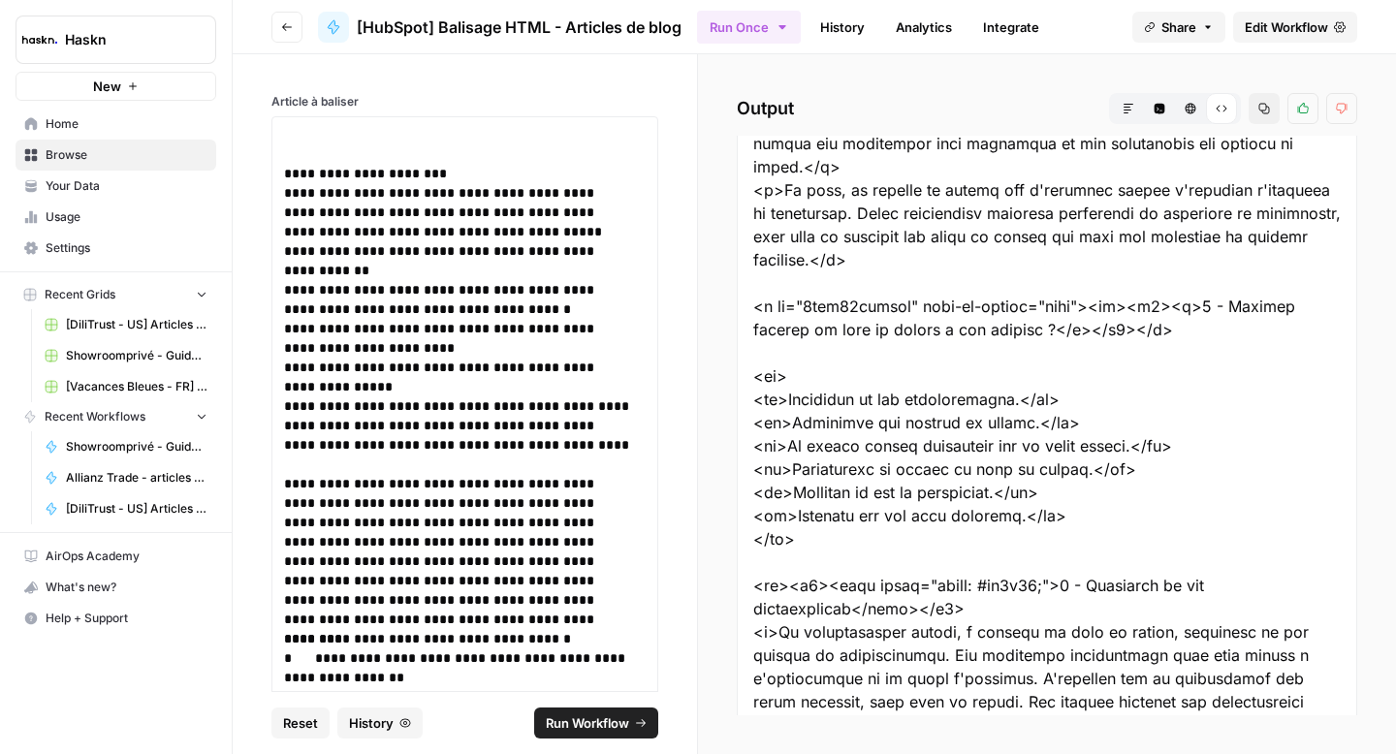
drag, startPoint x: 1174, startPoint y: 337, endPoint x: 722, endPoint y: 315, distance: 452.3
click at [722, 315] on div "Output Markdown Code Editor HTML Viewer Raw Output Copy Thumbs up Thumbs down" at bounding box center [1047, 404] width 698 height 700
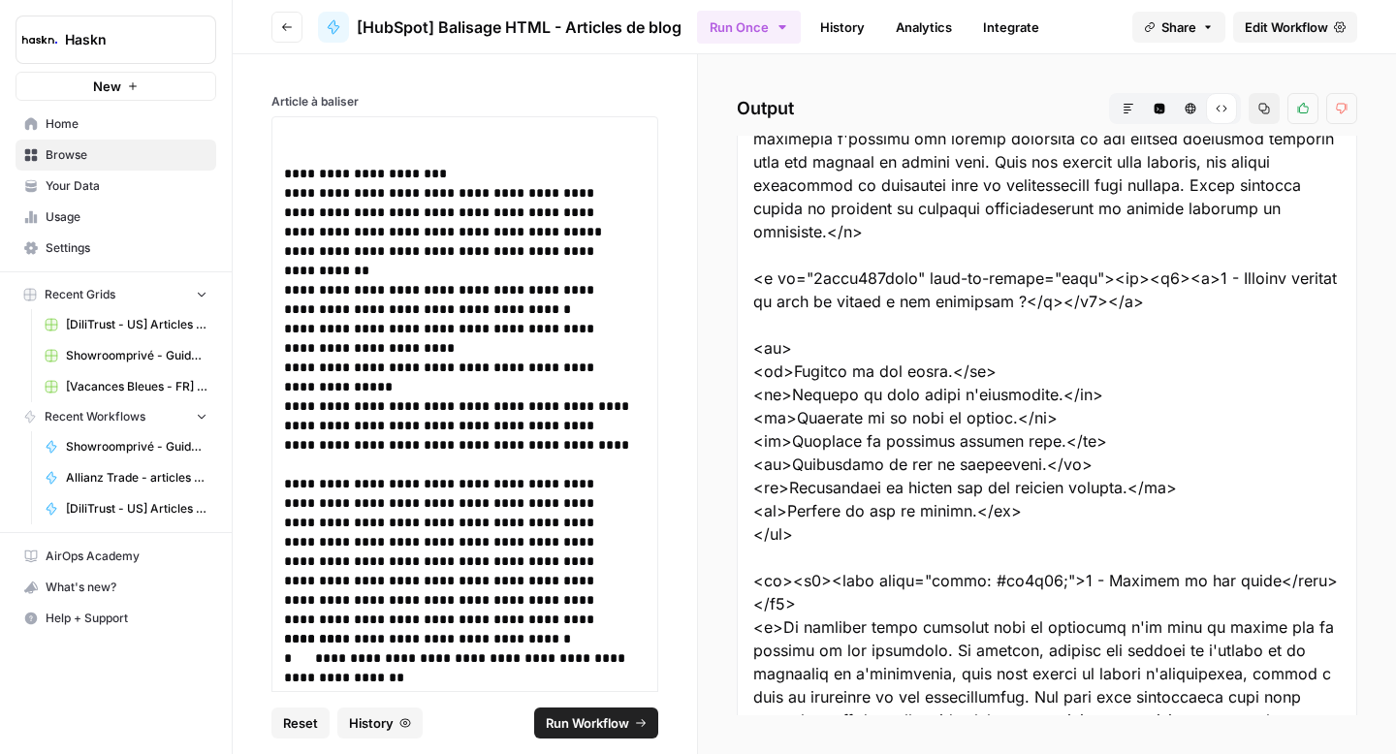
scroll to position [3401, 0]
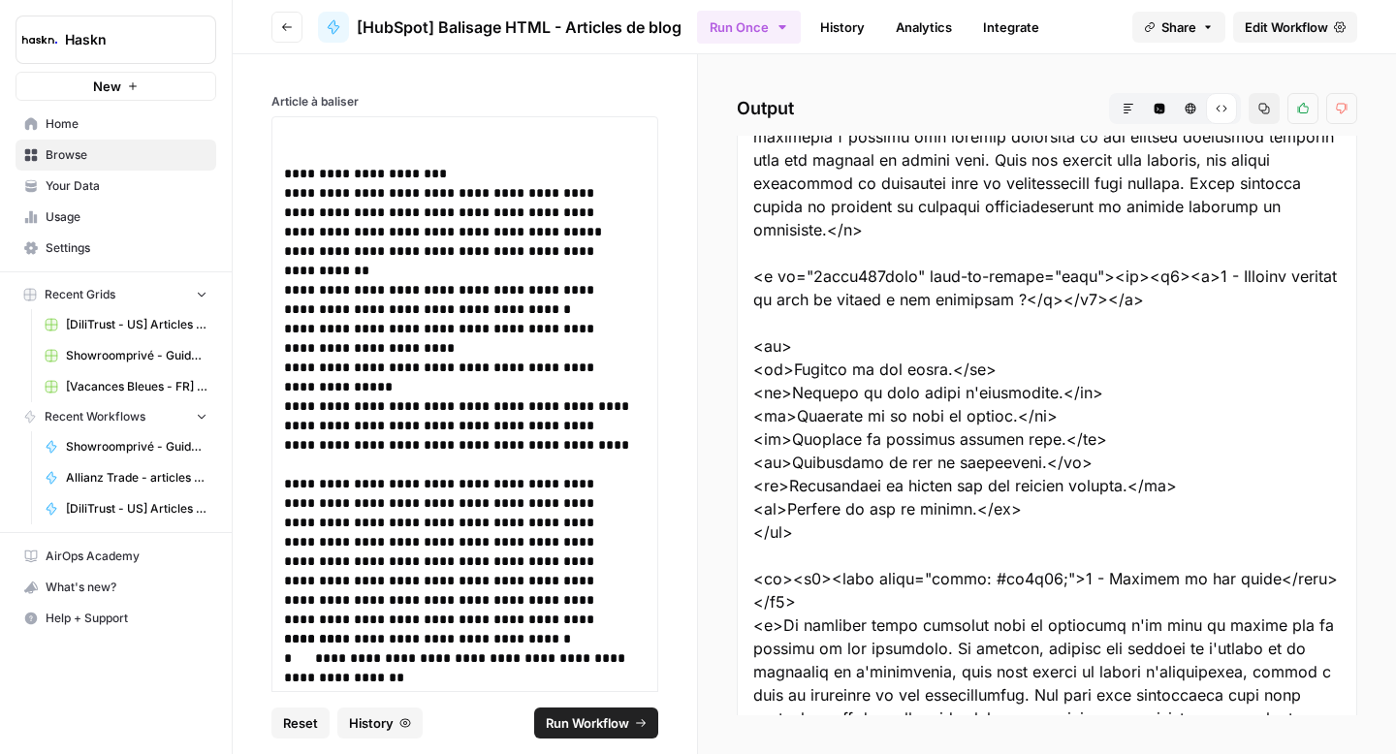
drag, startPoint x: 756, startPoint y: 303, endPoint x: 1190, endPoint y: 331, distance: 434.2
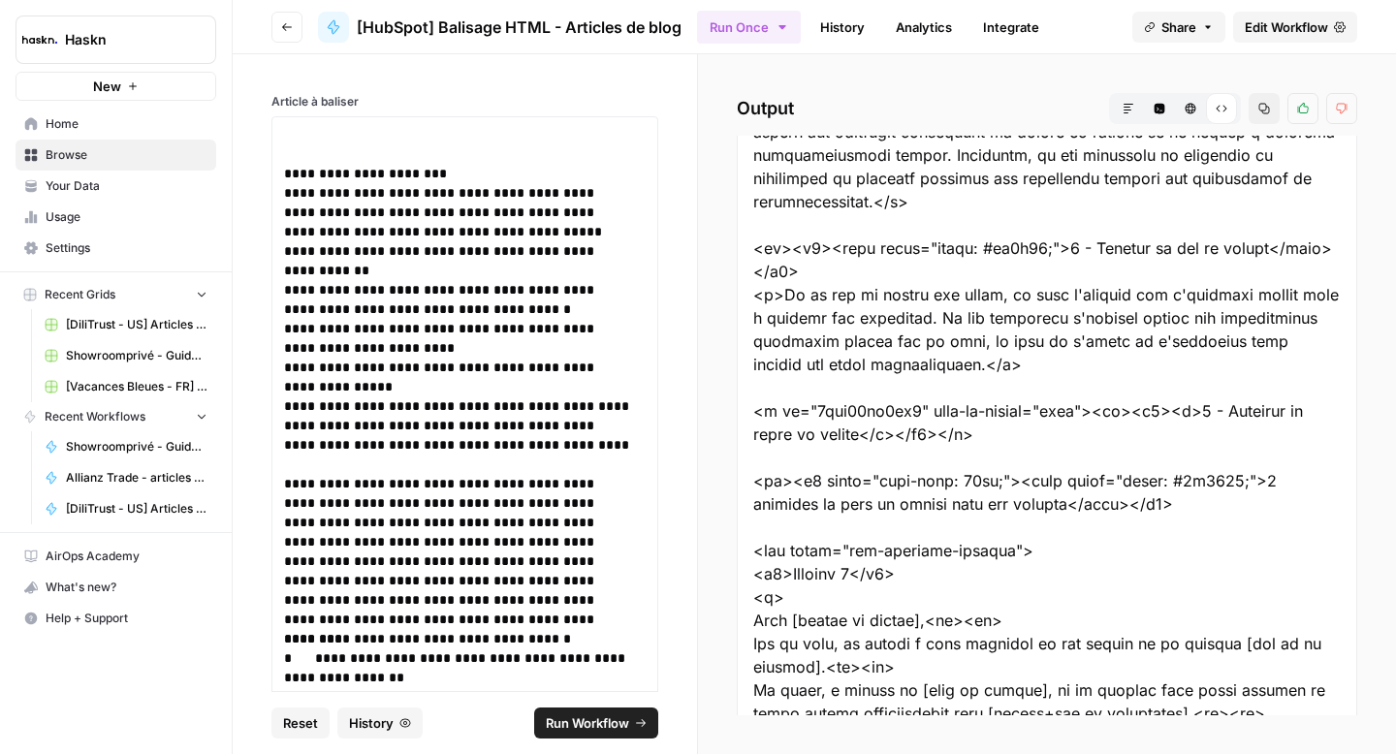
scroll to position [4887, 0]
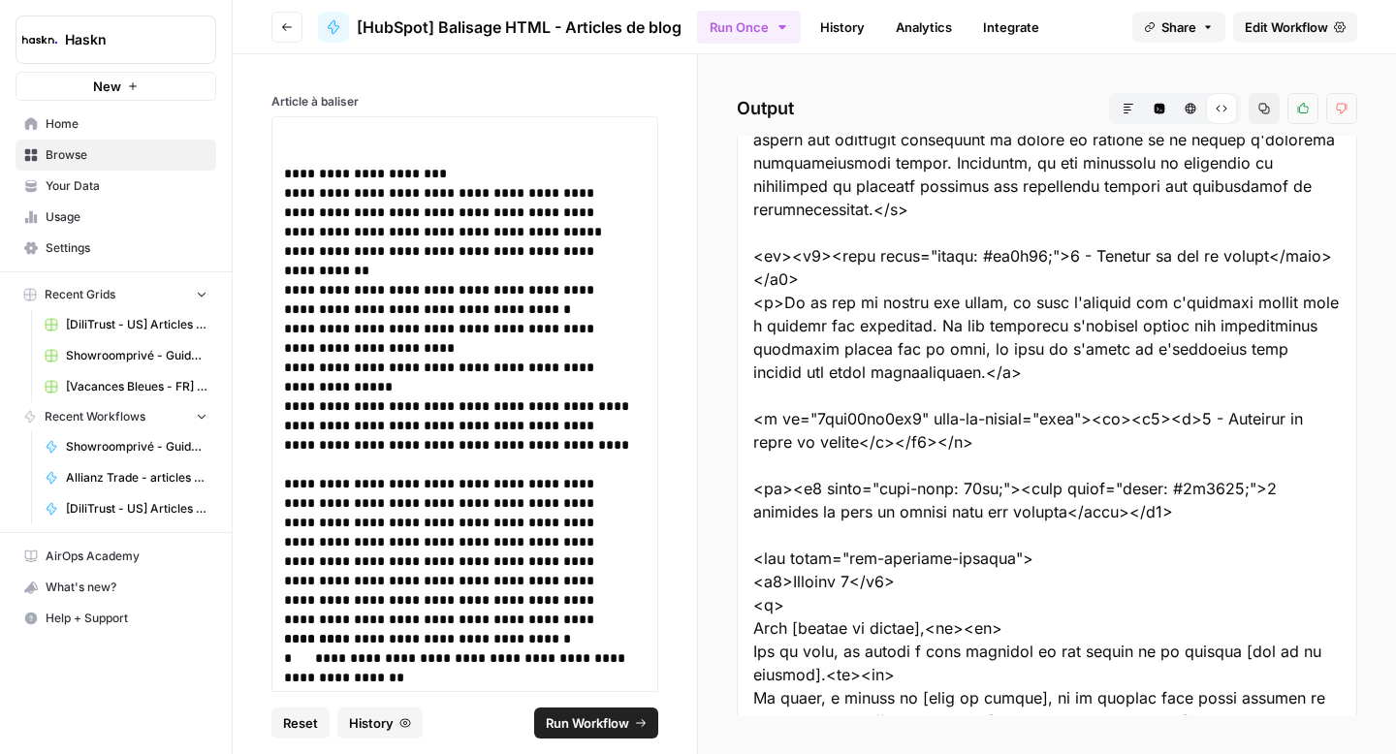
drag, startPoint x: 1030, startPoint y: 420, endPoint x: 744, endPoint y: 402, distance: 286.5
click at [744, 402] on div at bounding box center [1047, 0] width 620 height 9503
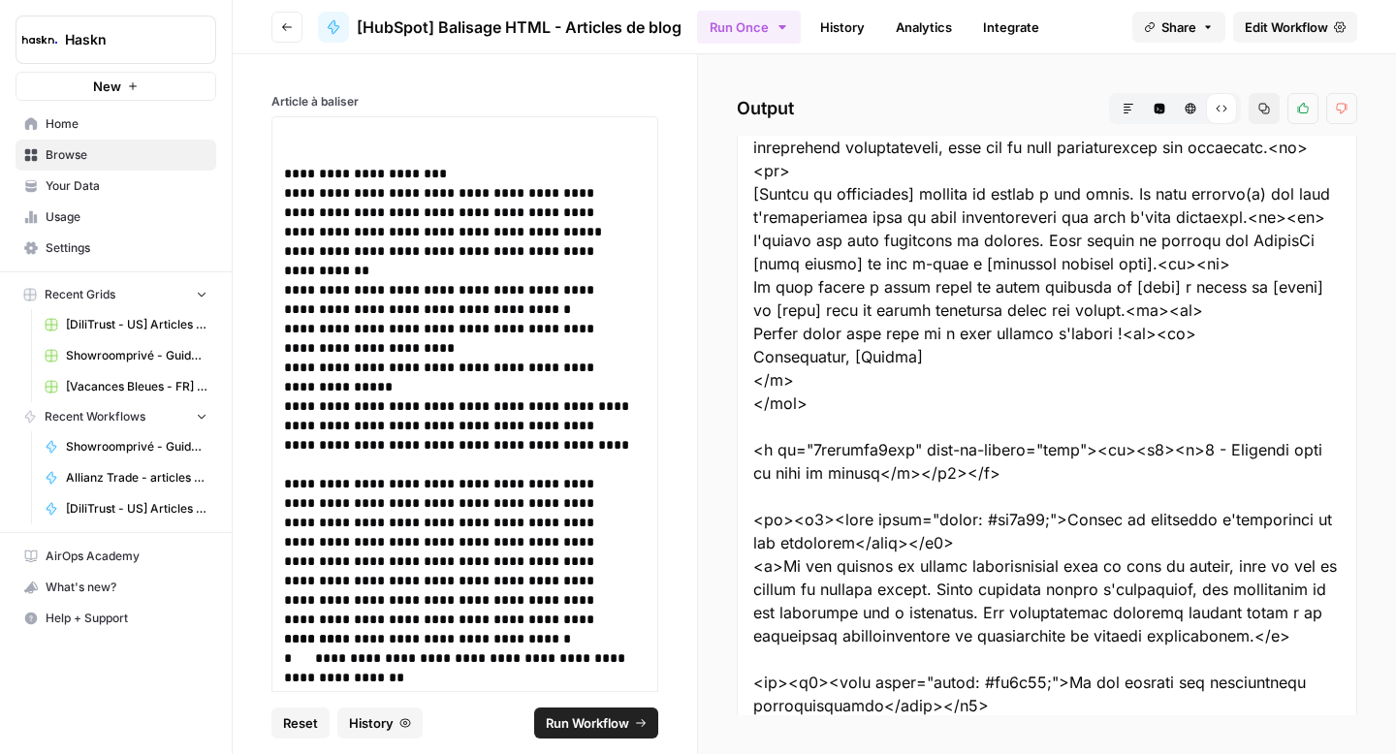
scroll to position [7204, 0]
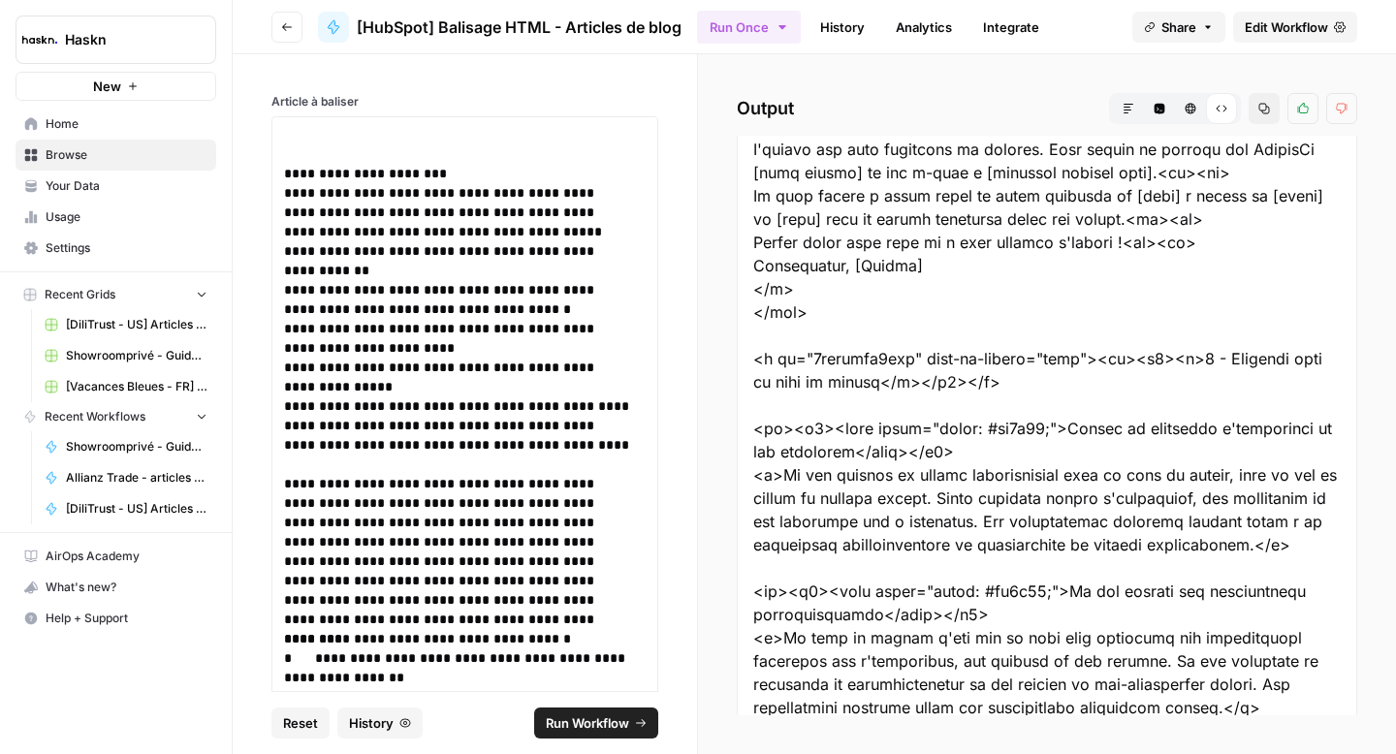
drag, startPoint x: 1038, startPoint y: 404, endPoint x: 745, endPoint y: 384, distance: 294.5
click at [597, 288] on p "**********" at bounding box center [457, 299] width 347 height 39
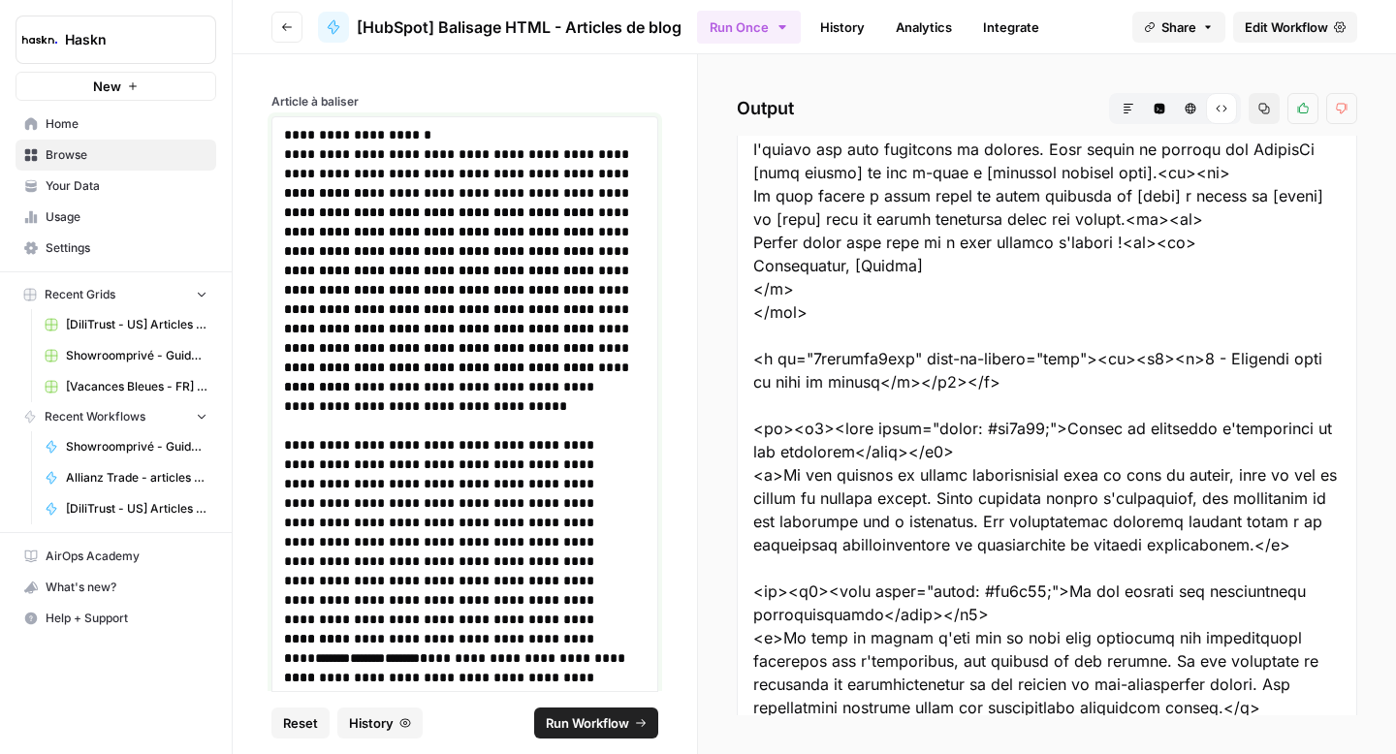
scroll to position [3974, 0]
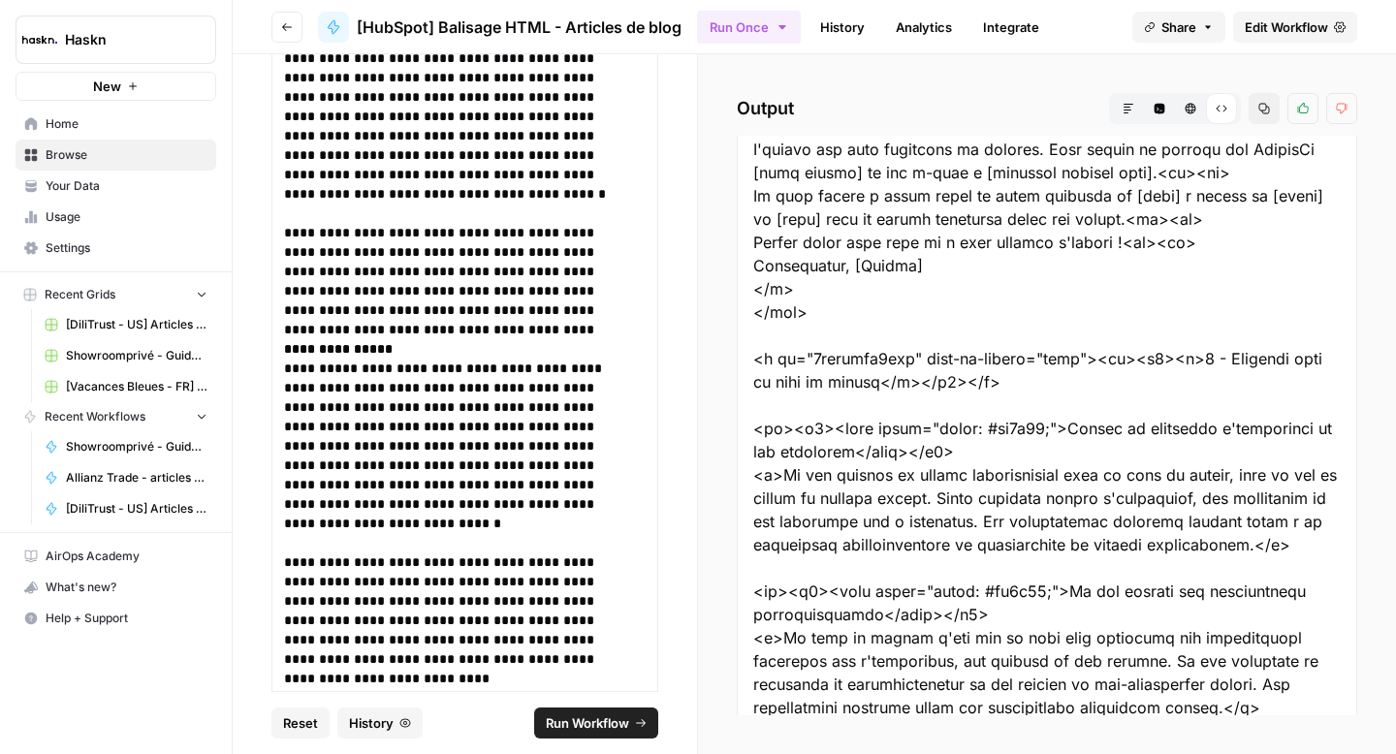
click at [611, 729] on span "Run Workflow" at bounding box center [587, 723] width 83 height 19
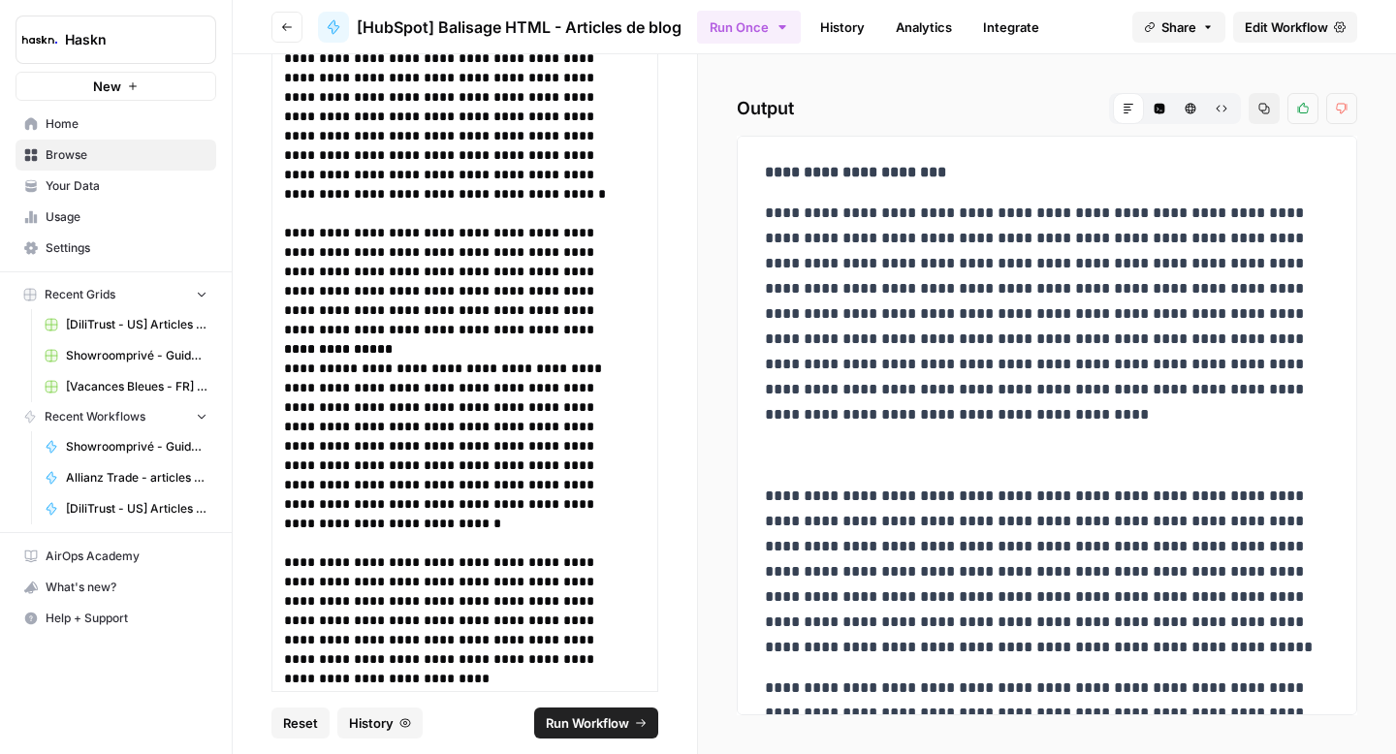
click at [1225, 108] on icon "button" at bounding box center [1222, 109] width 11 height 7
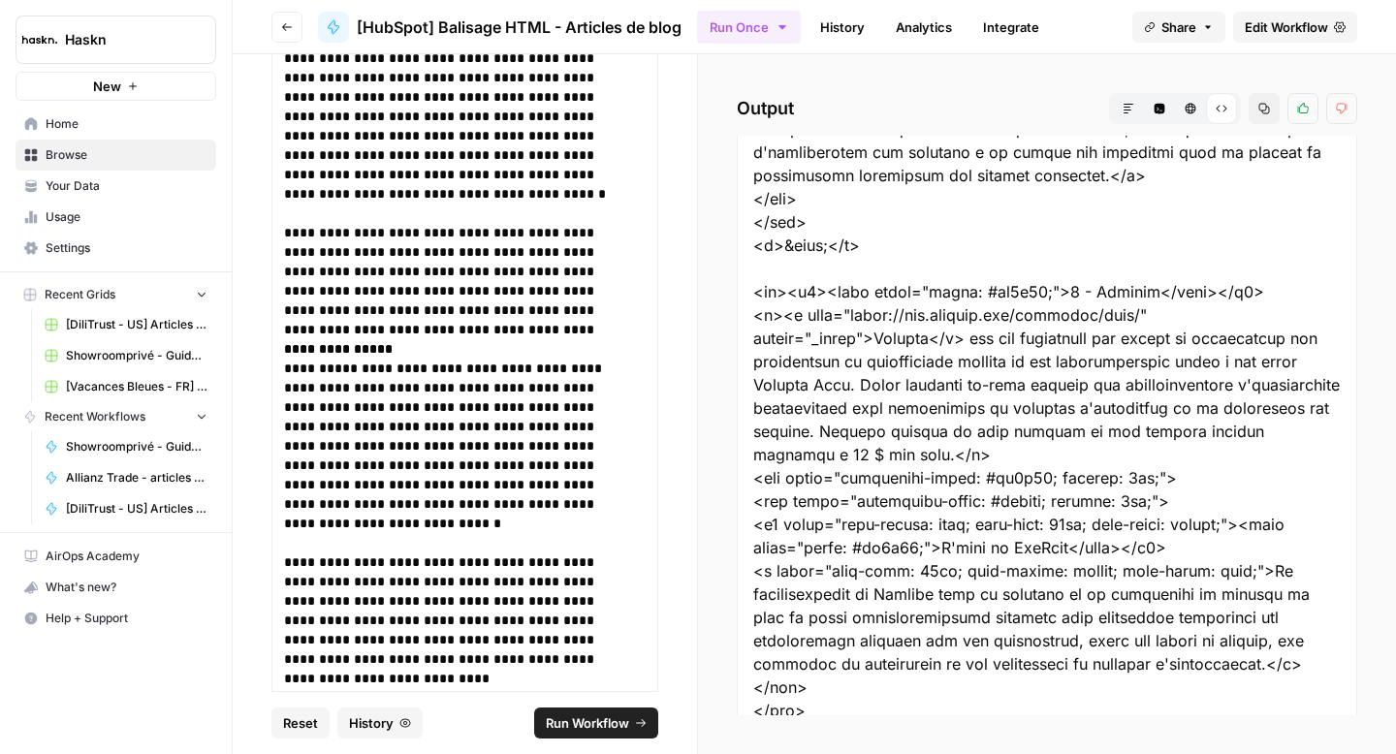
scroll to position [6201, 0]
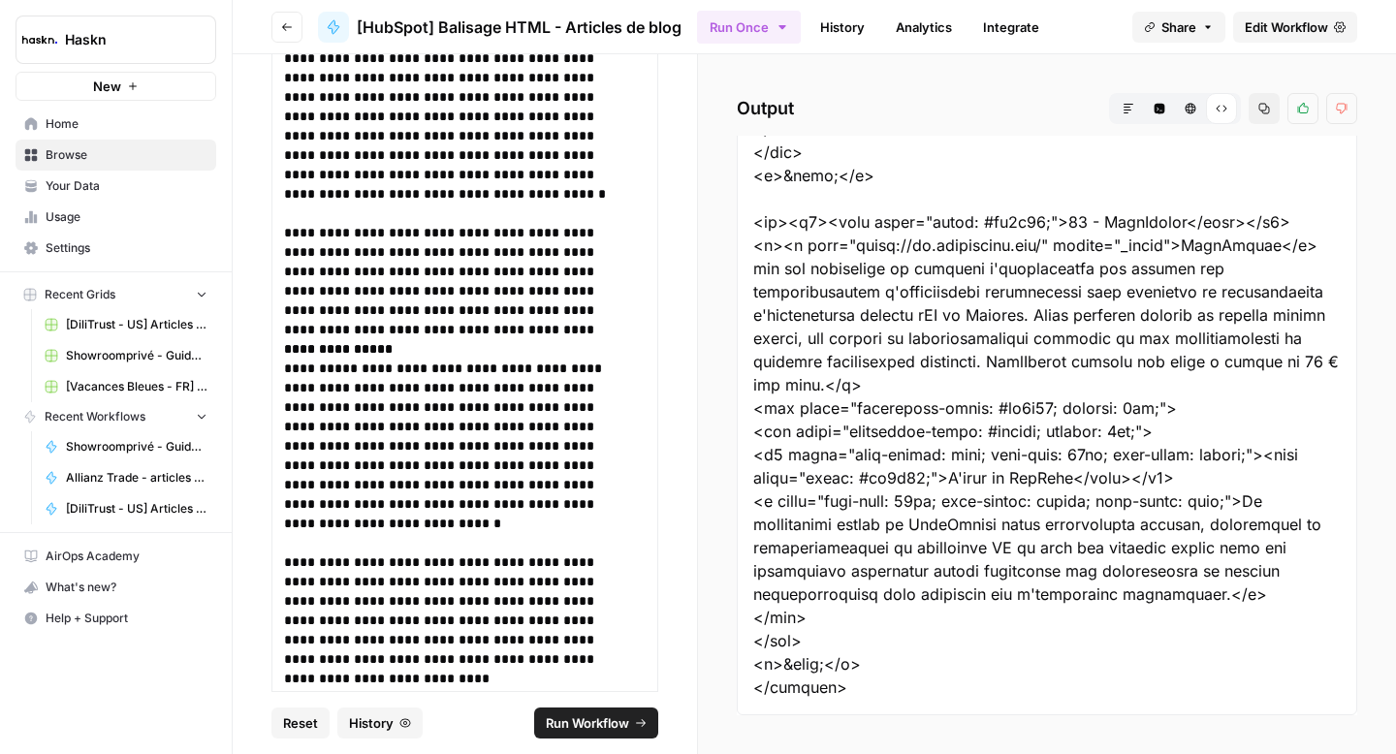
drag, startPoint x: 753, startPoint y: 165, endPoint x: 926, endPoint y: 708, distance: 569.7
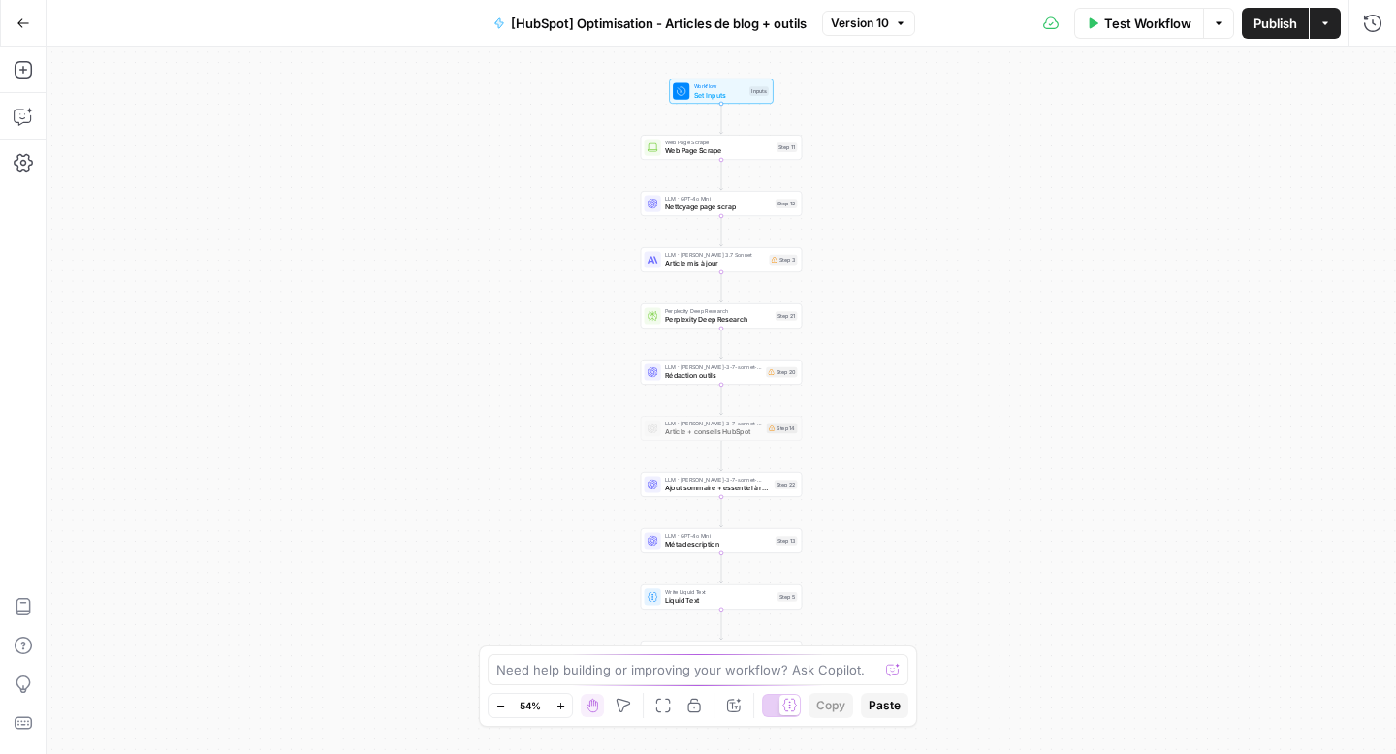
click at [893, 32] on button "Version 10" at bounding box center [868, 23] width 93 height 25
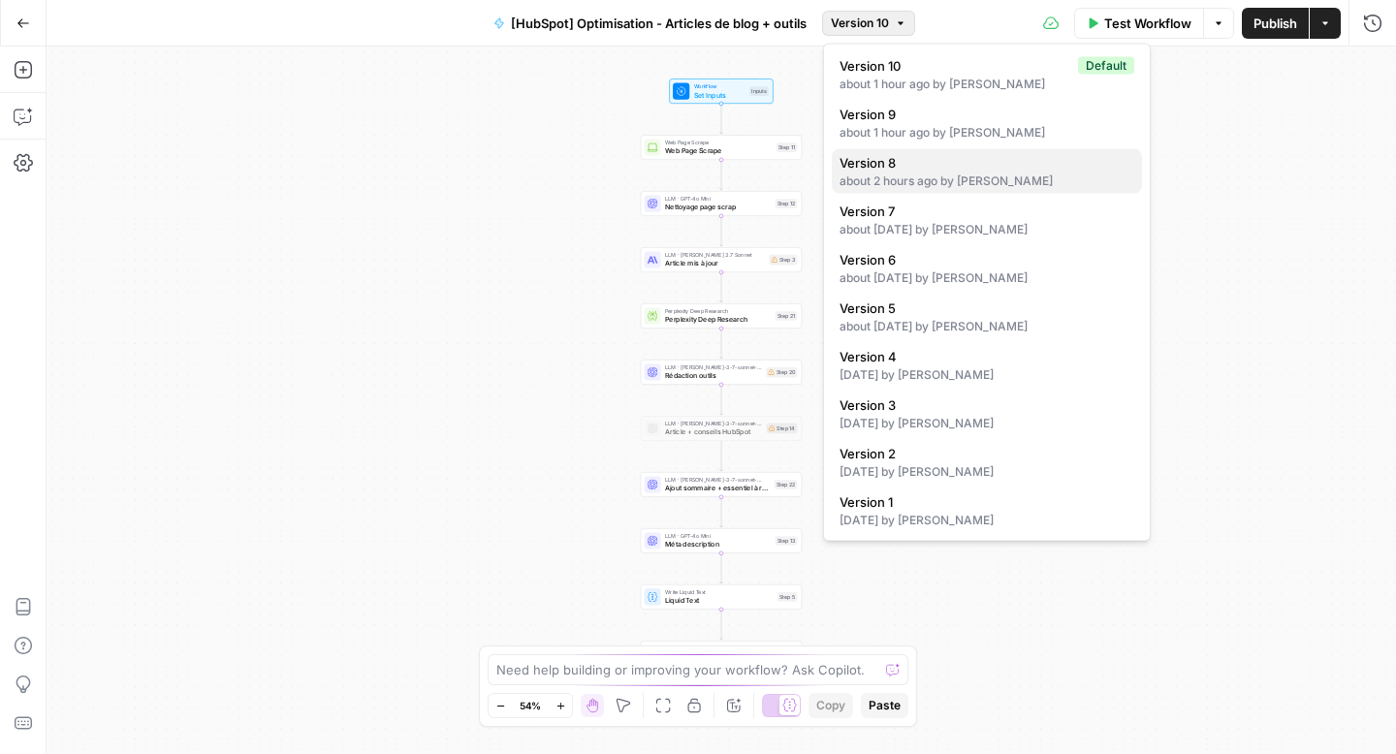
click at [941, 165] on span "Version 8" at bounding box center [983, 162] width 287 height 19
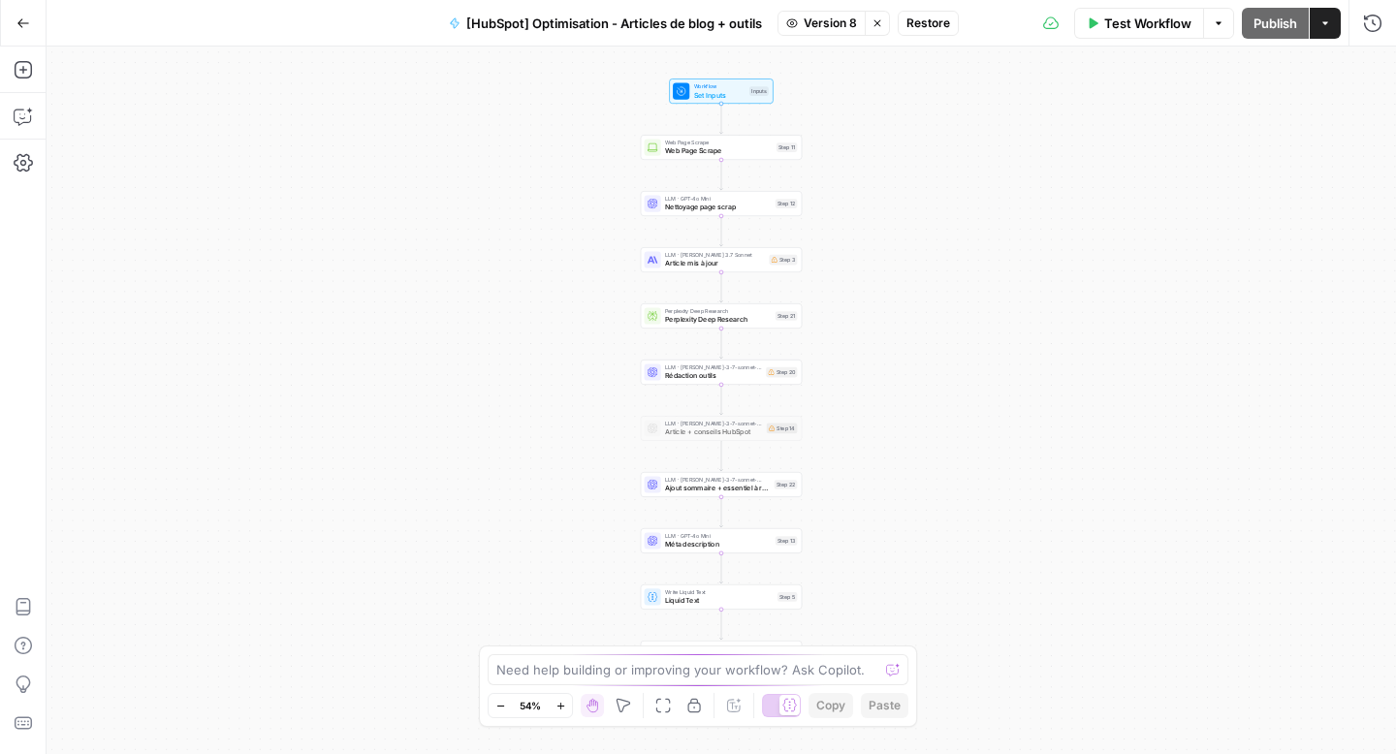
click at [836, 18] on span "Version 8" at bounding box center [830, 23] width 53 height 17
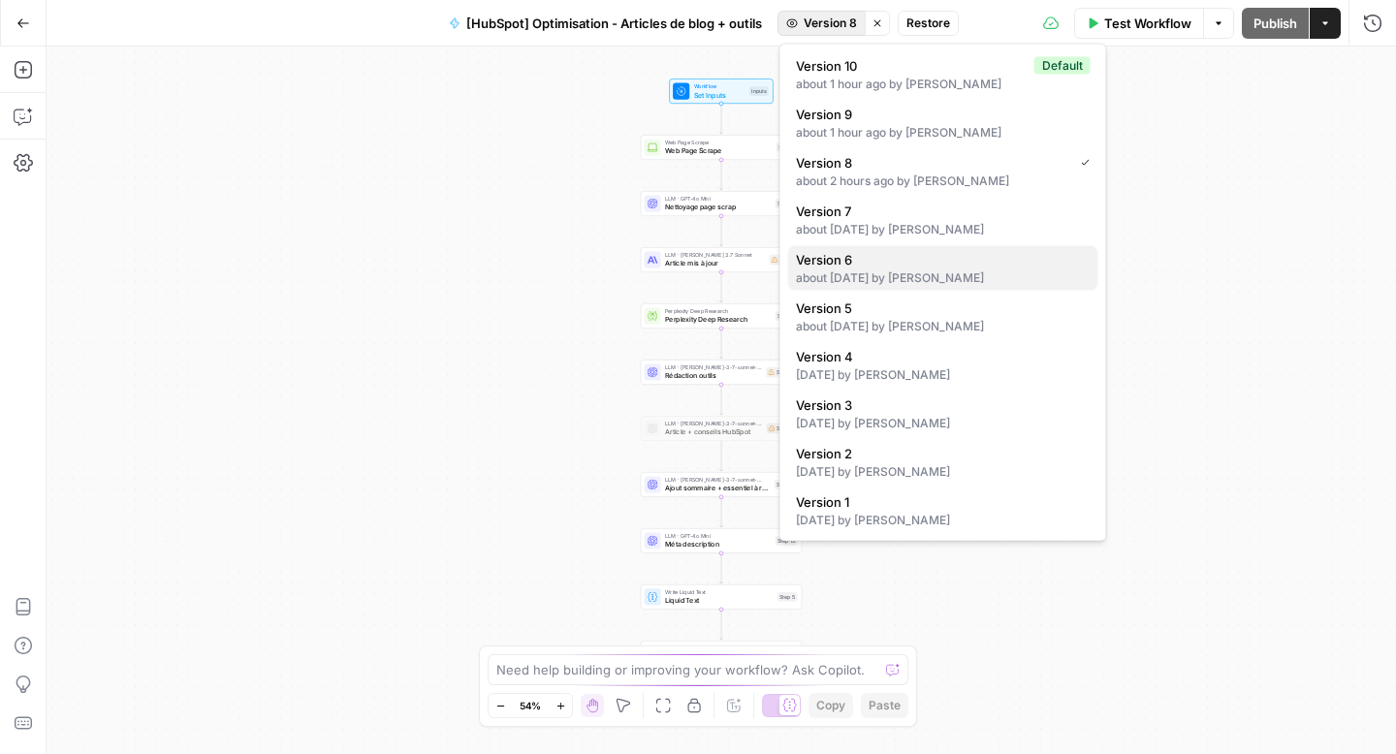
click at [879, 268] on span "Version 6" at bounding box center [939, 259] width 287 height 19
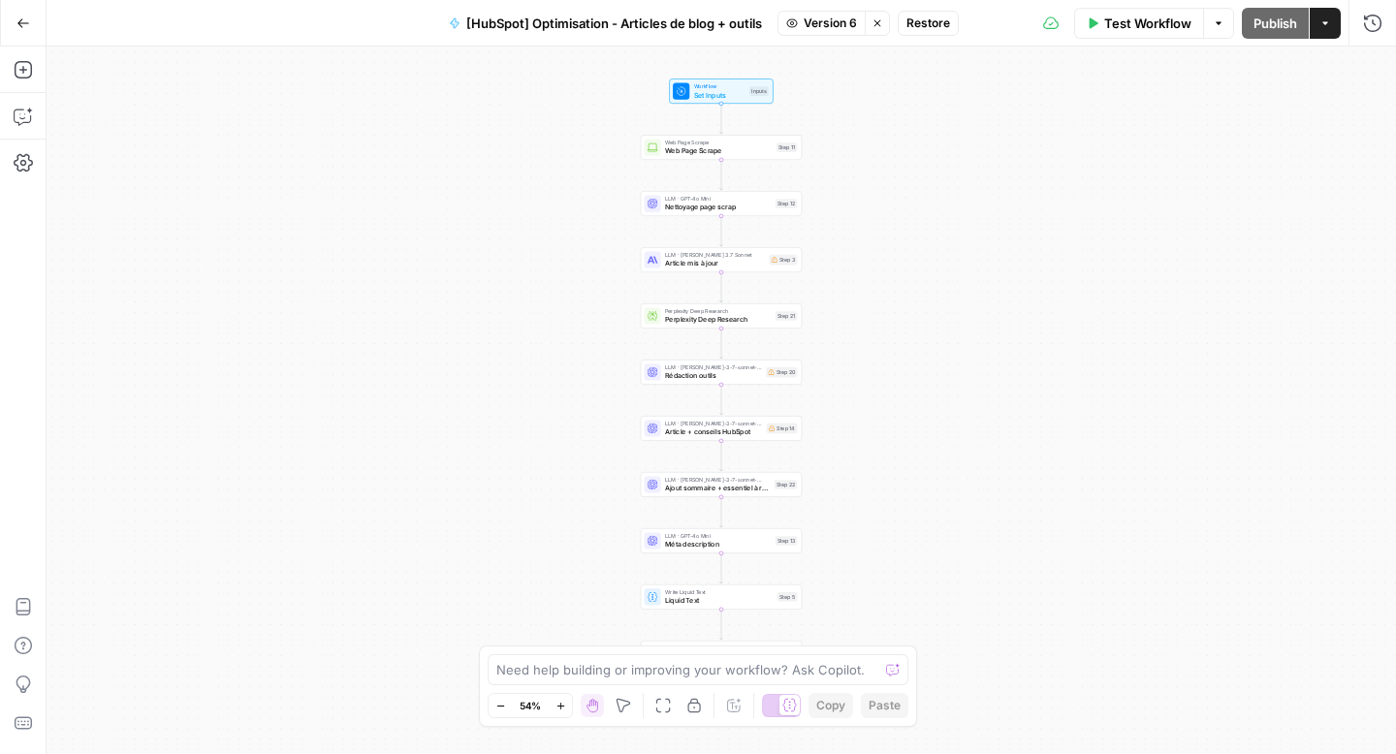
click at [563, 704] on icon "button" at bounding box center [561, 706] width 11 height 11
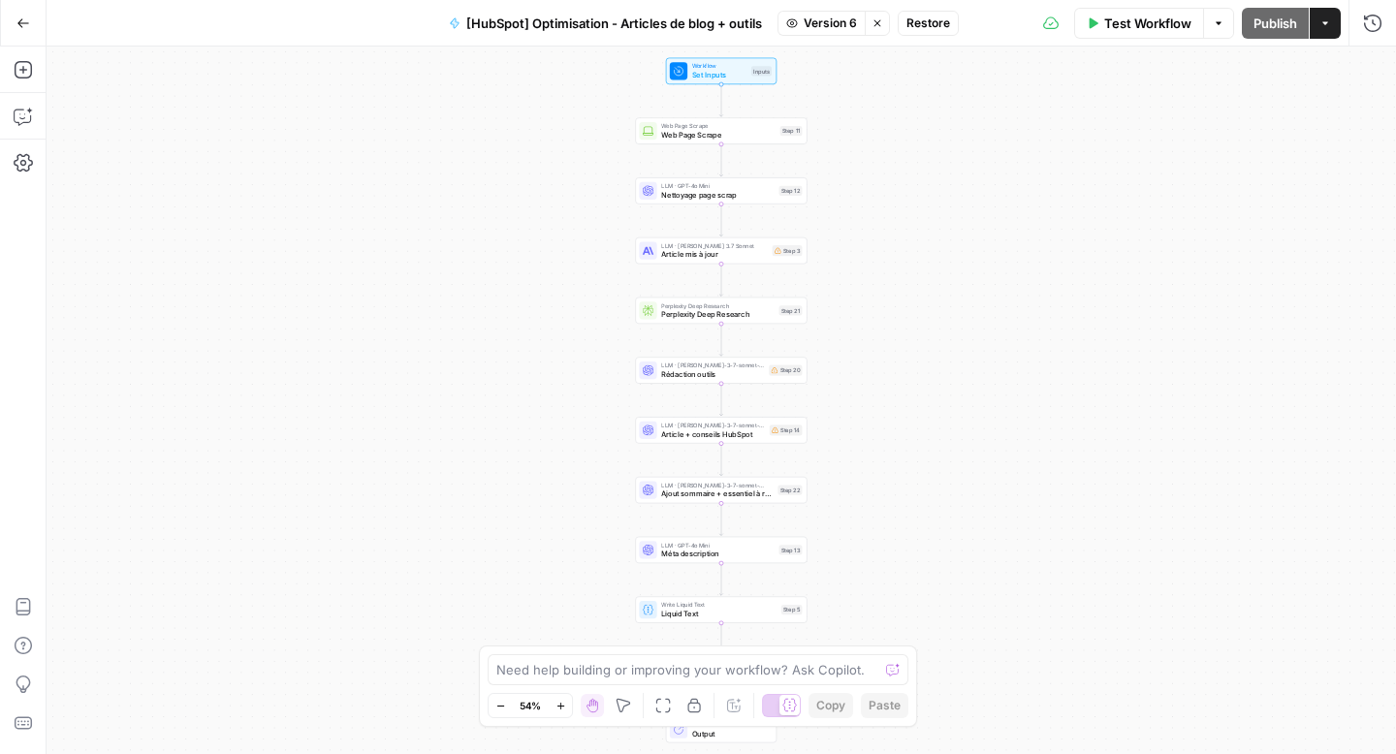
click at [563, 704] on icon "button" at bounding box center [561, 706] width 11 height 11
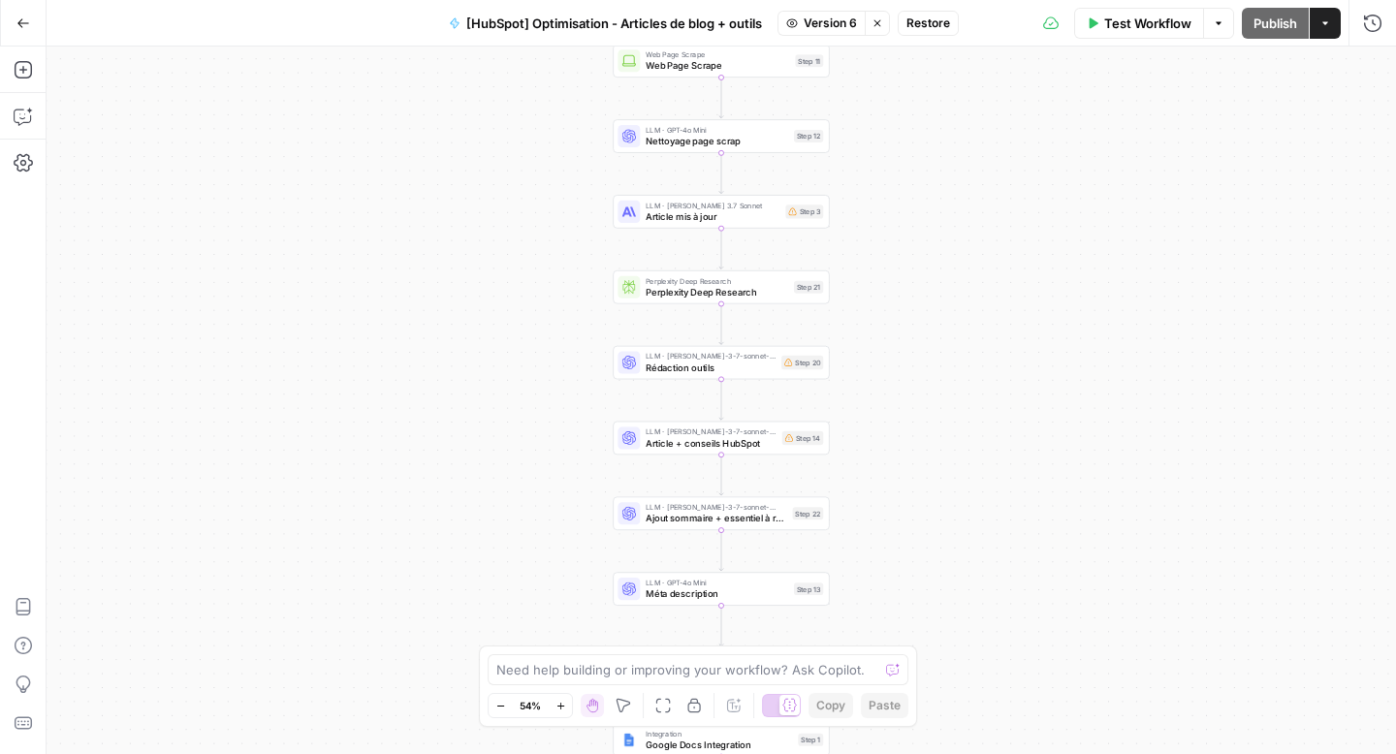
click at [563, 704] on icon "button" at bounding box center [561, 706] width 11 height 11
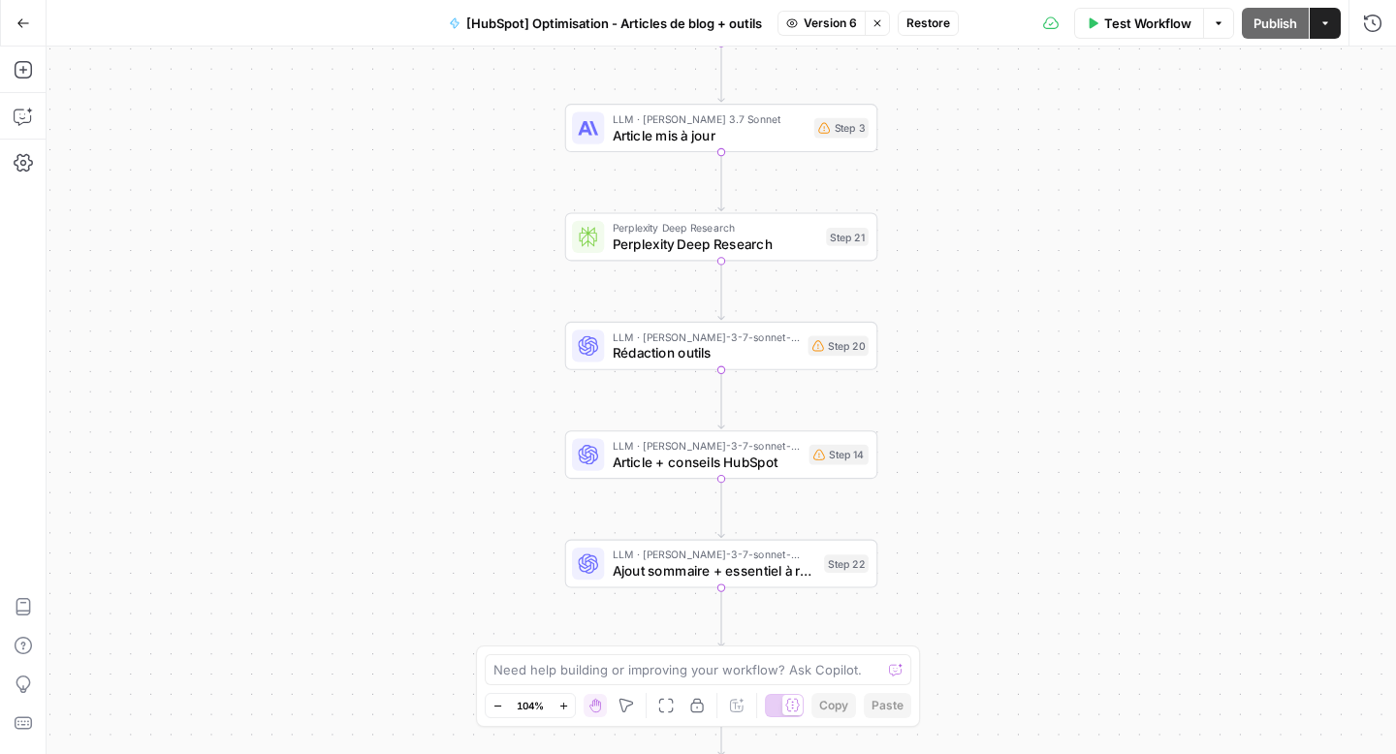
click at [749, 359] on span "Rédaction outils" at bounding box center [707, 353] width 188 height 20
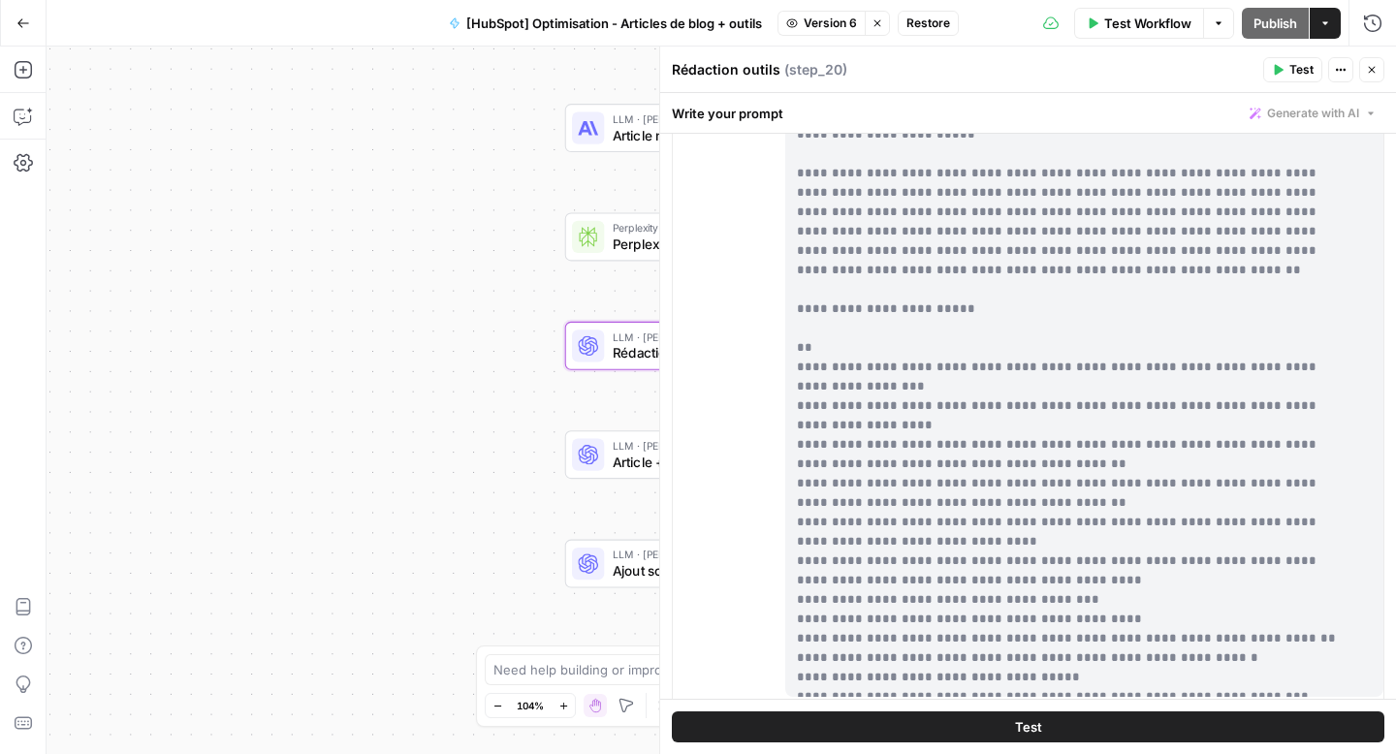
scroll to position [499, 0]
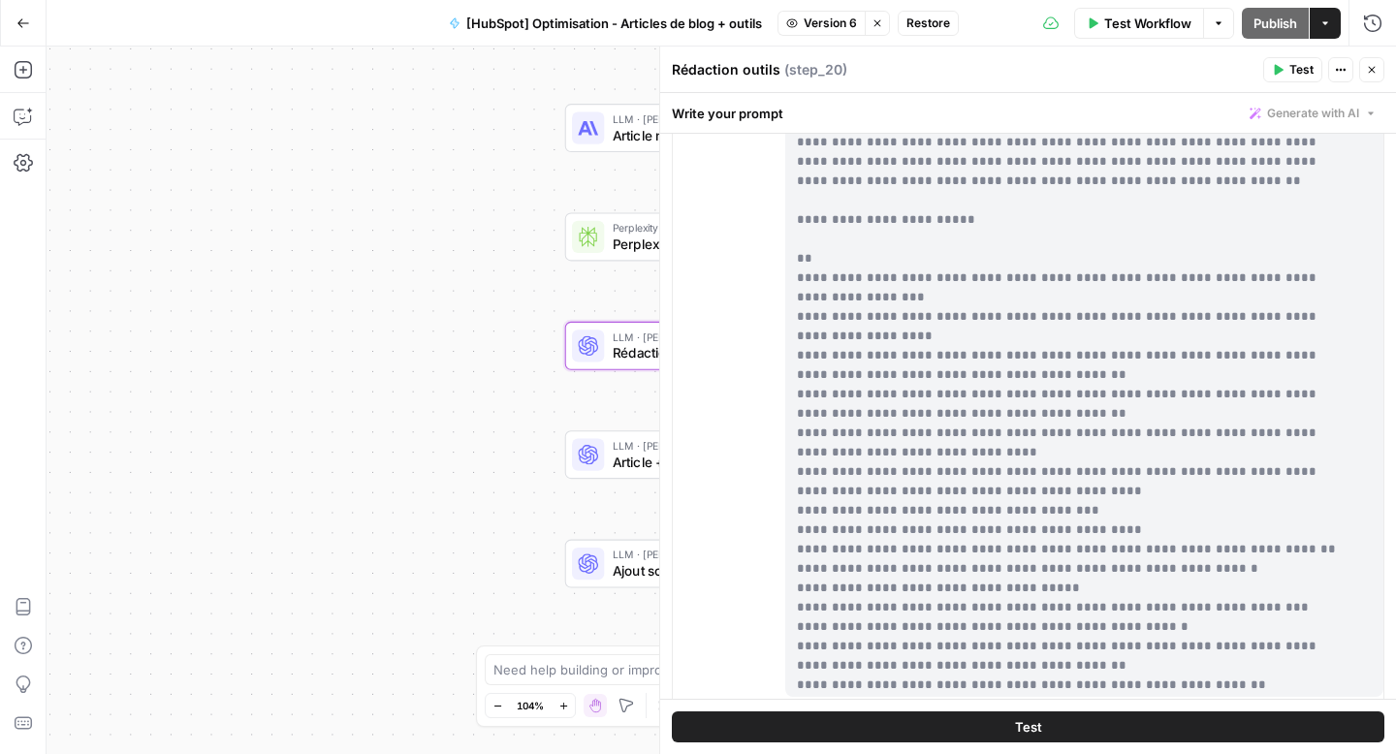
click at [484, 251] on div "Workflow Set Inputs Inputs Web Page Scrape Web Page Scrape Step 11 LLM · GPT-4o…" at bounding box center [722, 401] width 1350 height 708
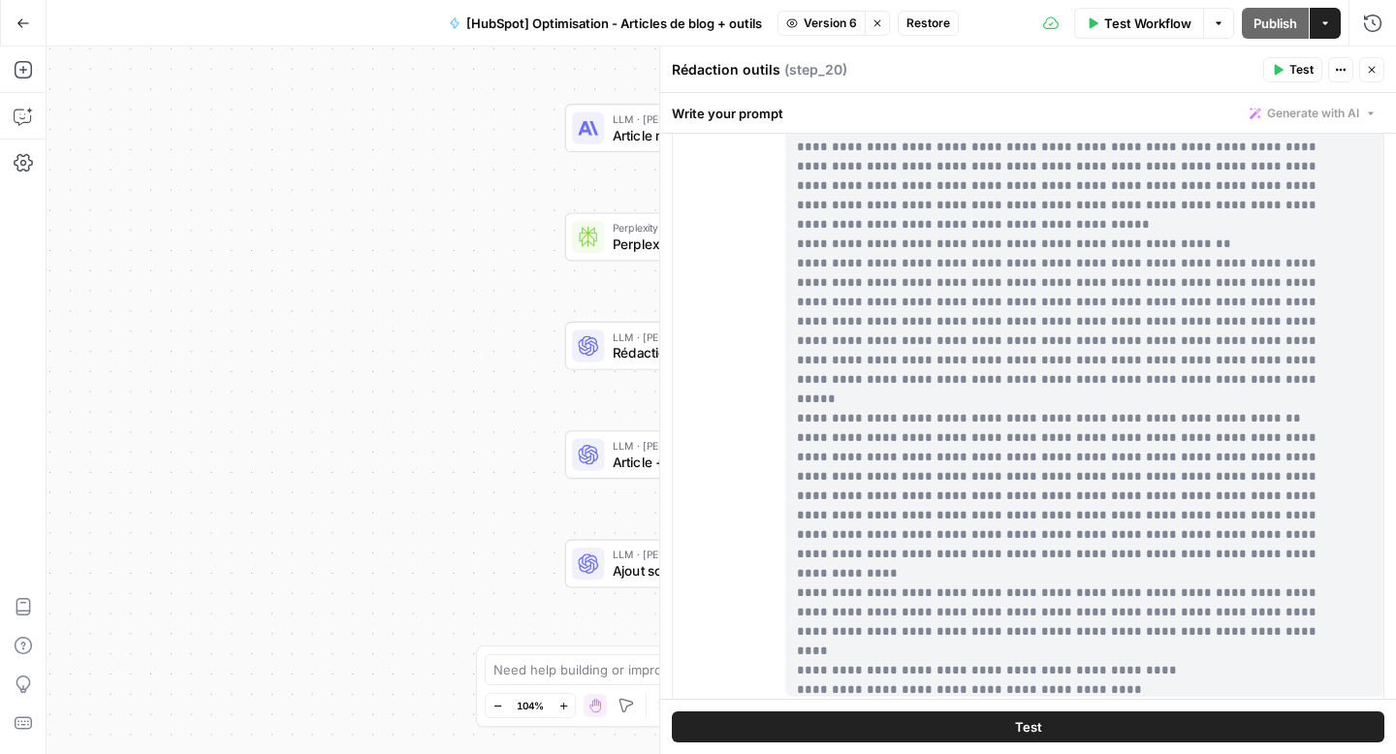
scroll to position [23011, 0]
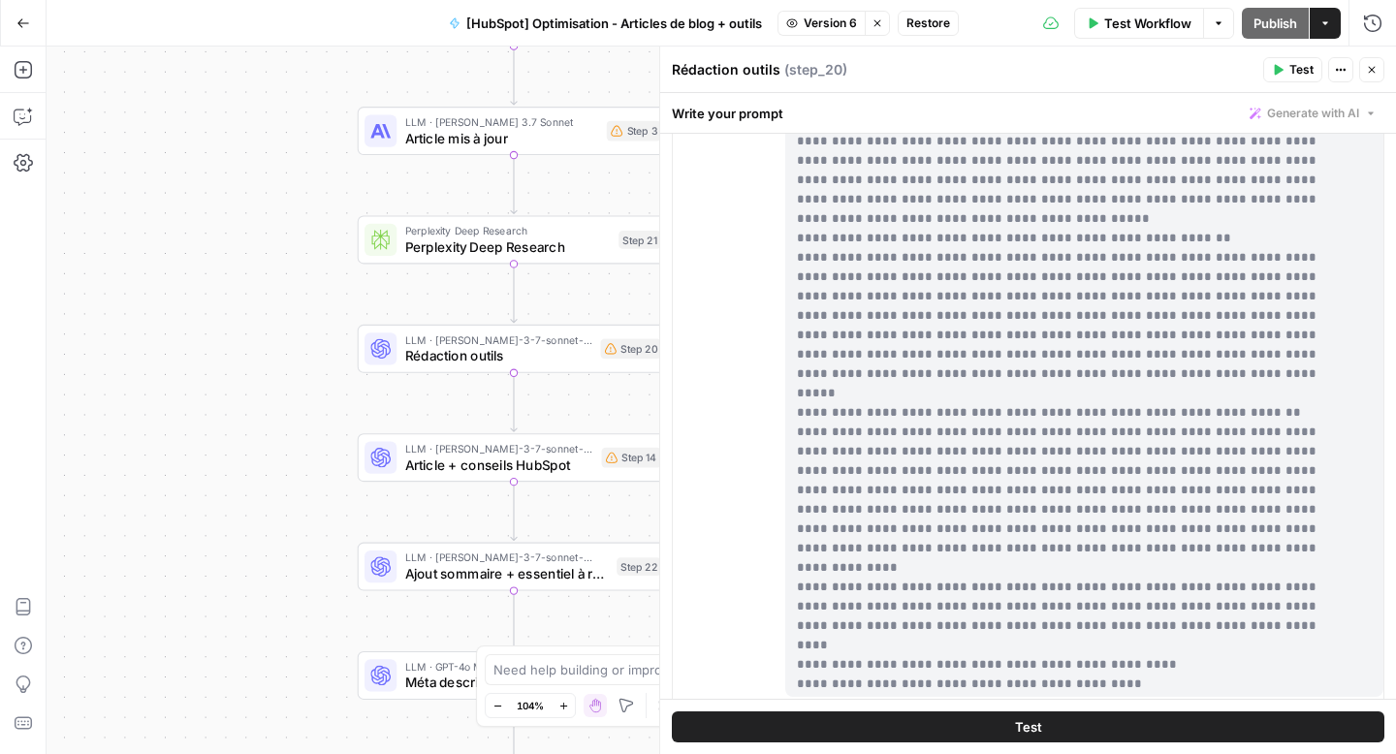
drag, startPoint x: 447, startPoint y: 425, endPoint x: 204, endPoint y: 425, distance: 243.3
click at [204, 425] on div "Workflow Set Inputs Inputs Web Page Scrape Web Page Scrape Step 11 LLM · GPT-4o…" at bounding box center [722, 401] width 1350 height 708
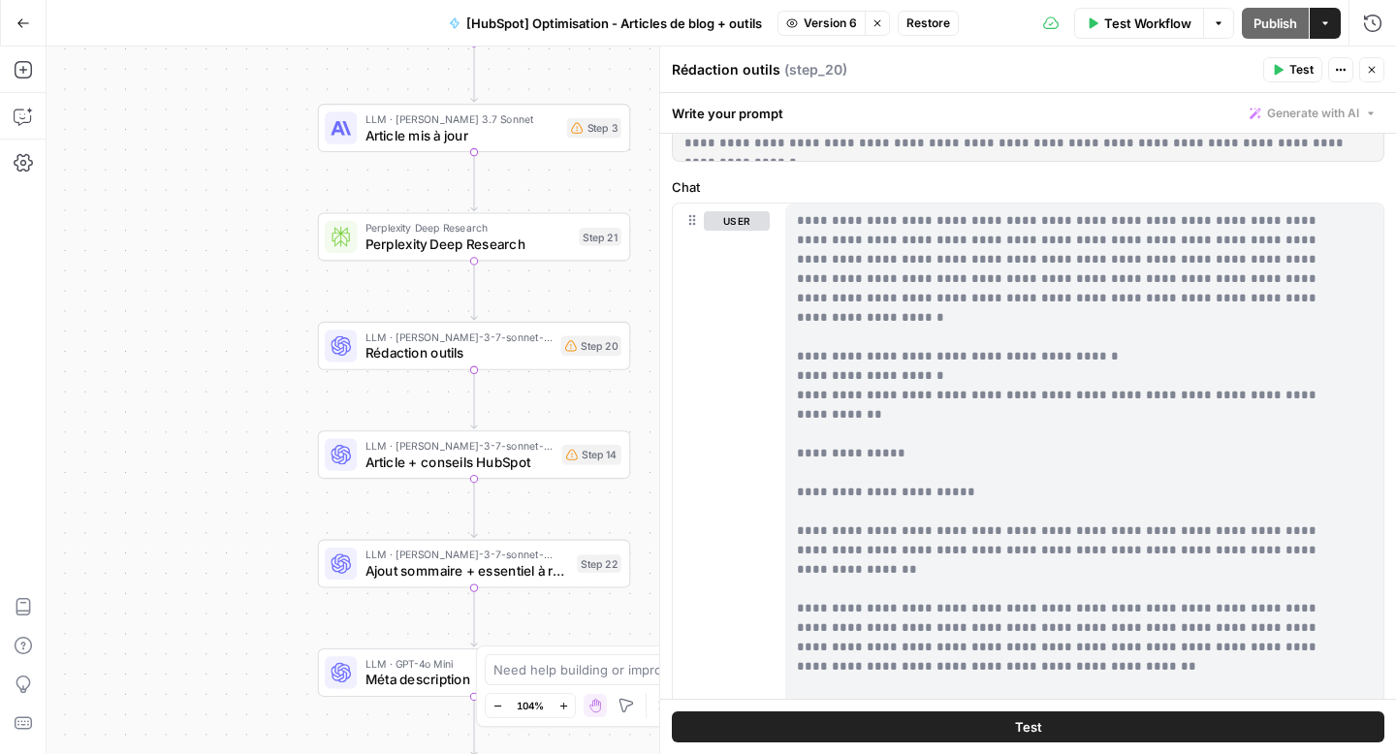
scroll to position [0, 0]
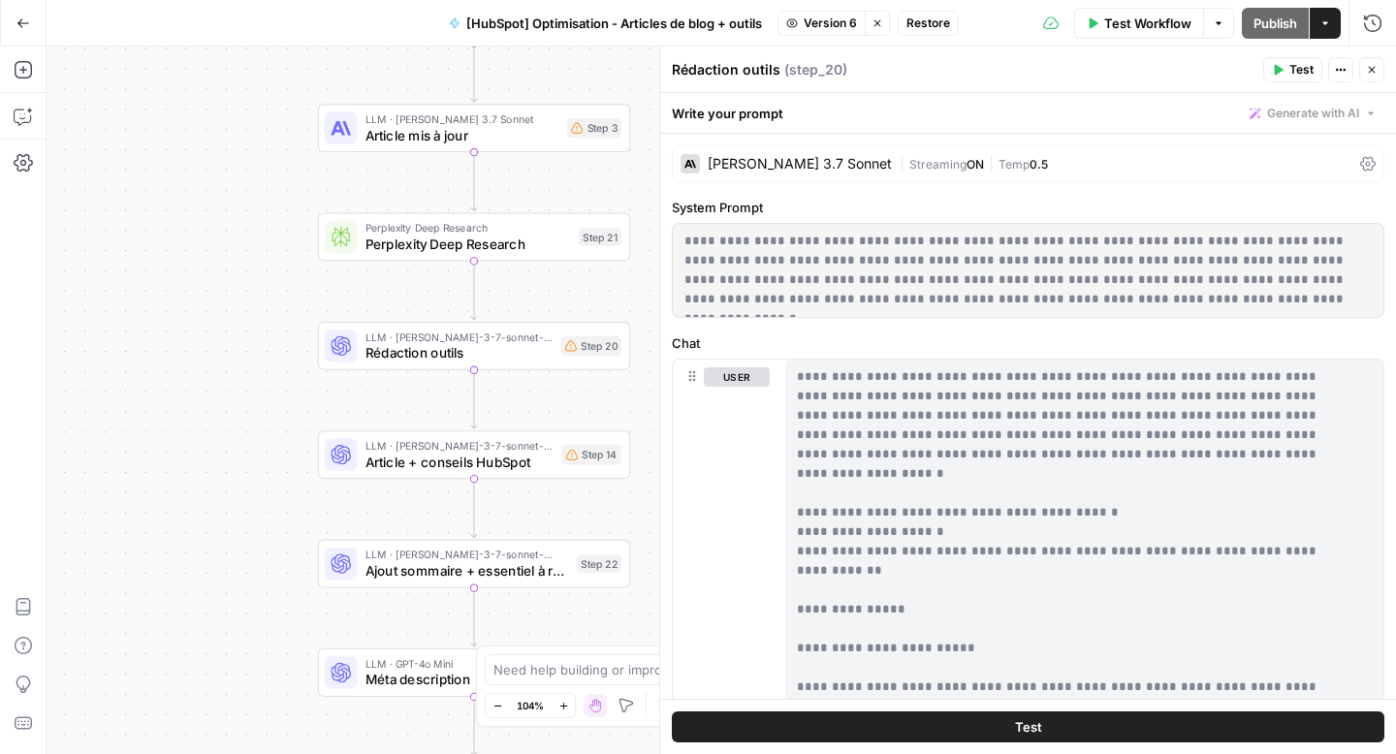
click at [438, 445] on span "LLM · [PERSON_NAME]-3-7-sonnet-20250219" at bounding box center [459, 446] width 189 height 16
click at [496, 350] on span "Rédaction outils" at bounding box center [459, 353] width 188 height 20
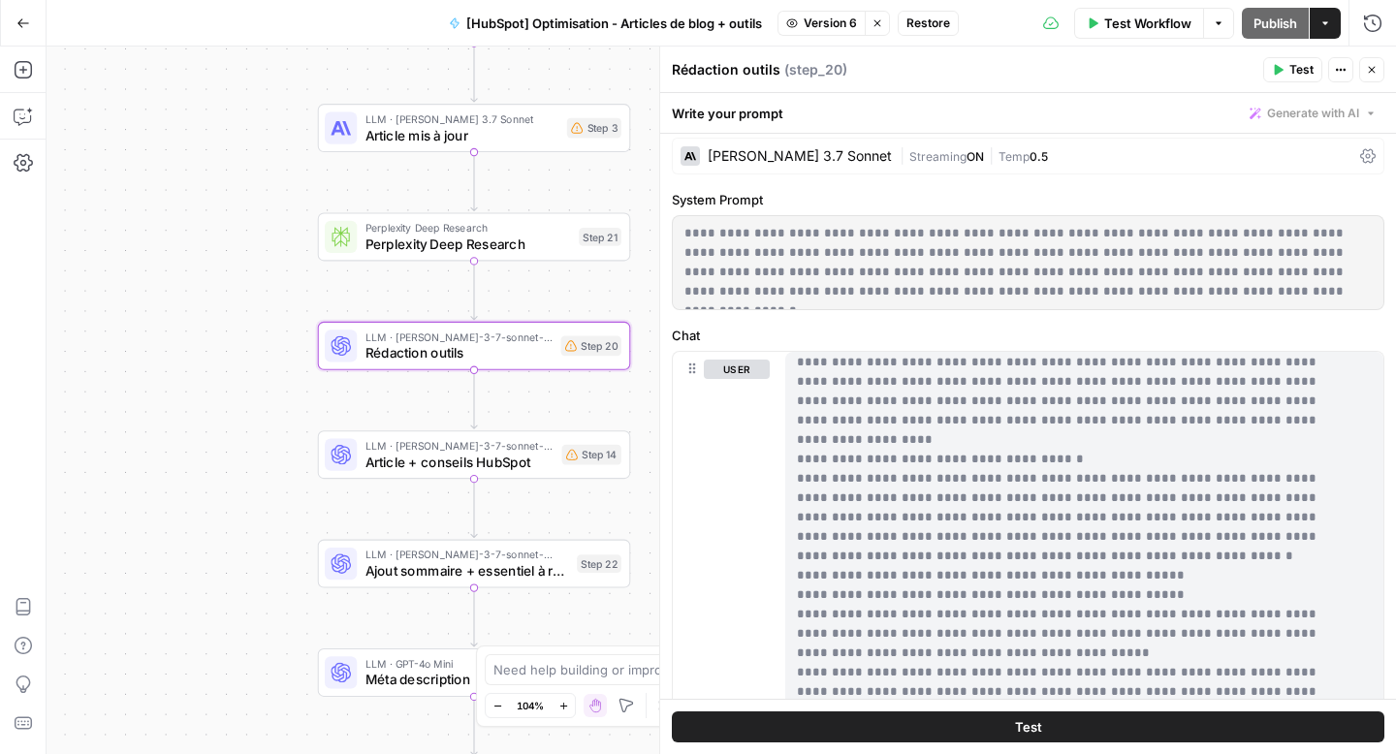
scroll to position [16138, 0]
click at [827, 36] on div "[HubSpot] Optimisation - Articles de blog + outils Version 6 Stop viewing Resto…" at bounding box center [698, 23] width 522 height 31
click at [823, 29] on span "Version 6" at bounding box center [830, 23] width 53 height 17
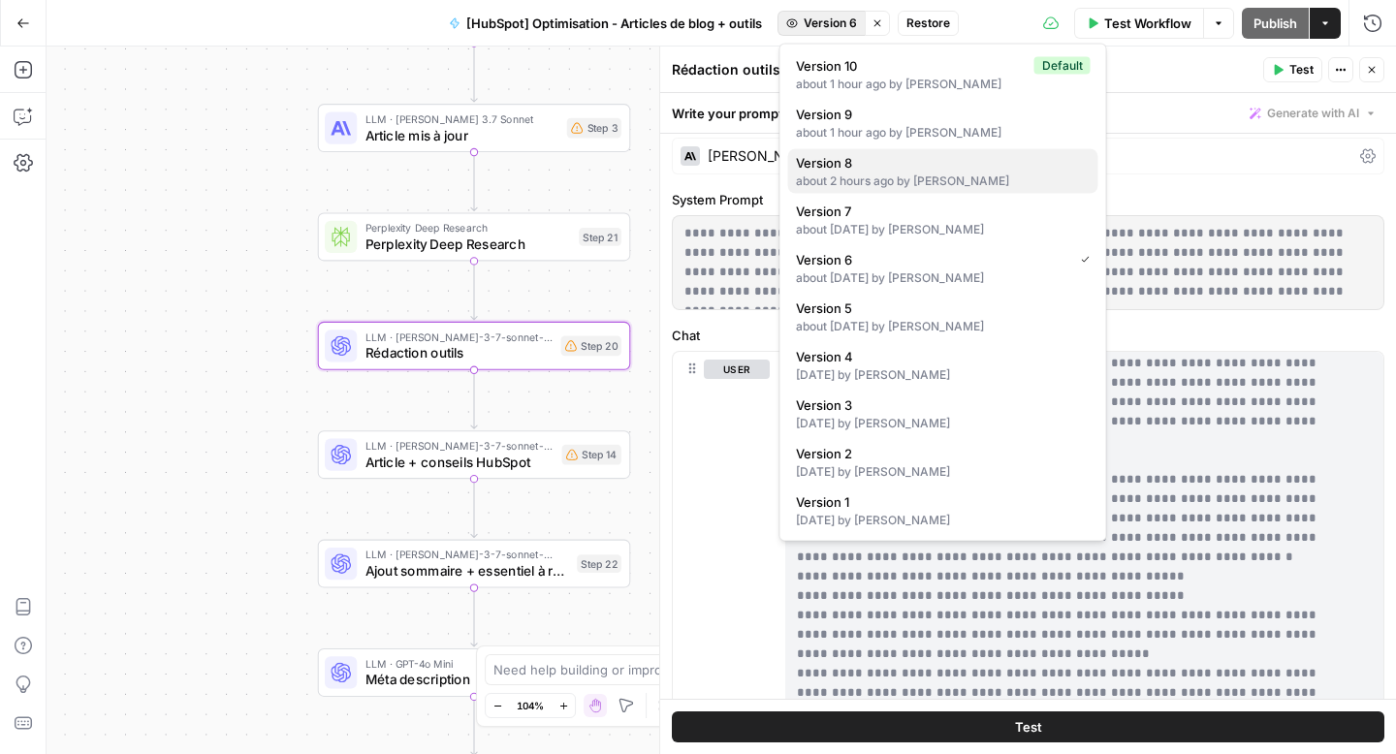
click at [888, 180] on div "about 2 hours ago by [PERSON_NAME]" at bounding box center [943, 181] width 295 height 17
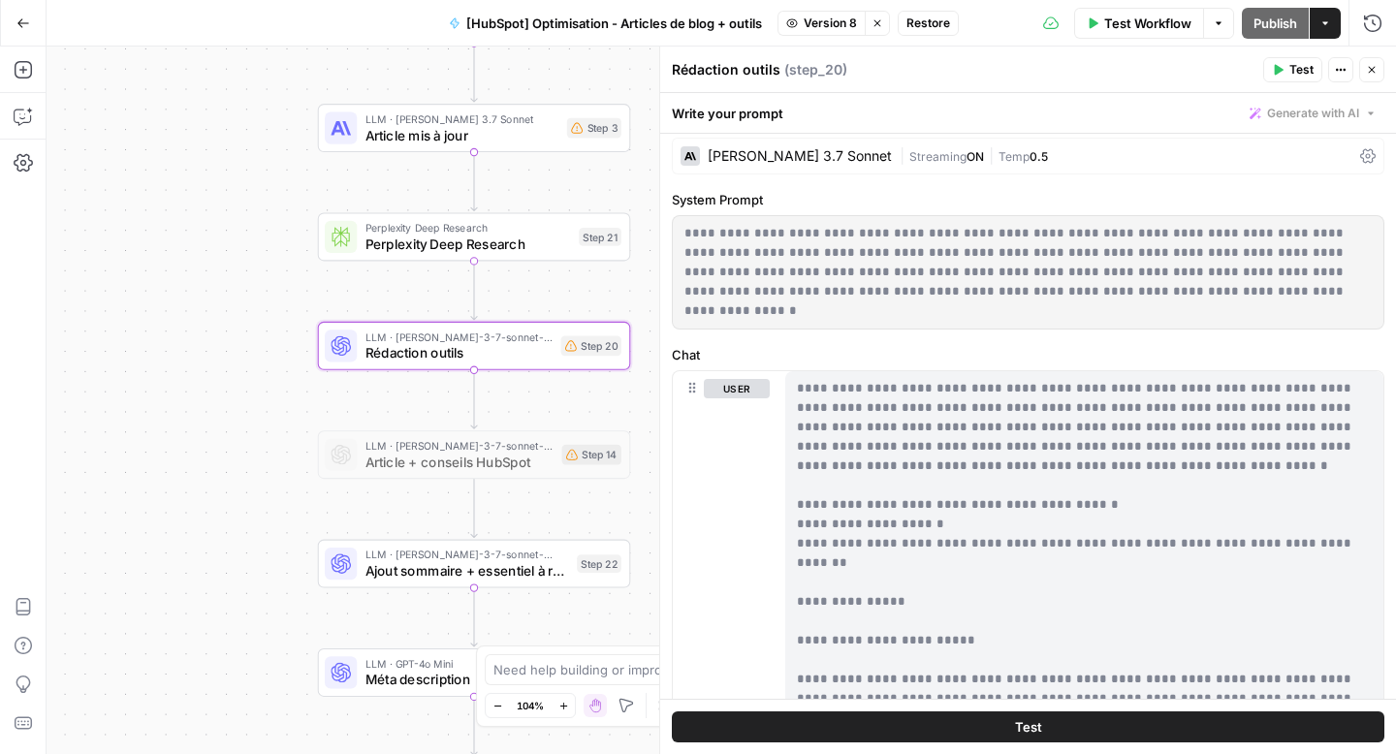
scroll to position [0, 0]
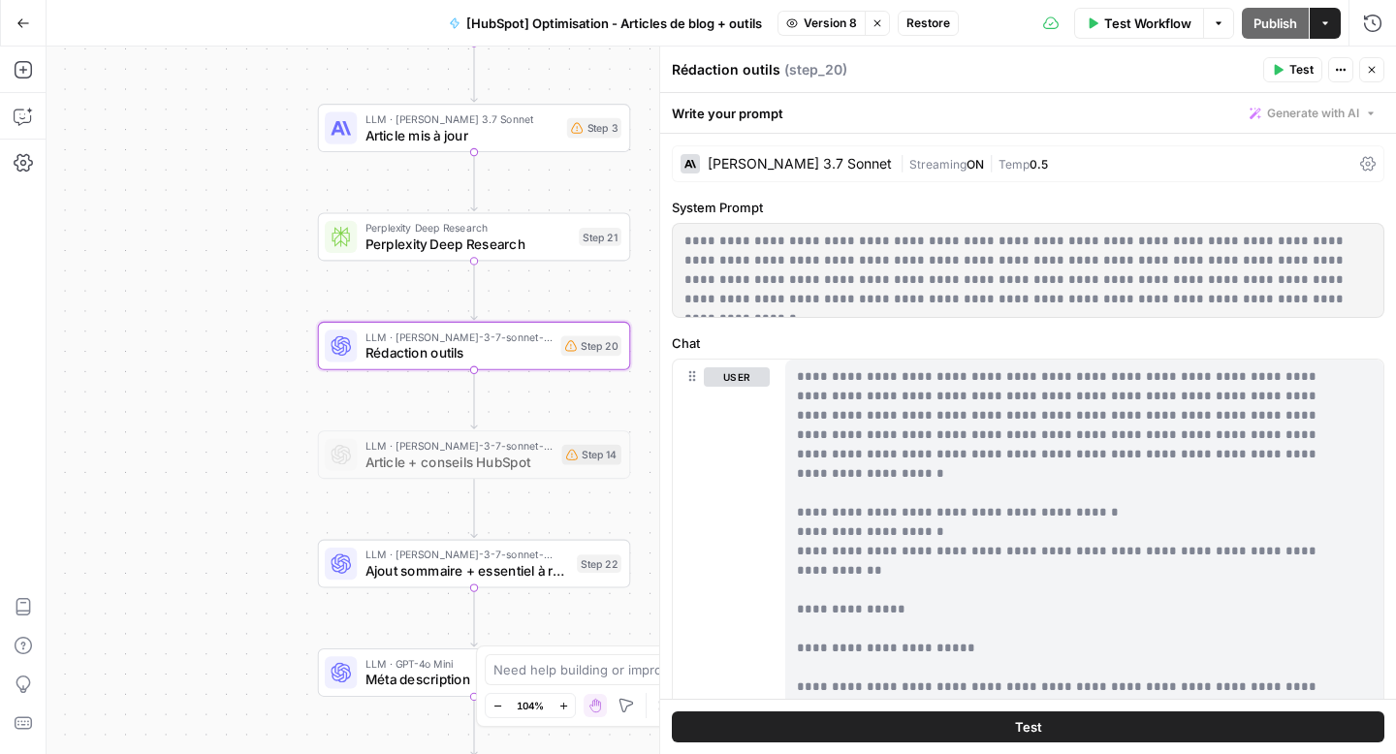
click at [232, 331] on div "Workflow Set Inputs Inputs Web Page Scrape Web Page Scrape Step 11 LLM · GPT-4o…" at bounding box center [722, 401] width 1350 height 708
click at [469, 337] on span "LLM · [PERSON_NAME]-3-7-sonnet-20250219" at bounding box center [459, 337] width 188 height 16
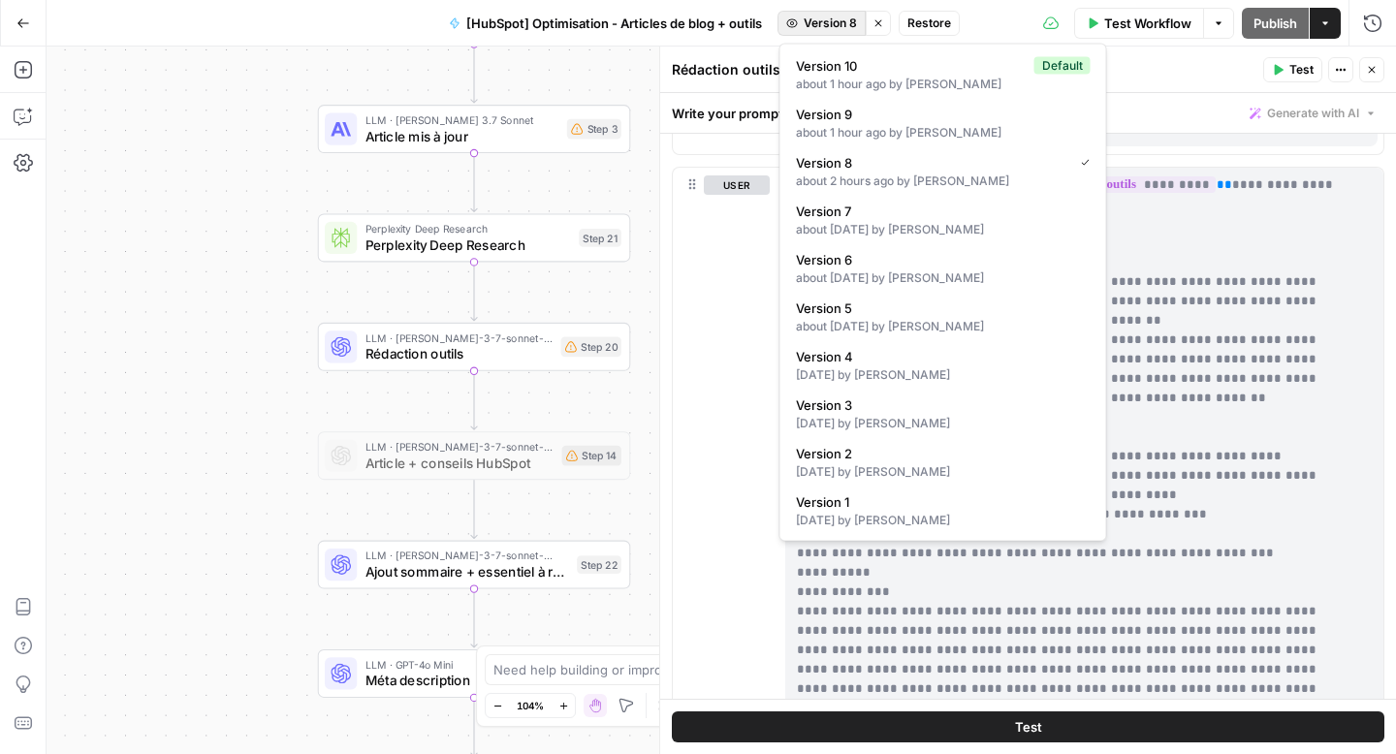
click at [814, 18] on span "Version 8" at bounding box center [830, 23] width 53 height 17
click at [872, 214] on span "Version 7" at bounding box center [939, 211] width 287 height 19
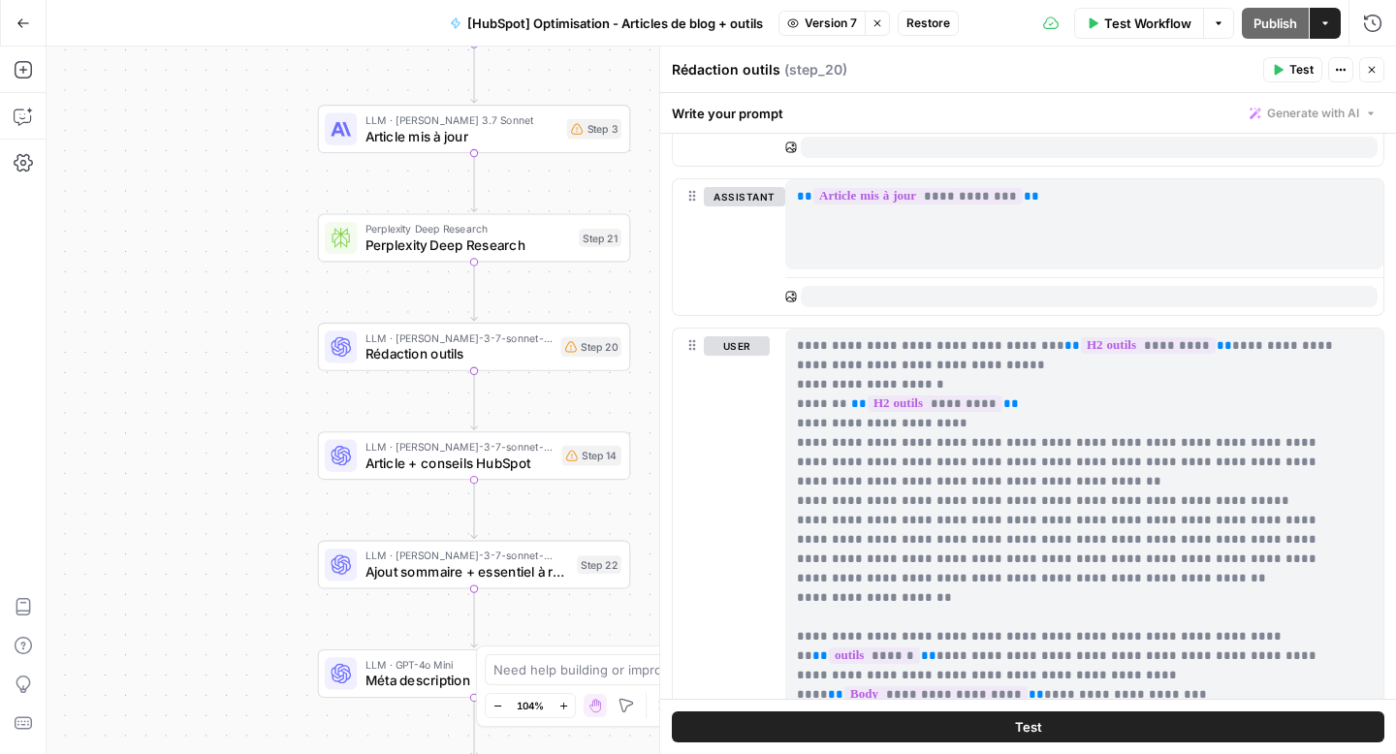
scroll to position [1098, 0]
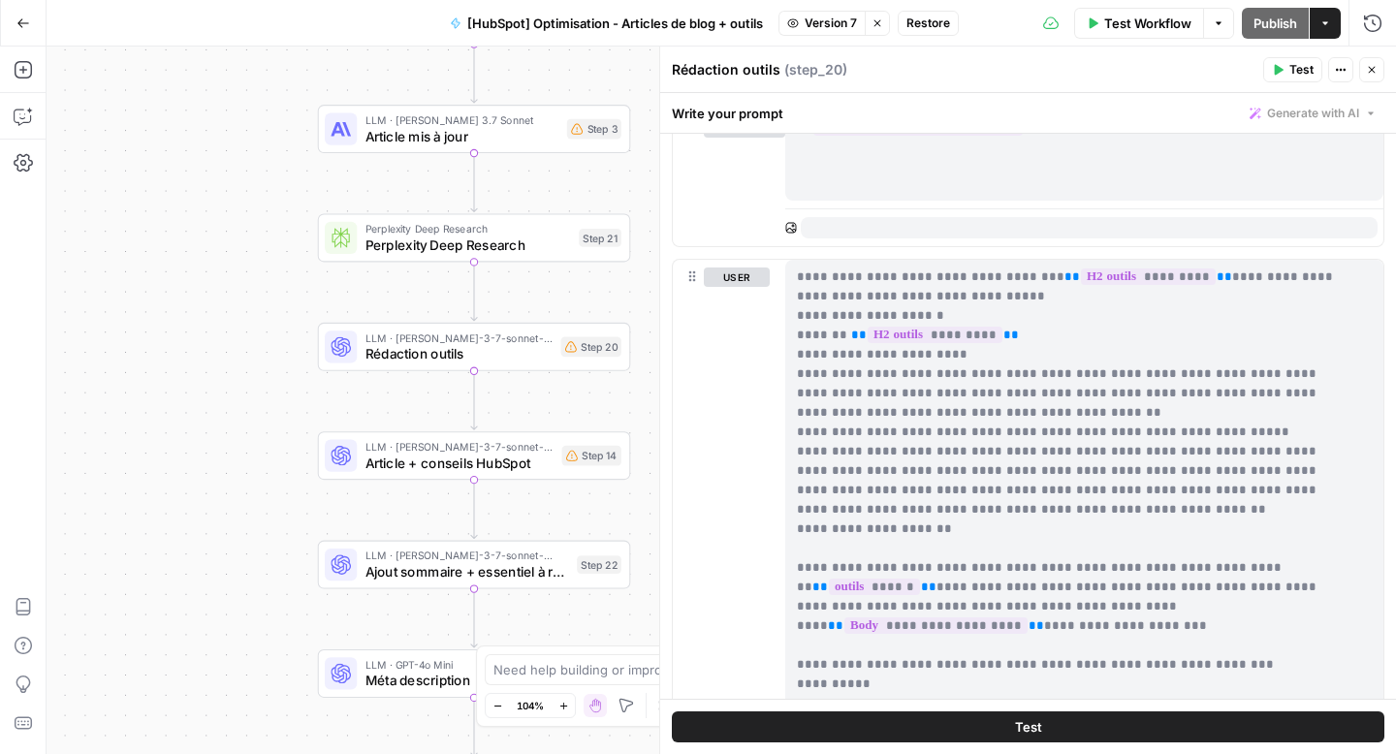
drag, startPoint x: 1175, startPoint y: 430, endPoint x: 788, endPoint y: 435, distance: 386.8
click at [788, 435] on div "**********" at bounding box center [1077, 655] width 584 height 790
copy p "**********"
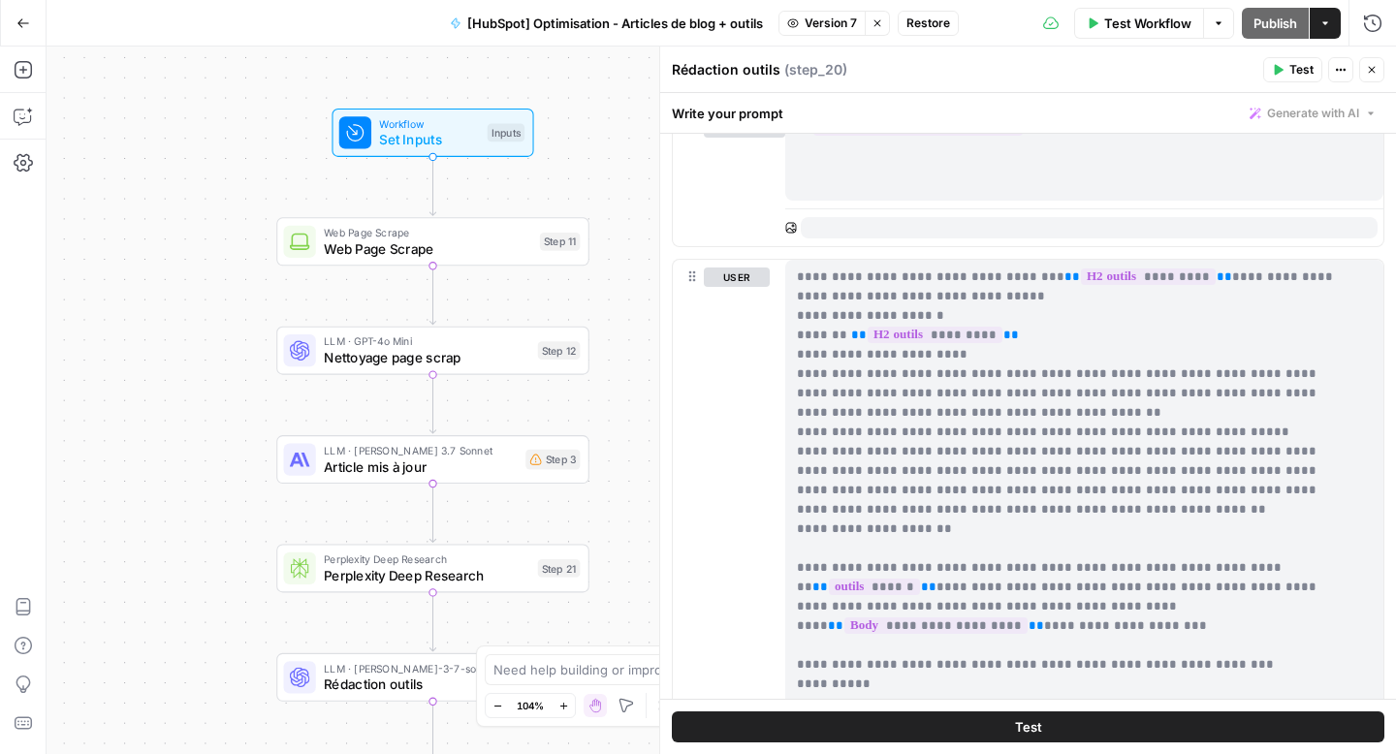
click at [824, 21] on span "Version 7" at bounding box center [831, 23] width 52 height 17
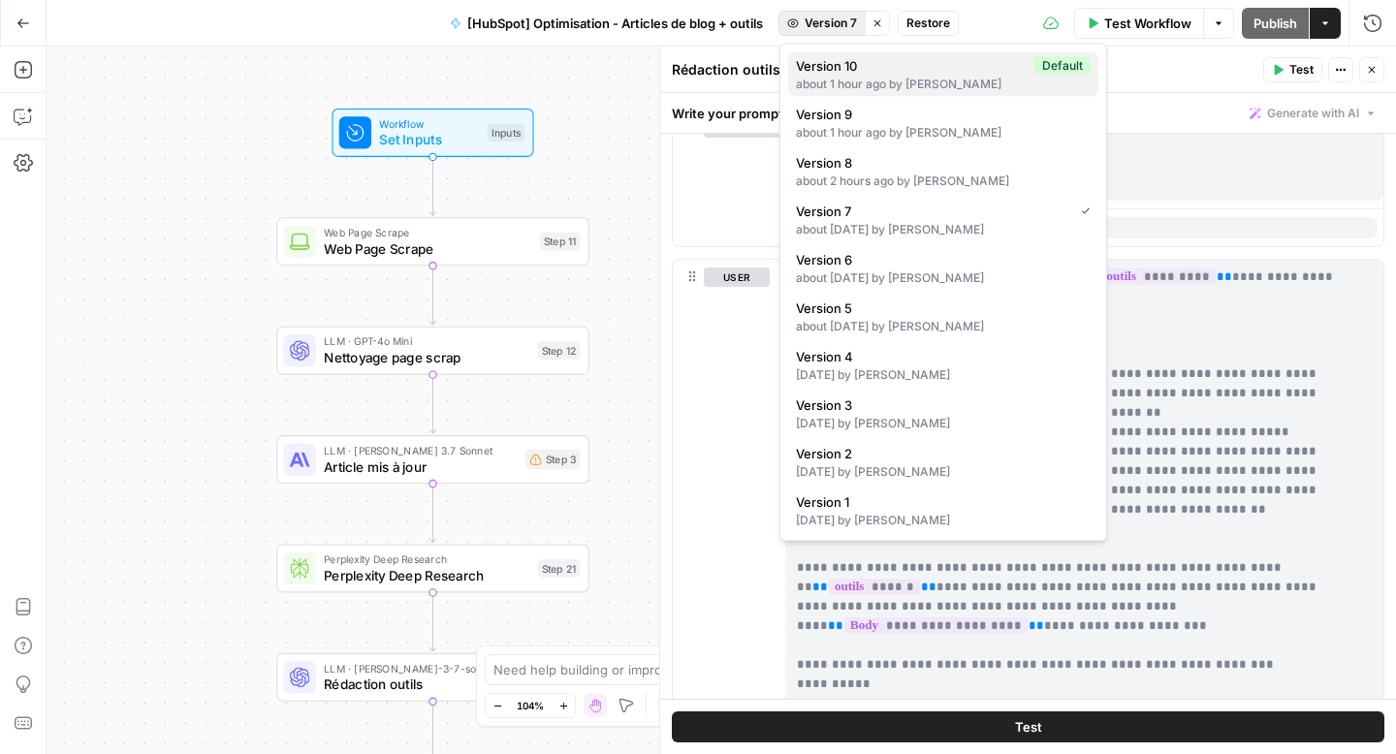
click at [856, 70] on span "Version 10" at bounding box center [911, 65] width 231 height 19
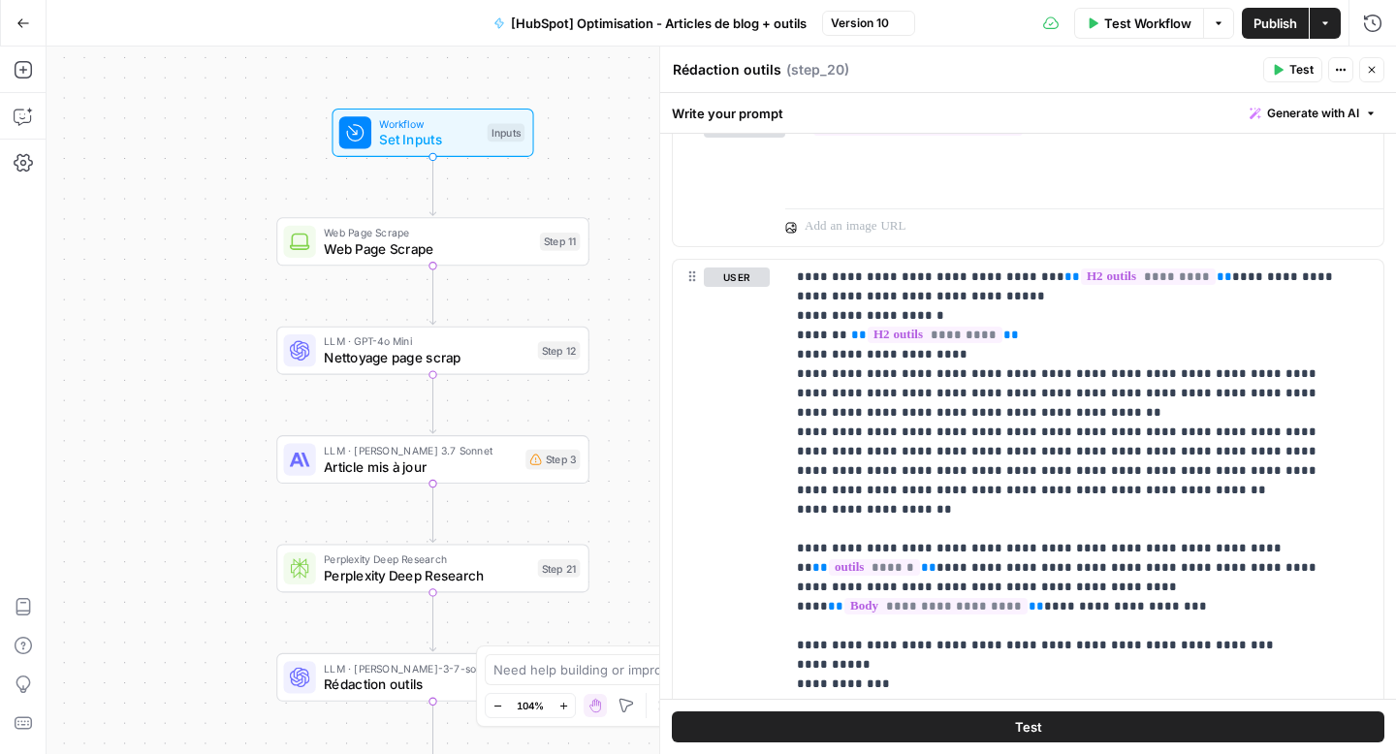
scroll to position [0, 0]
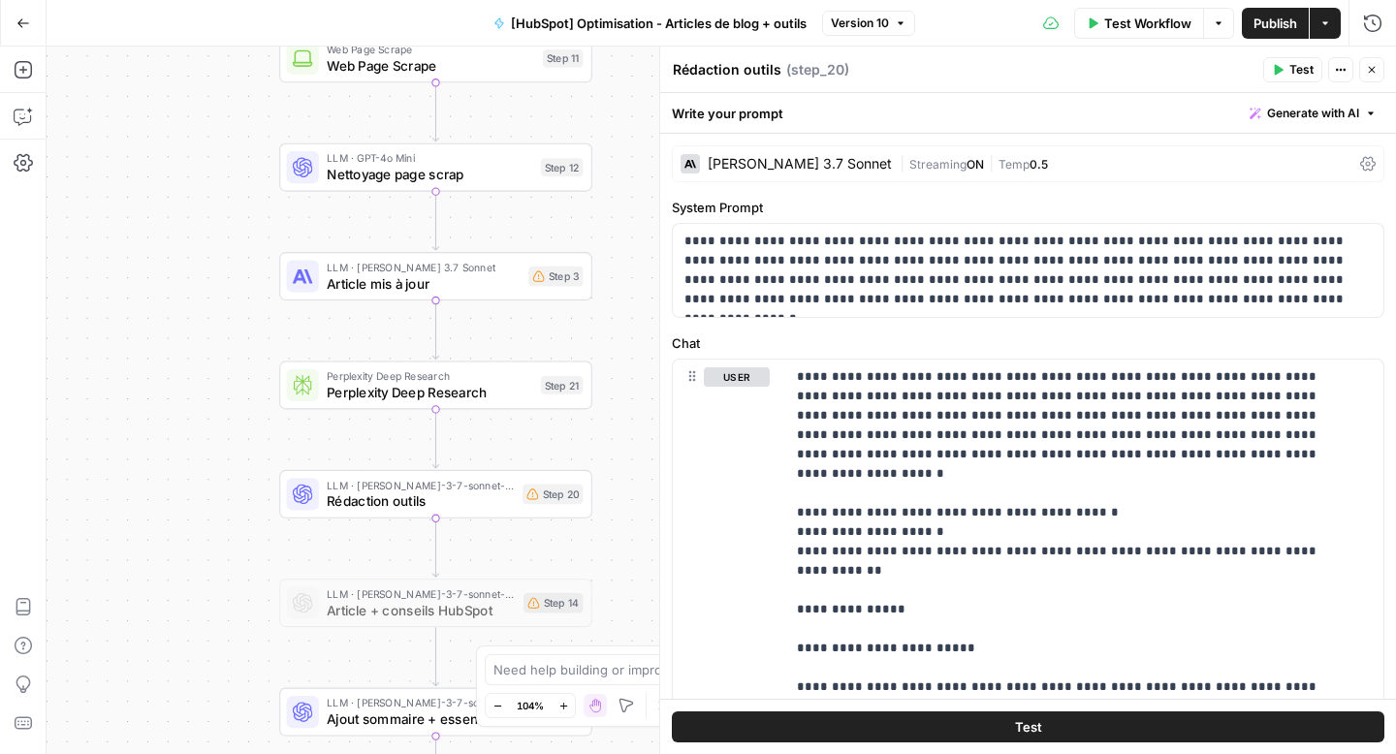
click at [470, 508] on span "Rédaction outils" at bounding box center [421, 502] width 188 height 20
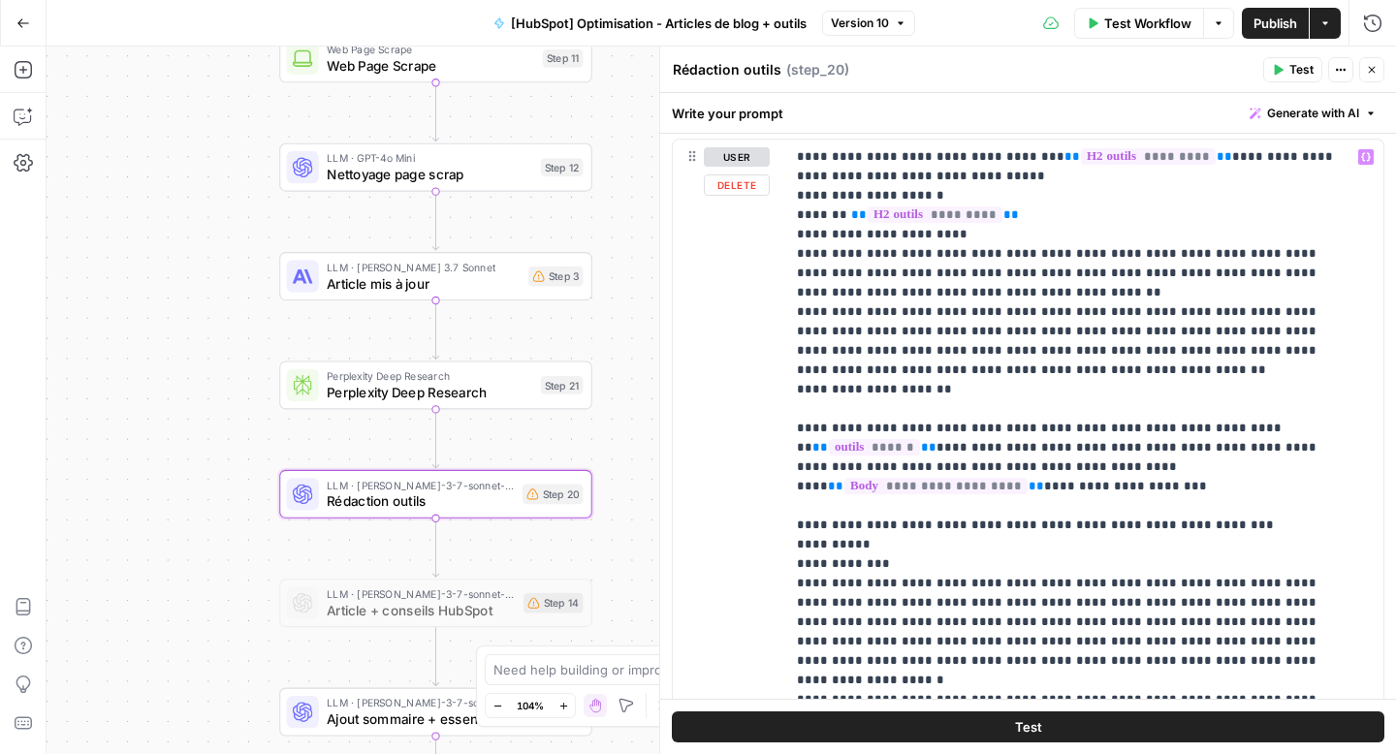
scroll to position [1209, 0]
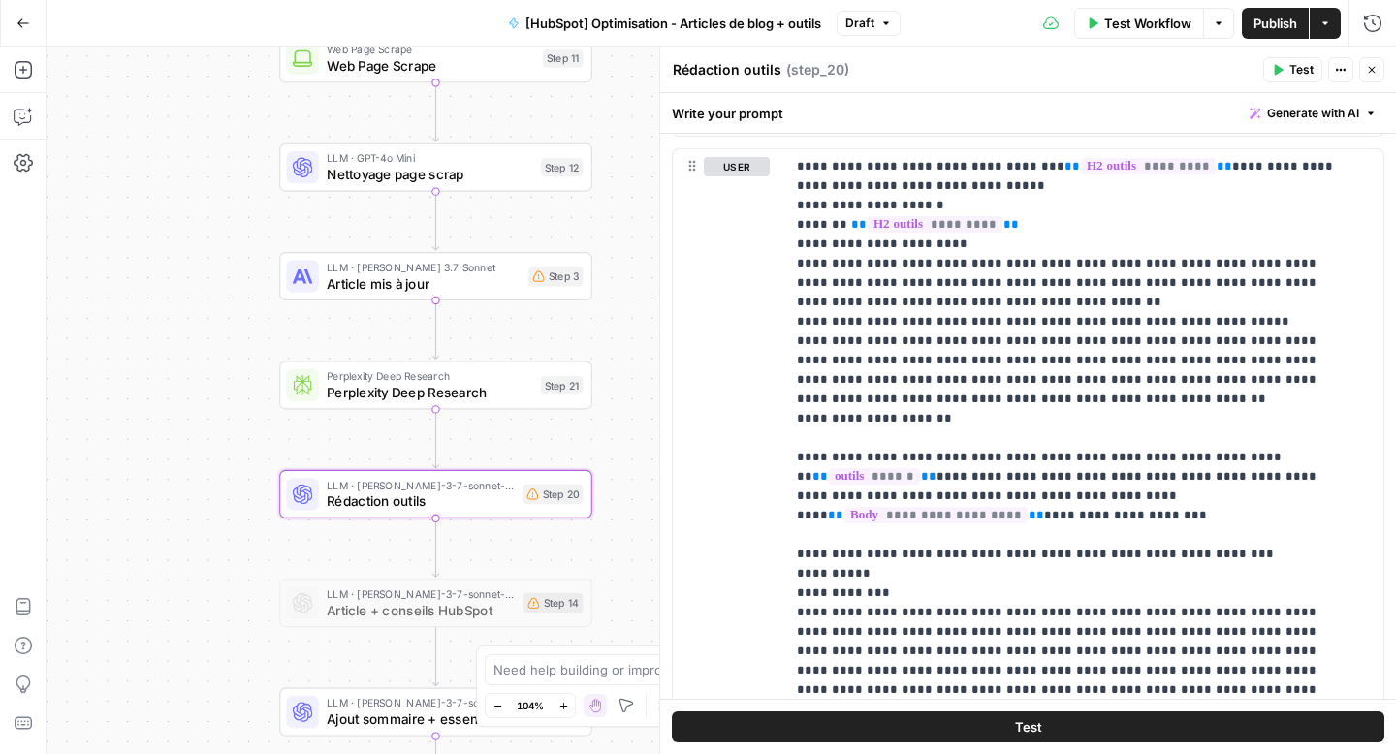
click at [1139, 29] on span "Test Workflow" at bounding box center [1147, 23] width 87 height 19
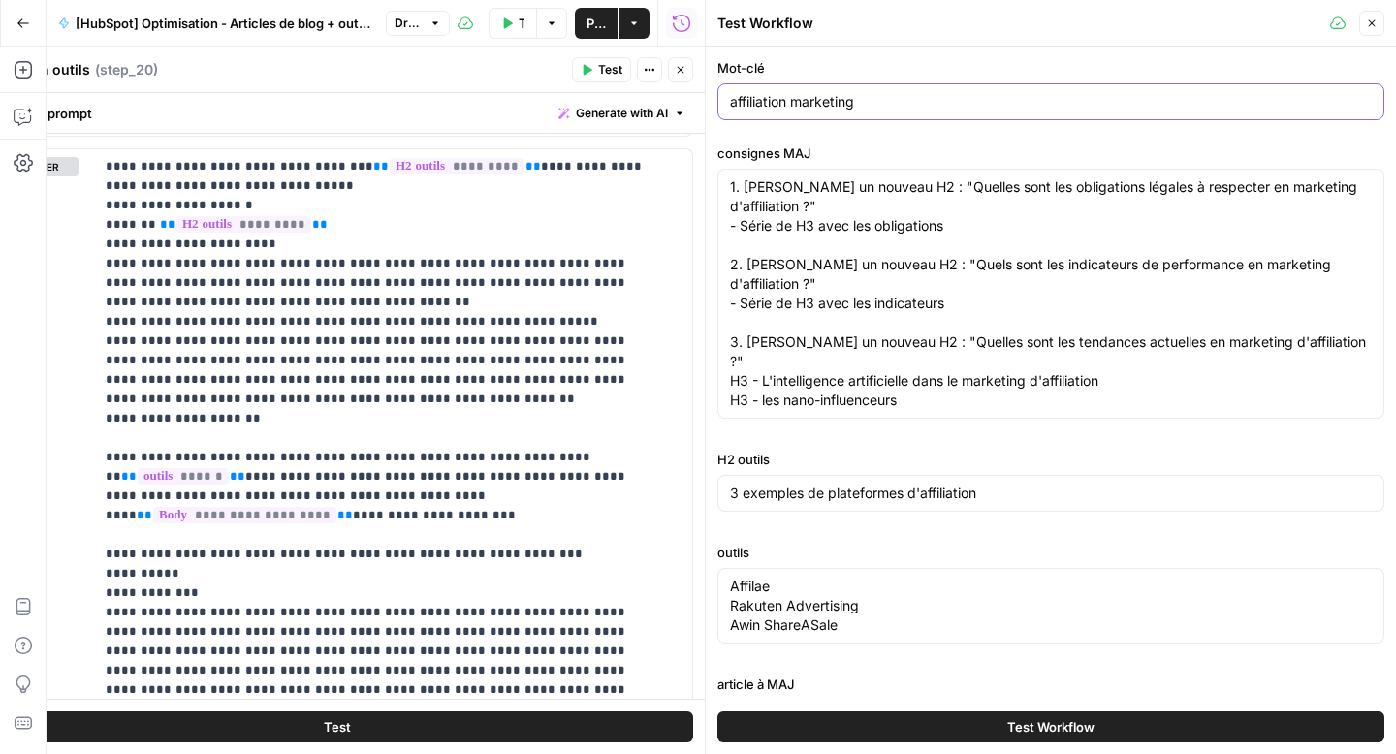
drag, startPoint x: 882, startPoint y: 109, endPoint x: 603, endPoint y: 106, distance: 279.2
click at [603, 106] on body "Haskn New Home Browse Your Data Usage Settings Recent Grids [HubSpot] Optimisat…" at bounding box center [698, 377] width 1396 height 754
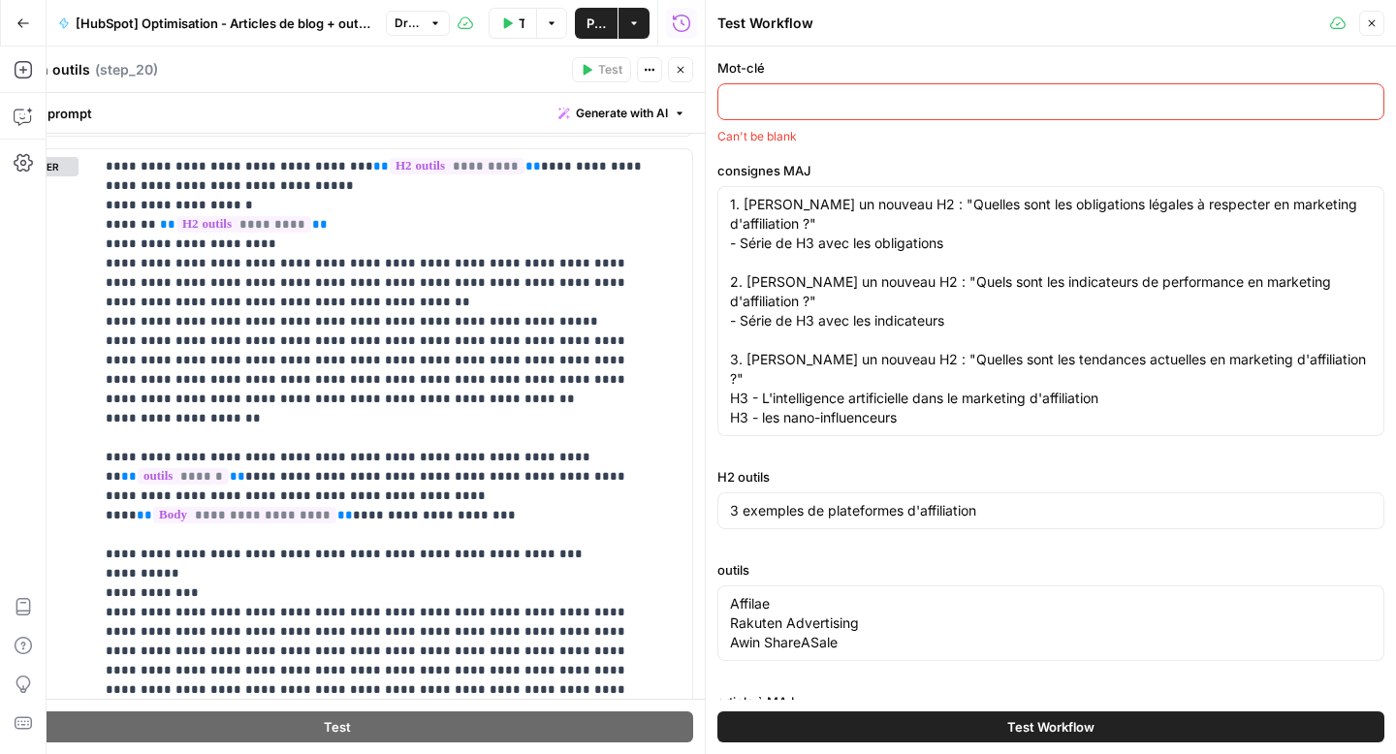
click at [1379, 19] on button "Close" at bounding box center [1371, 23] width 25 height 25
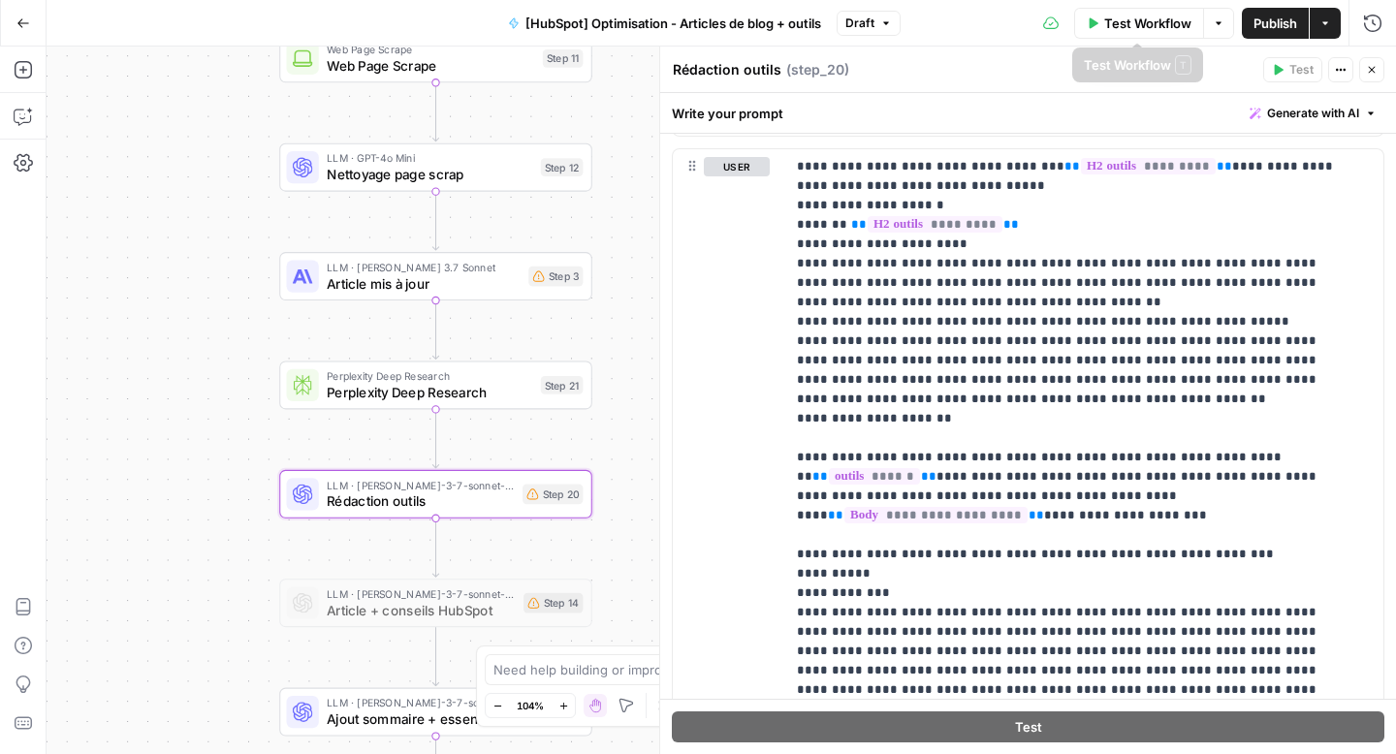
click at [1263, 22] on span "Publish" at bounding box center [1276, 23] width 44 height 19
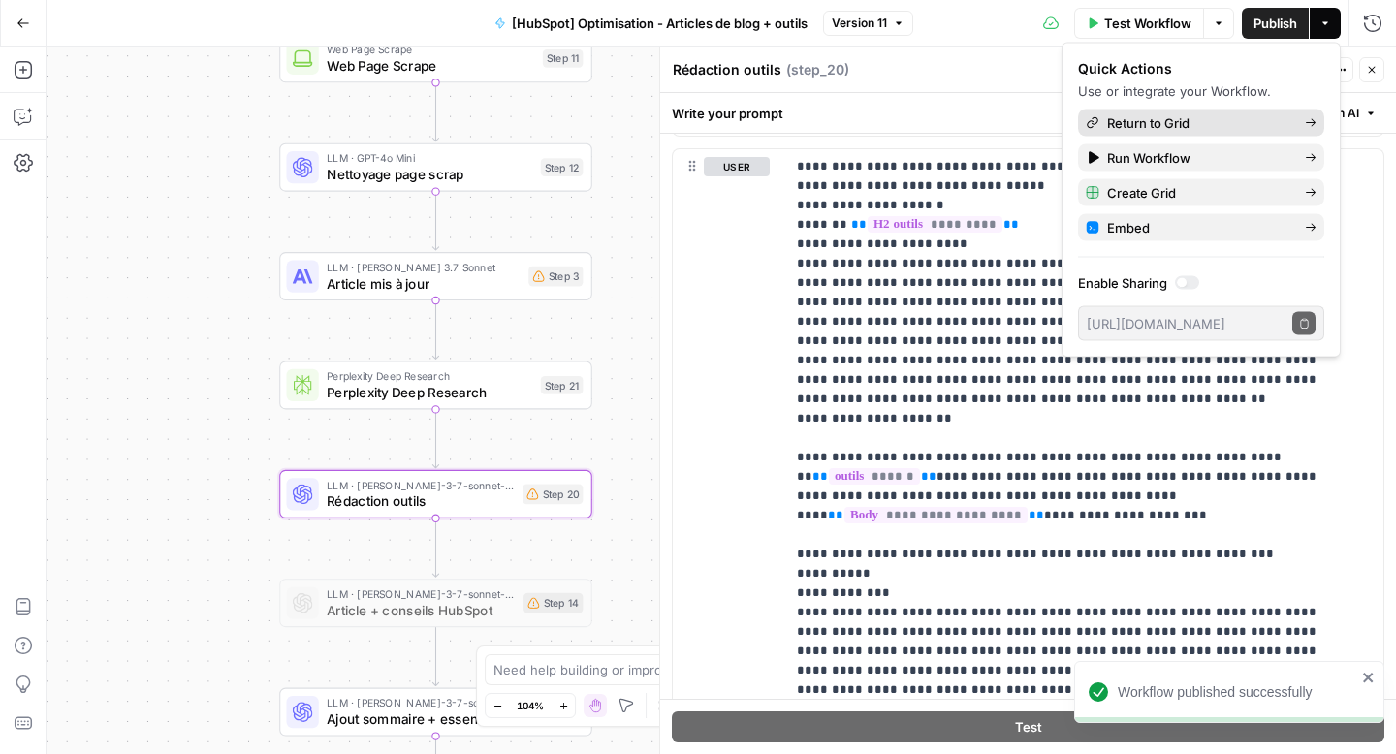
click at [1156, 122] on span "Return to Grid" at bounding box center [1198, 122] width 182 height 19
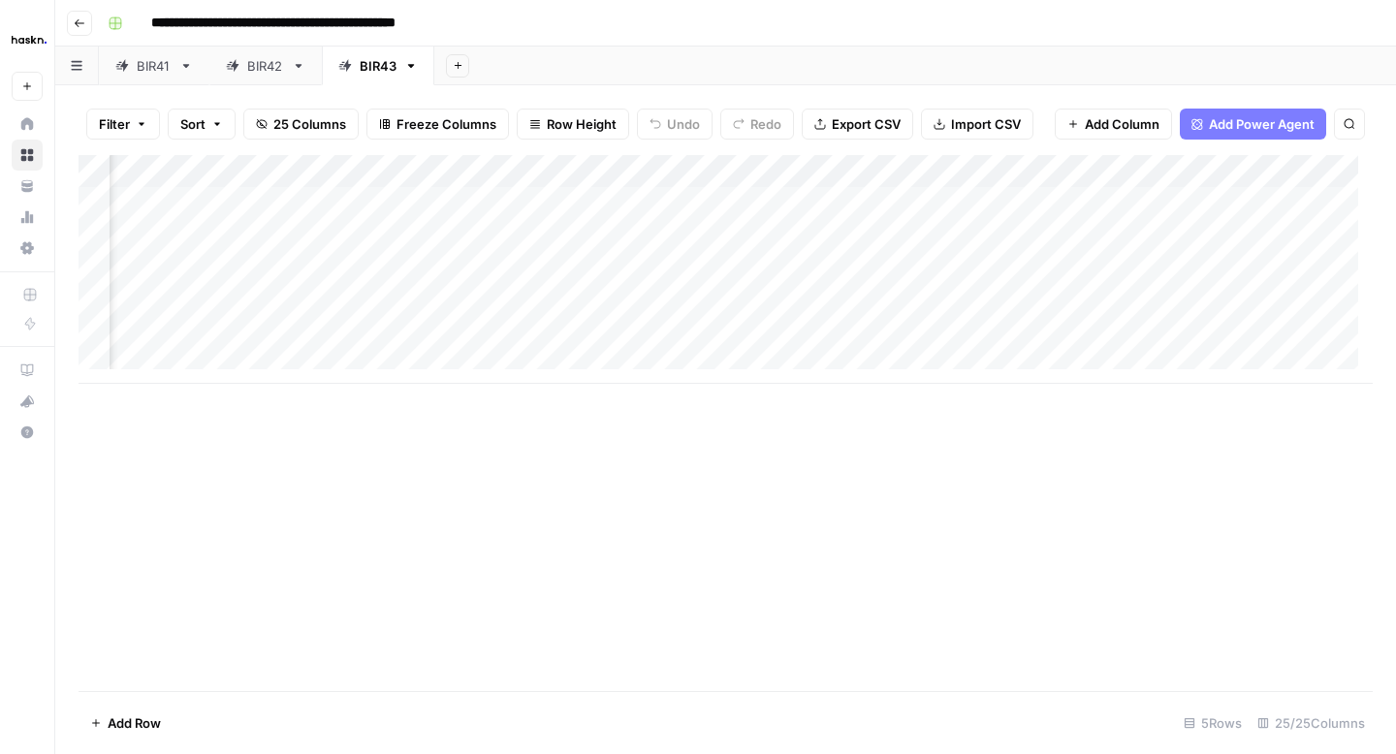
scroll to position [0, 790]
click at [486, 241] on div "Add Column" at bounding box center [726, 269] width 1294 height 229
click at [615, 237] on div "Add Column" at bounding box center [726, 269] width 1294 height 229
click at [835, 227] on div "Add Column" at bounding box center [726, 269] width 1294 height 229
click at [778, 229] on div "Add Column" at bounding box center [726, 269] width 1294 height 229
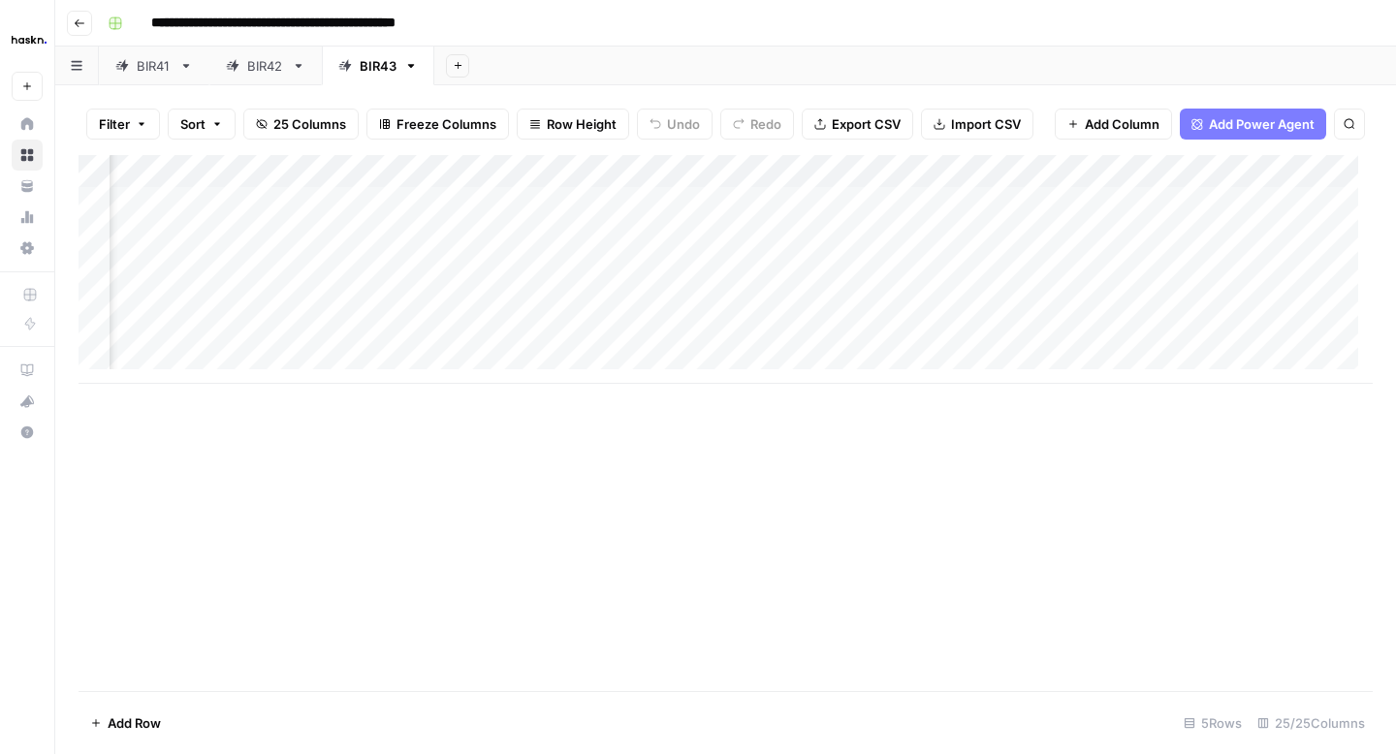
click at [778, 229] on body "**********" at bounding box center [698, 377] width 1396 height 754
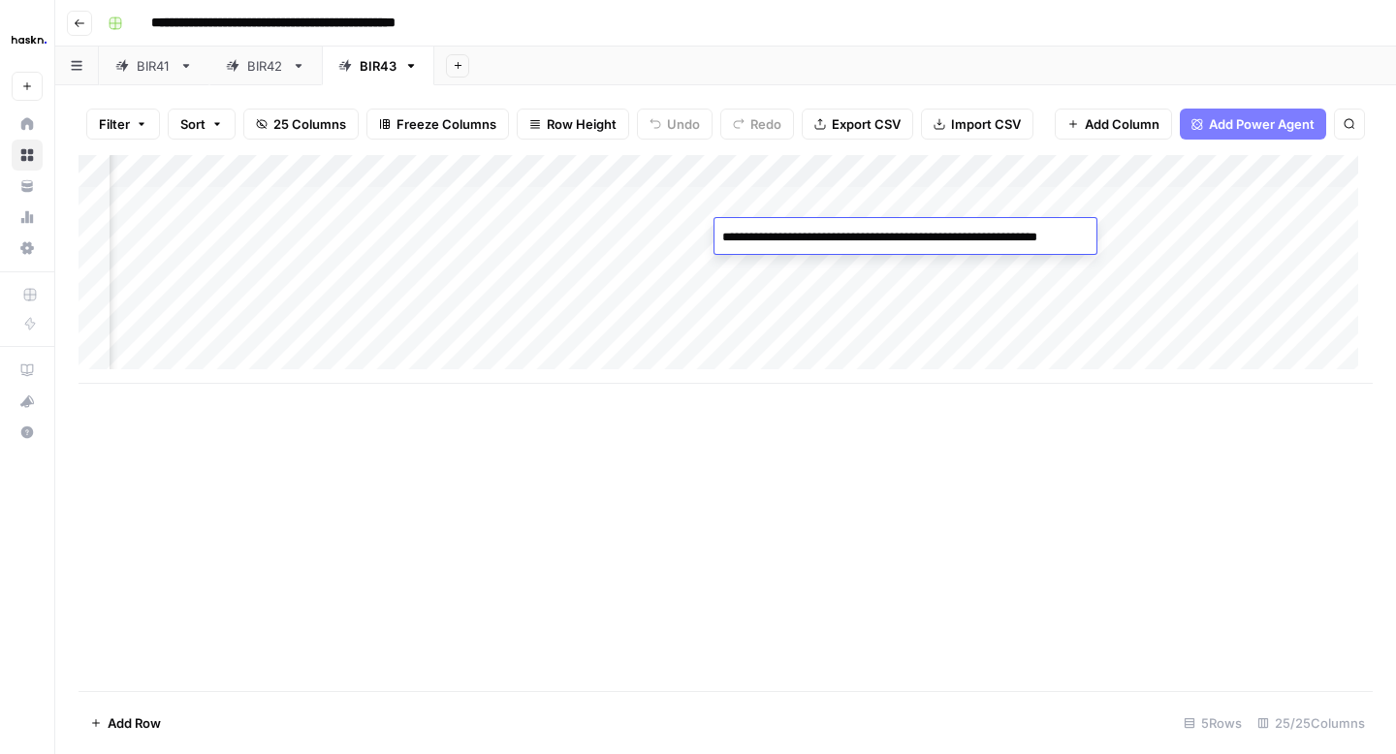
click at [724, 242] on textarea "**********" at bounding box center [901, 237] width 375 height 27
type textarea "**********"
click at [1103, 238] on div "Add Column" at bounding box center [726, 269] width 1294 height 229
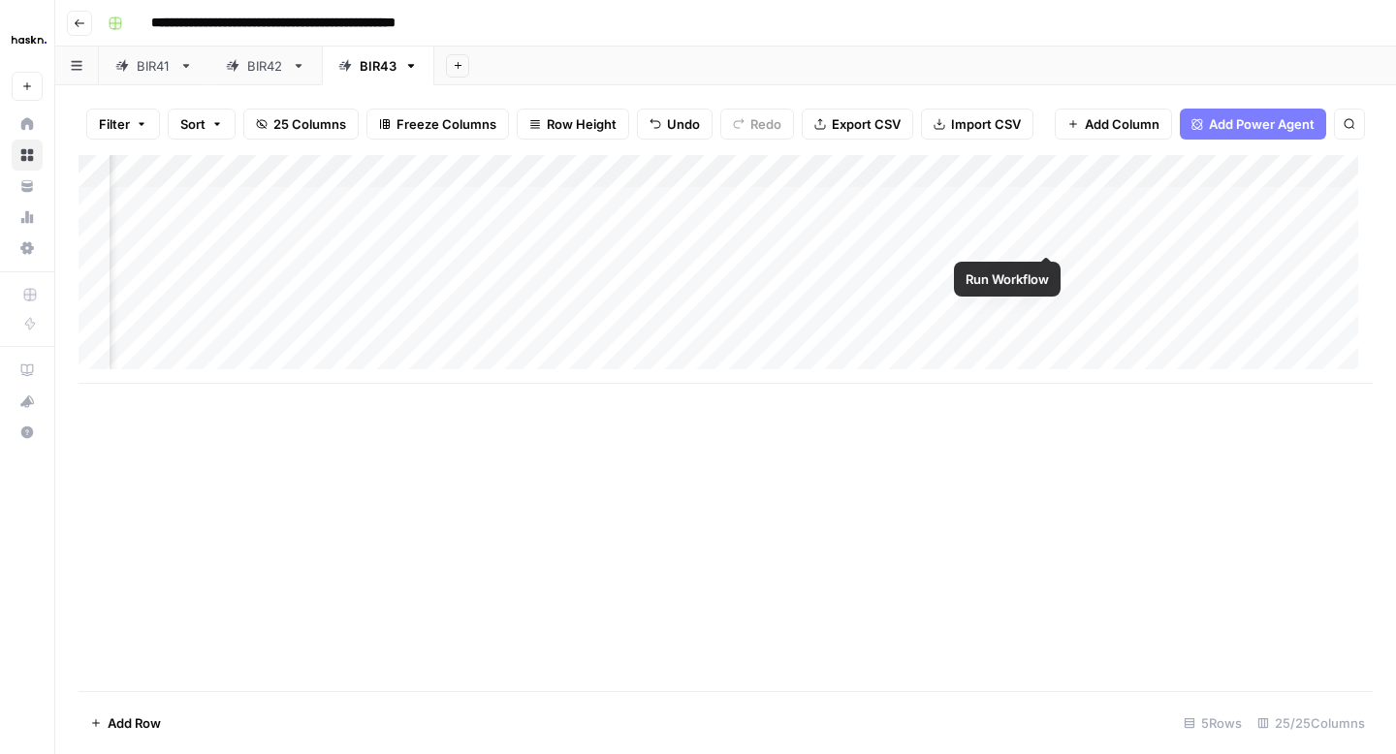
click at [1046, 240] on div "Add Column" at bounding box center [726, 269] width 1294 height 229
click at [84, 24] on icon "button" at bounding box center [80, 23] width 12 height 12
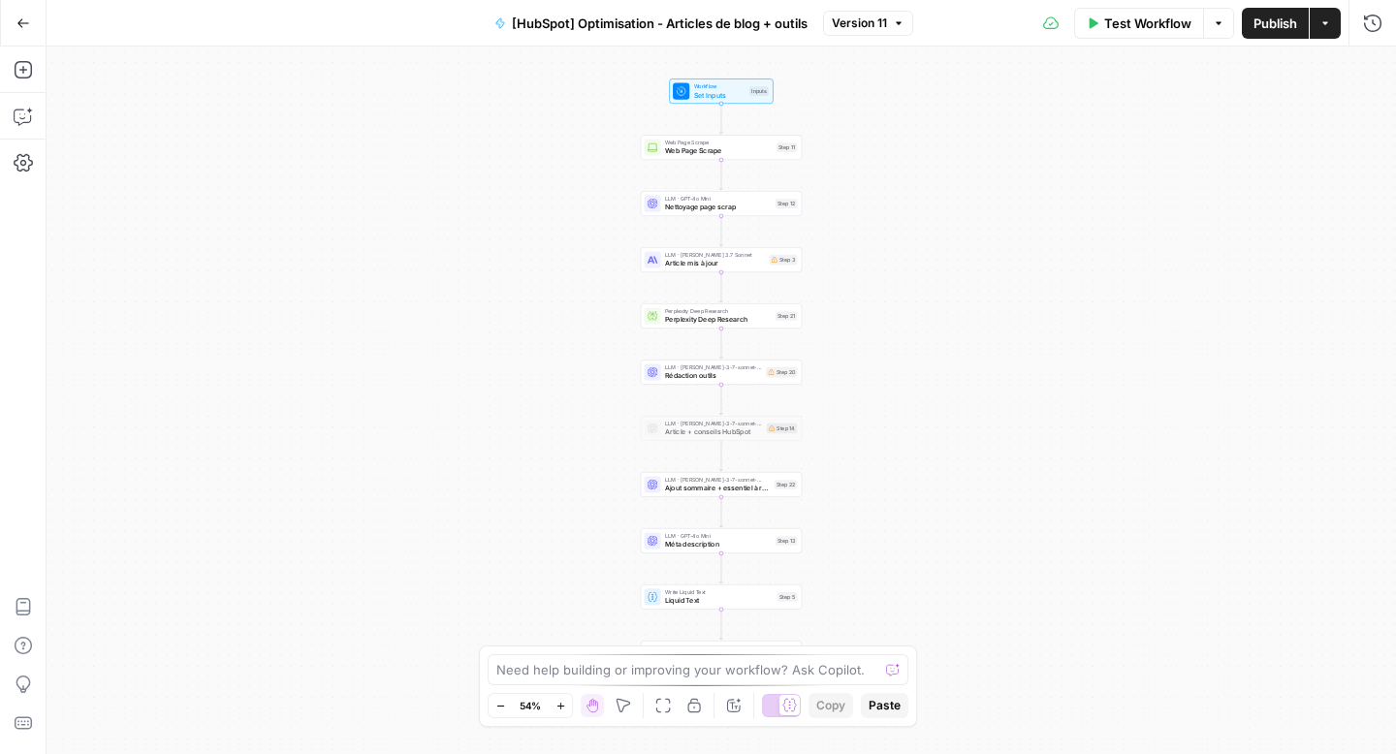
click at [36, 19] on button "Go Back" at bounding box center [23, 23] width 35 height 35
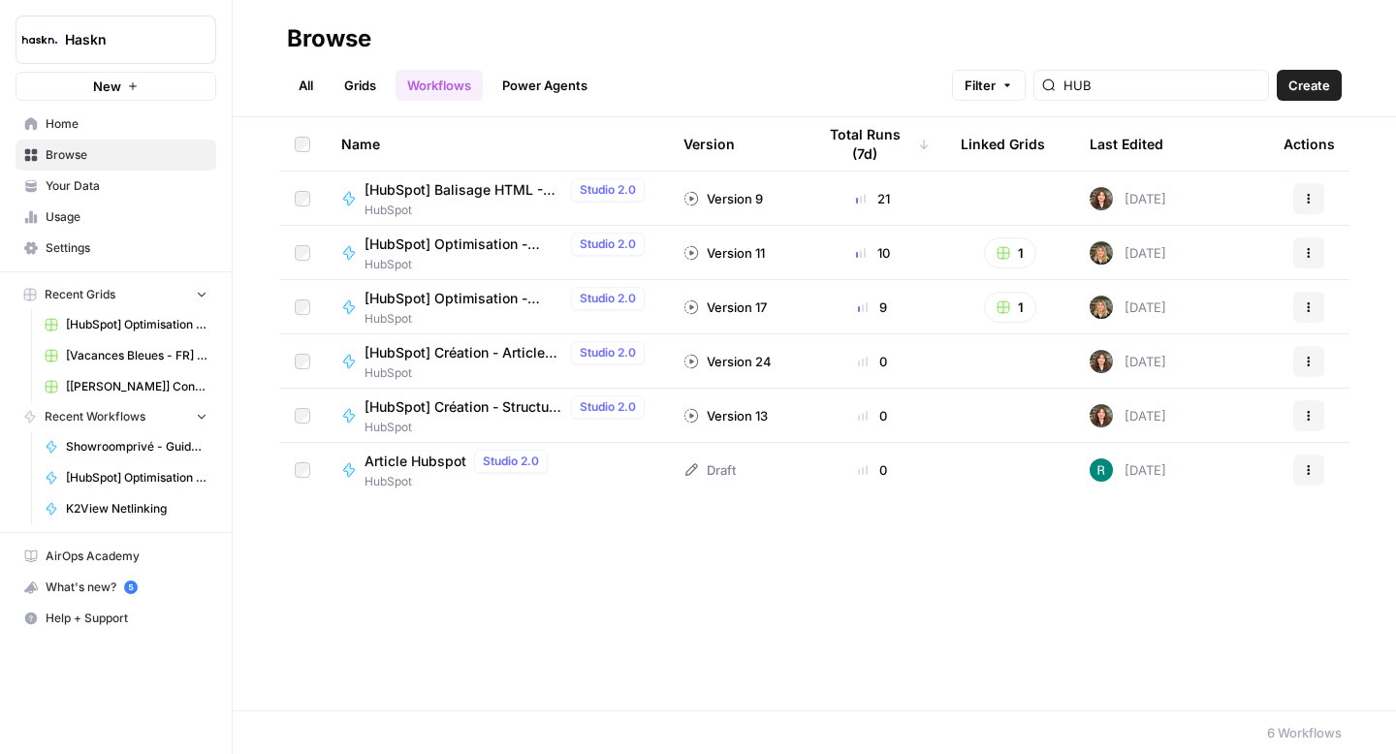
click at [338, 89] on link "Grids" at bounding box center [360, 85] width 55 height 31
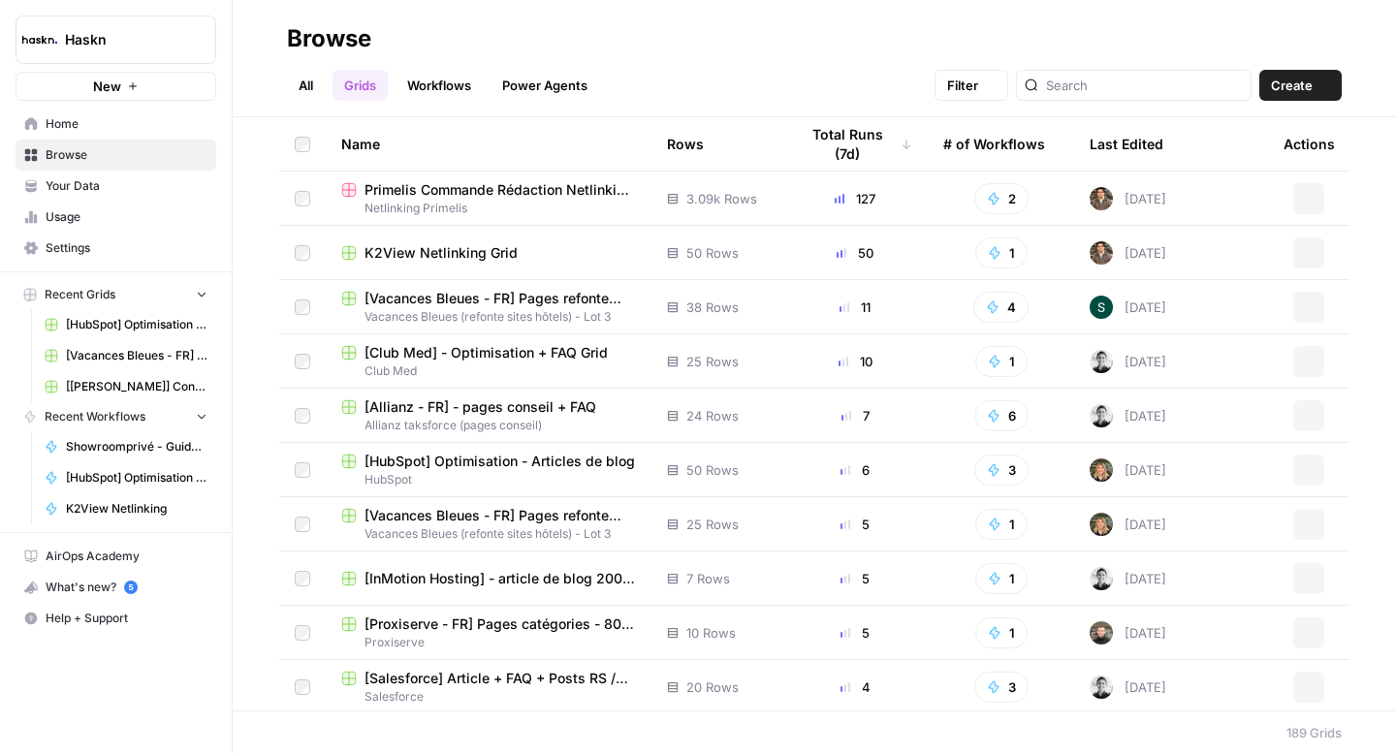
click at [373, 90] on link "Grids" at bounding box center [360, 85] width 55 height 31
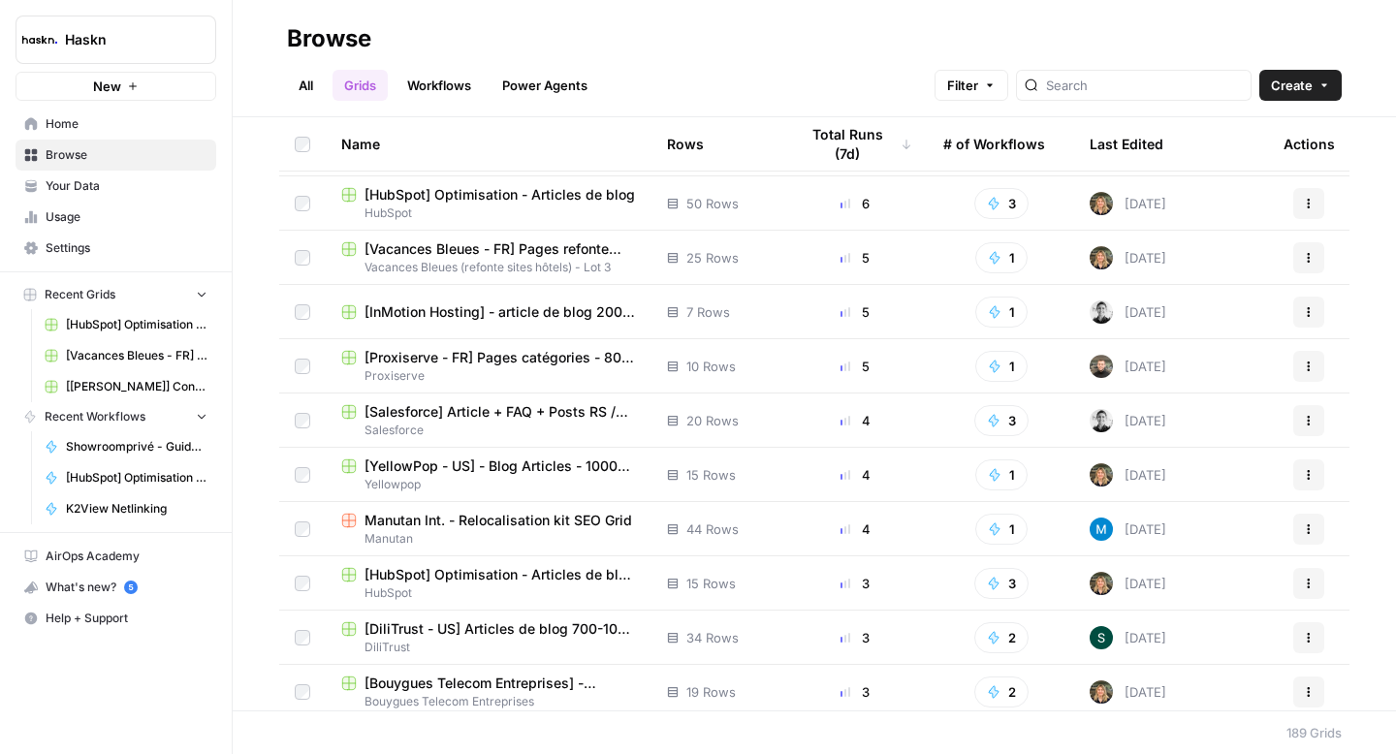
scroll to position [321, 0]
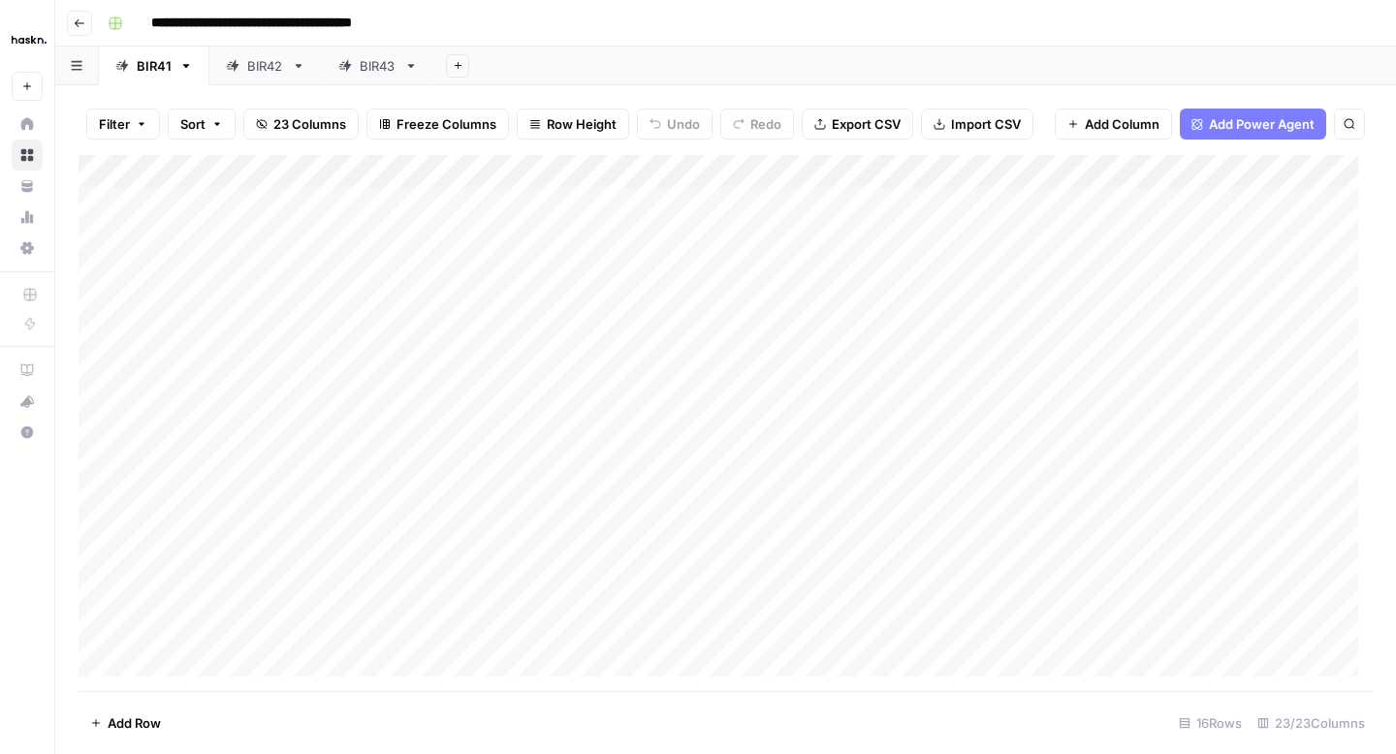
click at [361, 64] on div "BIR43" at bounding box center [378, 65] width 37 height 19
click at [767, 388] on div "Add Column" at bounding box center [726, 423] width 1294 height 536
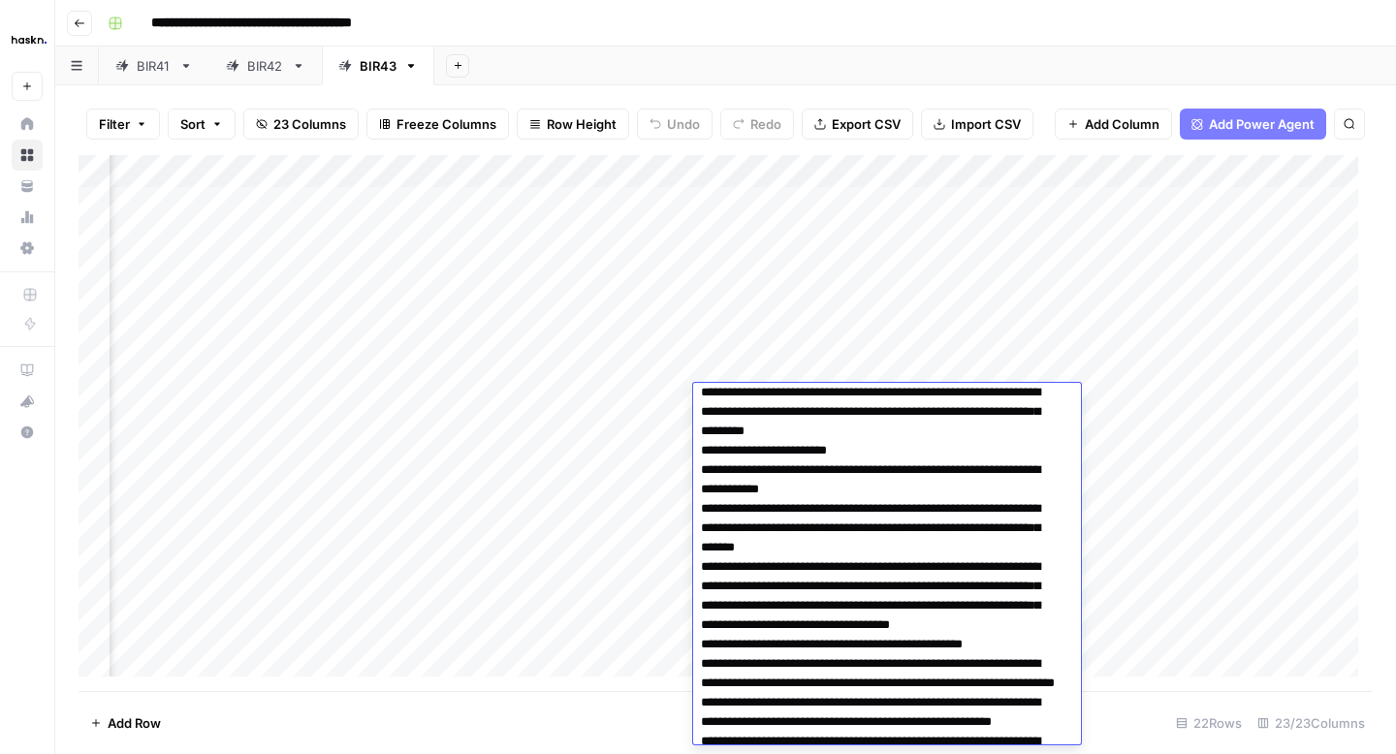
scroll to position [0, 0]
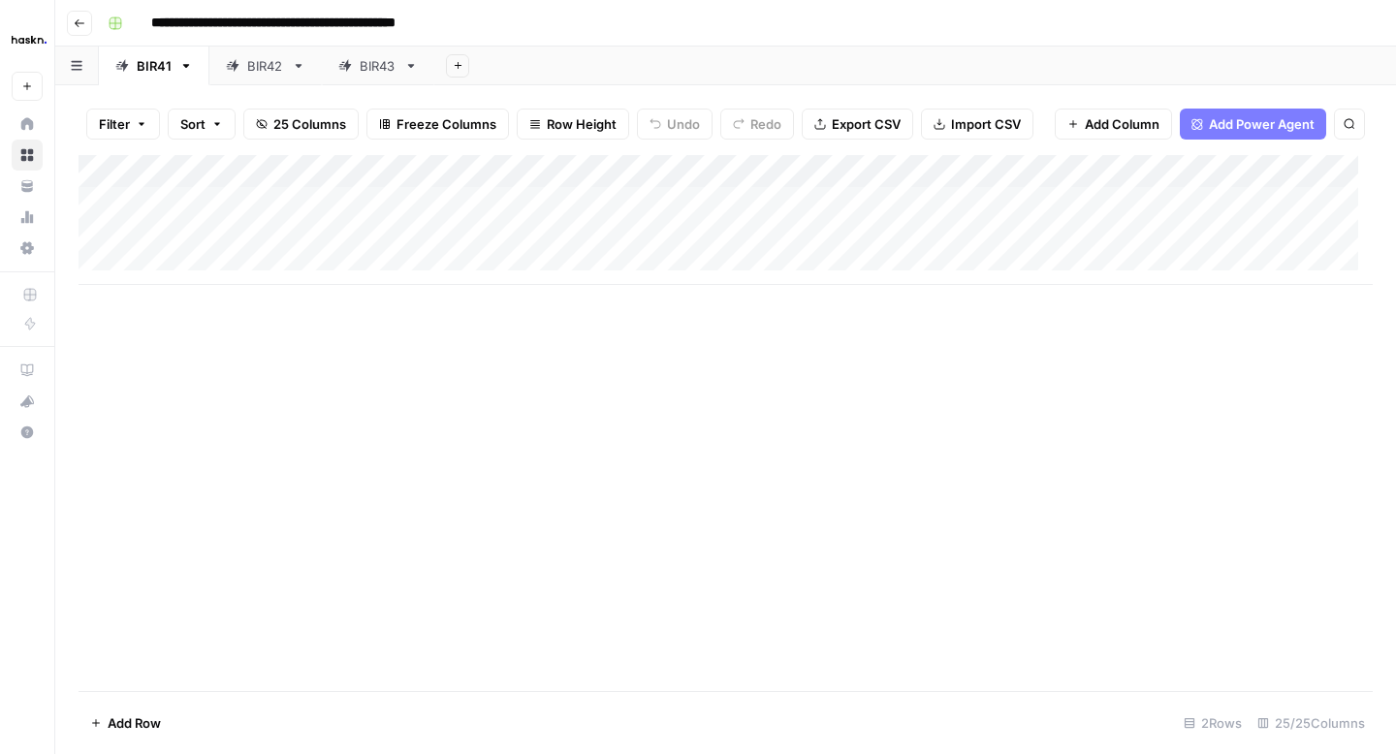
click at [378, 75] on div "BIR43" at bounding box center [378, 65] width 37 height 19
click at [967, 236] on div "Add Column" at bounding box center [726, 269] width 1294 height 229
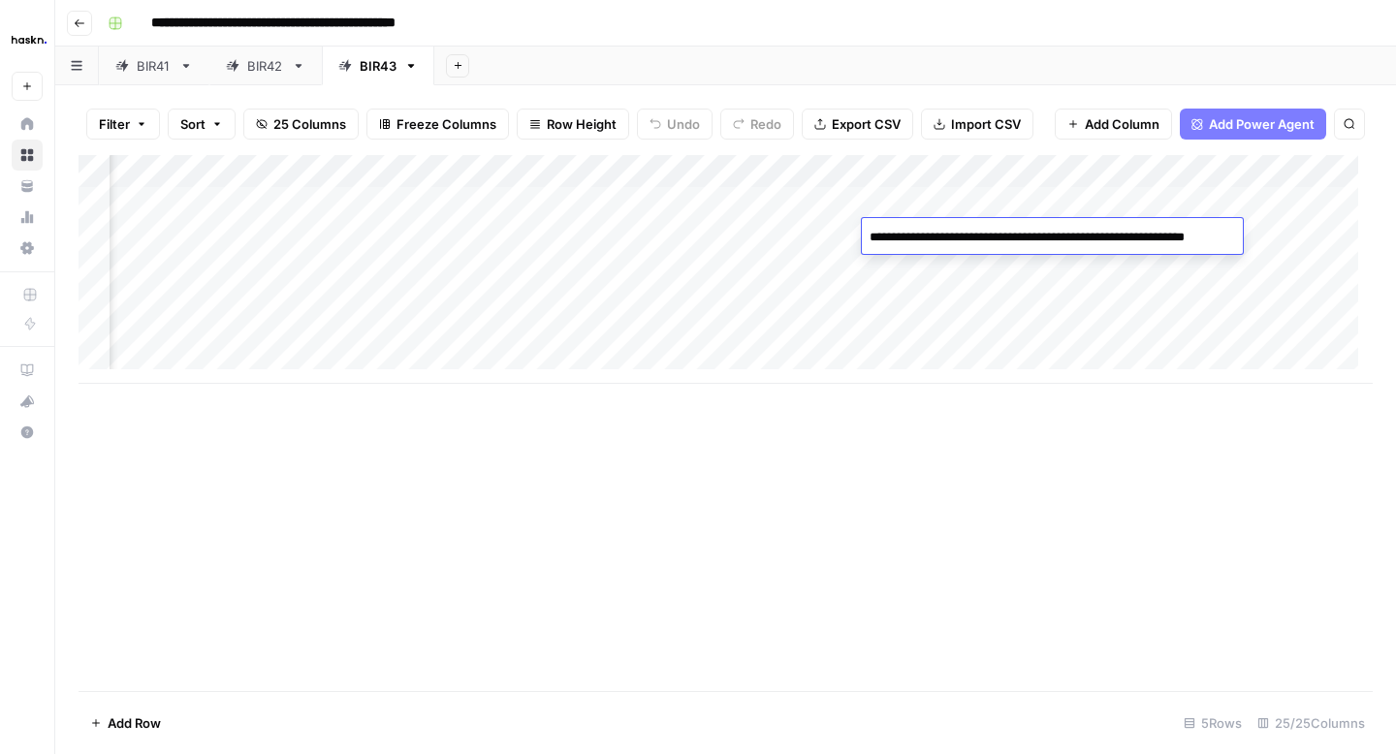
click at [796, 246] on div "Add Column" at bounding box center [726, 269] width 1294 height 229
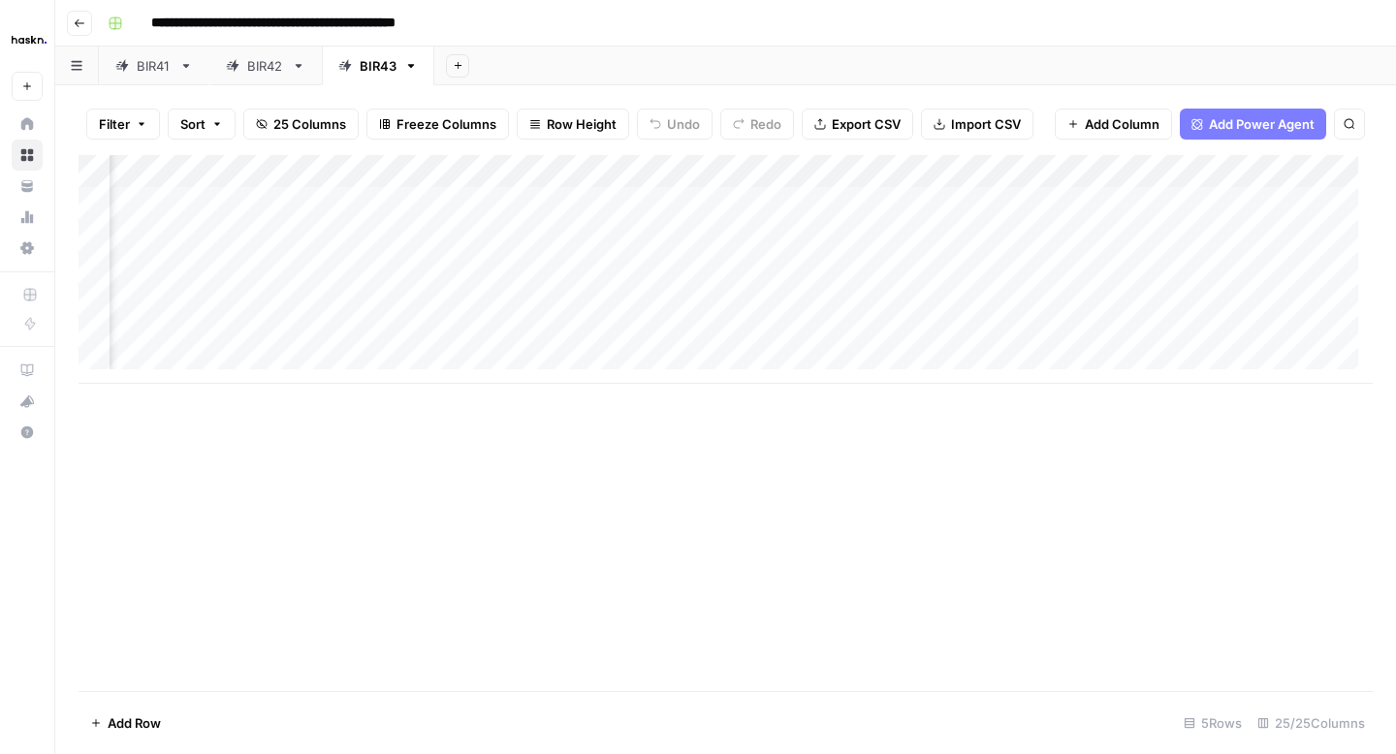
click at [768, 210] on div "Add Column" at bounding box center [726, 269] width 1294 height 229
click at [492, 208] on div "Add Column" at bounding box center [726, 269] width 1294 height 229
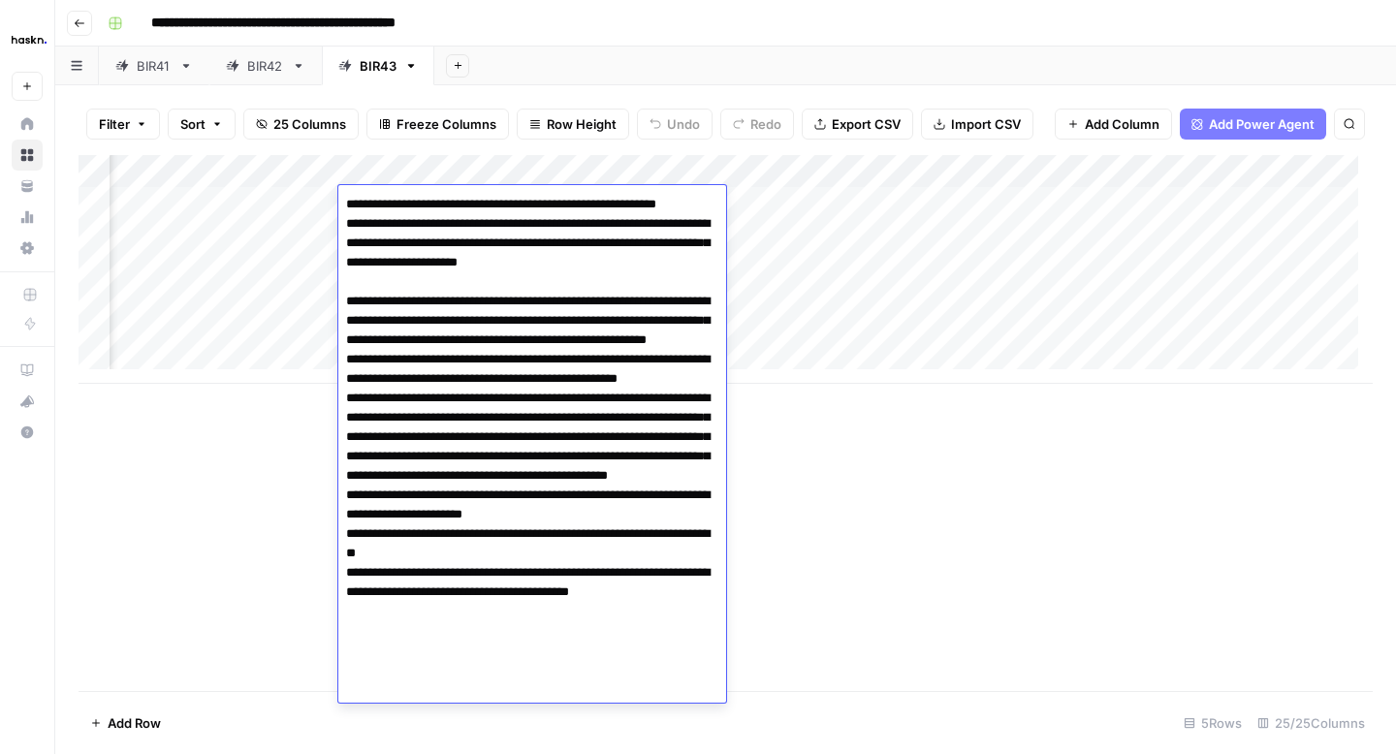
scroll to position [0, 643]
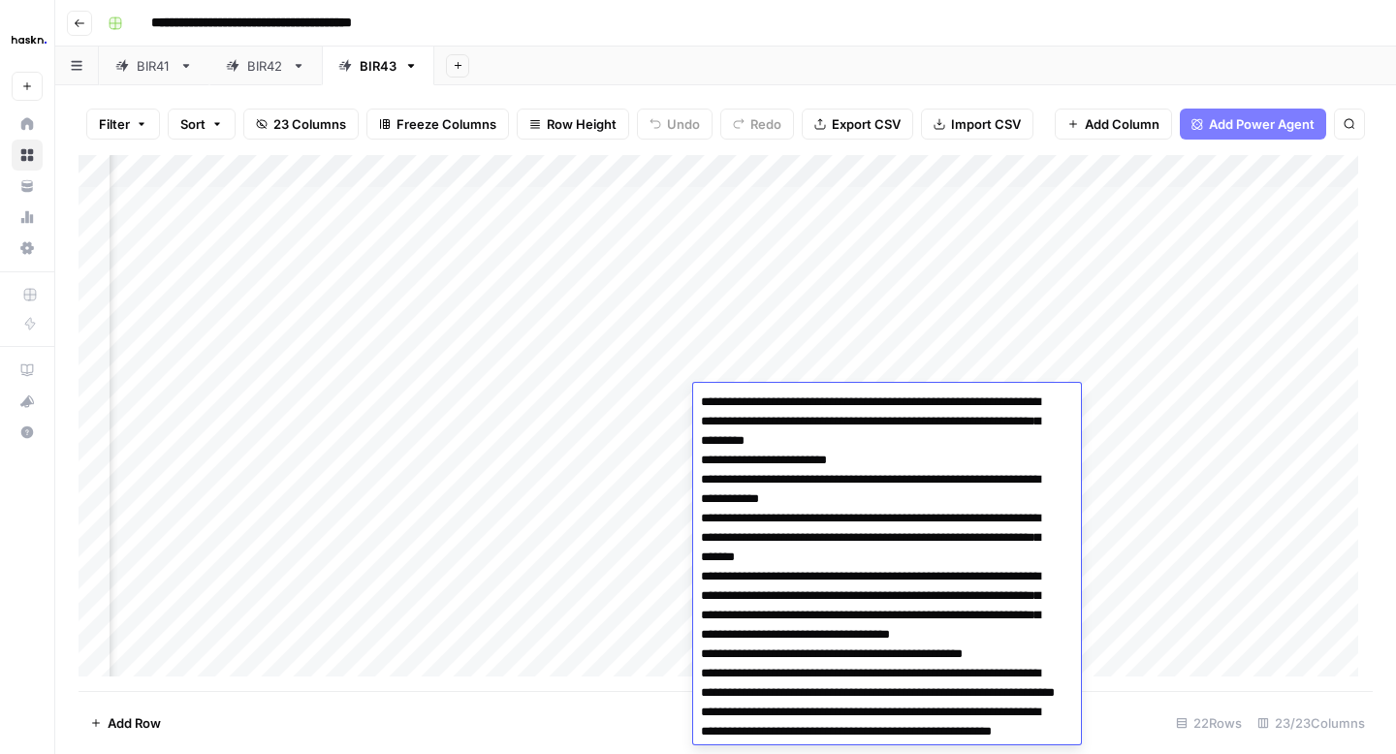
scroll to position [0, 175]
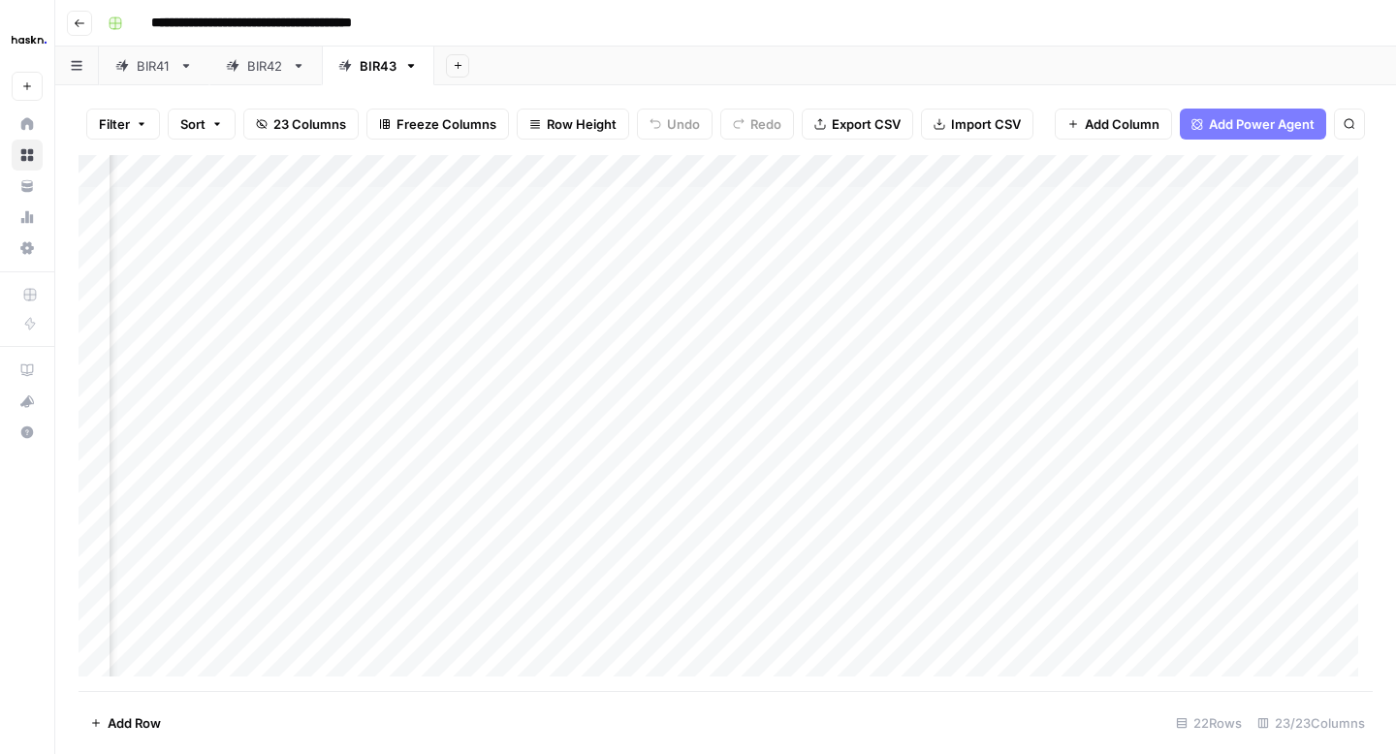
click at [496, 435] on div "Add Column" at bounding box center [726, 423] width 1294 height 536
click at [753, 427] on div "Add Column" at bounding box center [726, 423] width 1294 height 536
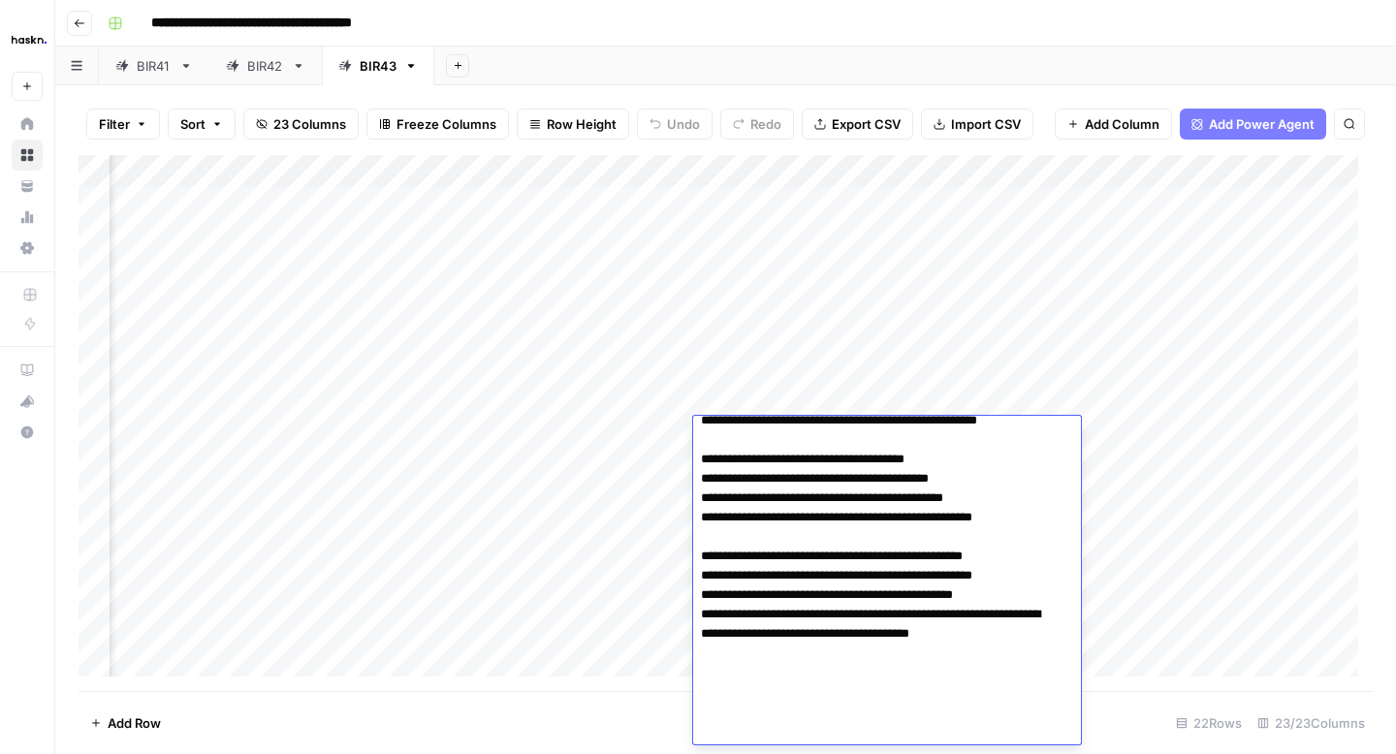
scroll to position [0, 0]
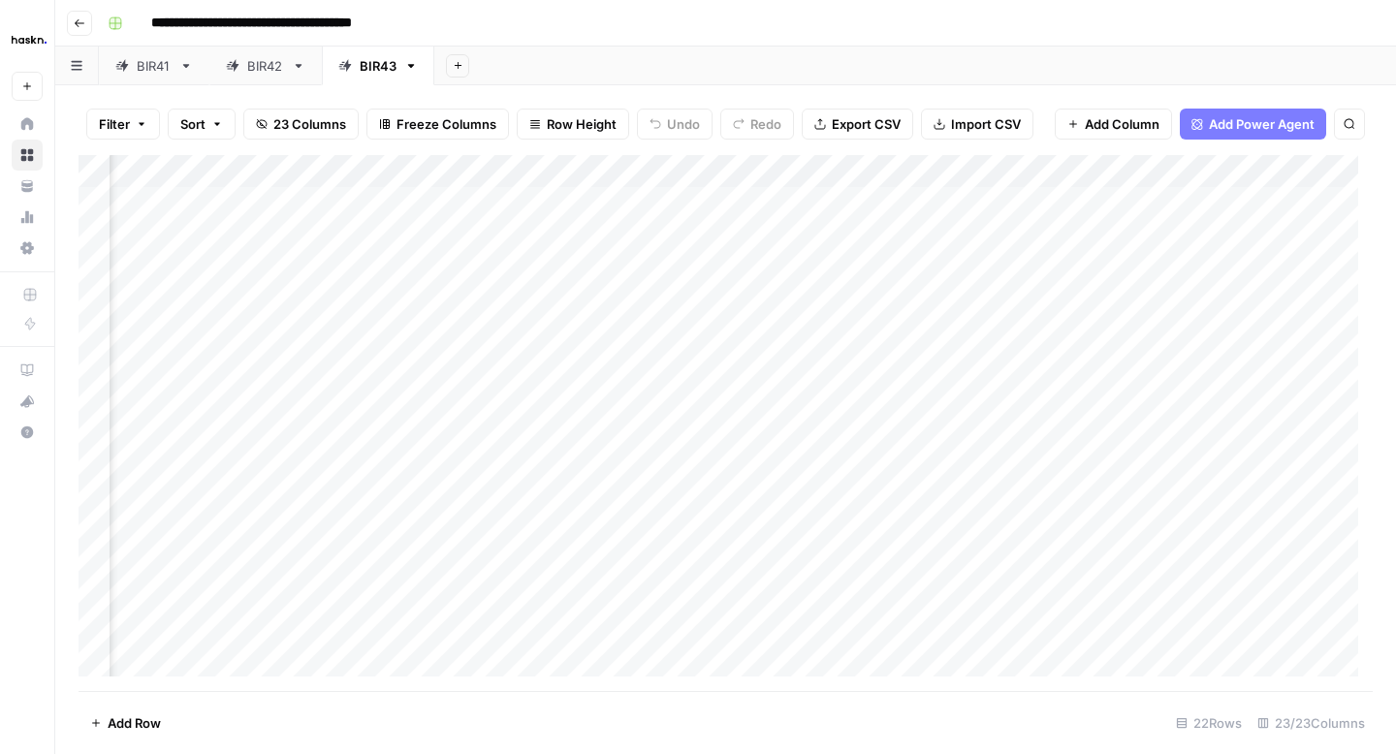
click at [453, 466] on div "Add Column" at bounding box center [726, 423] width 1294 height 536
click at [816, 456] on div "Add Column" at bounding box center [726, 423] width 1294 height 536
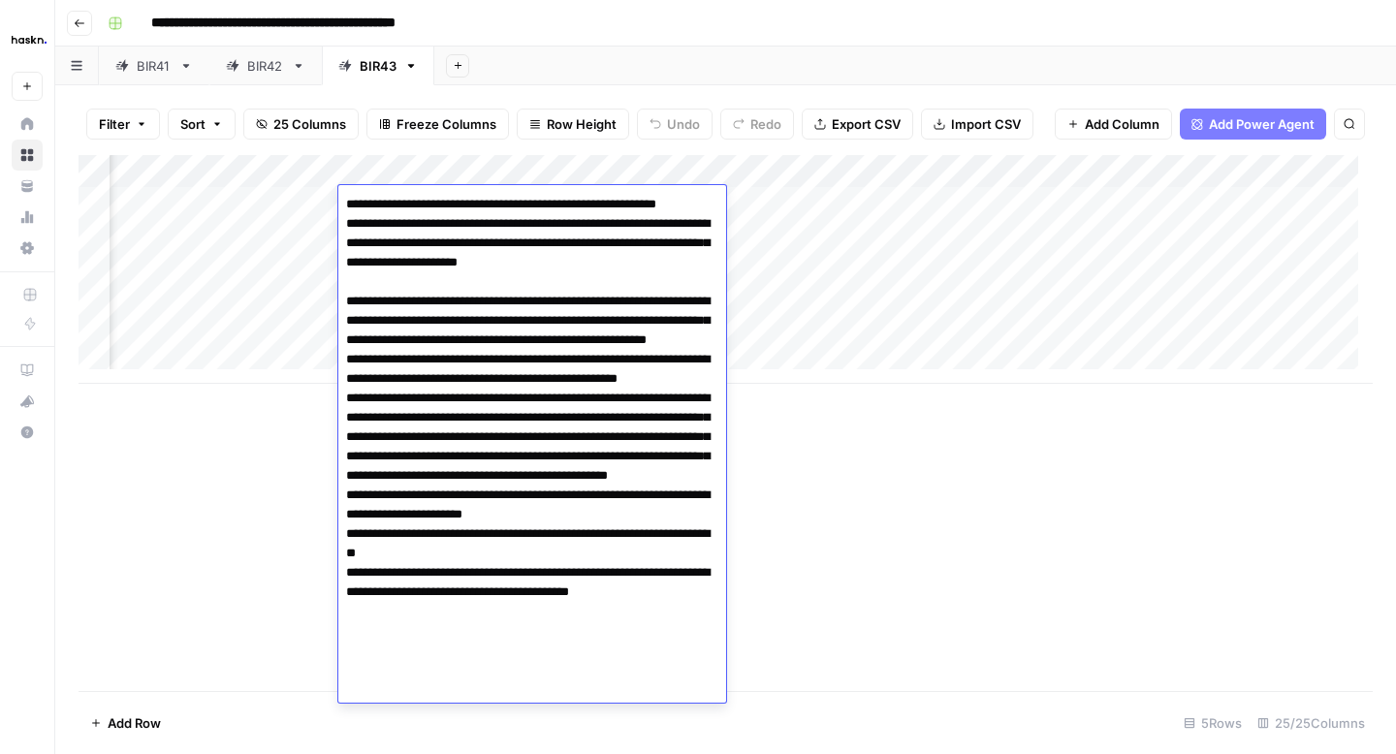
scroll to position [0, 643]
click at [813, 454] on div "Add Column" at bounding box center [726, 423] width 1294 height 536
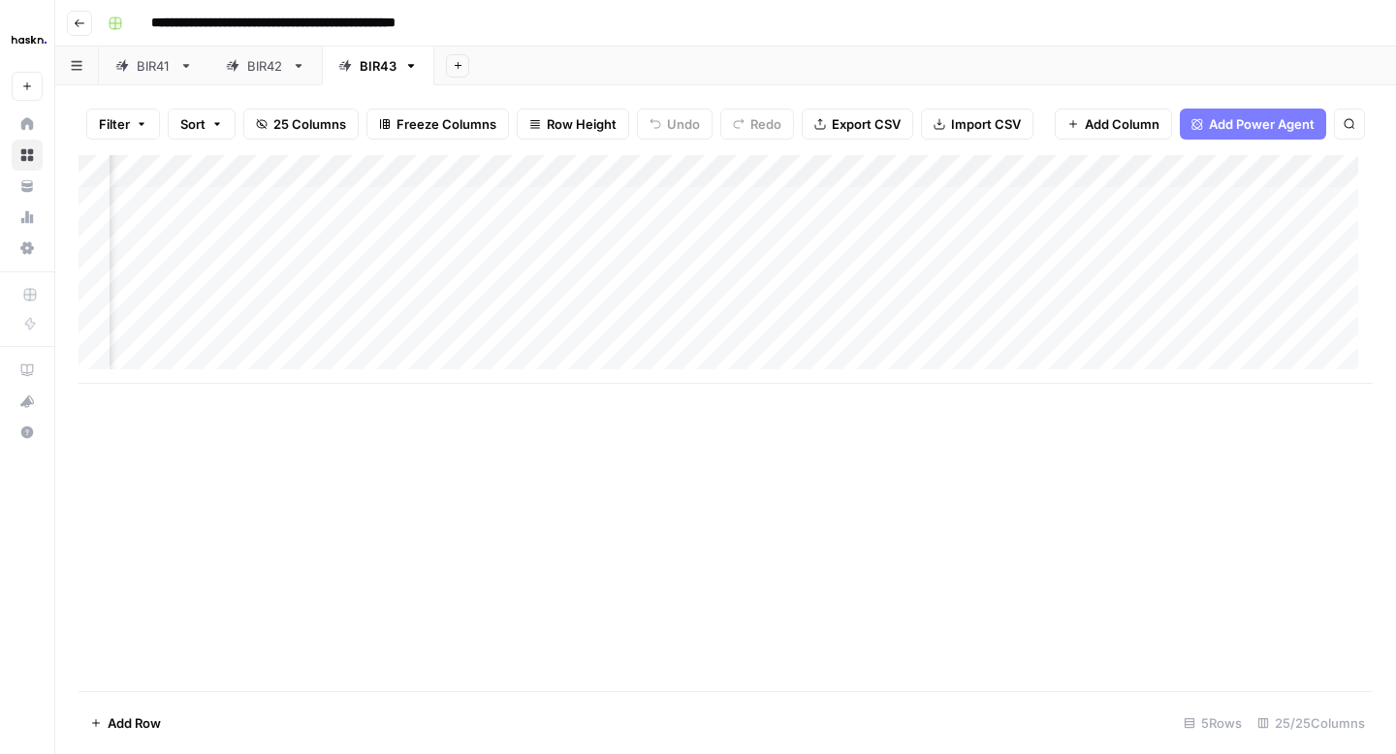
scroll to position [0, 530]
click at [583, 282] on div "Add Column" at bounding box center [726, 269] width 1294 height 229
click at [848, 331] on div "Add Column" at bounding box center [726, 269] width 1294 height 229
click at [821, 283] on div "Add Column" at bounding box center [726, 269] width 1294 height 229
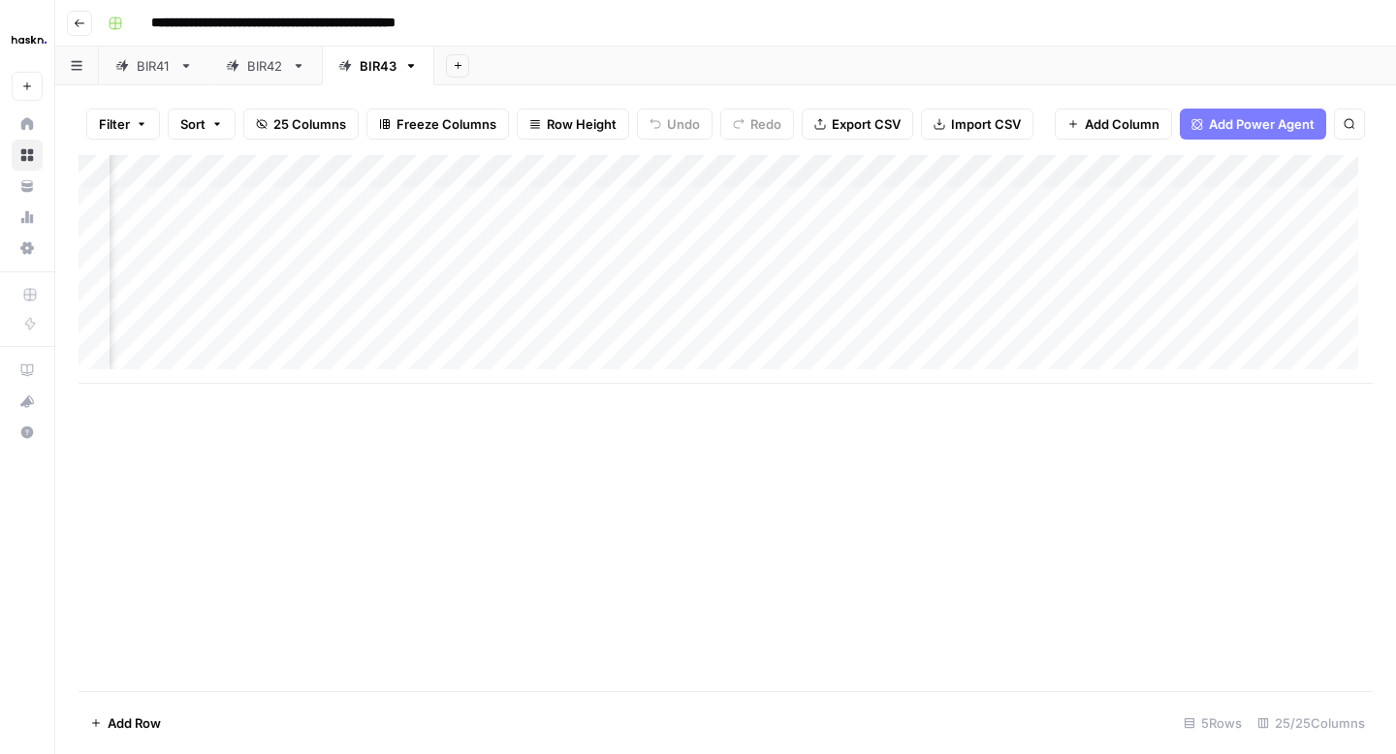
click at [821, 283] on div "Add Column" at bounding box center [726, 269] width 1294 height 229
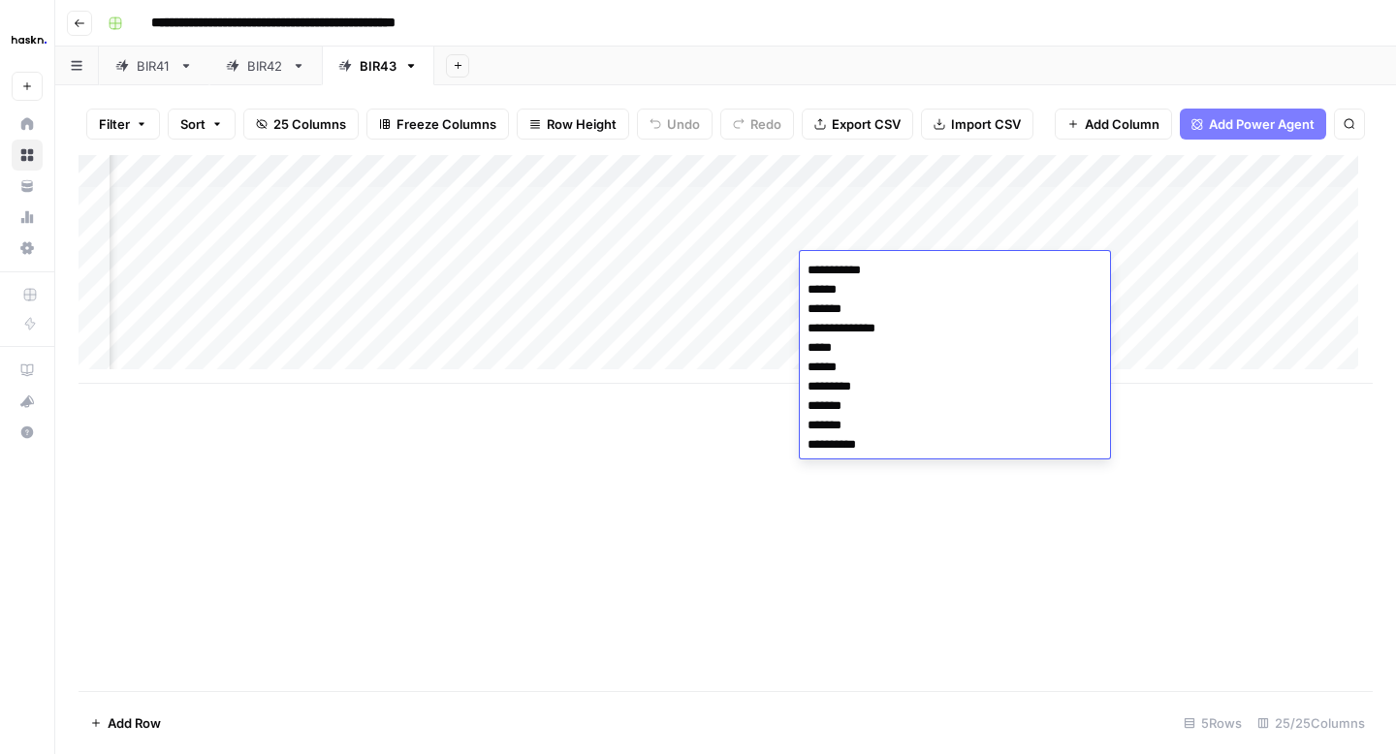
click at [756, 302] on div "Add Column" at bounding box center [726, 269] width 1294 height 229
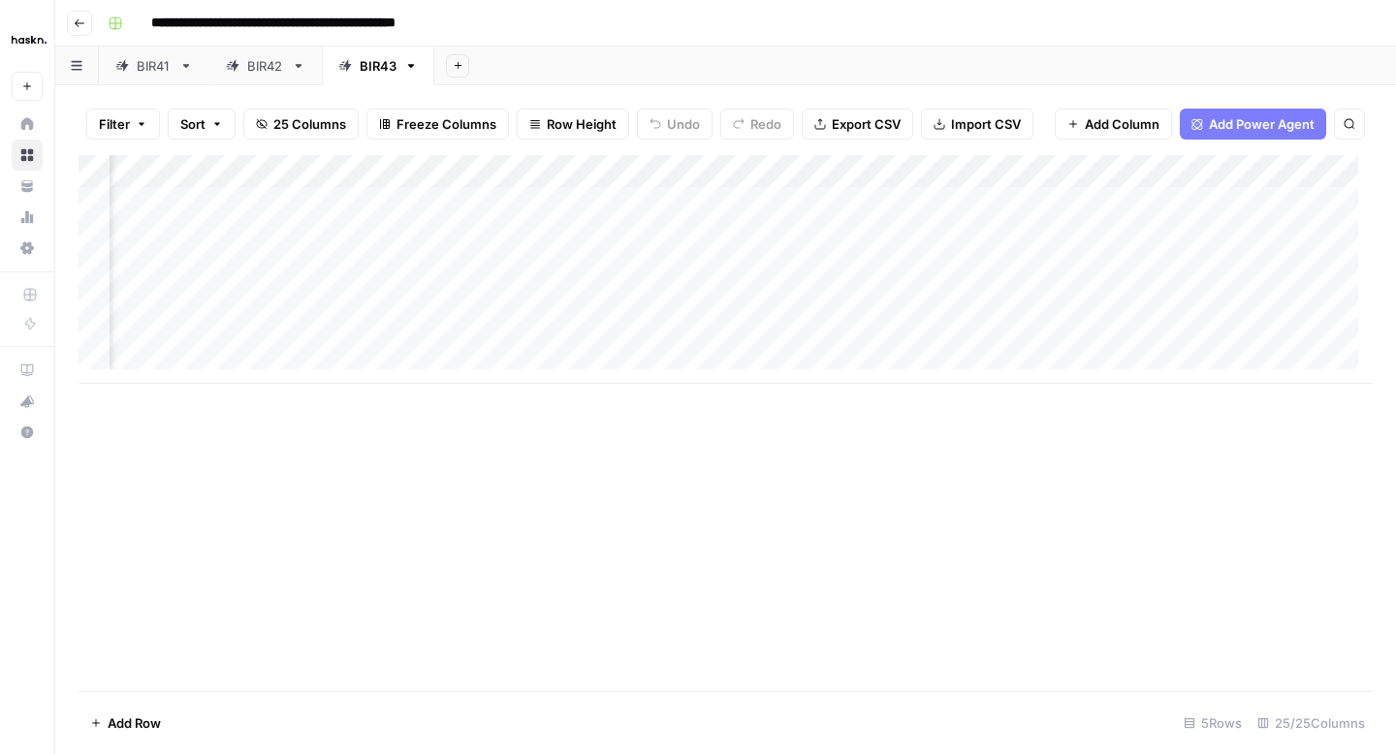
scroll to position [0, 755]
click at [1253, 235] on div "Add Column" at bounding box center [726, 269] width 1294 height 229
